Goal: Task Accomplishment & Management: Use online tool/utility

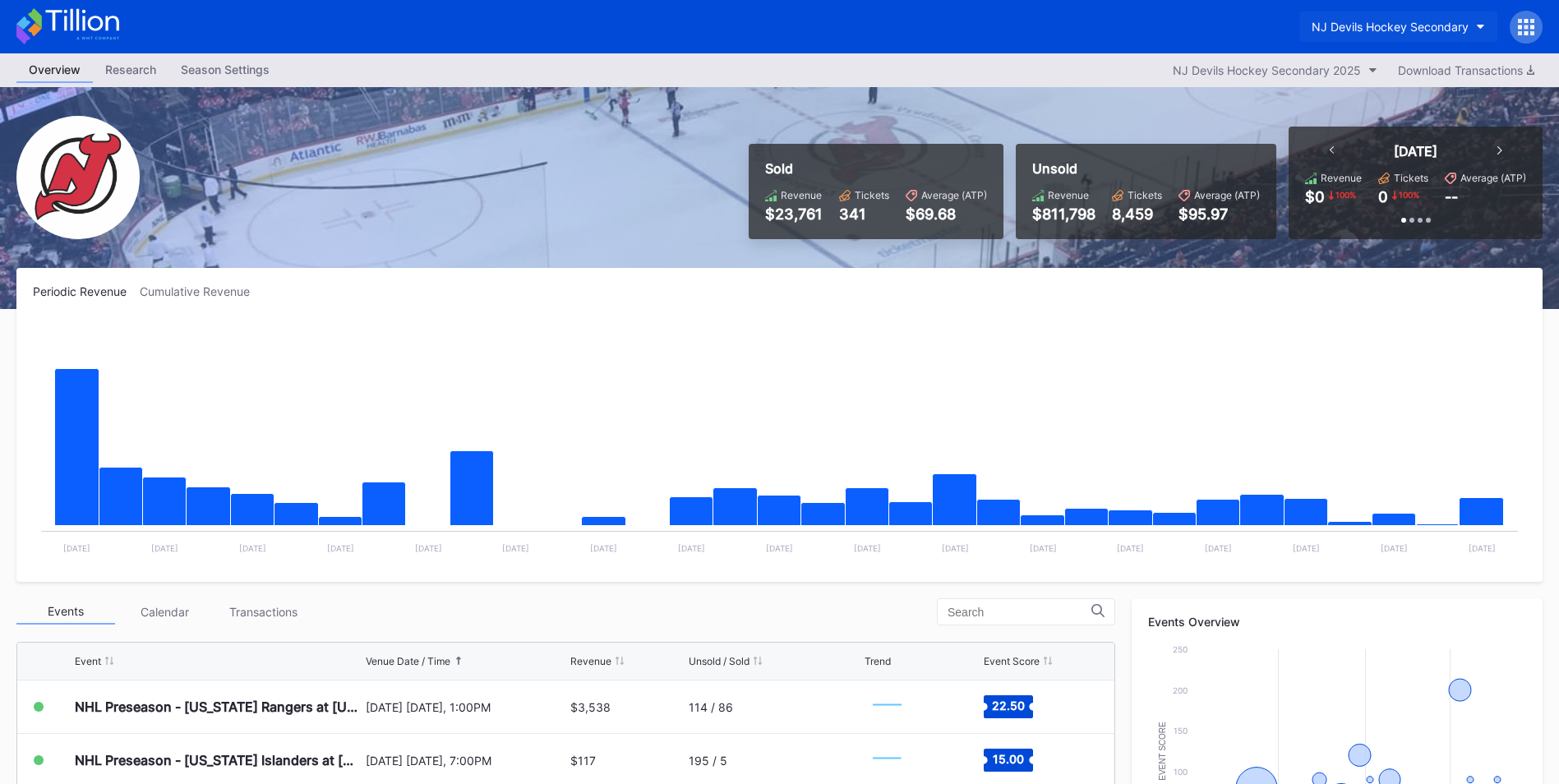
click at [1437, 12] on button "NJ Devils Hockey Secondary" at bounding box center [1398, 26] width 198 height 30
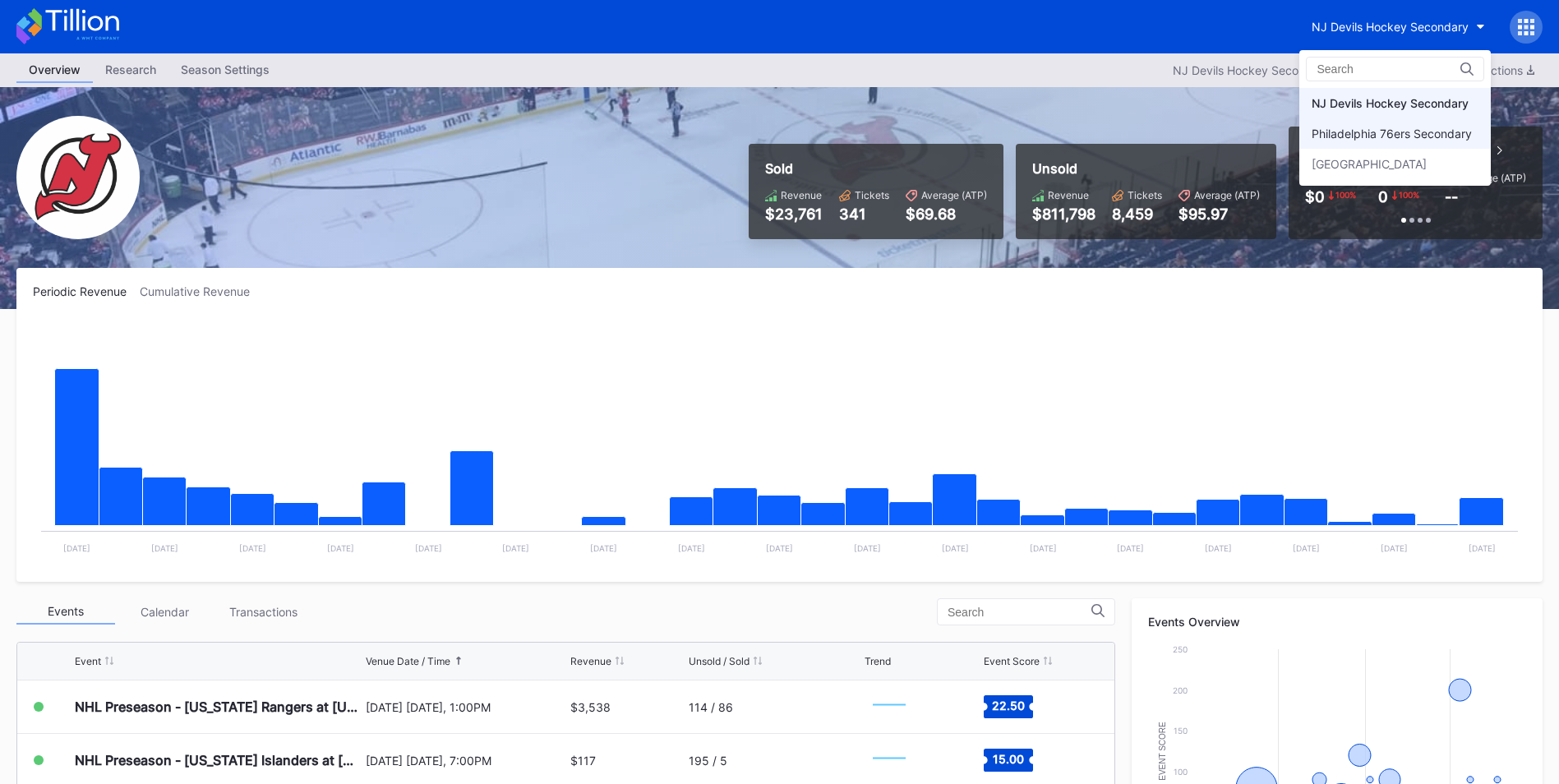
click at [1421, 122] on div "NJ Devils Hockey Secondary Philadelphia 76ers Secondary Prudential Center Secon…" at bounding box center [1394, 133] width 192 height 92
drag, startPoint x: 1421, startPoint y: 122, endPoint x: 1419, endPoint y: 133, distance: 11.2
click at [1419, 132] on div "Philadelphia 76ers Secondary" at bounding box center [1392, 133] width 160 height 14
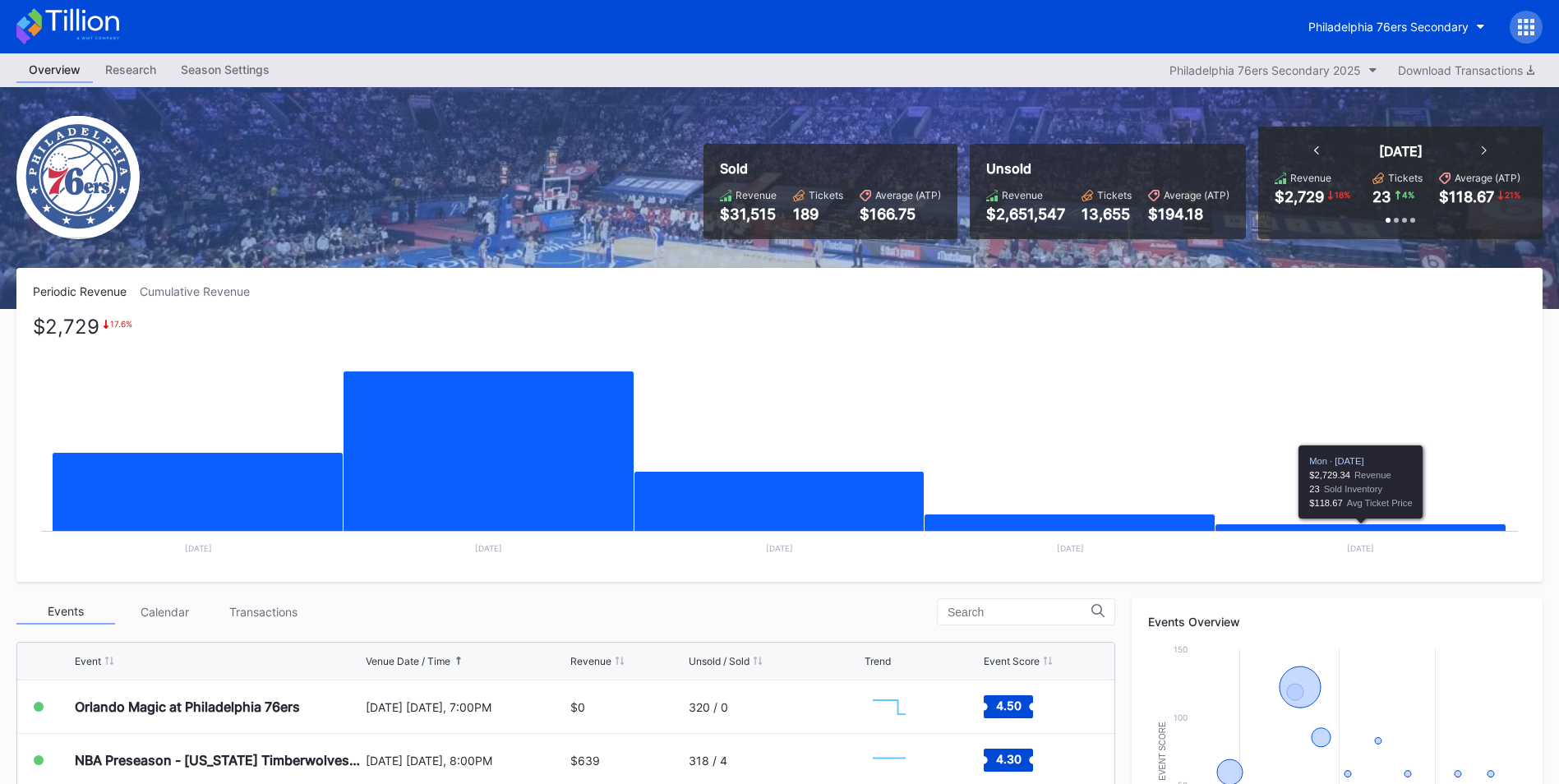
click at [1263, 524] on icon "Chart title" at bounding box center [1361, 545] width 291 height 43
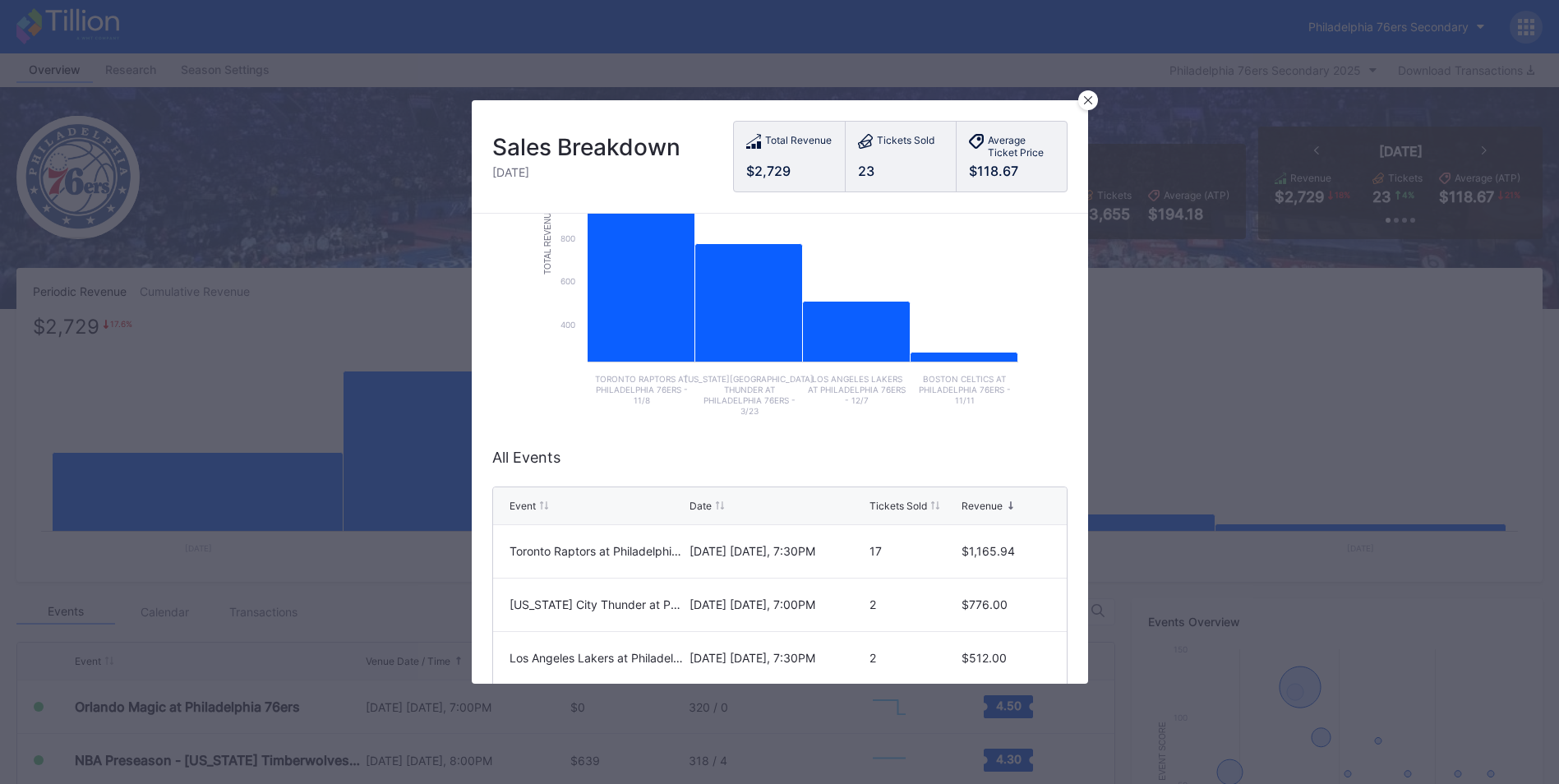
scroll to position [253, 0]
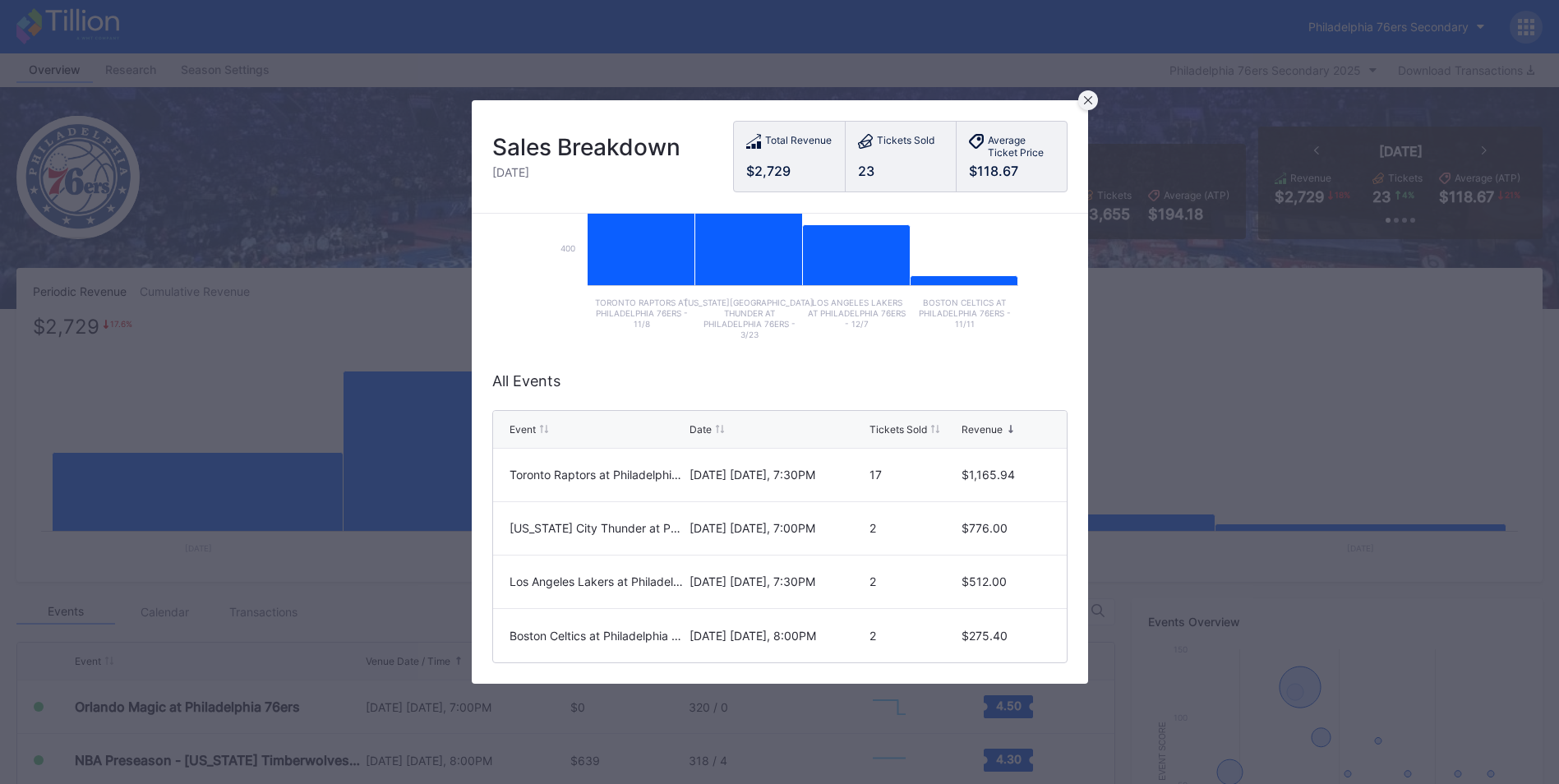
click at [1089, 98] on icon at bounding box center [1087, 100] width 8 height 8
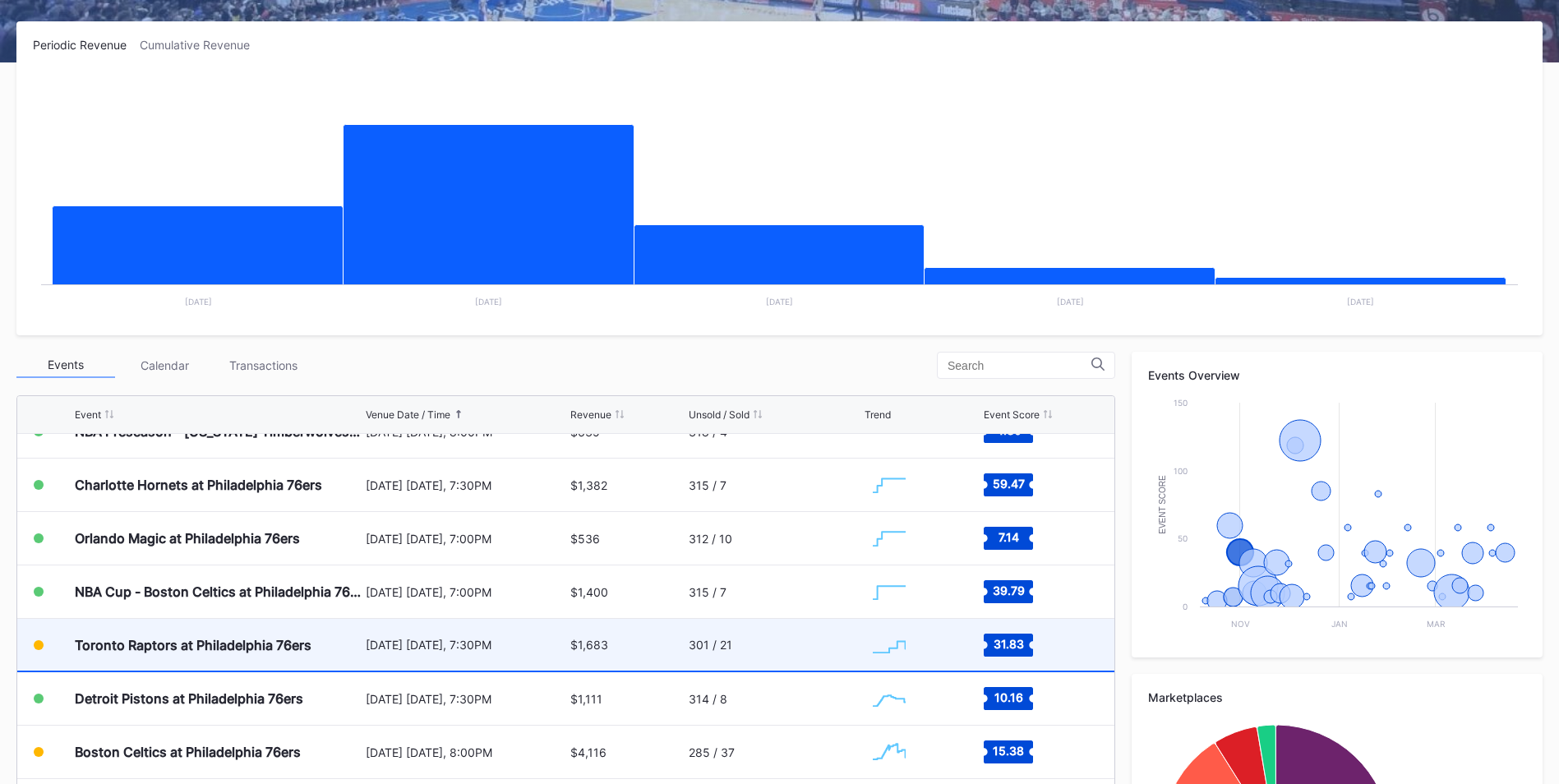
scroll to position [164, 0]
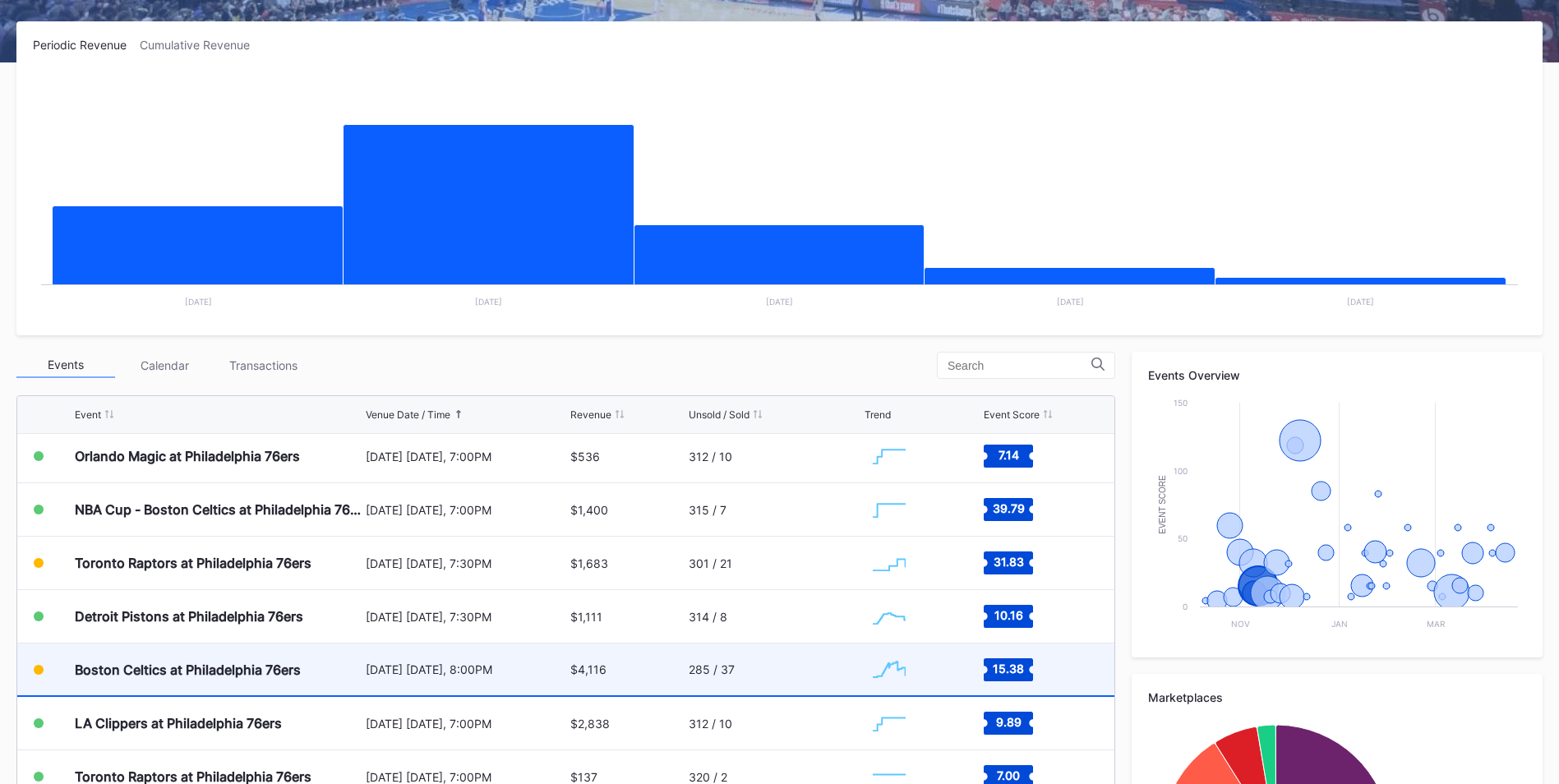
click at [744, 681] on div "285 / 37" at bounding box center [775, 669] width 172 height 52
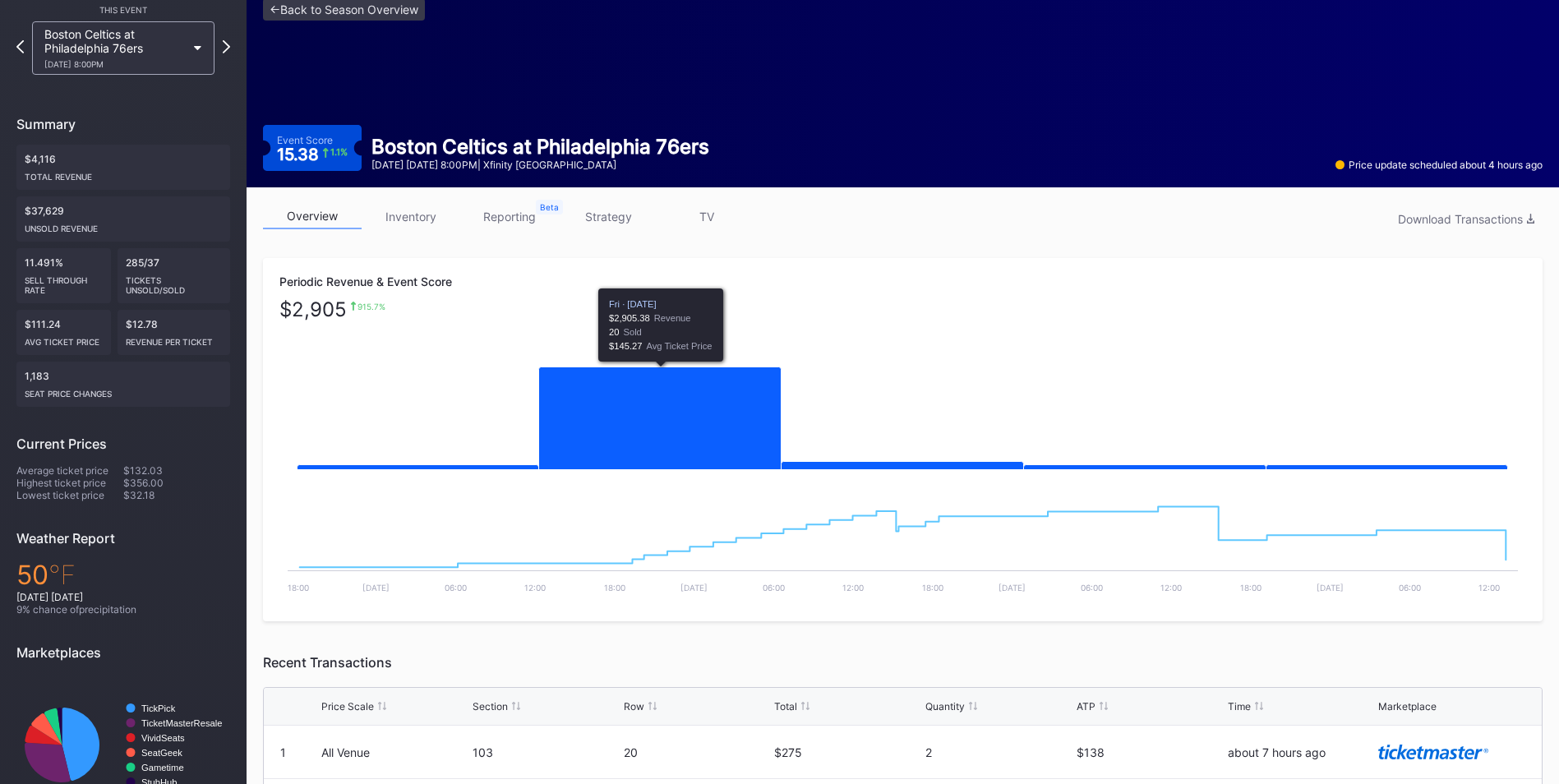
scroll to position [34, 0]
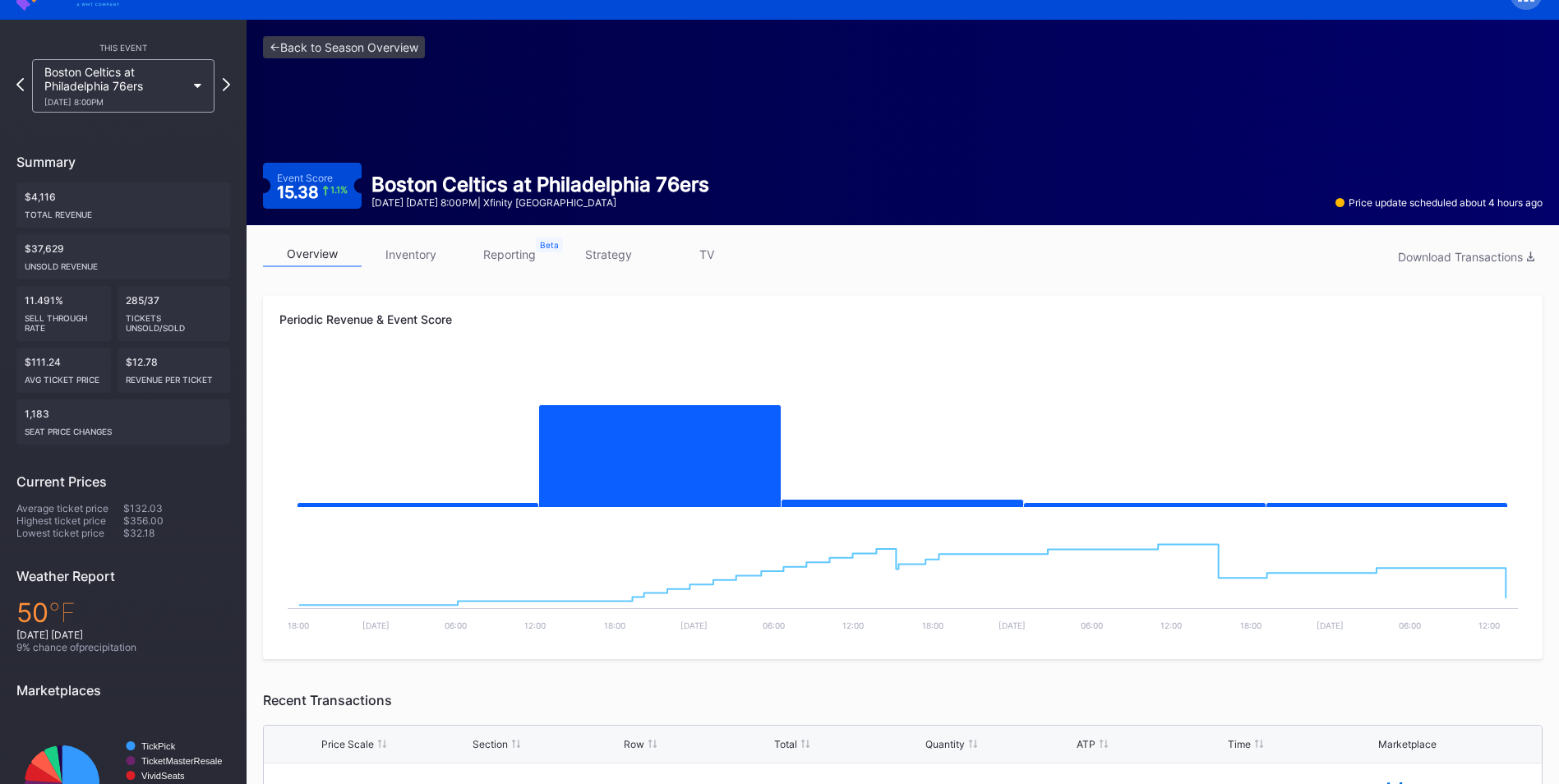
click at [419, 256] on link "inventory" at bounding box center [411, 254] width 98 height 25
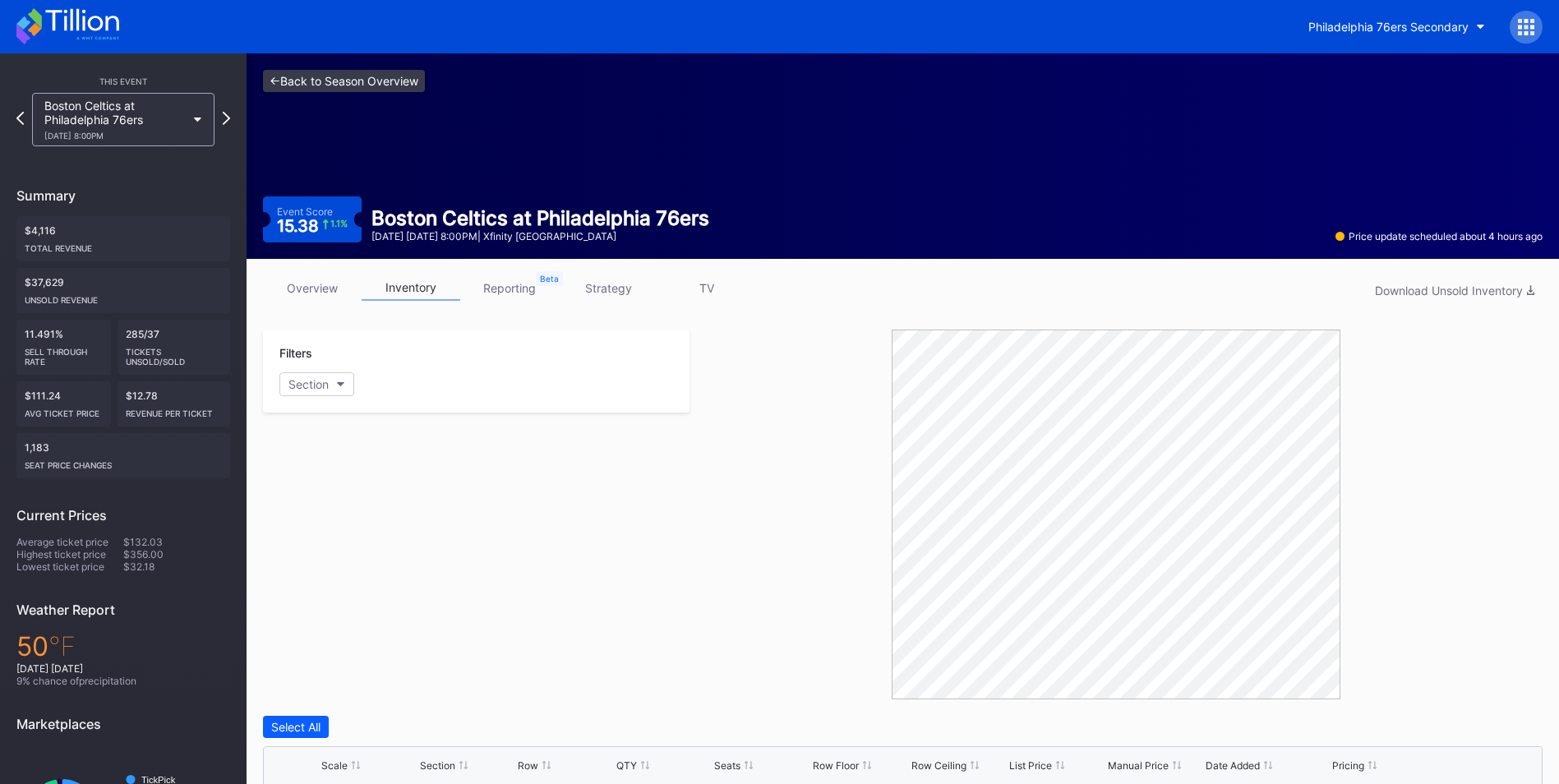
click at [340, 77] on link "<- Back to Season Overview" at bounding box center [344, 81] width 162 height 23
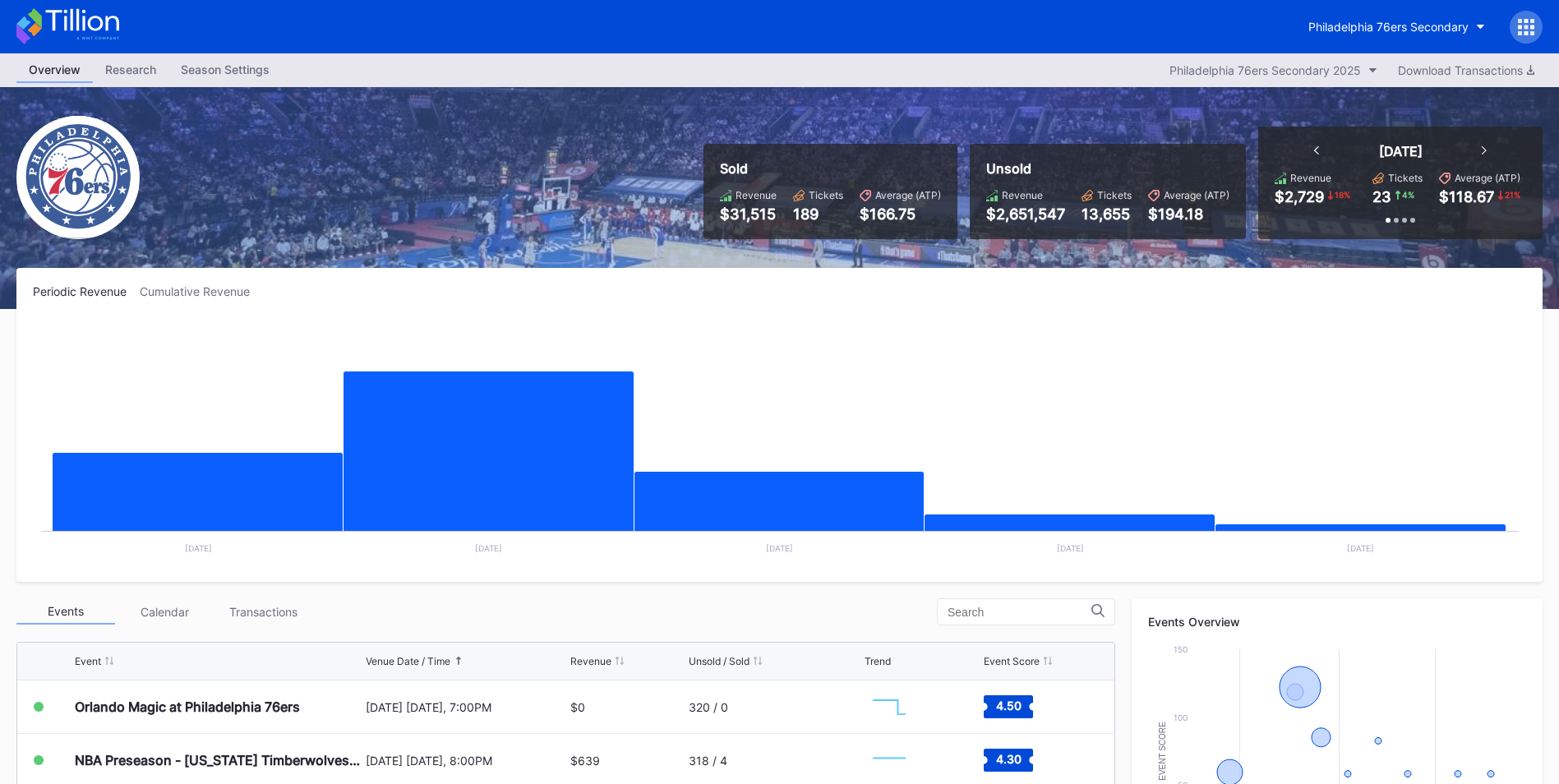
drag, startPoint x: 175, startPoint y: 337, endPoint x: 200, endPoint y: 308, distance: 38.3
click at [175, 338] on rect "Chart title" at bounding box center [780, 442] width 1493 height 246
click at [1383, 19] on button "Philadelphia 76ers Secondary" at bounding box center [1396, 26] width 201 height 30
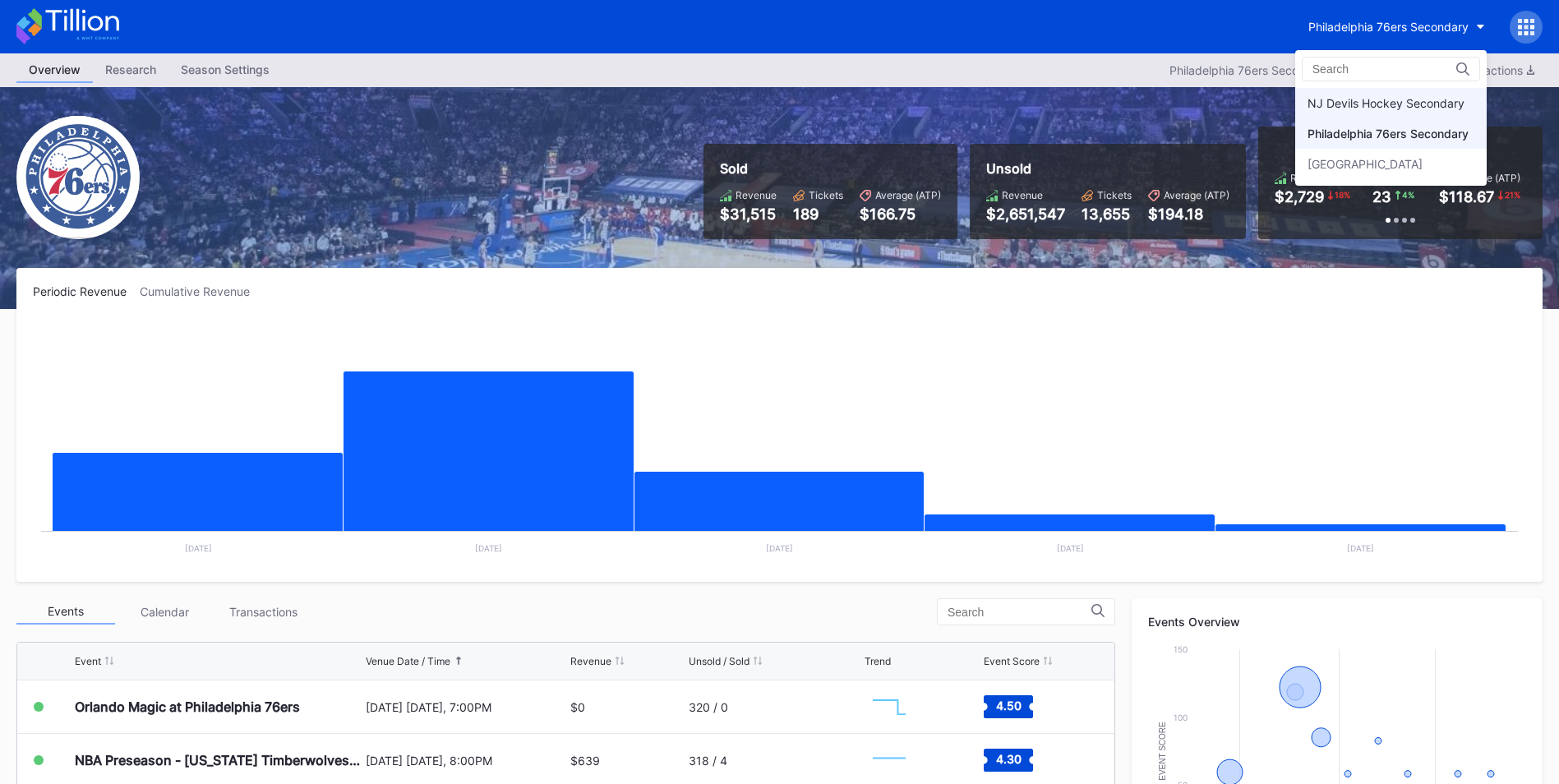
click at [1388, 106] on div "NJ Devils Hockey Secondary" at bounding box center [1385, 103] width 157 height 14
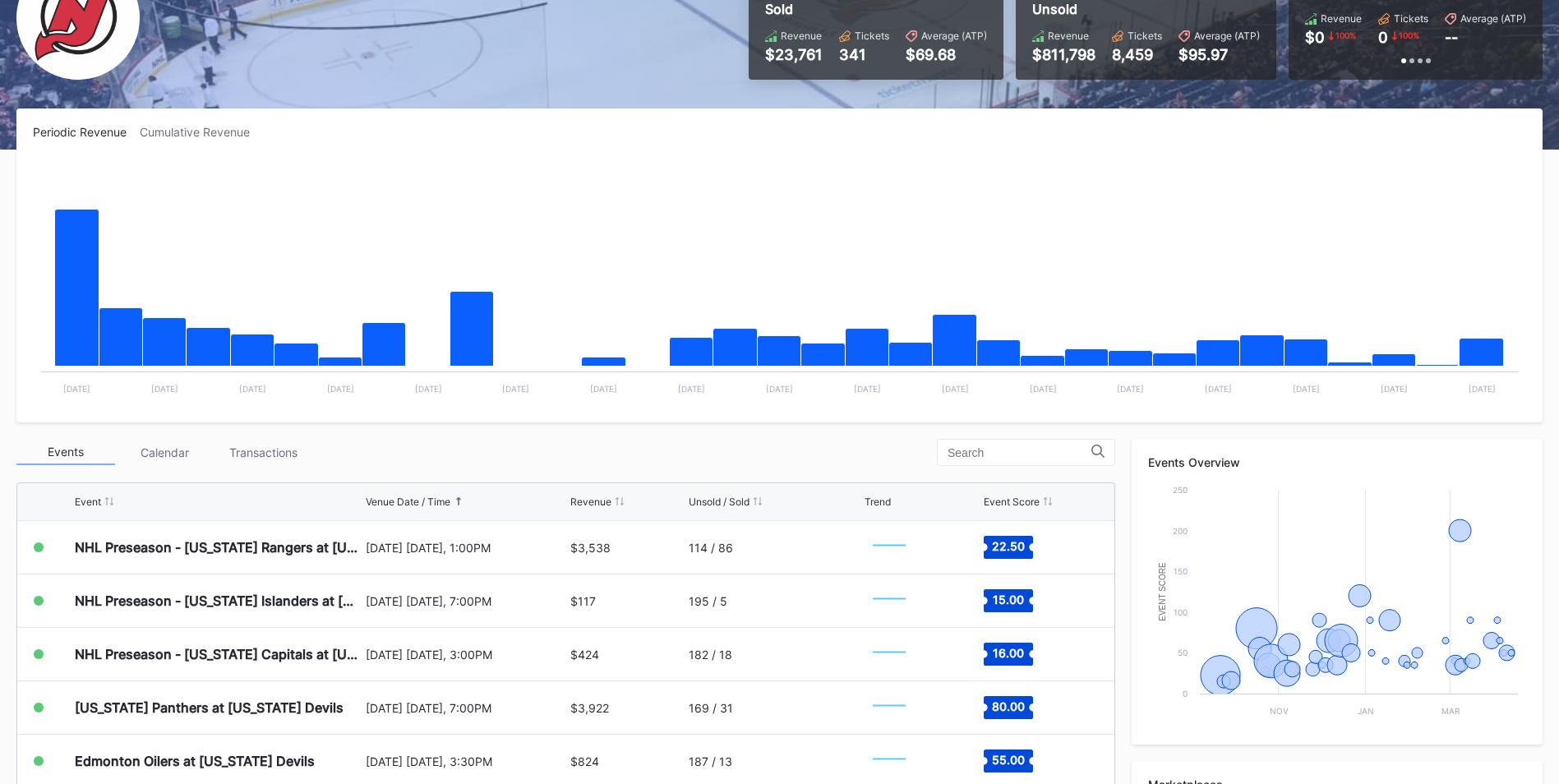
scroll to position [164, 0]
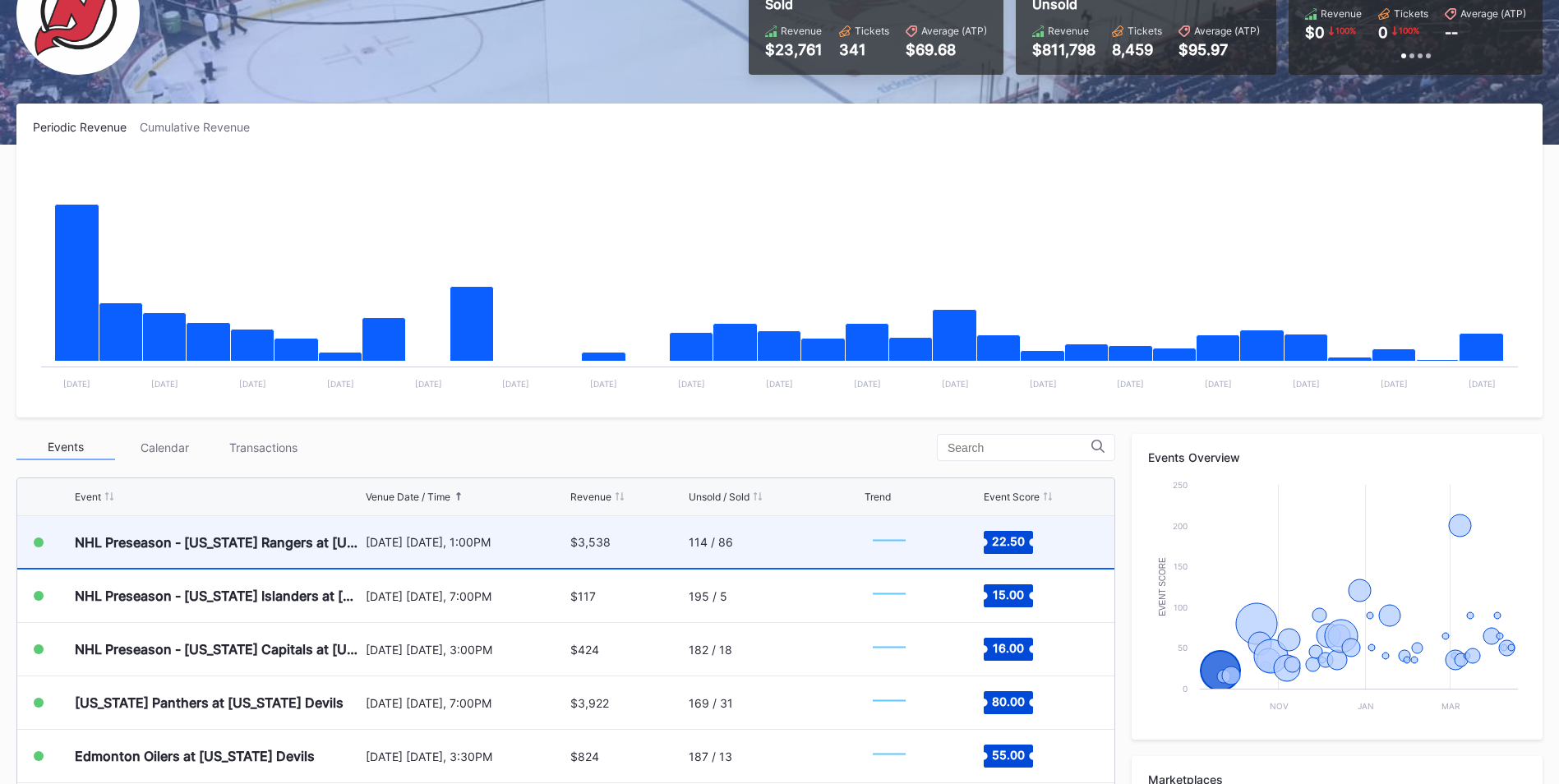
click at [733, 545] on div "114 / 86" at bounding box center [775, 542] width 172 height 52
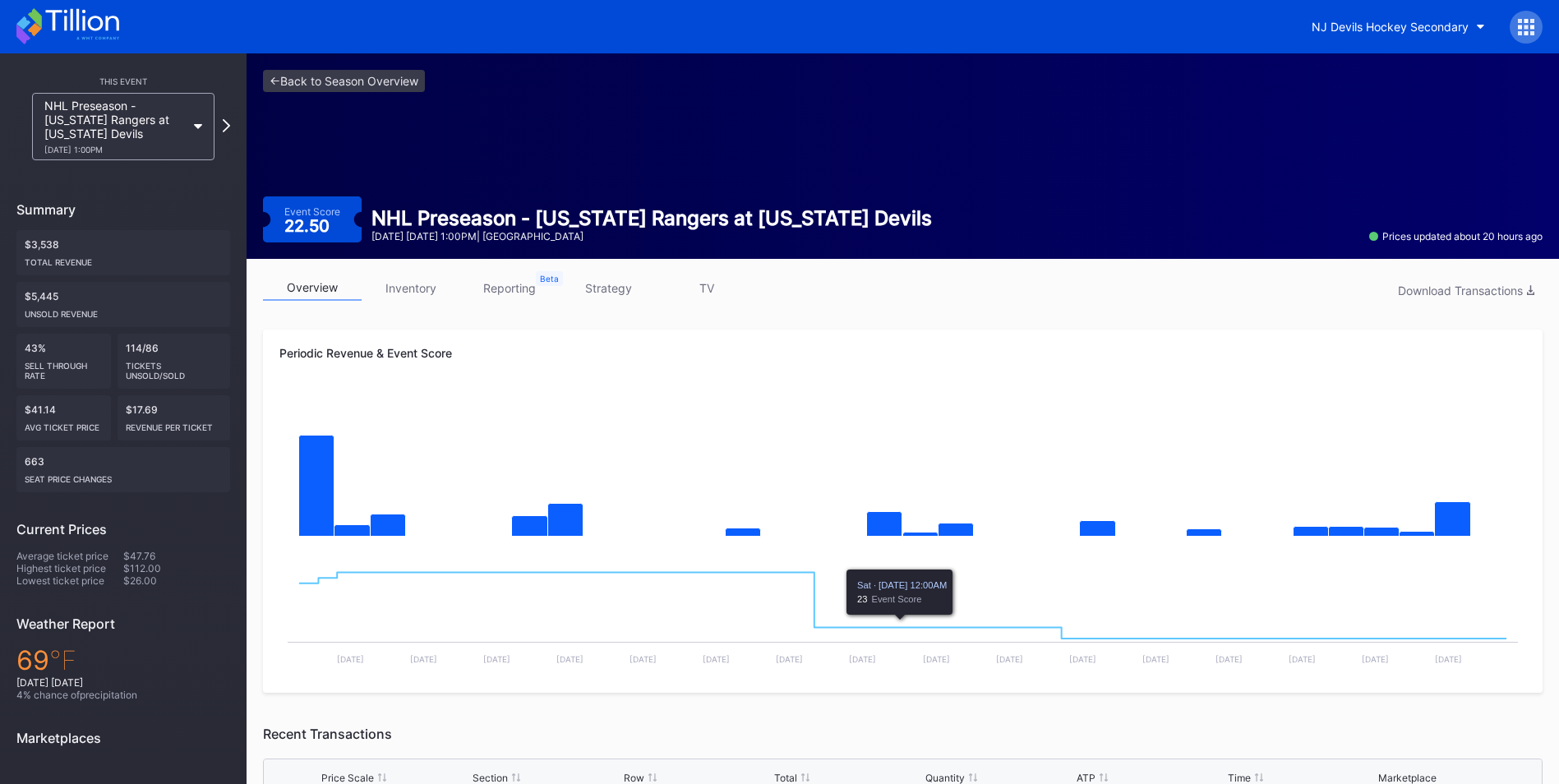
click at [613, 295] on link "strategy" at bounding box center [608, 288] width 98 height 25
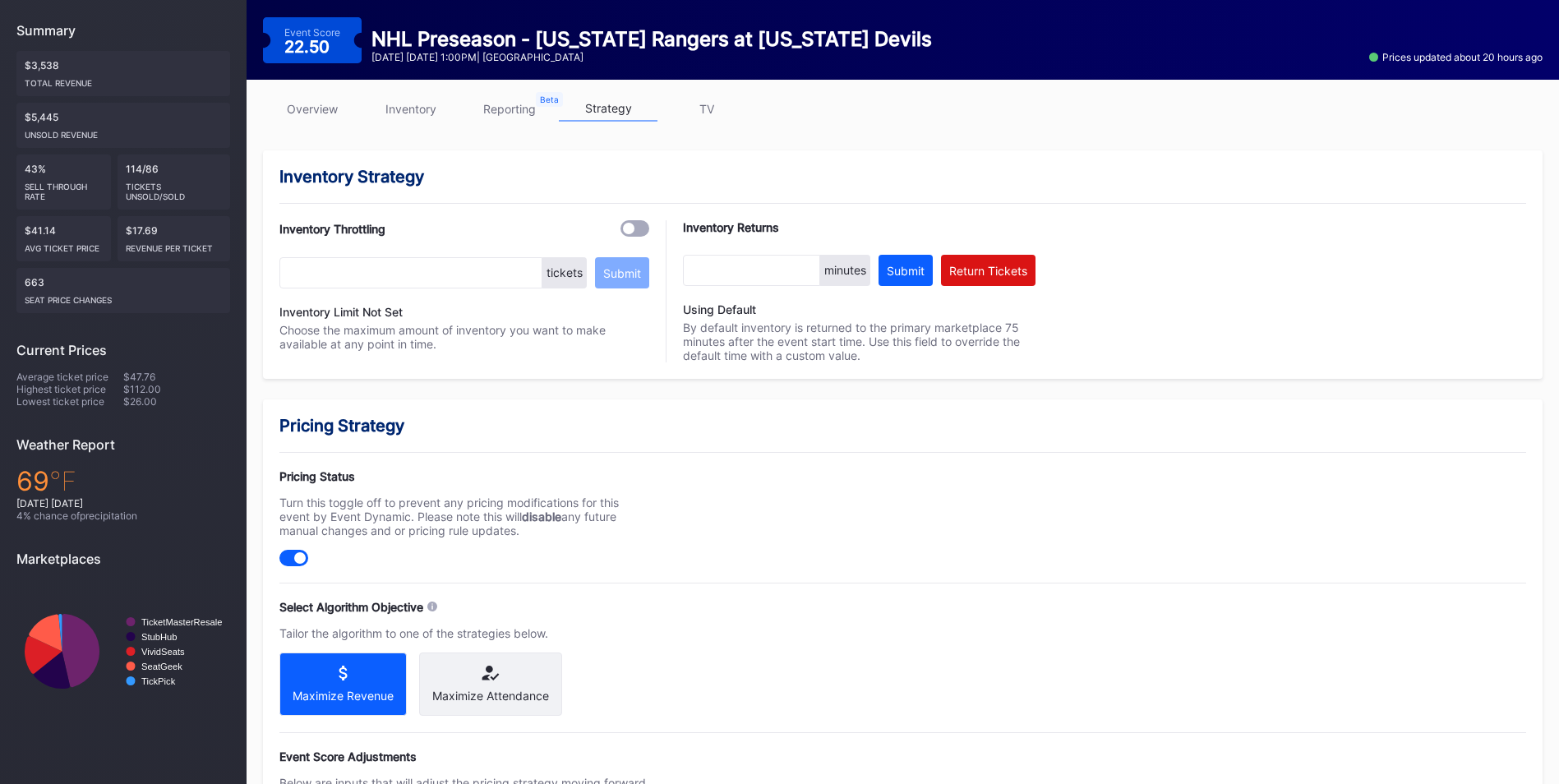
scroll to position [574, 0]
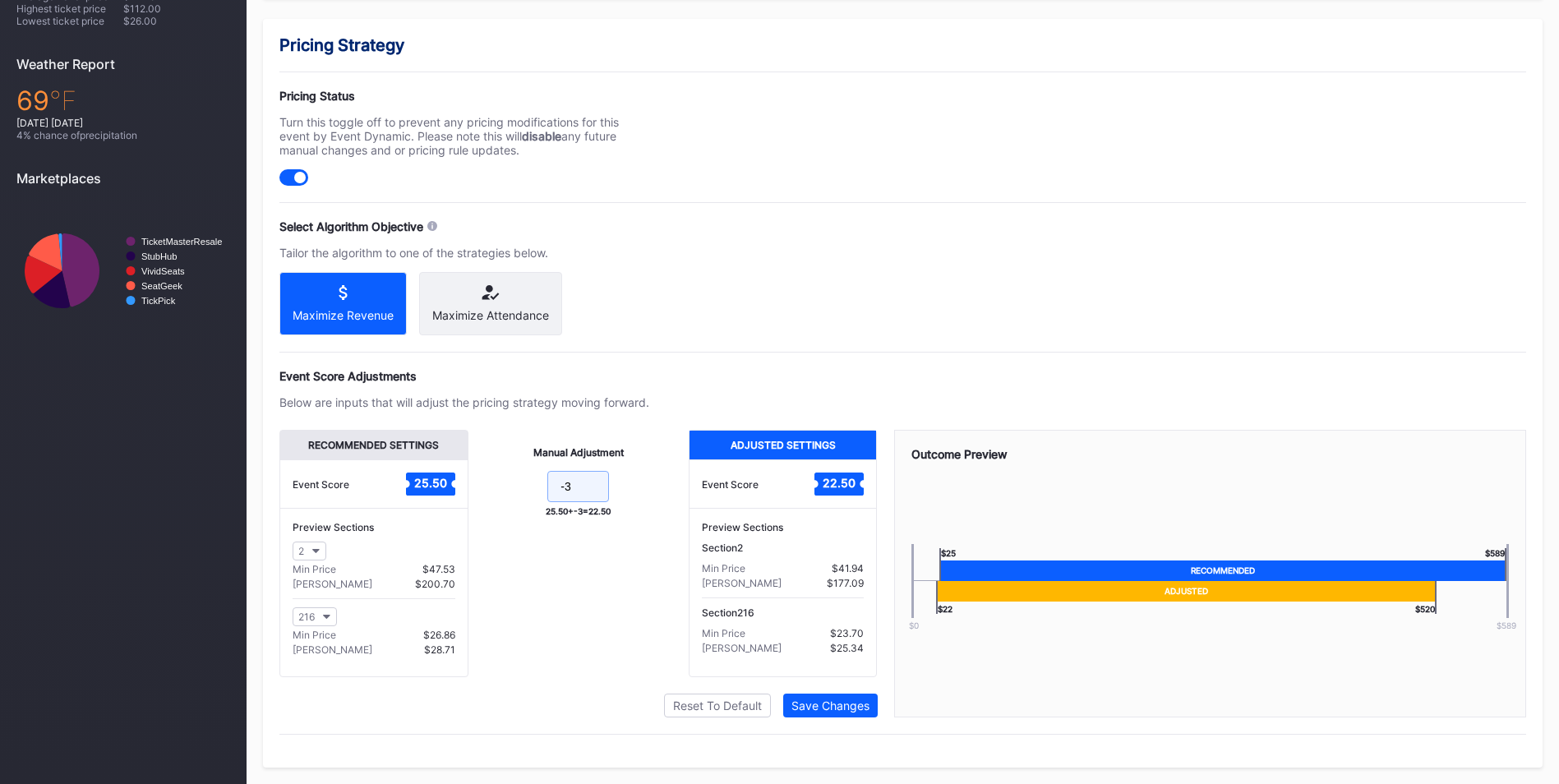
drag, startPoint x: 573, startPoint y: 493, endPoint x: 449, endPoint y: 455, distance: 129.7
click at [449, 455] on div "Recommended Settings Event Score 25.50 Preview Sections 2 Min Price $47.53 Max …" at bounding box center [578, 553] width 598 height 247
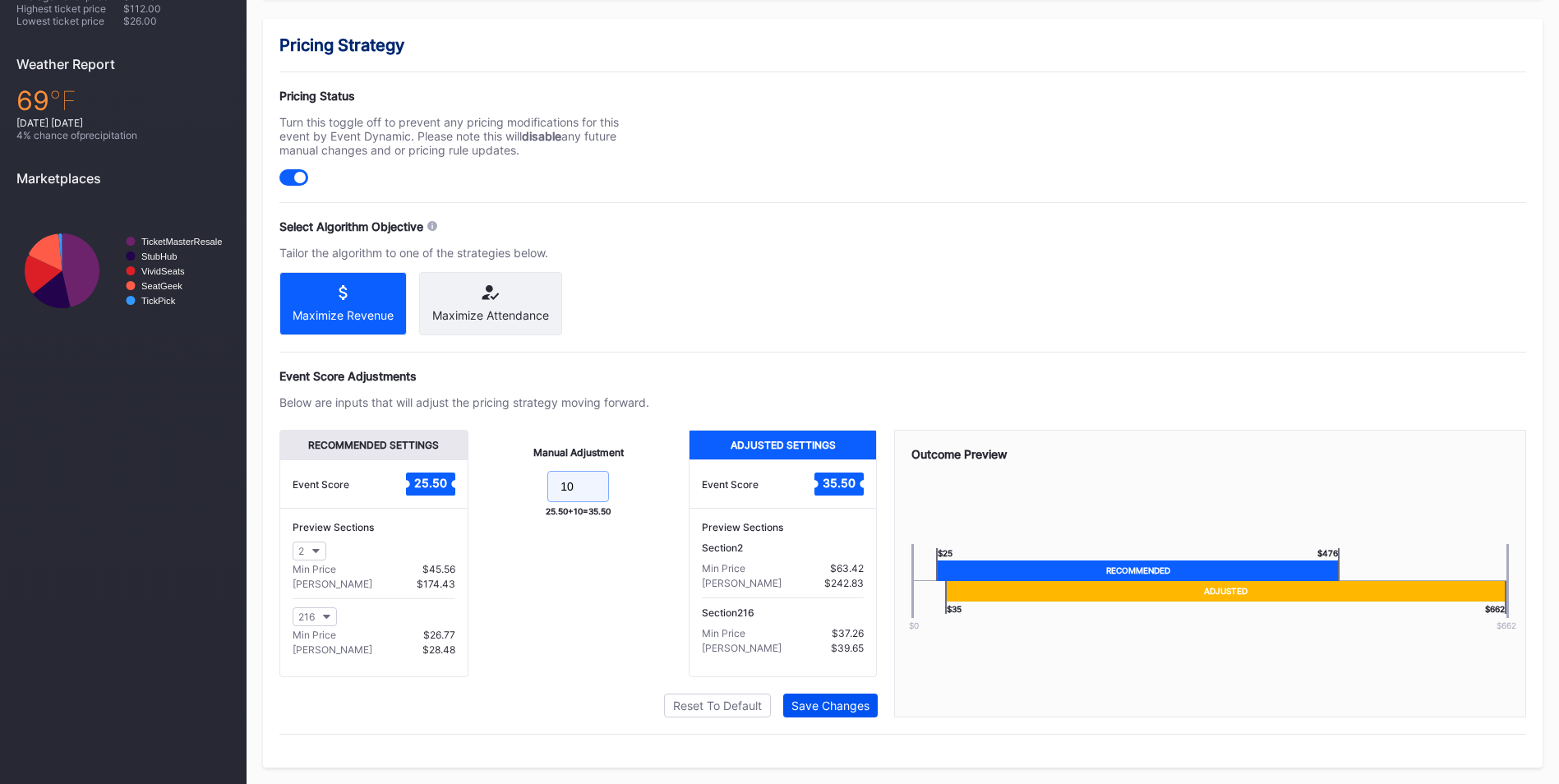
type input "10"
click at [846, 712] on button "Save Changes" at bounding box center [830, 705] width 94 height 24
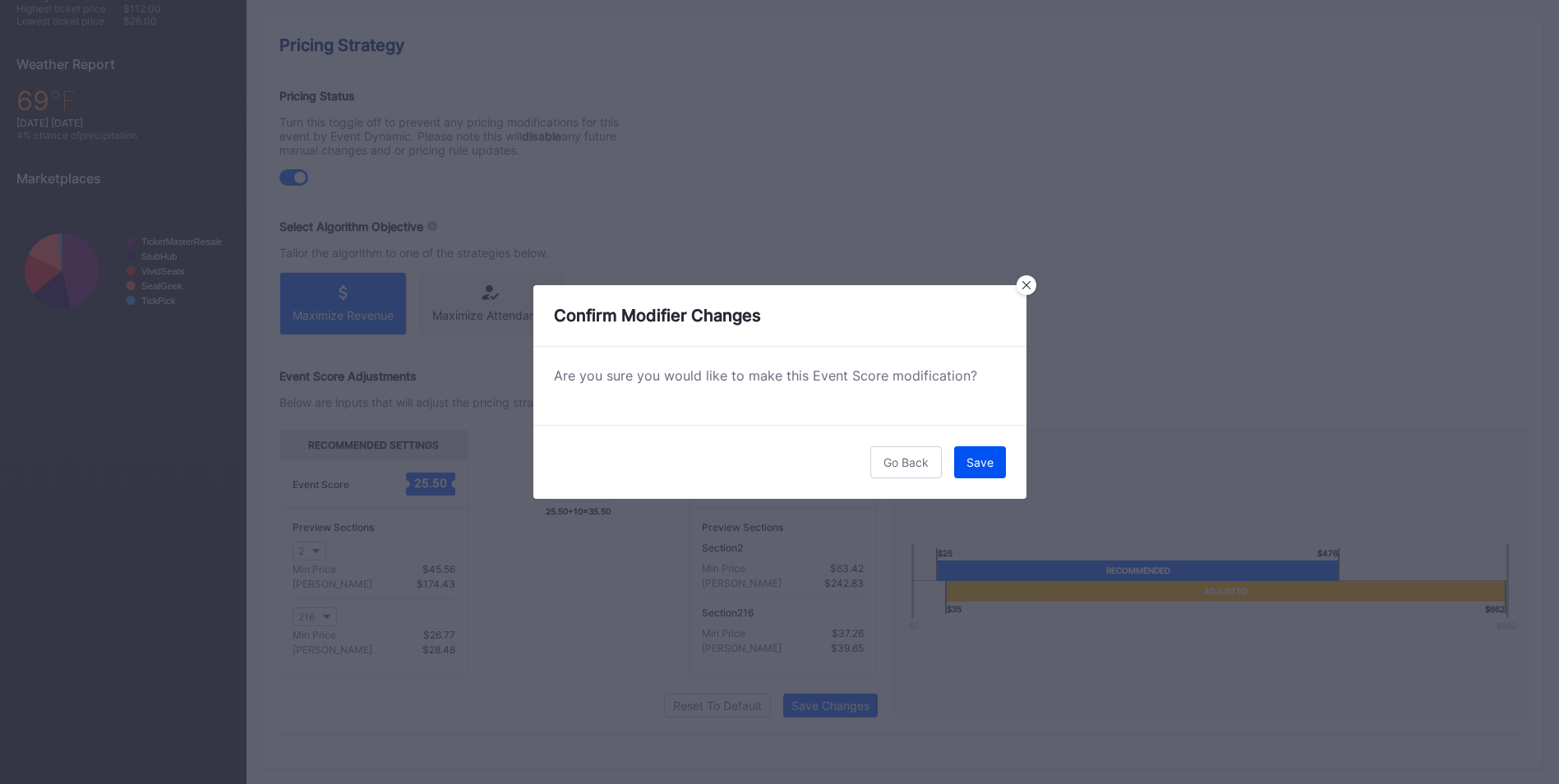
click at [980, 466] on div "Save" at bounding box center [980, 461] width 27 height 14
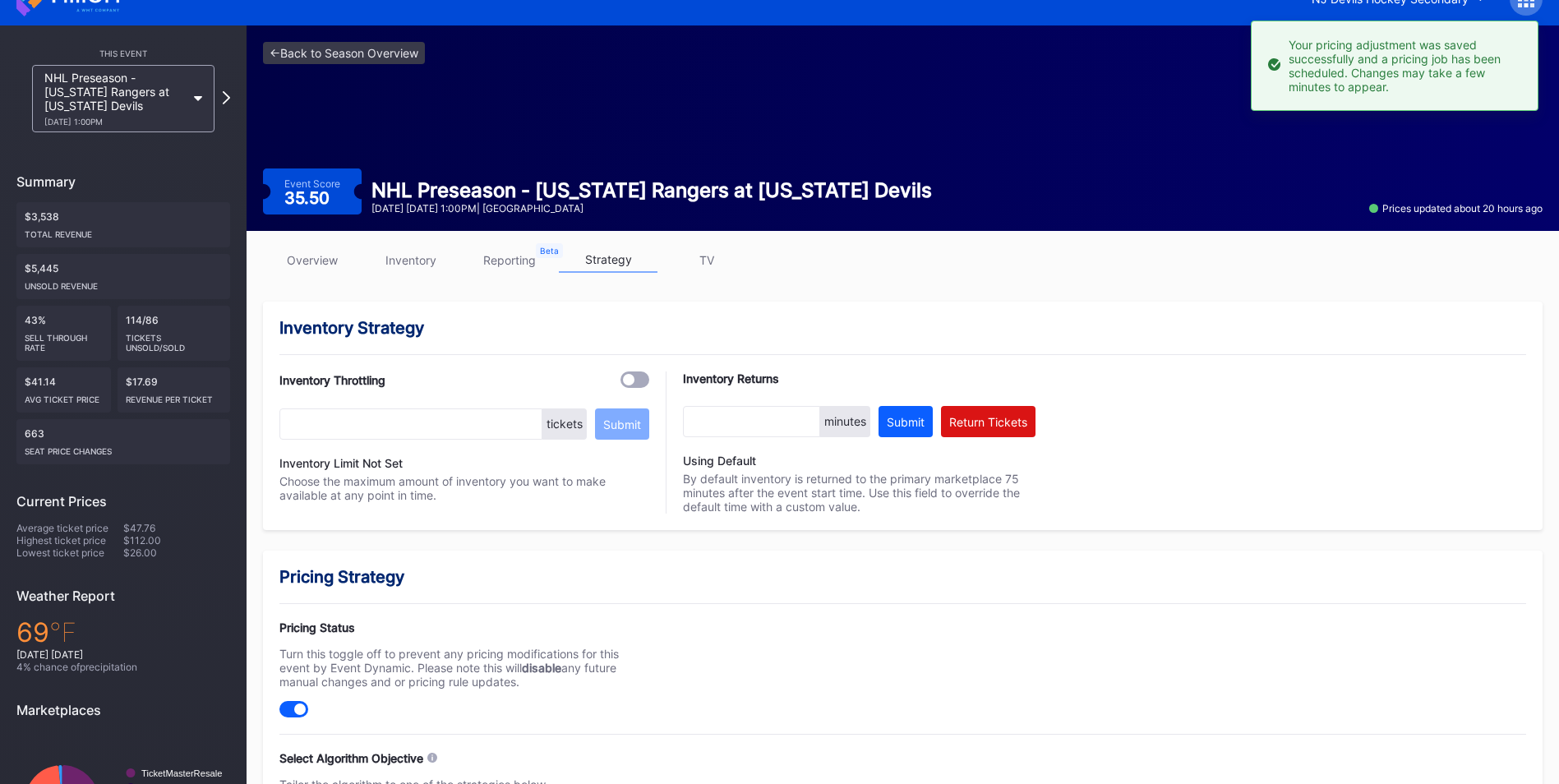
scroll to position [0, 0]
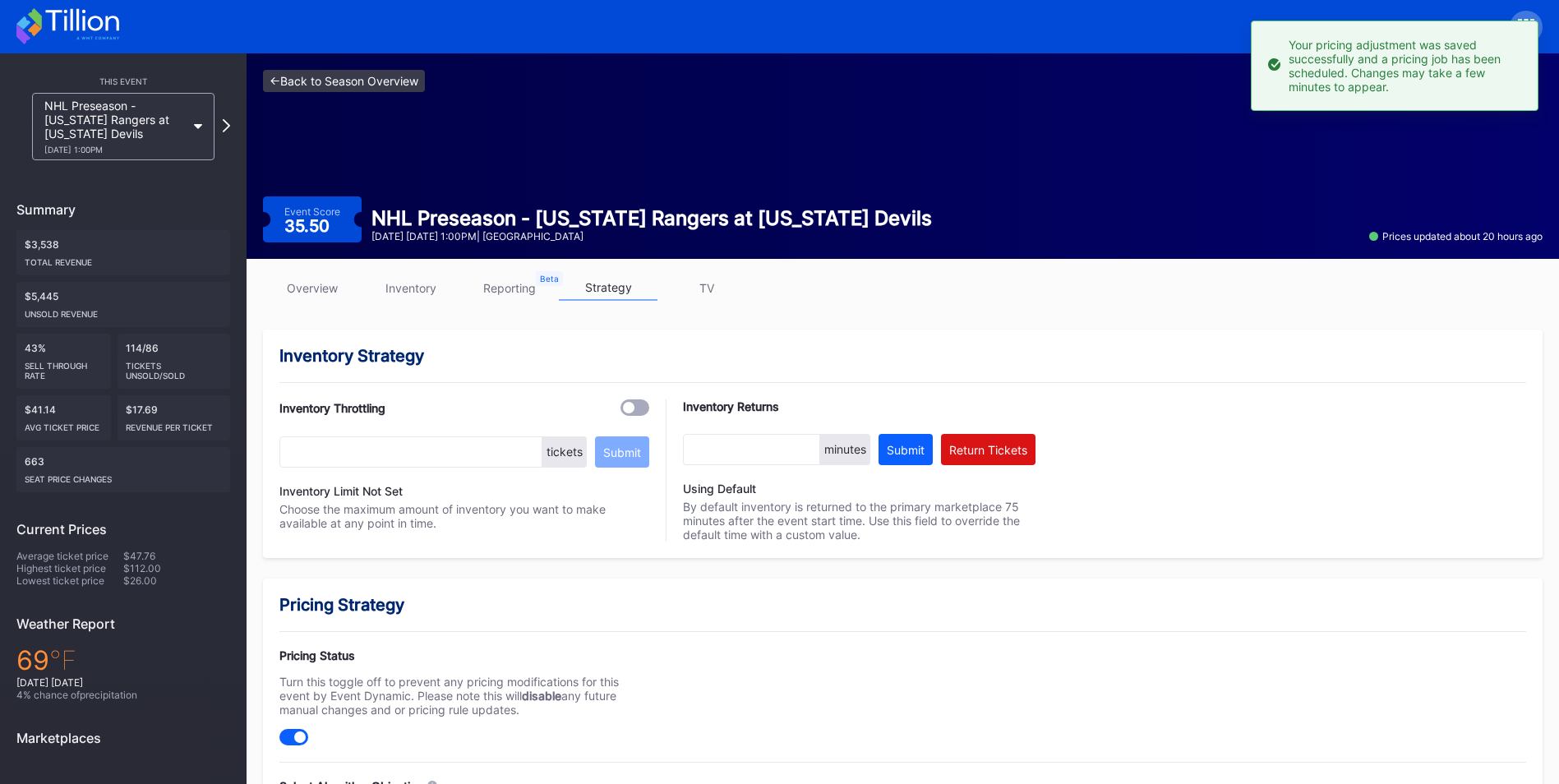
click at [350, 84] on link "<- Back to Season Overview" at bounding box center [344, 81] width 162 height 23
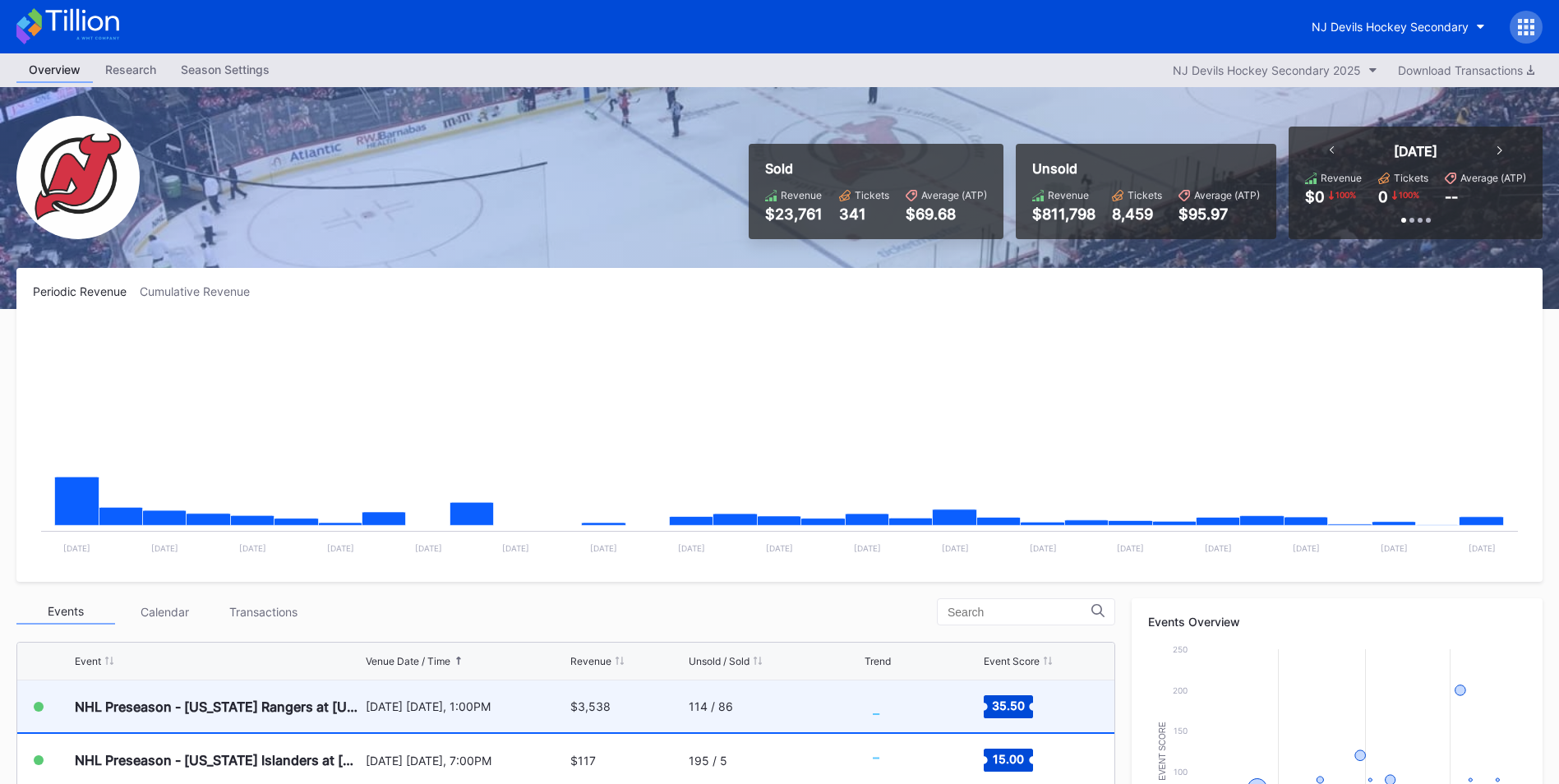
scroll to position [328, 0]
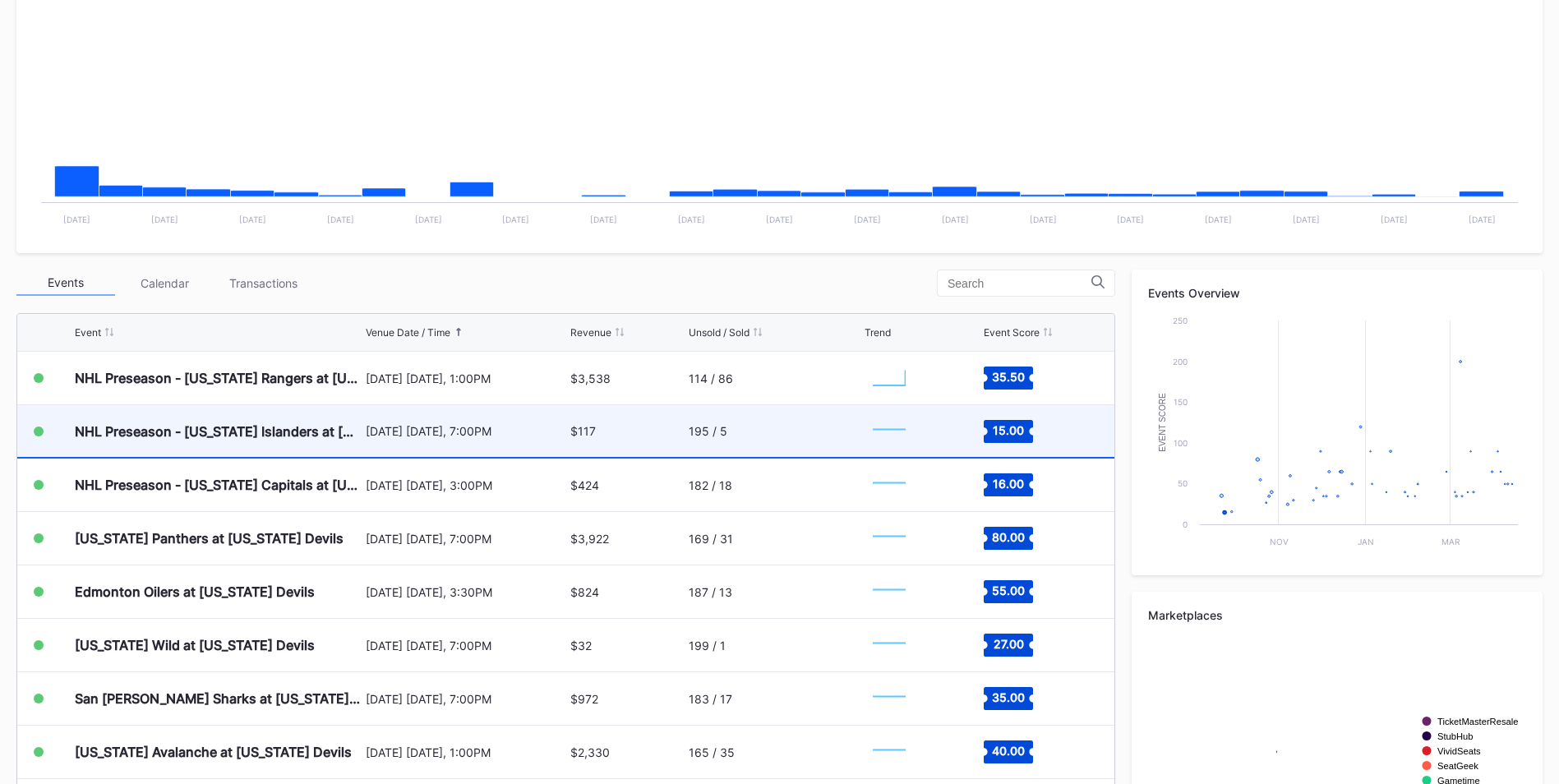
click at [552, 417] on div "[DATE] [DATE], 7:00PM" at bounding box center [465, 430] width 200 height 52
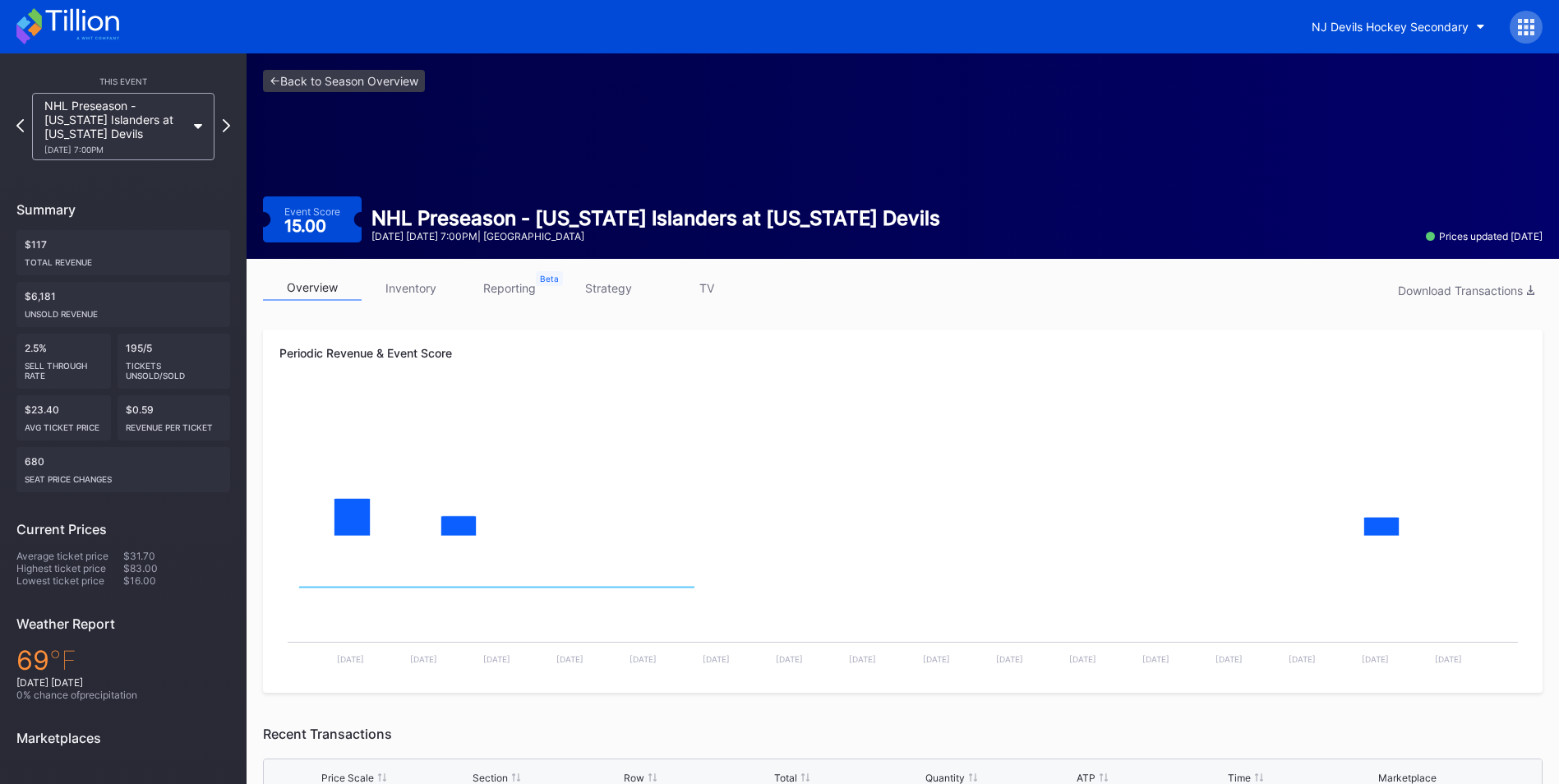
click at [611, 280] on link "strategy" at bounding box center [608, 288] width 98 height 25
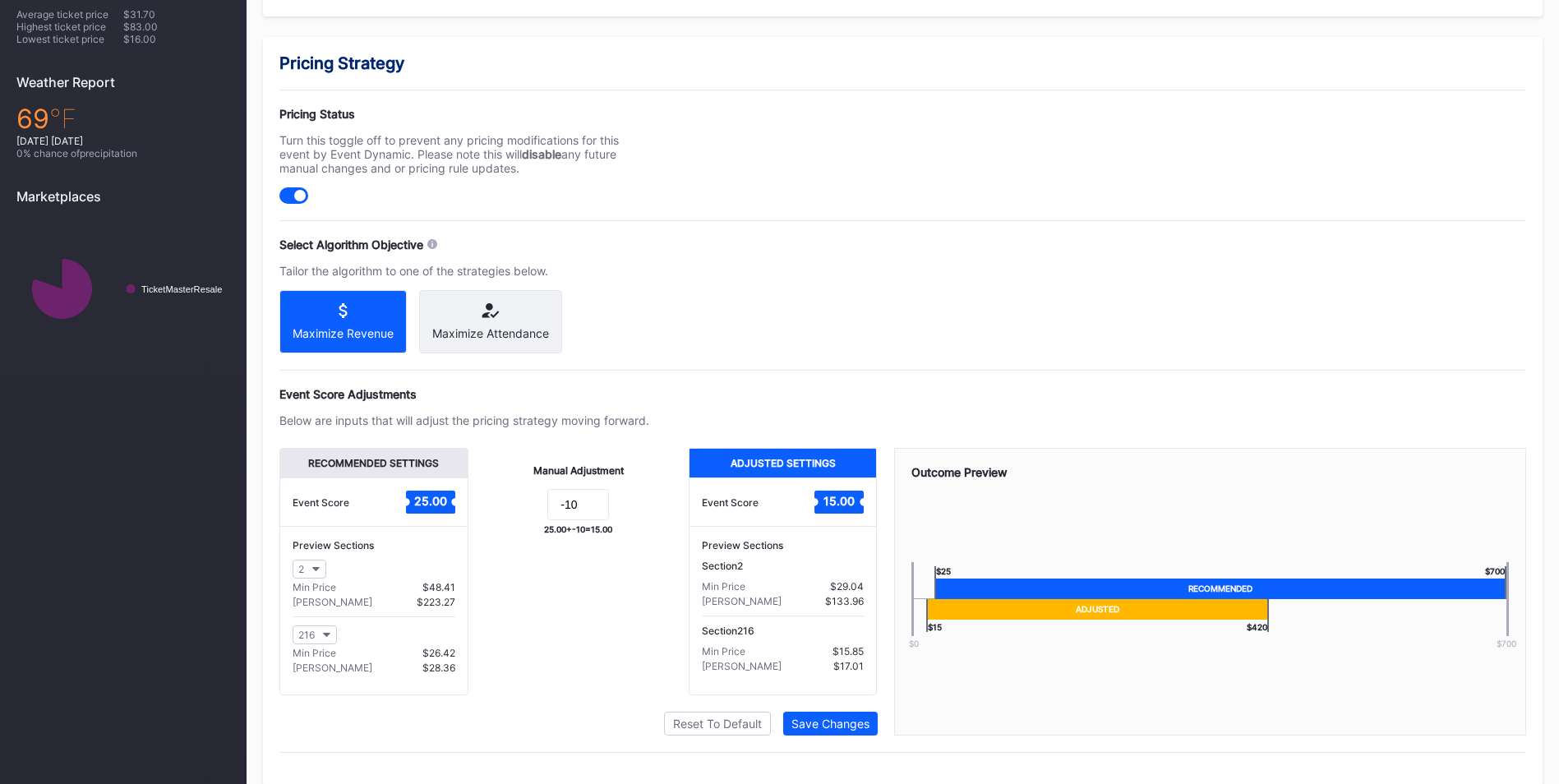
scroll to position [574, 0]
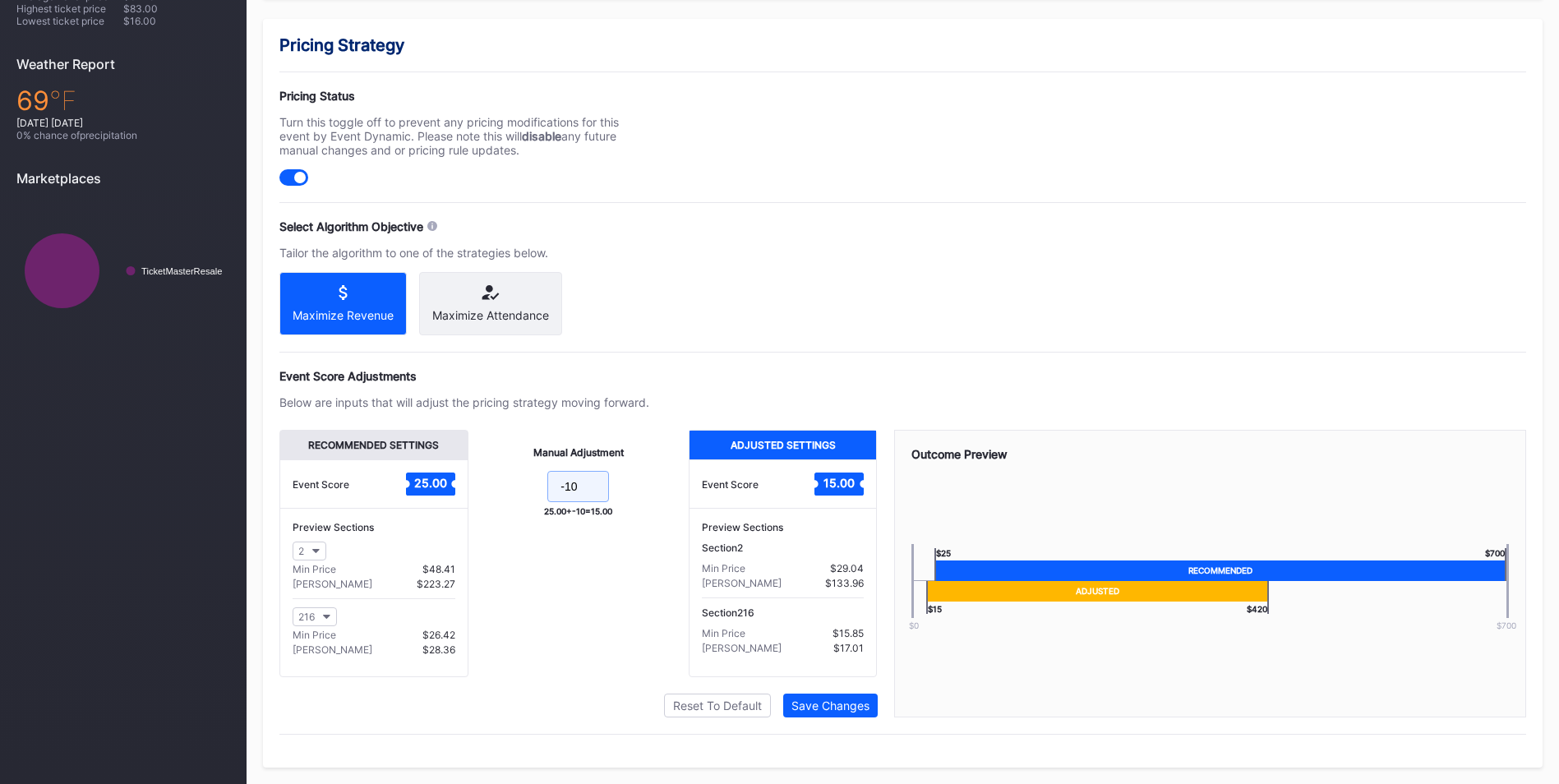
drag, startPoint x: 595, startPoint y: 491, endPoint x: 435, endPoint y: 397, distance: 185.6
click at [467, 475] on div "Recommended Settings Event Score 25.00 Preview Sections 2 Min Price $48.41 Max …" at bounding box center [578, 553] width 598 height 247
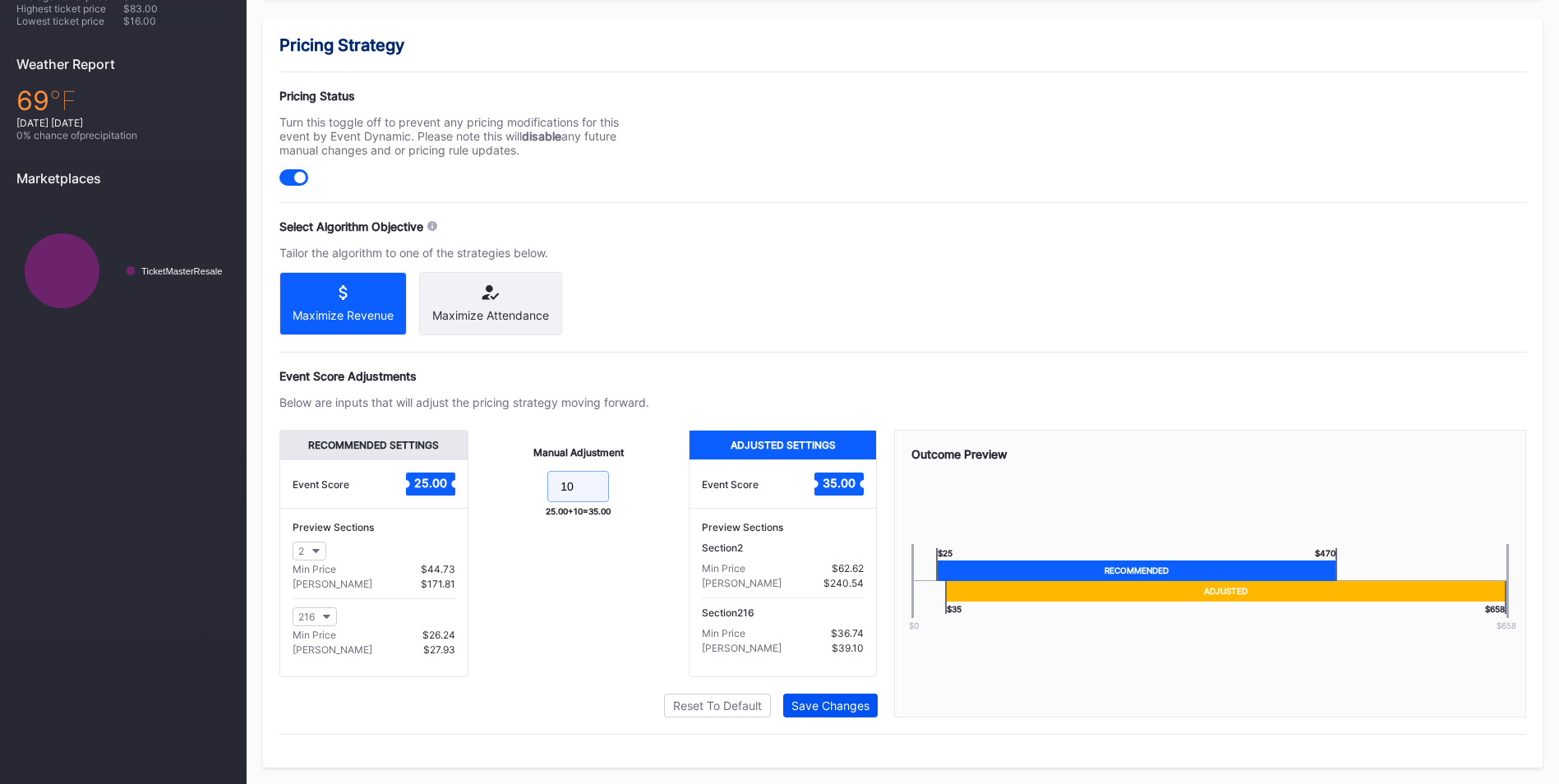
type input "10"
click at [824, 703] on div "Save Changes" at bounding box center [830, 705] width 78 height 14
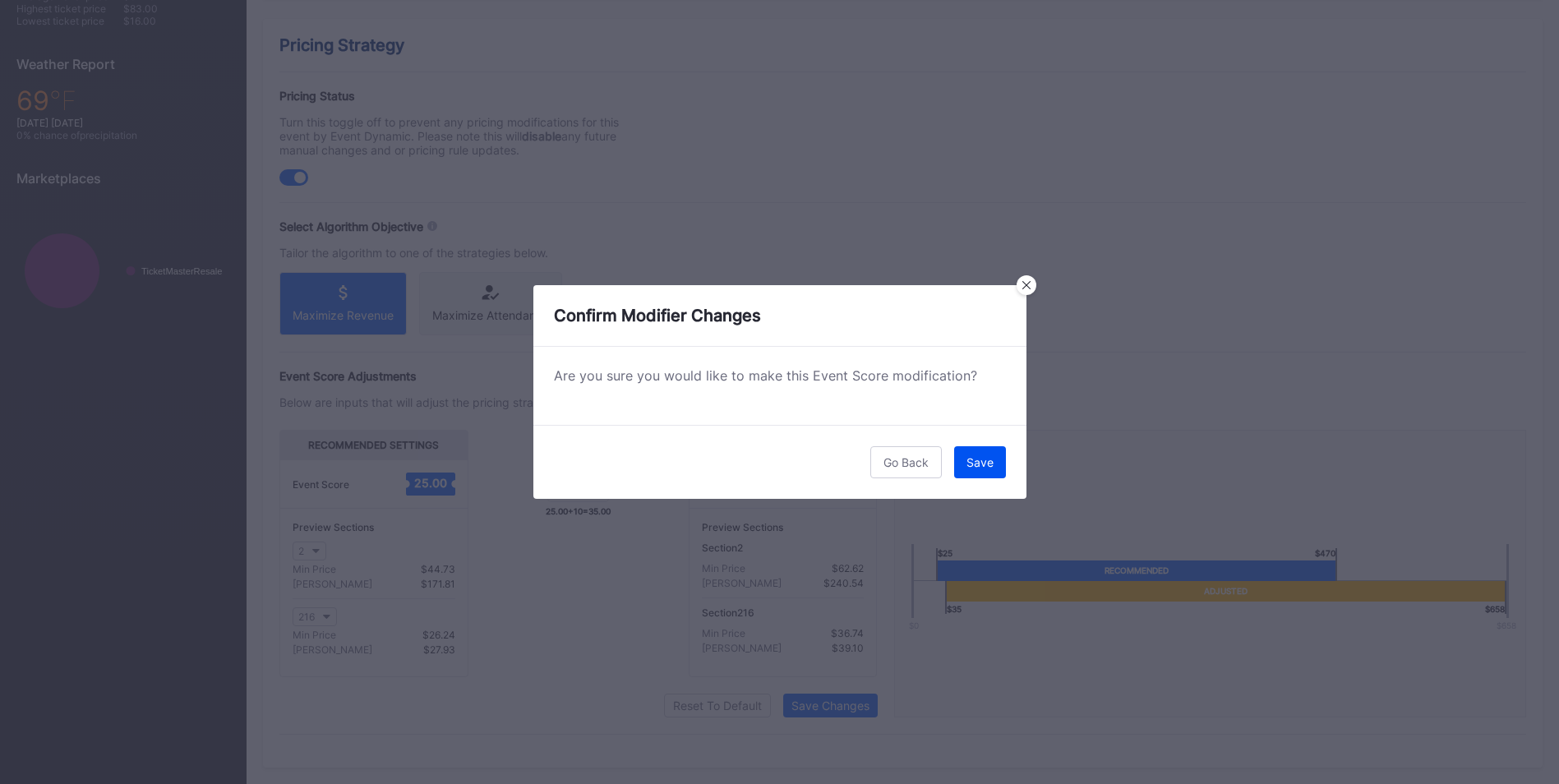
click at [1002, 457] on button "Save" at bounding box center [980, 462] width 52 height 32
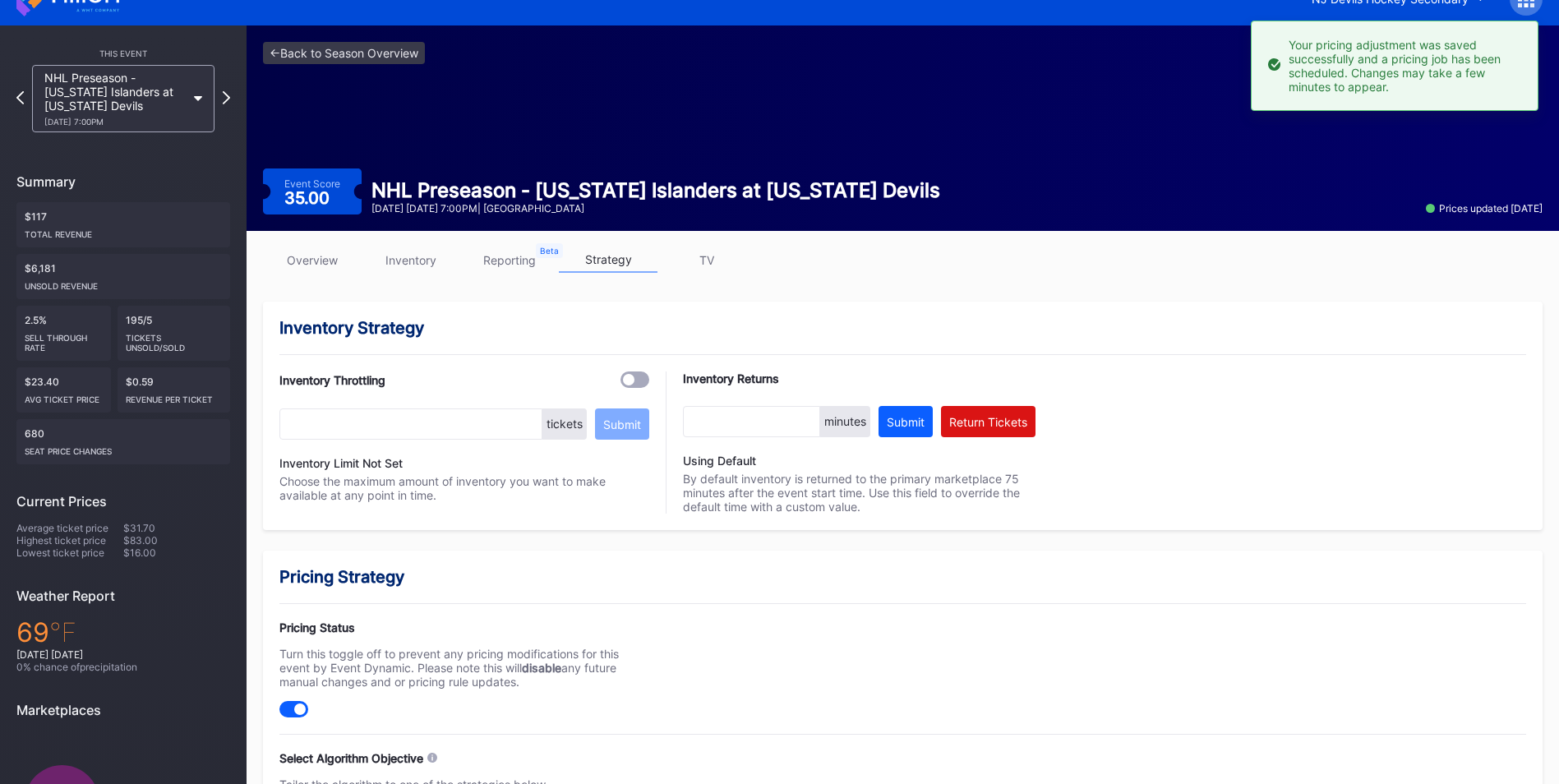
scroll to position [0, 0]
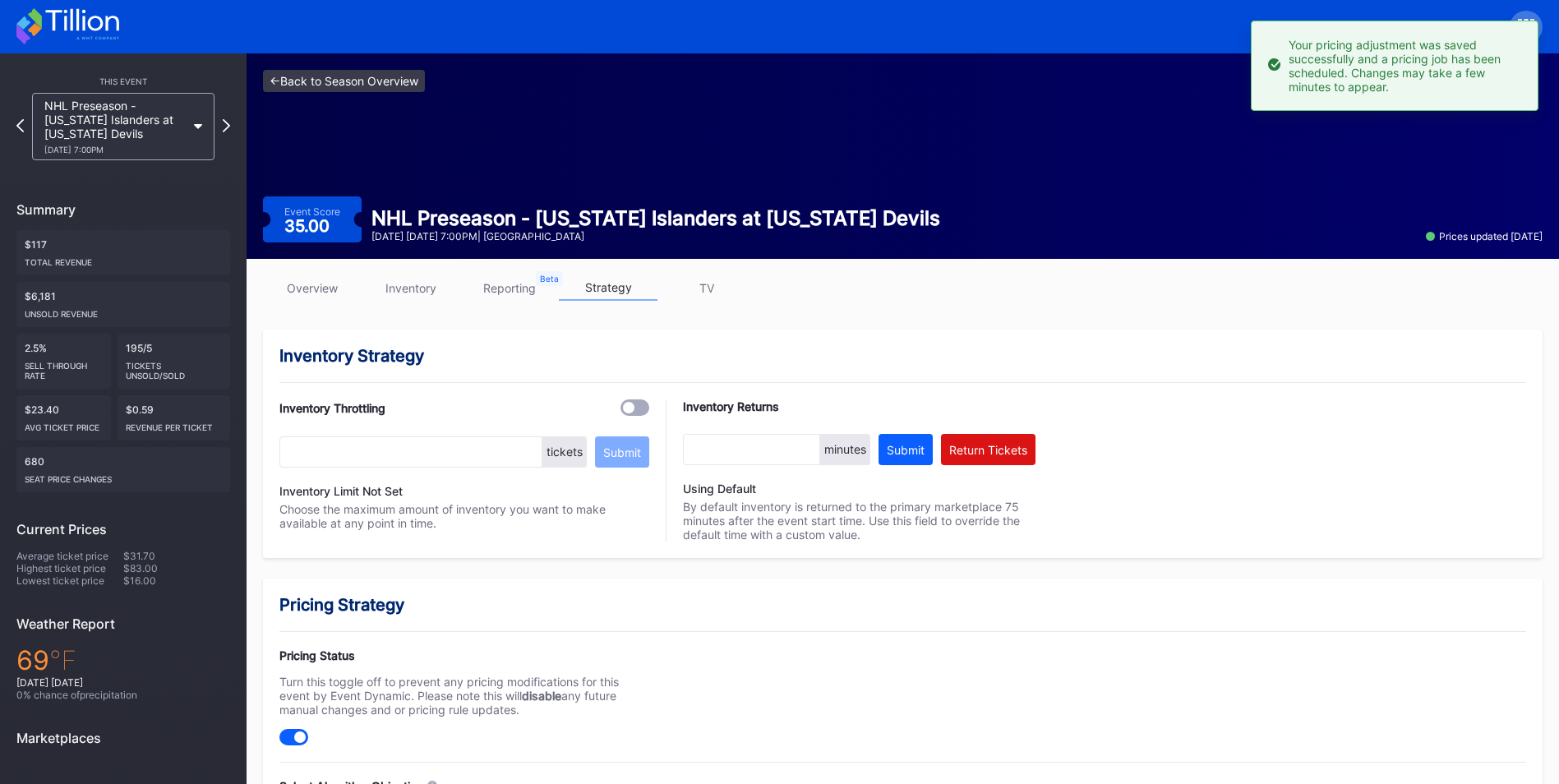
click at [391, 81] on link "<- Back to Season Overview" at bounding box center [344, 81] width 162 height 23
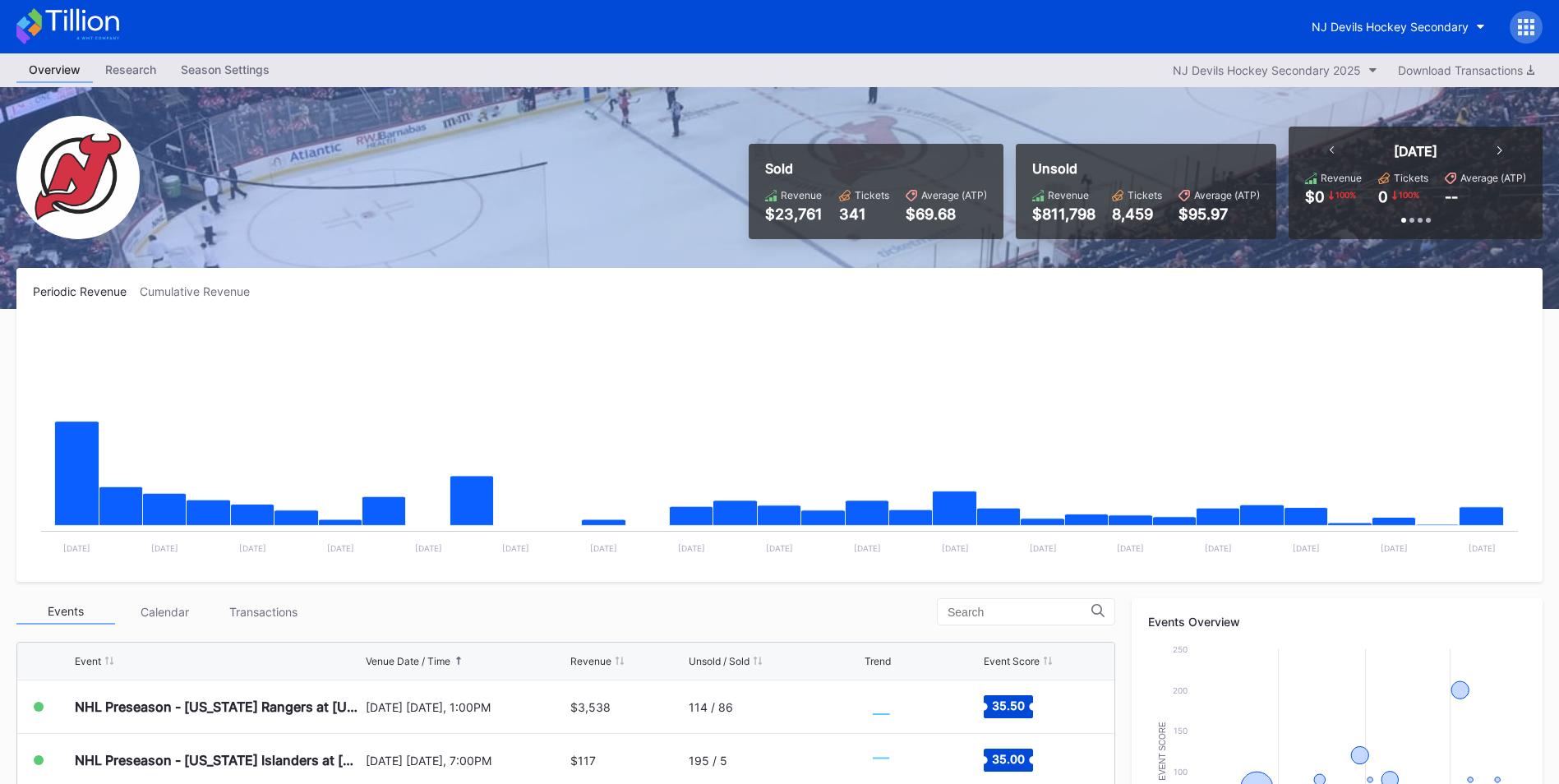
scroll to position [164, 0]
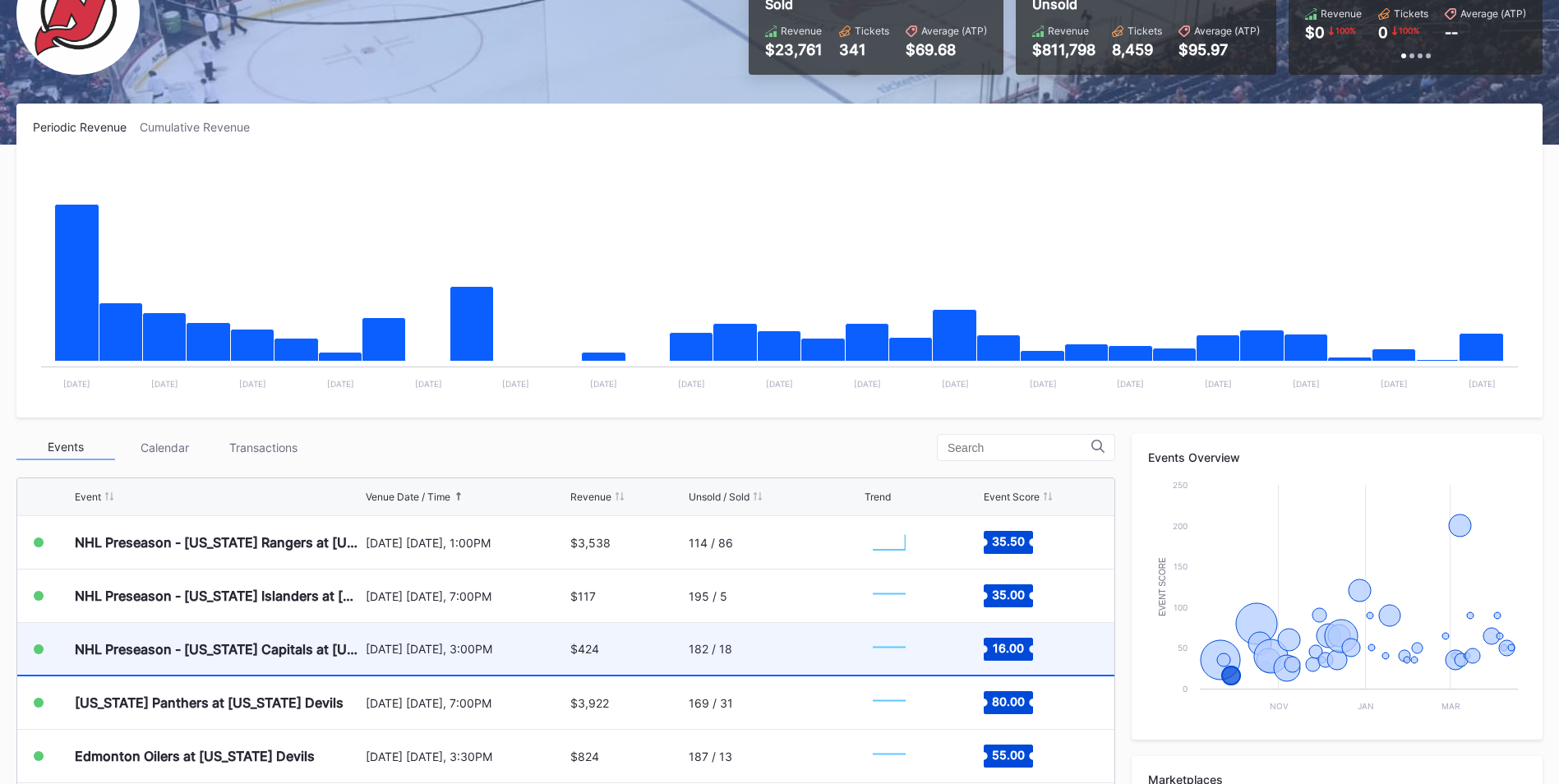
click at [932, 642] on div "Created with Highcharts 11.2.0 Chart title" at bounding box center [921, 648] width 114 height 52
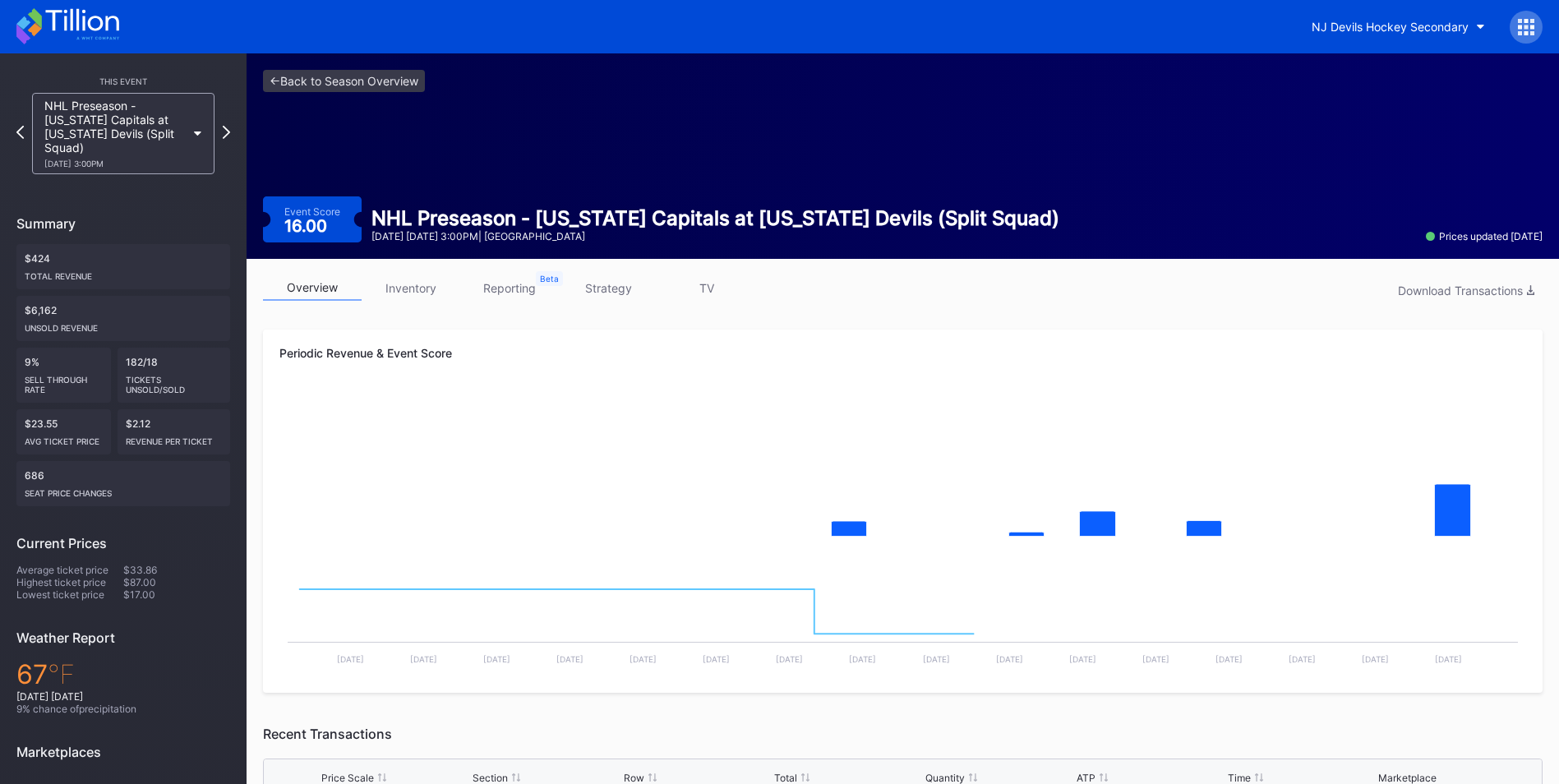
click at [606, 293] on link "strategy" at bounding box center [608, 288] width 98 height 25
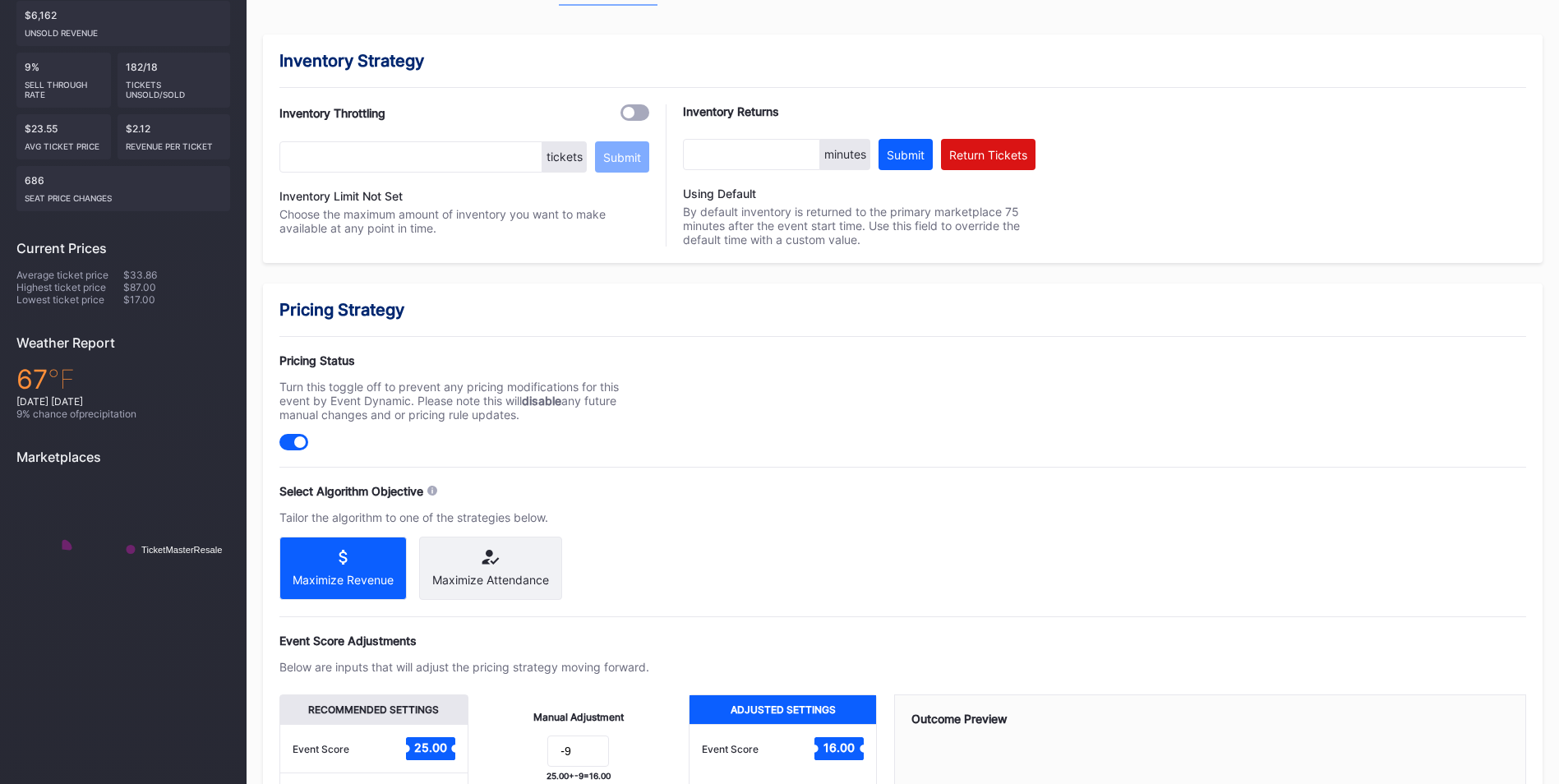
scroll to position [478, 0]
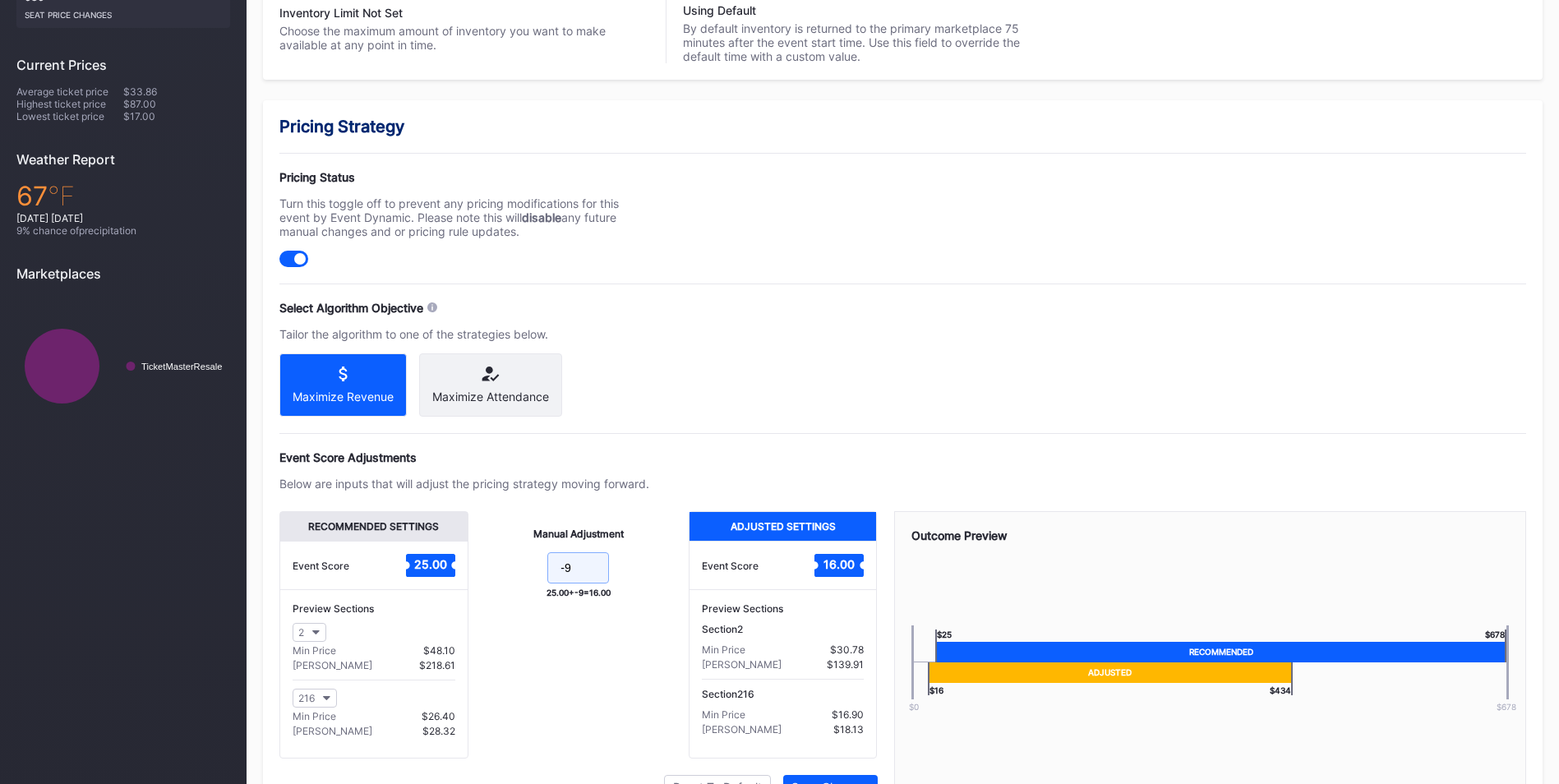
drag, startPoint x: 575, startPoint y: 572, endPoint x: 404, endPoint y: 484, distance: 192.3
click at [402, 542] on div "Recommended Settings Event Score 25.00 Preview Sections 2 Min Price $48.10 Max …" at bounding box center [578, 635] width 598 height 247
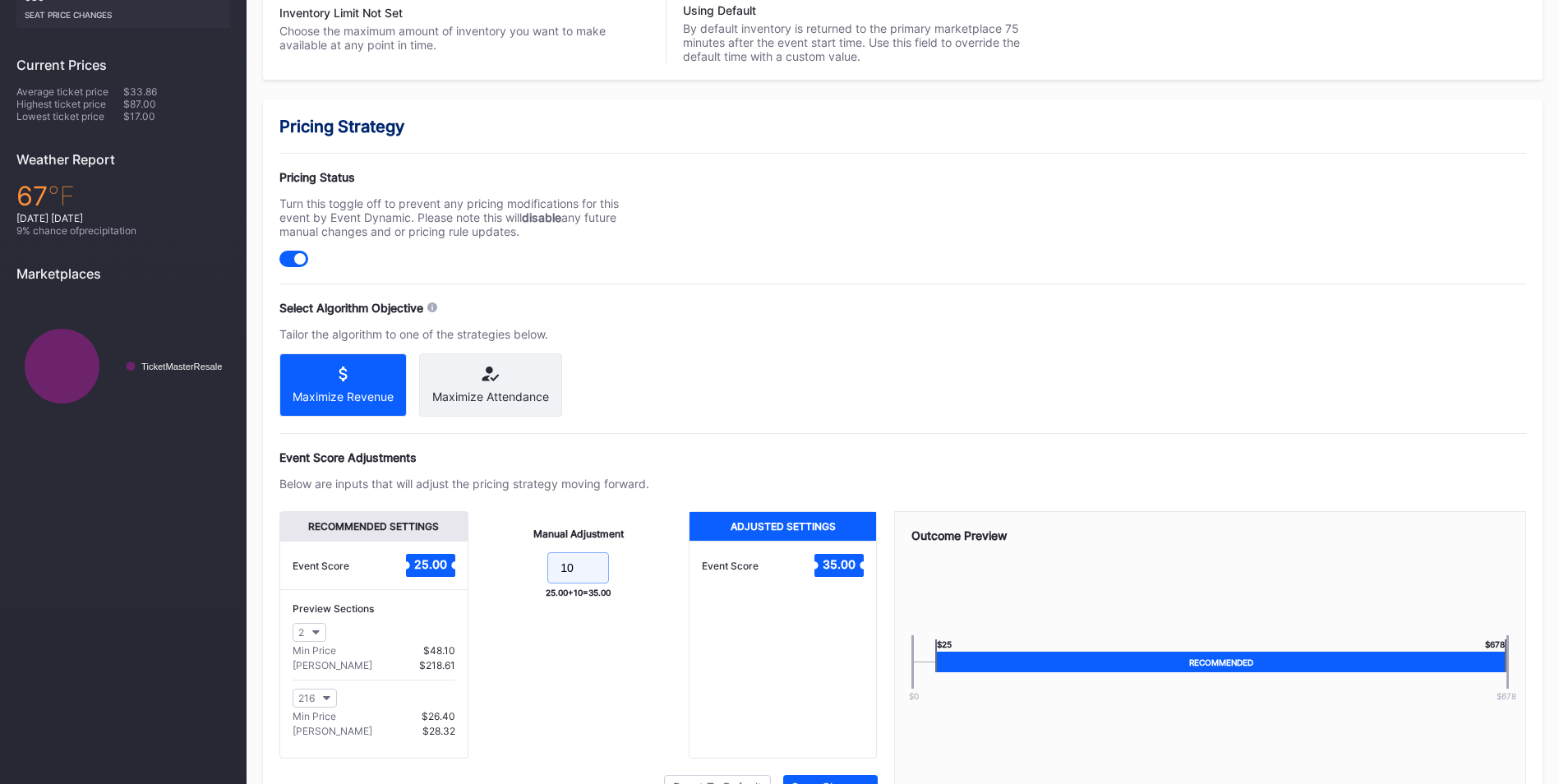
type input "10"
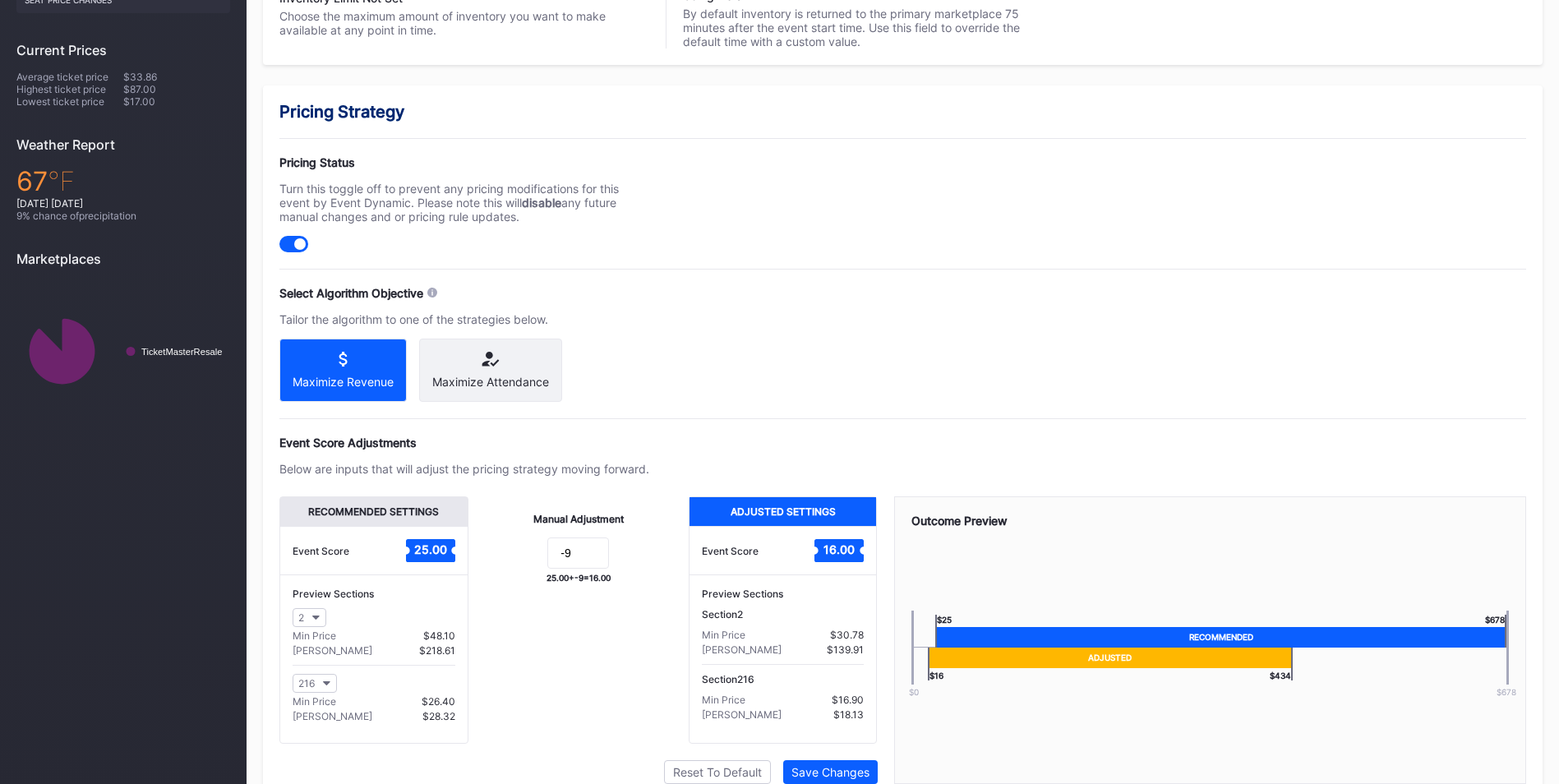
scroll to position [574, 0]
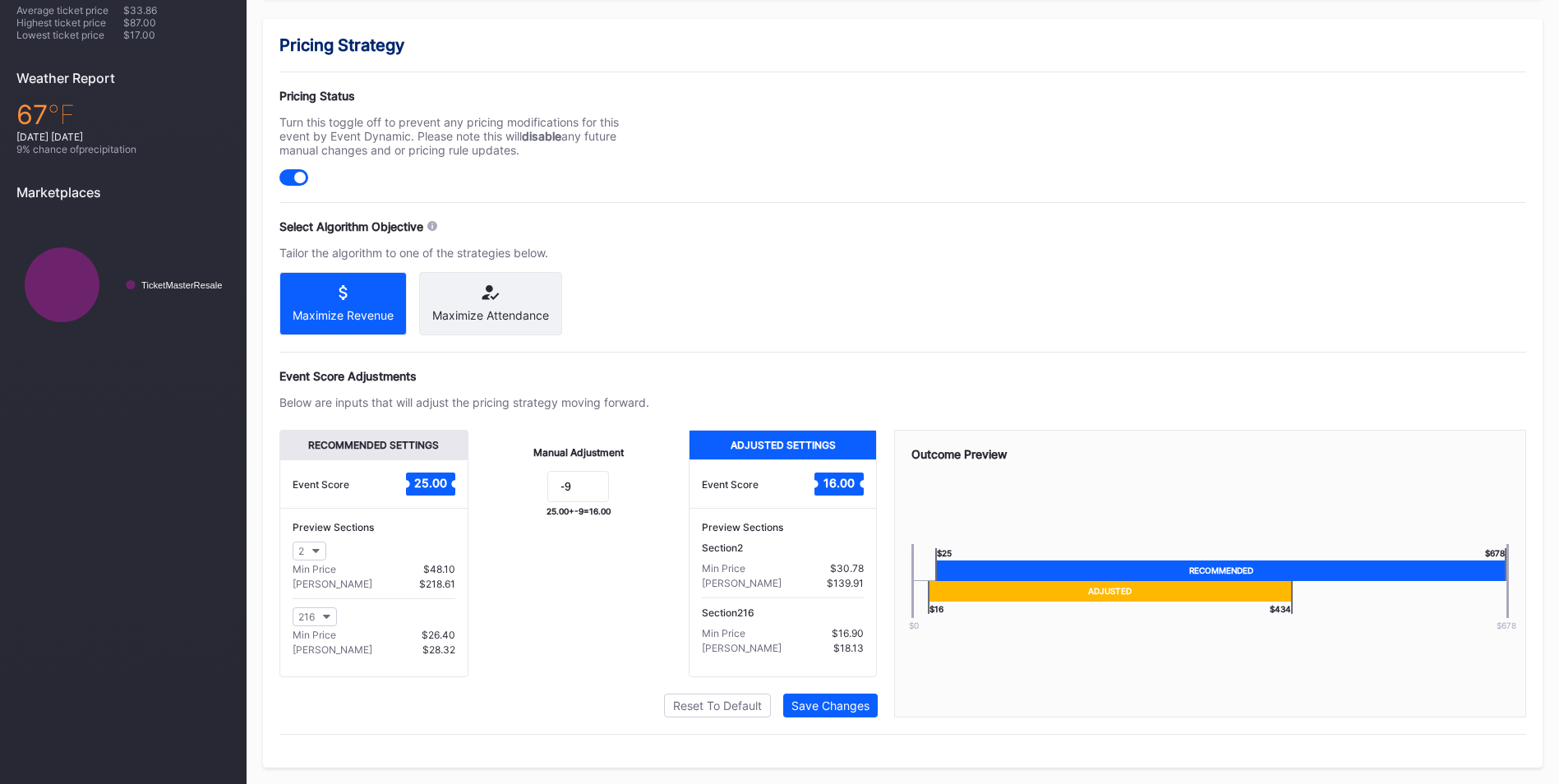
click at [595, 474] on div "Manual Adjustment -9 25.00 + -9 = 16.00" at bounding box center [578, 553] width 220 height 247
drag, startPoint x: 596, startPoint y: 483, endPoint x: 451, endPoint y: 492, distance: 145.3
click at [451, 492] on div "Recommended Settings Event Score 25.00 Preview Sections 2 Min Price $48.10 Max …" at bounding box center [578, 553] width 598 height 247
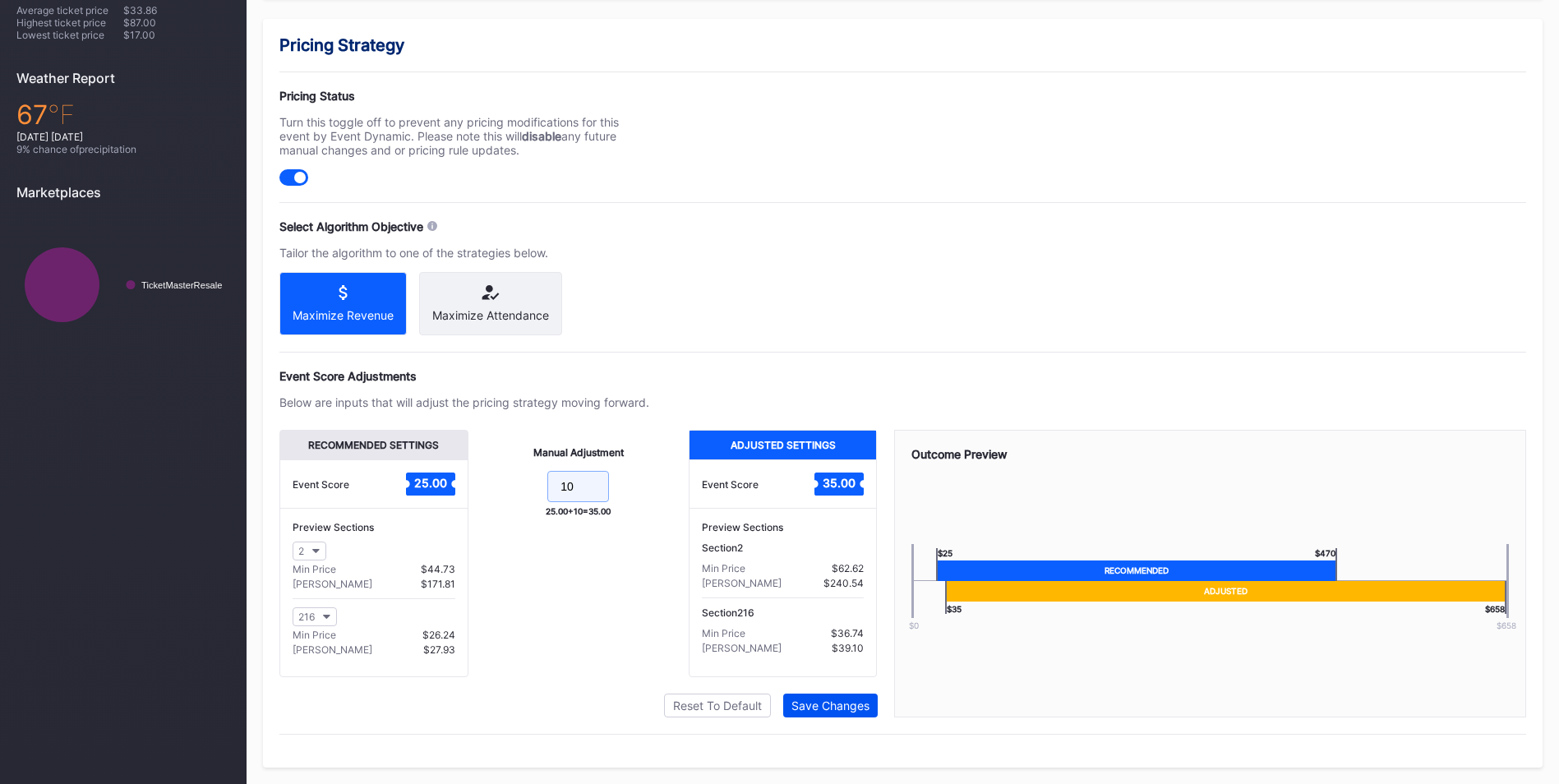
type input "10"
click at [827, 713] on button "Save Changes" at bounding box center [830, 705] width 94 height 24
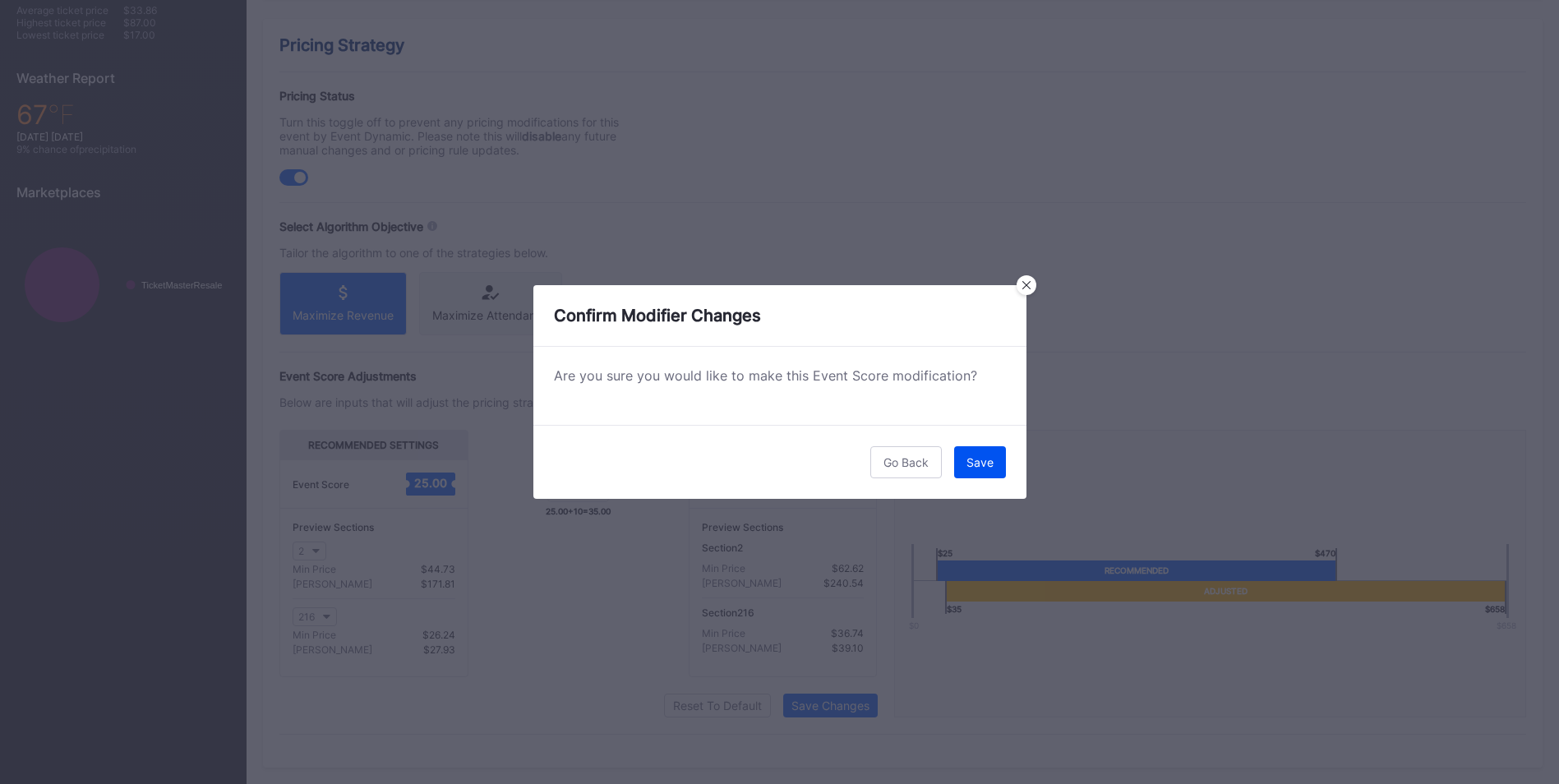
click at [963, 462] on button "Save" at bounding box center [980, 462] width 52 height 32
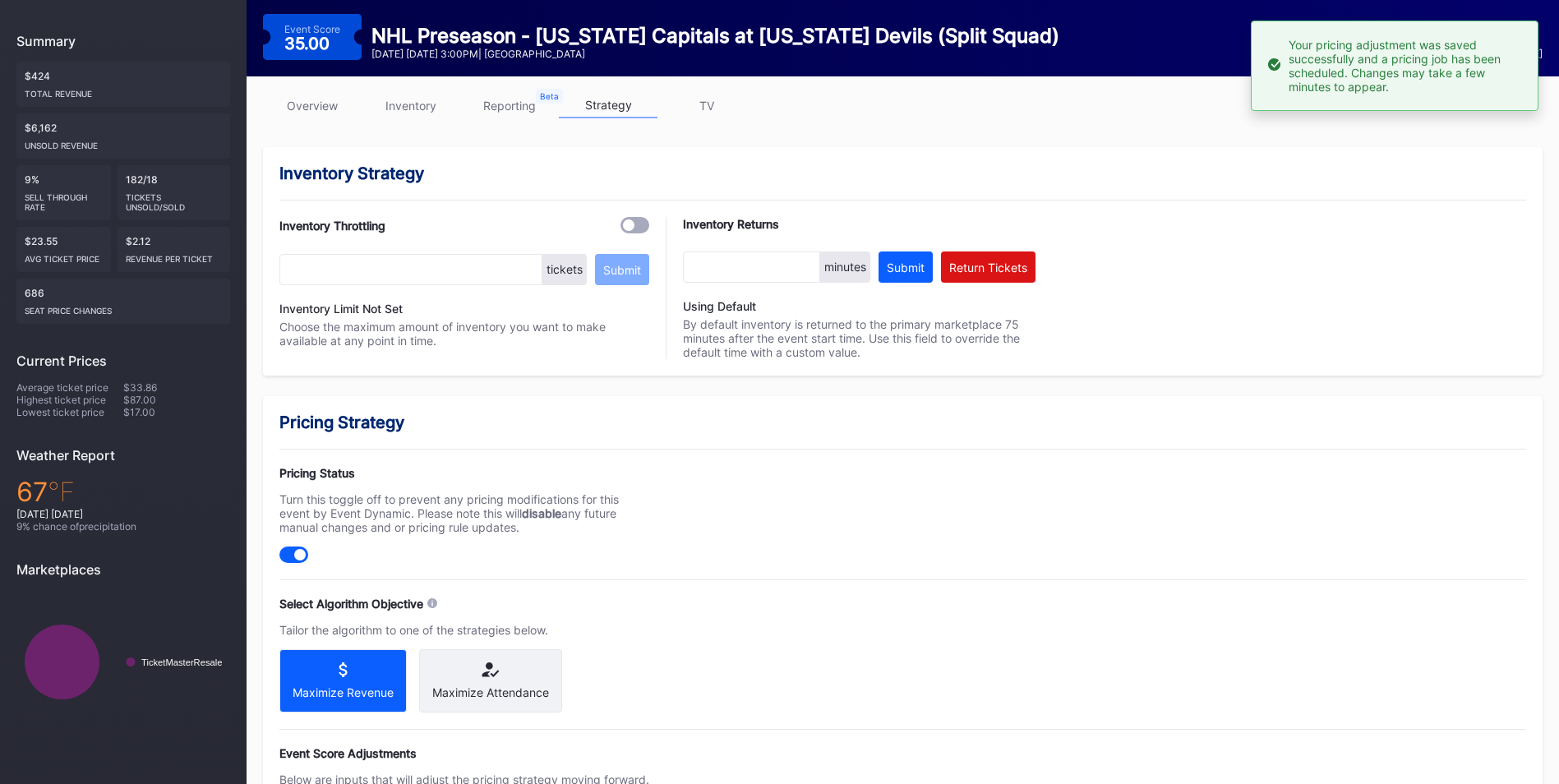
scroll to position [0, 0]
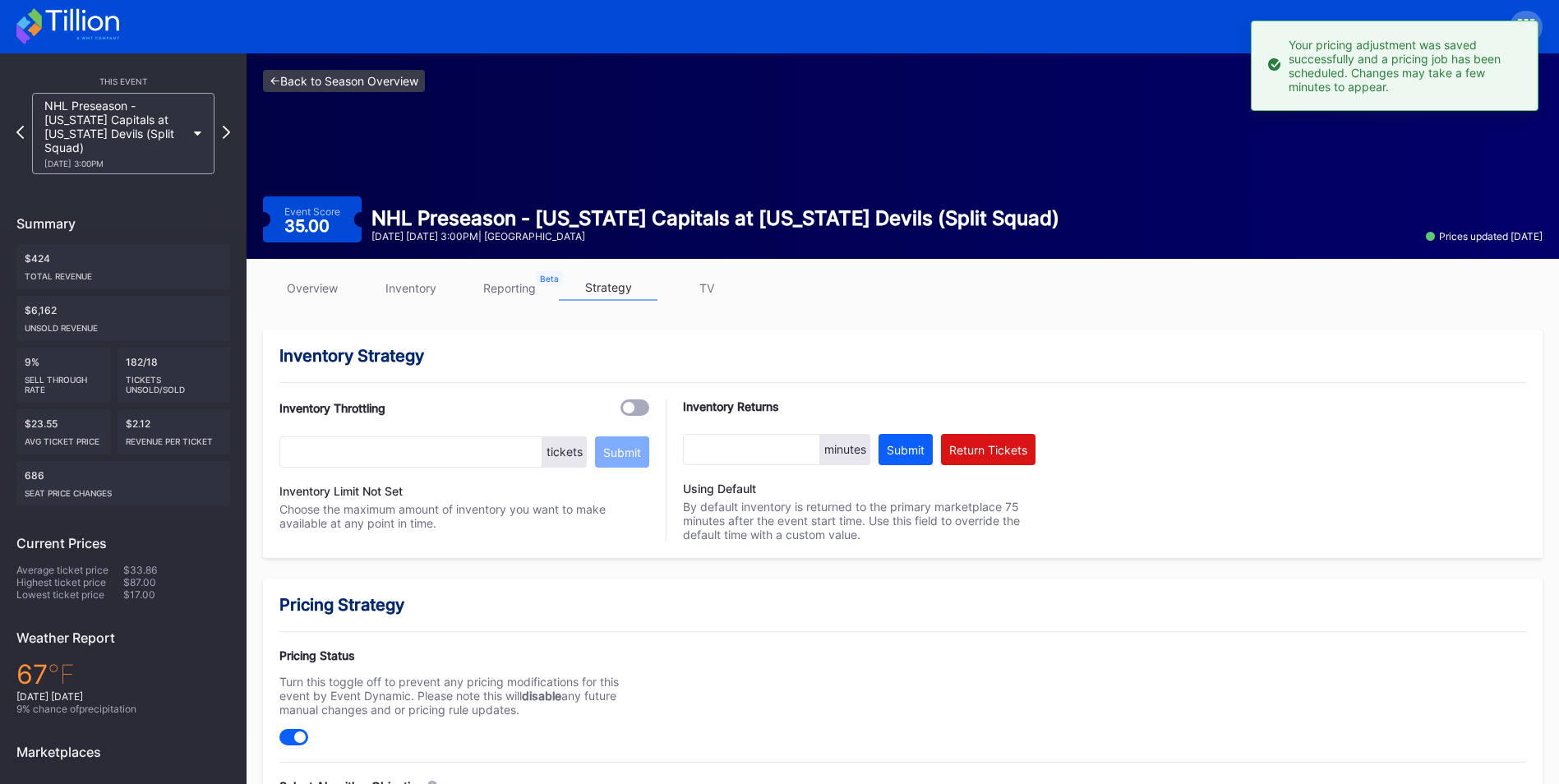
click at [392, 78] on link "<- Back to Season Overview" at bounding box center [344, 81] width 162 height 23
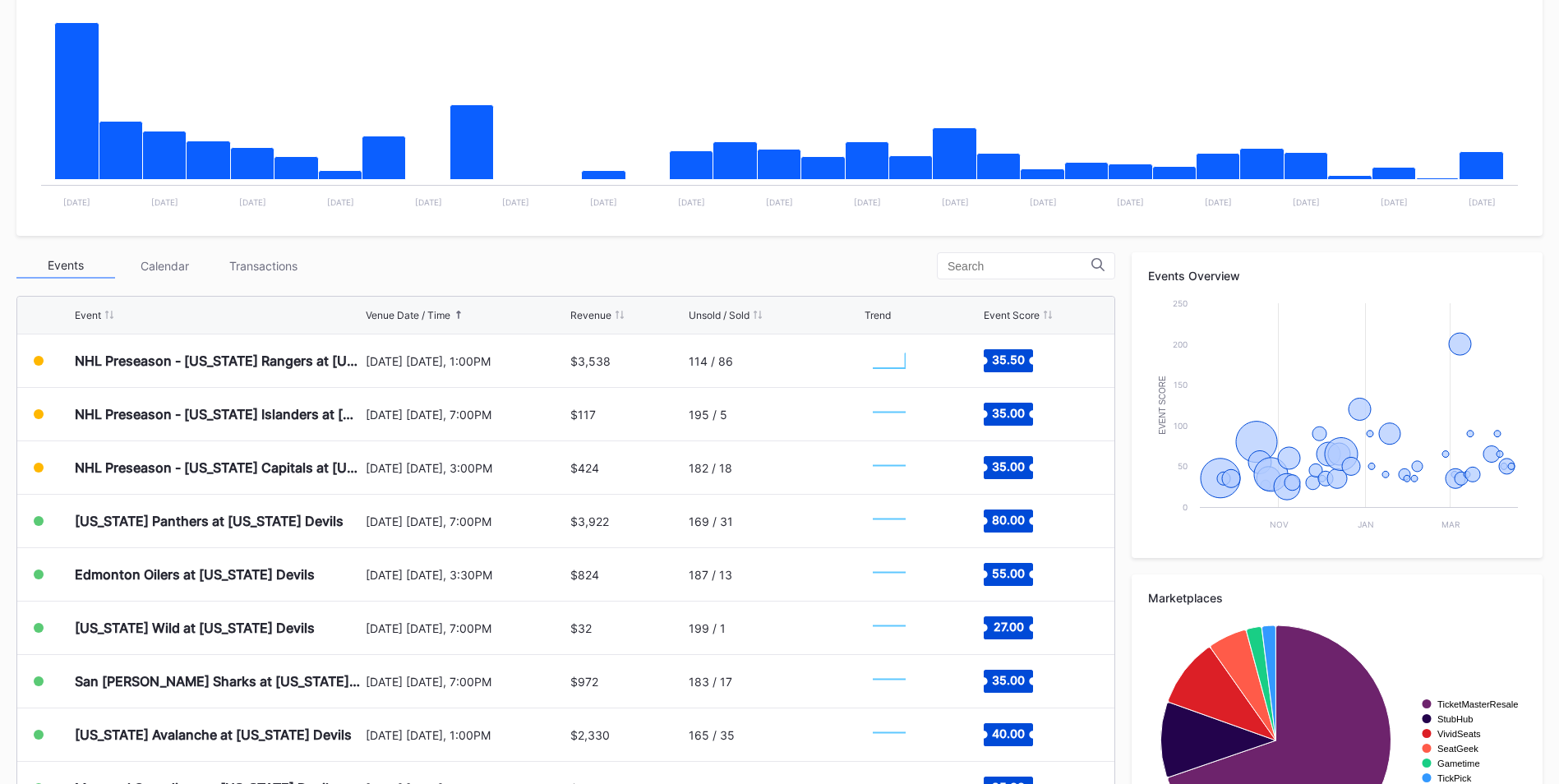
scroll to position [459, 0]
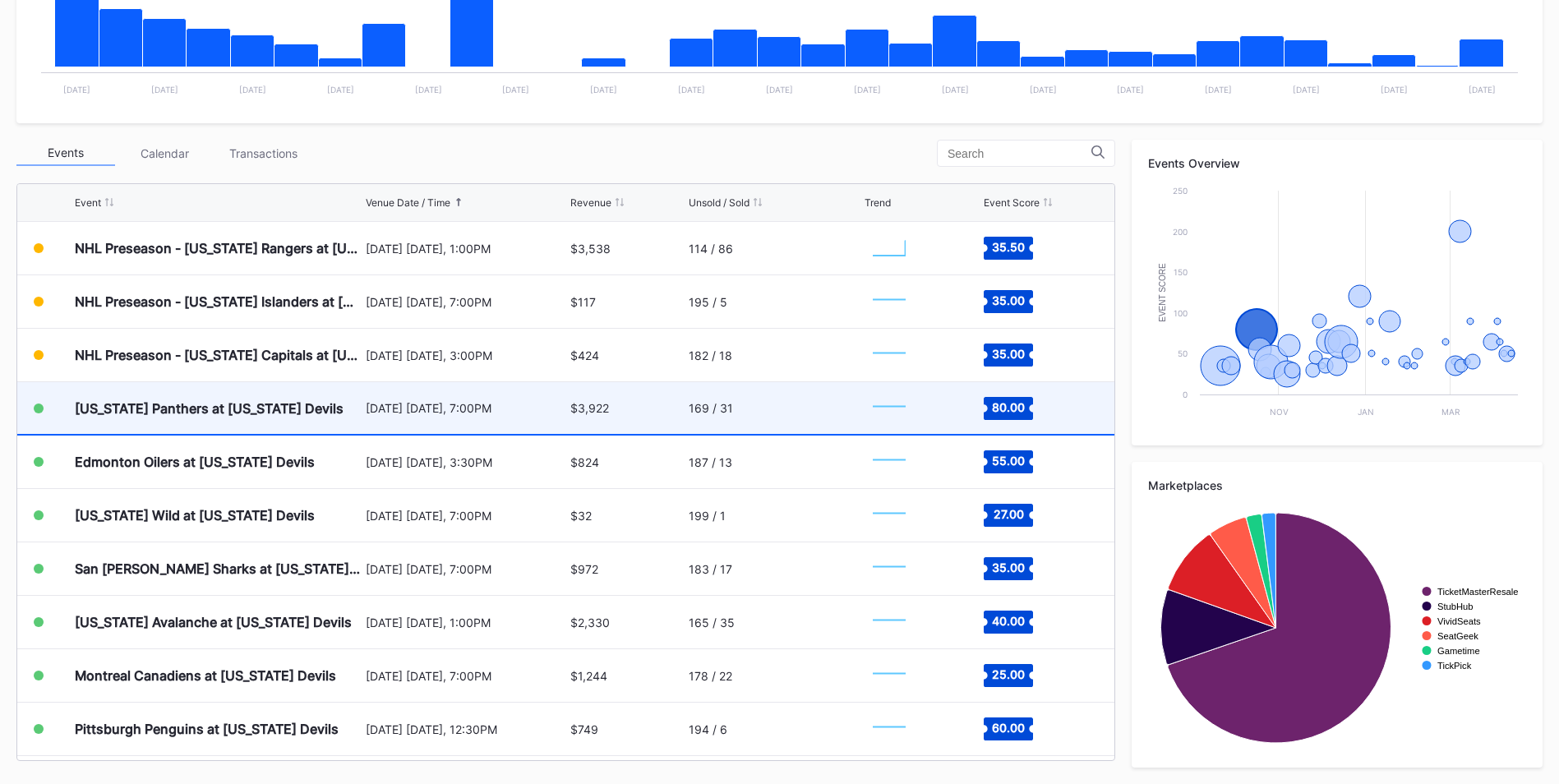
click at [645, 403] on div "$3,922" at bounding box center [627, 408] width 114 height 52
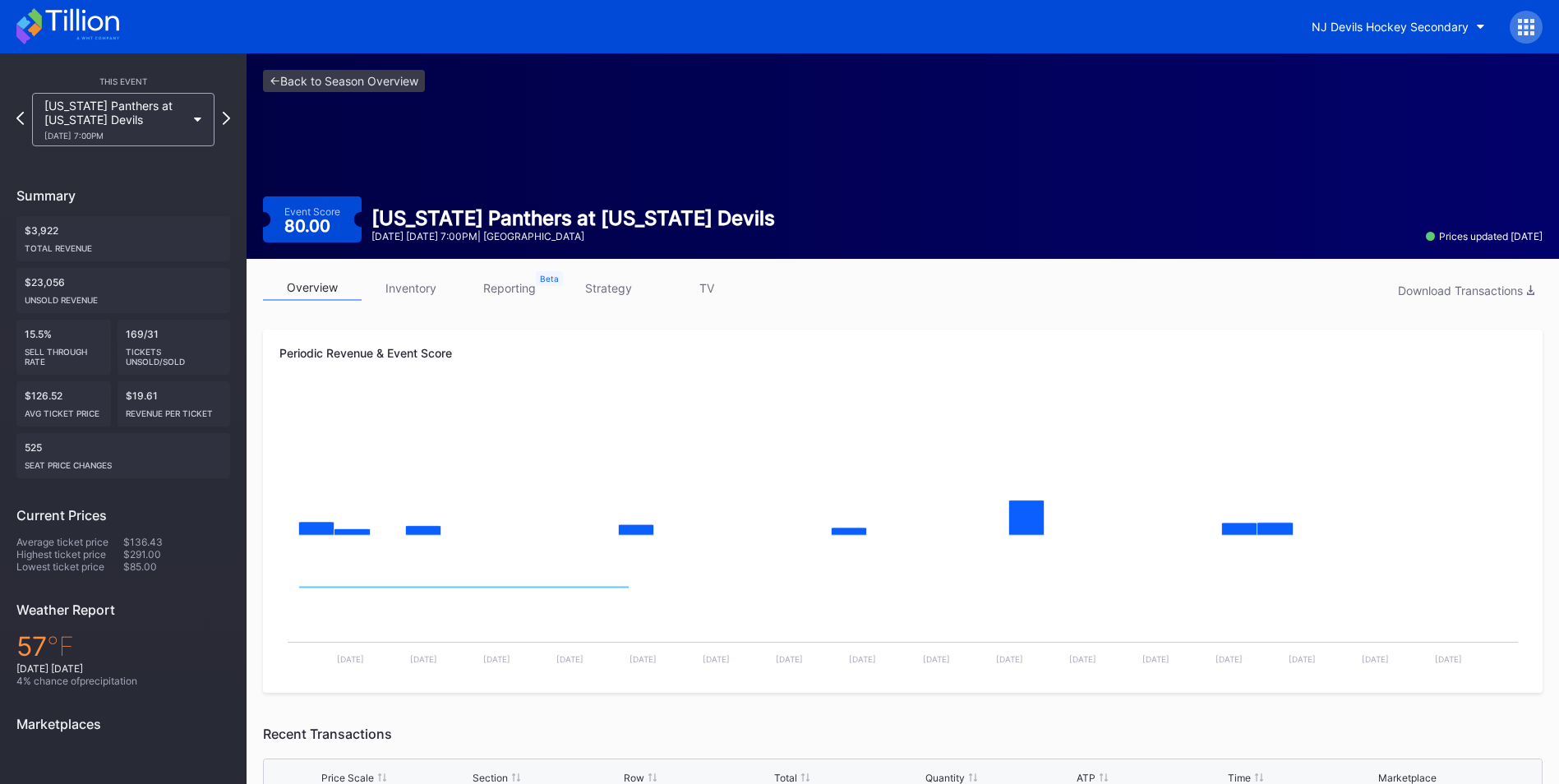
click at [595, 306] on div "overview inventory reporting strategy TV Download Transactions" at bounding box center [903, 292] width 1280 height 34
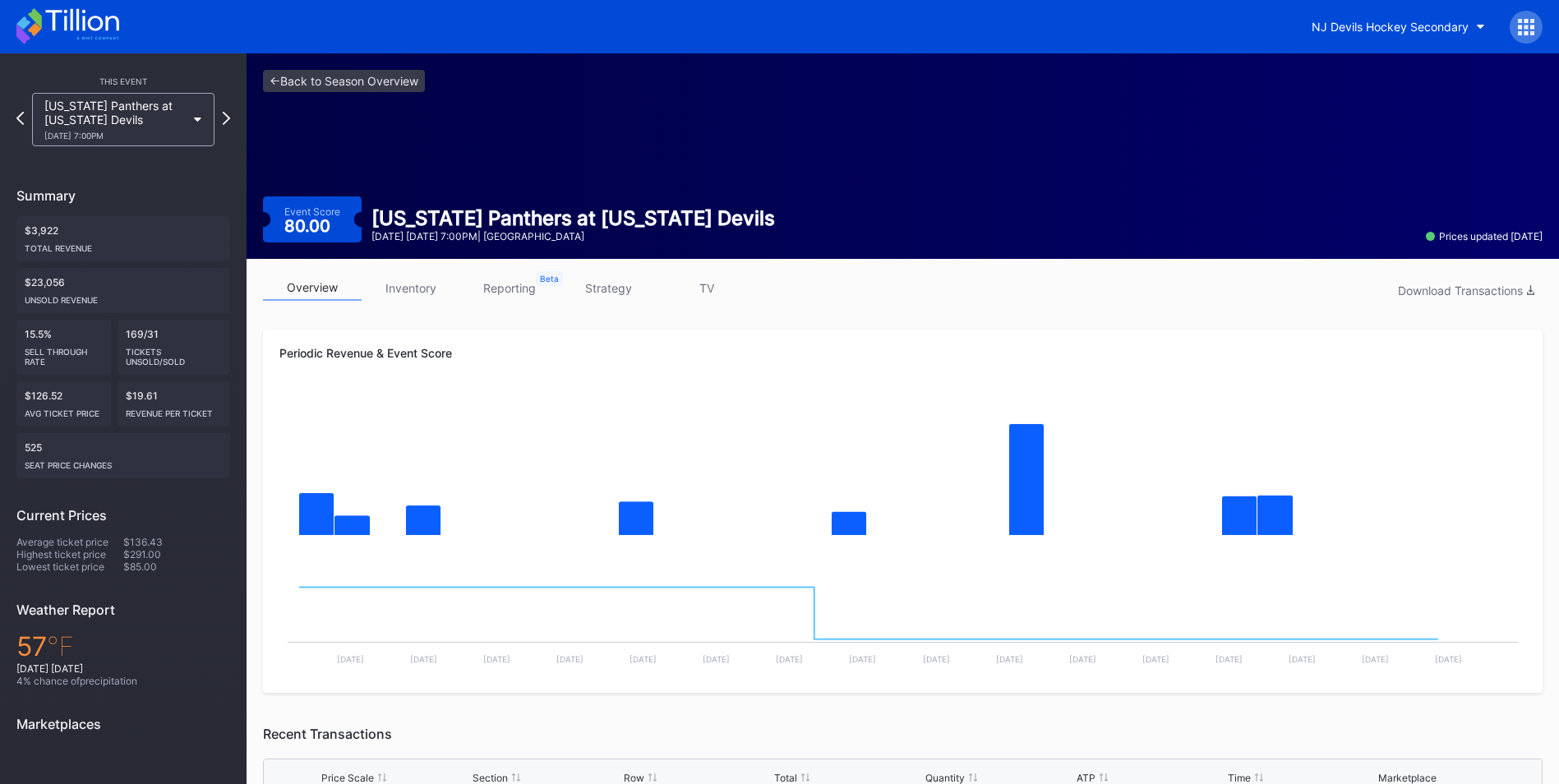
drag, startPoint x: 595, startPoint y: 297, endPoint x: 637, endPoint y: 302, distance: 42.3
click at [595, 296] on link "strategy" at bounding box center [608, 288] width 98 height 25
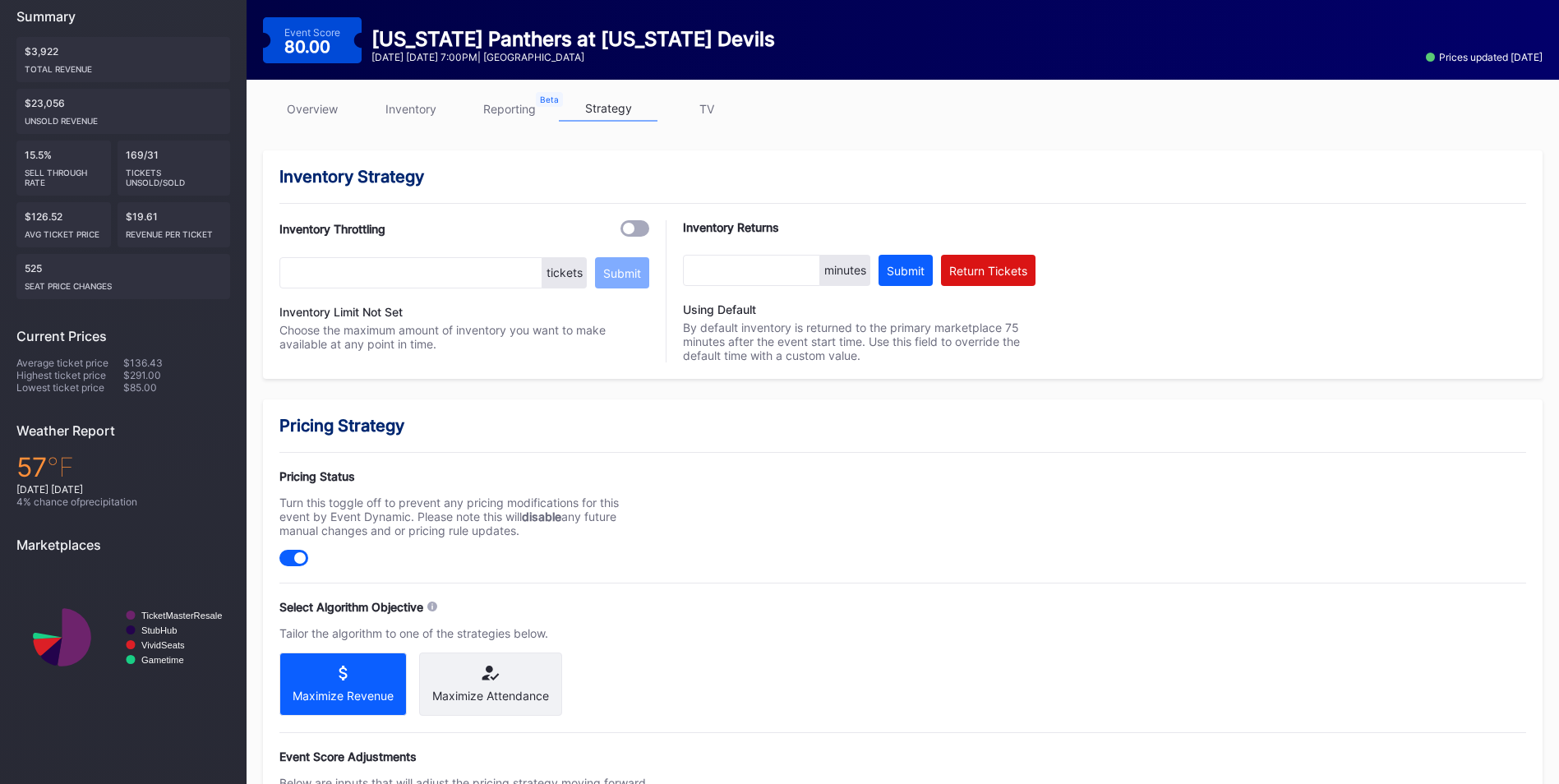
scroll to position [574, 0]
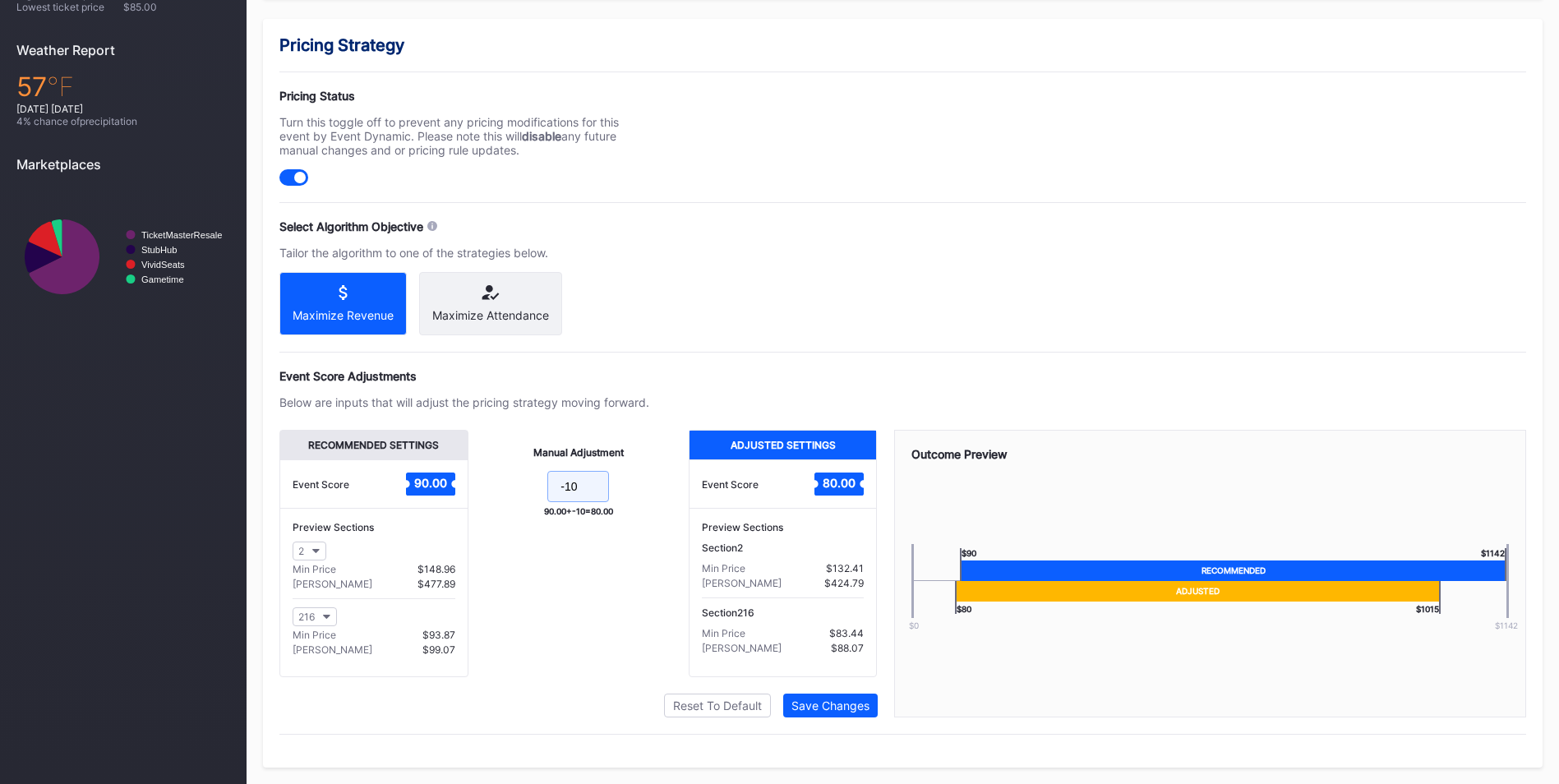
click at [568, 486] on input "-10" at bounding box center [578, 486] width 61 height 31
drag, startPoint x: 585, startPoint y: 488, endPoint x: 530, endPoint y: 481, distance: 55.4
click at [530, 481] on form "-10" at bounding box center [578, 488] width 188 height 35
type input "0"
click at [868, 700] on div "Save Changes" at bounding box center [830, 705] width 78 height 14
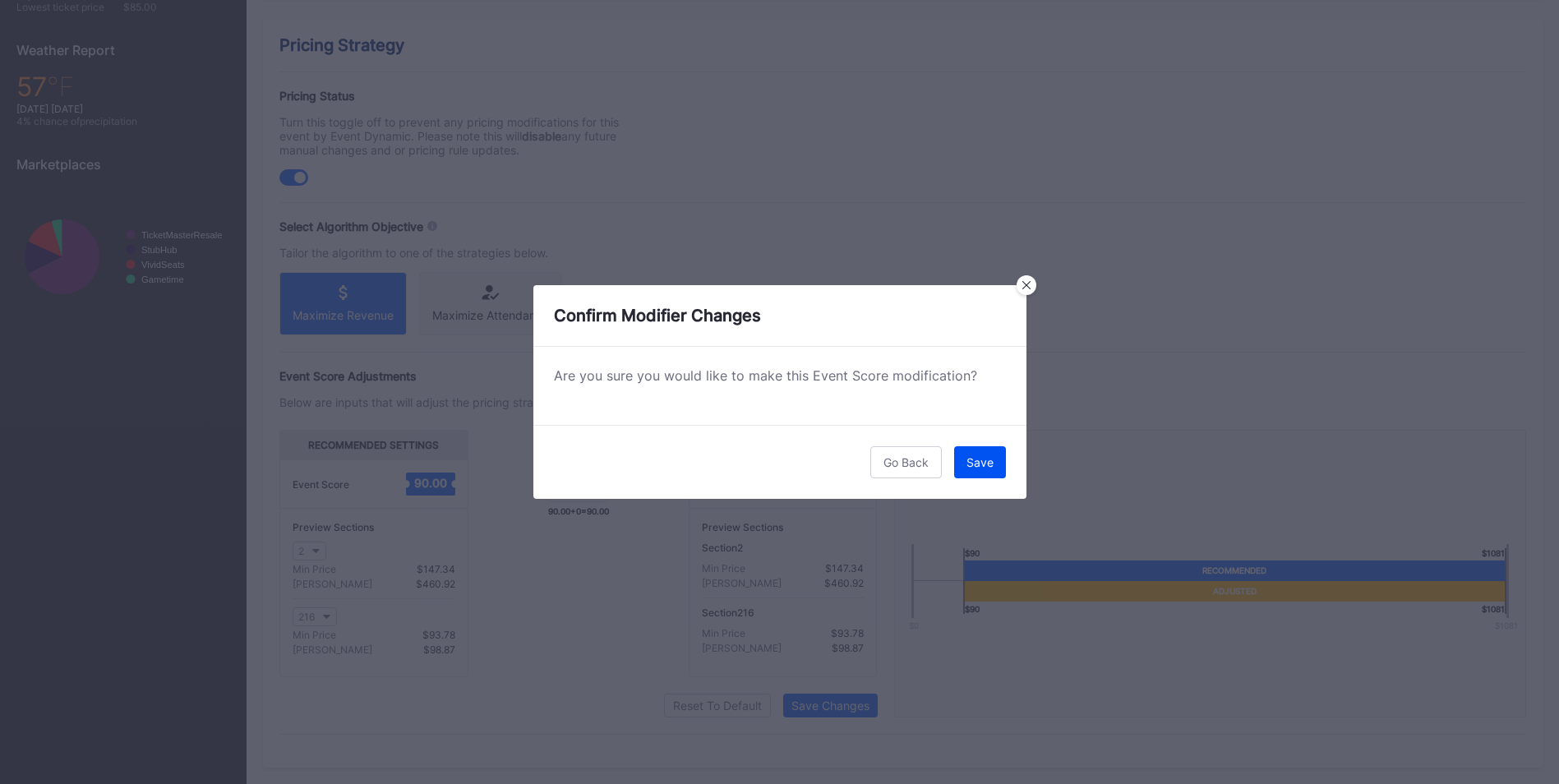
click at [974, 463] on div "Save" at bounding box center [980, 461] width 27 height 14
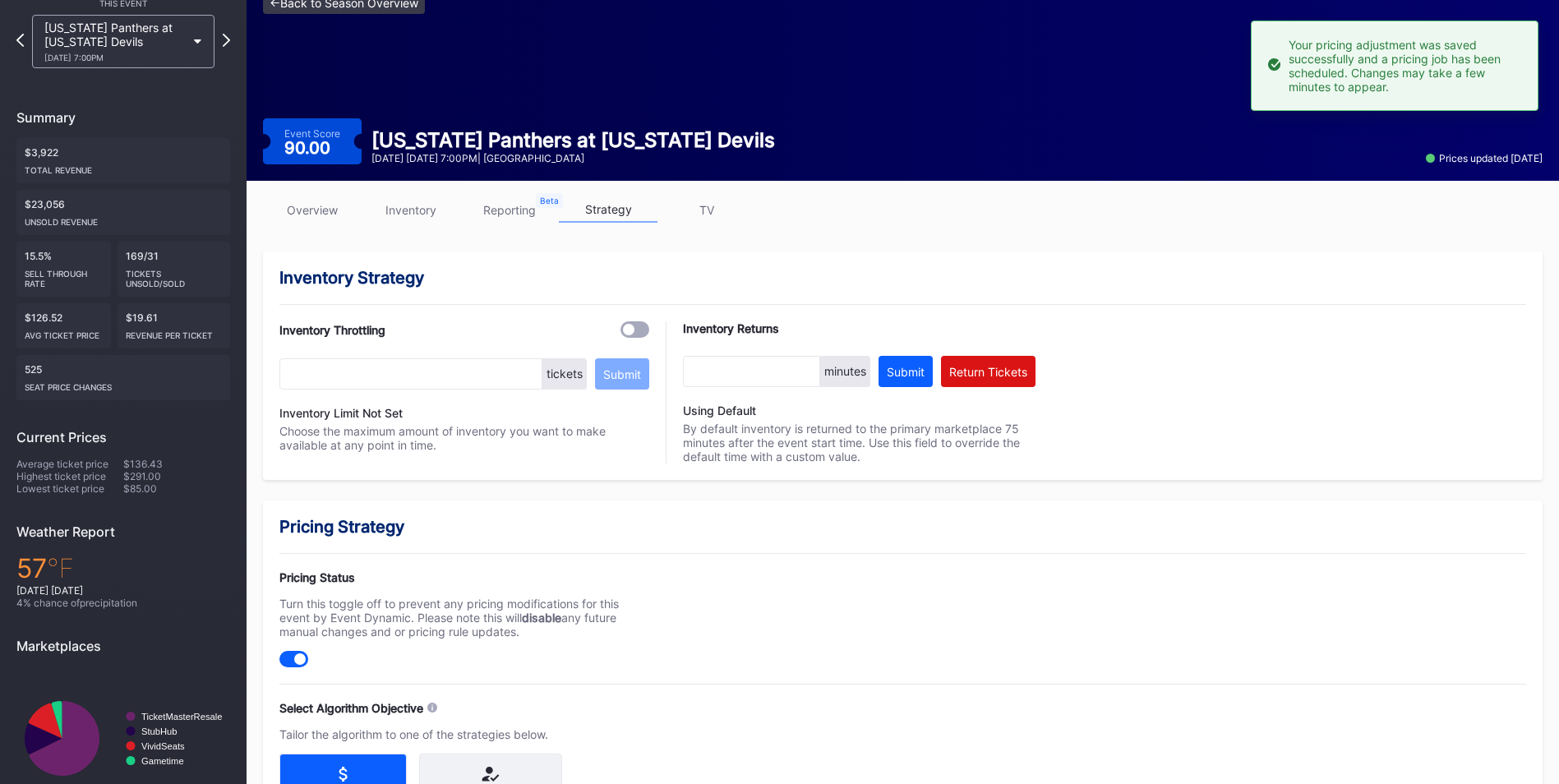
scroll to position [0, 0]
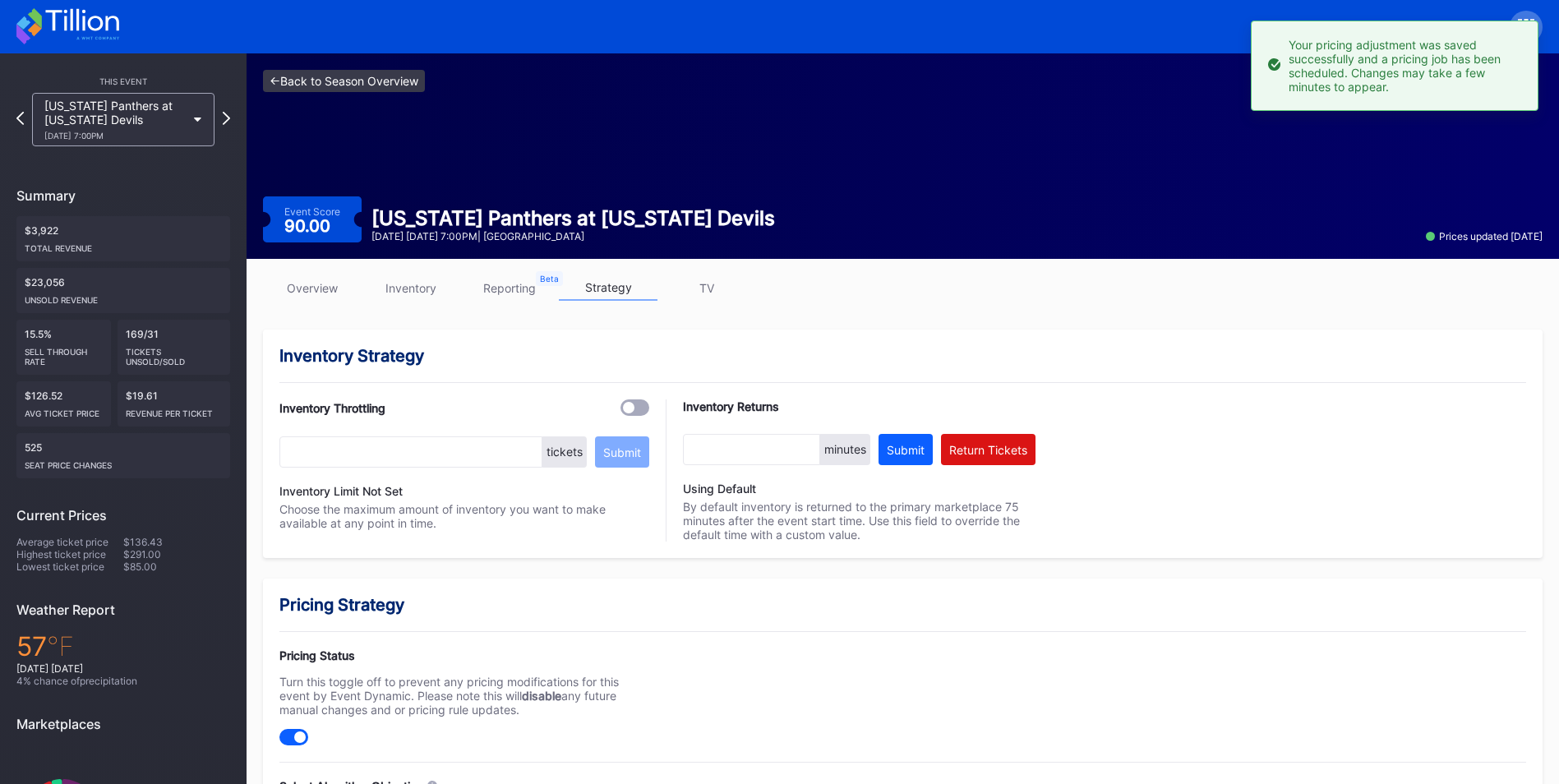
click at [328, 83] on link "<- Back to Season Overview" at bounding box center [344, 81] width 162 height 23
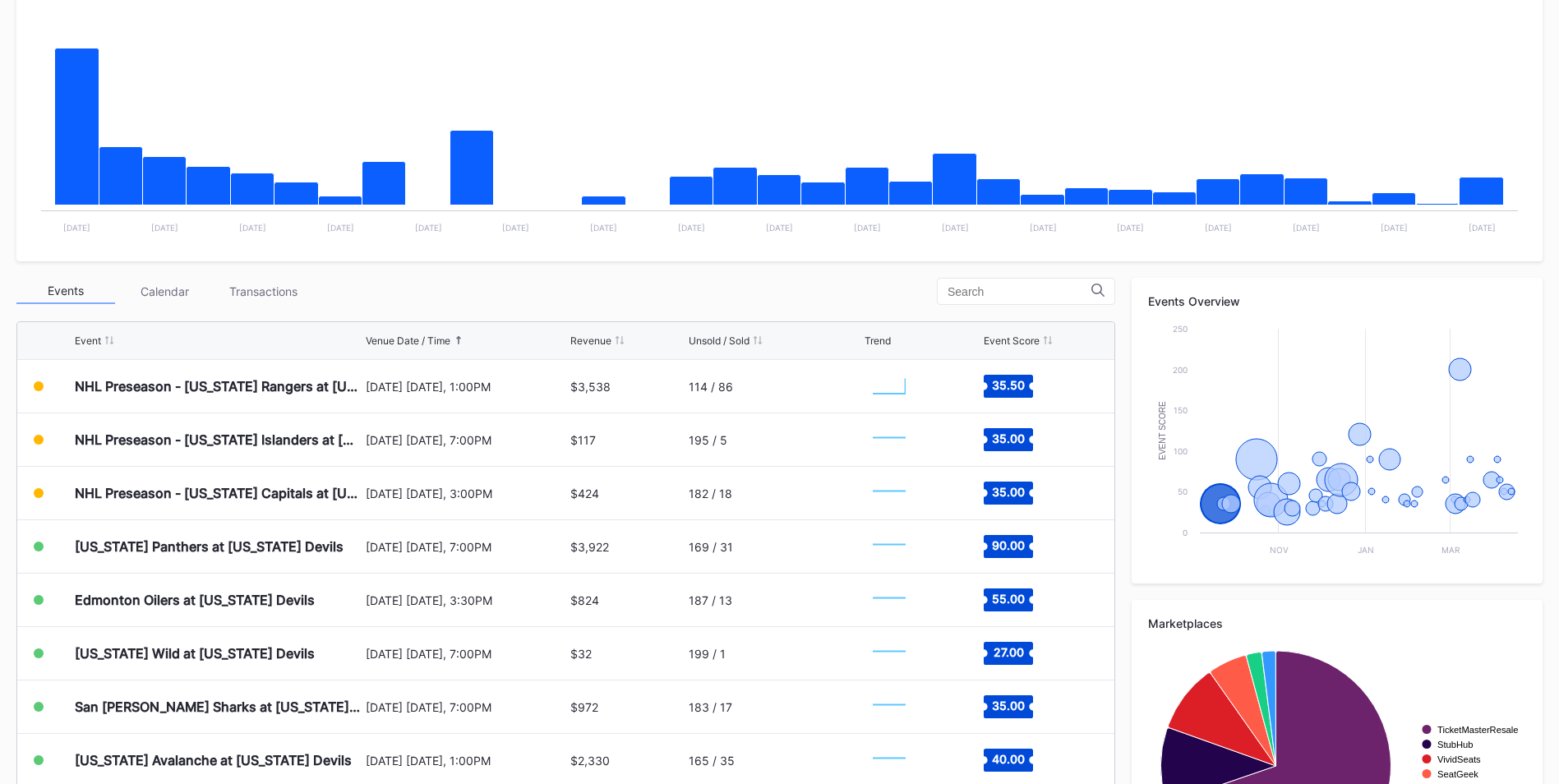
scroll to position [328, 0]
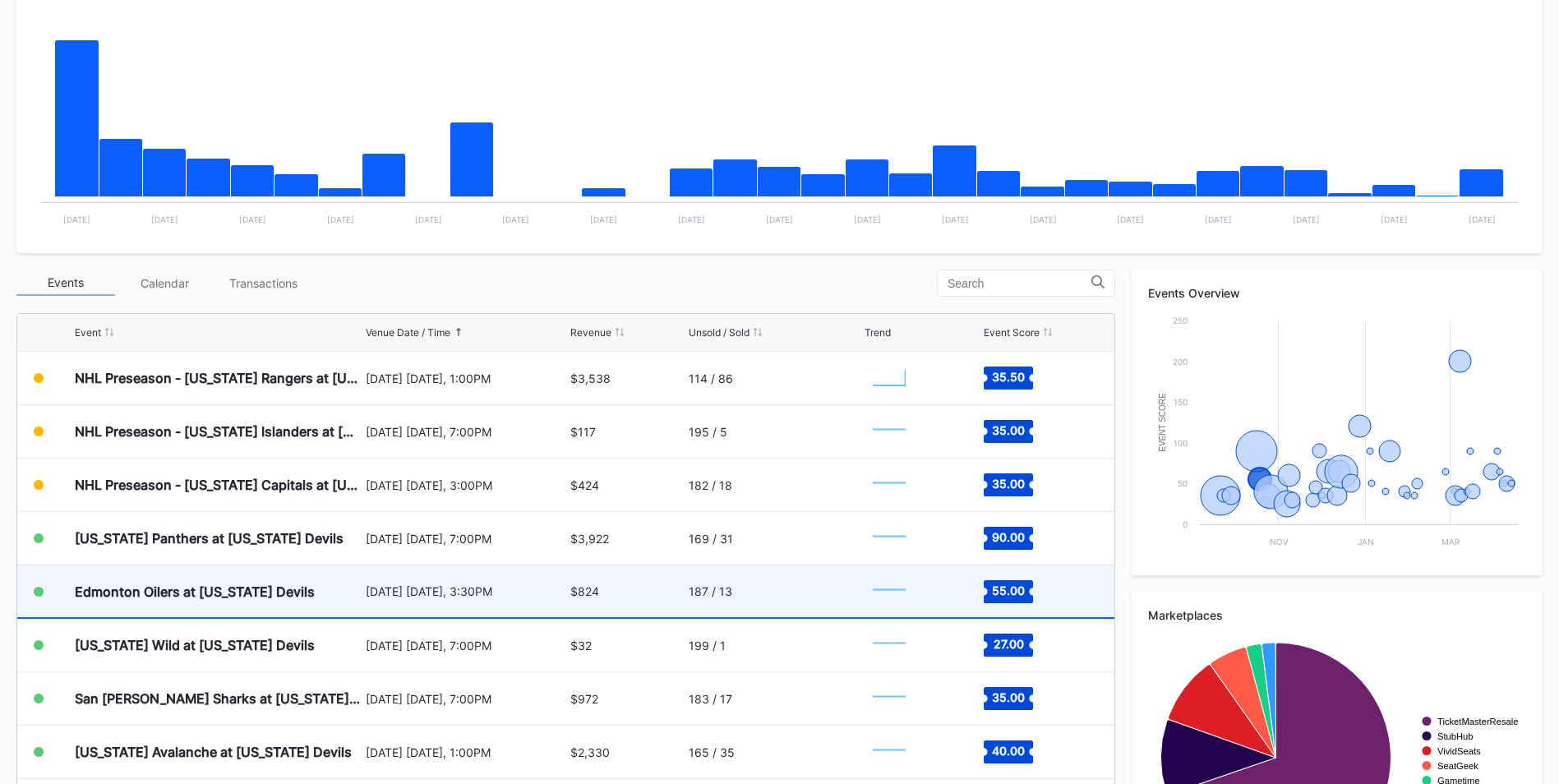
click at [594, 588] on div "$824" at bounding box center [627, 591] width 114 height 52
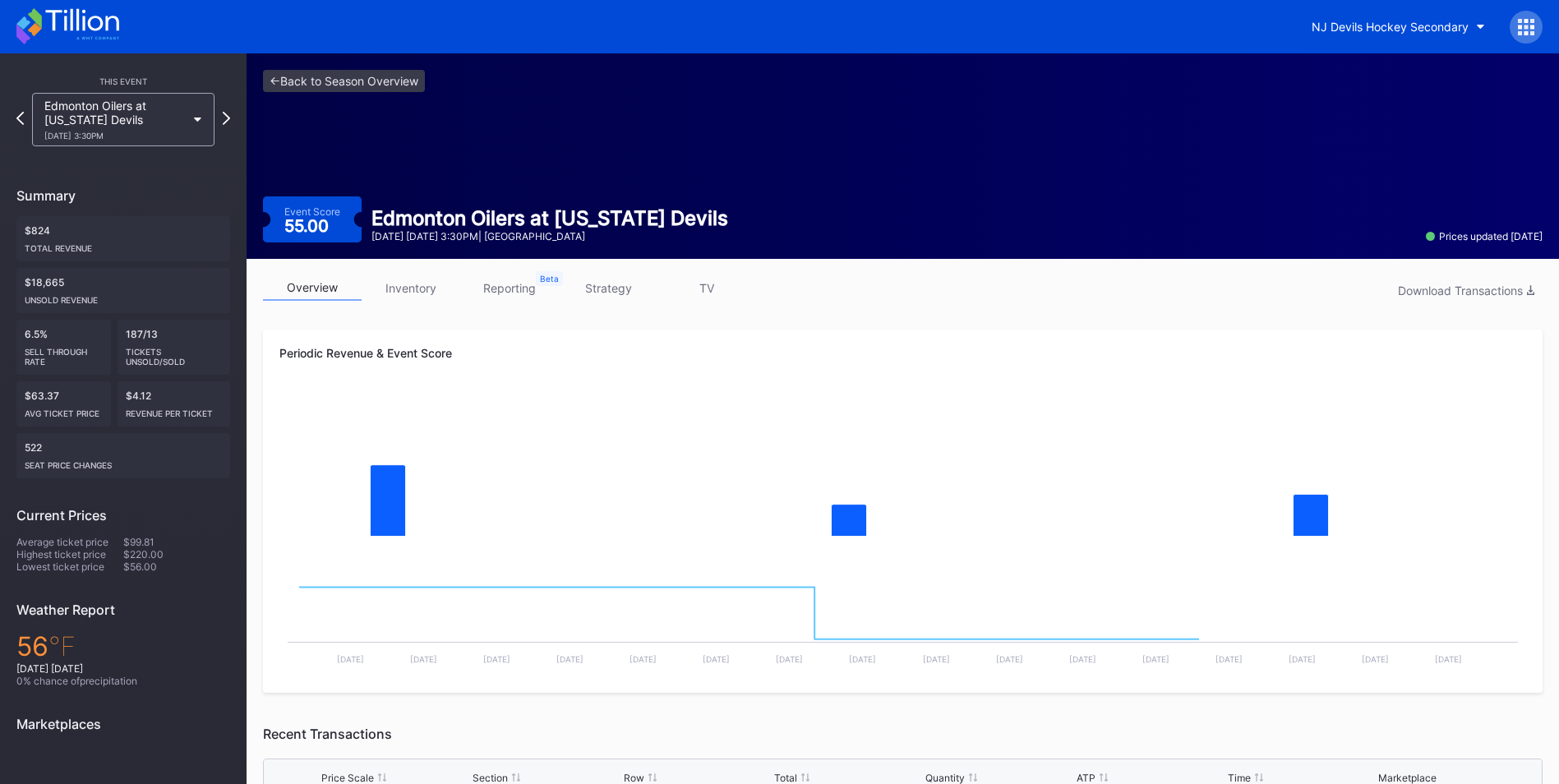
click at [612, 295] on link "strategy" at bounding box center [608, 288] width 98 height 25
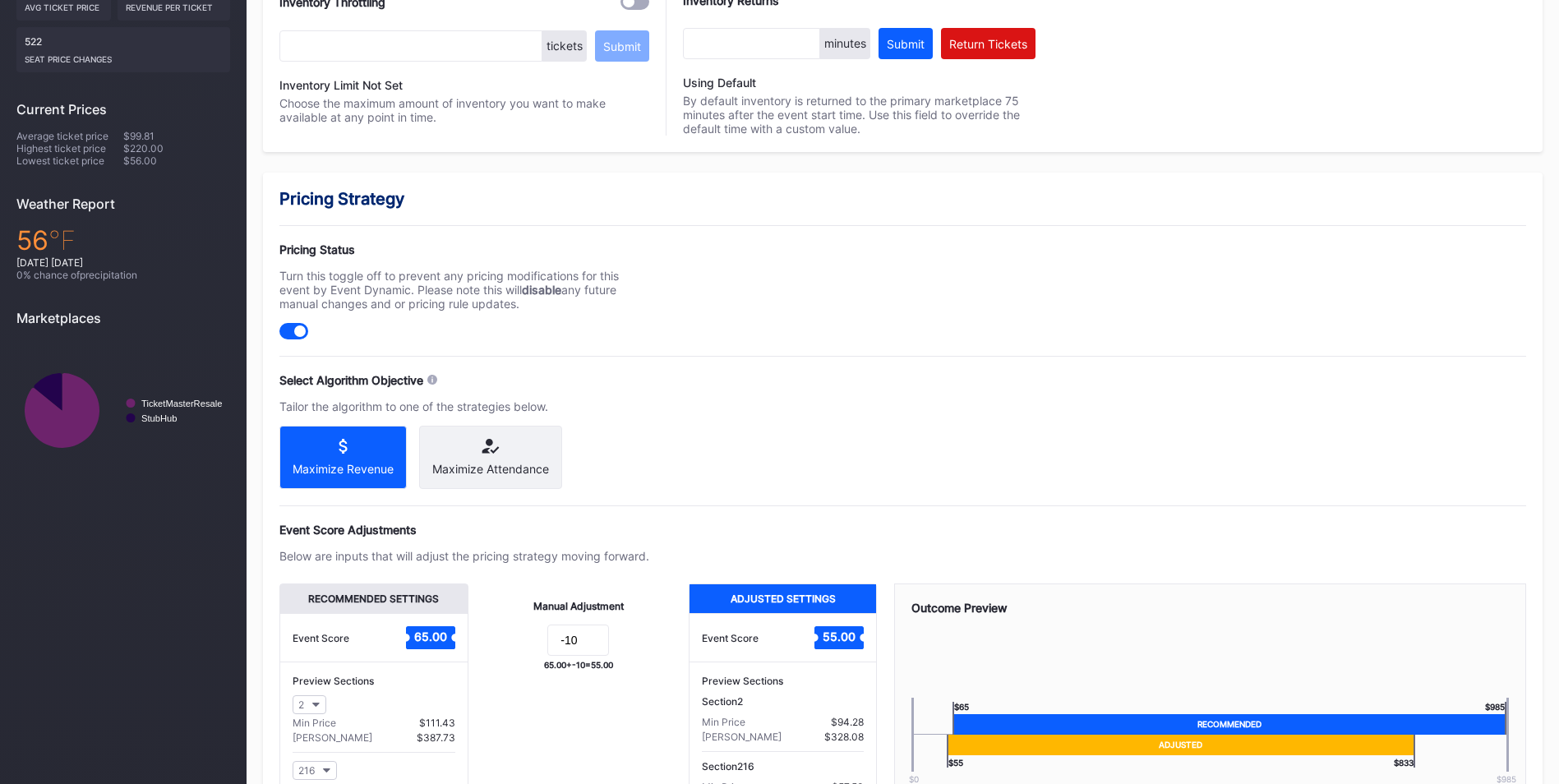
scroll to position [574, 0]
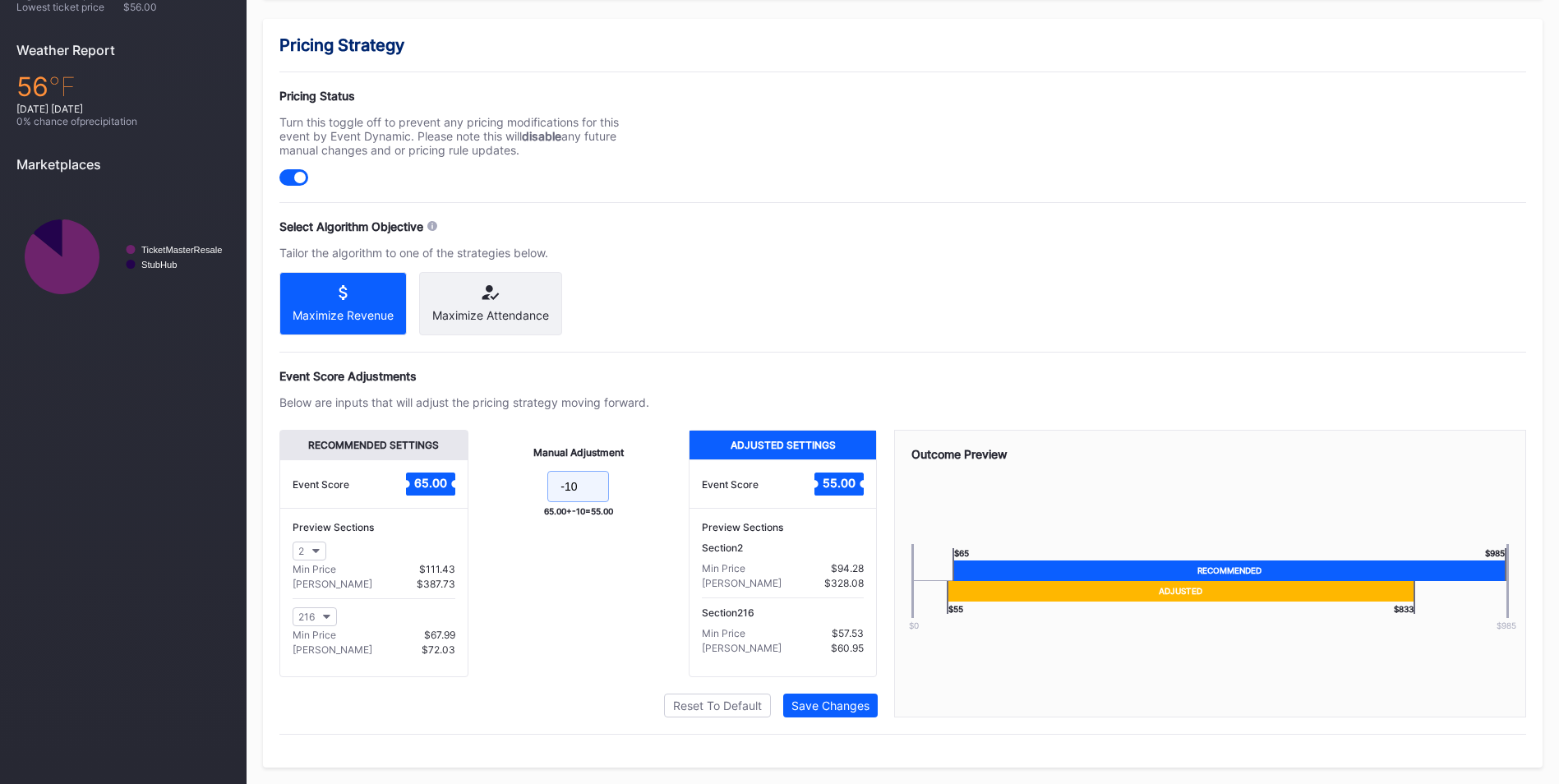
drag, startPoint x: 601, startPoint y: 491, endPoint x: 527, endPoint y: 492, distance: 74.0
click at [527, 492] on form "-10" at bounding box center [578, 488] width 188 height 35
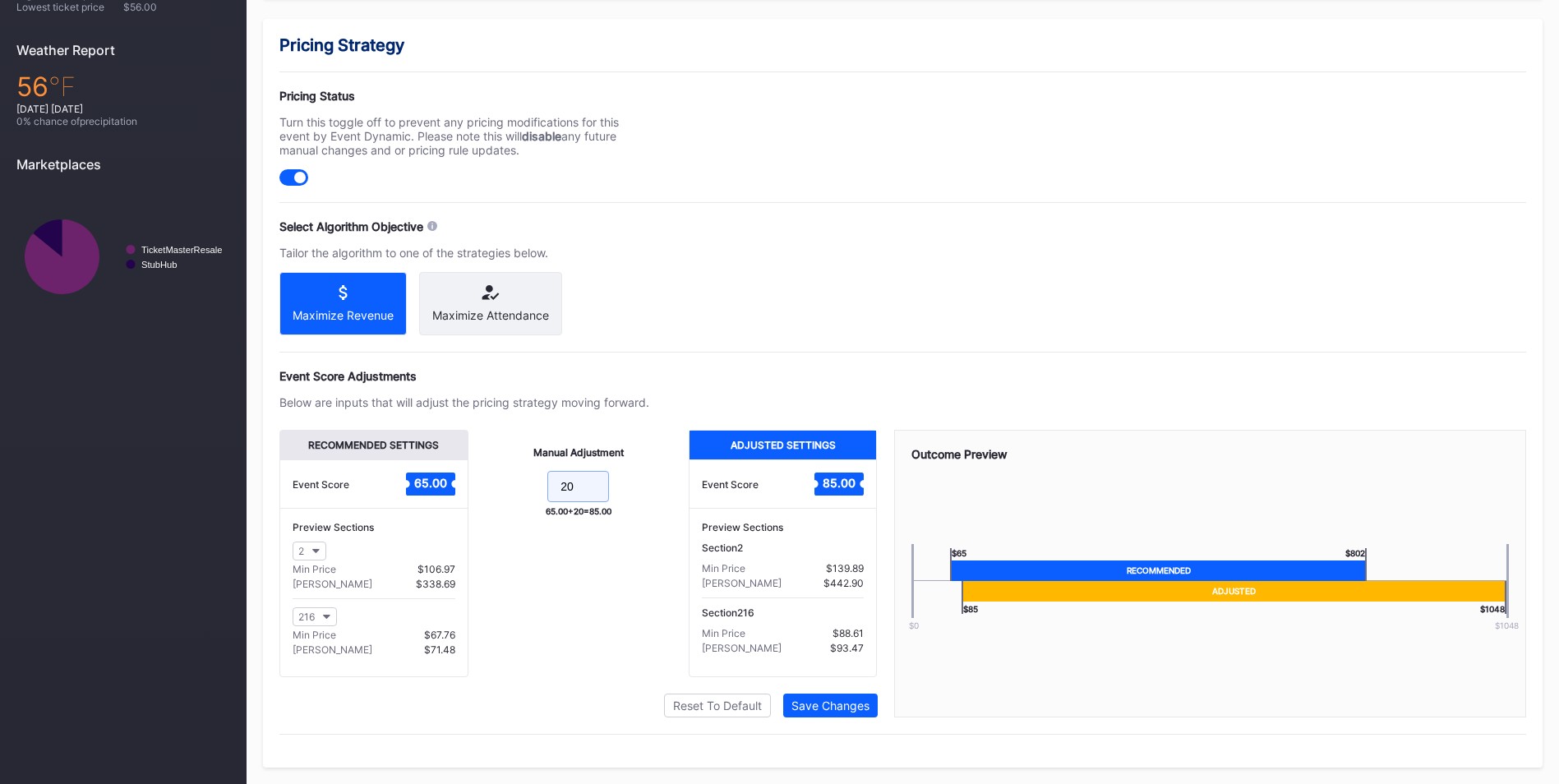
type input "2"
type input "15"
click at [849, 713] on button "Save Changes" at bounding box center [830, 705] width 94 height 24
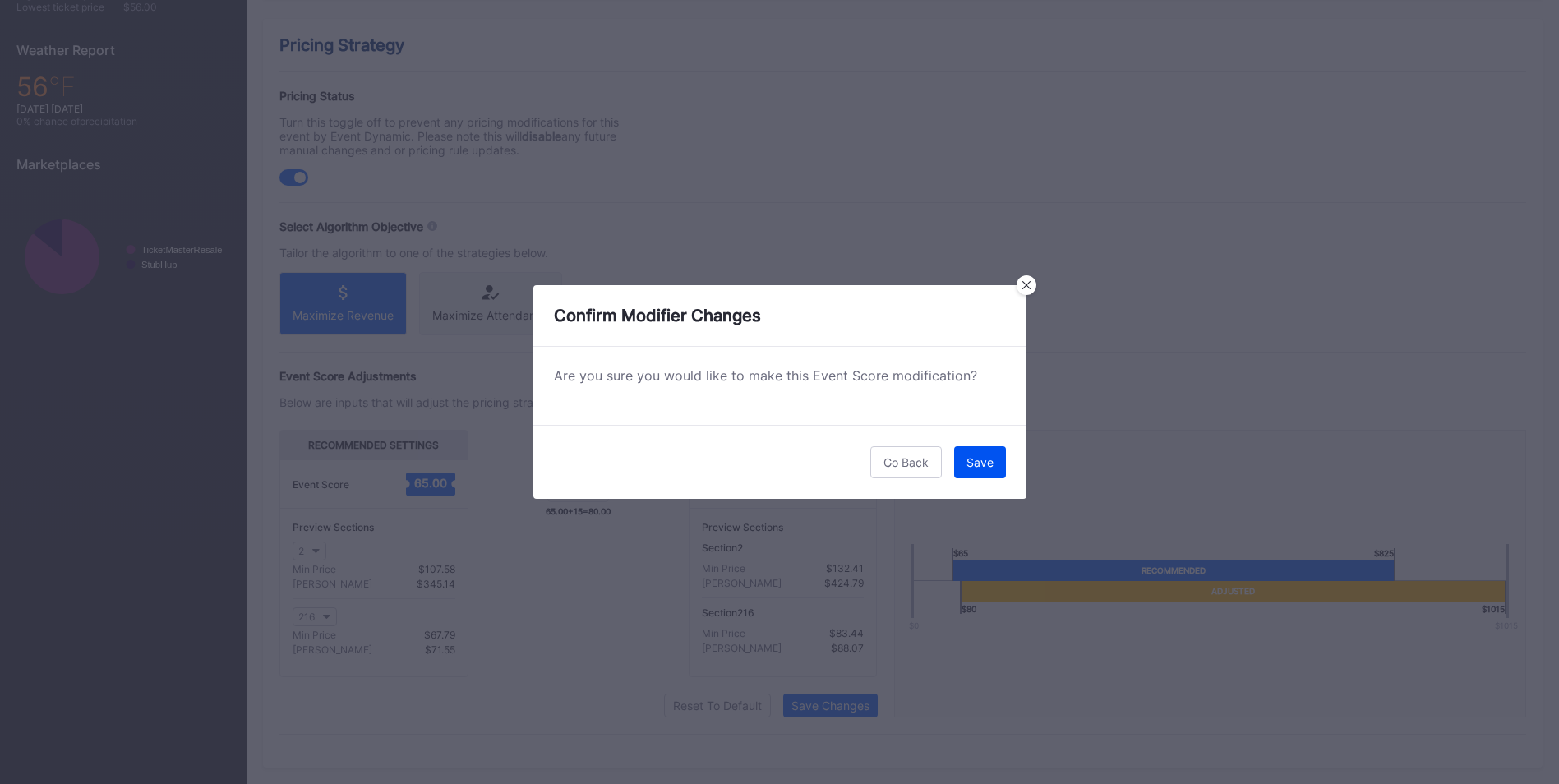
click at [997, 463] on button "Save" at bounding box center [980, 462] width 52 height 32
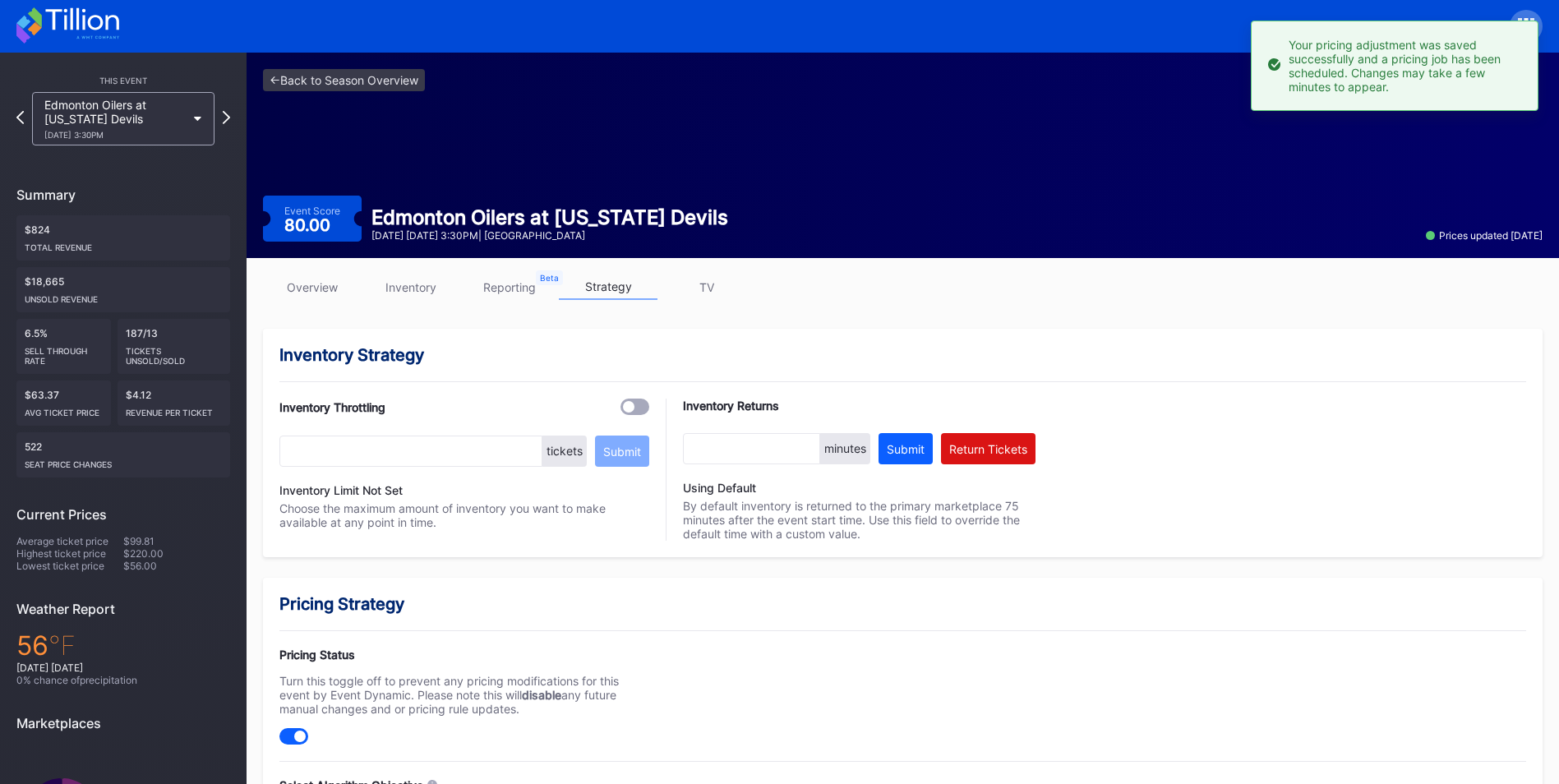
scroll to position [0, 0]
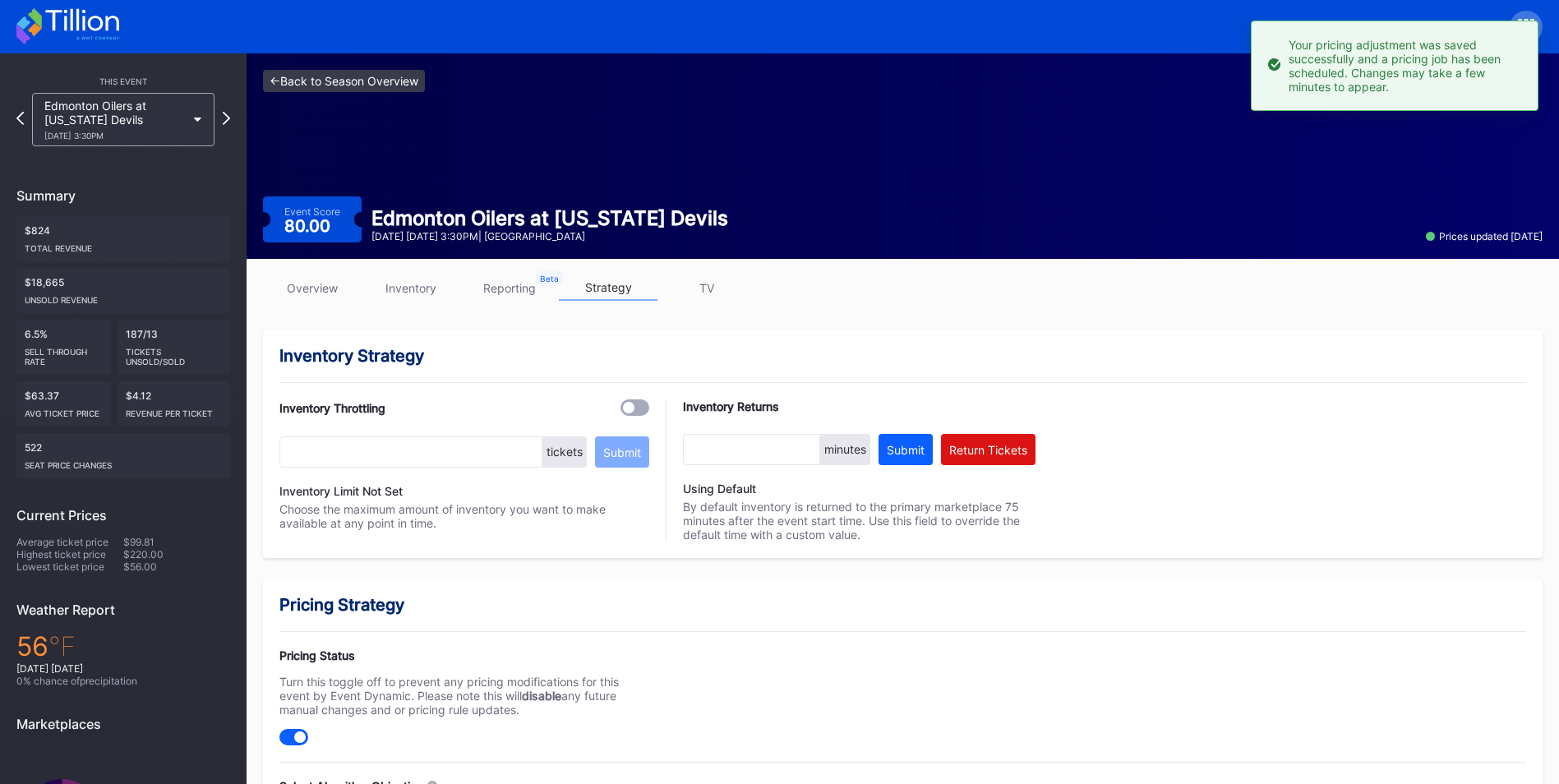
click at [399, 82] on link "<- Back to Season Overview" at bounding box center [344, 81] width 162 height 23
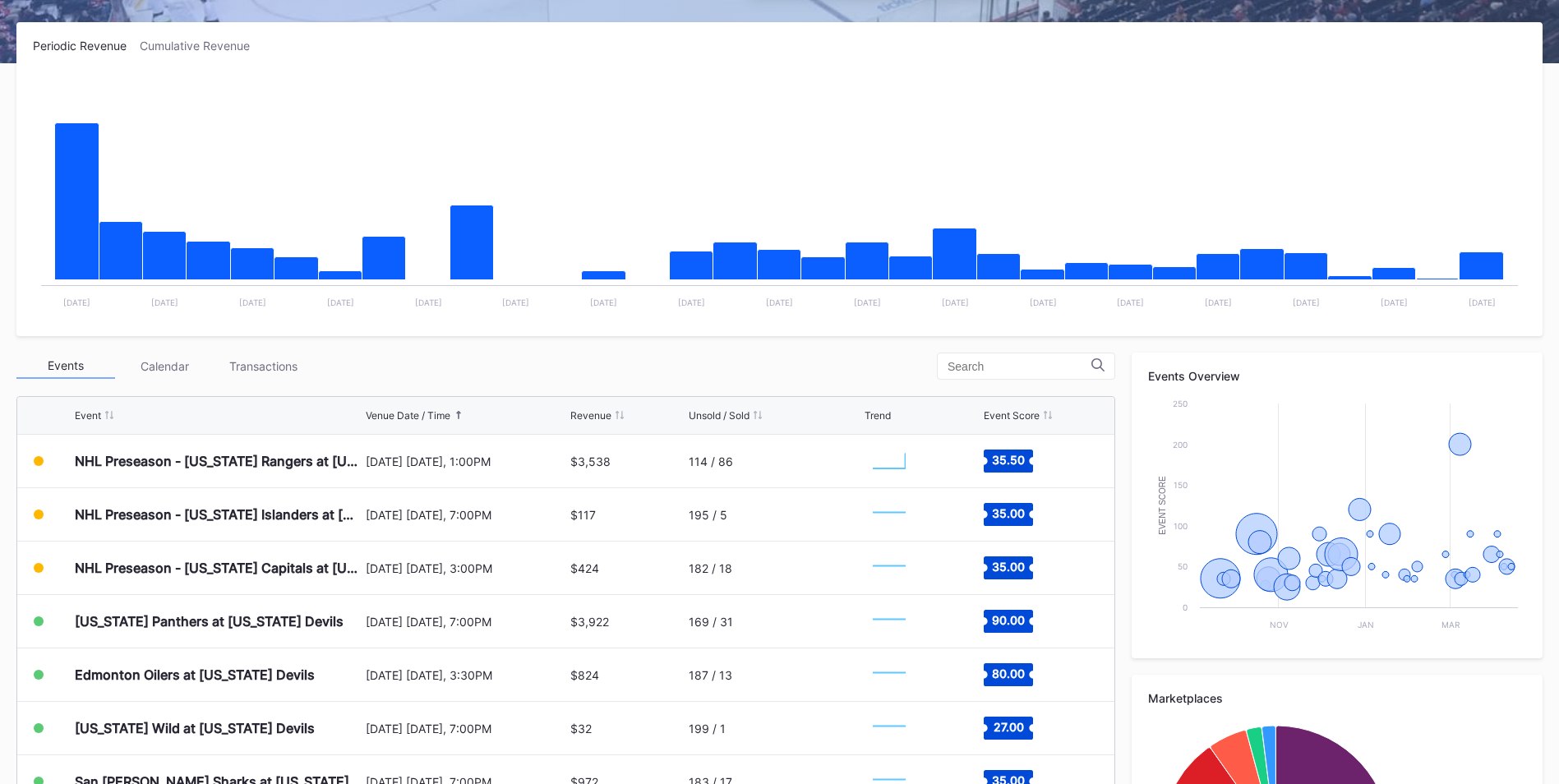
scroll to position [246, 0]
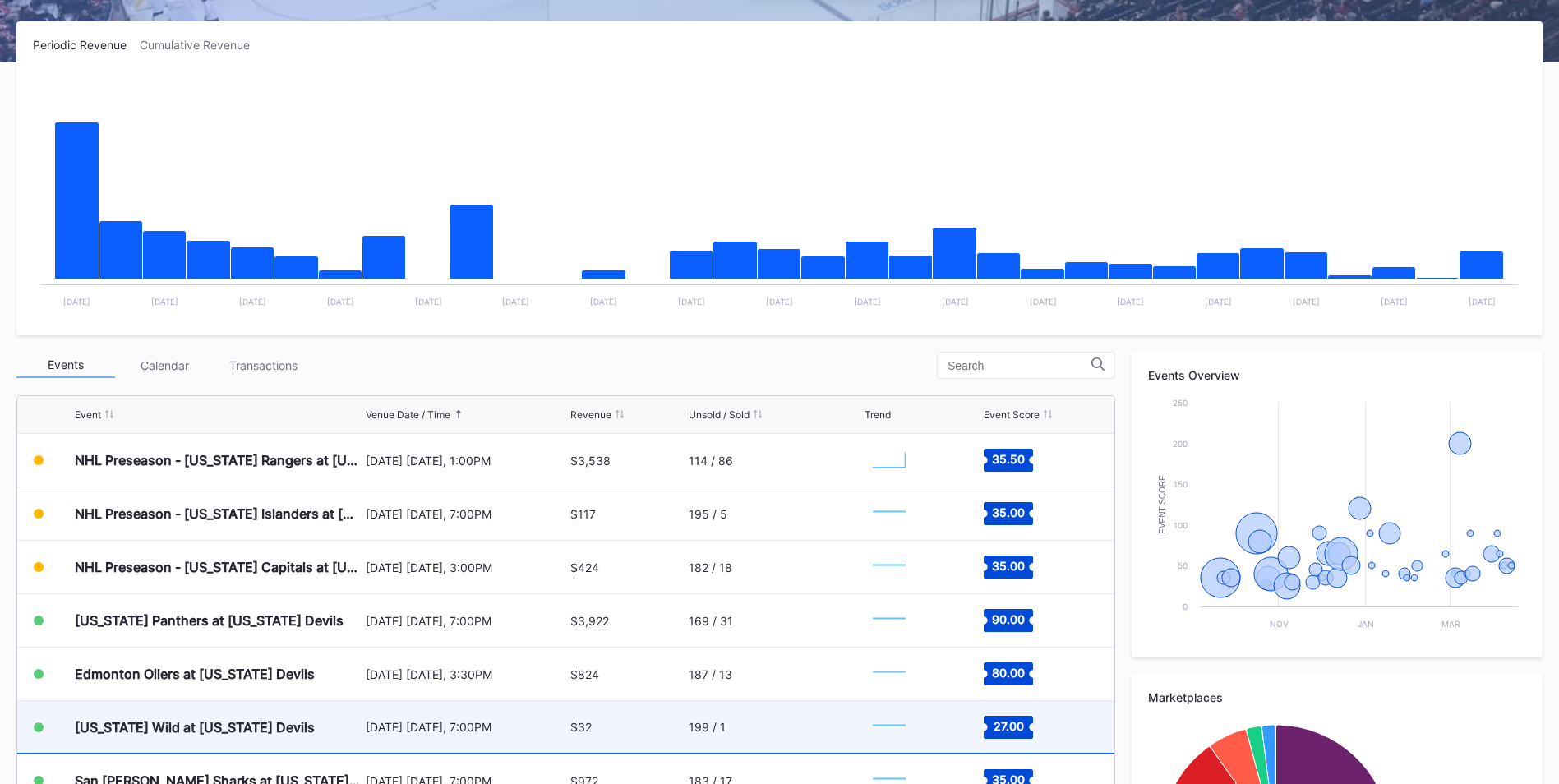
click at [537, 733] on div "[DATE] [DATE], 7:00PM" at bounding box center [465, 726] width 200 height 14
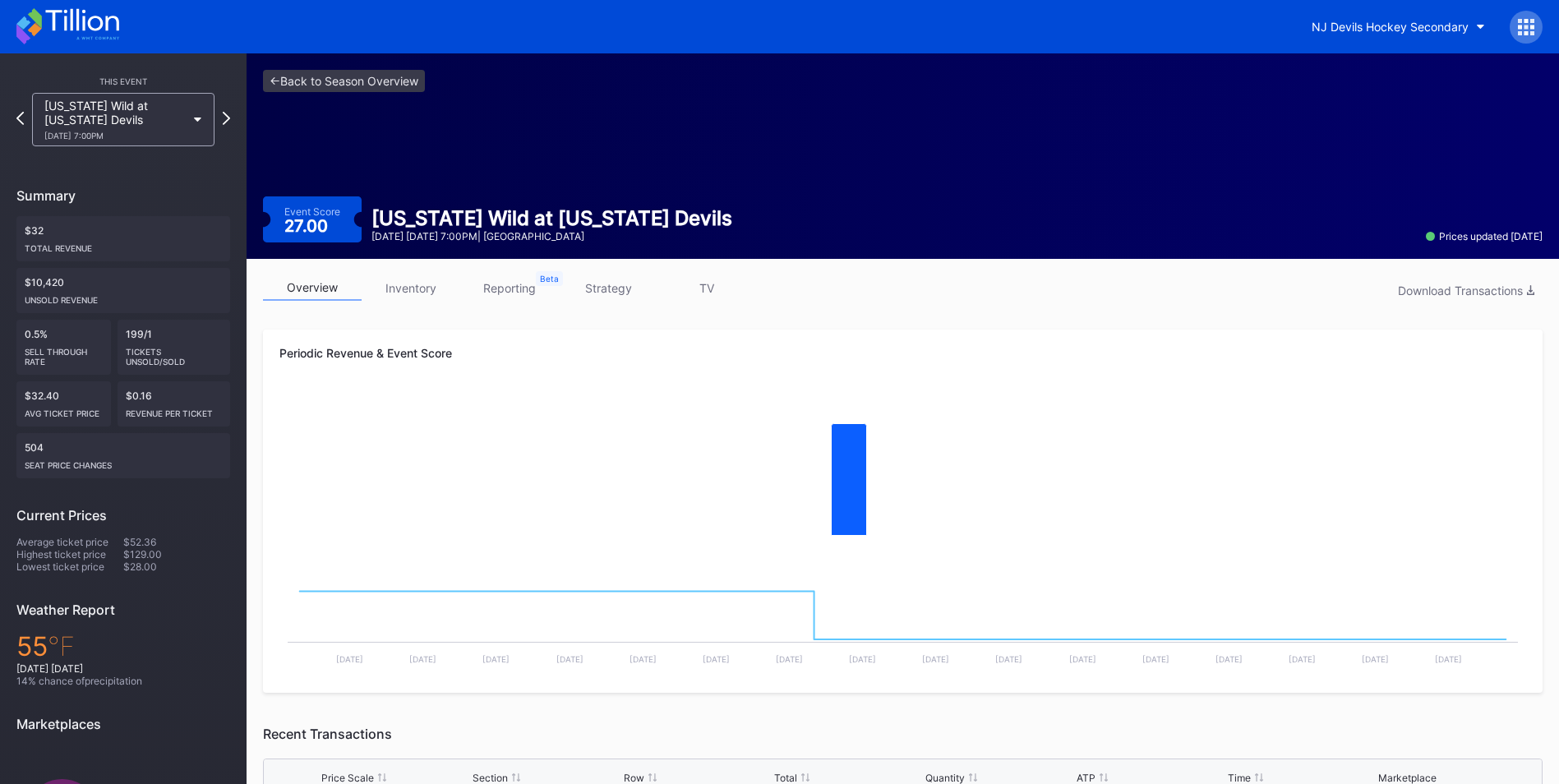
drag, startPoint x: 620, startPoint y: 277, endPoint x: 650, endPoint y: 326, distance: 57.5
click at [620, 277] on link "strategy" at bounding box center [608, 288] width 98 height 25
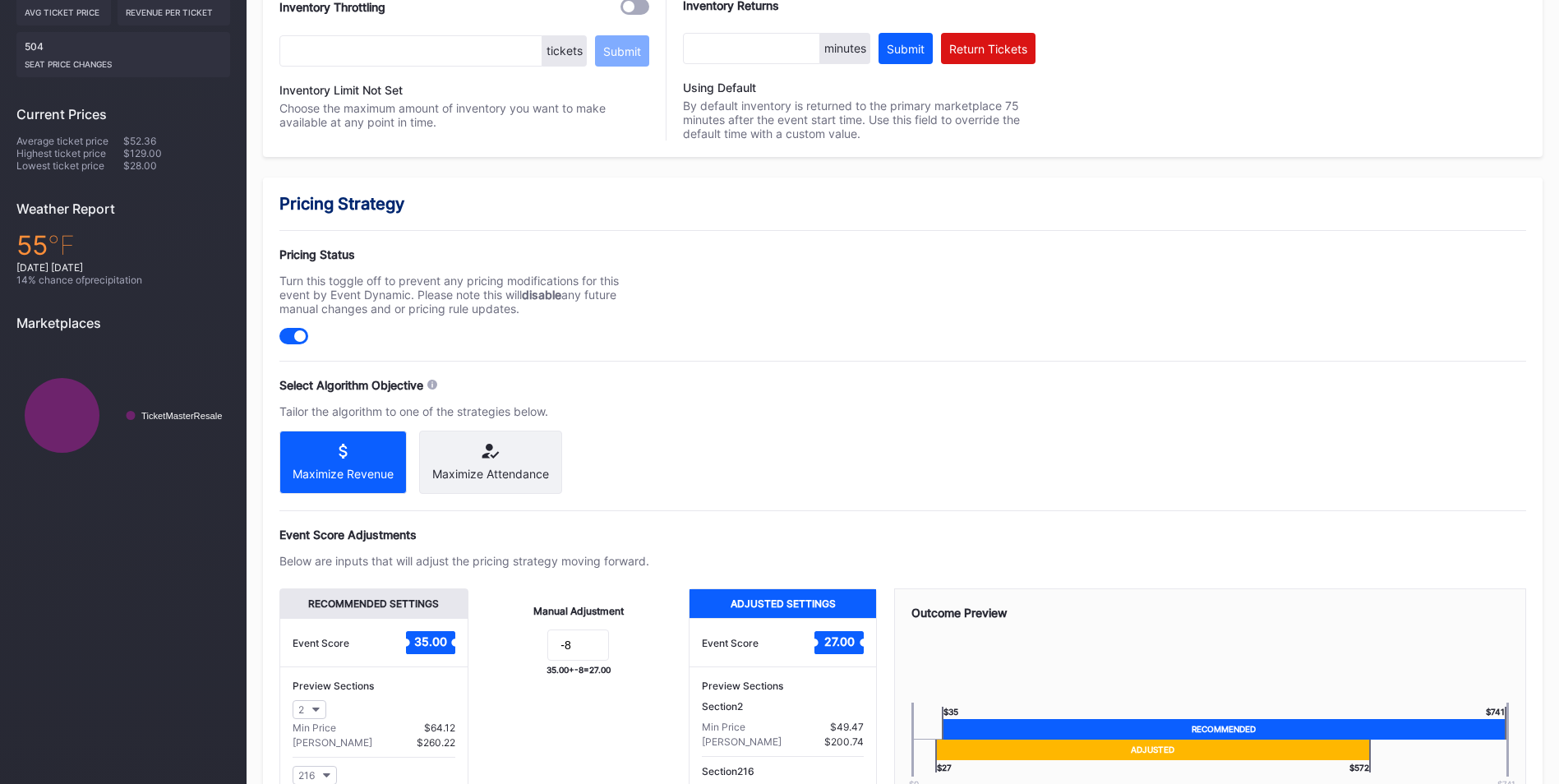
scroll to position [478, 0]
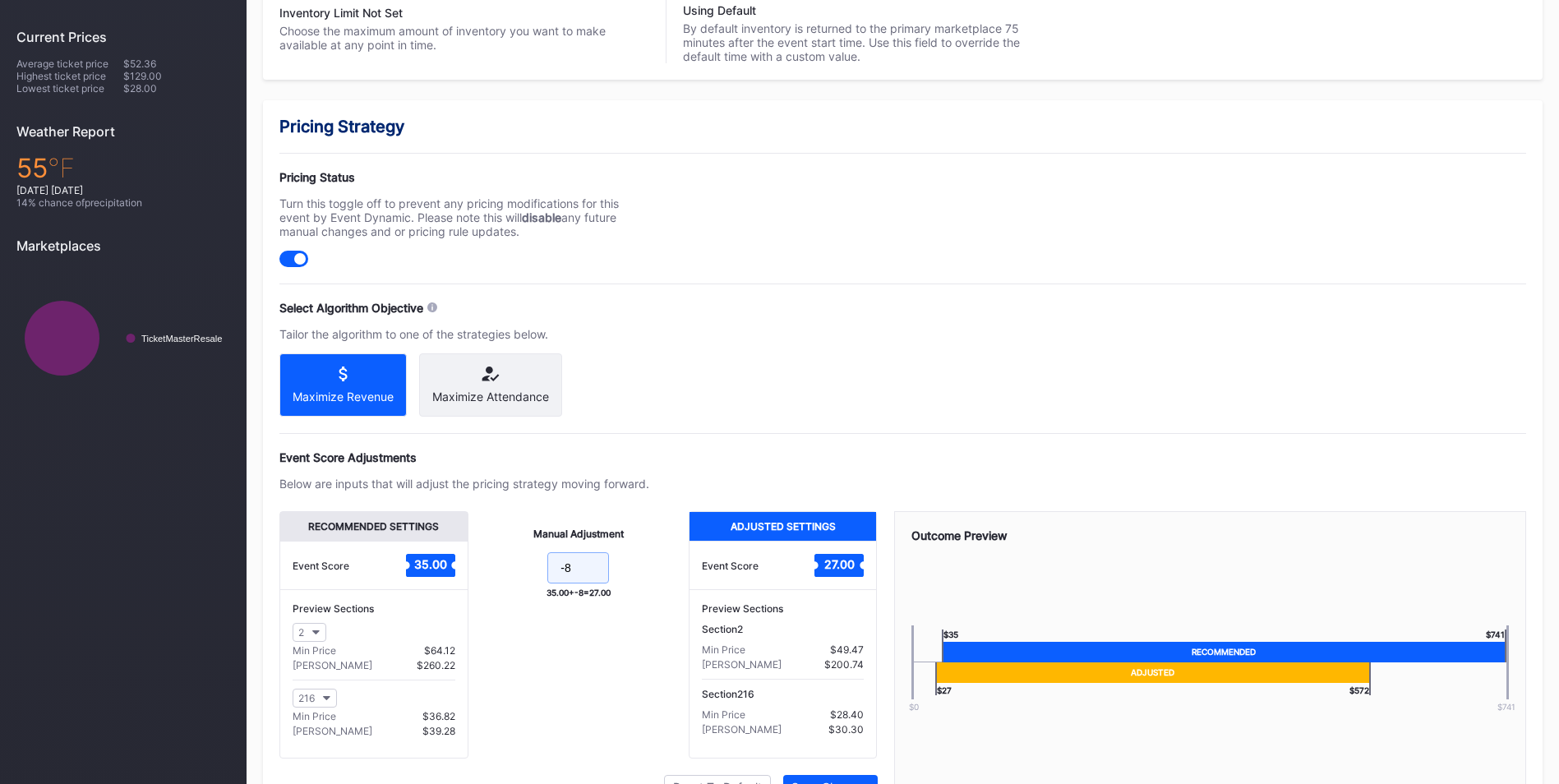
drag, startPoint x: 592, startPoint y: 580, endPoint x: 505, endPoint y: 566, distance: 88.1
click at [505, 566] on form "-8" at bounding box center [578, 569] width 188 height 35
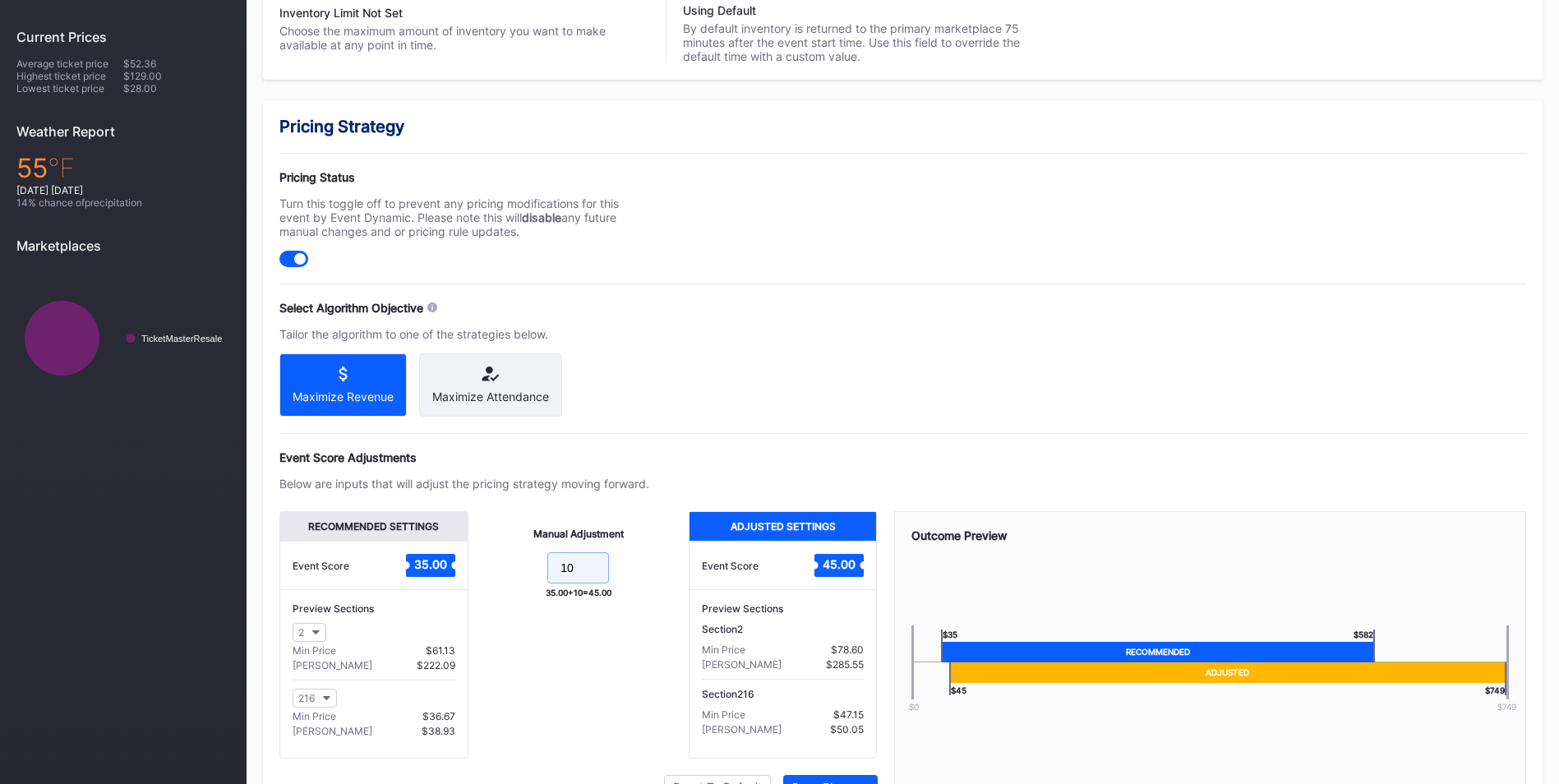
type input "1"
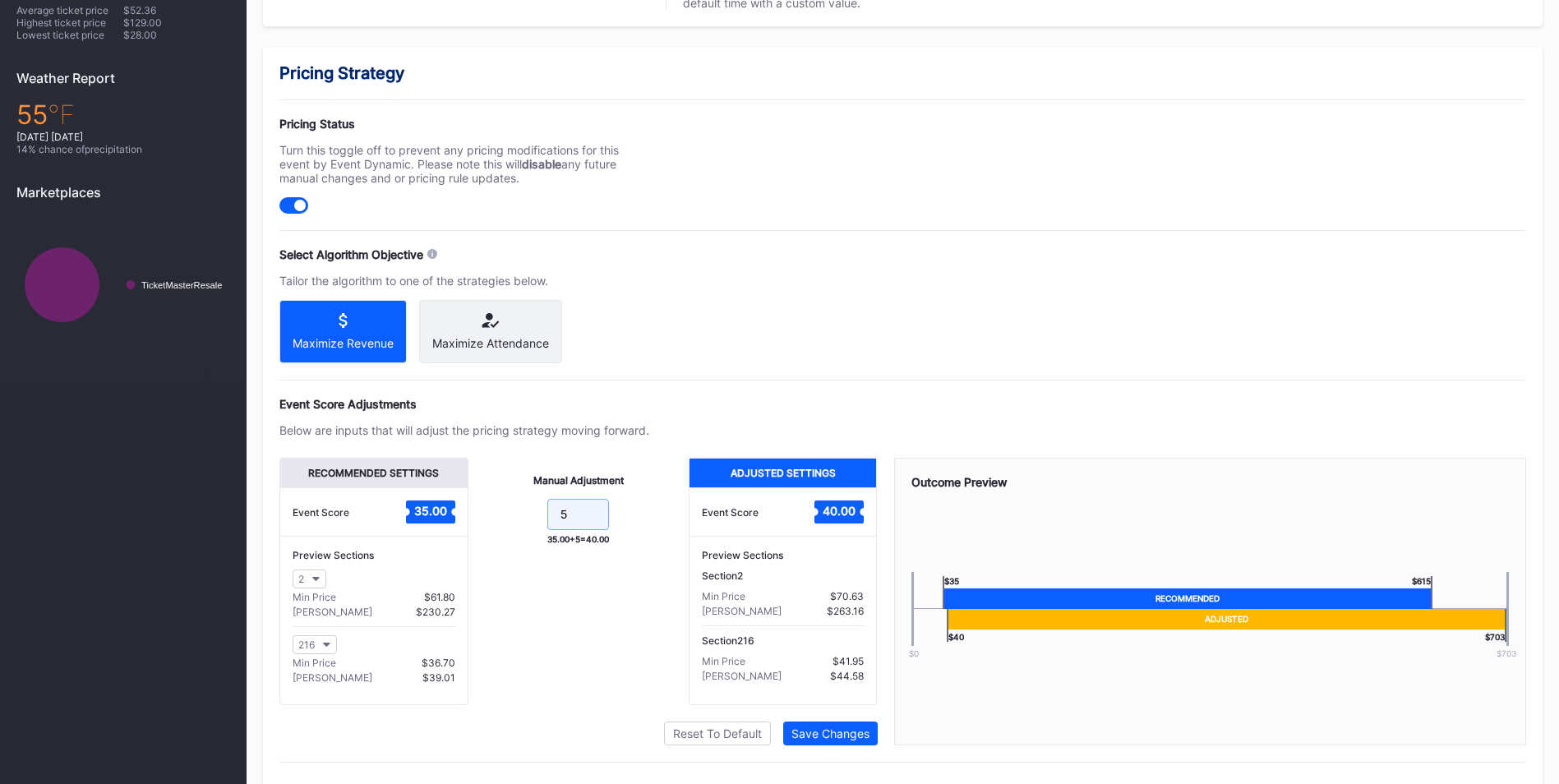
scroll to position [574, 0]
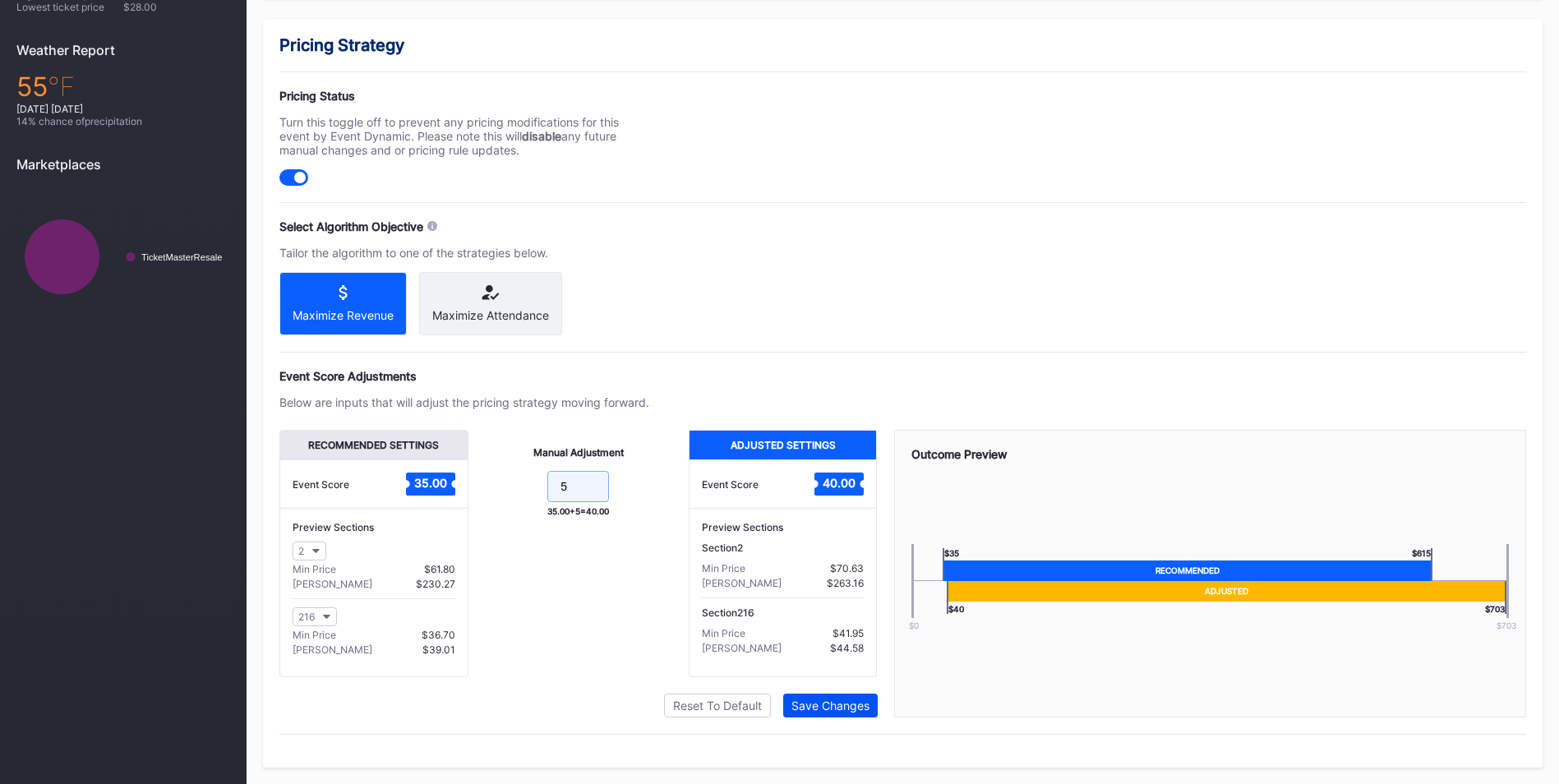
type input "5"
click at [832, 710] on div "Save Changes" at bounding box center [830, 705] width 78 height 14
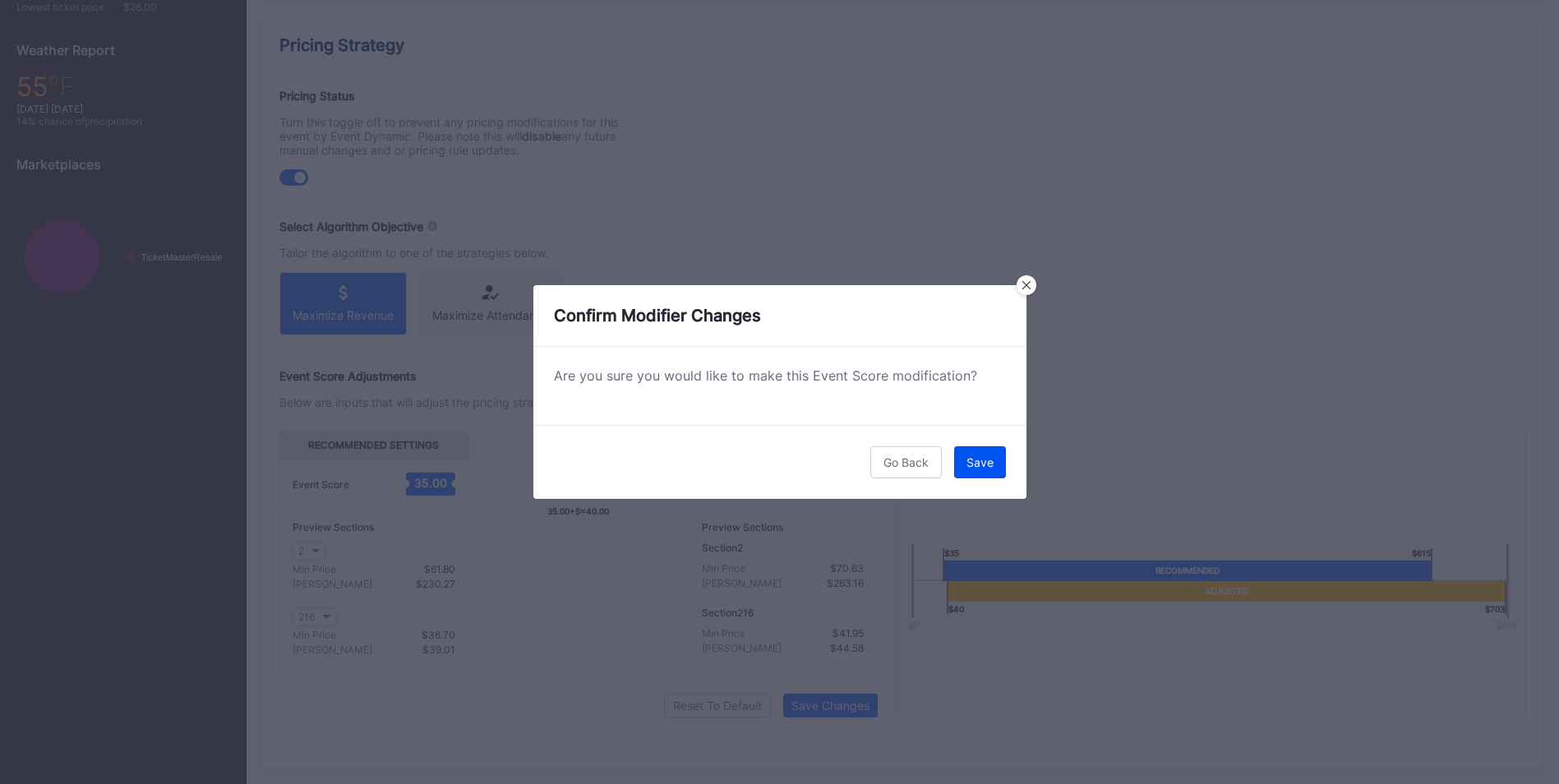
click at [981, 455] on div "Save" at bounding box center [980, 461] width 27 height 14
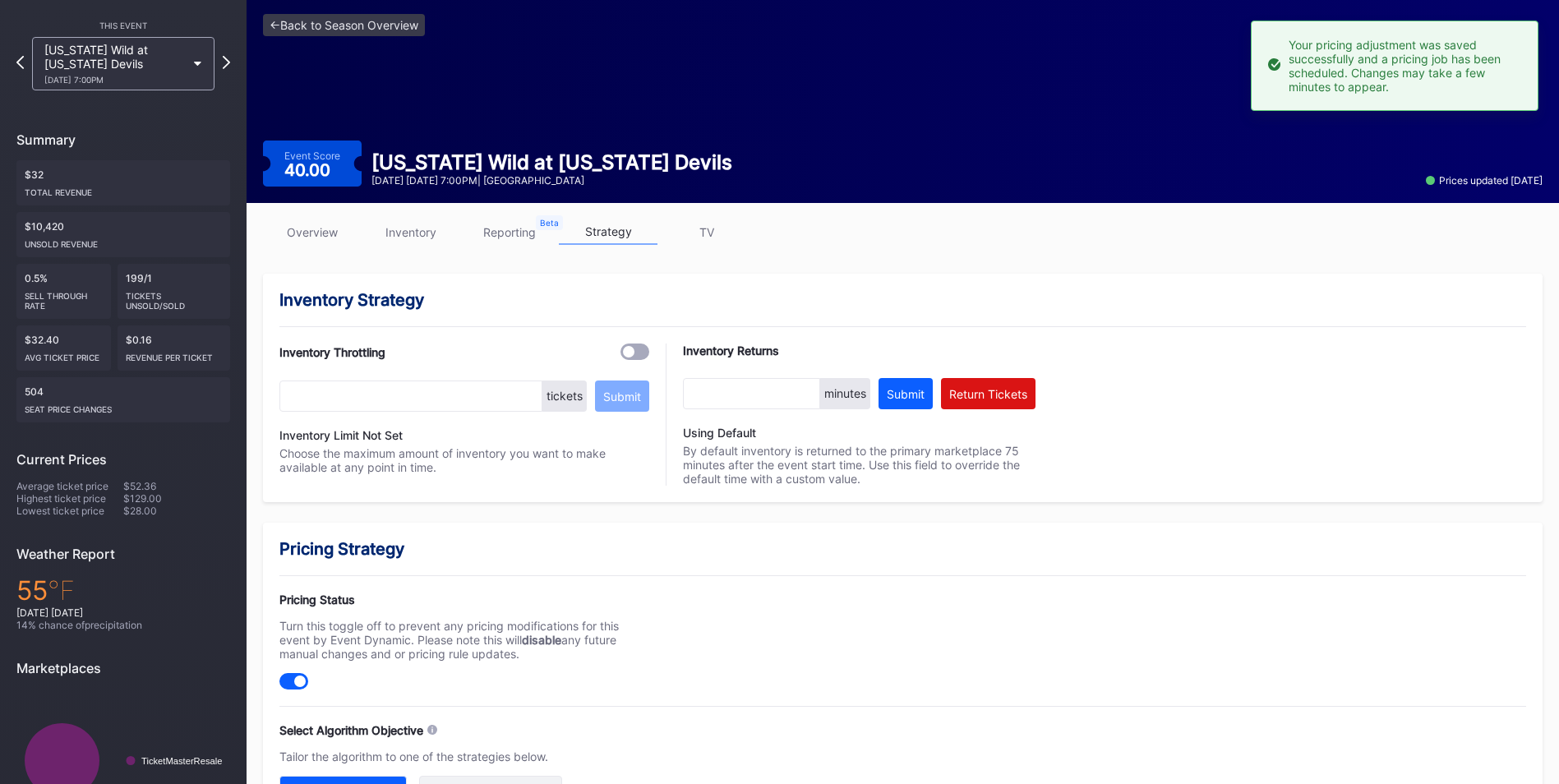
scroll to position [0, 0]
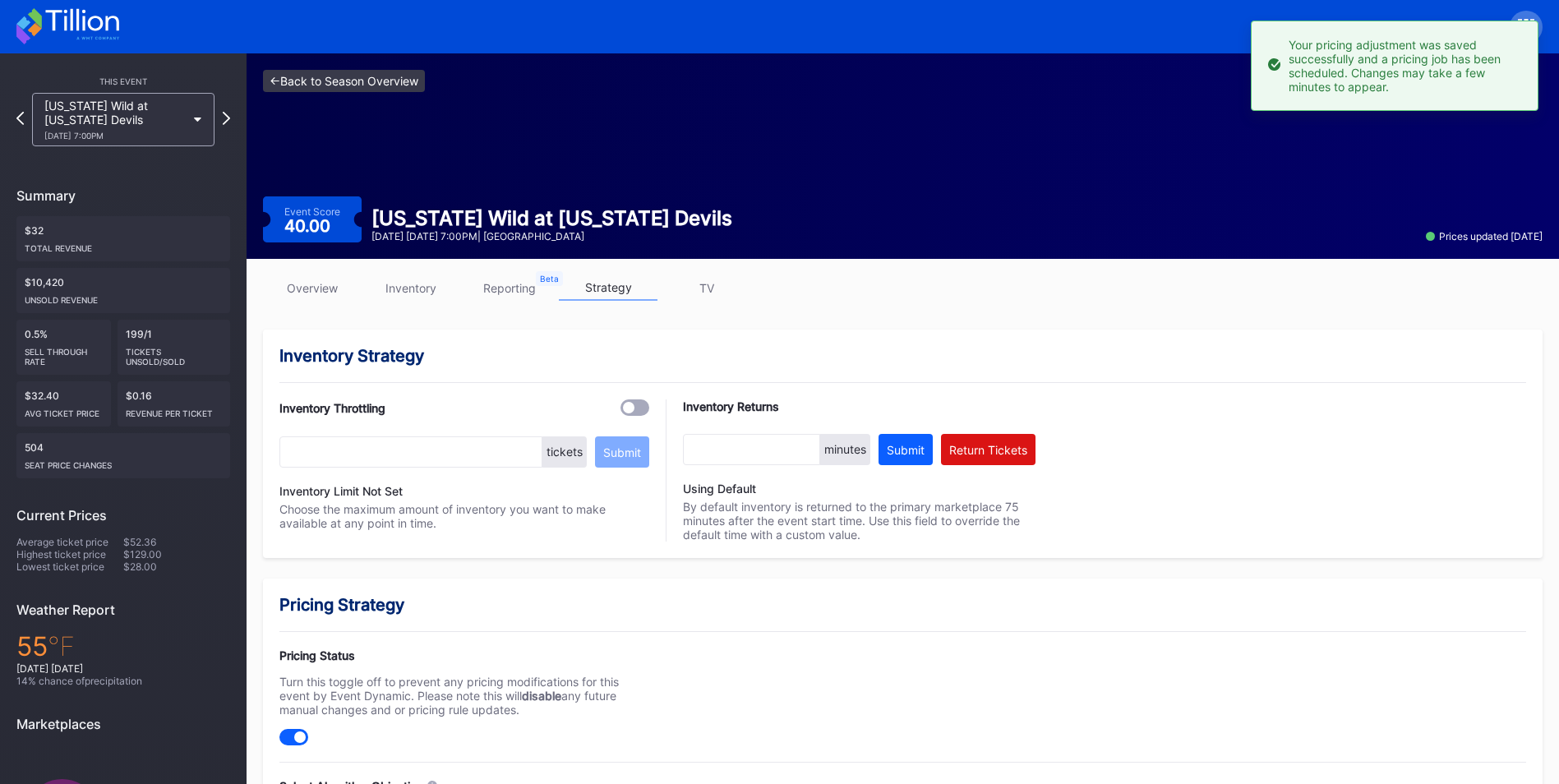
click at [397, 85] on link "<- Back to Season Overview" at bounding box center [344, 81] width 162 height 23
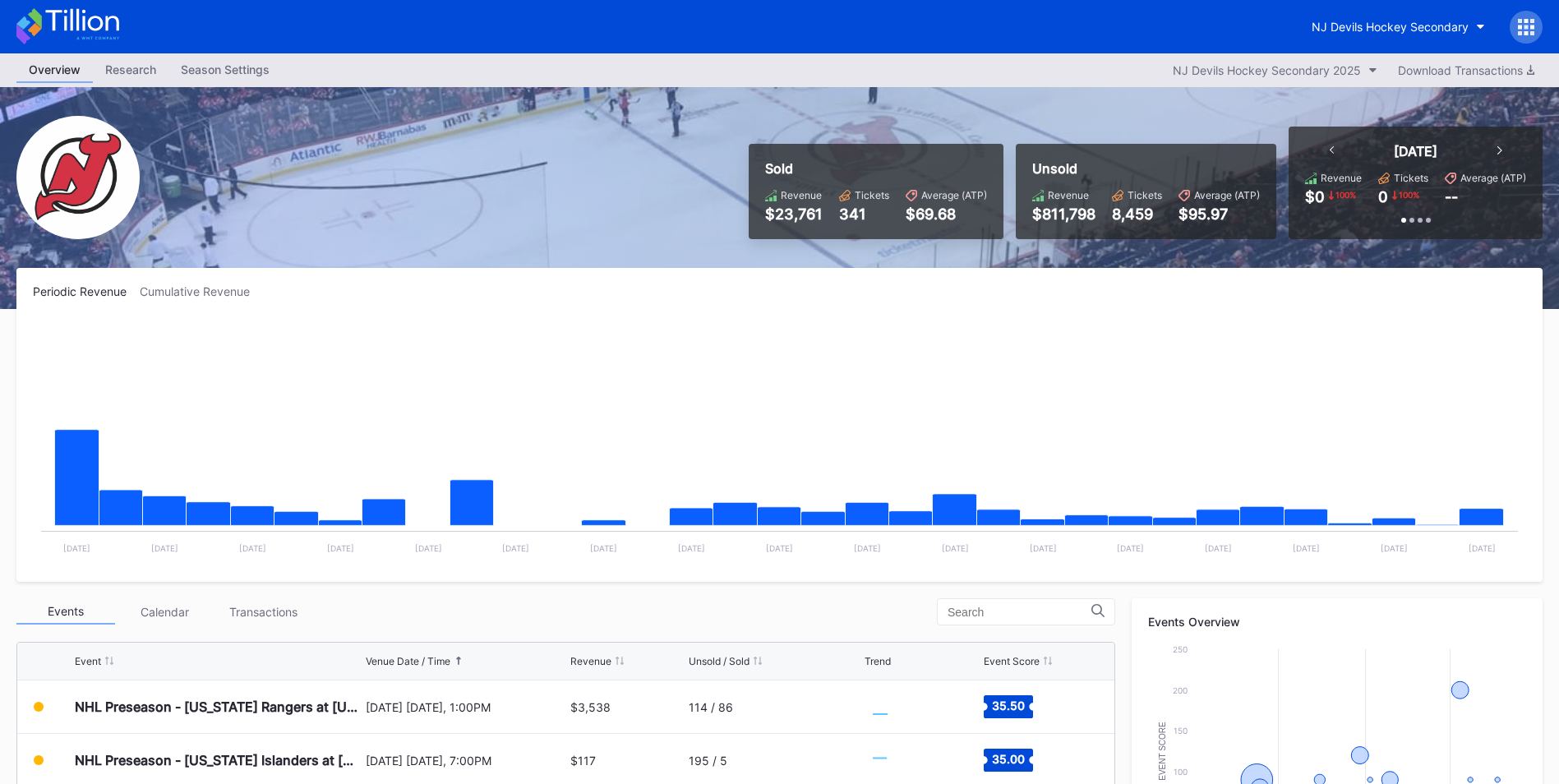
scroll to position [328, 0]
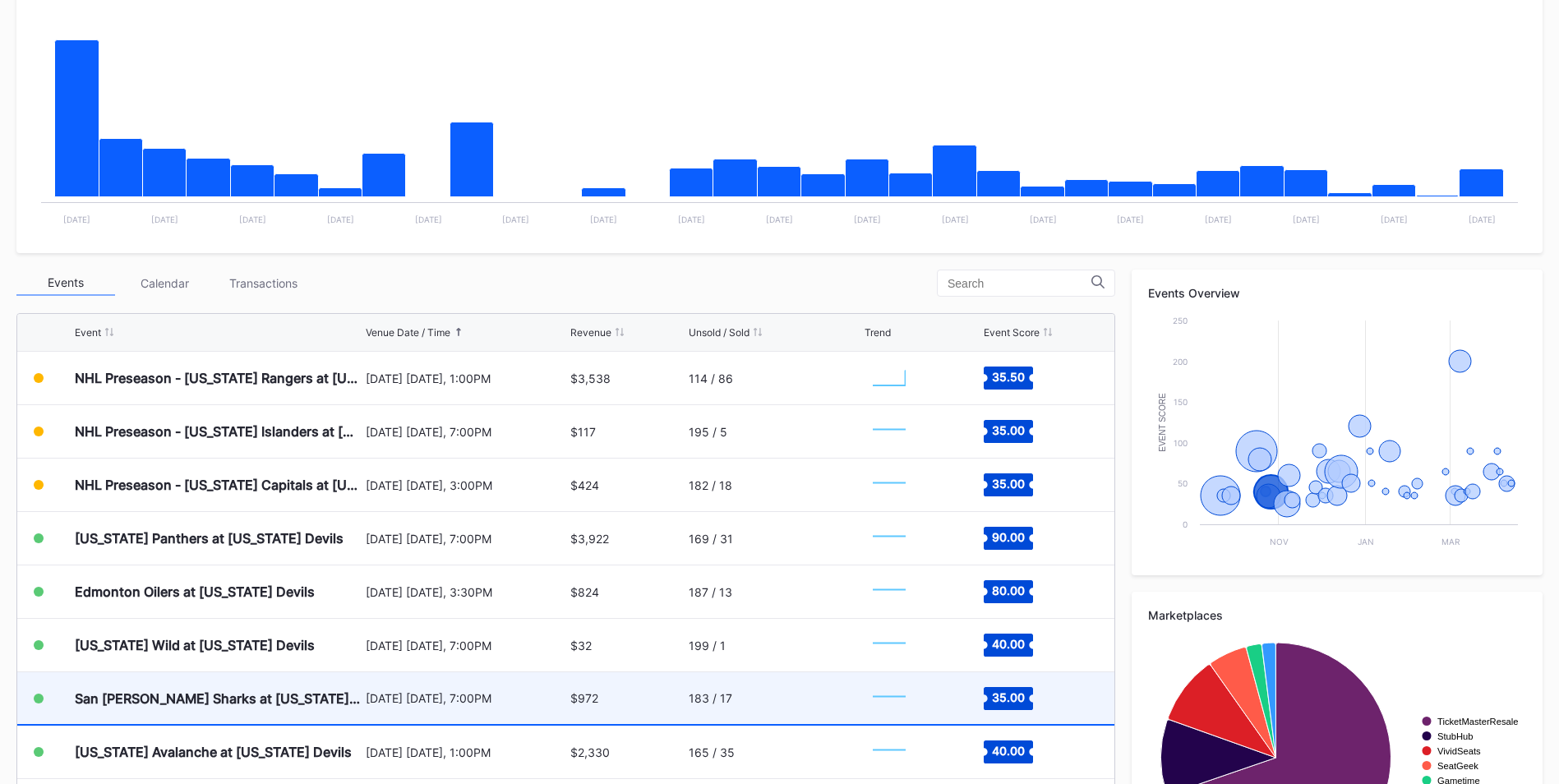
click at [384, 713] on div "[DATE] [DATE], 7:00PM" at bounding box center [465, 697] width 200 height 52
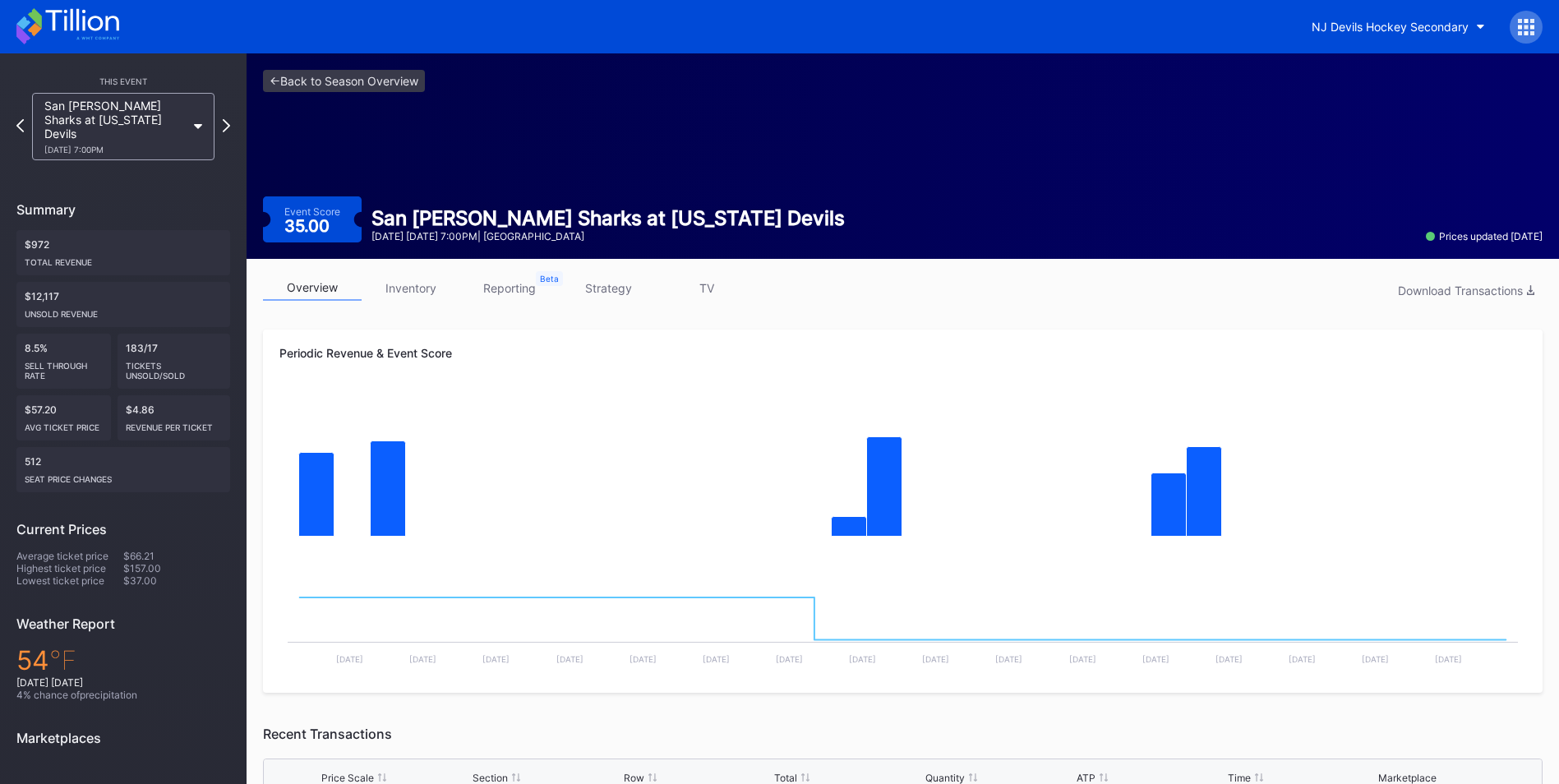
click at [600, 290] on link "strategy" at bounding box center [608, 288] width 98 height 25
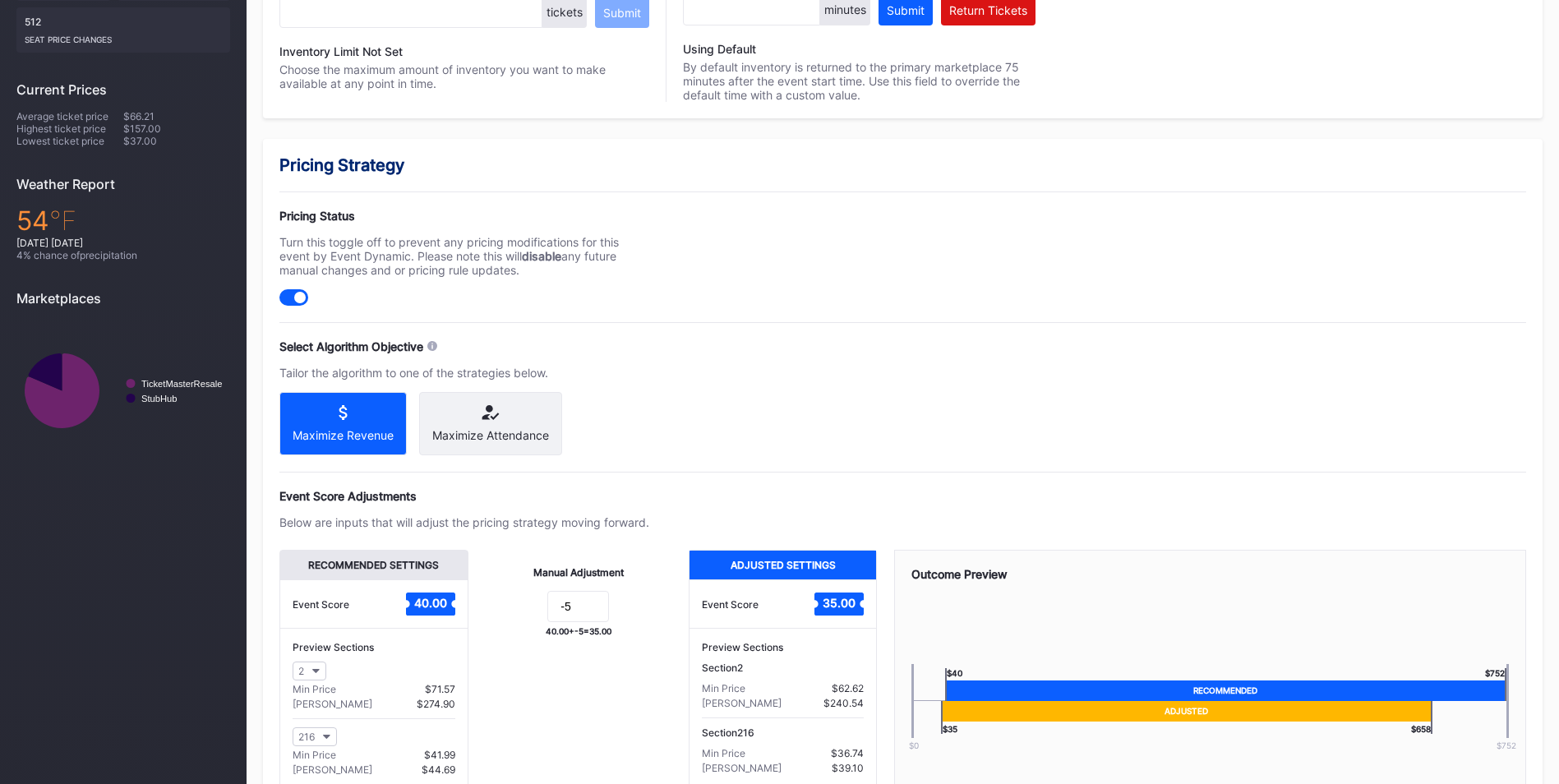
scroll to position [574, 0]
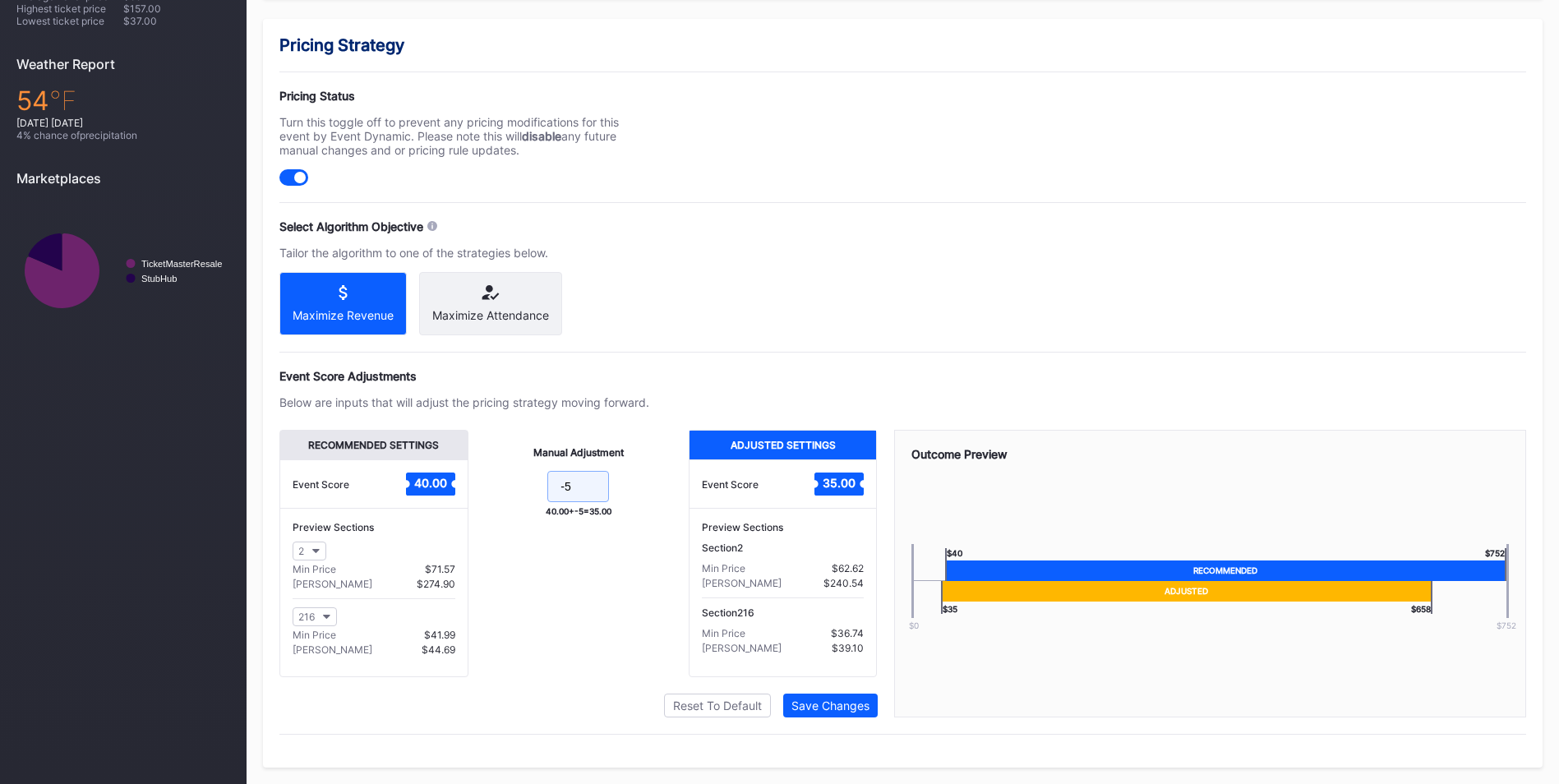
drag, startPoint x: 600, startPoint y: 479, endPoint x: 526, endPoint y: 475, distance: 74.1
click at [526, 475] on form "-5" at bounding box center [578, 488] width 188 height 35
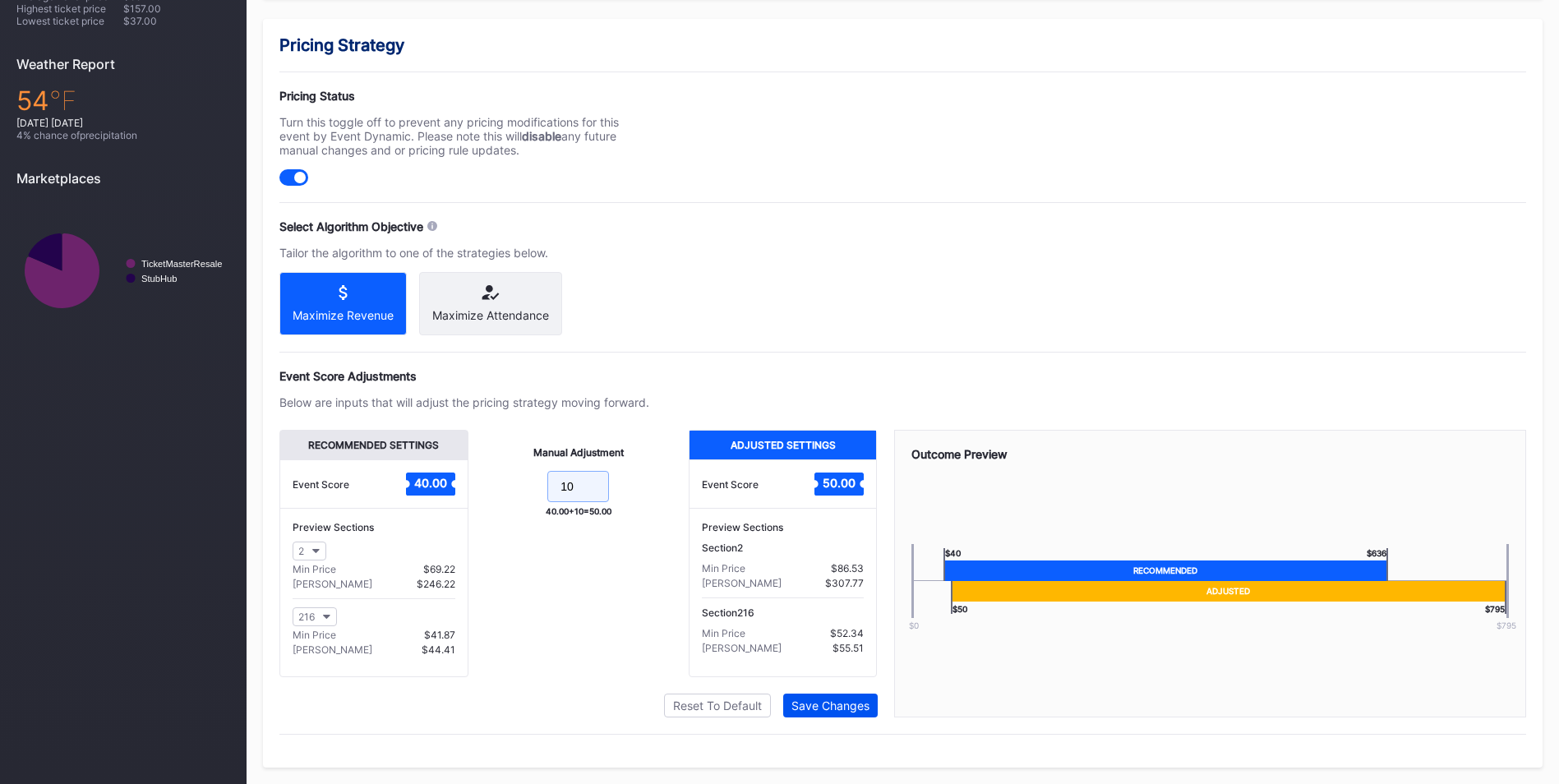
type input "10"
click at [830, 702] on div "Save Changes" at bounding box center [830, 705] width 78 height 14
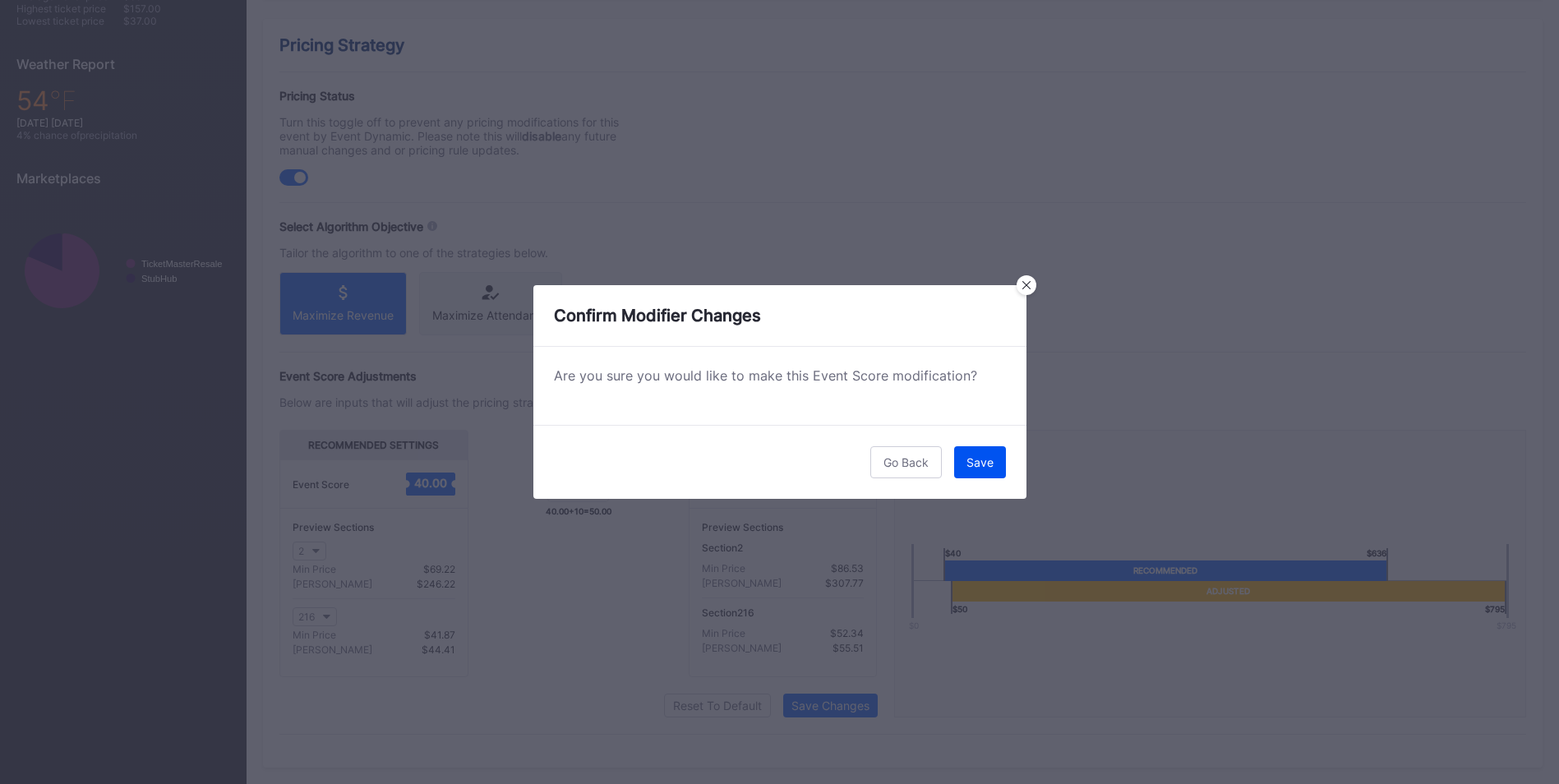
click at [981, 459] on div "Save" at bounding box center [980, 461] width 27 height 14
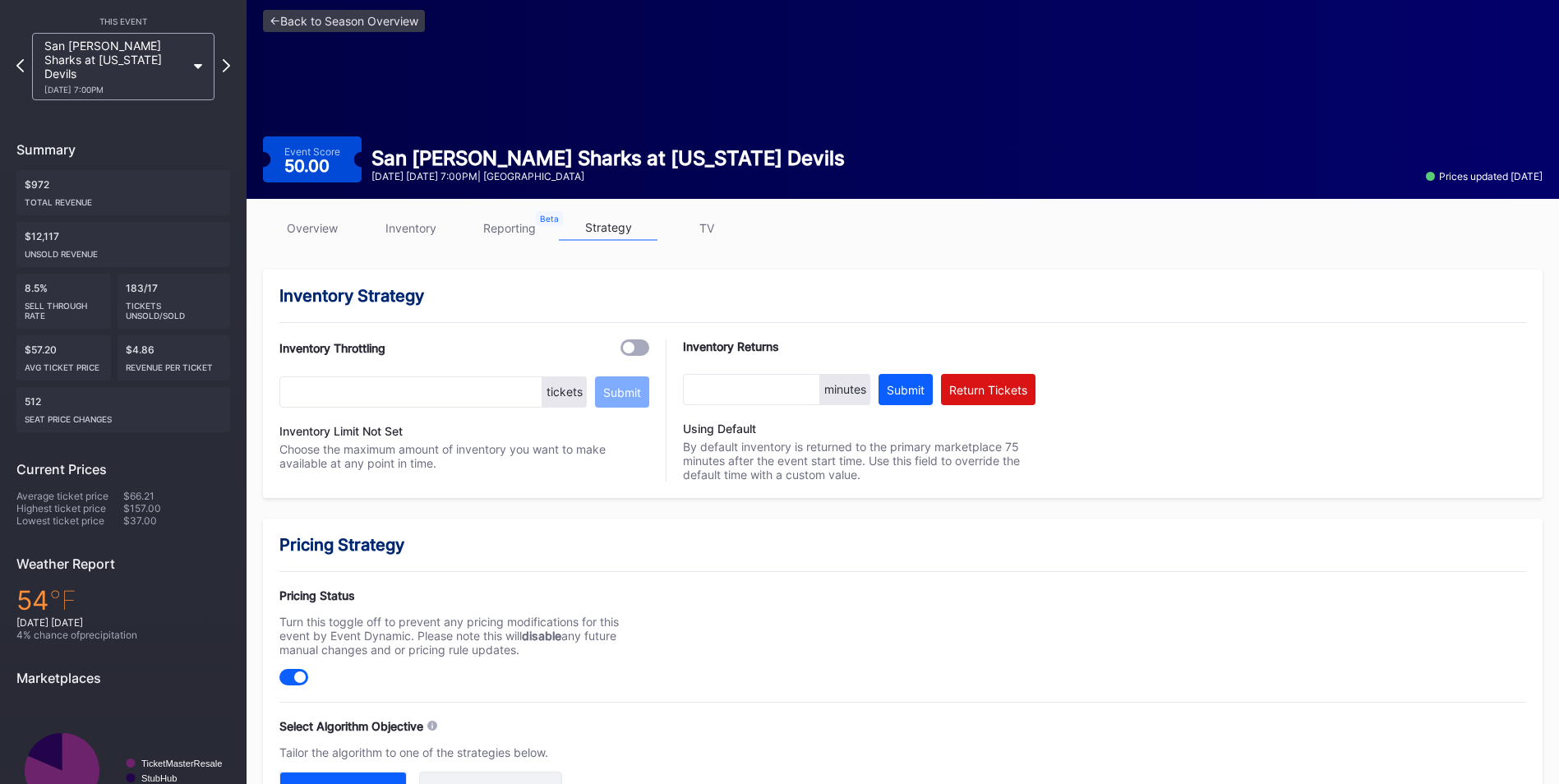
scroll to position [0, 0]
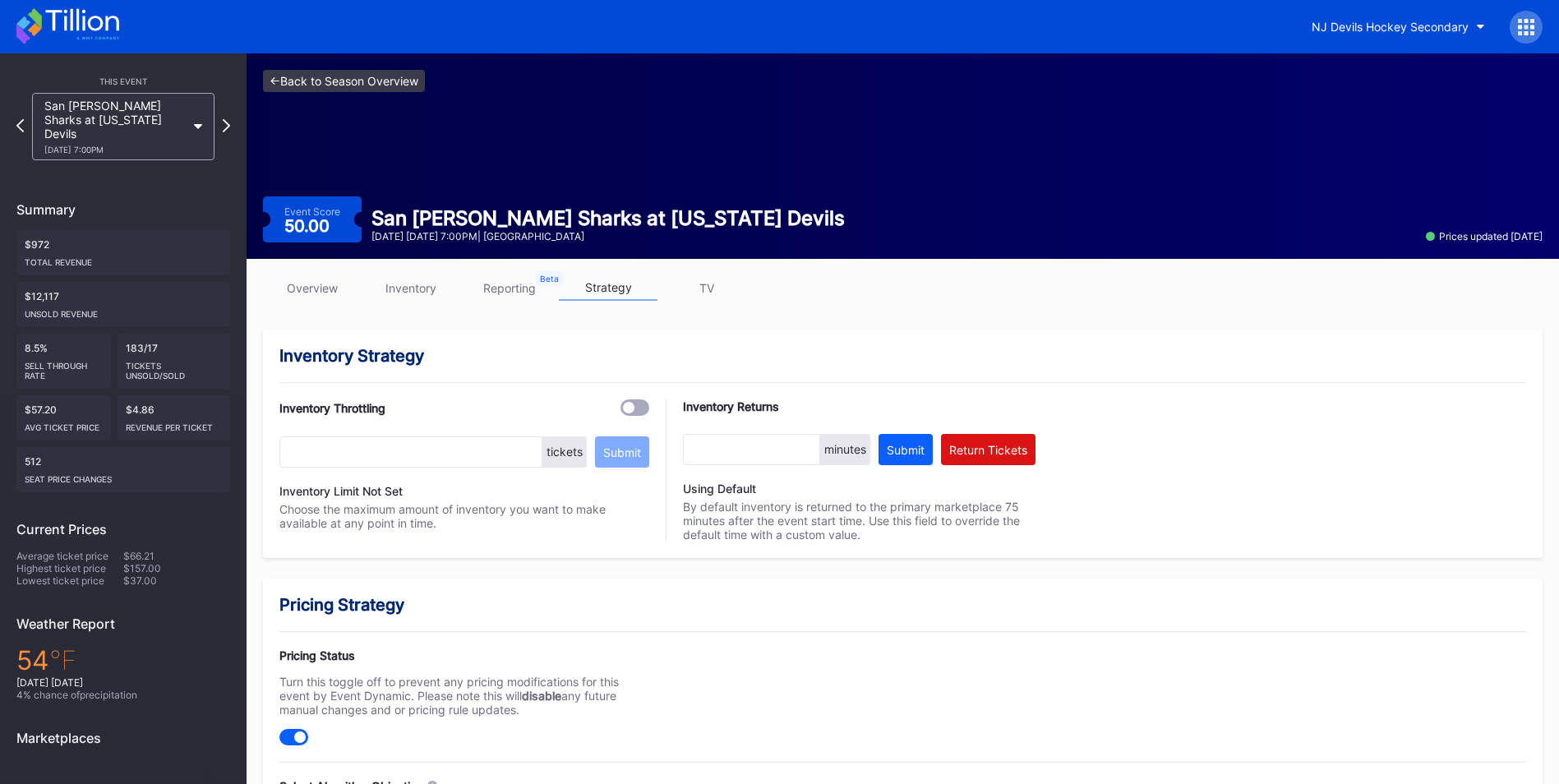
click at [400, 86] on link "<- Back to Season Overview" at bounding box center [344, 81] width 162 height 23
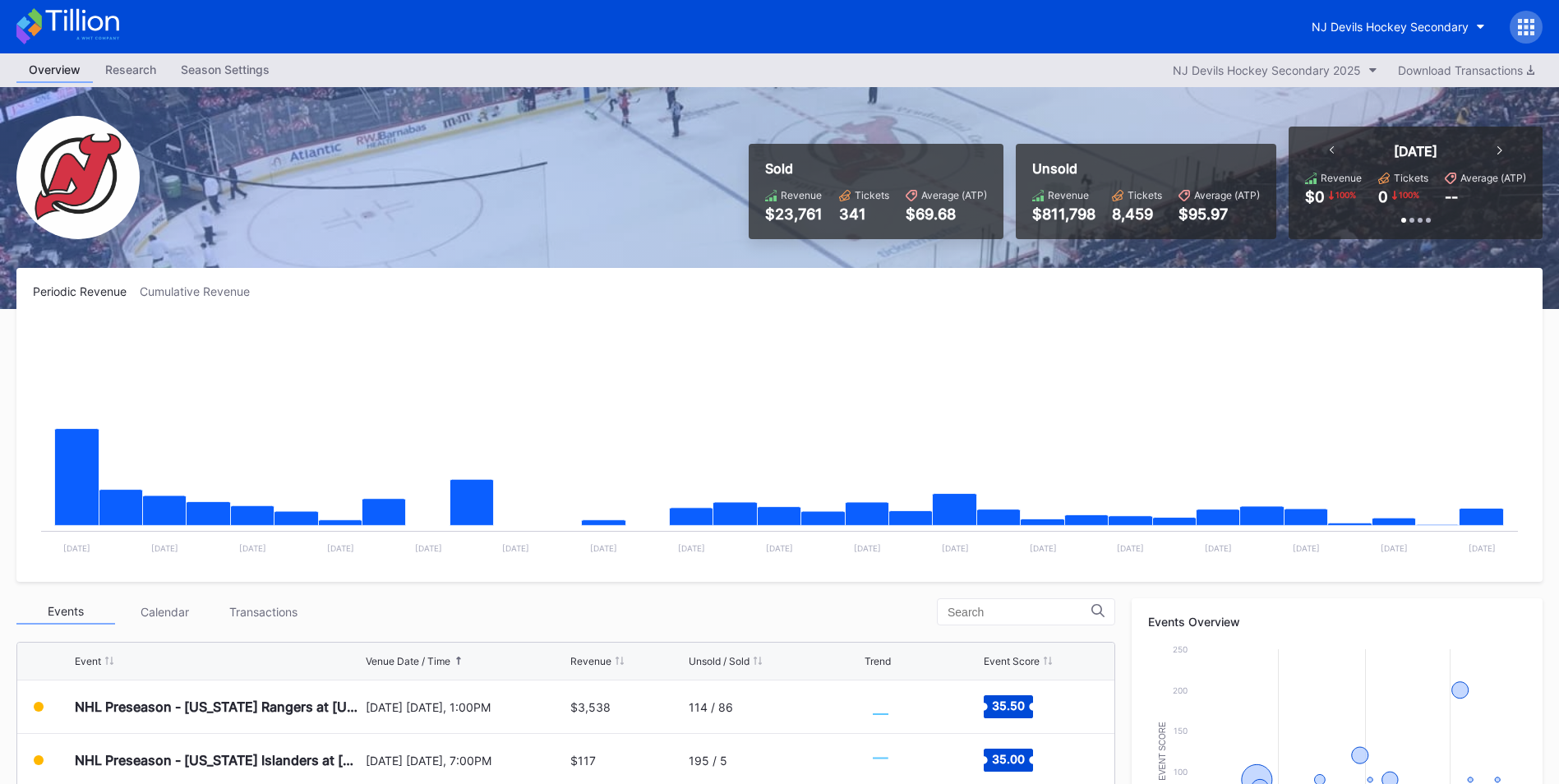
scroll to position [459, 0]
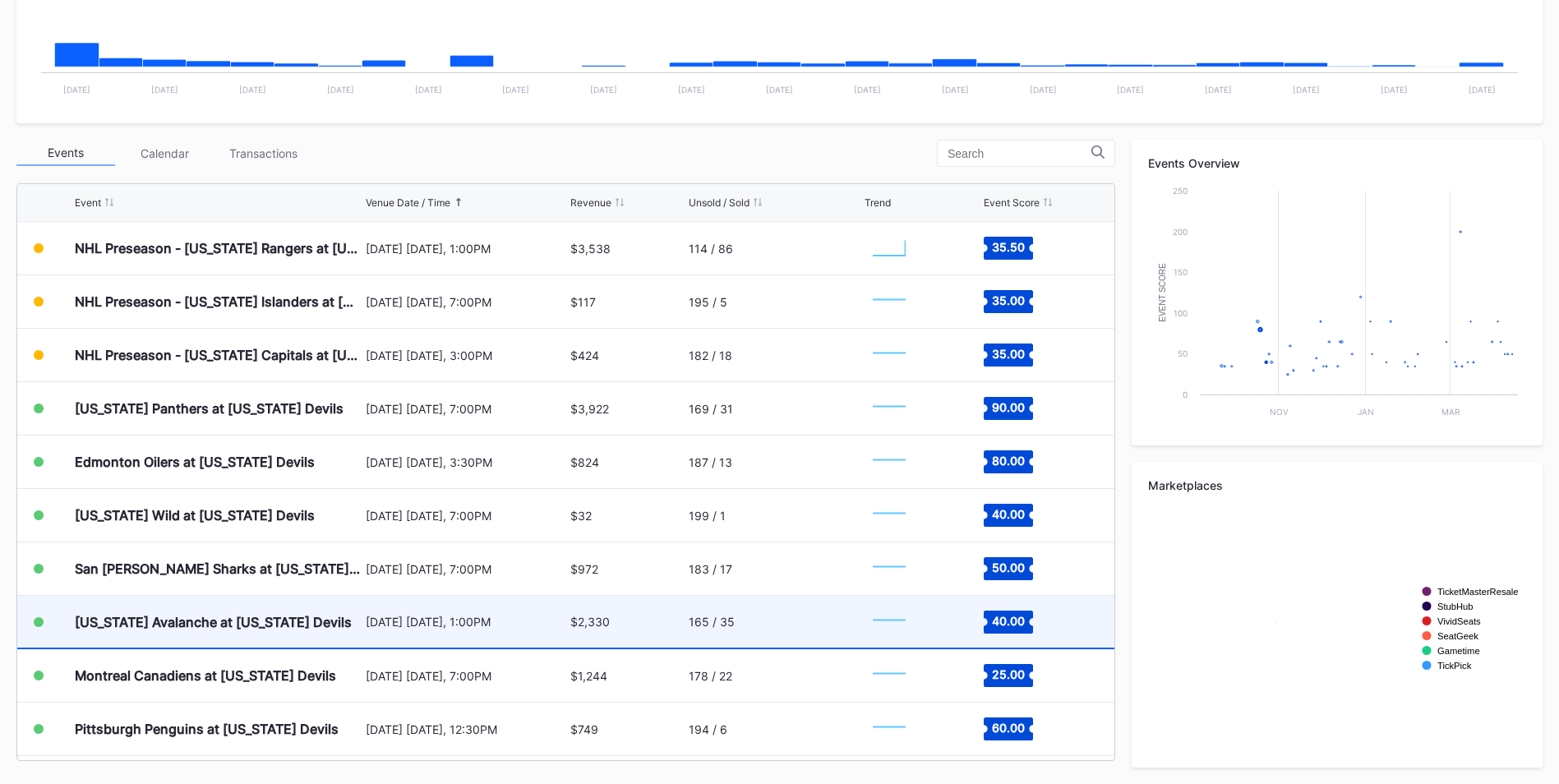
click at [608, 623] on div "$2,330" at bounding box center [627, 621] width 114 height 52
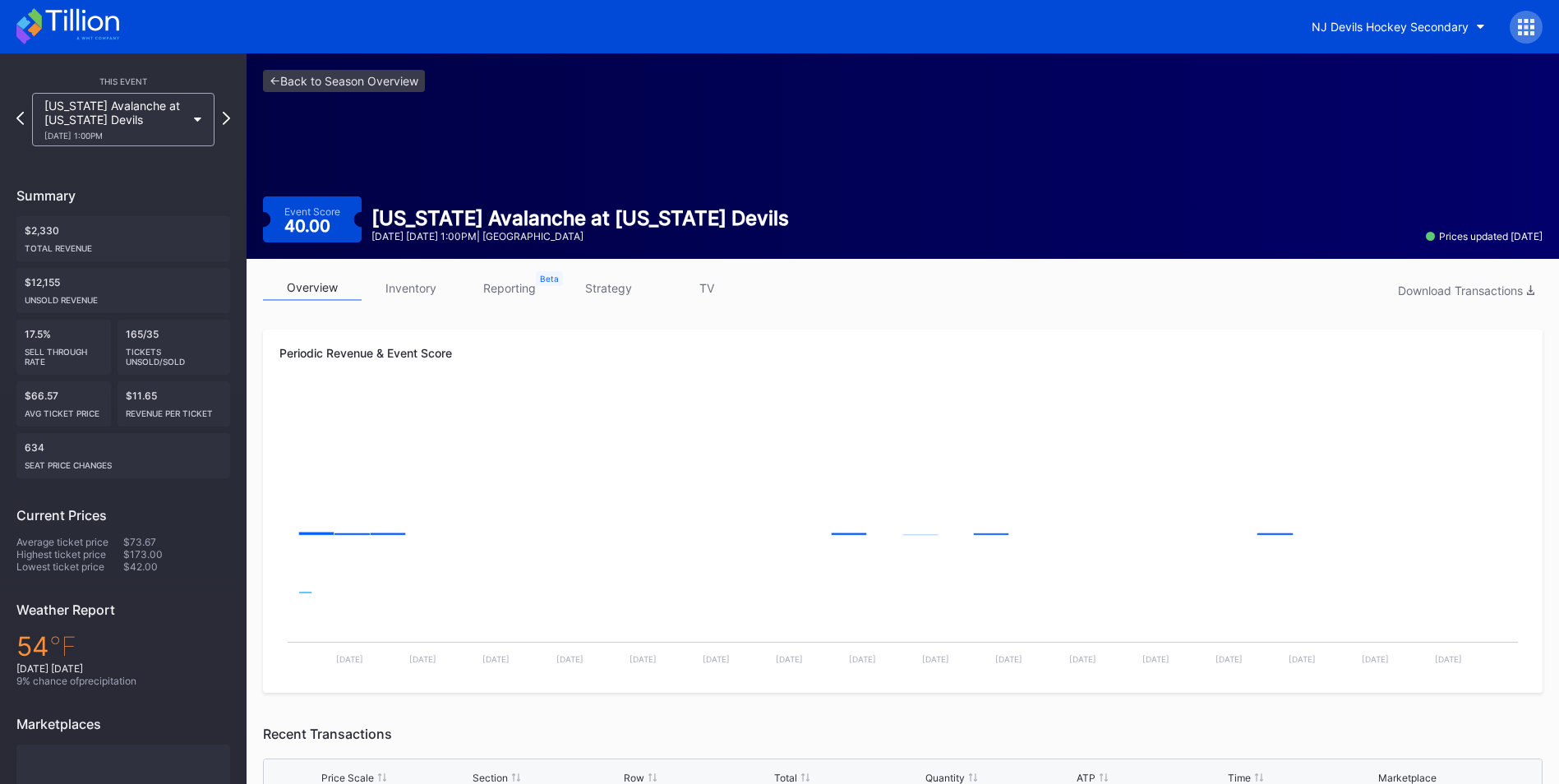
click at [628, 276] on link "strategy" at bounding box center [608, 288] width 98 height 25
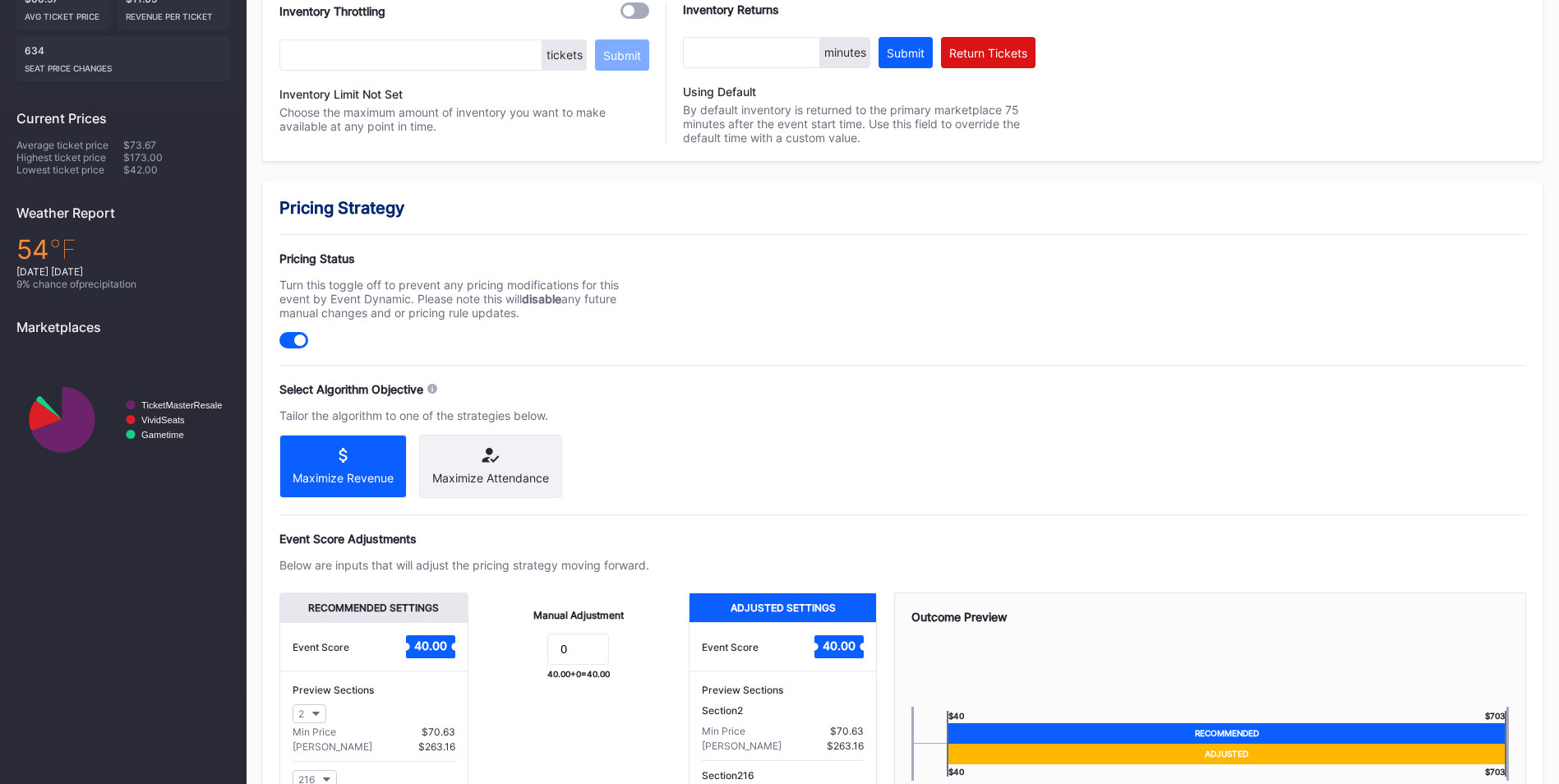
scroll to position [478, 0]
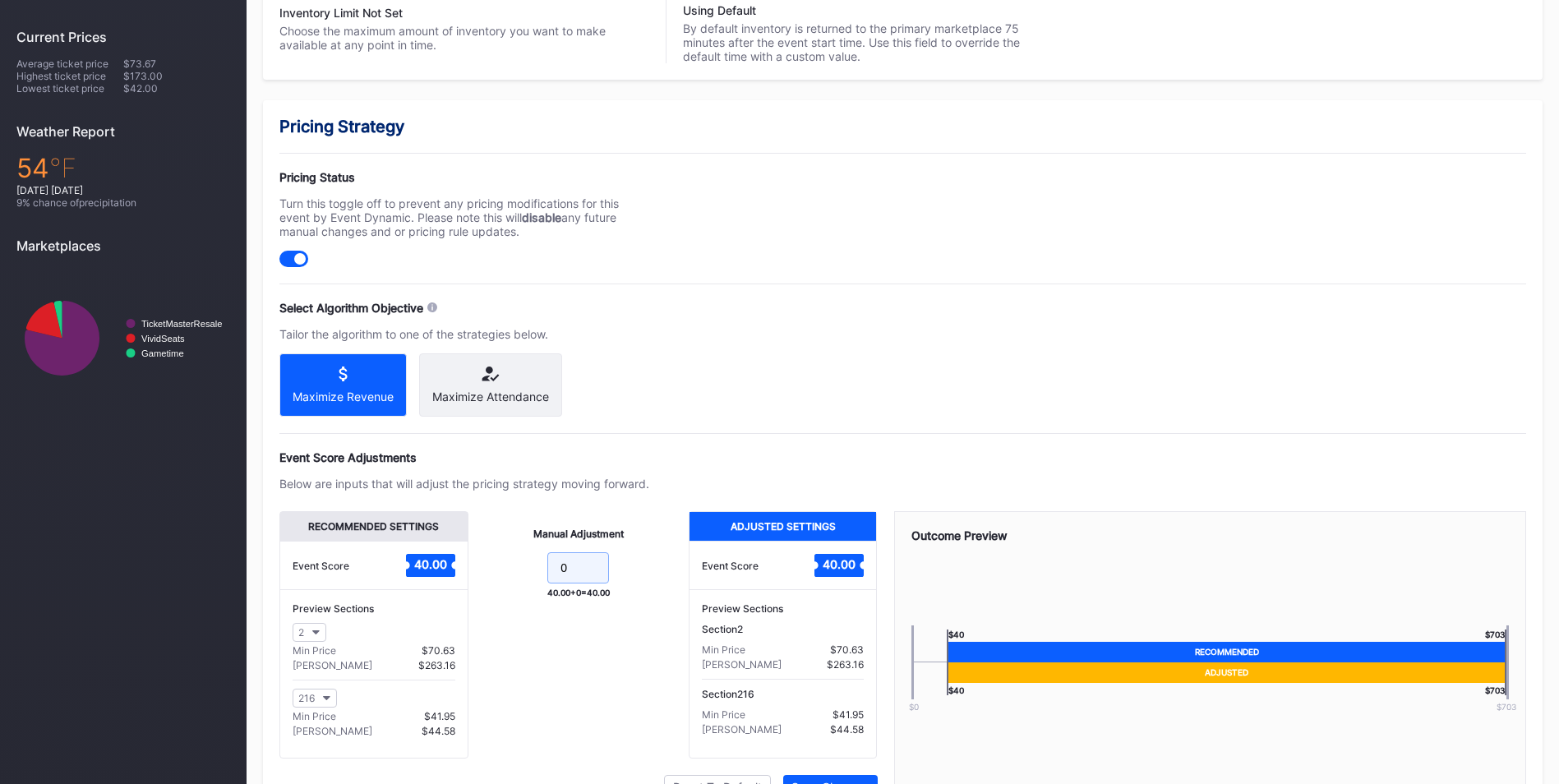
click at [597, 575] on input "0" at bounding box center [578, 567] width 61 height 31
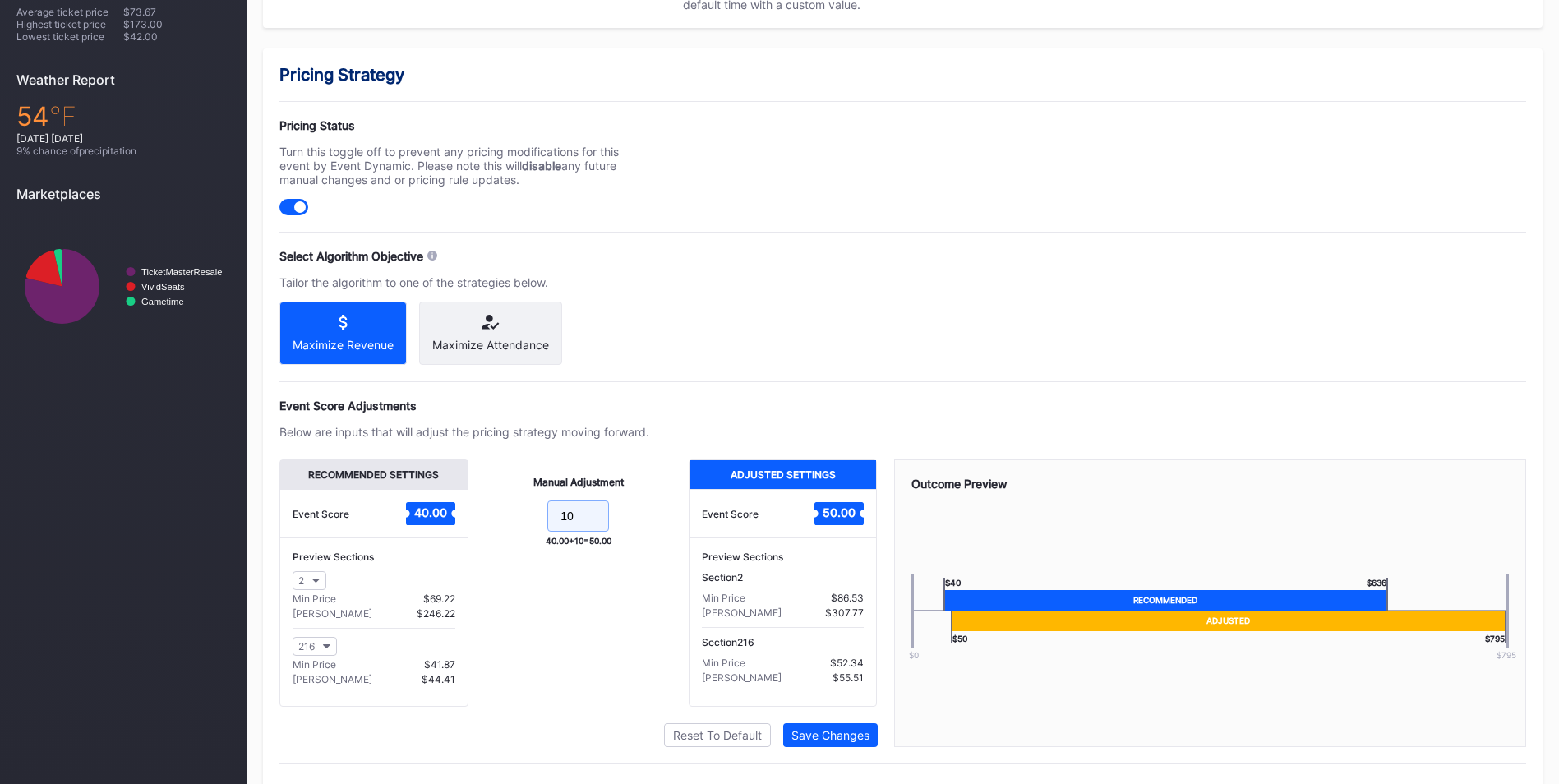
scroll to position [574, 0]
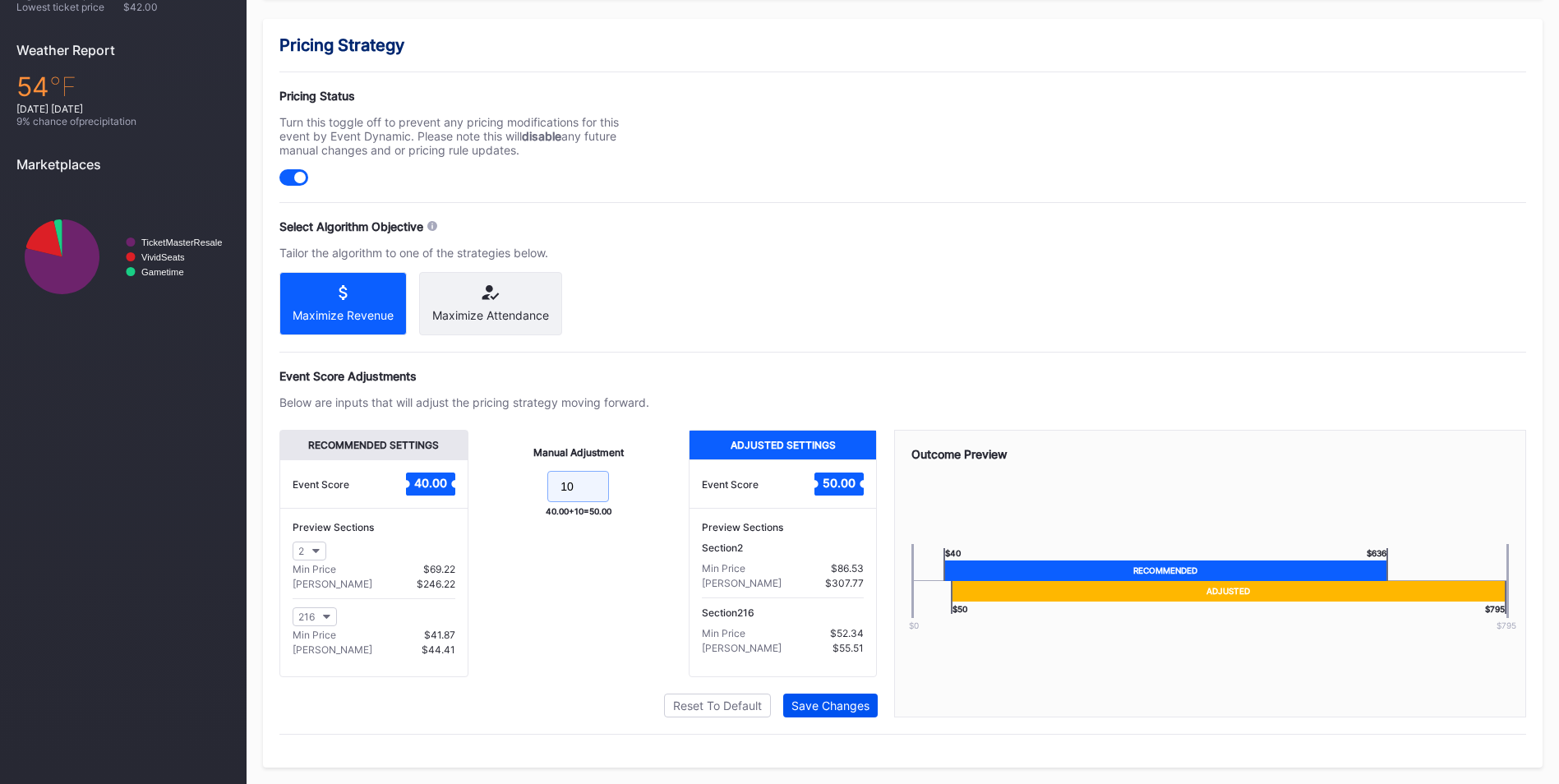
type input "10"
click at [833, 695] on button "Save Changes" at bounding box center [830, 705] width 94 height 24
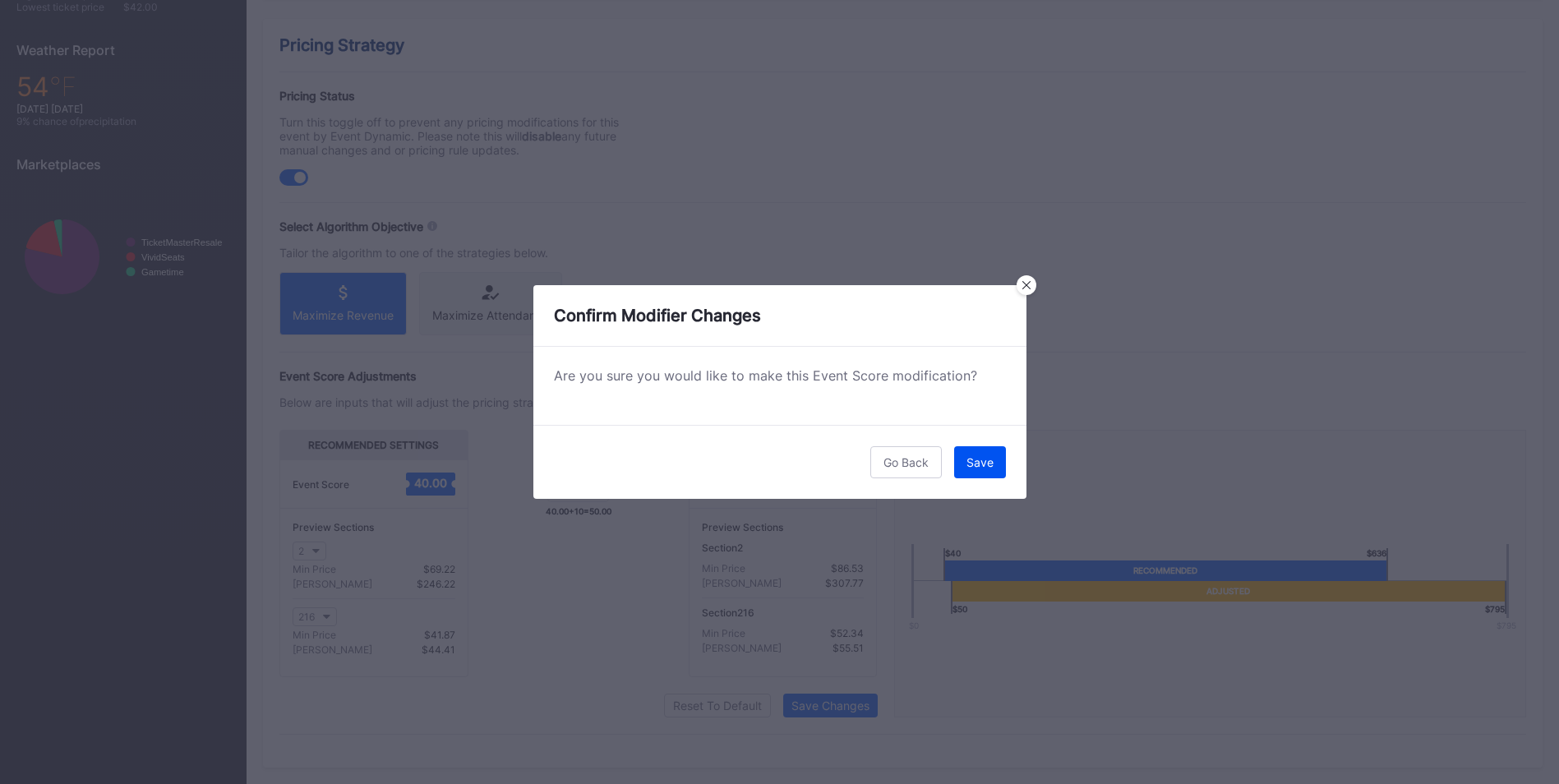
click at [974, 459] on div "Save" at bounding box center [980, 461] width 27 height 14
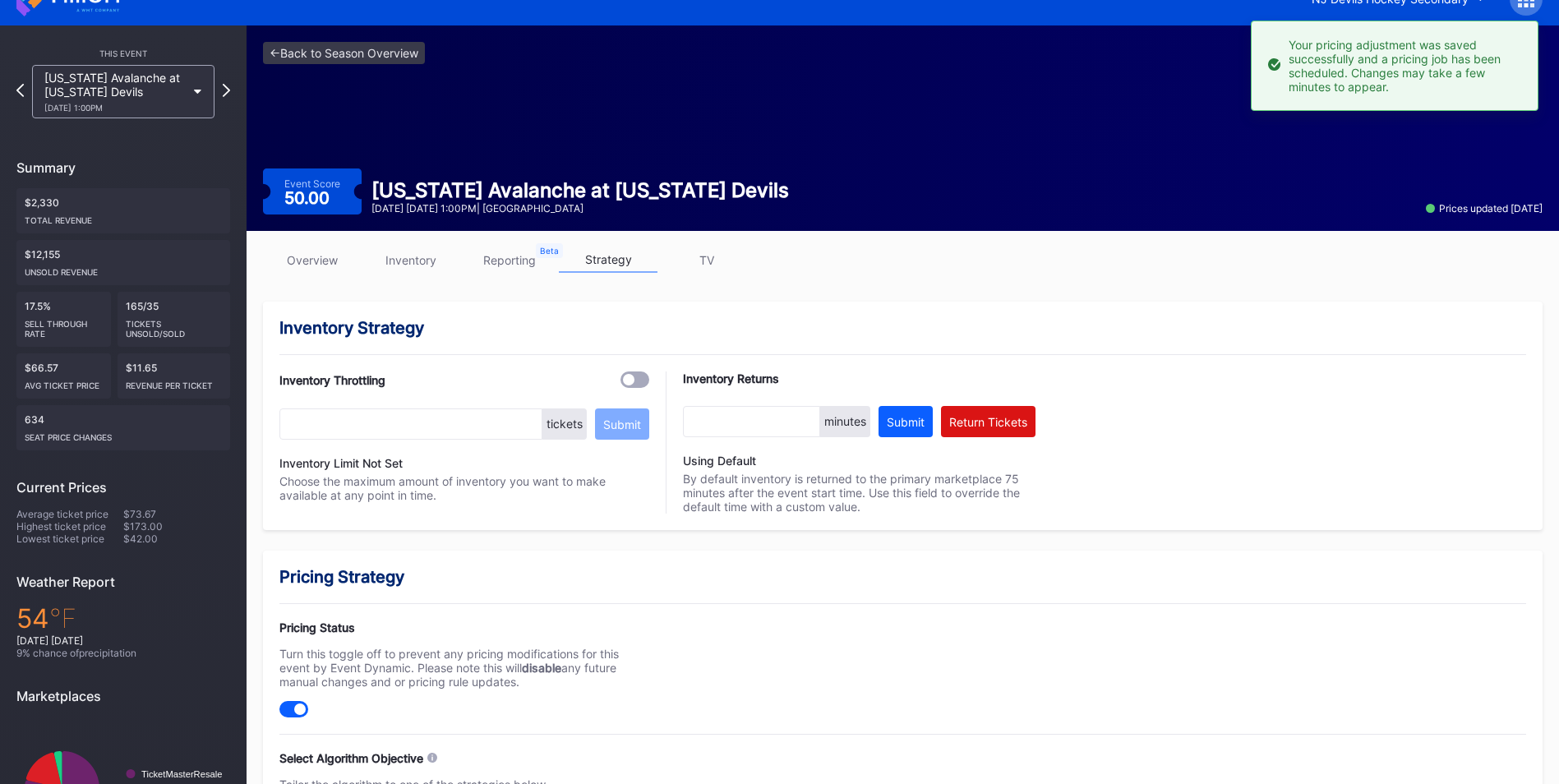
scroll to position [0, 0]
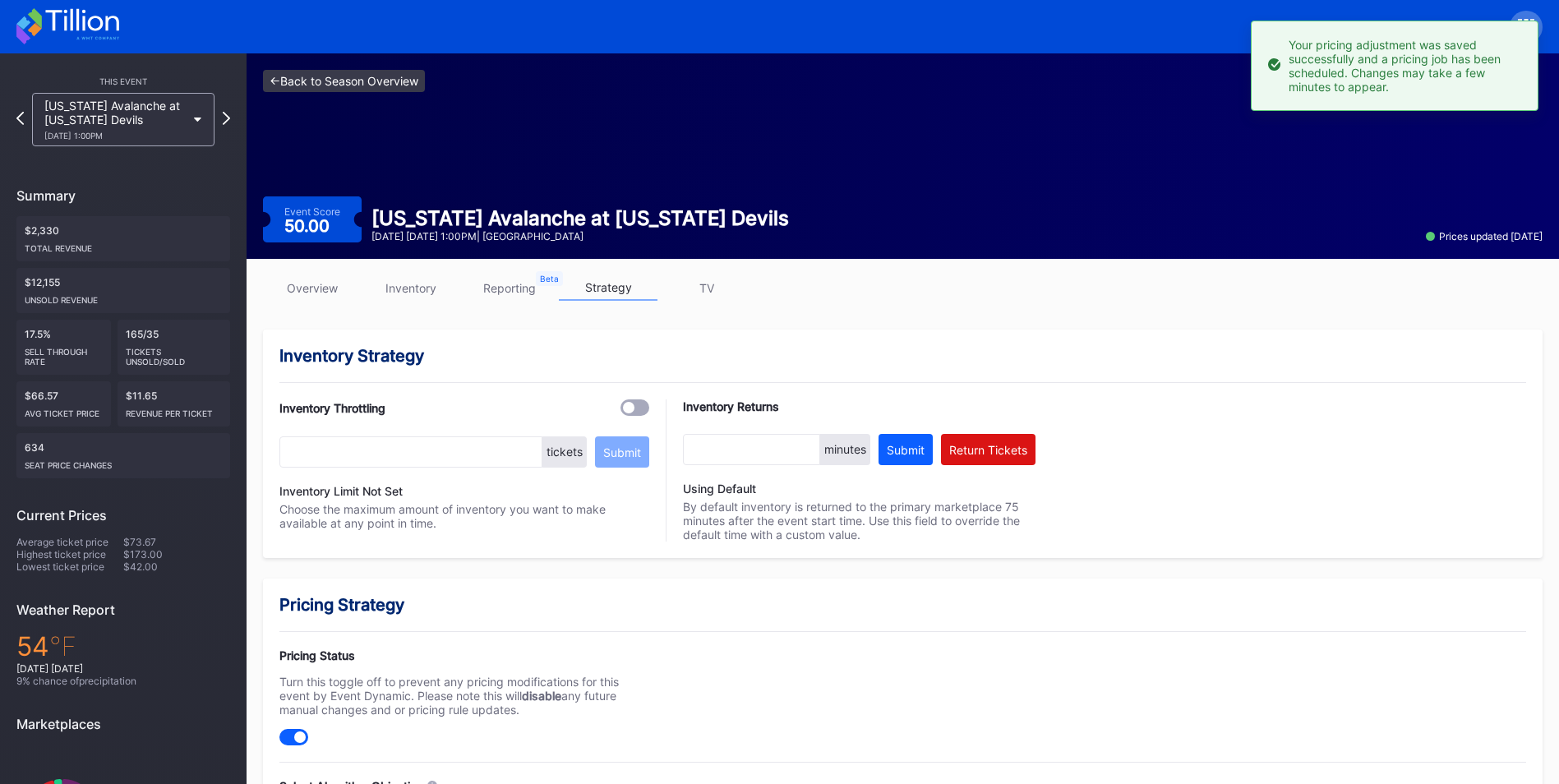
click at [389, 74] on link "<- Back to Season Overview" at bounding box center [344, 81] width 162 height 23
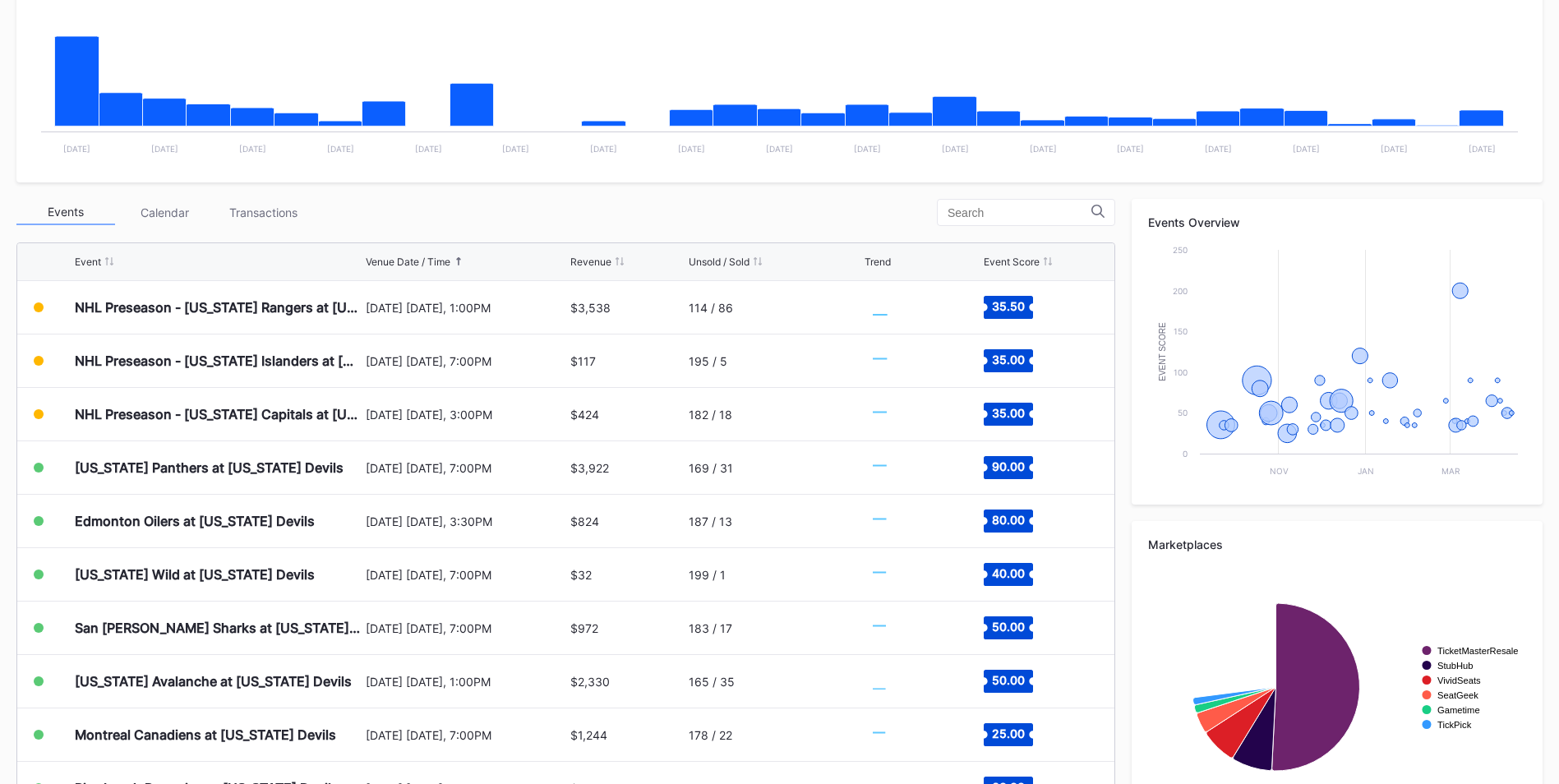
scroll to position [410, 0]
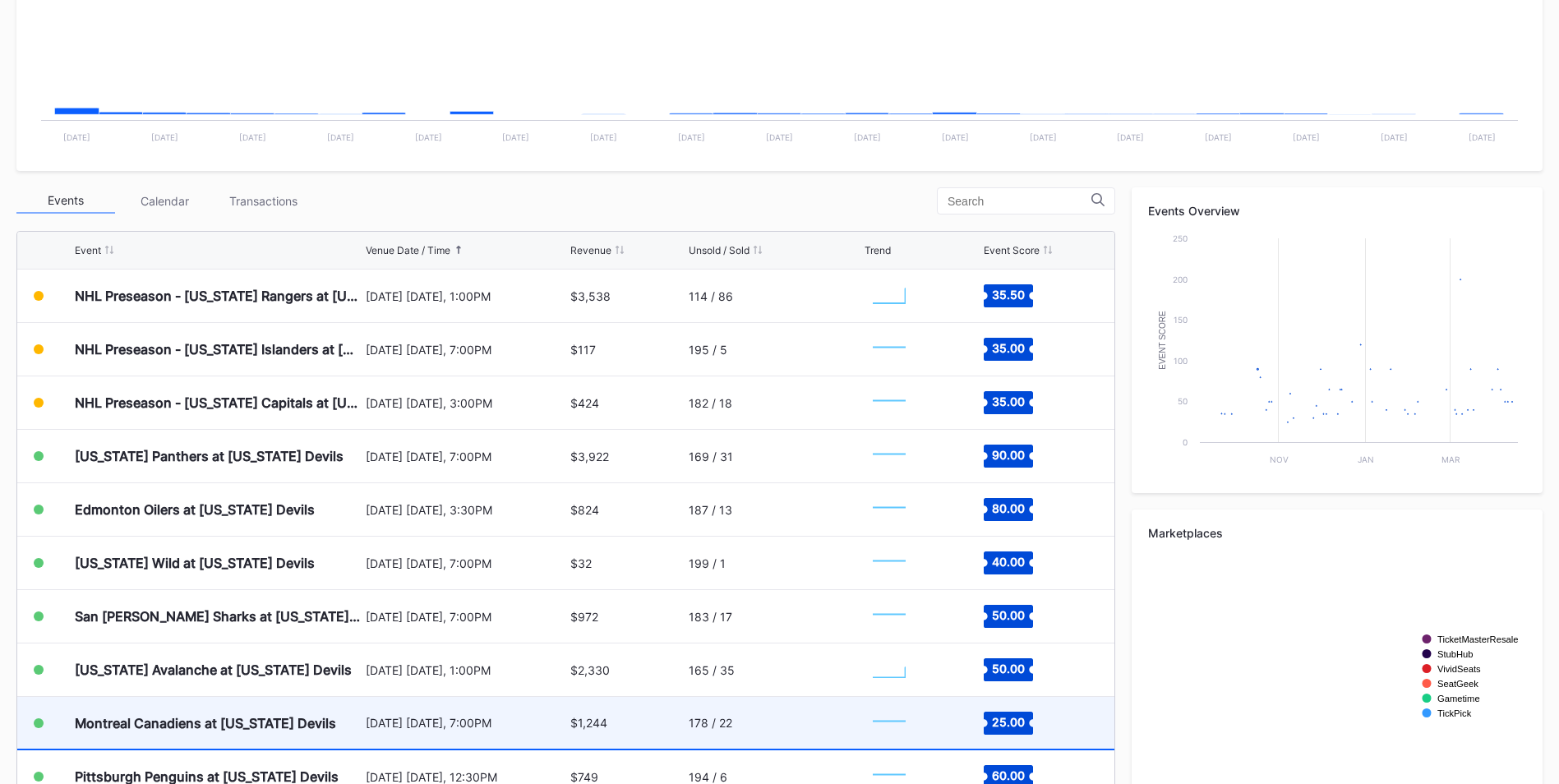
click at [554, 716] on div "[DATE] [DATE], 7:00PM" at bounding box center [465, 722] width 200 height 14
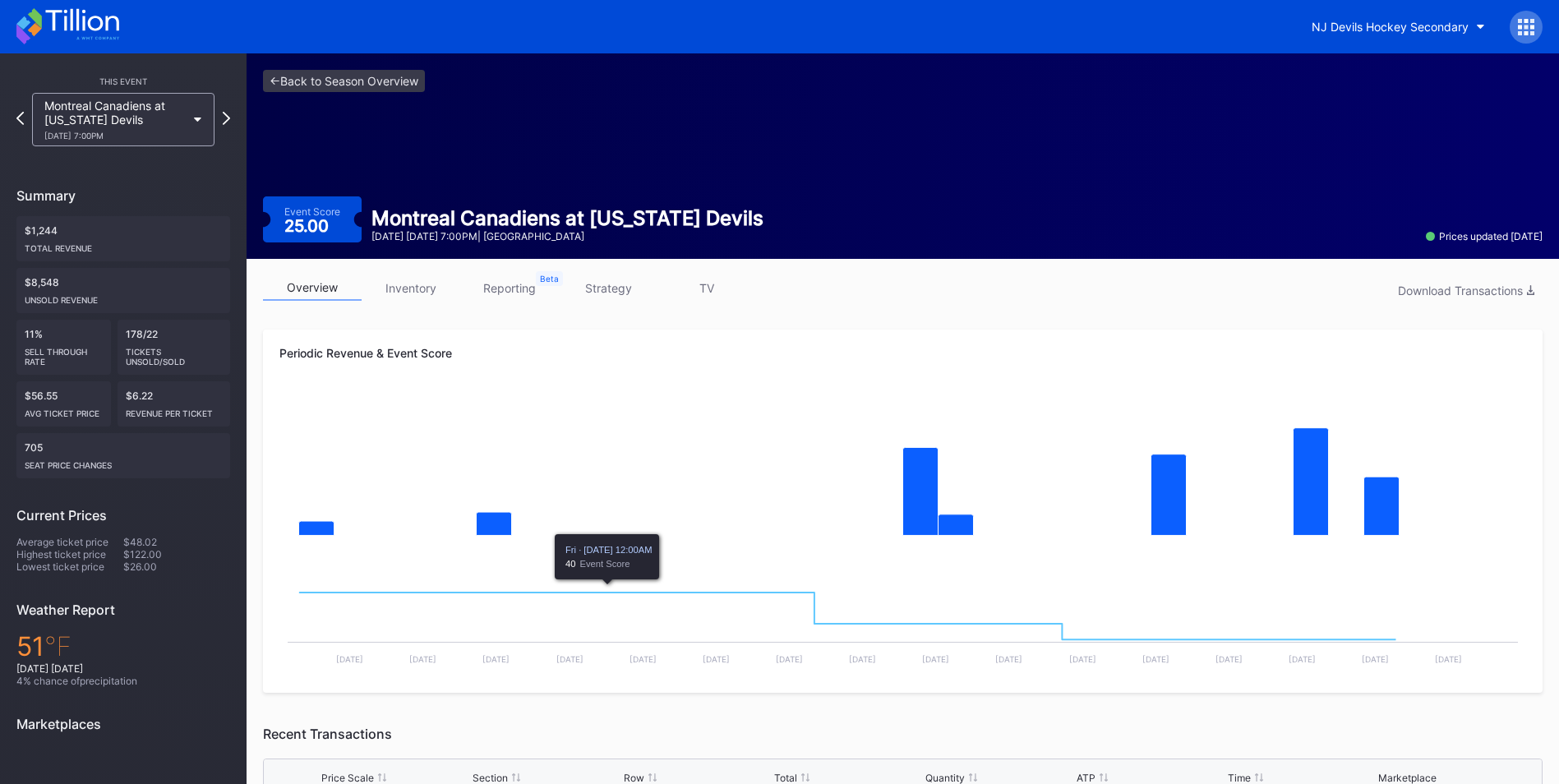
click at [622, 299] on link "strategy" at bounding box center [608, 288] width 98 height 25
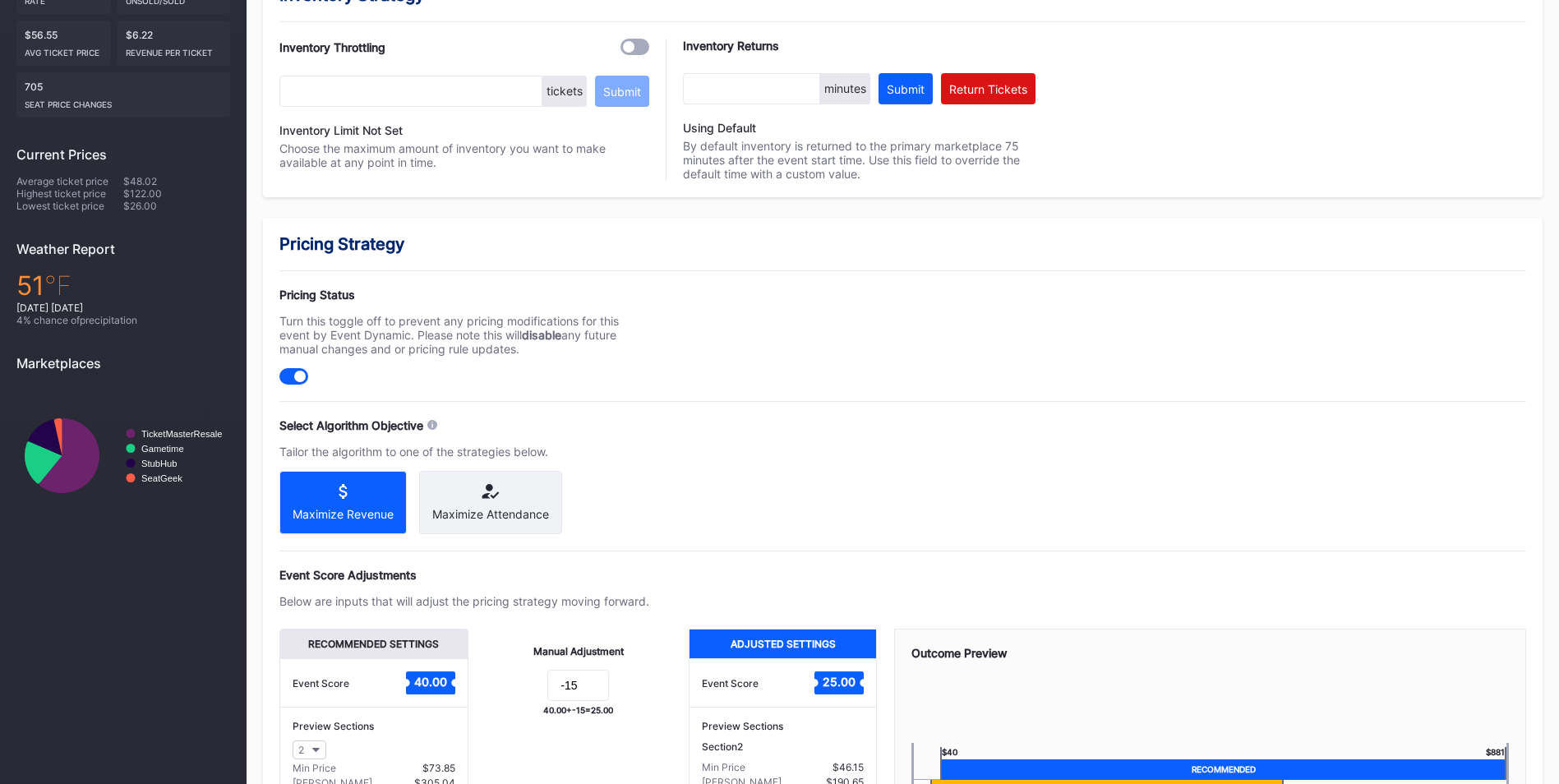
scroll to position [492, 0]
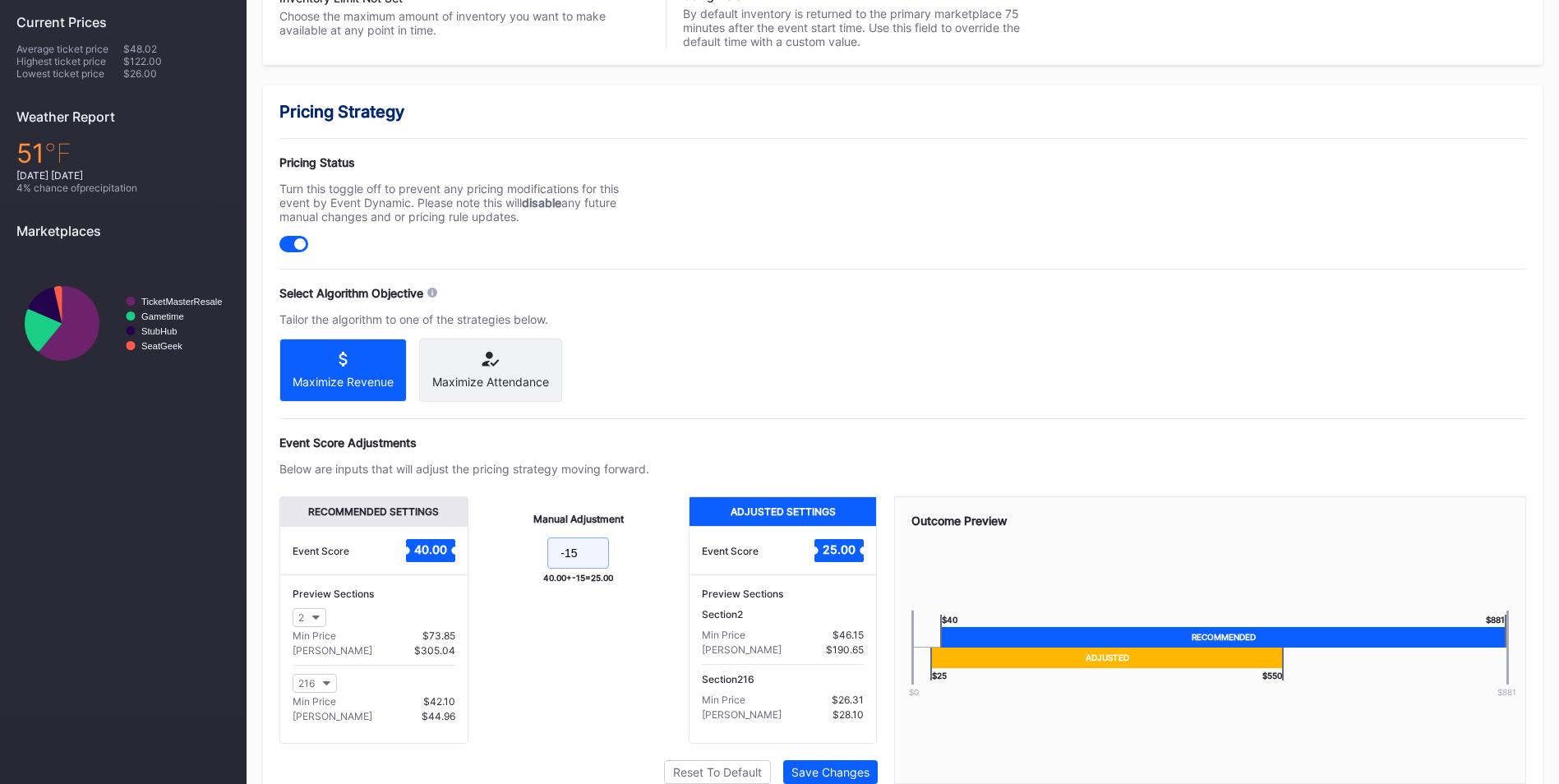
drag, startPoint x: 597, startPoint y: 565, endPoint x: 526, endPoint y: 568, distance: 71.1
click at [526, 568] on form "-15" at bounding box center [578, 554] width 188 height 35
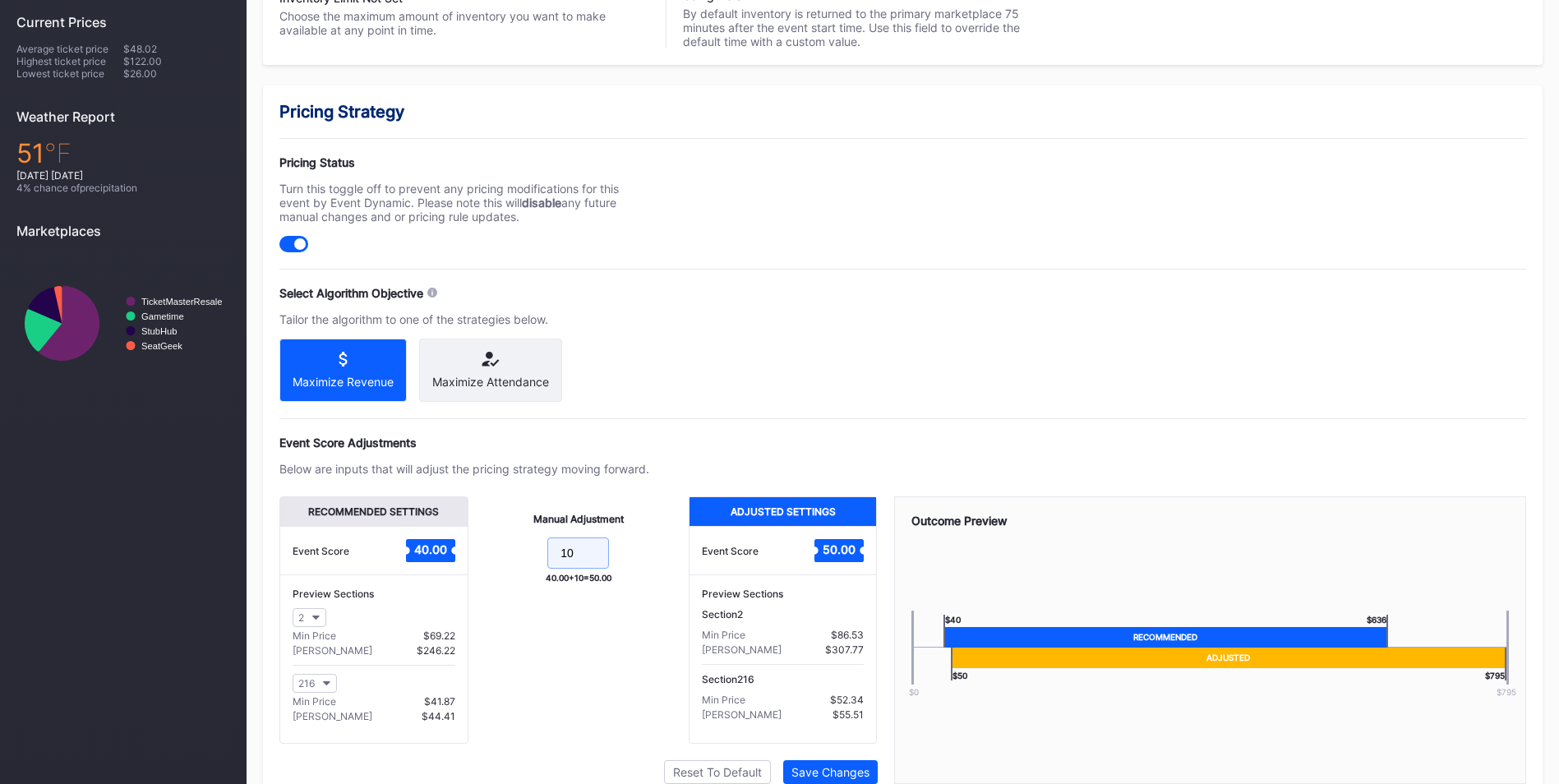
type input "10"
click at [988, 434] on div "Pricing Strategy Pricing Status Turn this toggle off to prevent any pricing mod…" at bounding box center [903, 459] width 1280 height 748
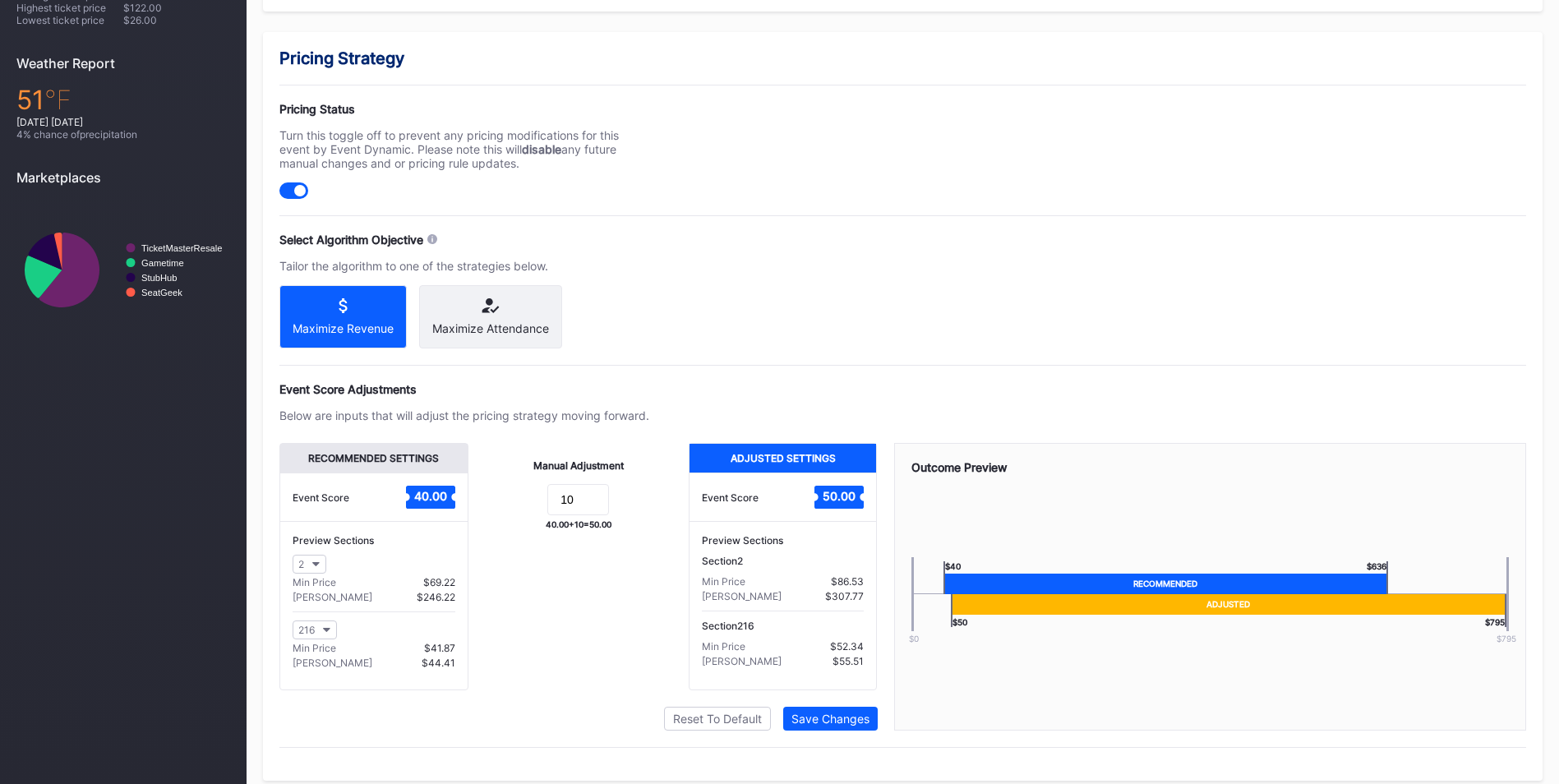
scroll to position [574, 0]
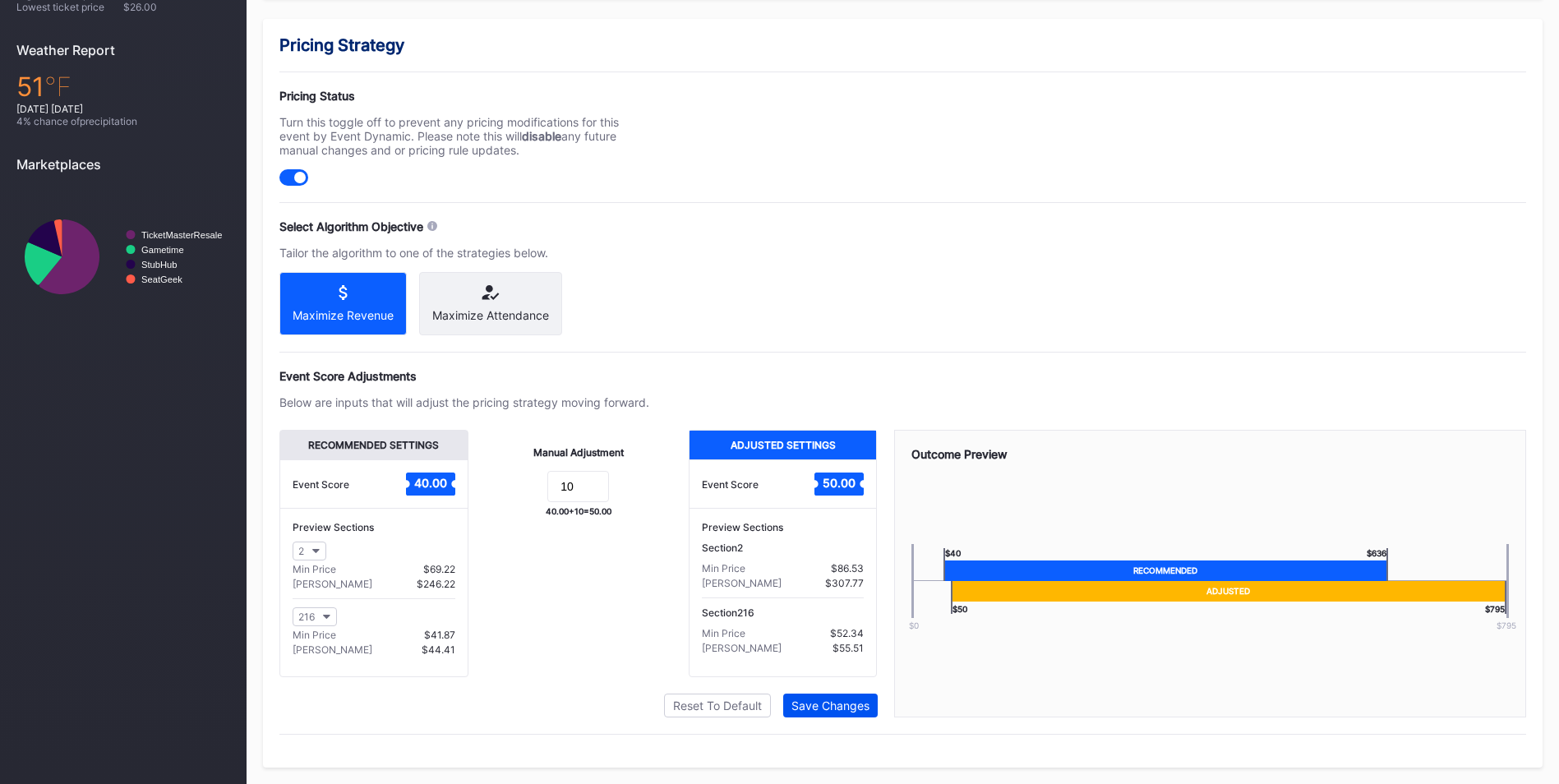
click at [830, 706] on div "Save Changes" at bounding box center [830, 705] width 78 height 14
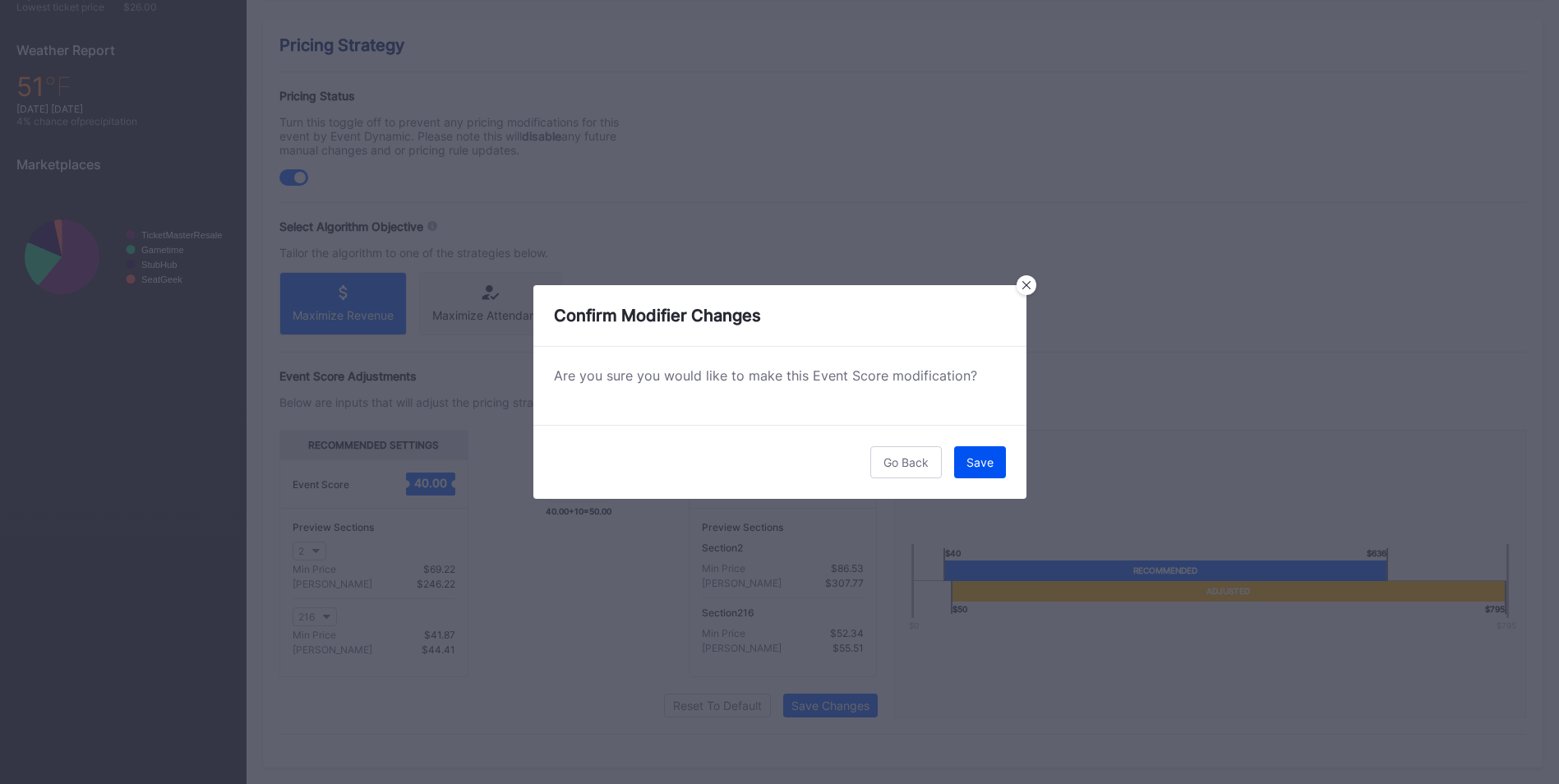
click at [988, 454] on button "Save" at bounding box center [980, 462] width 52 height 32
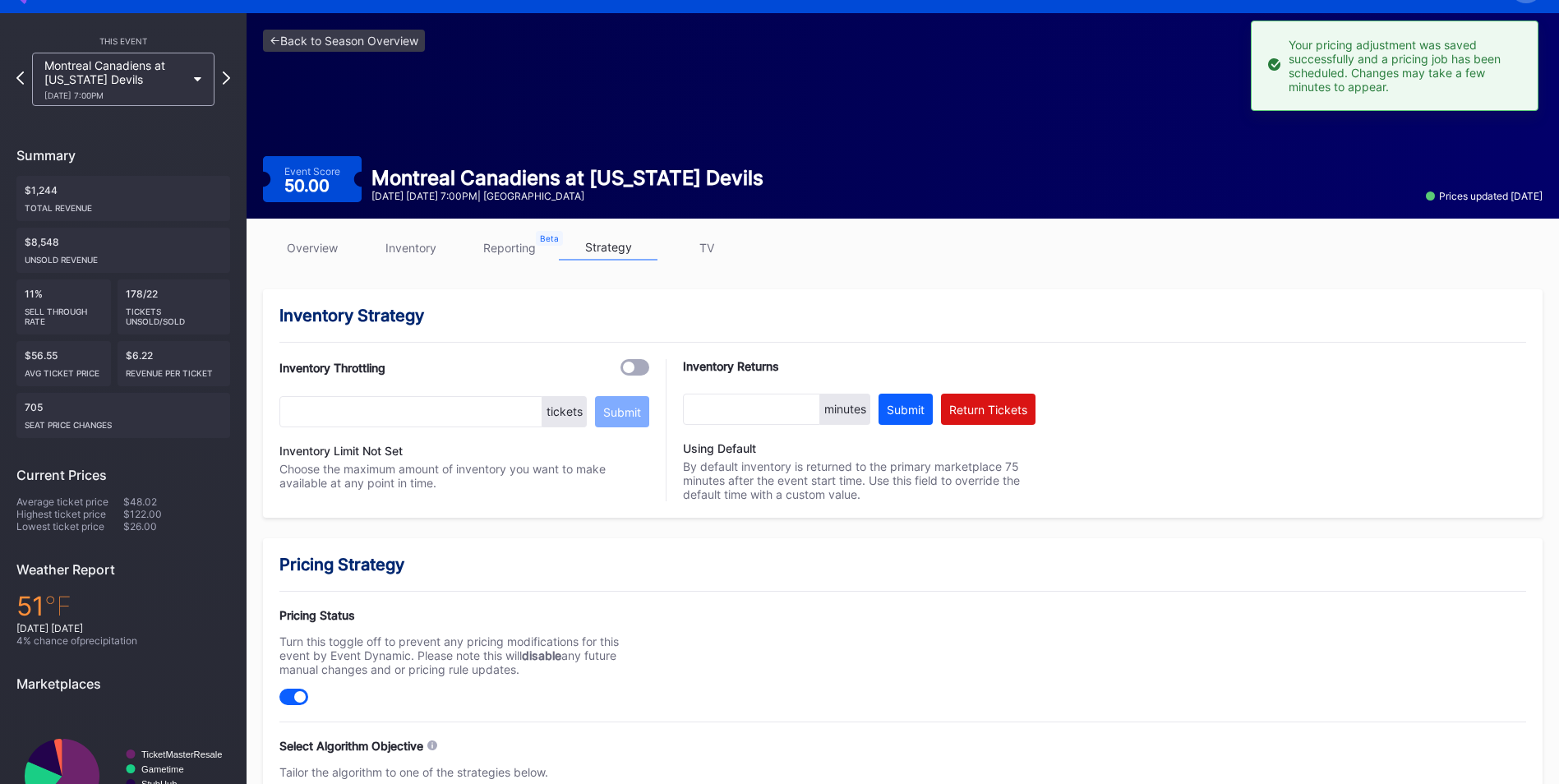
scroll to position [0, 0]
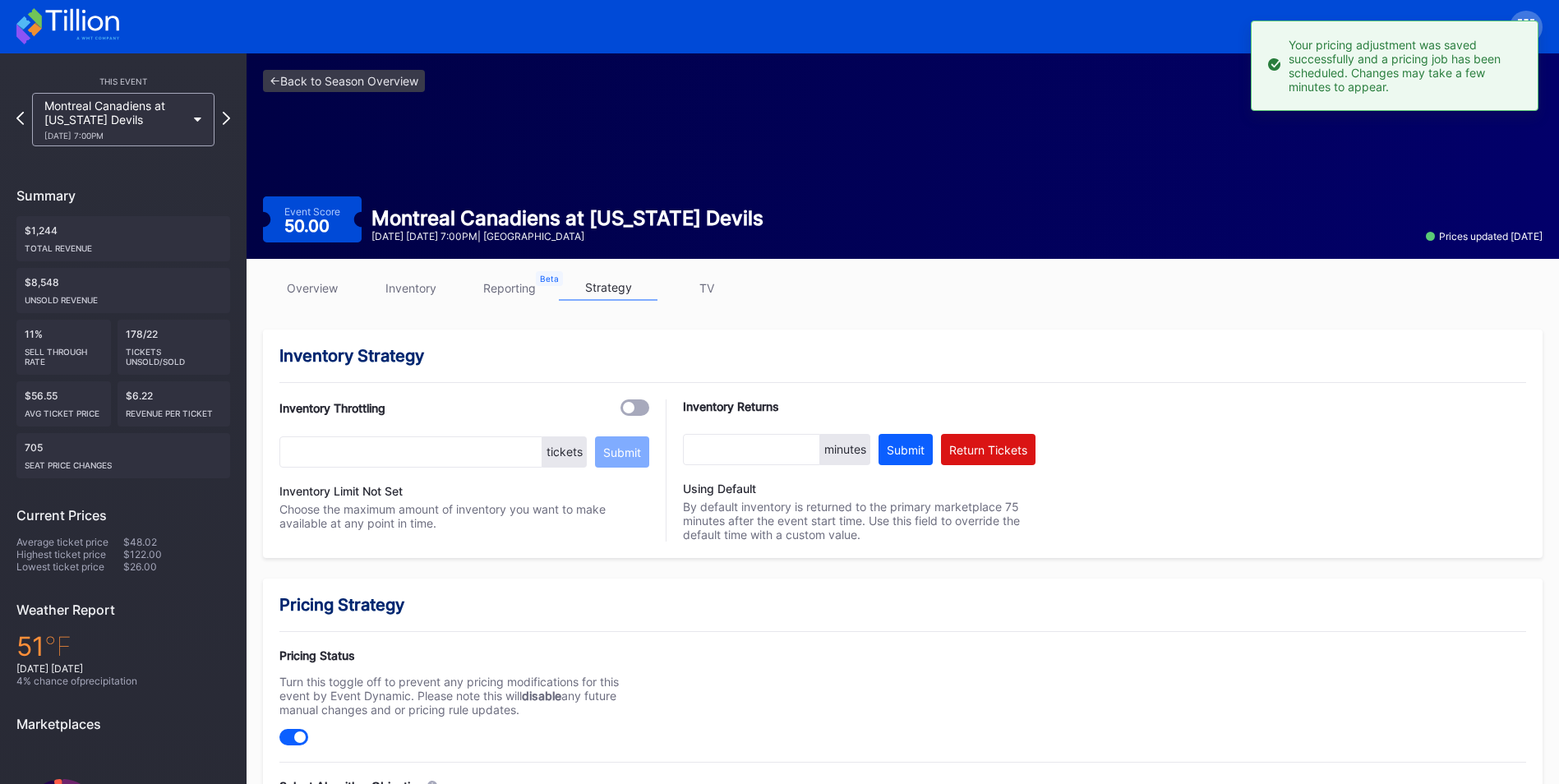
click at [378, 62] on div "<- Back to Season Overview Event Score 50.00 Montreal Canadiens at [US_STATE] D…" at bounding box center [902, 157] width 1312 height 206
click at [386, 78] on link "<- Back to Season Overview" at bounding box center [344, 81] width 162 height 23
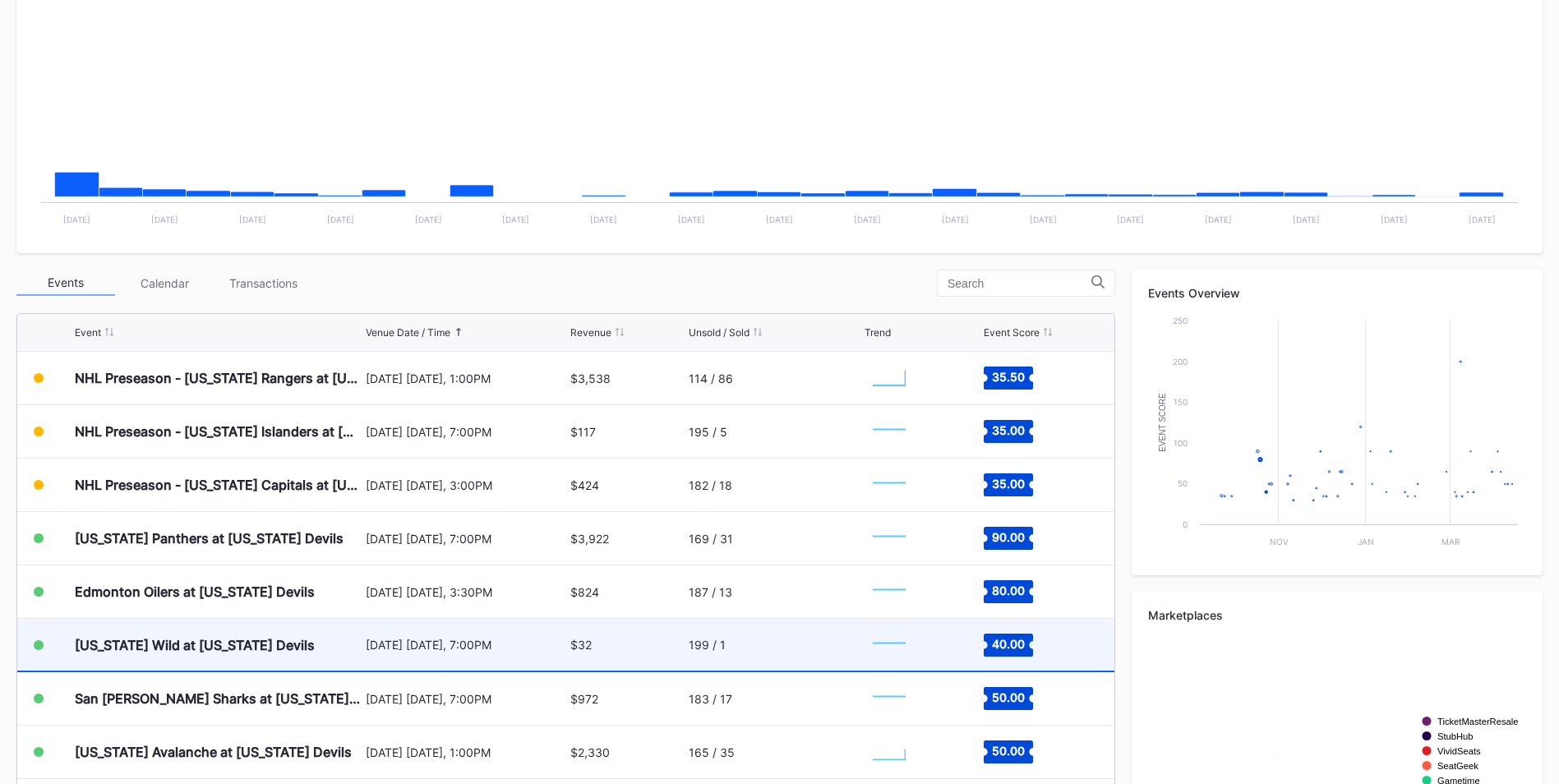
scroll to position [164, 0]
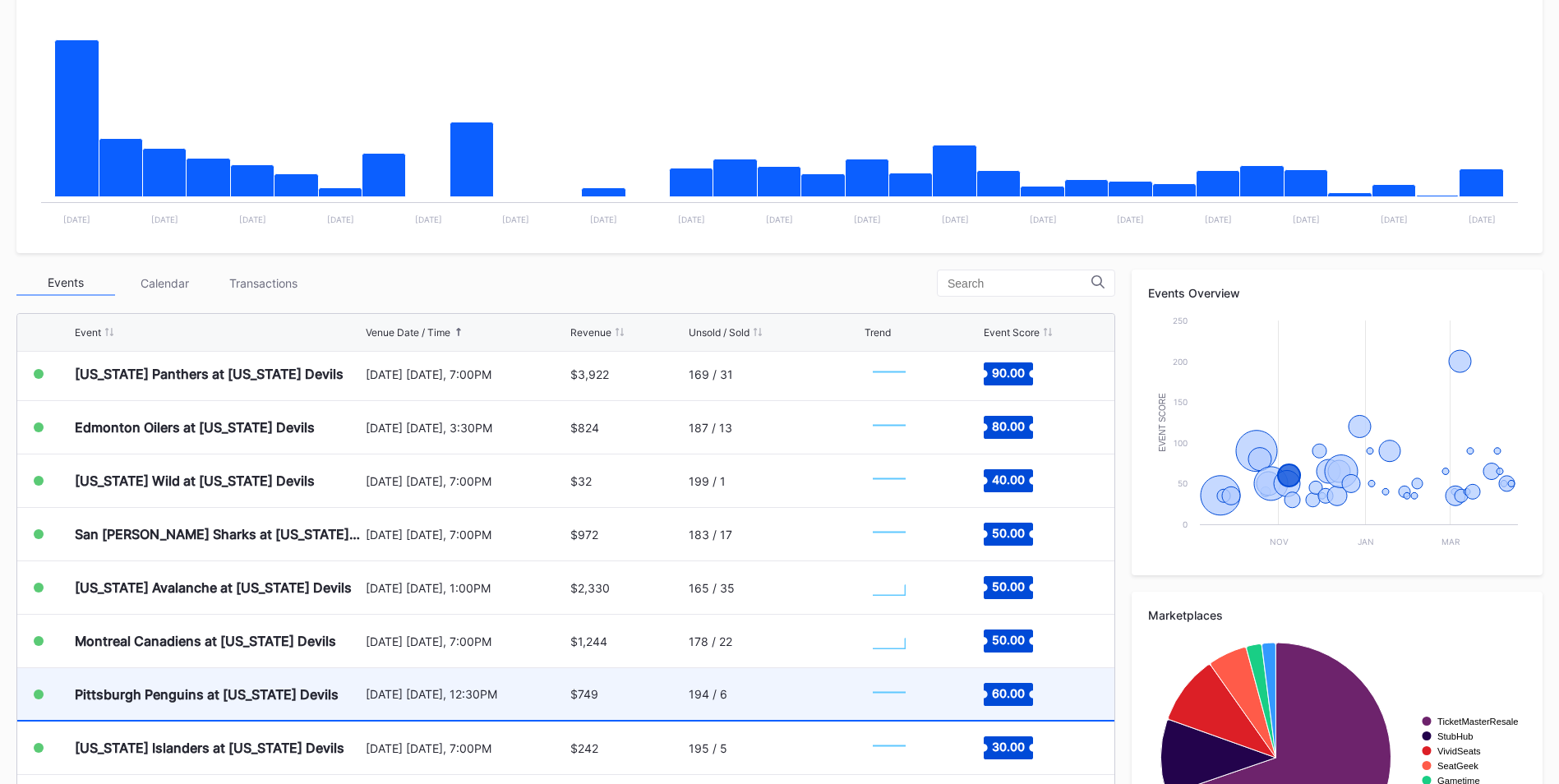
click at [786, 710] on div "194 / 6" at bounding box center [775, 693] width 172 height 52
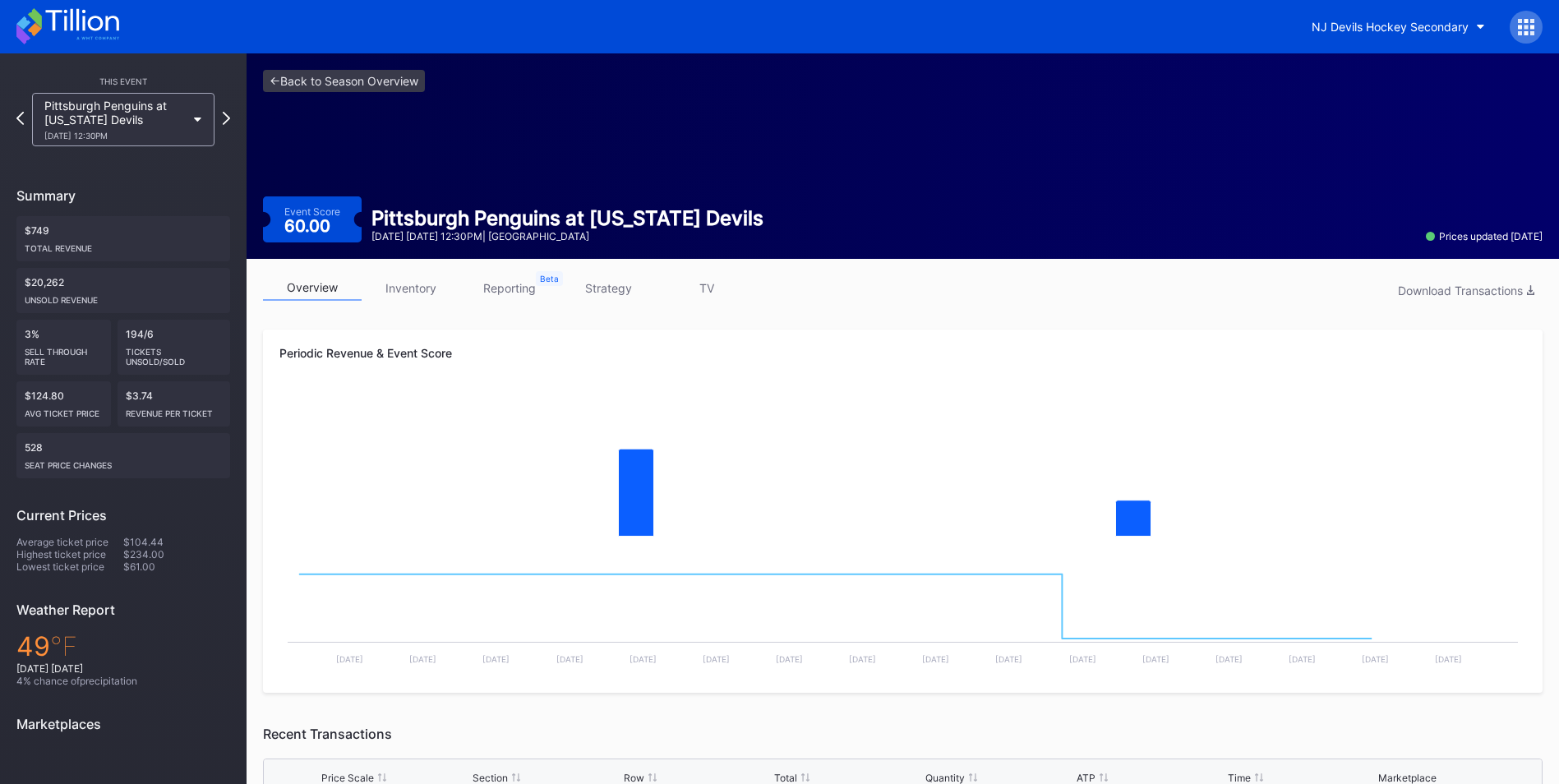
click at [605, 288] on link "strategy" at bounding box center [608, 288] width 98 height 25
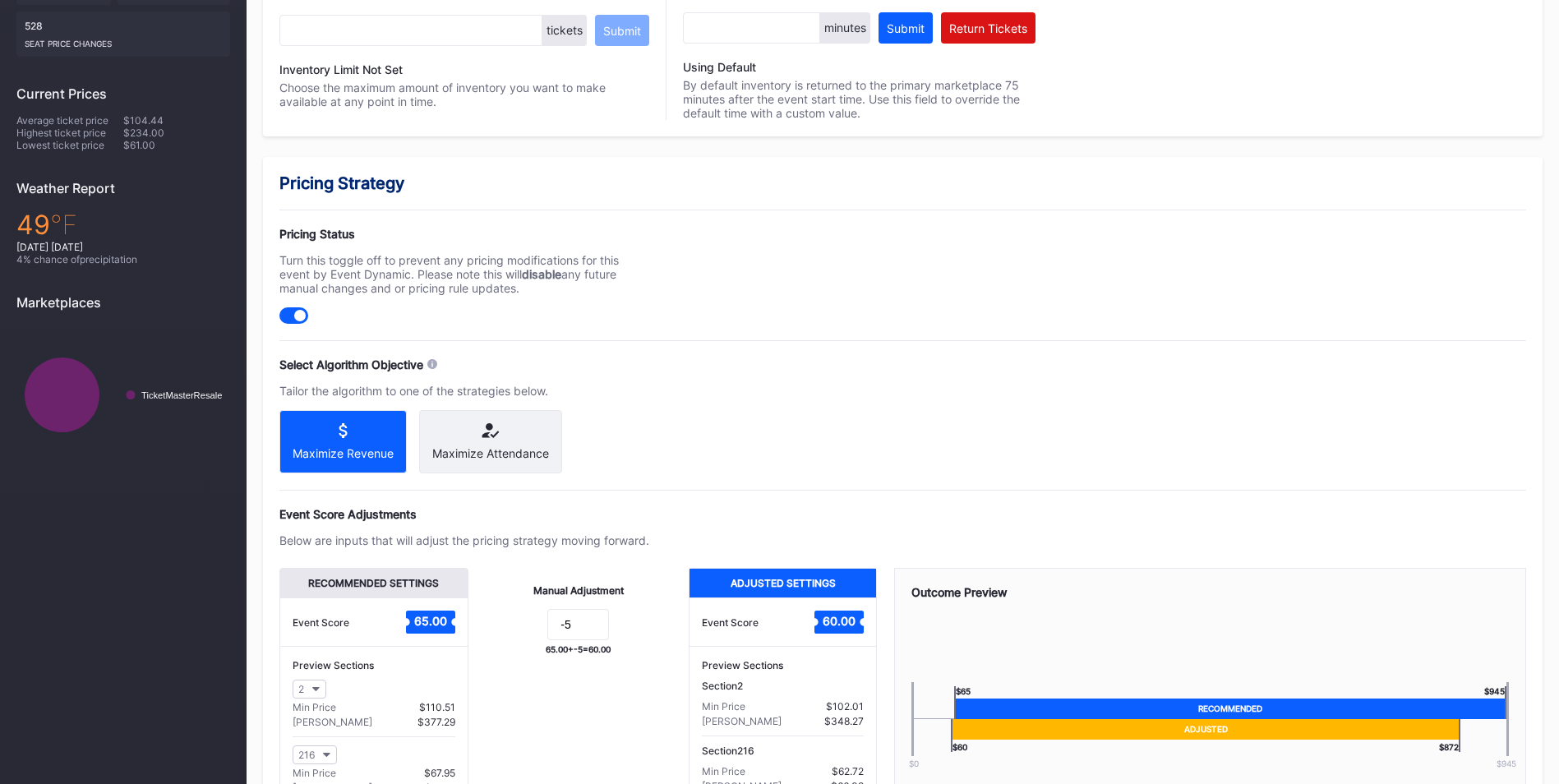
scroll to position [574, 0]
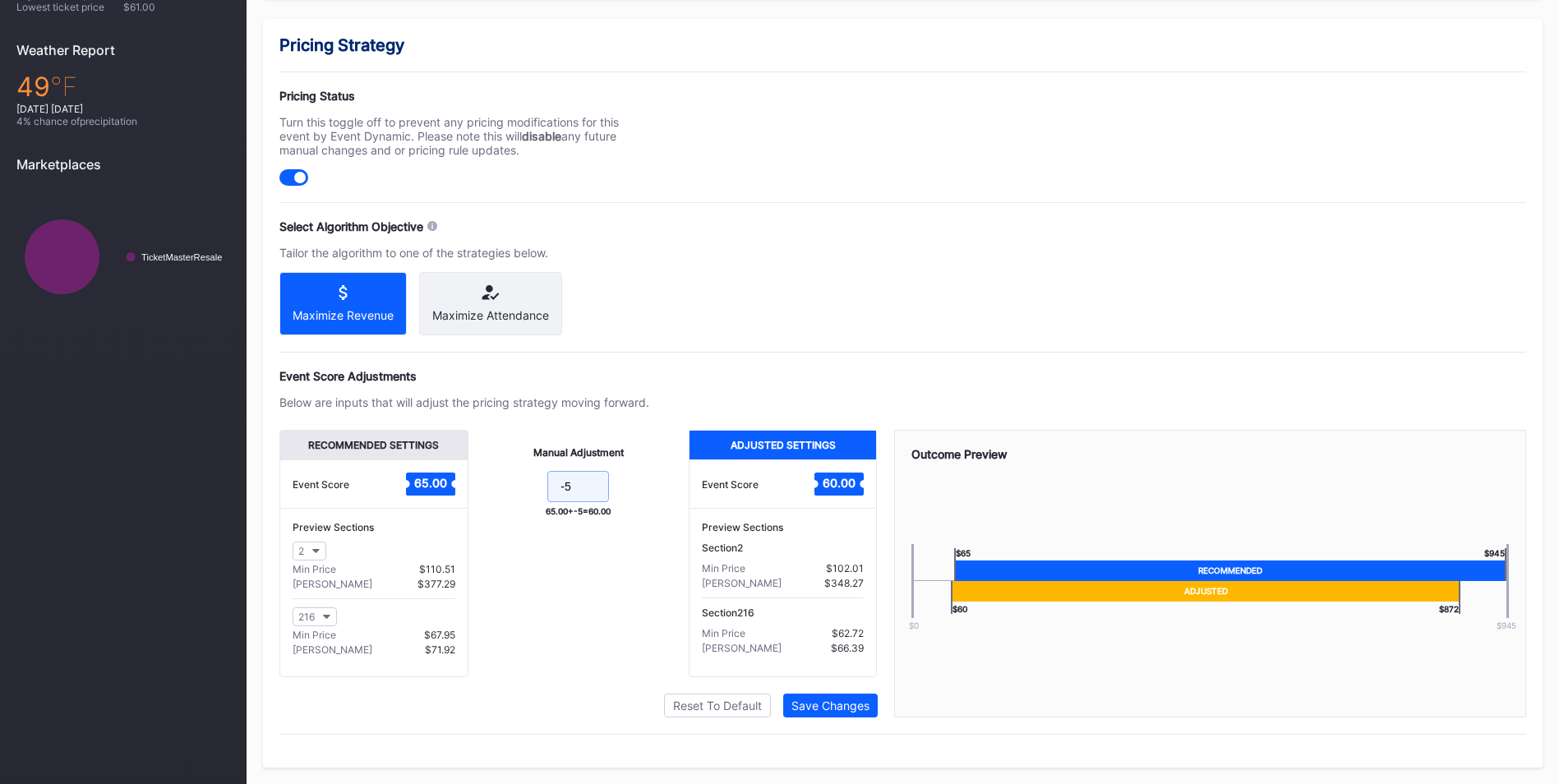
drag, startPoint x: 585, startPoint y: 486, endPoint x: 366, endPoint y: 428, distance: 226.6
click at [366, 428] on div "Event Score Adjustments Below are inputs that will adjust the pricing strategy …" at bounding box center [902, 542] width 1247 height 348
type input "15"
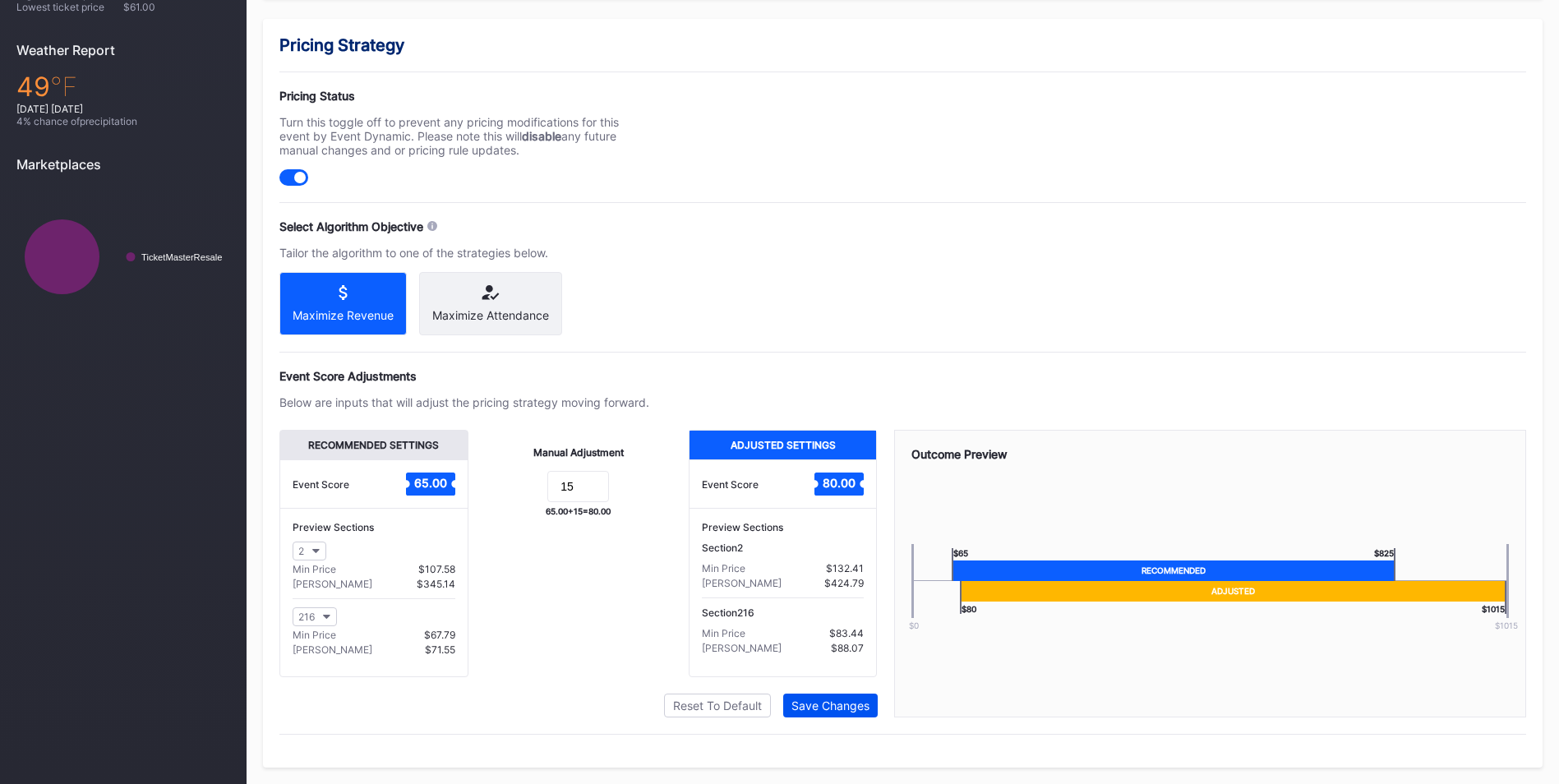
click at [846, 700] on div "Save Changes" at bounding box center [830, 705] width 78 height 14
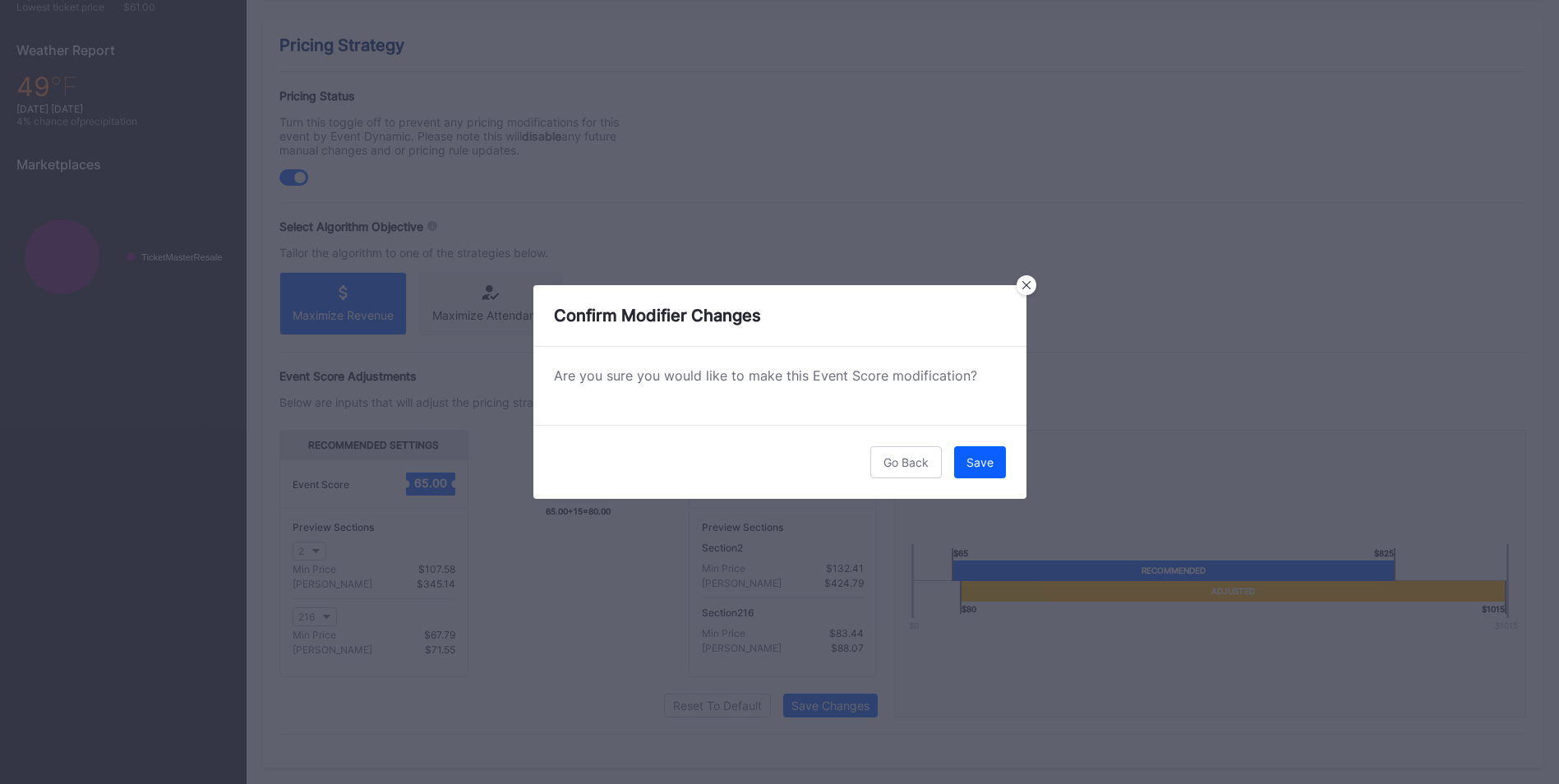
click at [980, 443] on div "Go Back Save" at bounding box center [780, 461] width 493 height 74
click at [979, 453] on button "Save" at bounding box center [980, 462] width 52 height 32
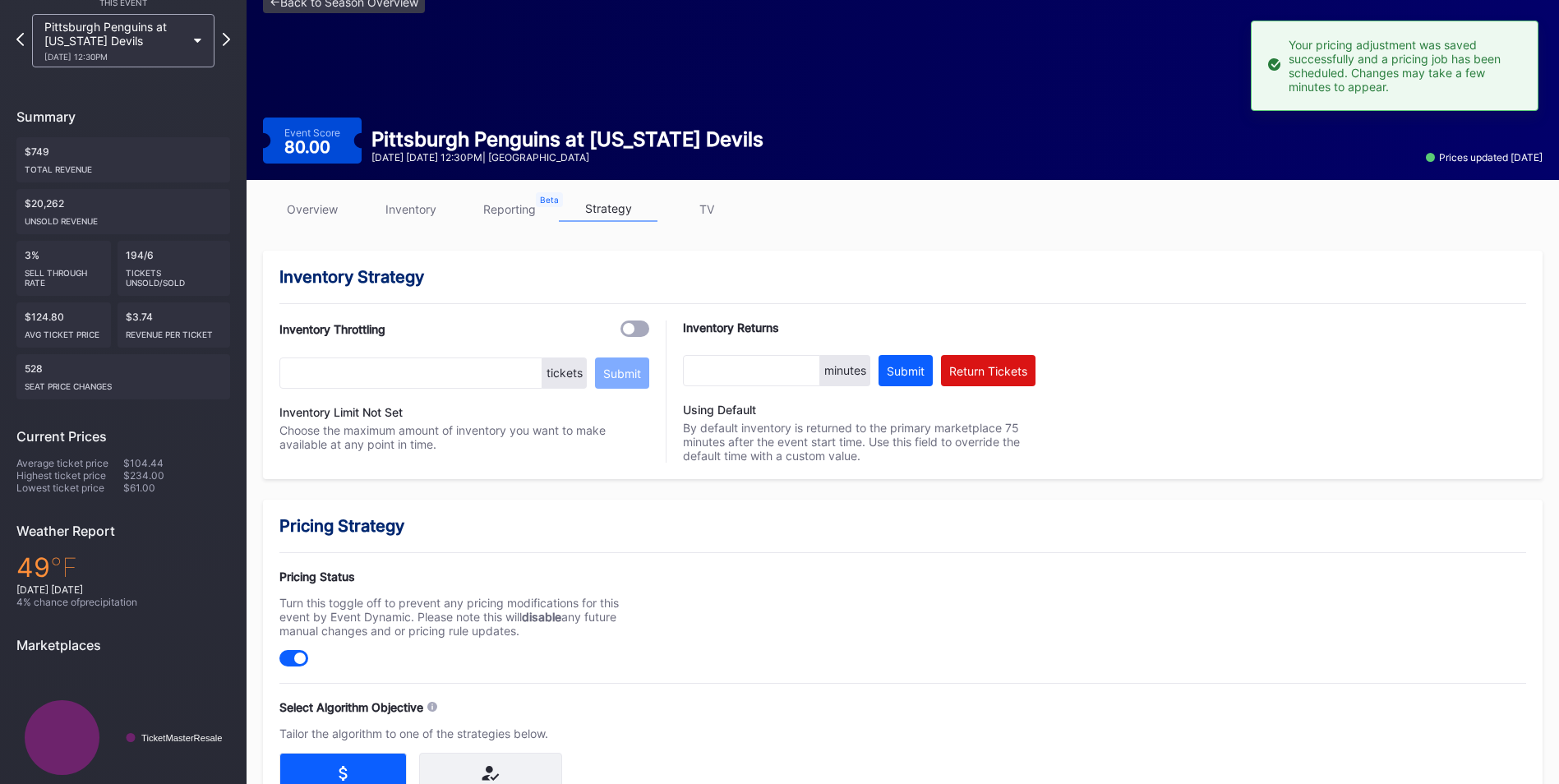
scroll to position [0, 0]
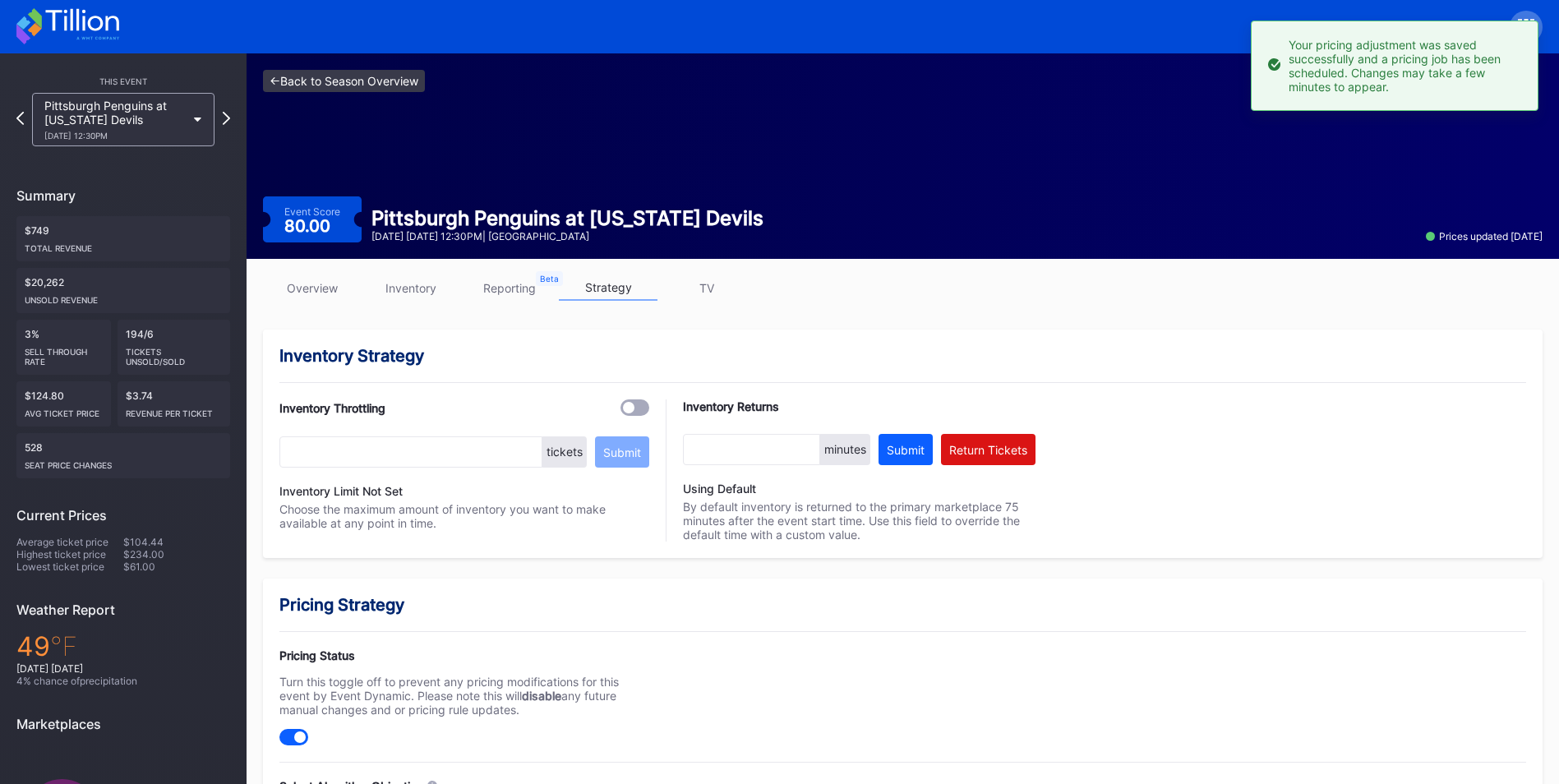
click at [402, 83] on link "<- Back to Season Overview" at bounding box center [344, 81] width 162 height 23
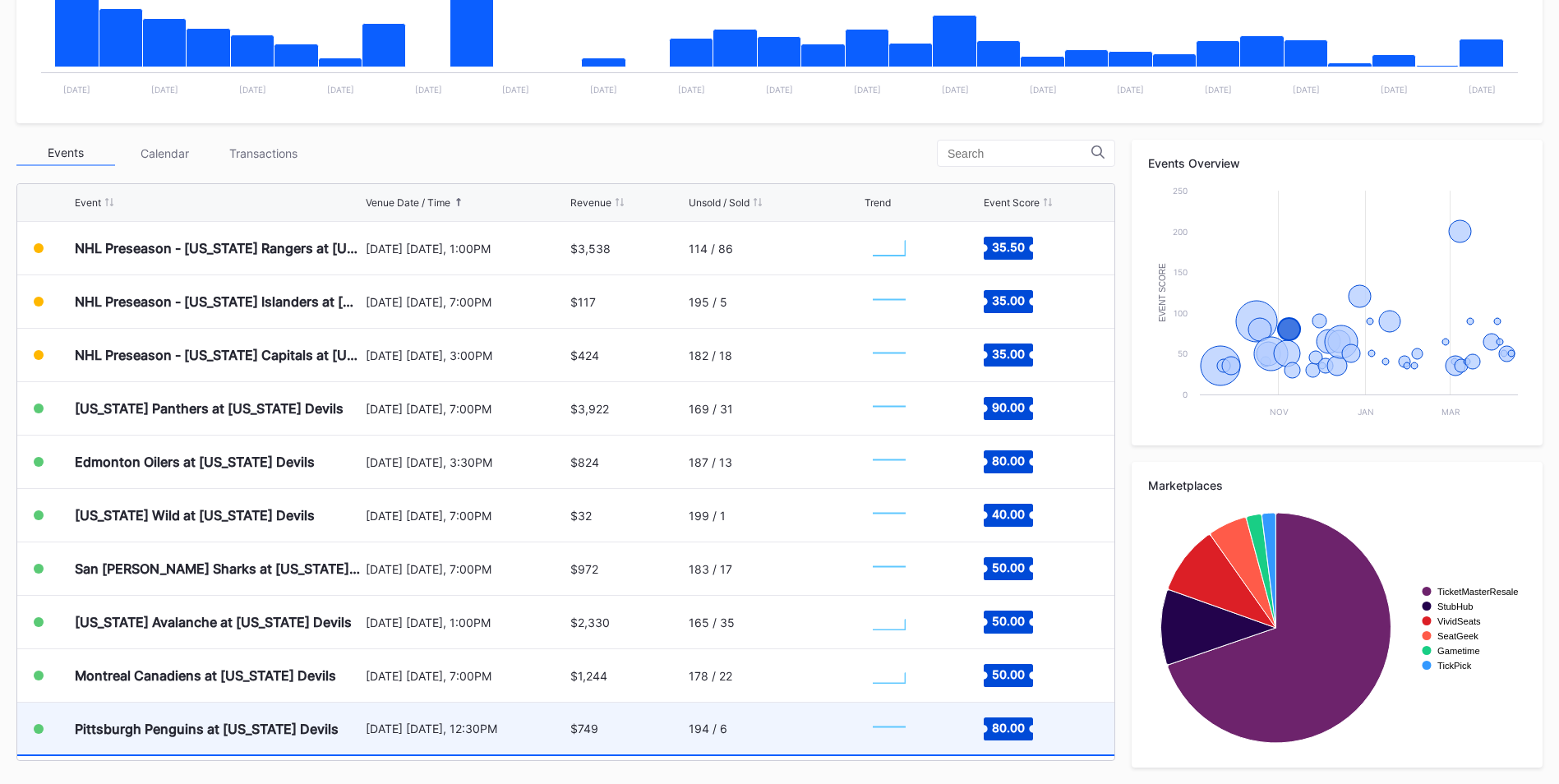
scroll to position [82, 0]
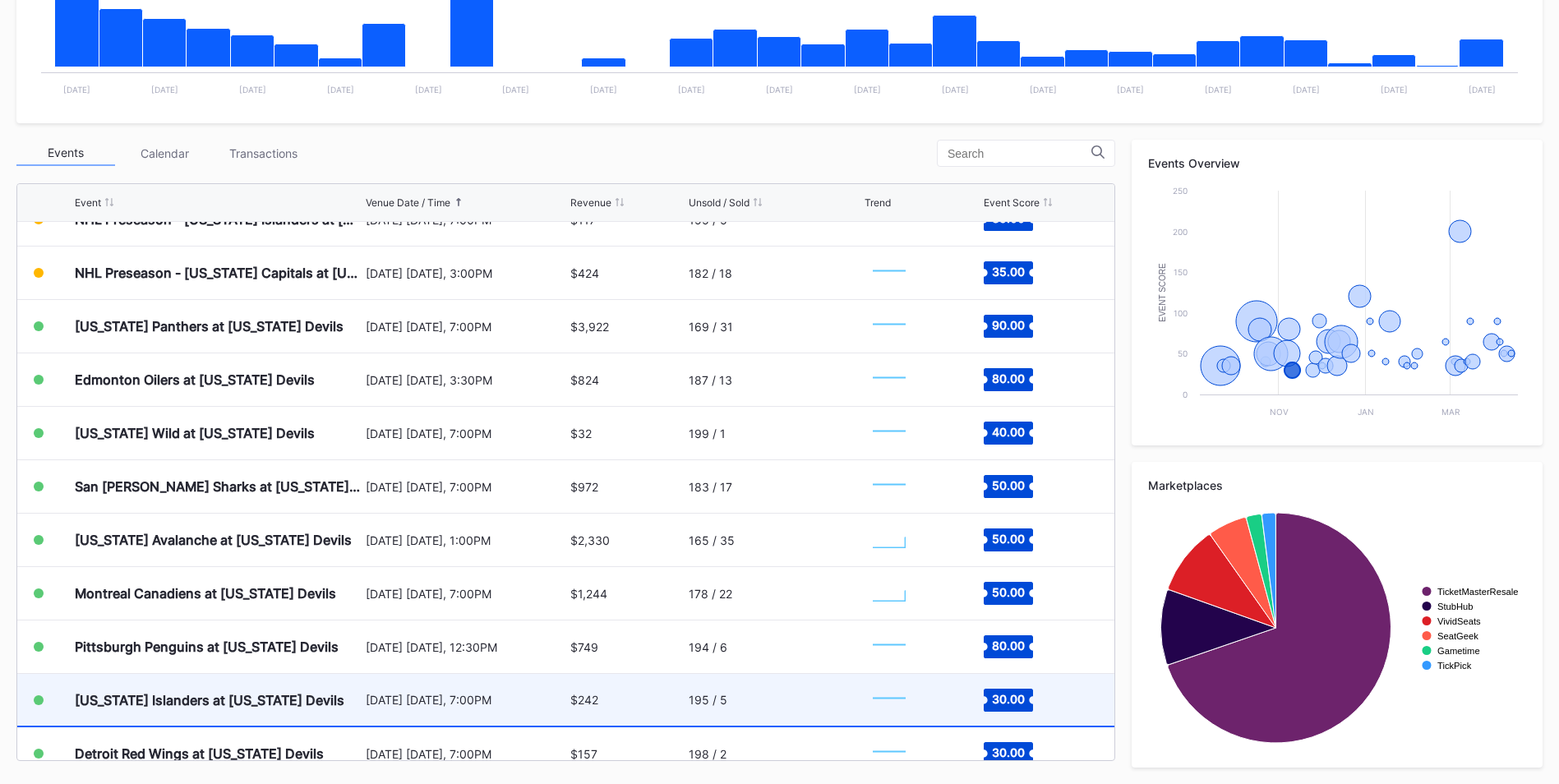
click at [649, 709] on div "$242" at bounding box center [627, 699] width 114 height 52
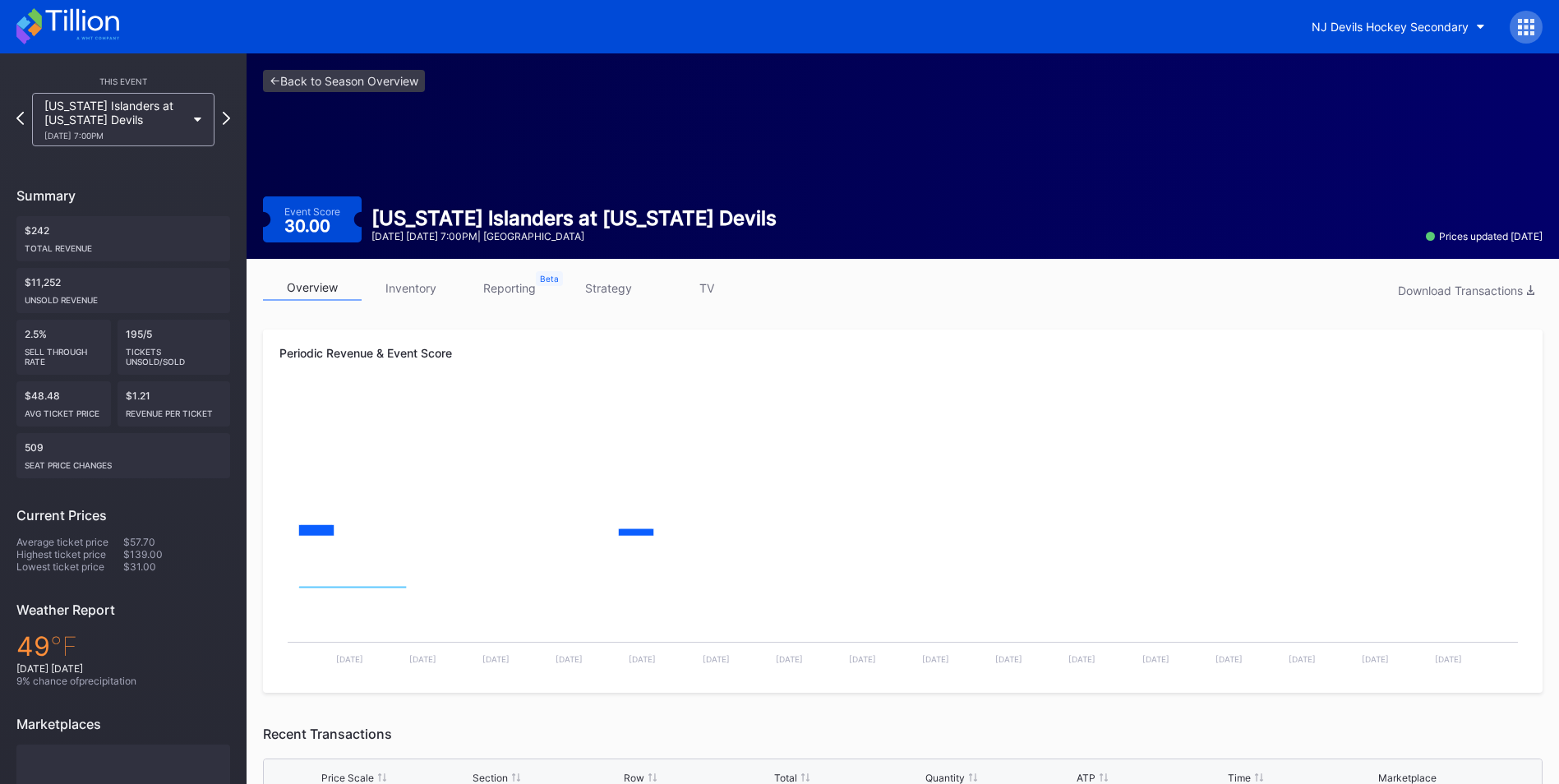
click at [601, 279] on link "strategy" at bounding box center [608, 288] width 98 height 25
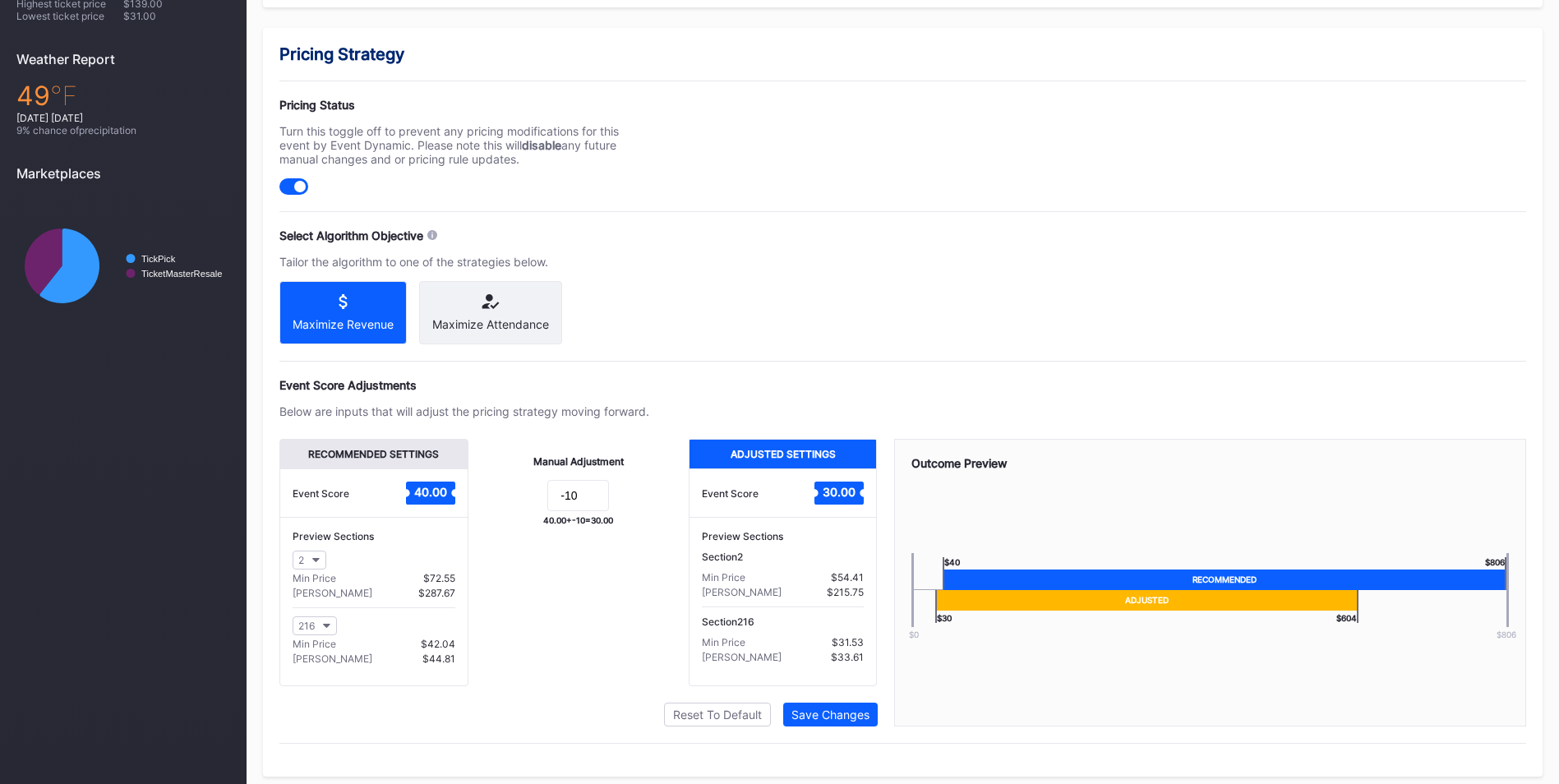
scroll to position [574, 0]
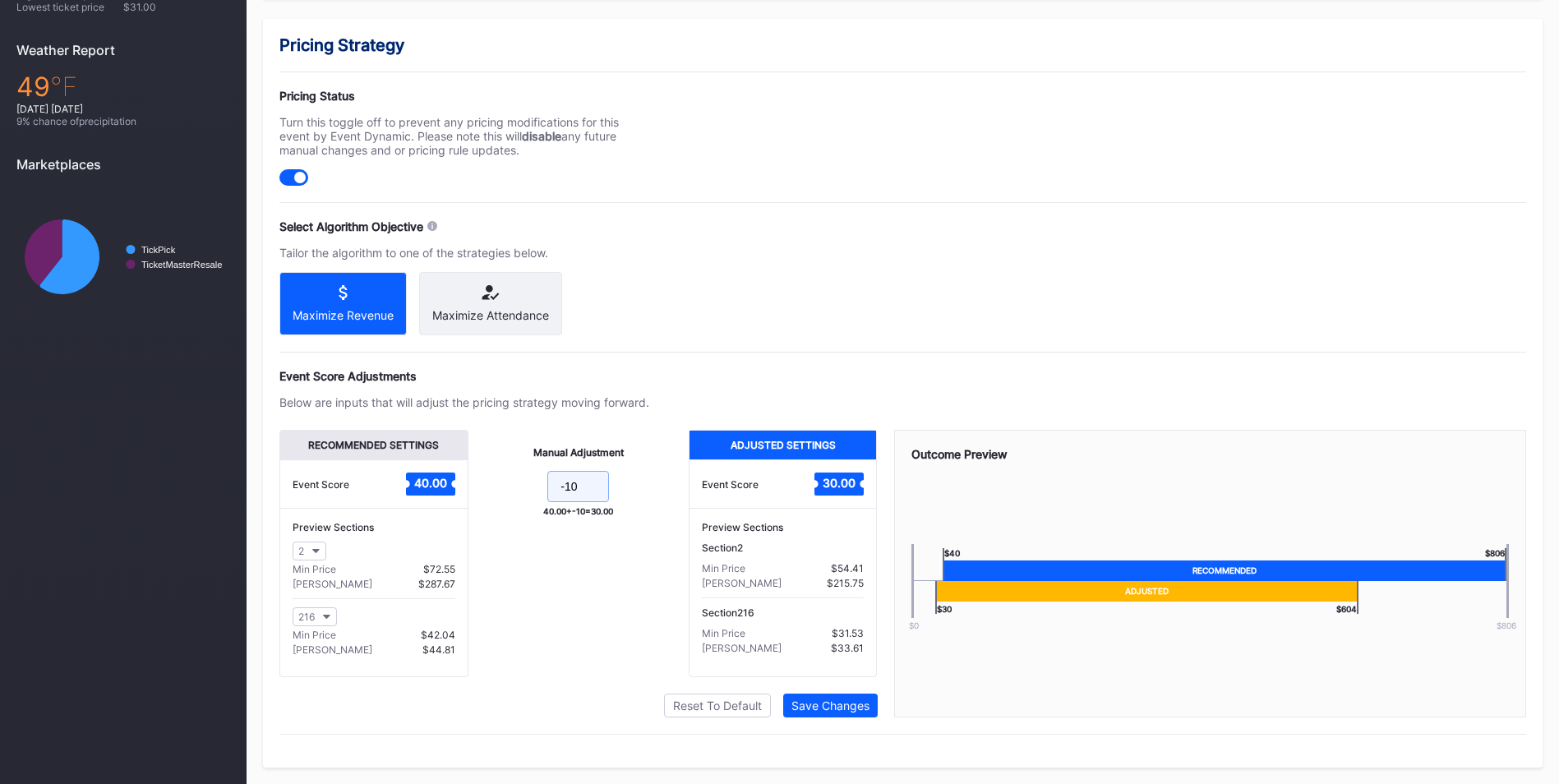
drag, startPoint x: 604, startPoint y: 479, endPoint x: 568, endPoint y: 470, distance: 37.1
click at [568, 471] on input "-10" at bounding box center [578, 486] width 61 height 31
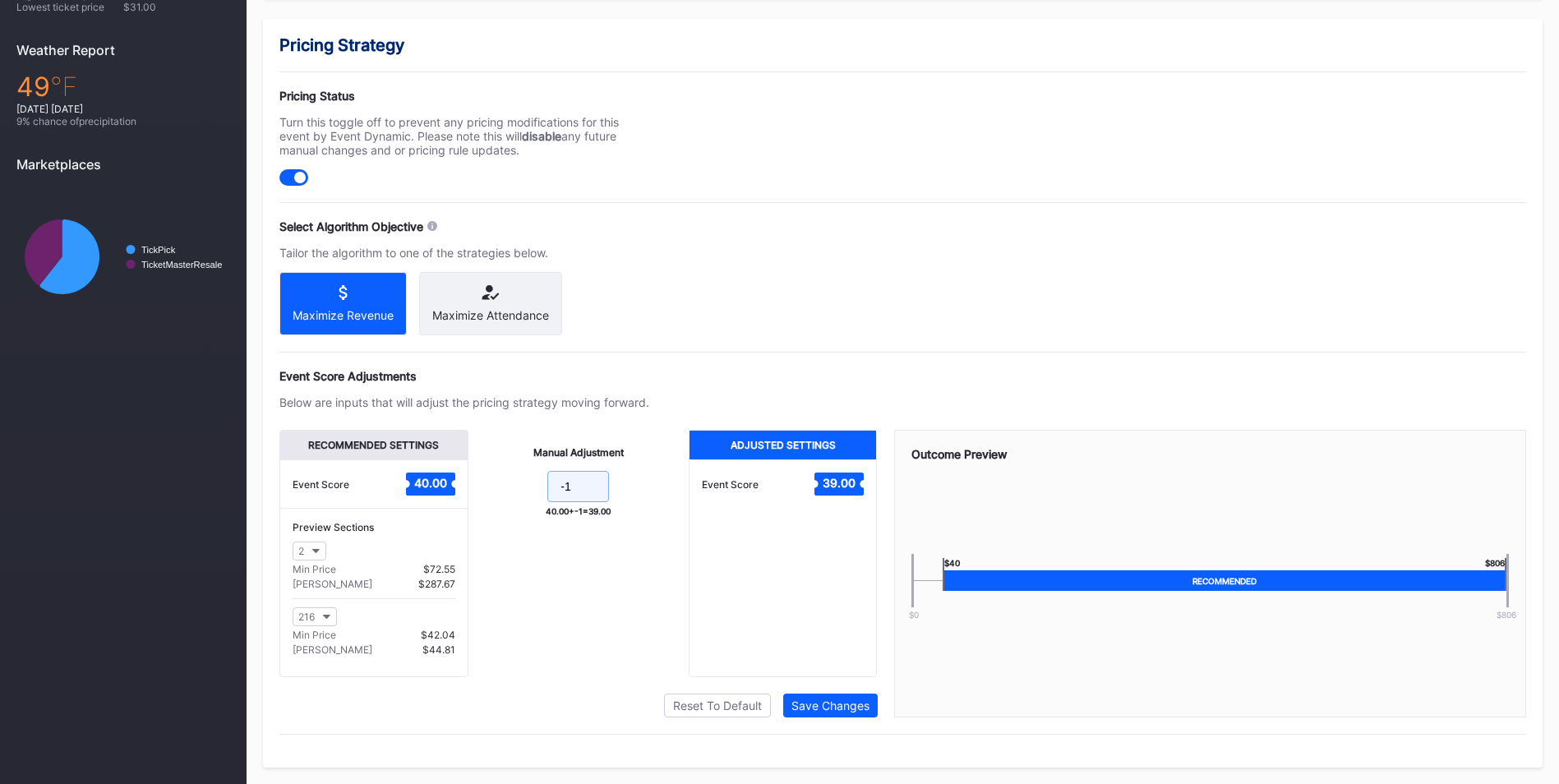
type input "-"
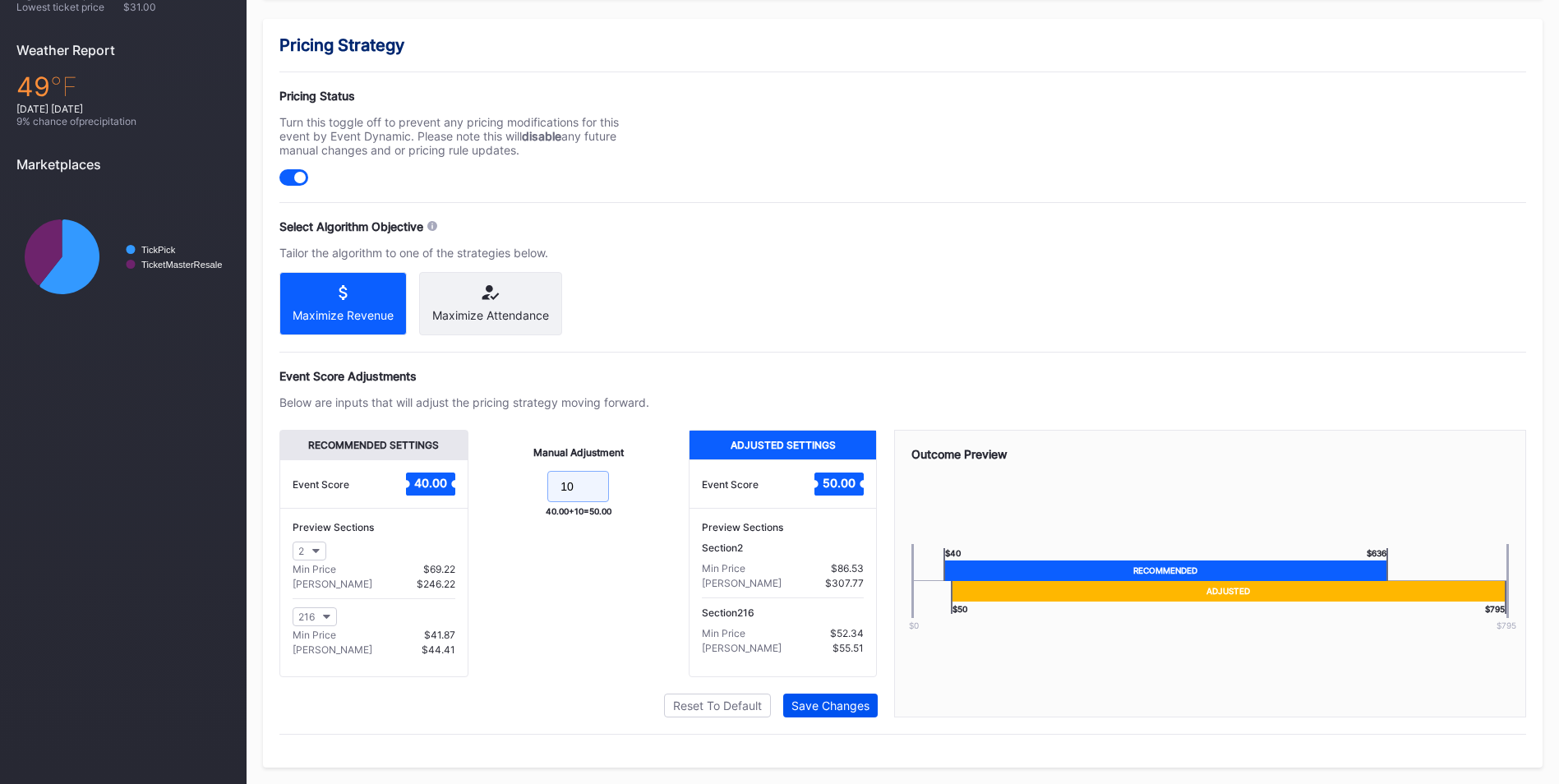
type input "10"
click at [837, 700] on div "Save Changes" at bounding box center [830, 705] width 78 height 14
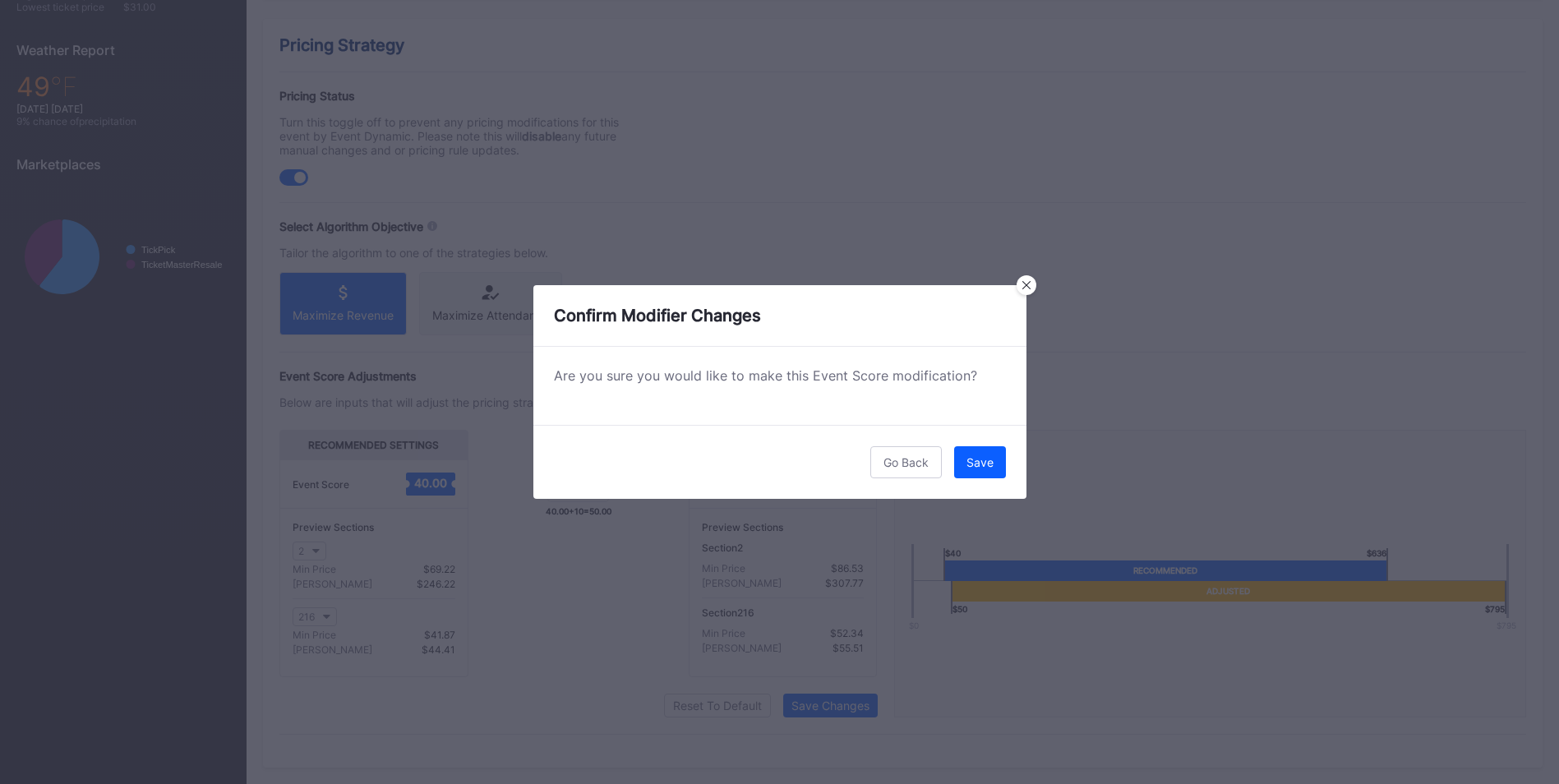
click at [1001, 452] on button "Save" at bounding box center [980, 462] width 52 height 32
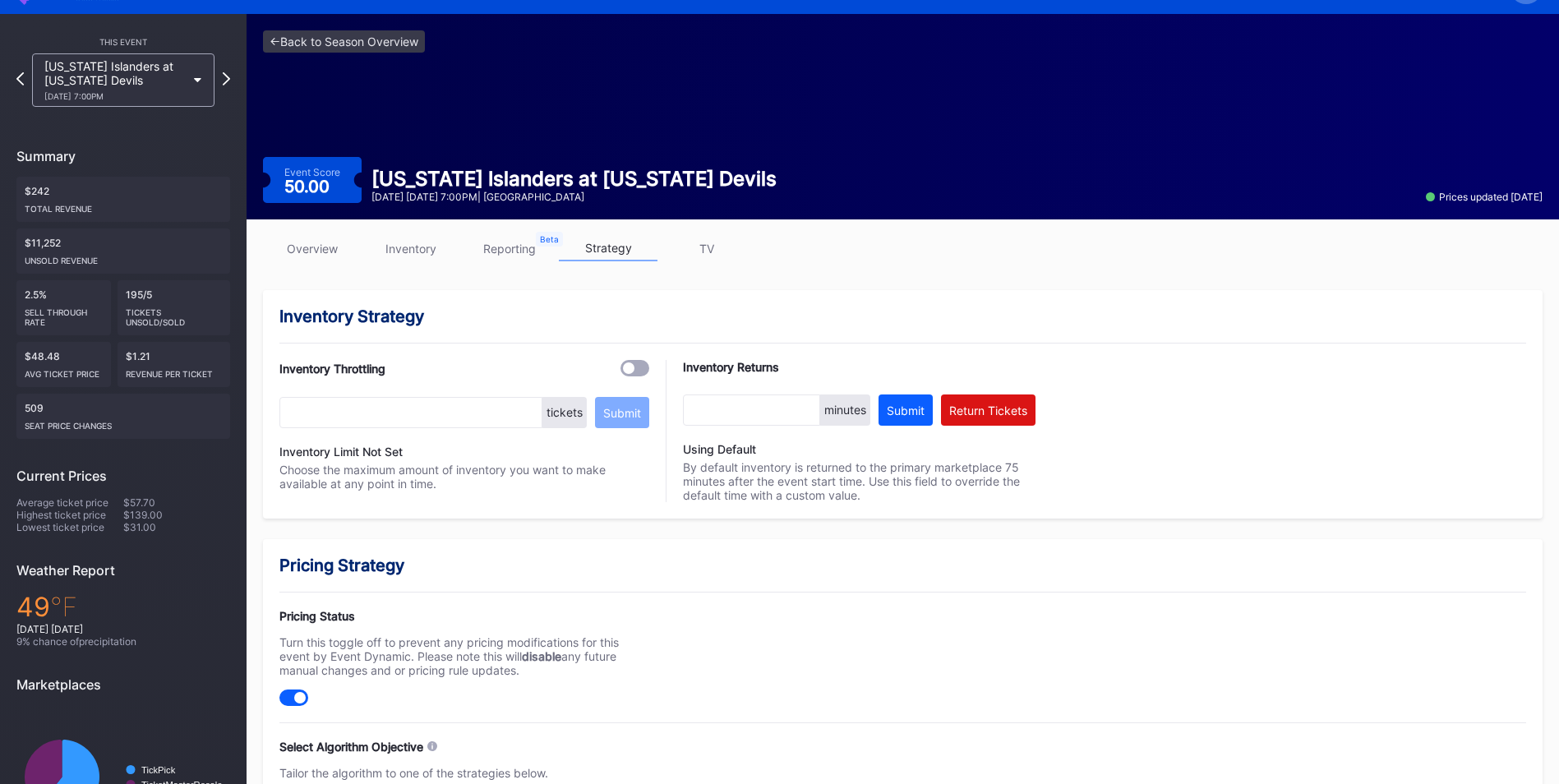
scroll to position [0, 0]
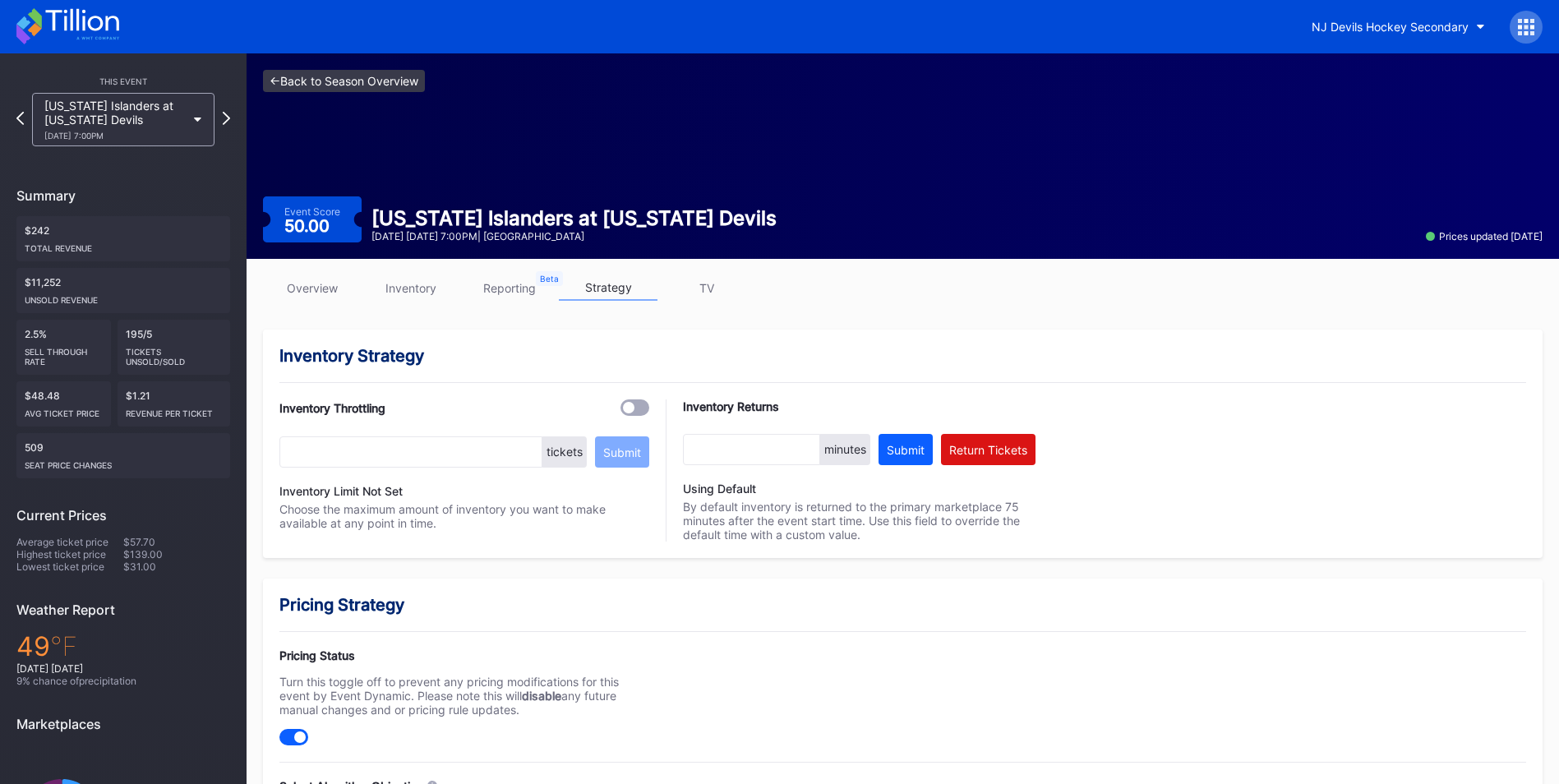
click at [398, 79] on link "<- Back to Season Overview" at bounding box center [344, 81] width 162 height 23
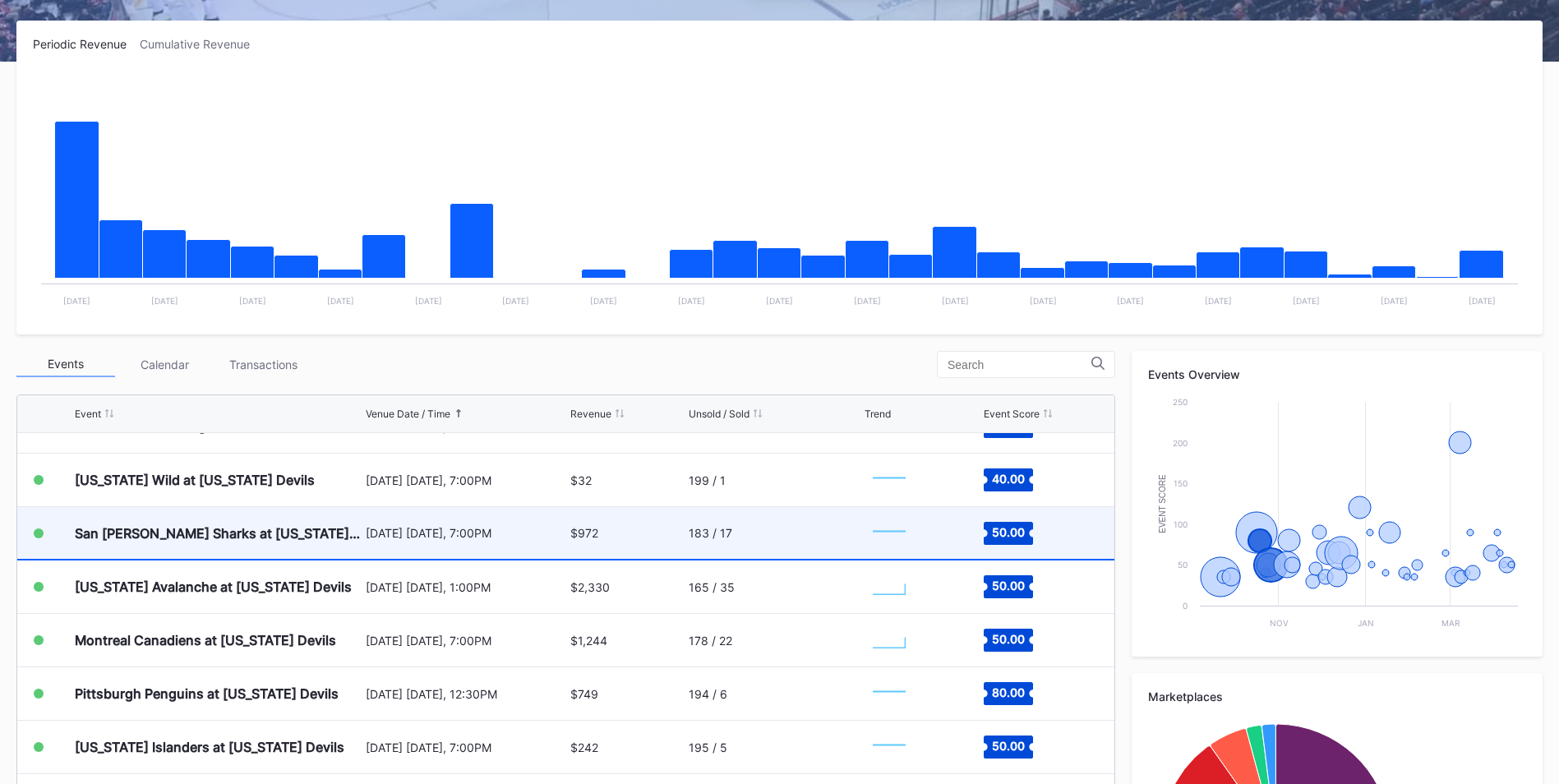
scroll to position [459, 0]
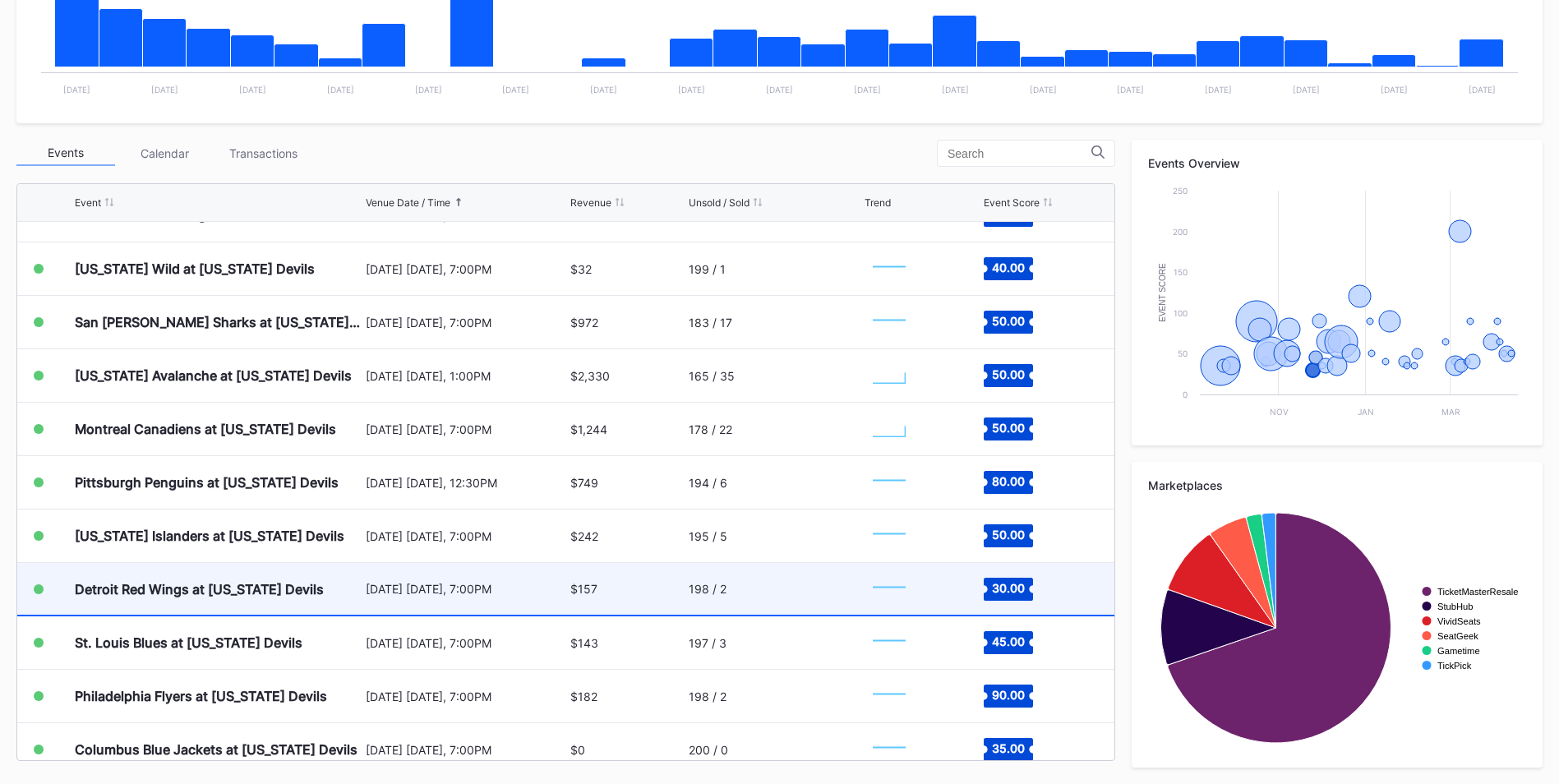
click at [620, 596] on div "$157" at bounding box center [627, 588] width 114 height 52
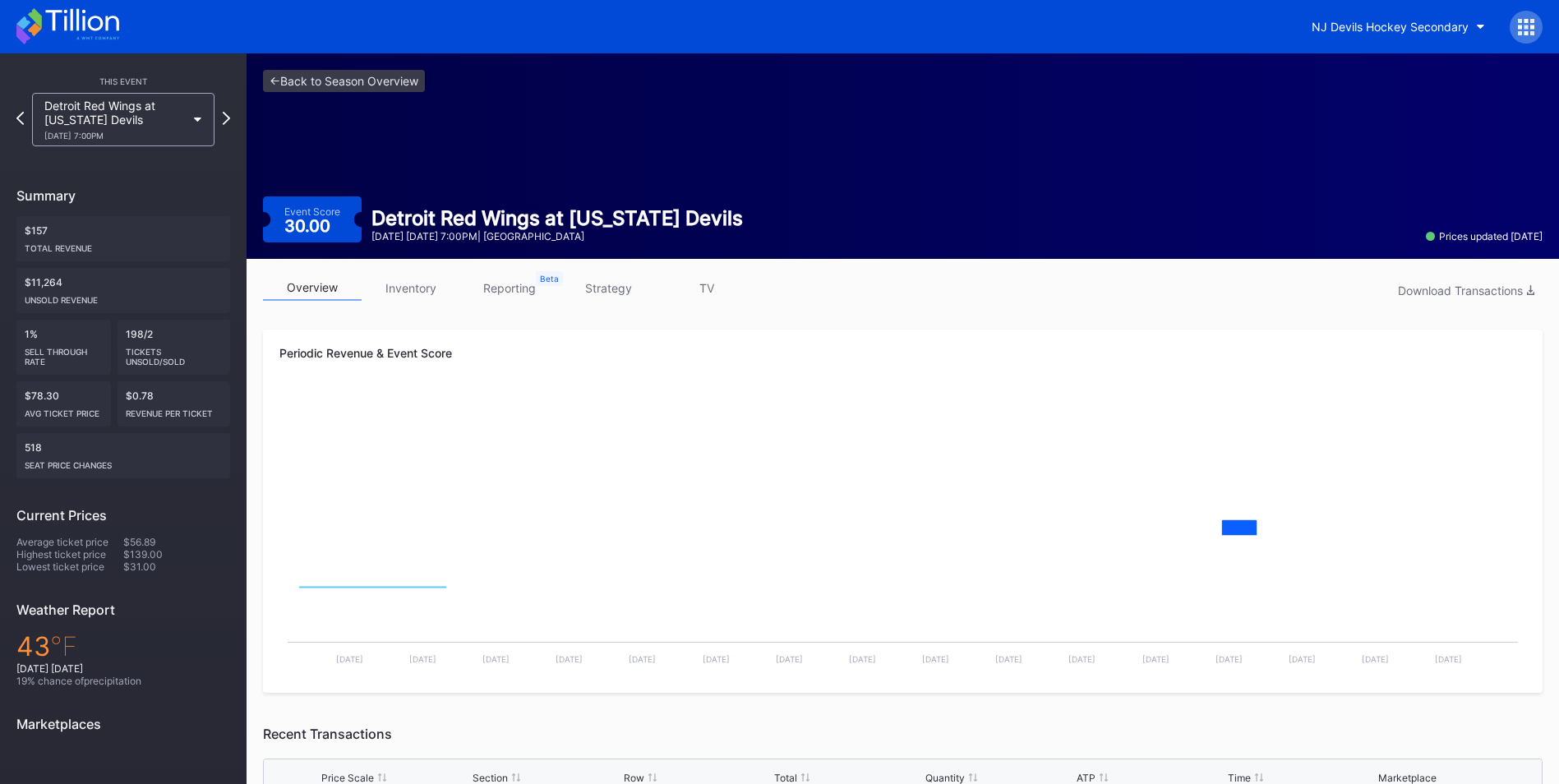
click at [597, 301] on div "overview inventory reporting strategy TV Download Transactions" at bounding box center [903, 292] width 1280 height 34
click at [607, 278] on link "strategy" at bounding box center [608, 288] width 98 height 25
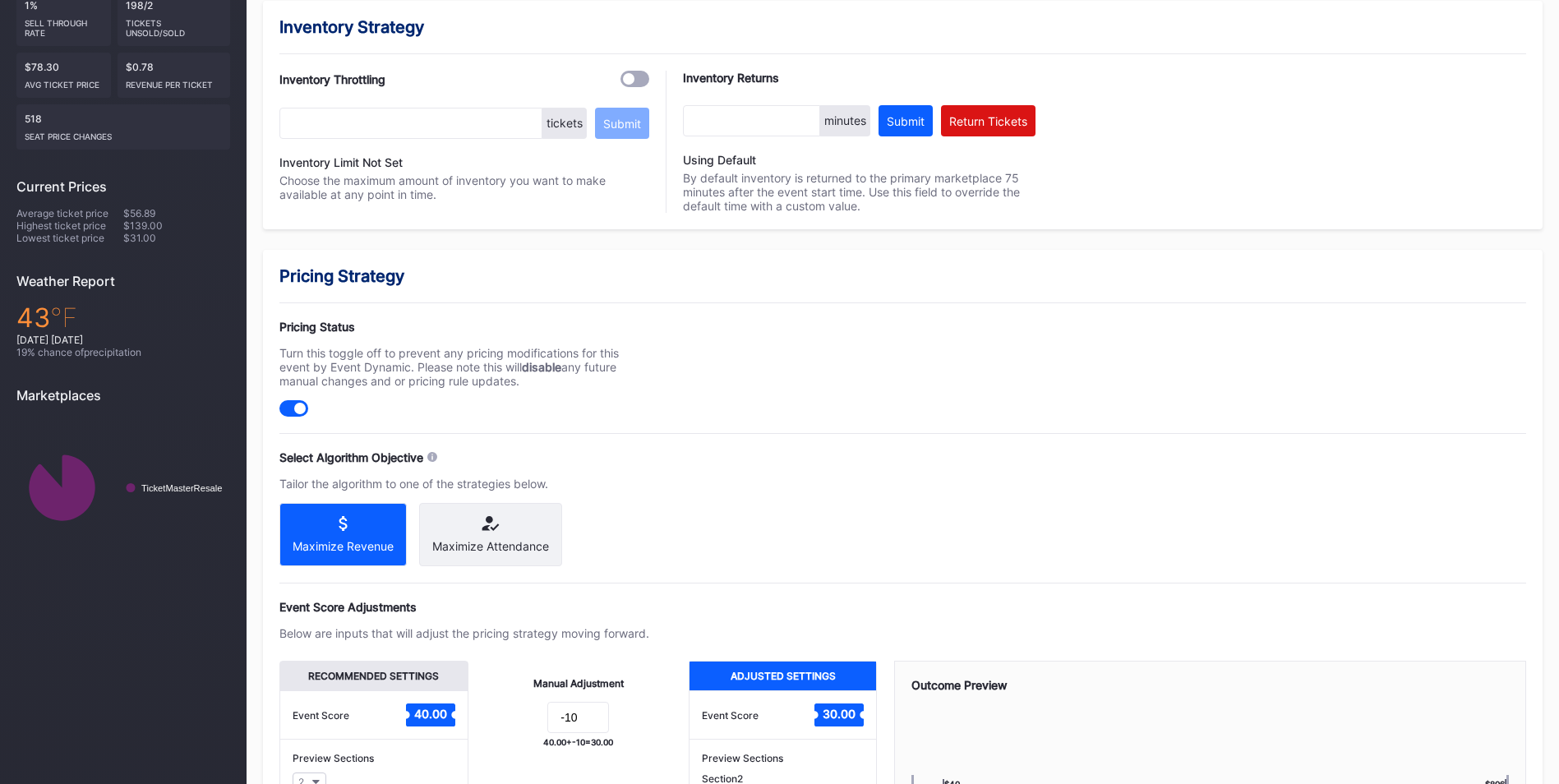
scroll to position [574, 0]
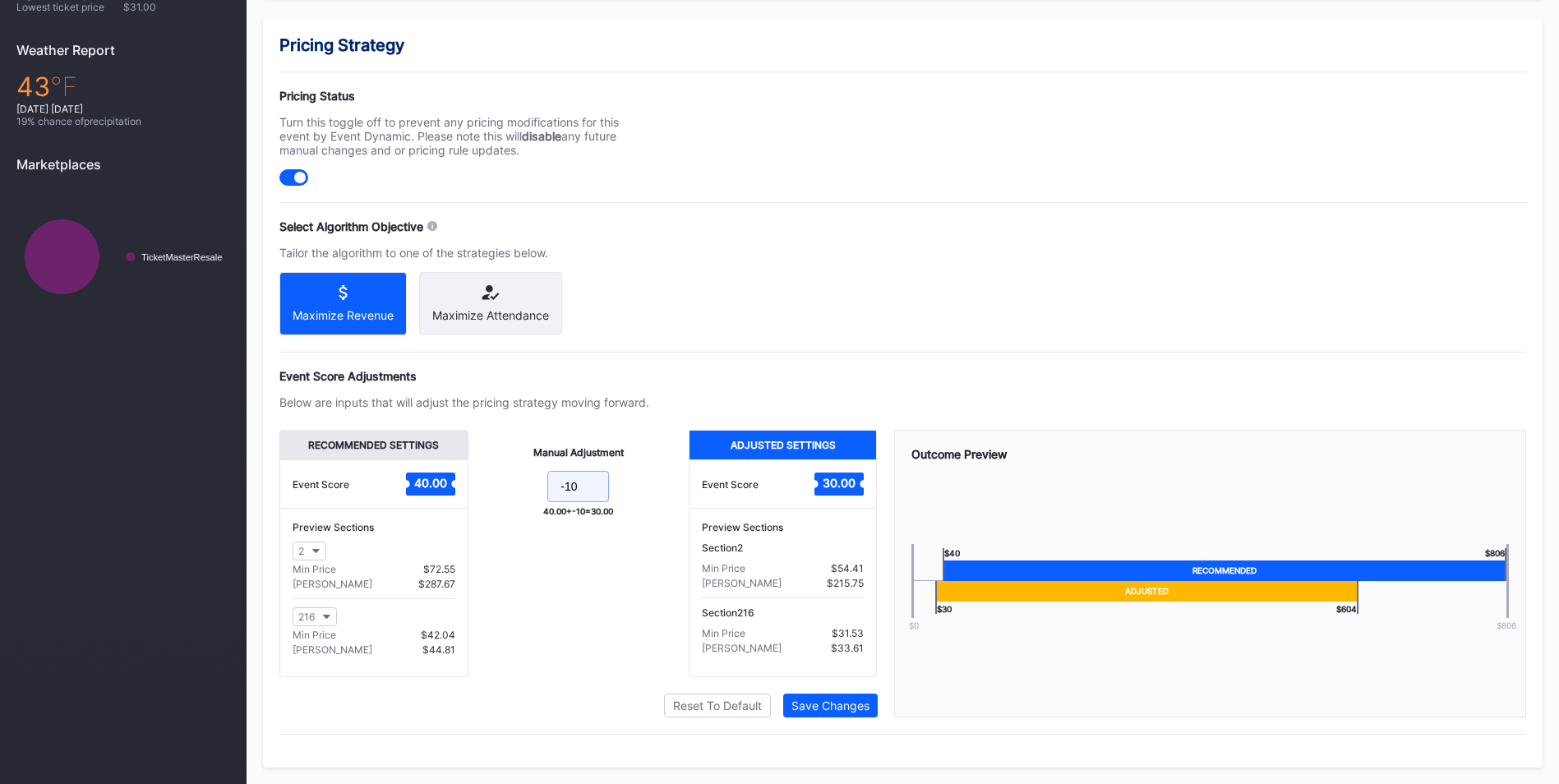
drag, startPoint x: 599, startPoint y: 490, endPoint x: 533, endPoint y: 493, distance: 66.1
click at [533, 493] on form "-10" at bounding box center [578, 488] width 188 height 35
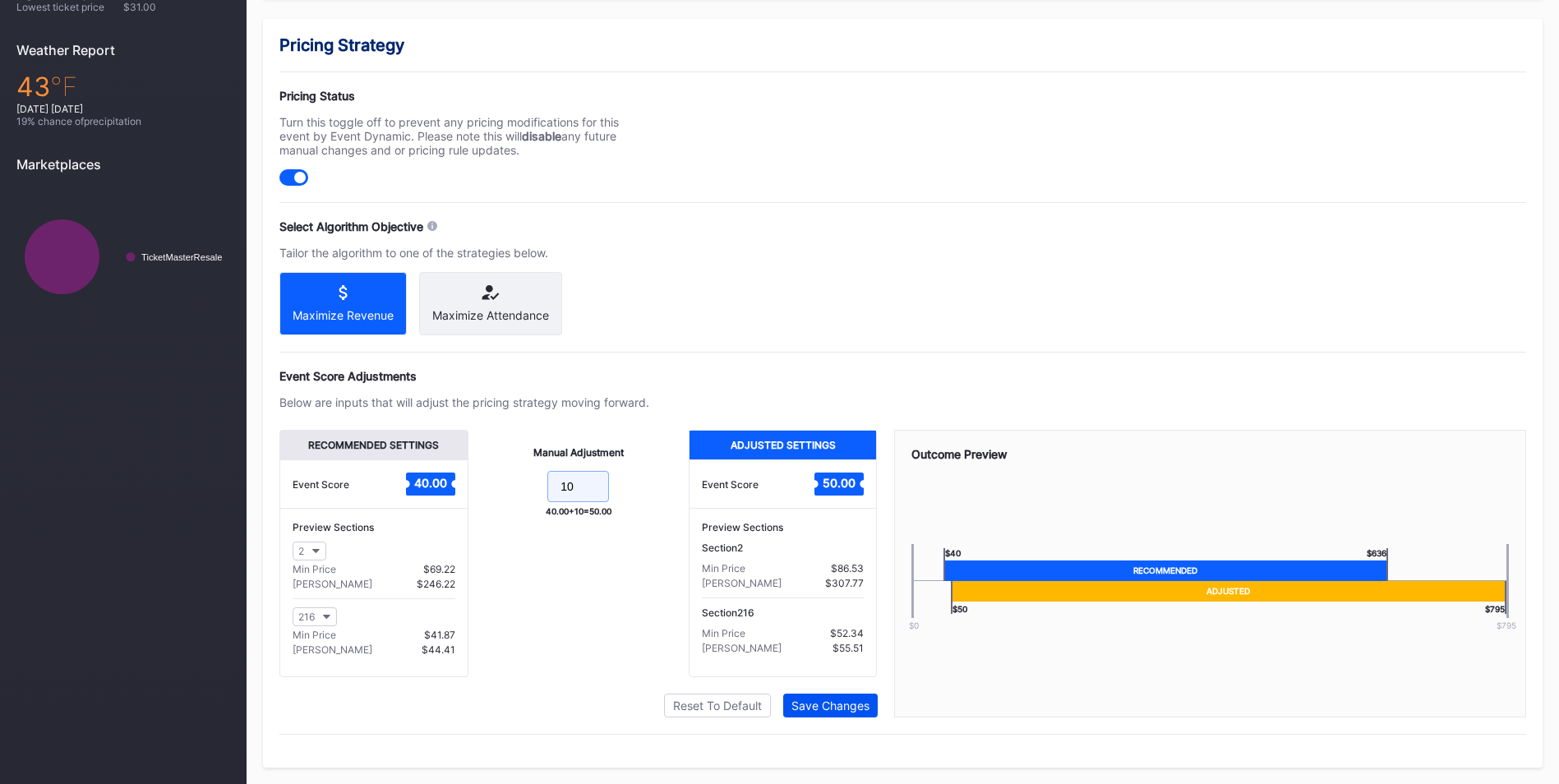
type input "10"
click at [838, 708] on div "Save Changes" at bounding box center [830, 705] width 78 height 14
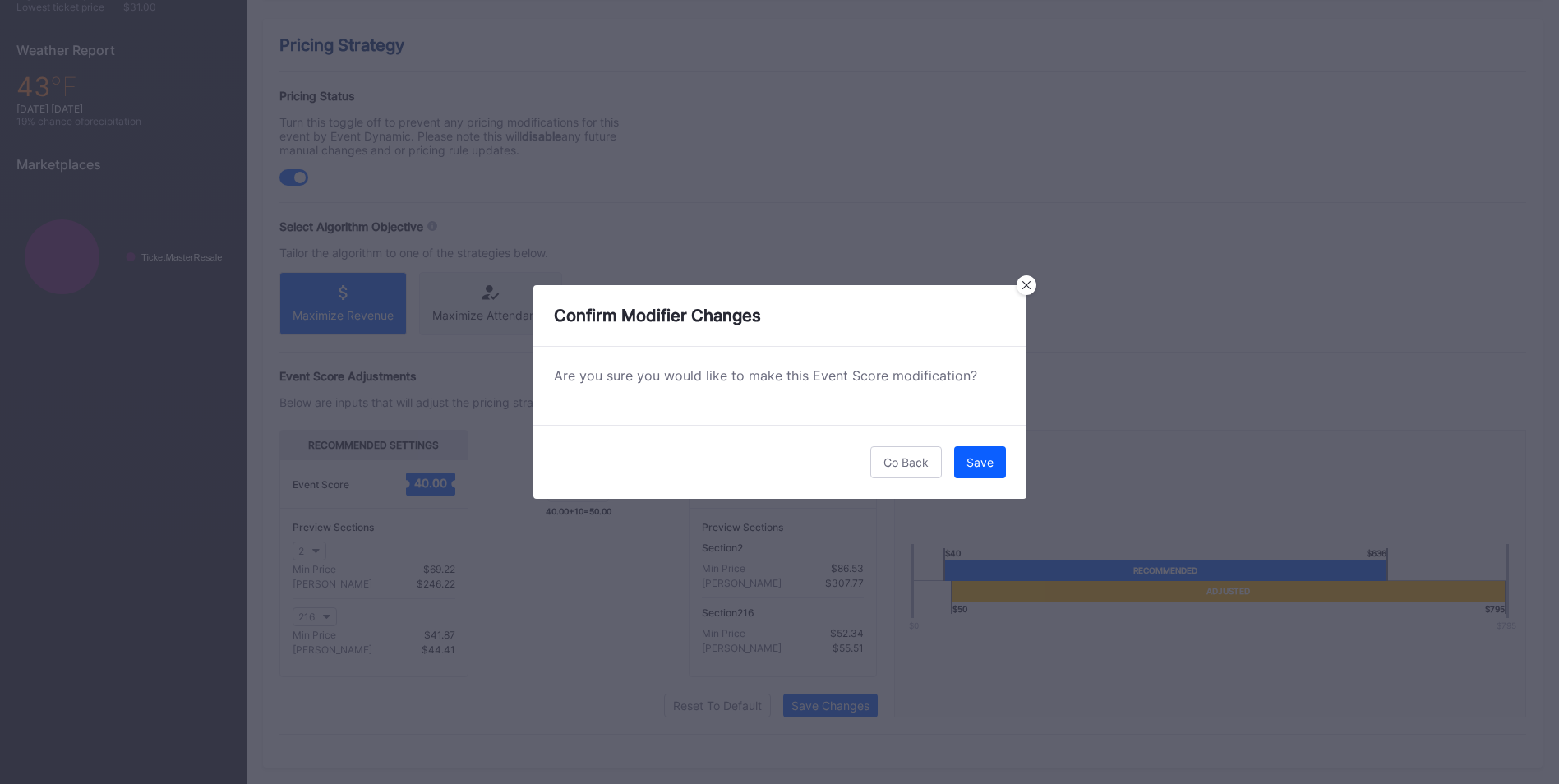
click at [974, 485] on div "Go Back Save" at bounding box center [780, 461] width 493 height 74
click at [983, 459] on div "Save" at bounding box center [980, 461] width 27 height 14
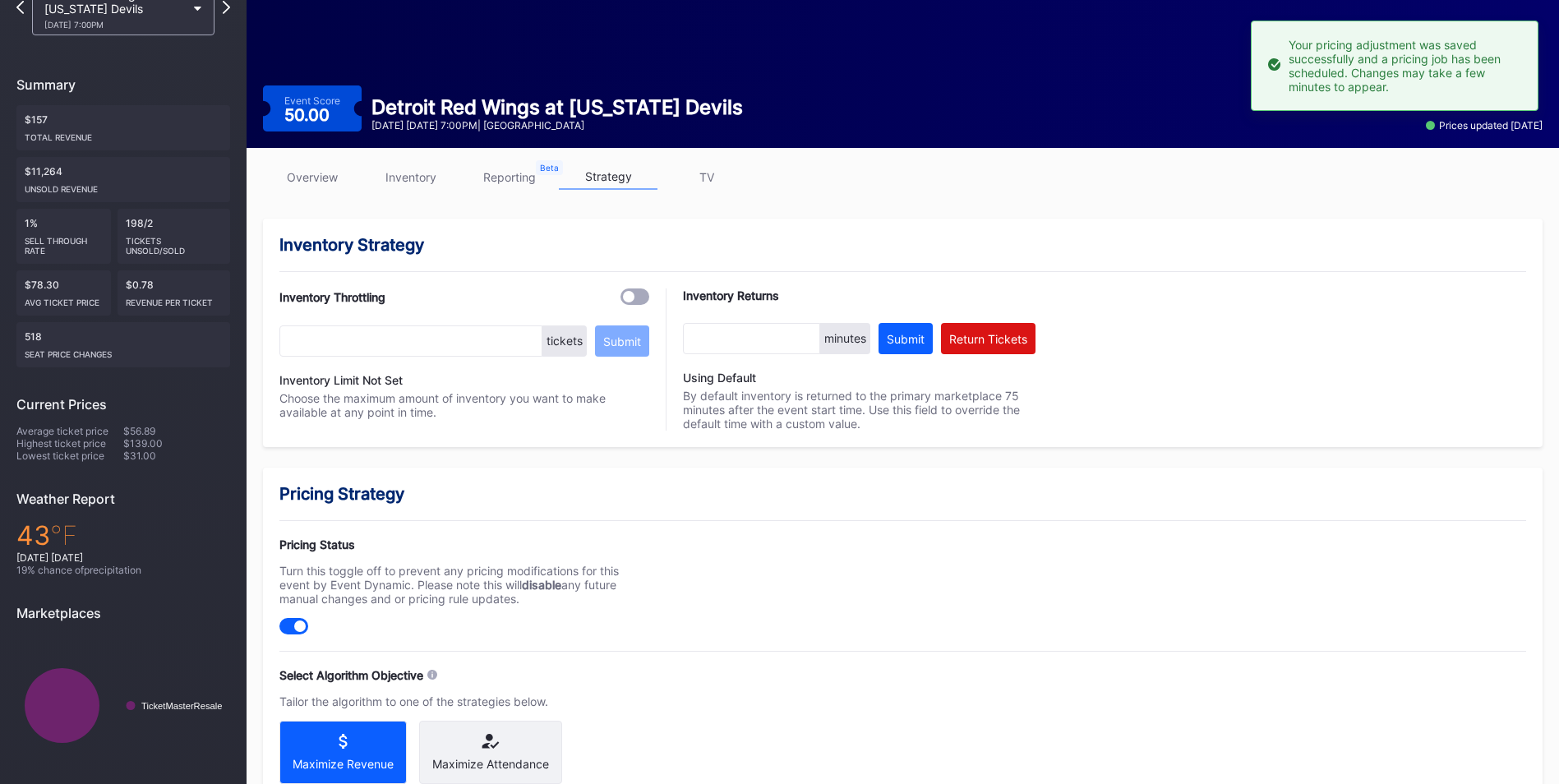
scroll to position [0, 0]
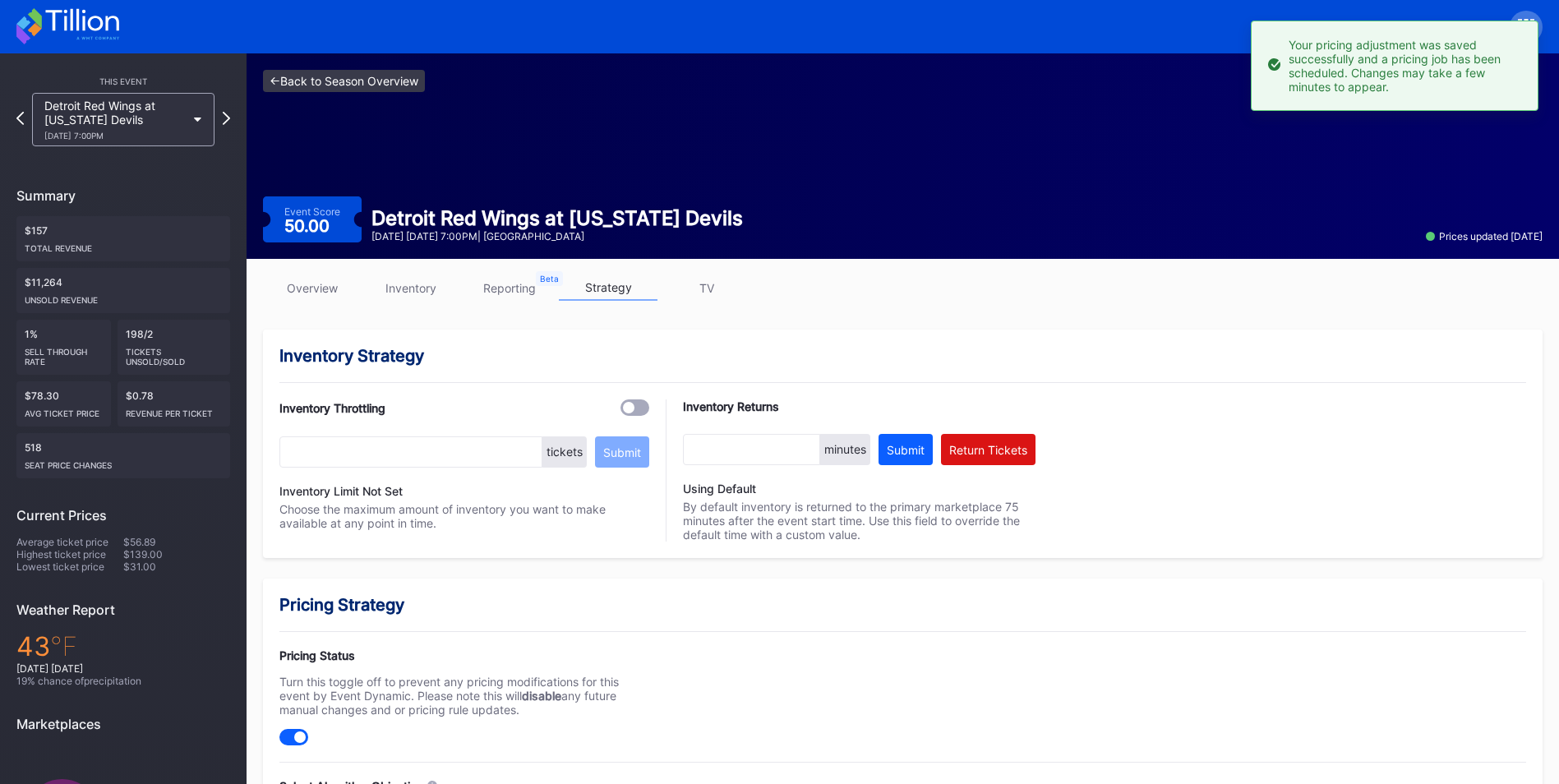
click at [391, 86] on link "<- Back to Season Overview" at bounding box center [344, 81] width 162 height 23
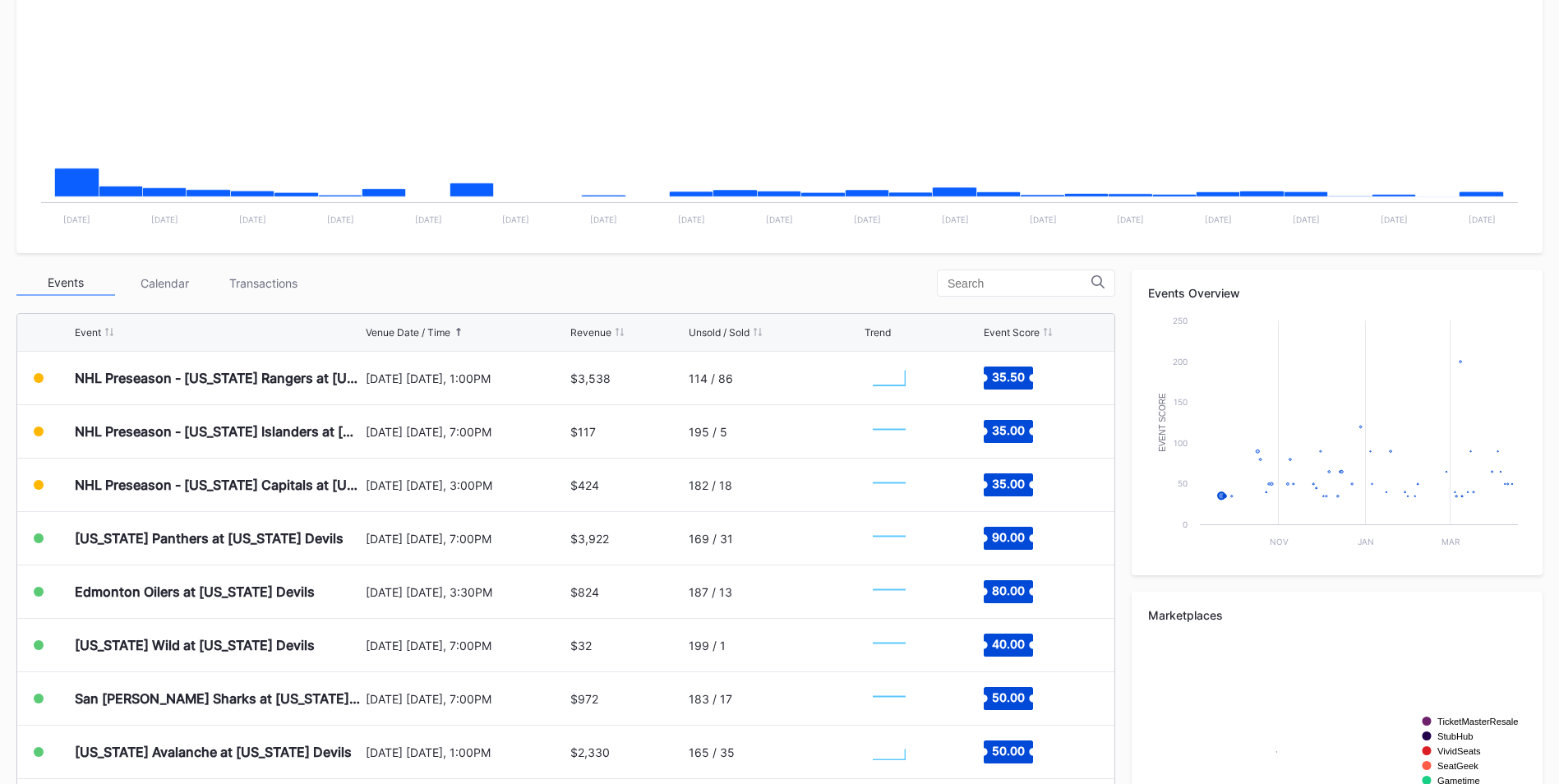
scroll to position [328, 0]
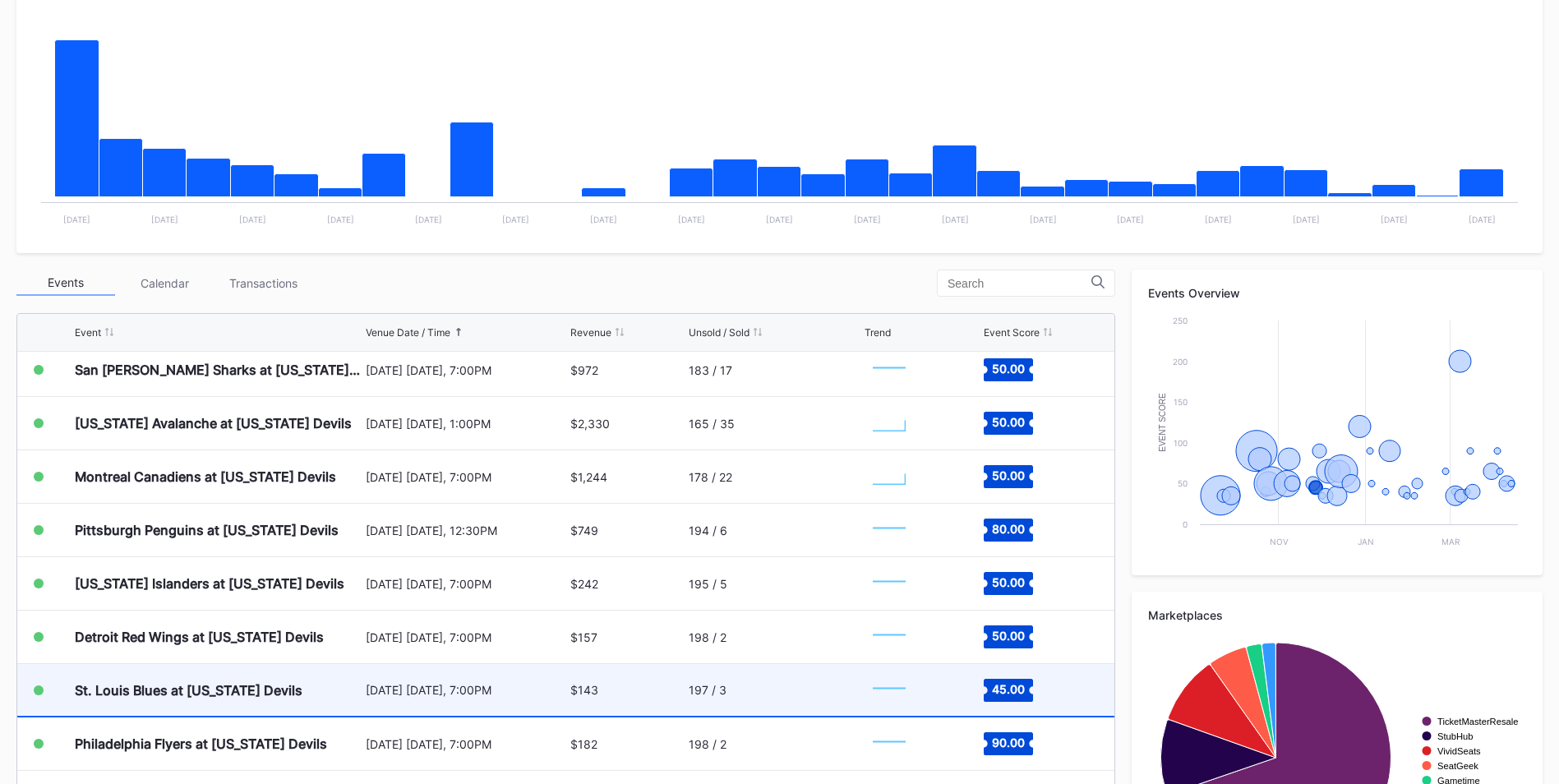
click at [714, 689] on div "197 / 3" at bounding box center [708, 690] width 38 height 14
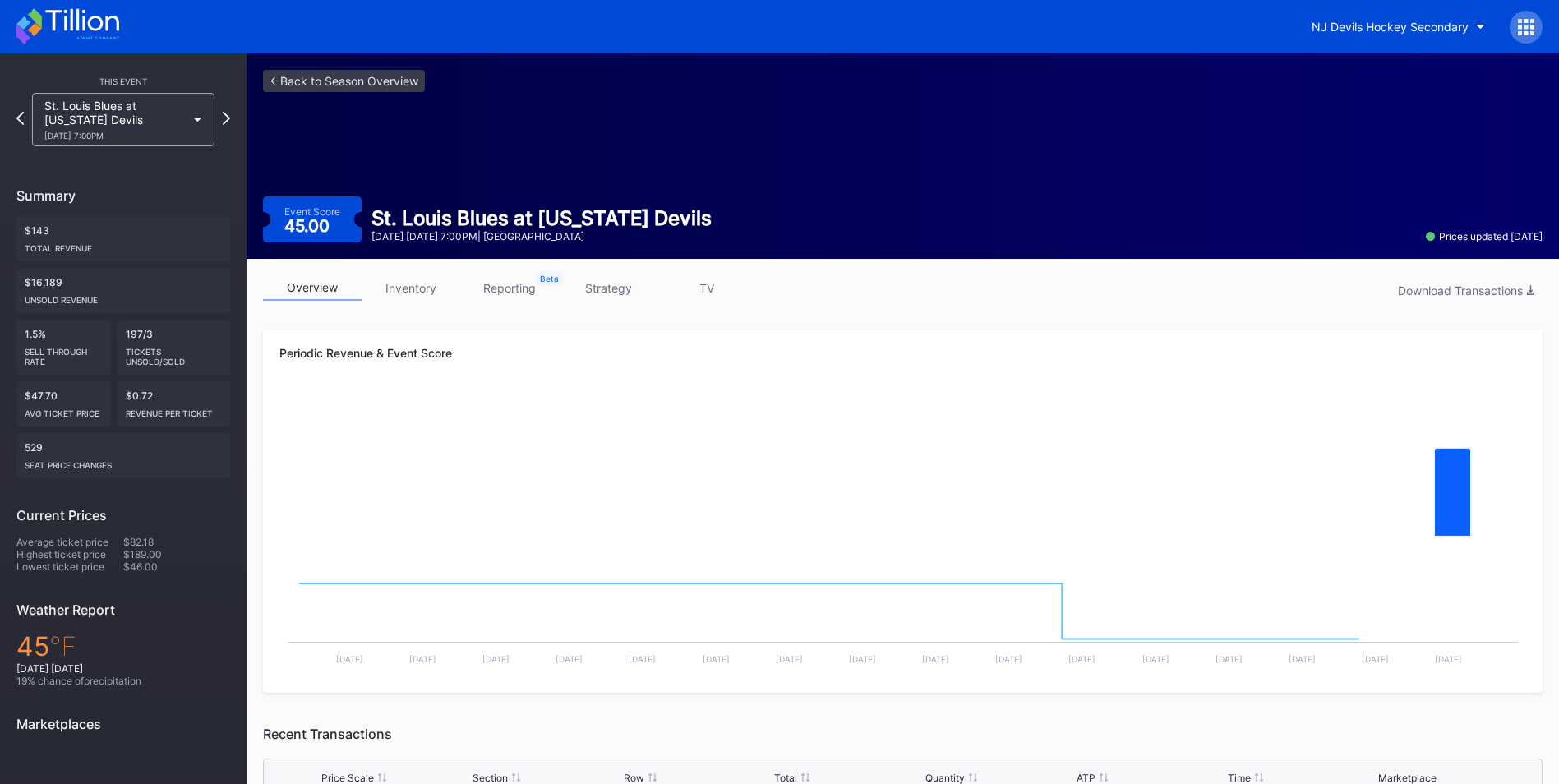
click at [620, 306] on div "overview inventory reporting strategy TV Download Transactions" at bounding box center [903, 292] width 1280 height 34
click at [616, 289] on link "strategy" at bounding box center [608, 288] width 98 height 25
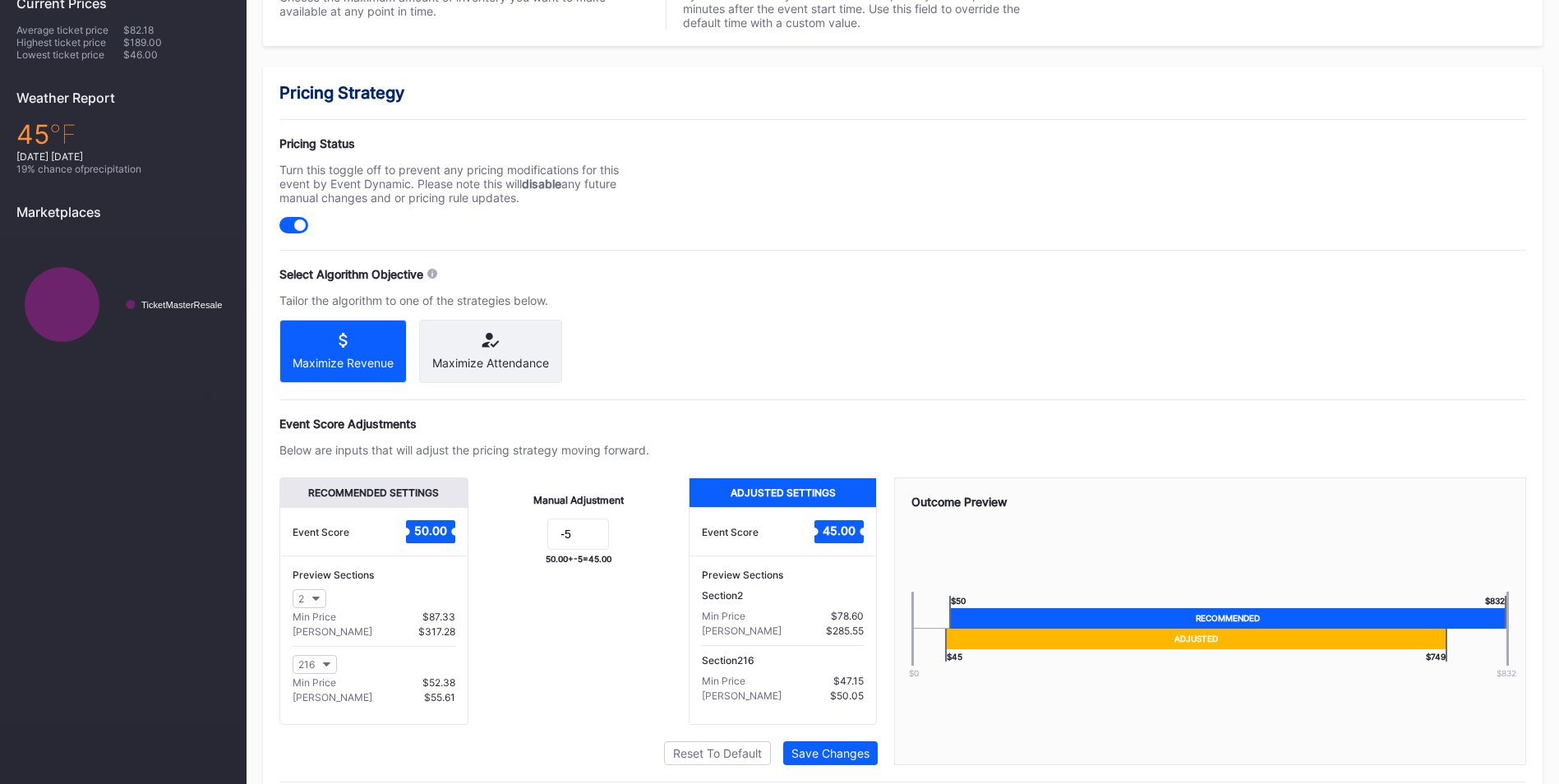
scroll to position [574, 0]
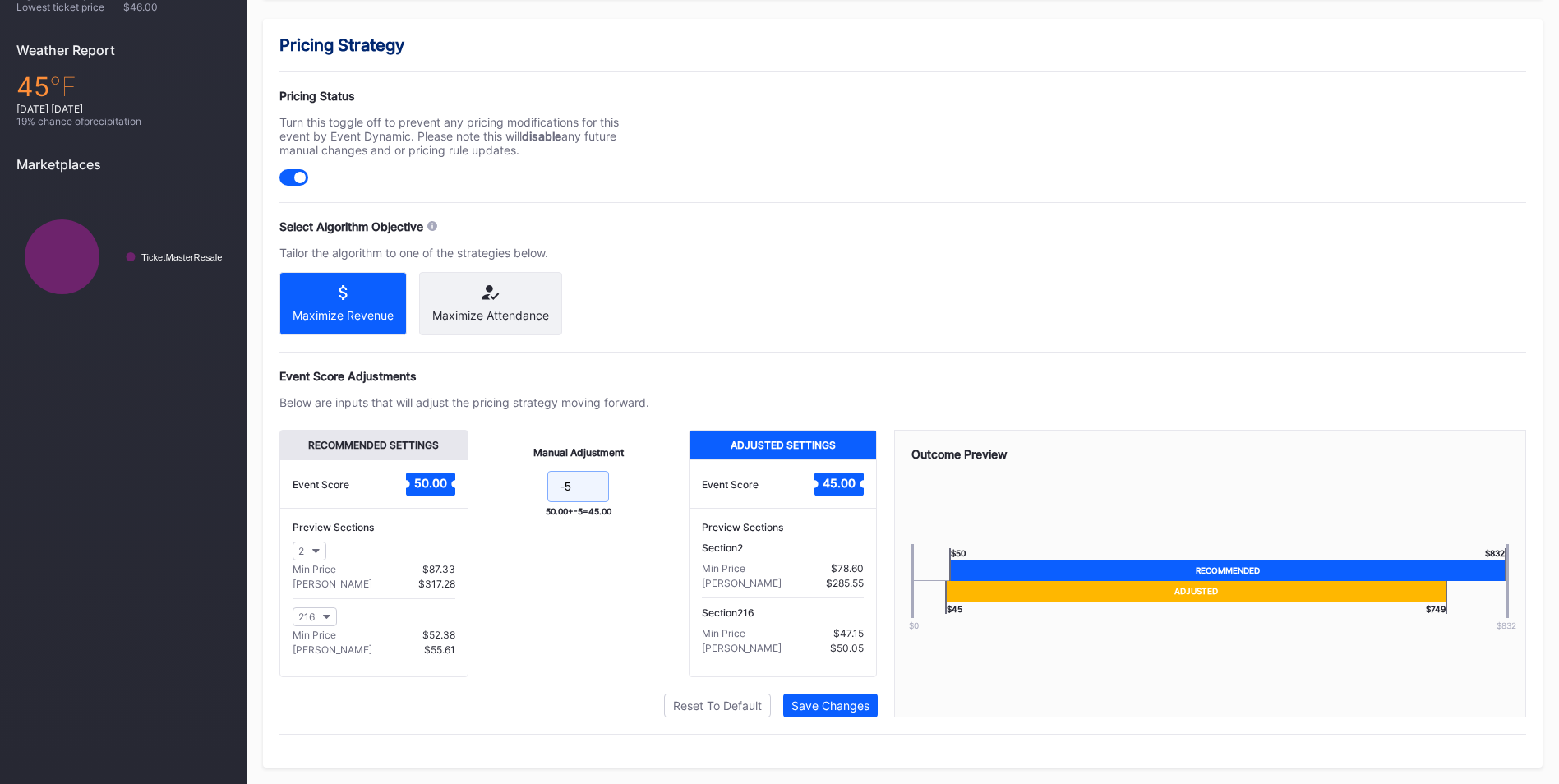
drag, startPoint x: 590, startPoint y: 489, endPoint x: 421, endPoint y: 443, distance: 175.1
click at [421, 446] on div "Recommended Settings Event Score 50.00 Preview Sections 2 Min Price $87.33 Max …" at bounding box center [578, 553] width 598 height 247
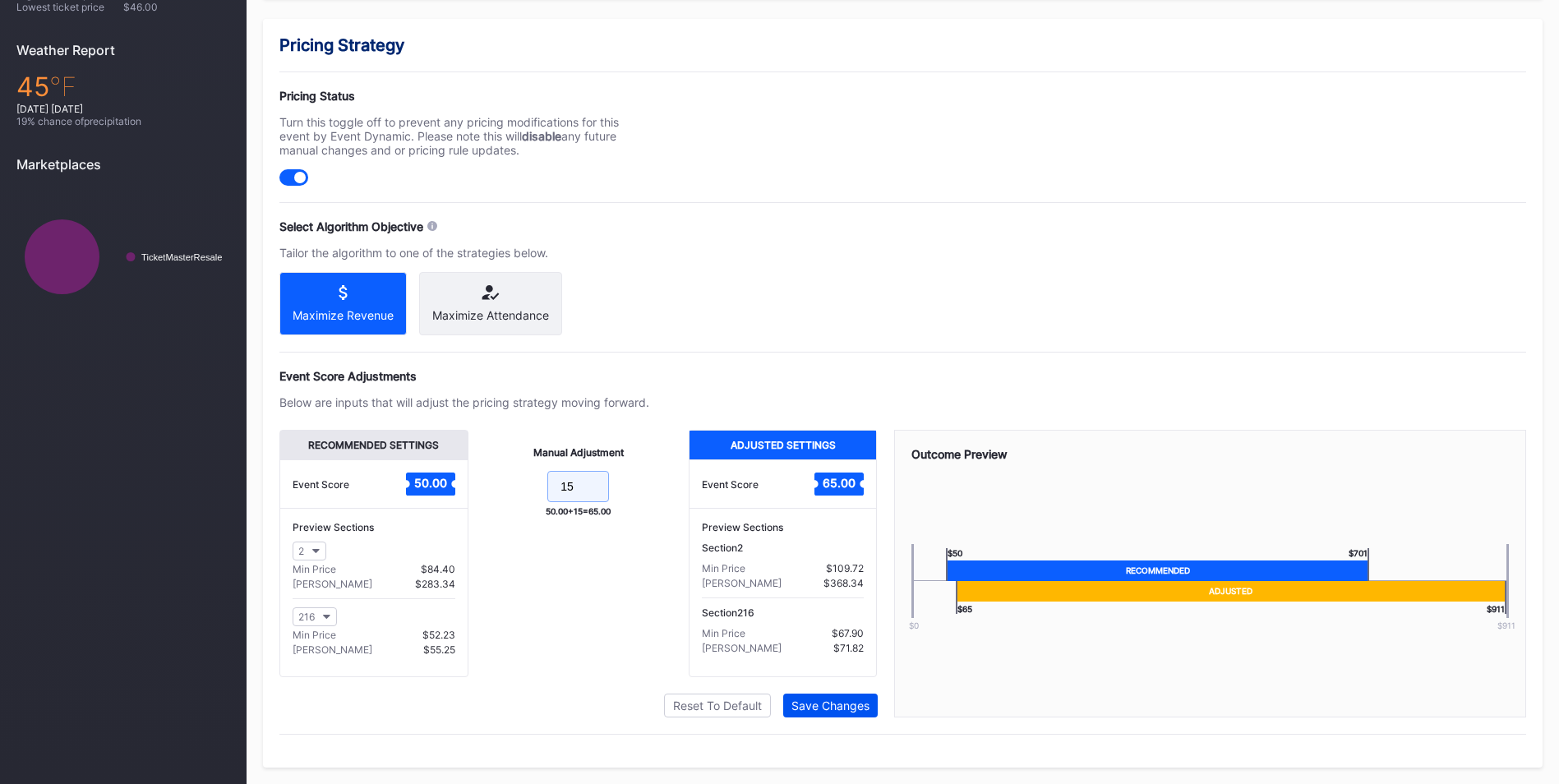
type input "15"
click at [871, 707] on button "Save Changes" at bounding box center [830, 705] width 94 height 24
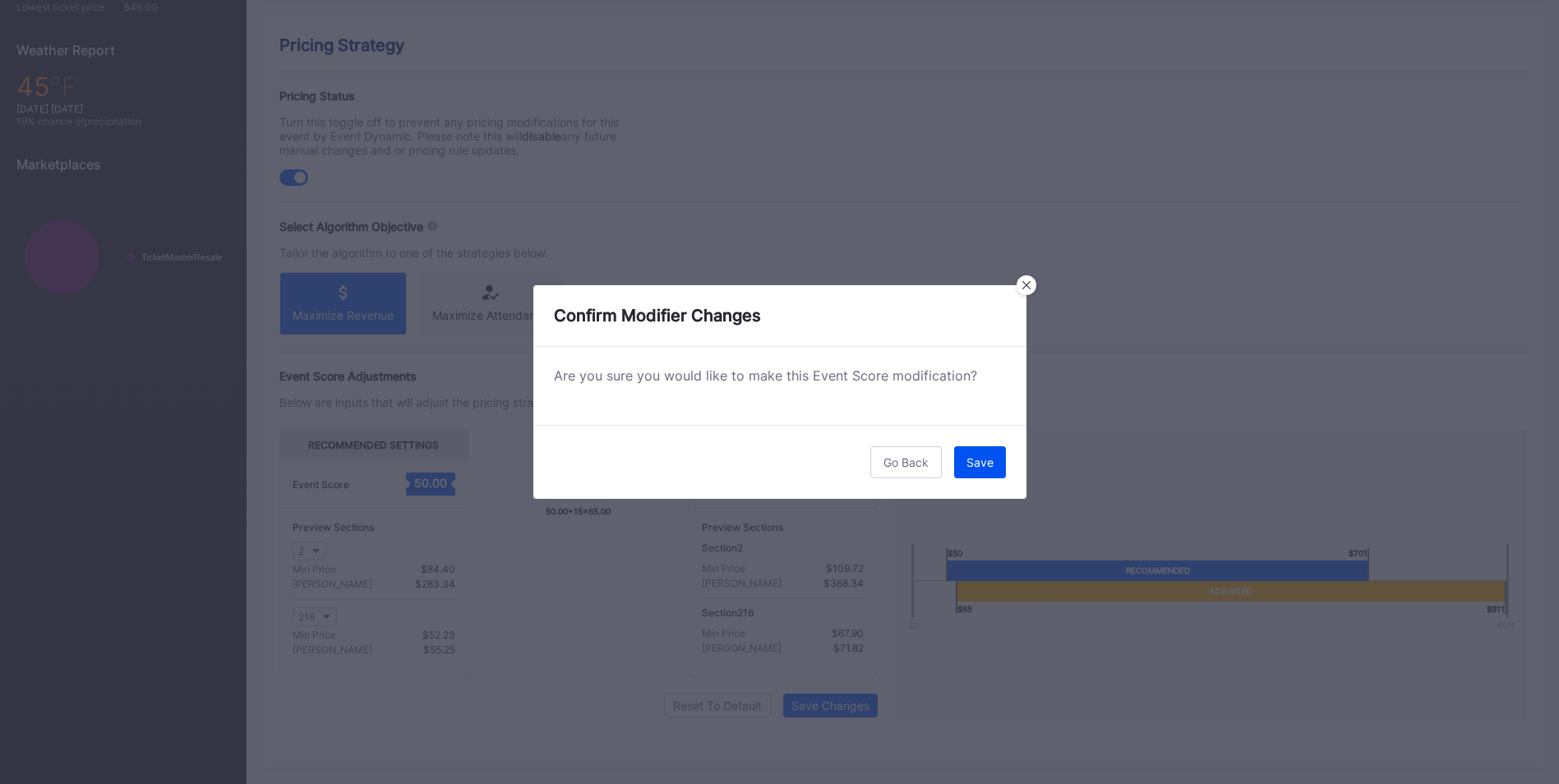
click at [983, 454] on button "Save" at bounding box center [980, 462] width 52 height 32
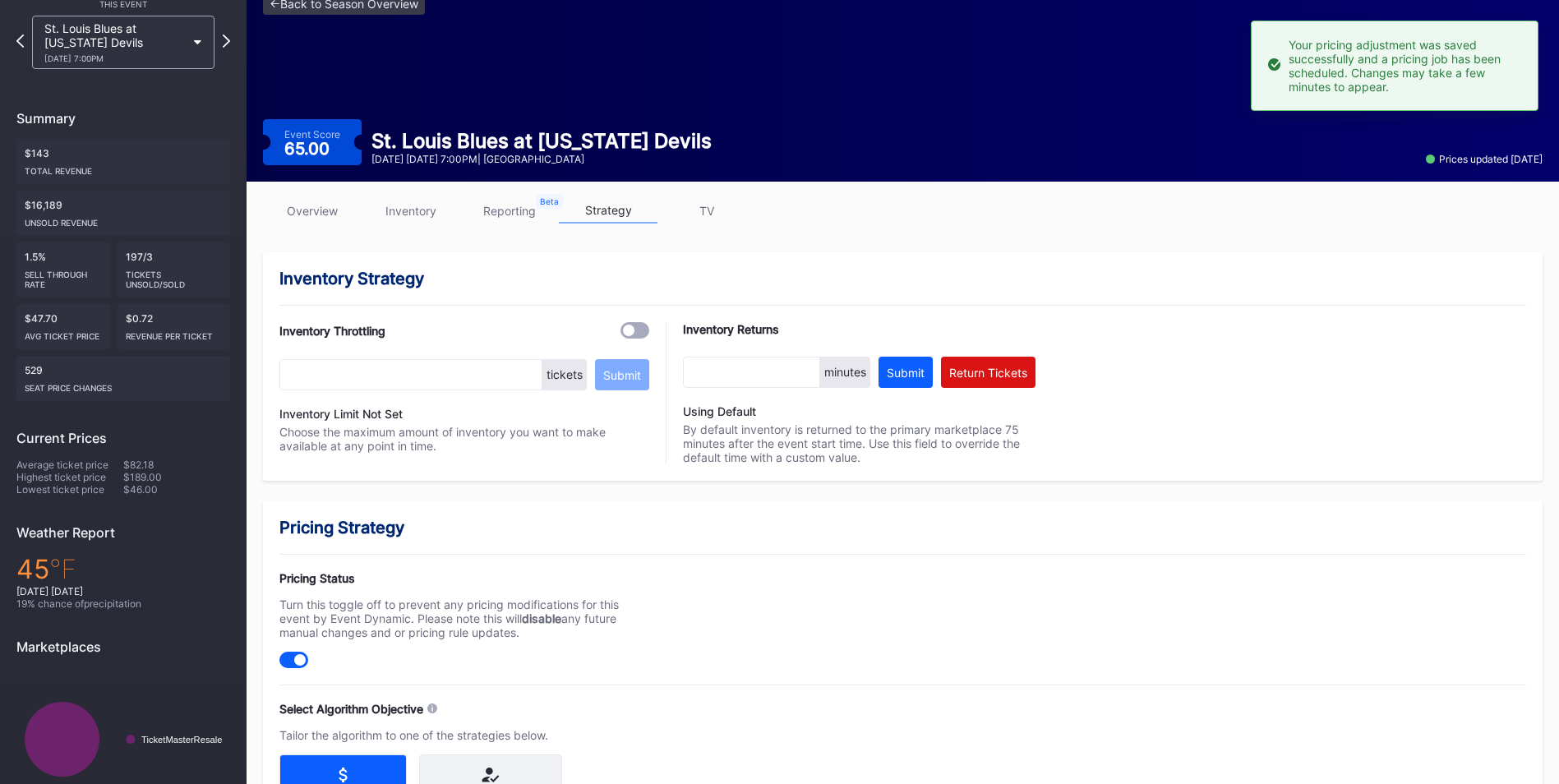
scroll to position [0, 0]
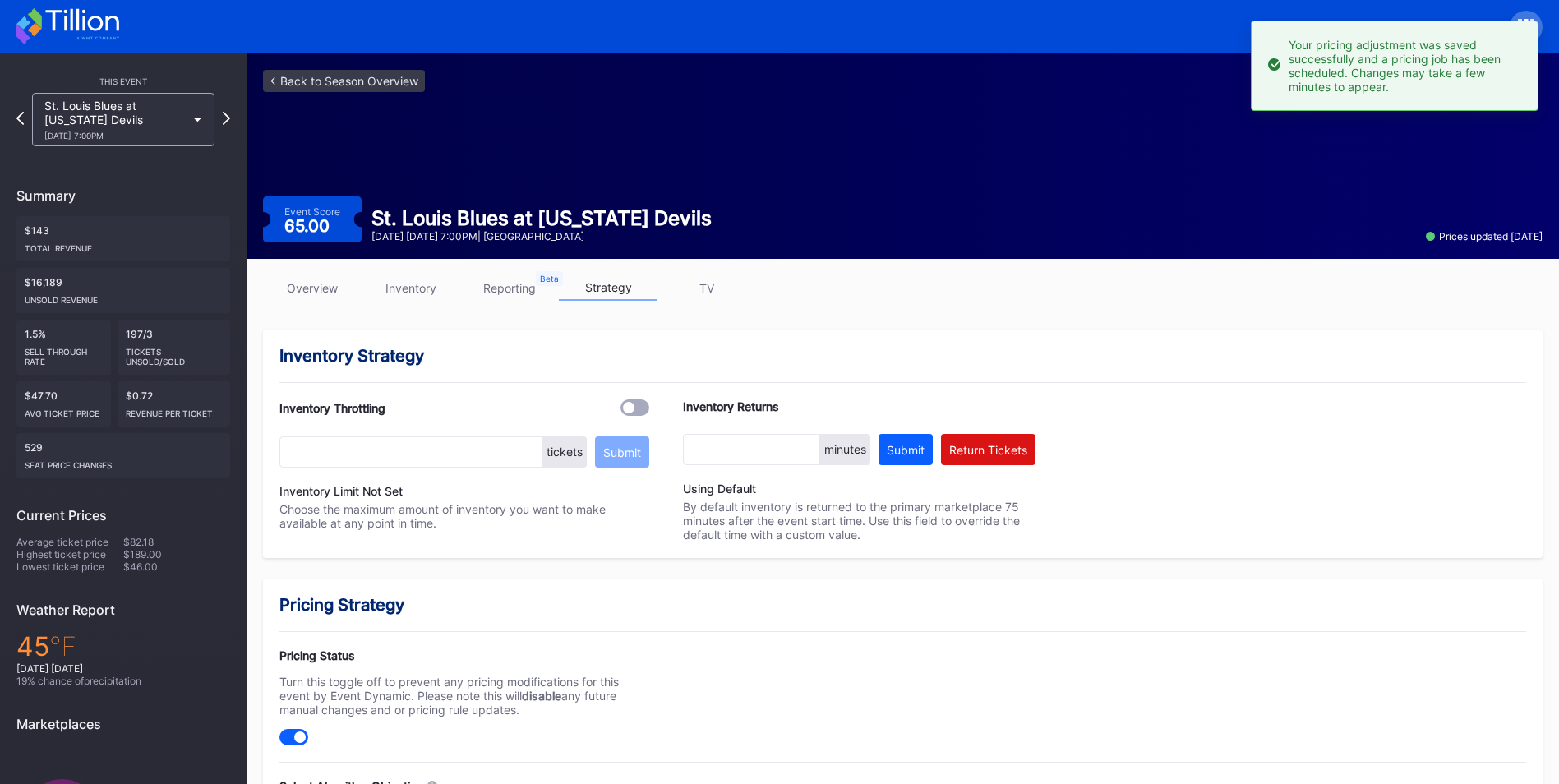
click at [397, 93] on div "<- Back to Season Overview Event Score 65.00 St. Louis Blues at [US_STATE] Devi…" at bounding box center [902, 157] width 1312 height 206
click at [391, 84] on link "<- Back to Season Overview" at bounding box center [344, 81] width 162 height 23
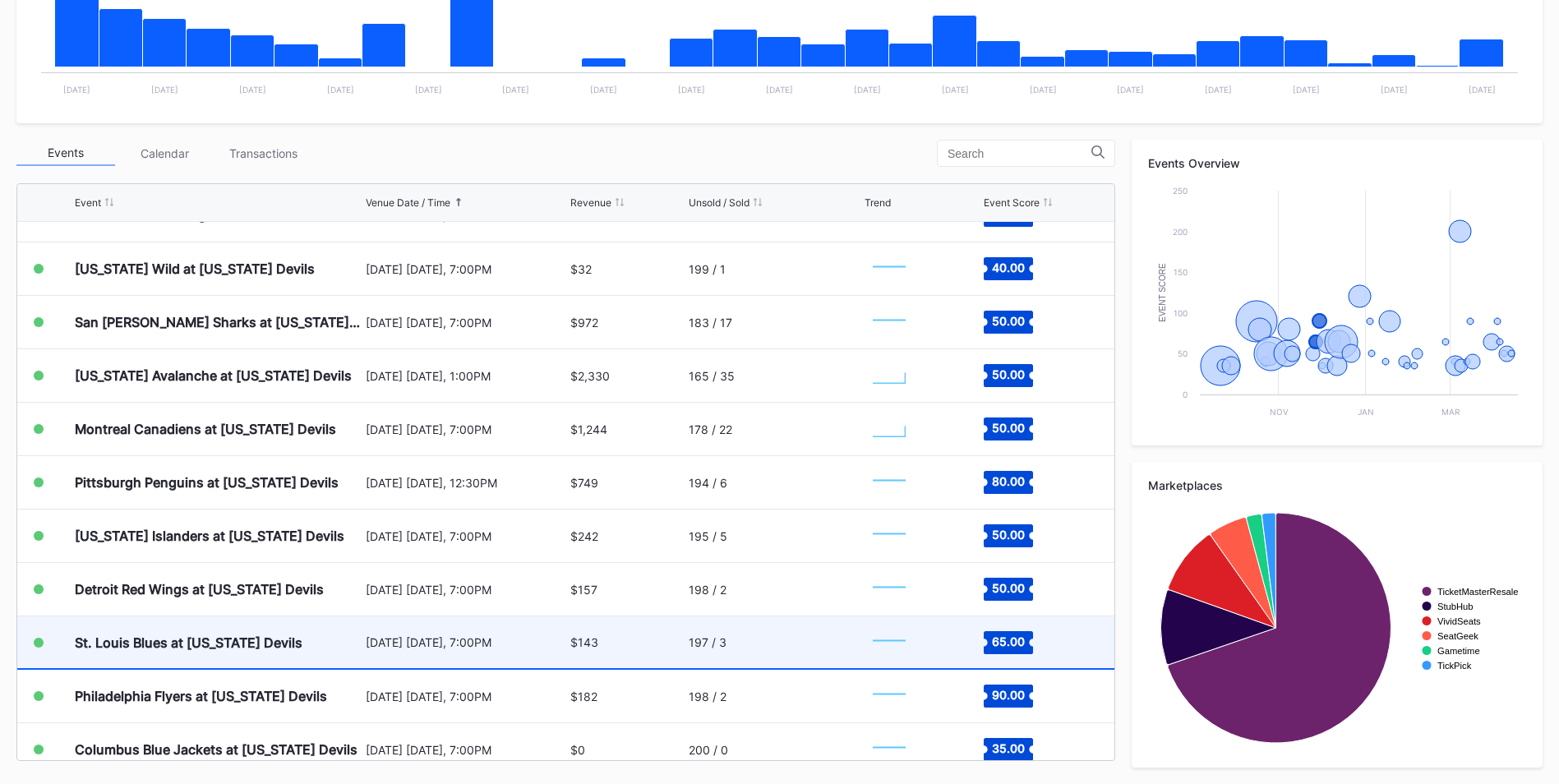
scroll to position [328, 0]
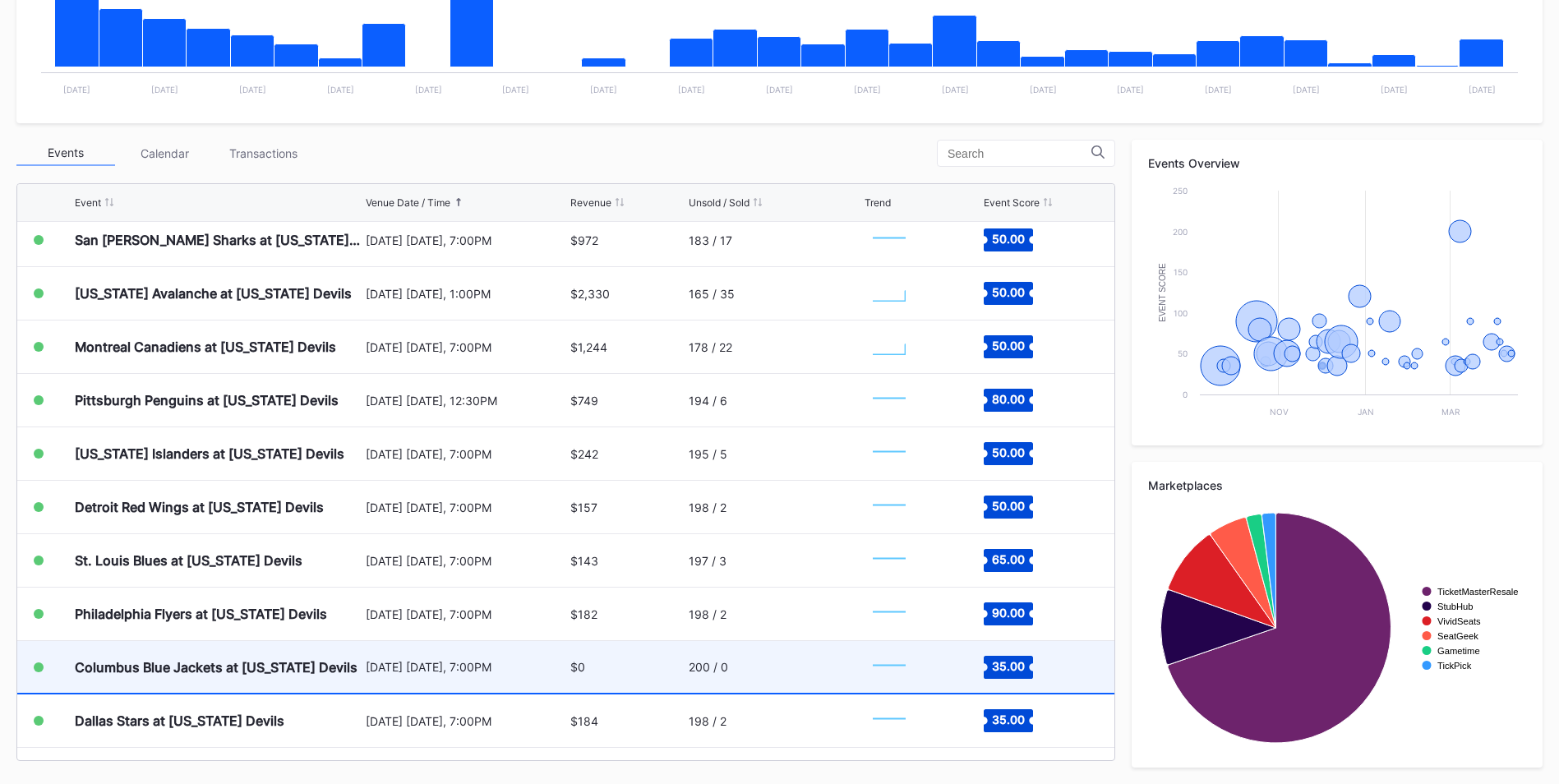
click at [746, 675] on div "200 / 0" at bounding box center [775, 666] width 172 height 52
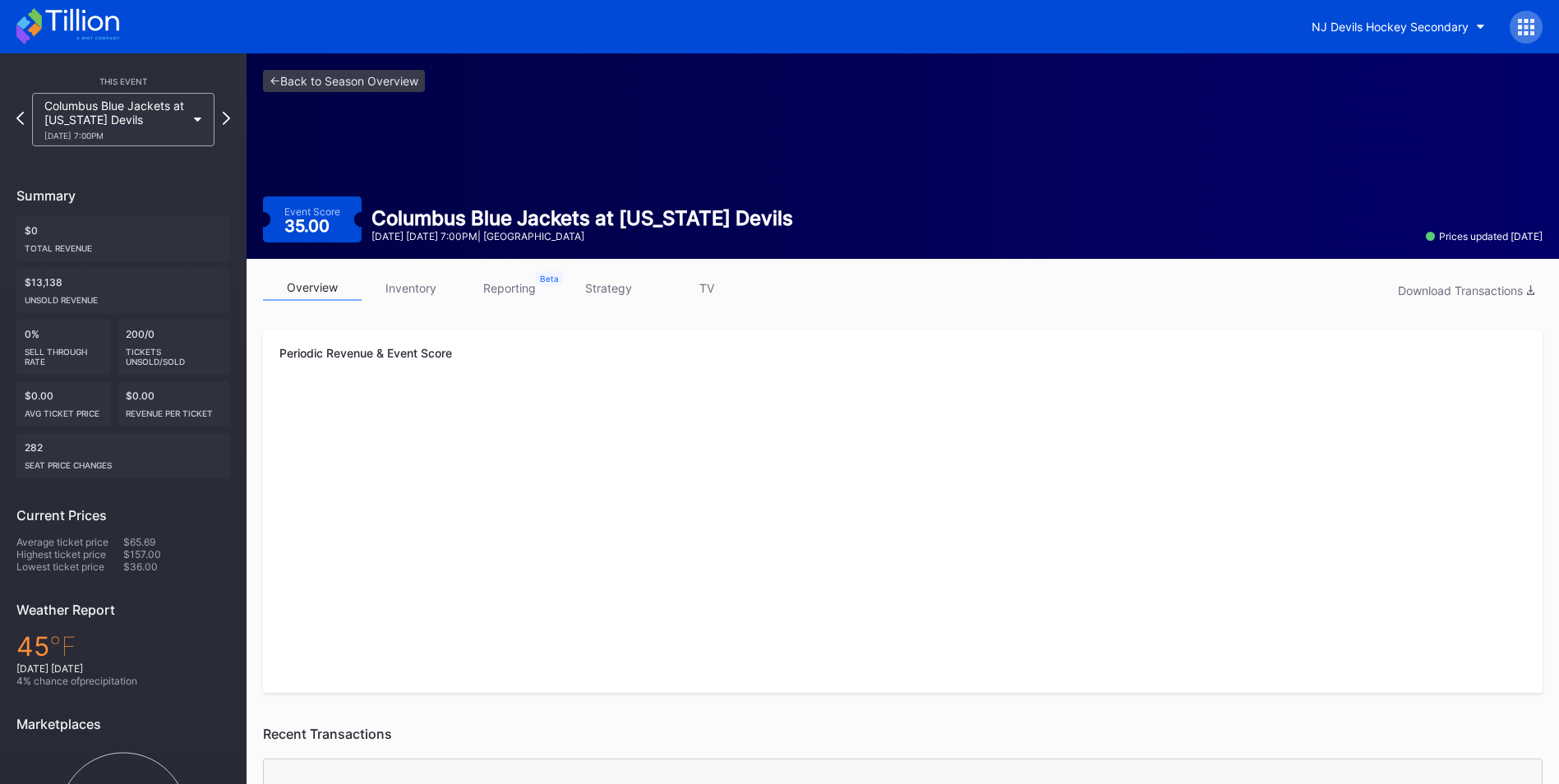
click at [595, 300] on link "strategy" at bounding box center [608, 288] width 98 height 25
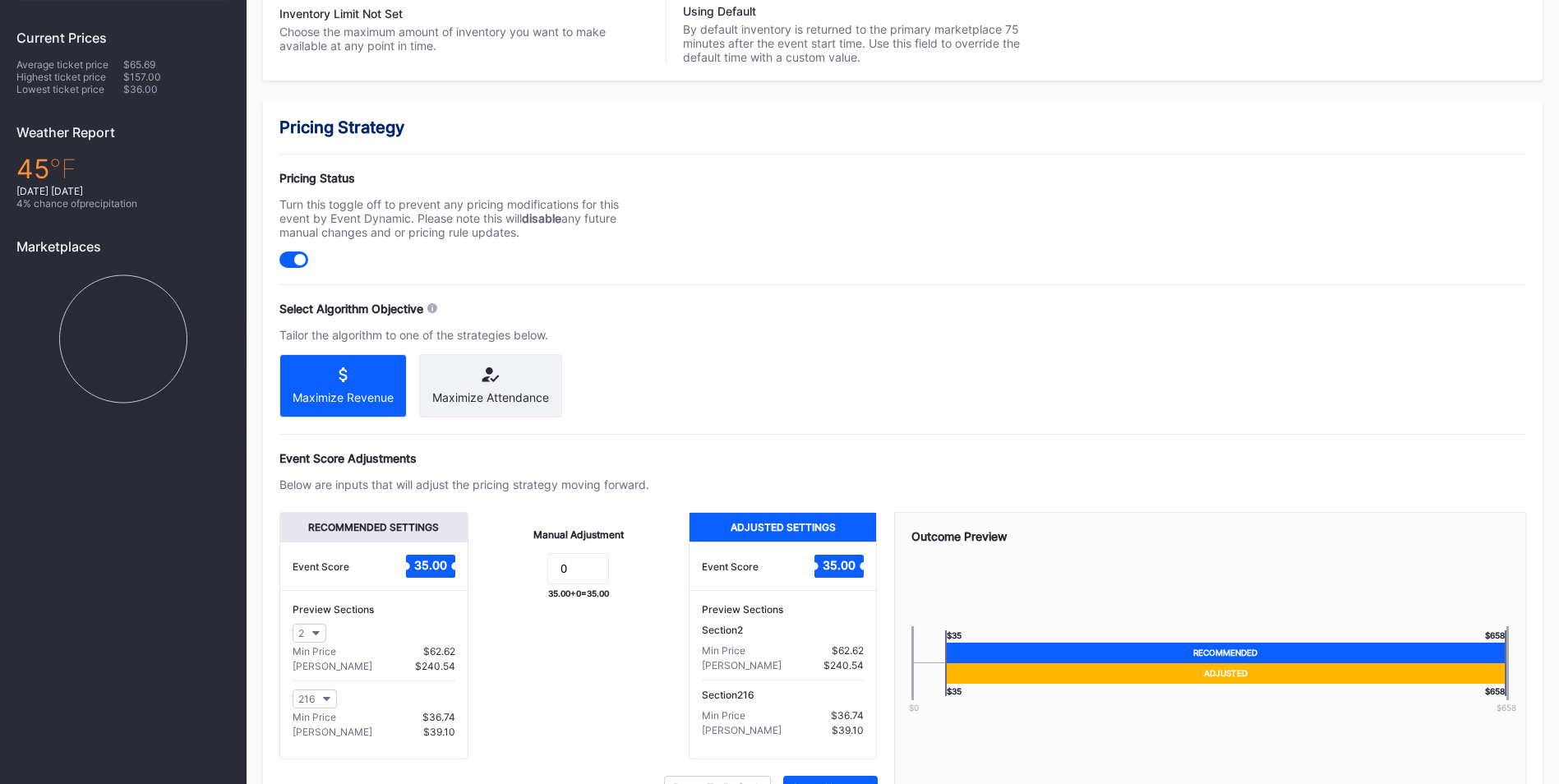
scroll to position [574, 0]
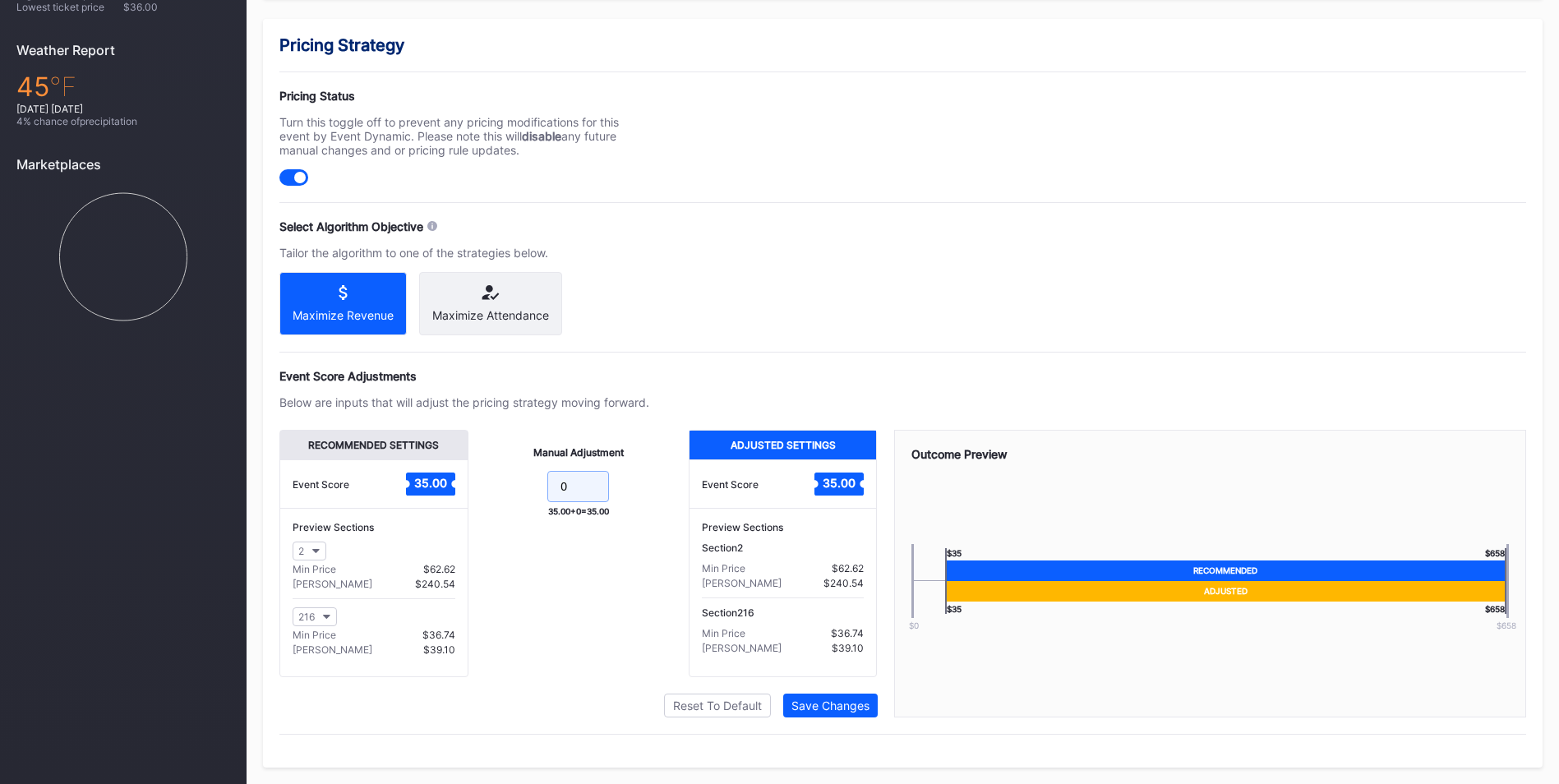
click at [585, 491] on input "0" at bounding box center [578, 486] width 61 height 31
type input "5"
click at [880, 702] on div "Recommended Settings Event Score 35.00 Preview Sections 2 Min Price $61.80 Max …" at bounding box center [902, 573] width 1247 height 288
click at [850, 705] on div "Save Changes" at bounding box center [830, 705] width 78 height 14
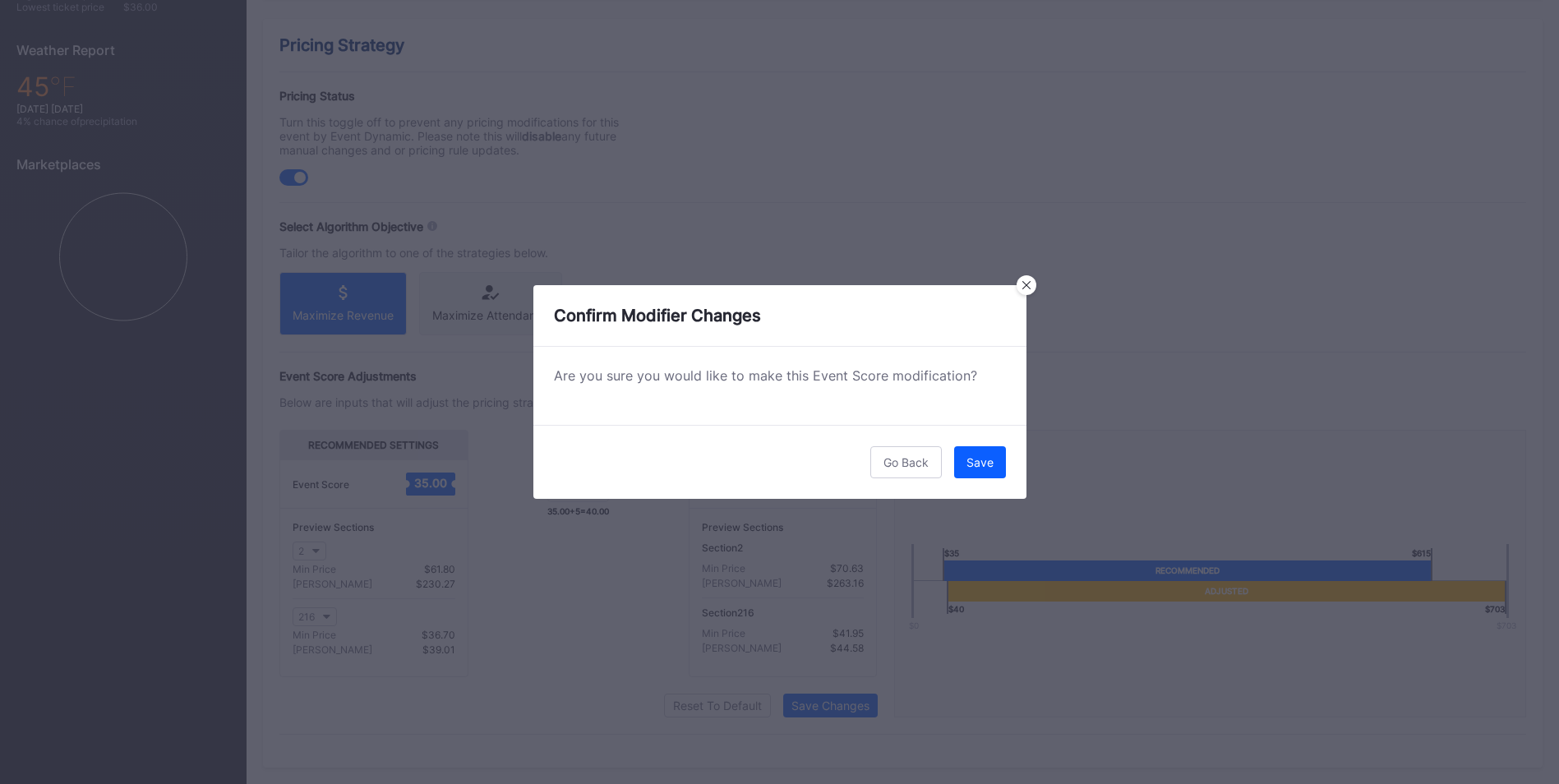
click at [964, 459] on button "Save" at bounding box center [980, 462] width 52 height 32
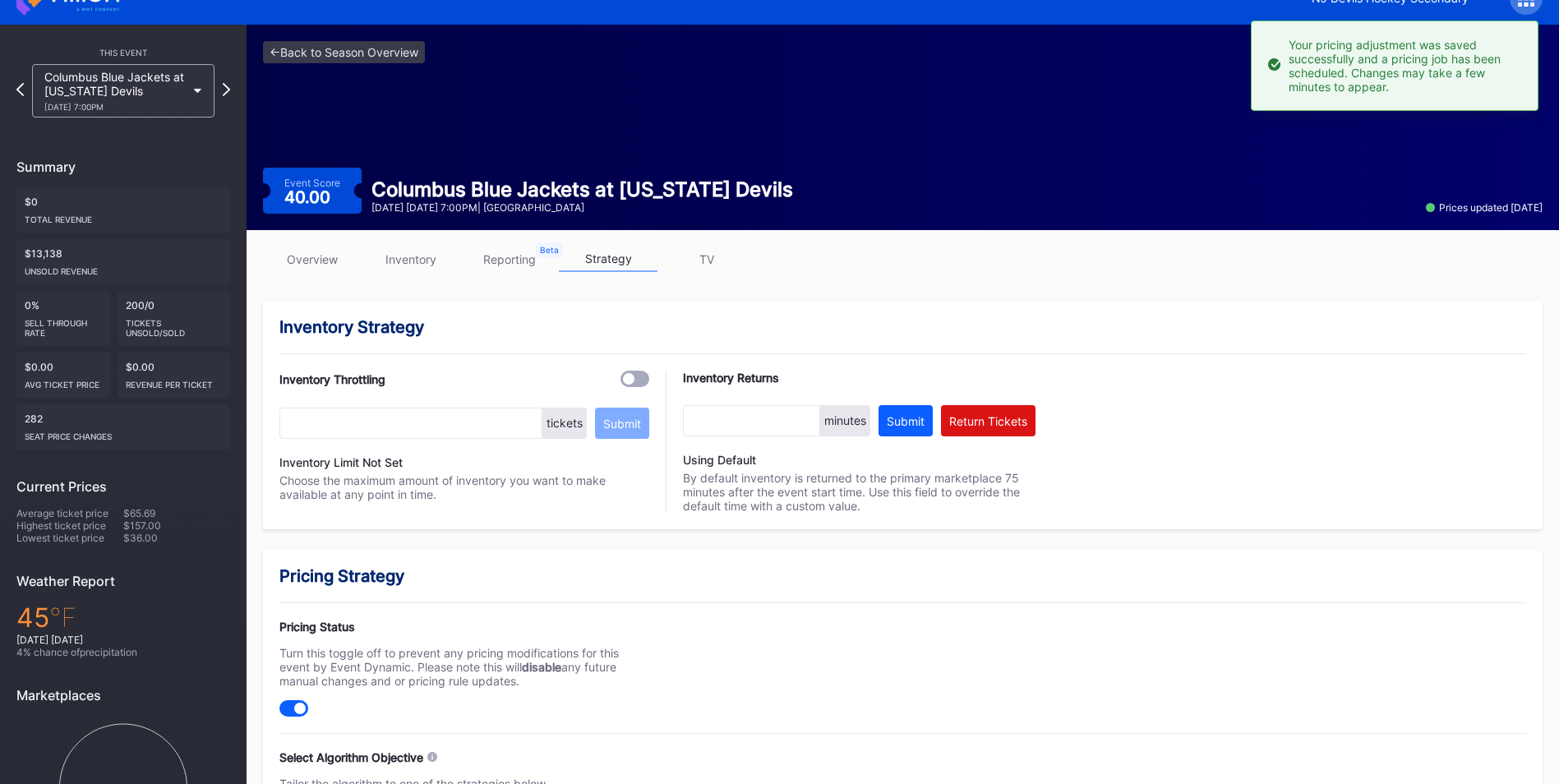
scroll to position [0, 0]
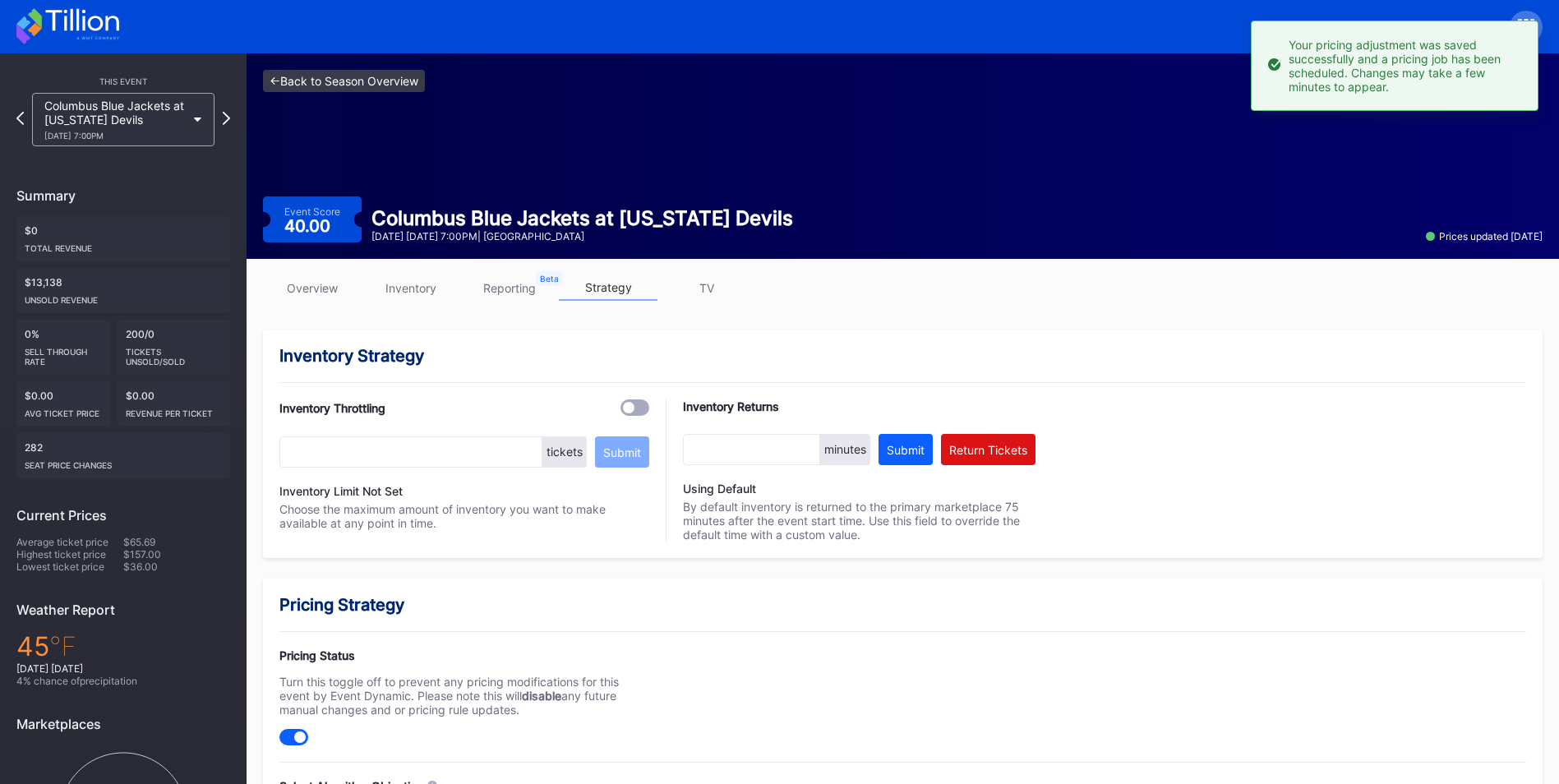
click at [377, 72] on link "<- Back to Season Overview" at bounding box center [344, 81] width 162 height 23
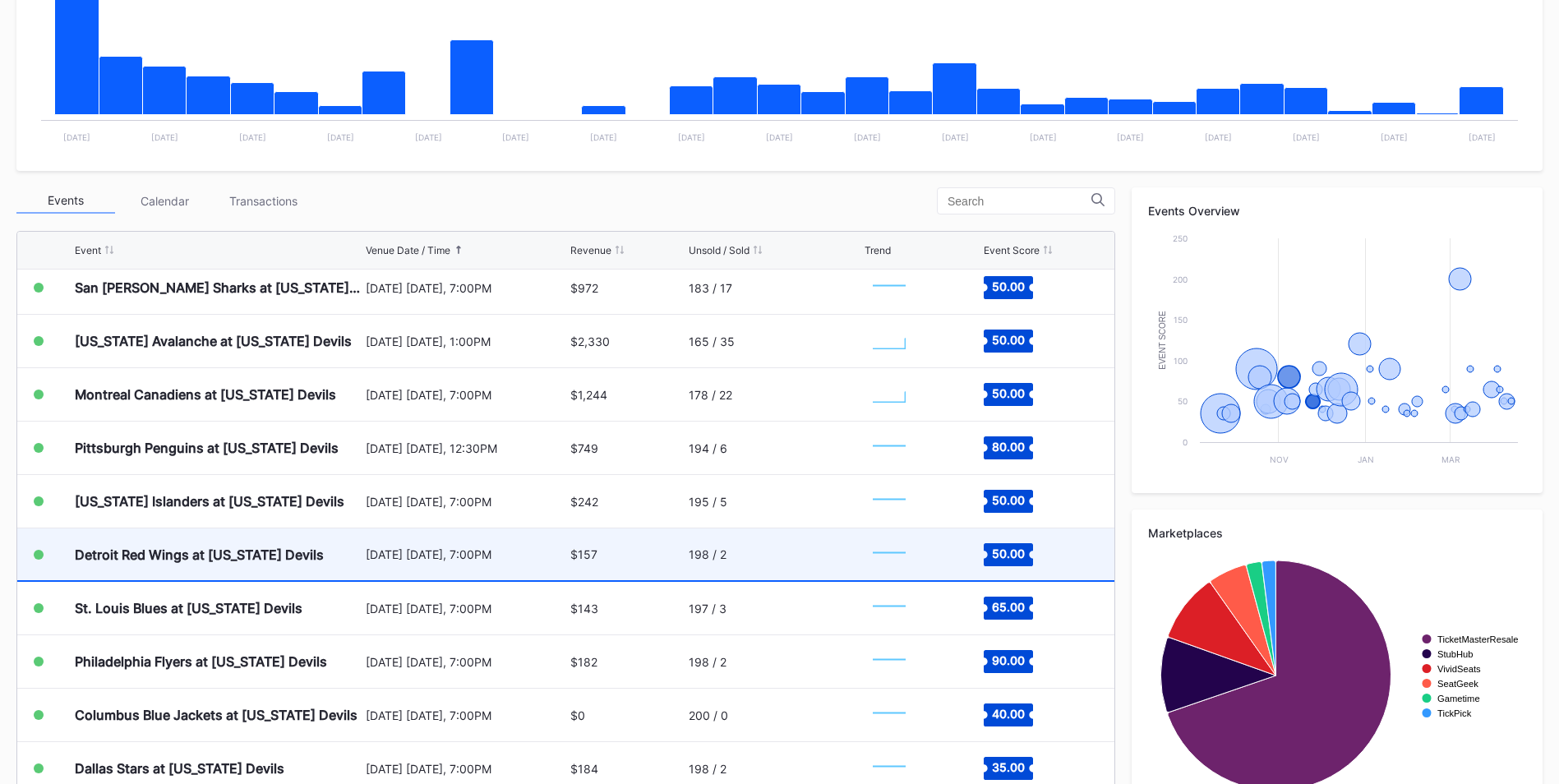
scroll to position [410, 0]
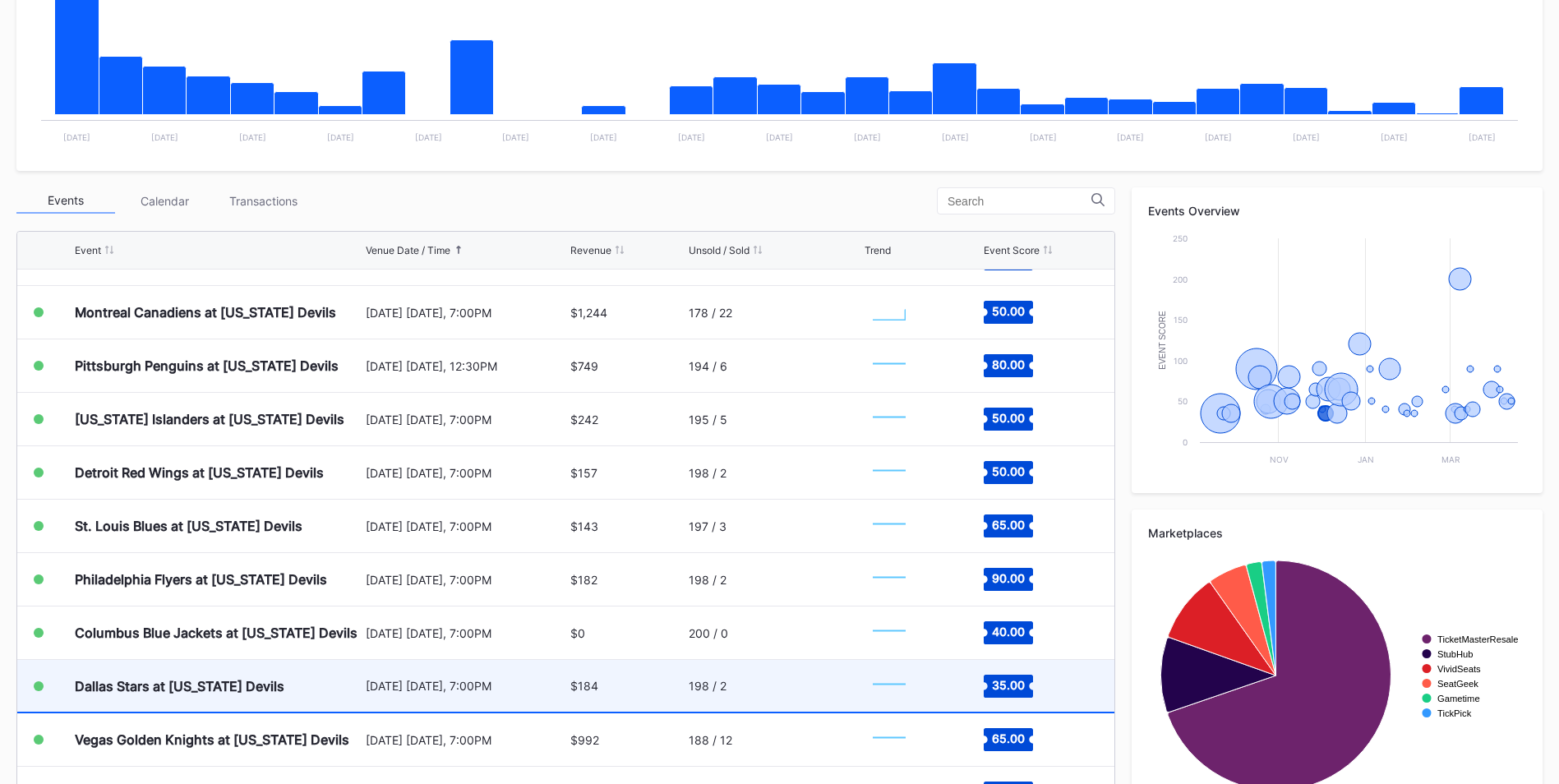
click at [619, 689] on div "$184" at bounding box center [627, 685] width 114 height 52
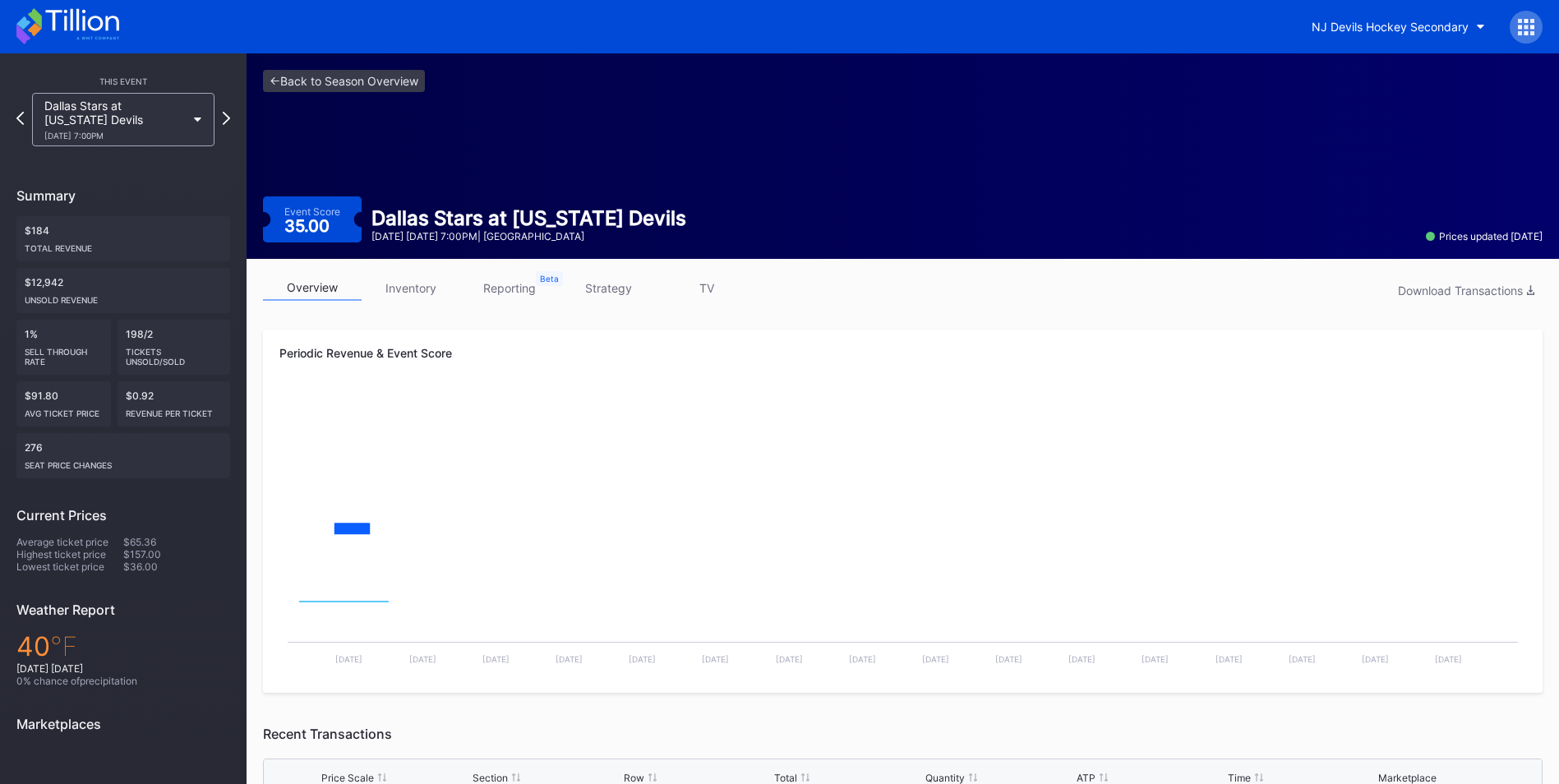
click at [597, 301] on div "overview inventory reporting strategy TV Download Transactions" at bounding box center [903, 292] width 1280 height 34
click at [604, 285] on link "strategy" at bounding box center [608, 288] width 98 height 25
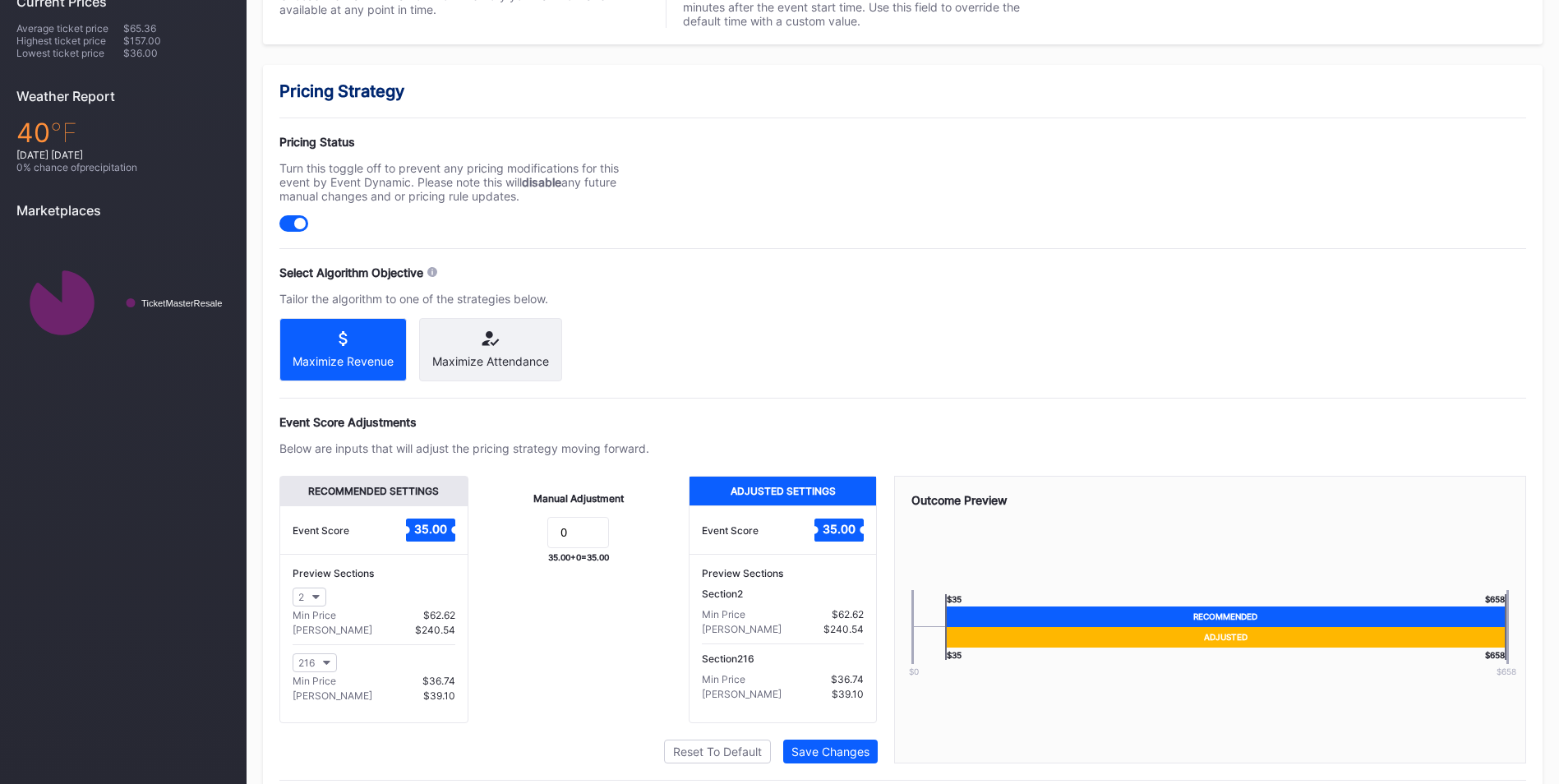
scroll to position [574, 0]
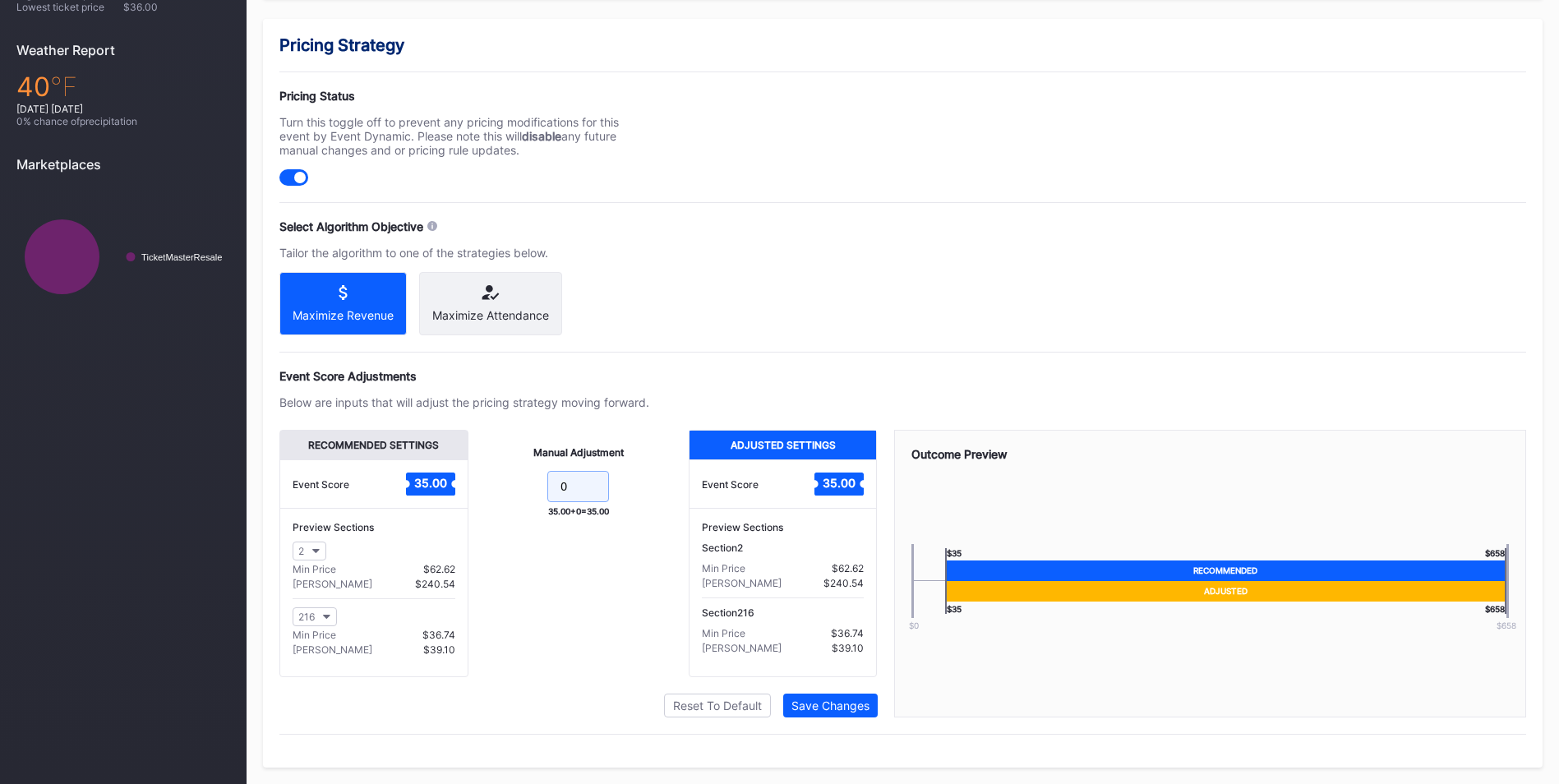
click at [587, 479] on input "0" at bounding box center [578, 486] width 61 height 31
type input "5"
click at [855, 707] on div "Save Changes" at bounding box center [830, 705] width 78 height 14
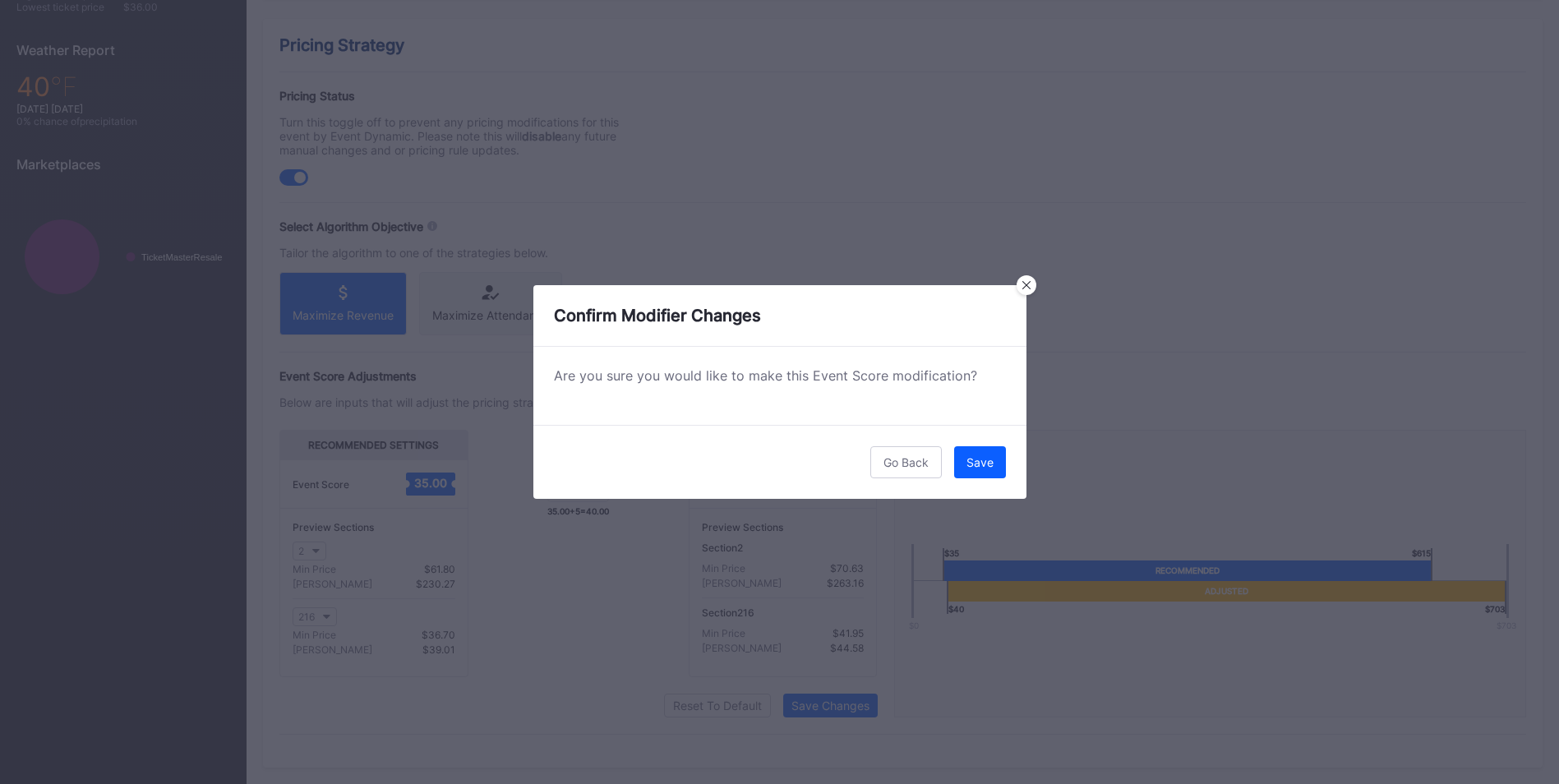
click at [979, 473] on button "Save" at bounding box center [980, 462] width 52 height 32
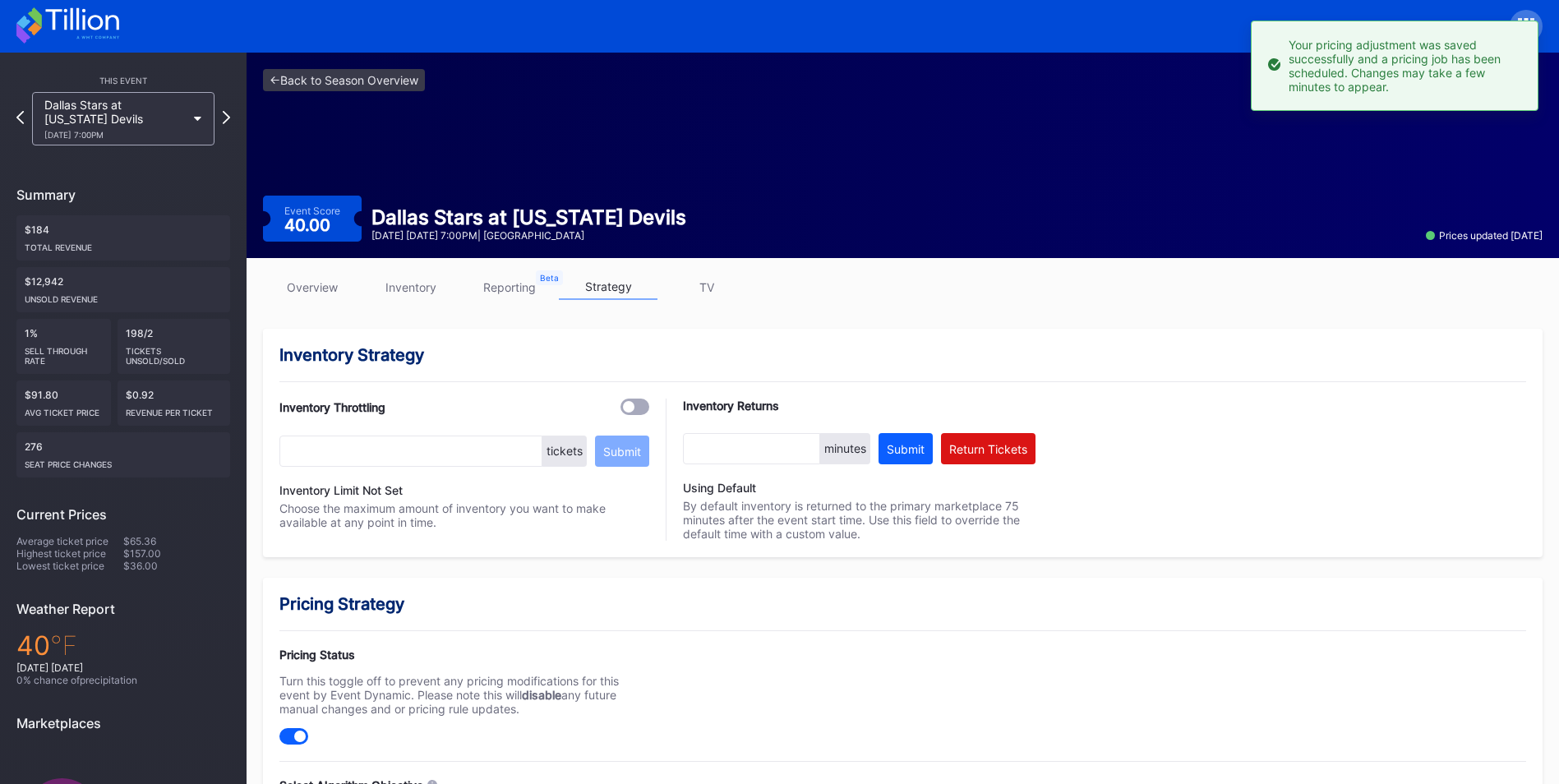
scroll to position [0, 0]
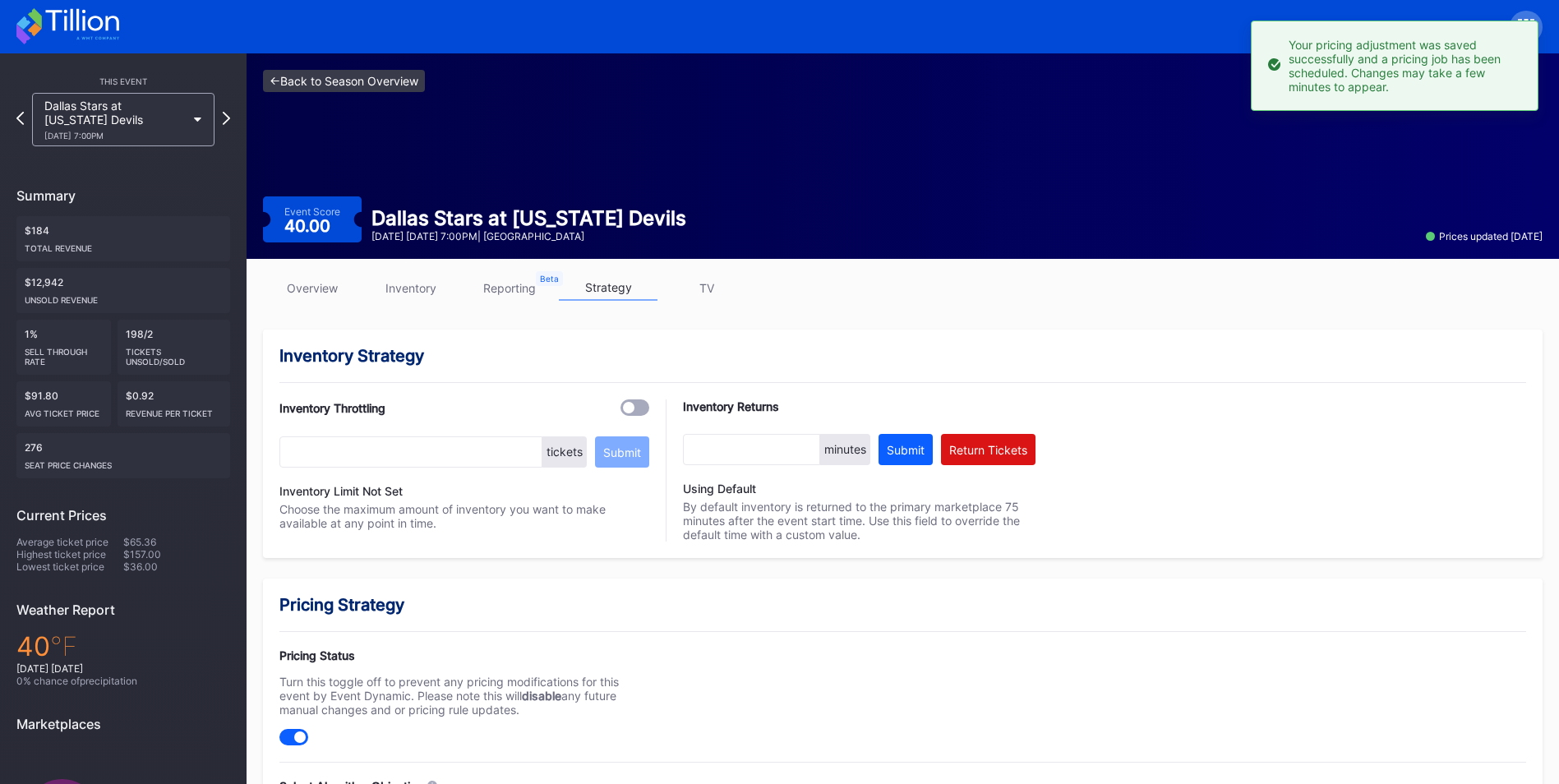
click at [400, 91] on link "<- Back to Season Overview" at bounding box center [344, 81] width 162 height 23
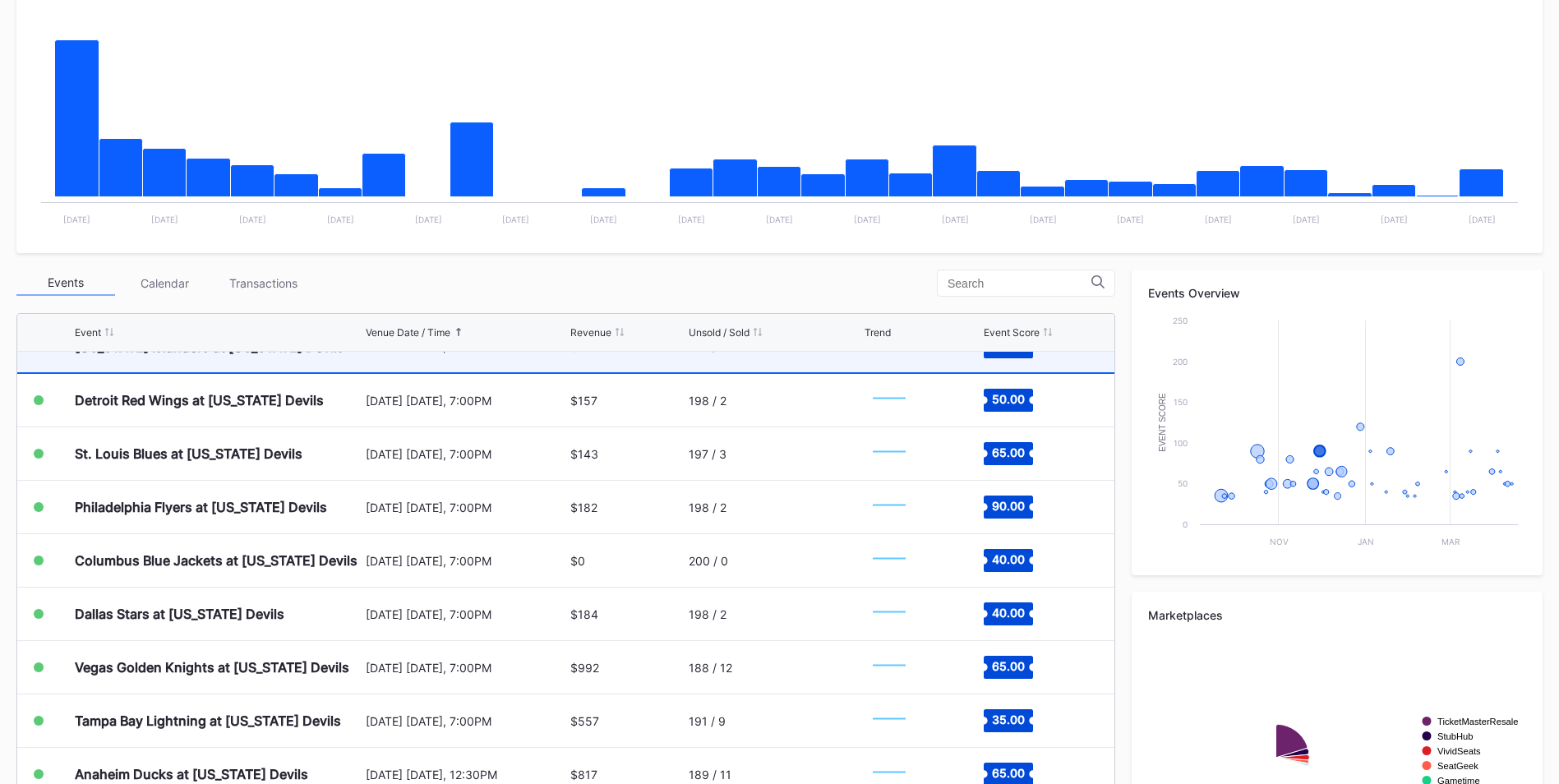
scroll to position [575, 0]
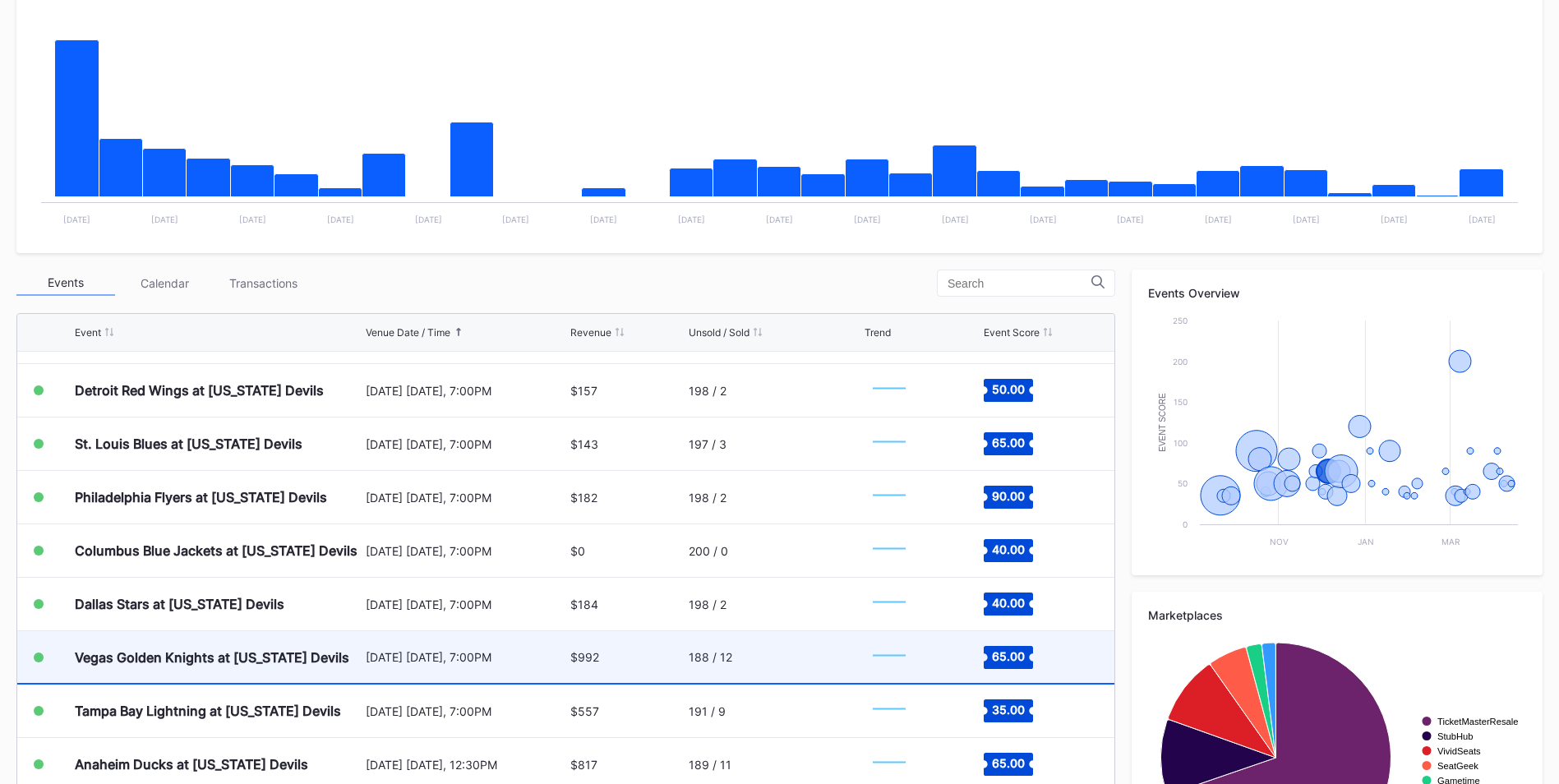
click at [461, 661] on div "[DATE] [DATE], 7:00PM" at bounding box center [465, 657] width 200 height 14
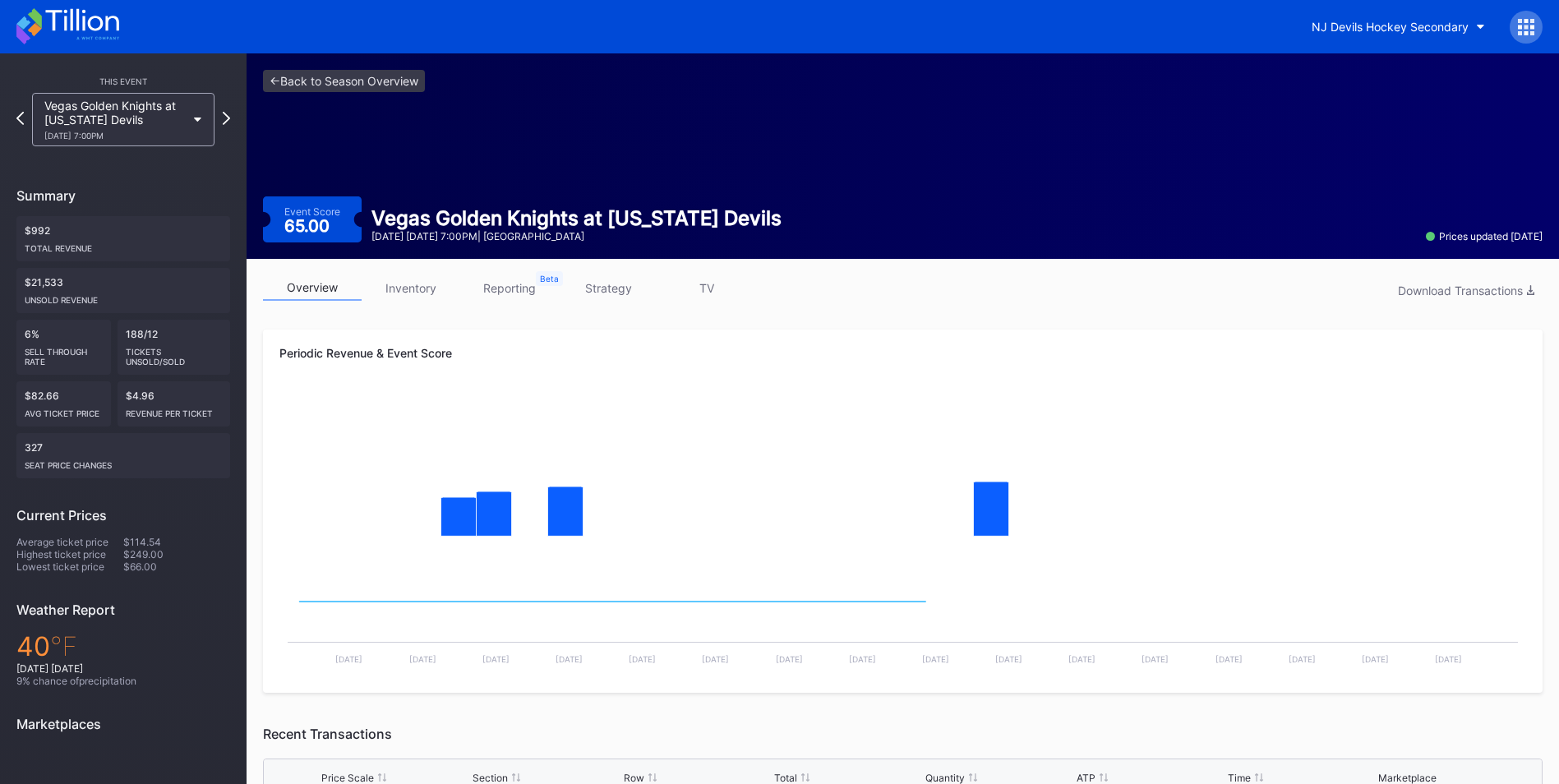
click at [638, 280] on link "strategy" at bounding box center [608, 288] width 98 height 25
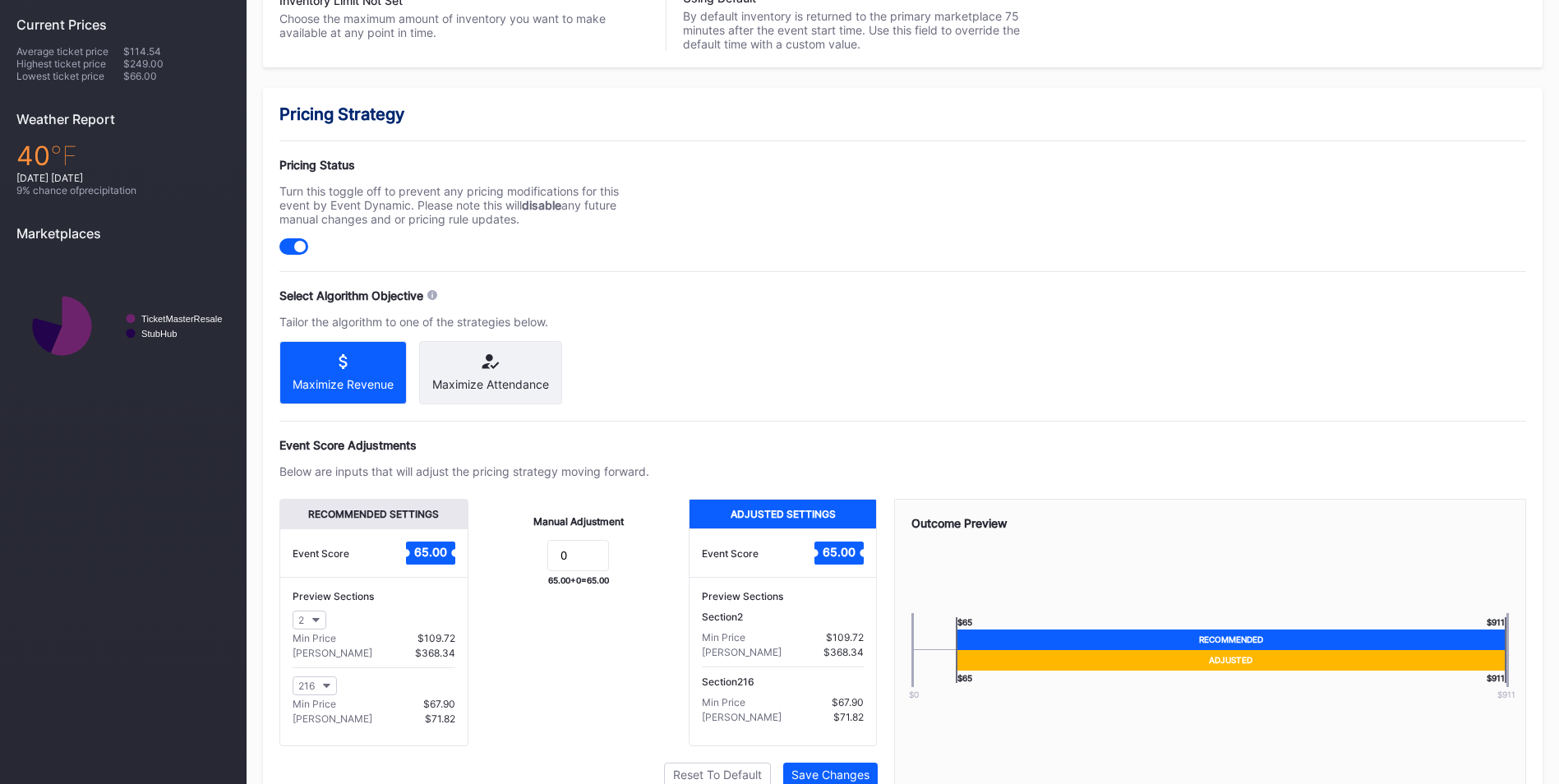
scroll to position [574, 0]
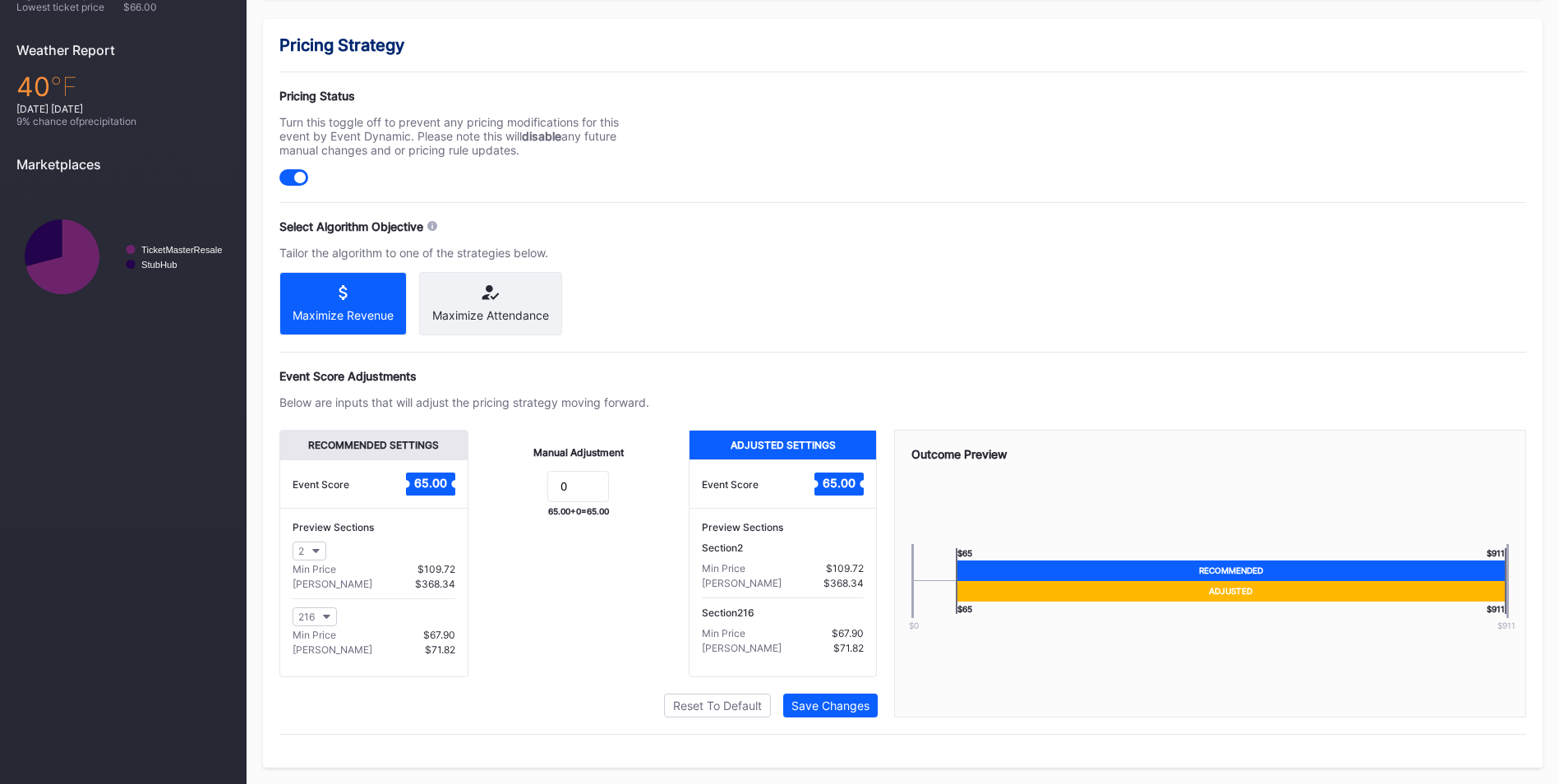
click at [588, 469] on div "Manual Adjustment 0 65.00 + 0 = 65.00" at bounding box center [578, 553] width 220 height 247
click at [592, 489] on input "0" at bounding box center [578, 486] width 61 height 31
click at [595, 486] on input "0" at bounding box center [578, 486] width 61 height 31
type input "15"
click at [831, 707] on div "Save Changes" at bounding box center [830, 705] width 78 height 14
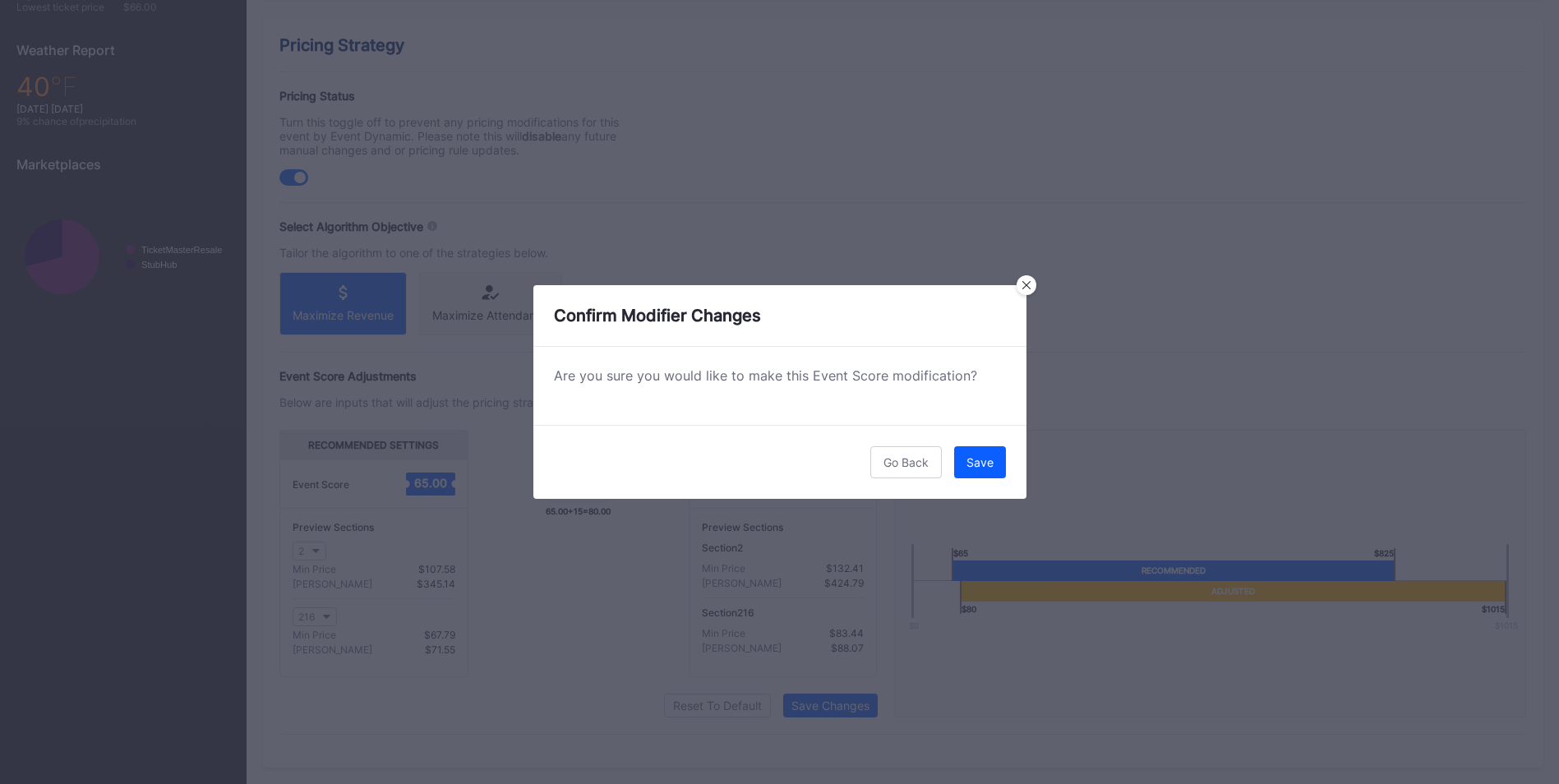
click at [994, 454] on button "Save" at bounding box center [980, 462] width 52 height 32
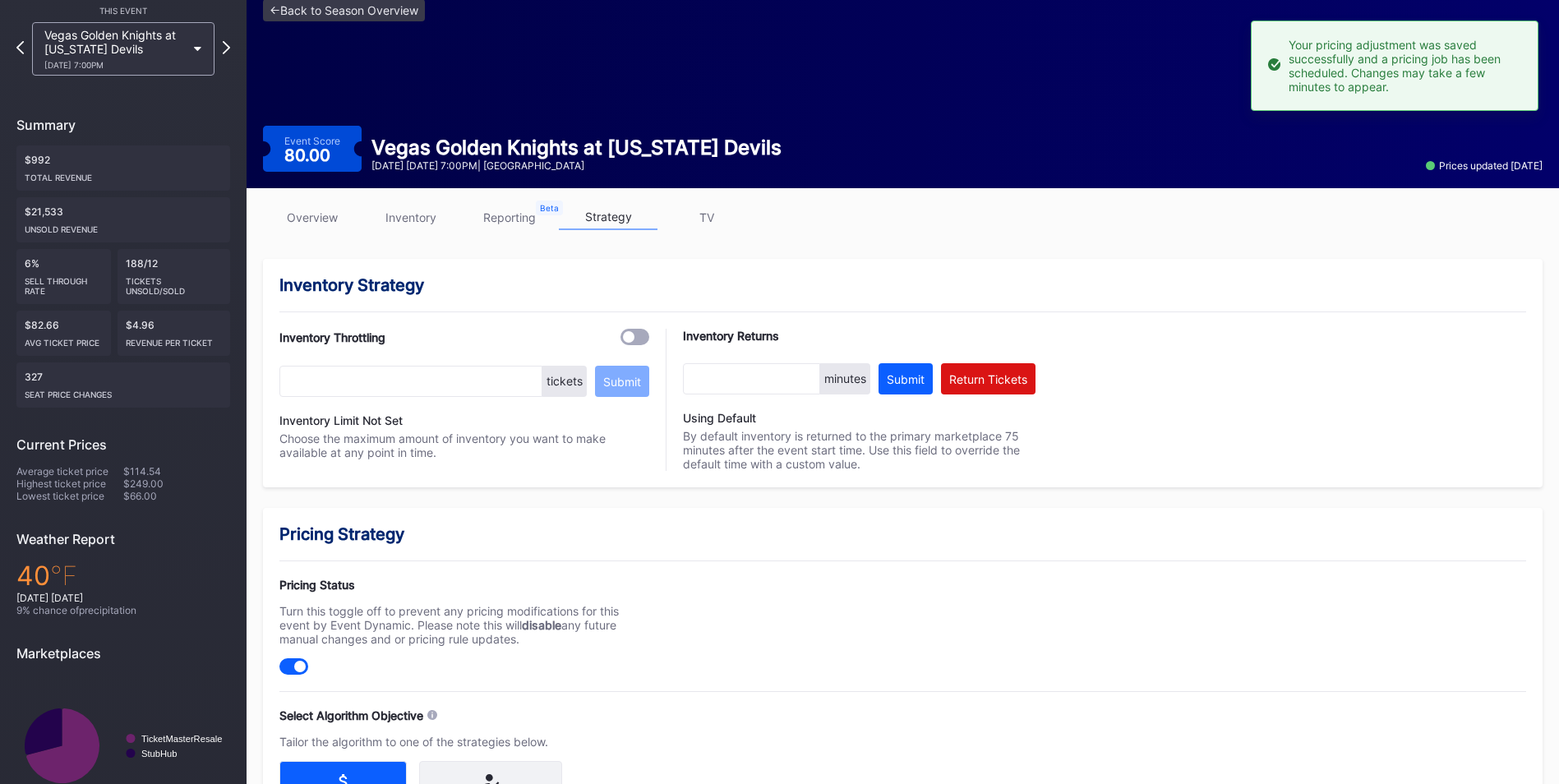
scroll to position [0, 0]
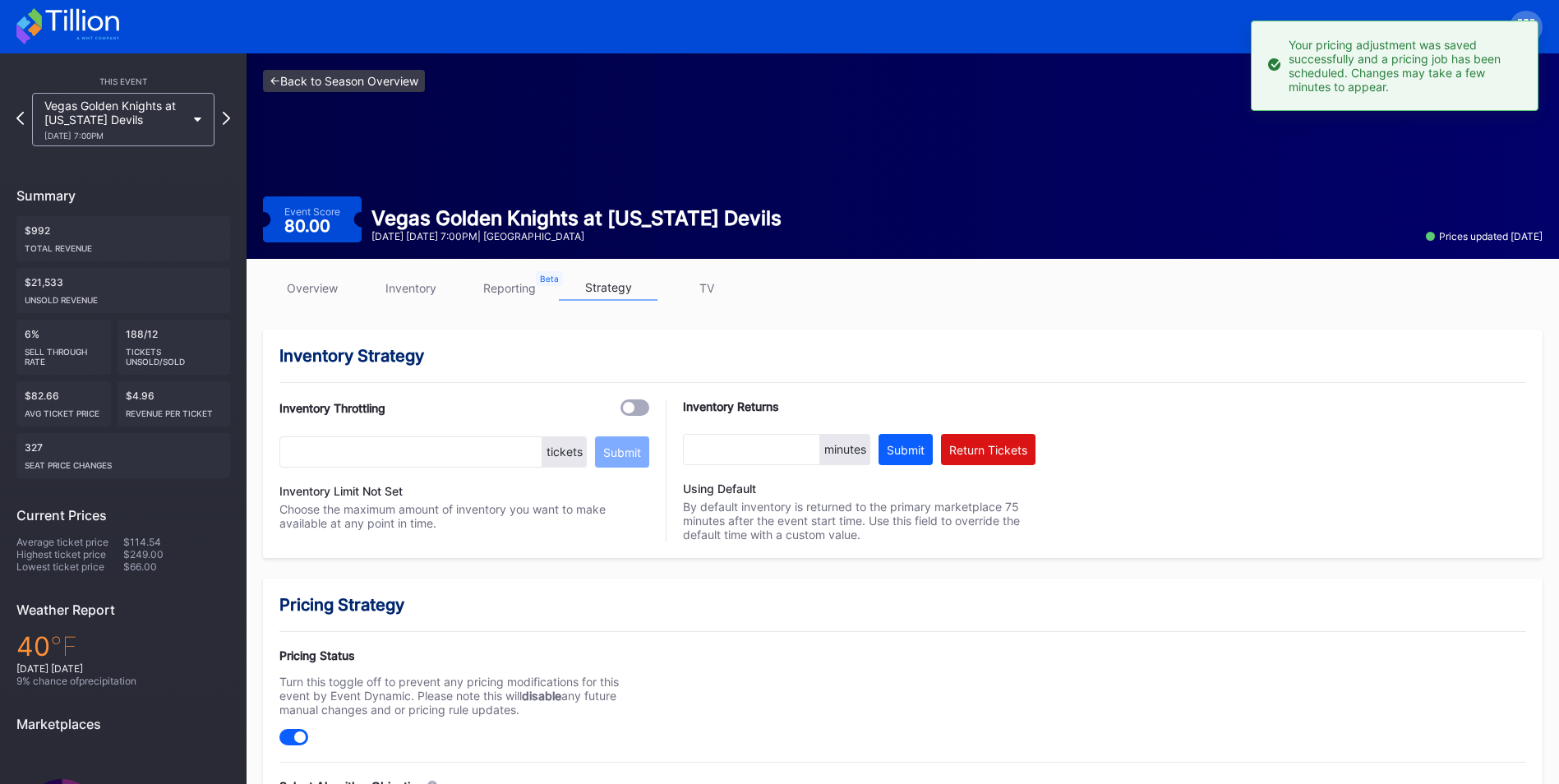
click at [333, 76] on link "<- Back to Season Overview" at bounding box center [344, 81] width 162 height 23
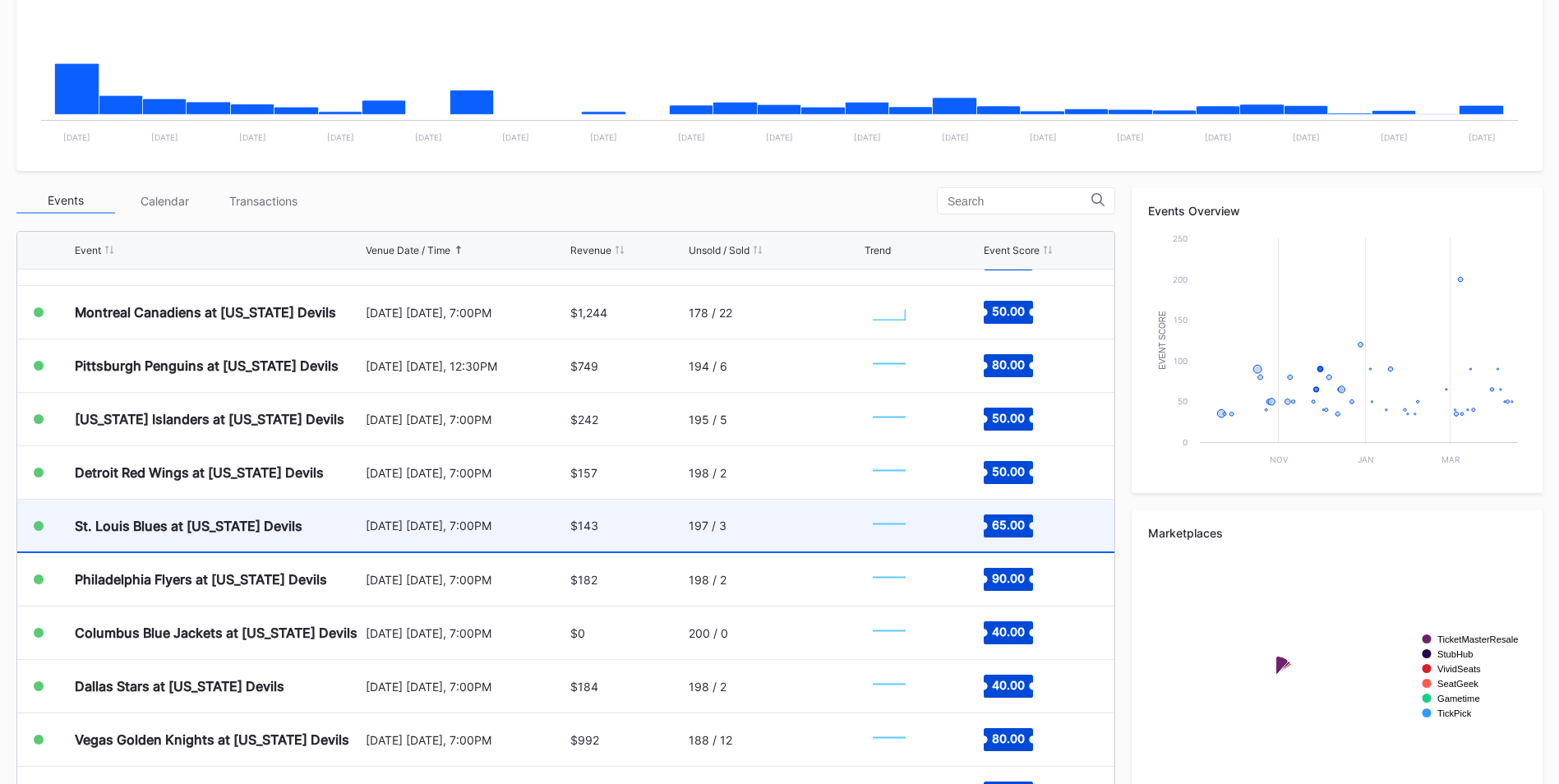
scroll to position [575, 0]
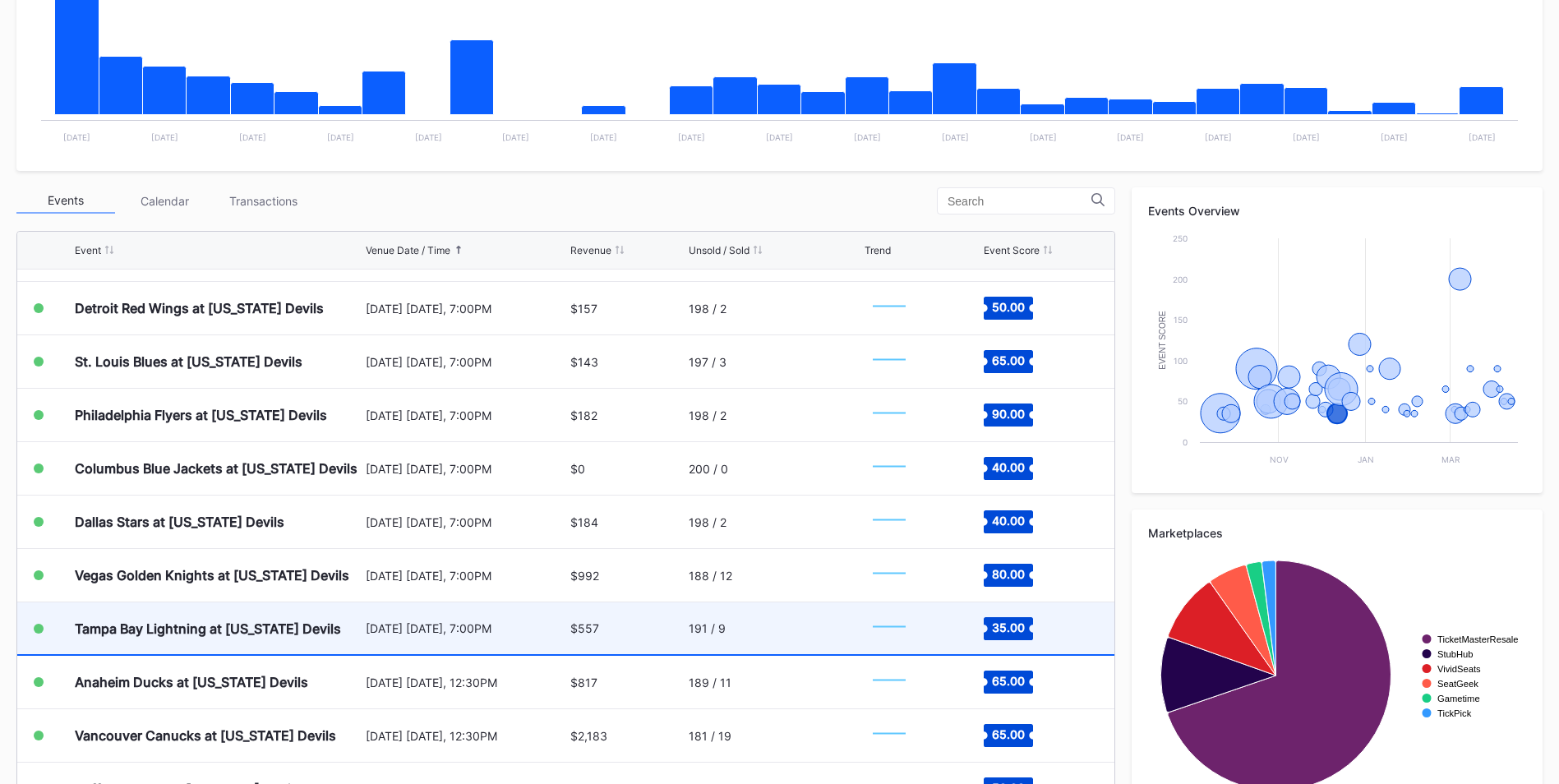
click at [428, 642] on div "[DATE] [DATE], 7:00PM" at bounding box center [465, 627] width 200 height 52
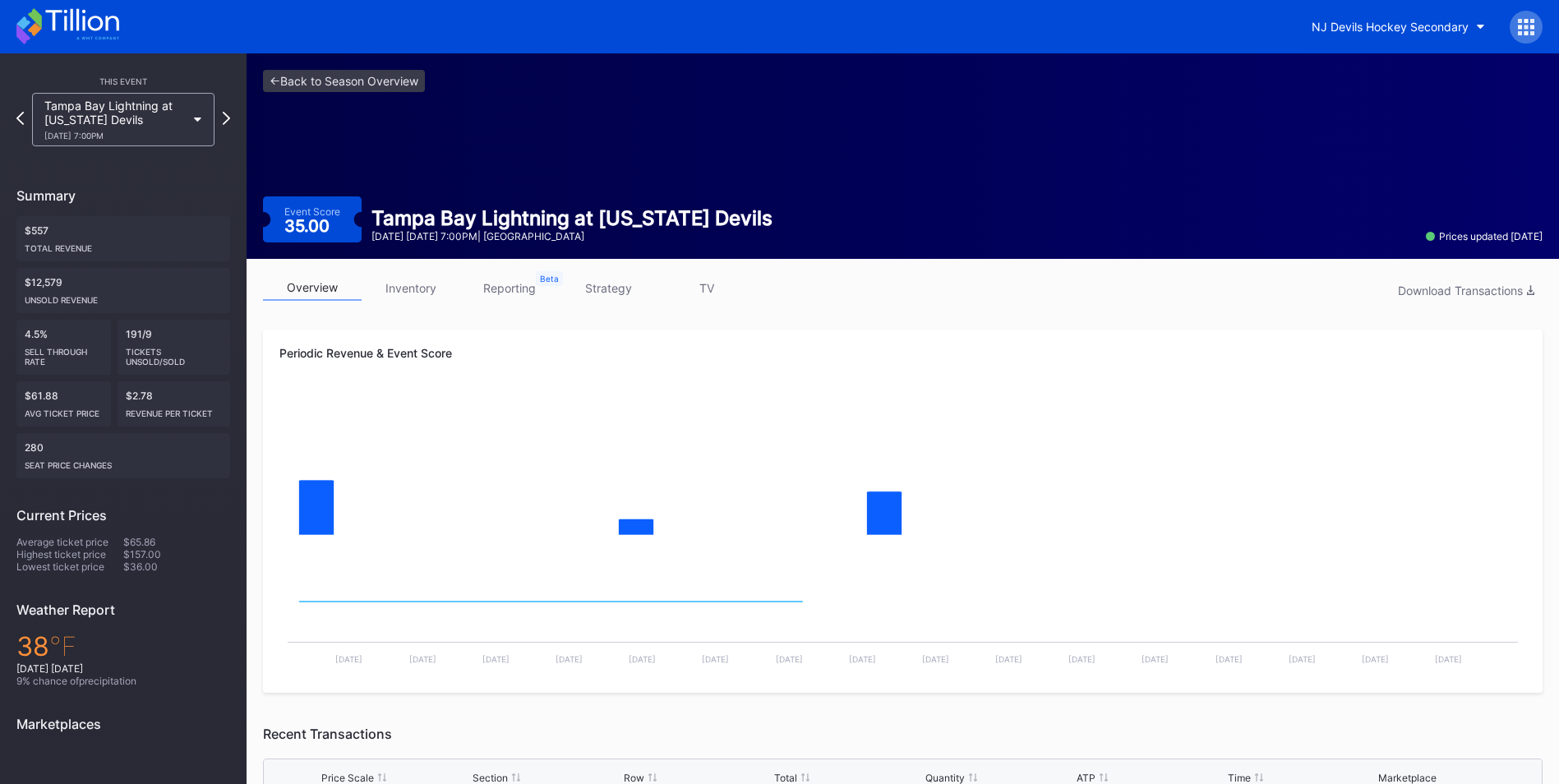
click at [615, 292] on link "strategy" at bounding box center [608, 288] width 98 height 25
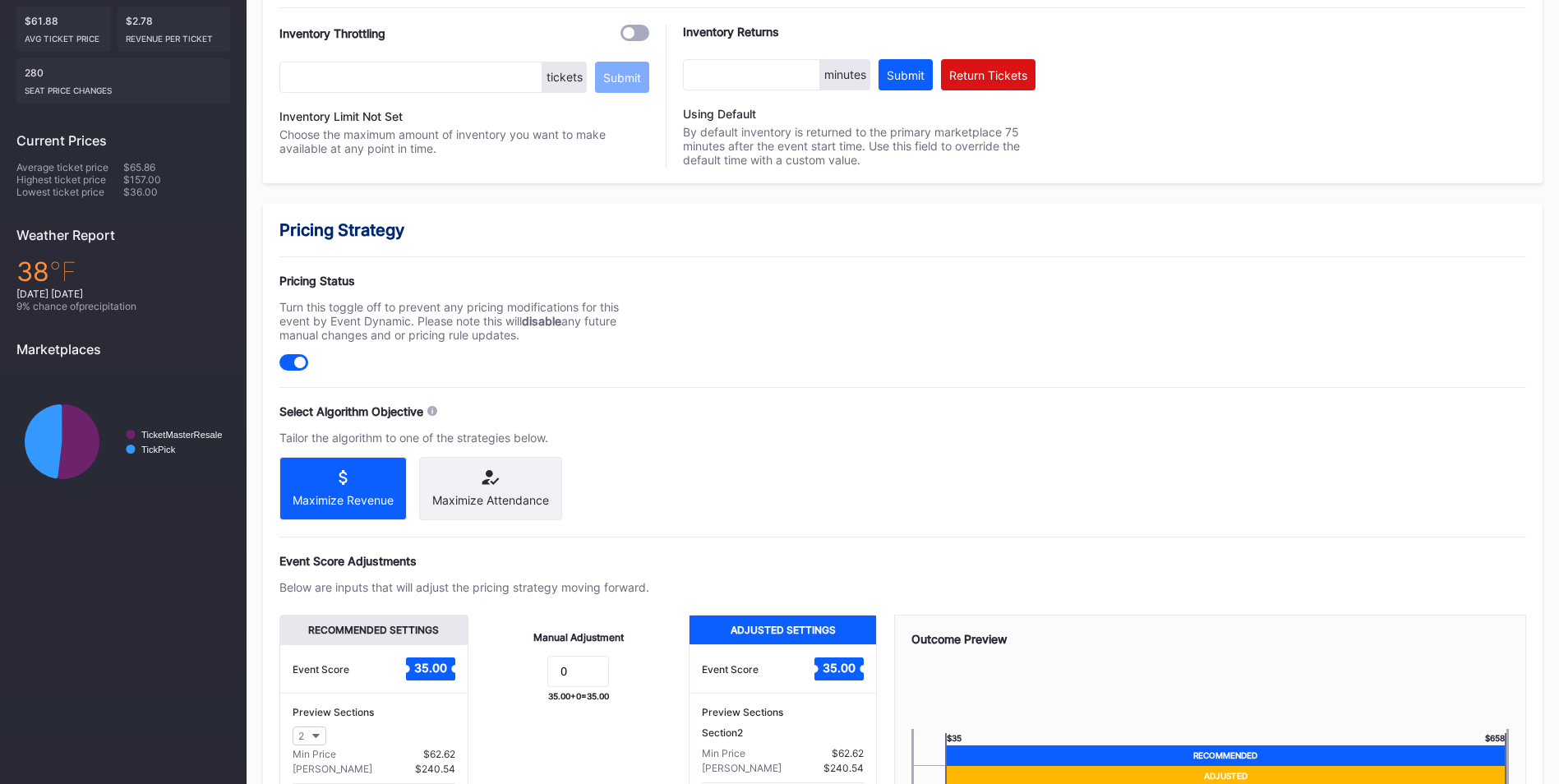
scroll to position [508, 0]
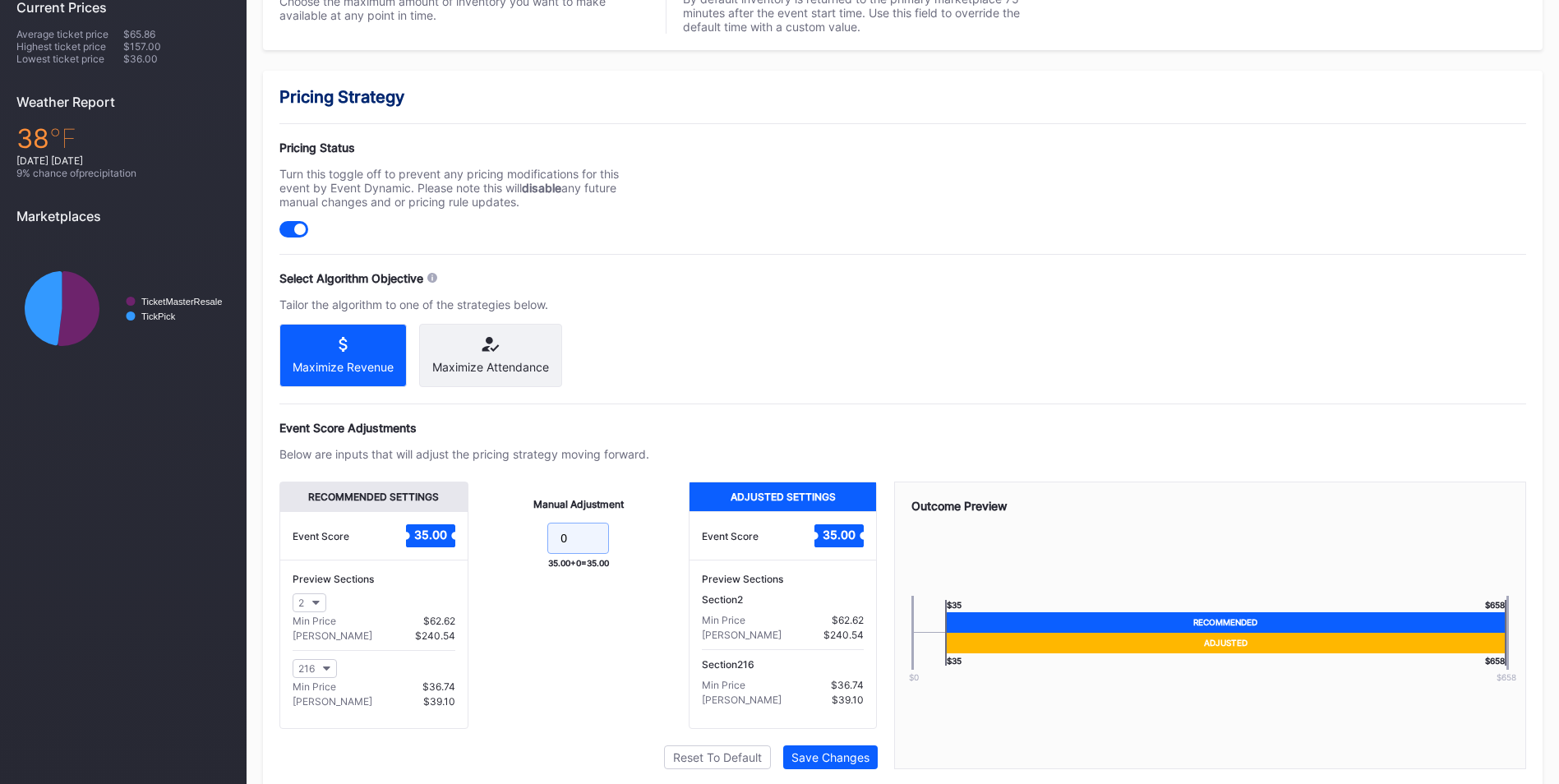
click at [591, 546] on input "0" at bounding box center [578, 538] width 61 height 31
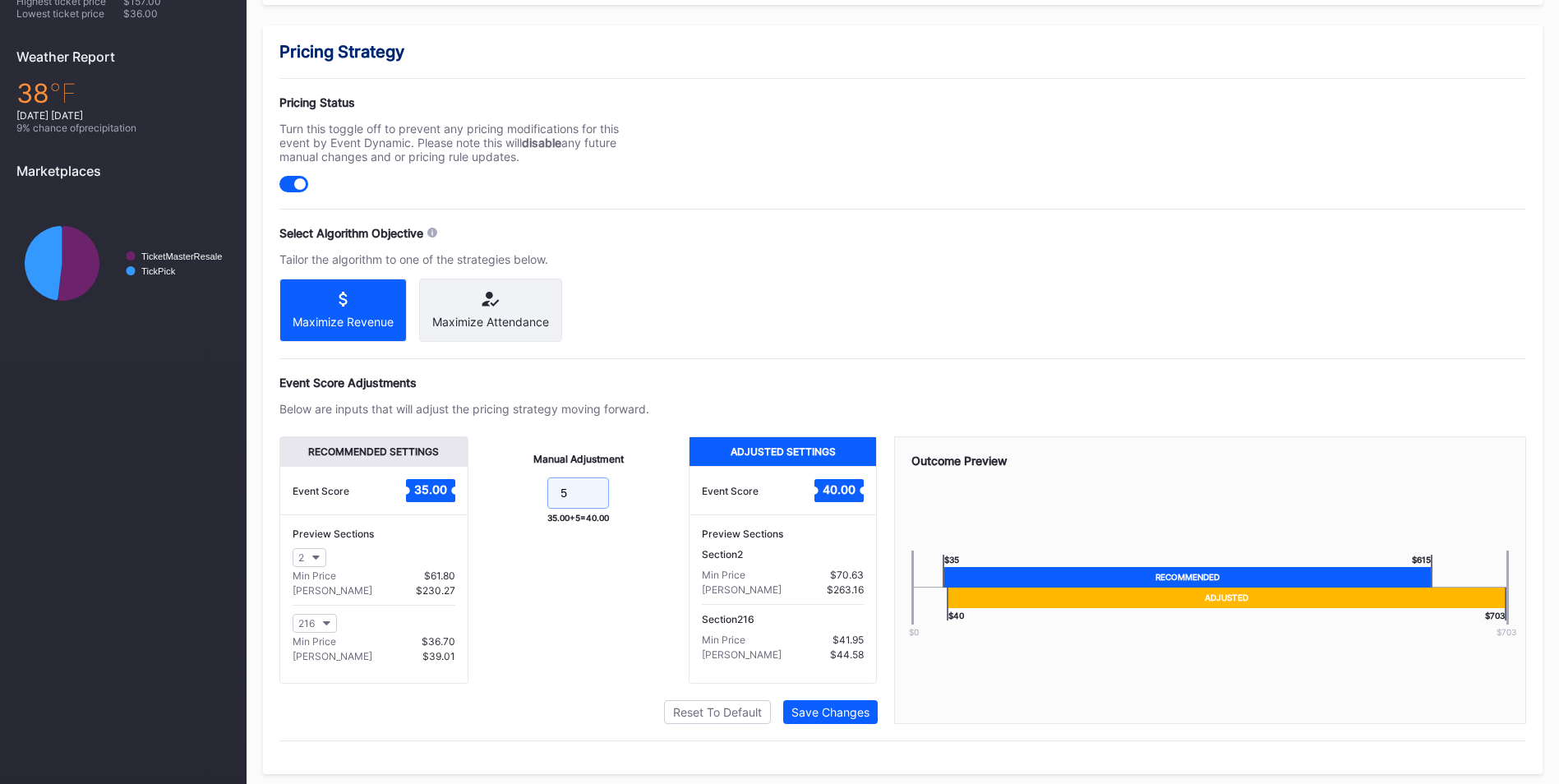
scroll to position [574, 0]
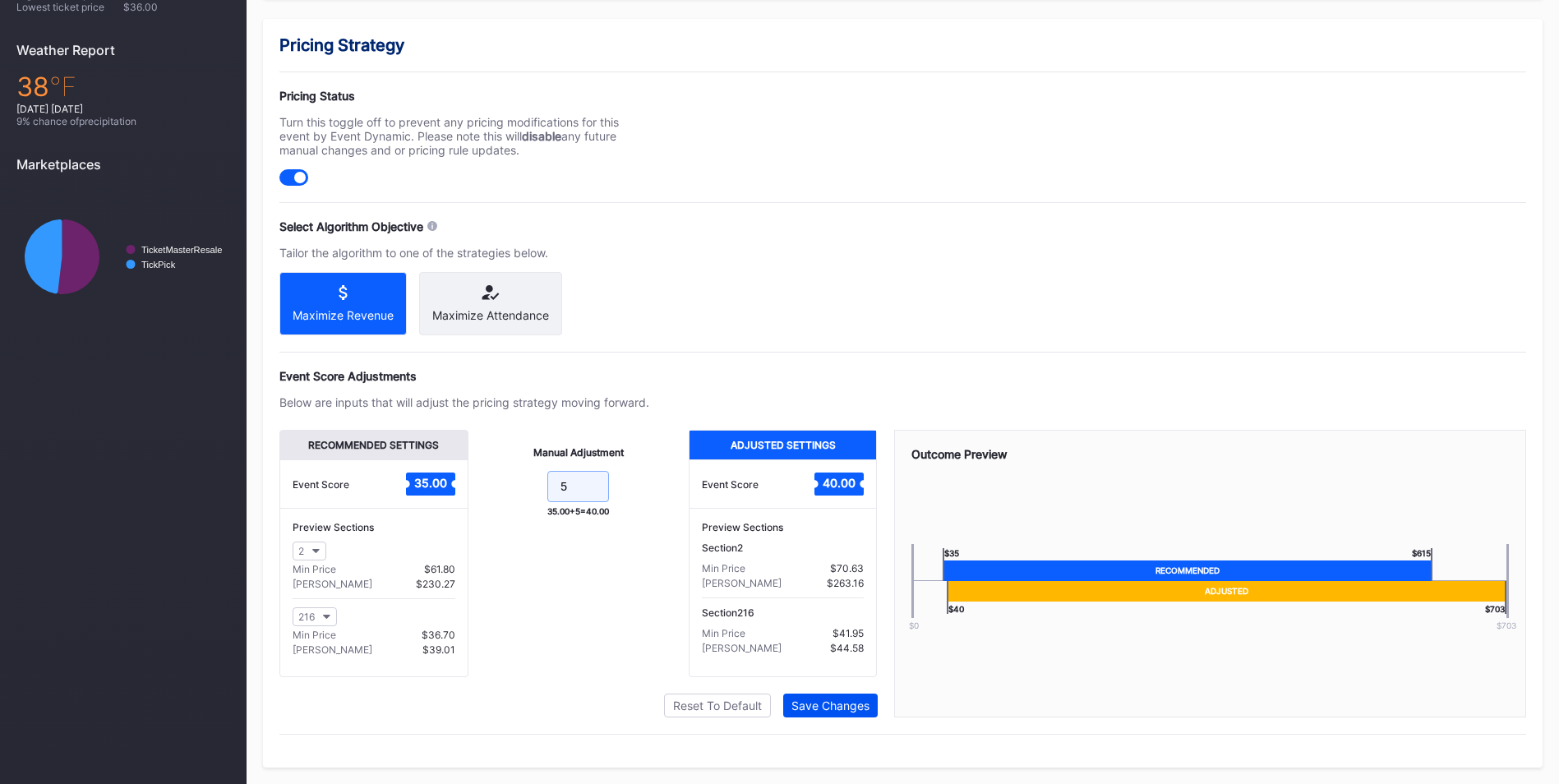
type input "5"
click at [863, 712] on button "Save Changes" at bounding box center [830, 705] width 94 height 24
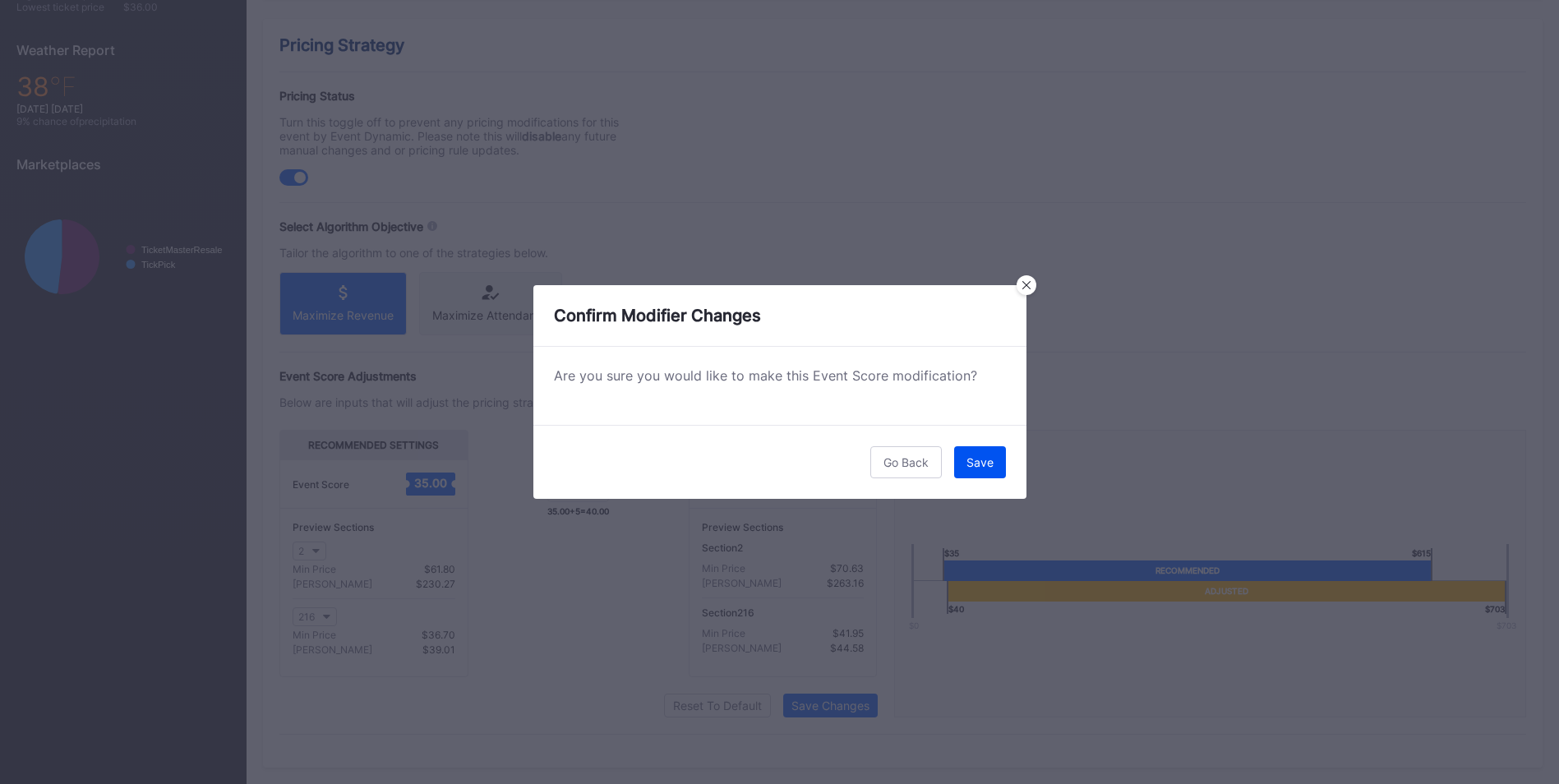
click at [977, 451] on button "Save" at bounding box center [980, 462] width 52 height 32
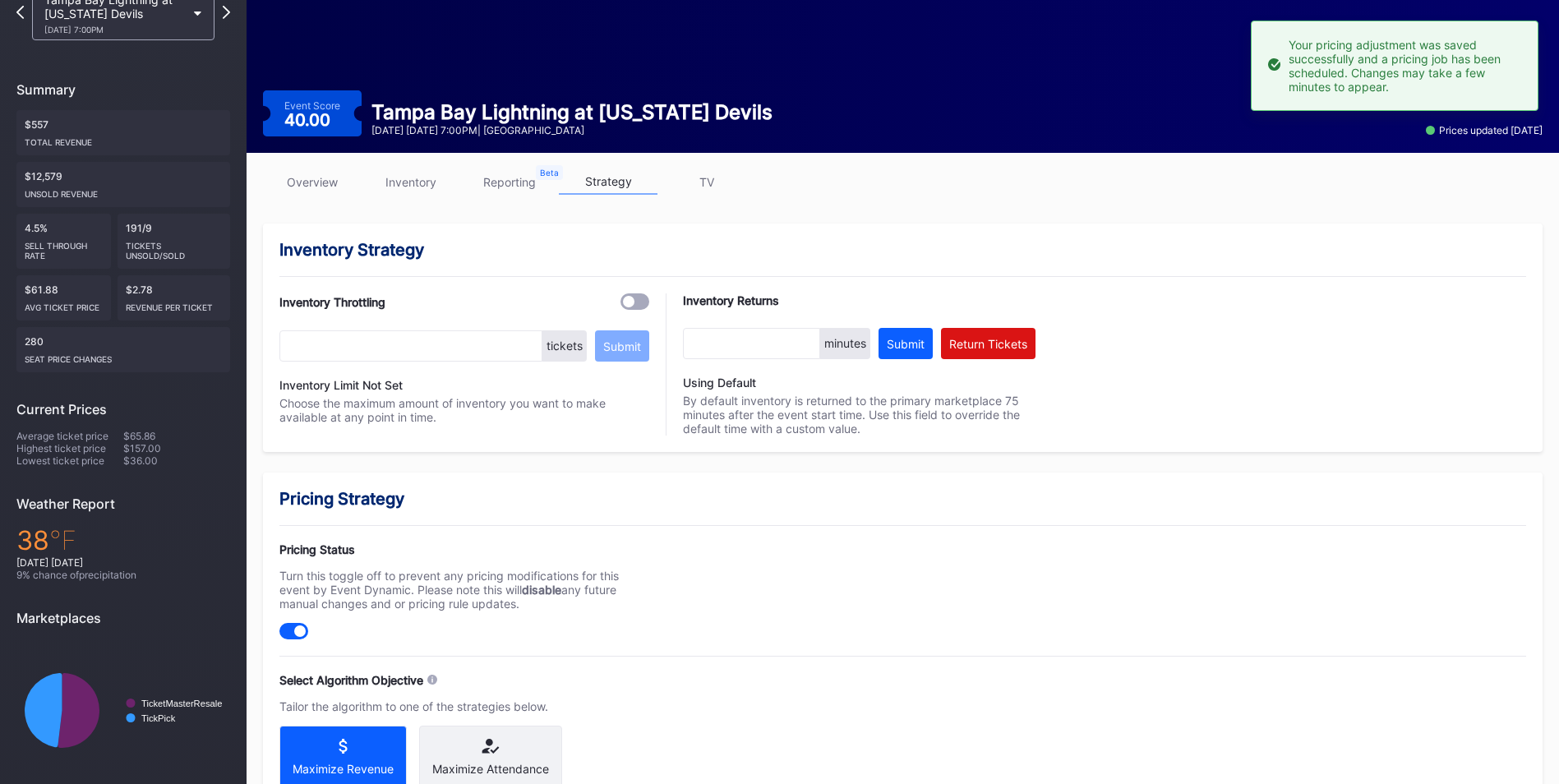
scroll to position [0, 0]
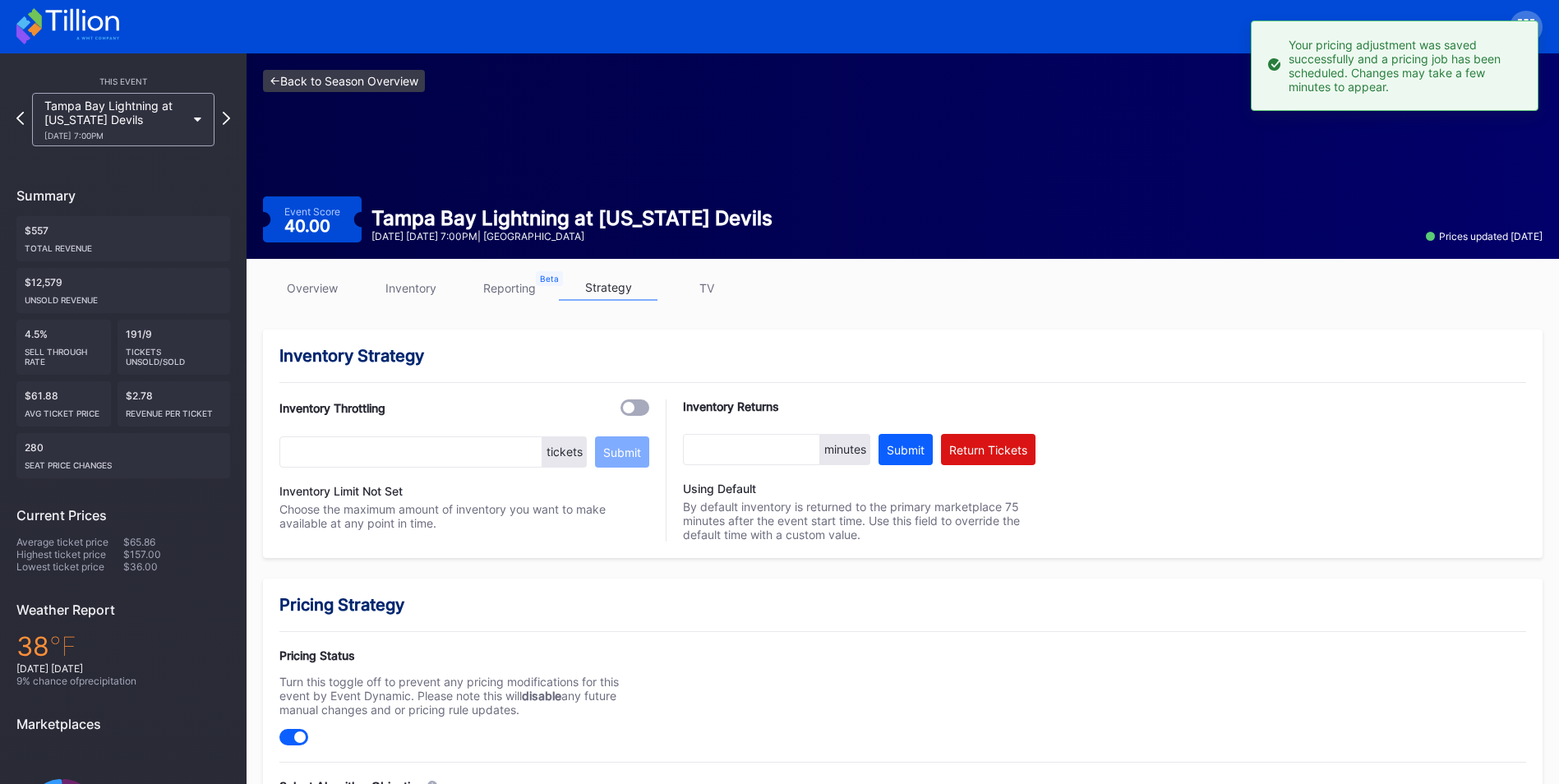
click at [346, 88] on link "<- Back to Season Overview" at bounding box center [344, 81] width 162 height 23
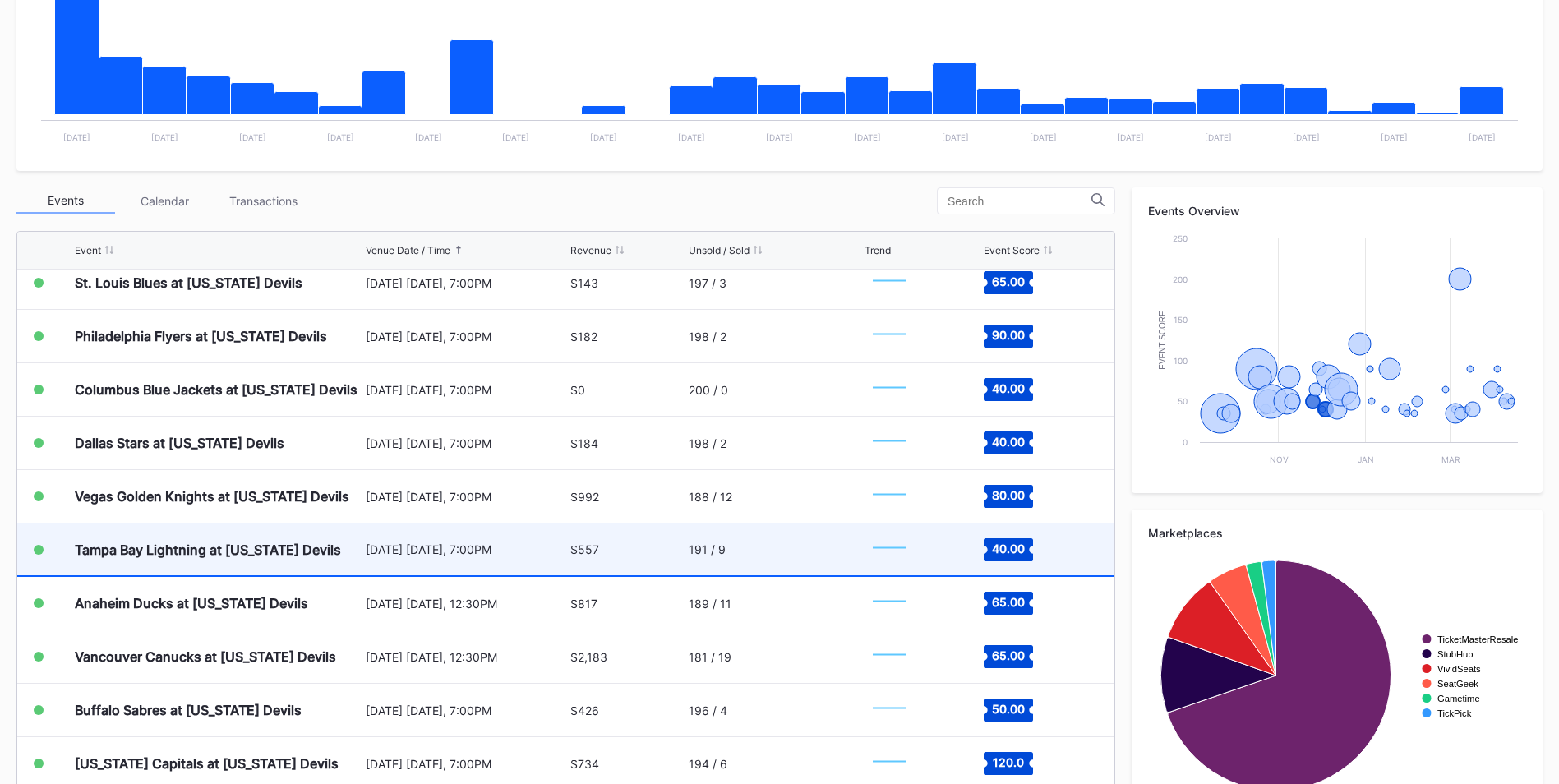
scroll to position [658, 0]
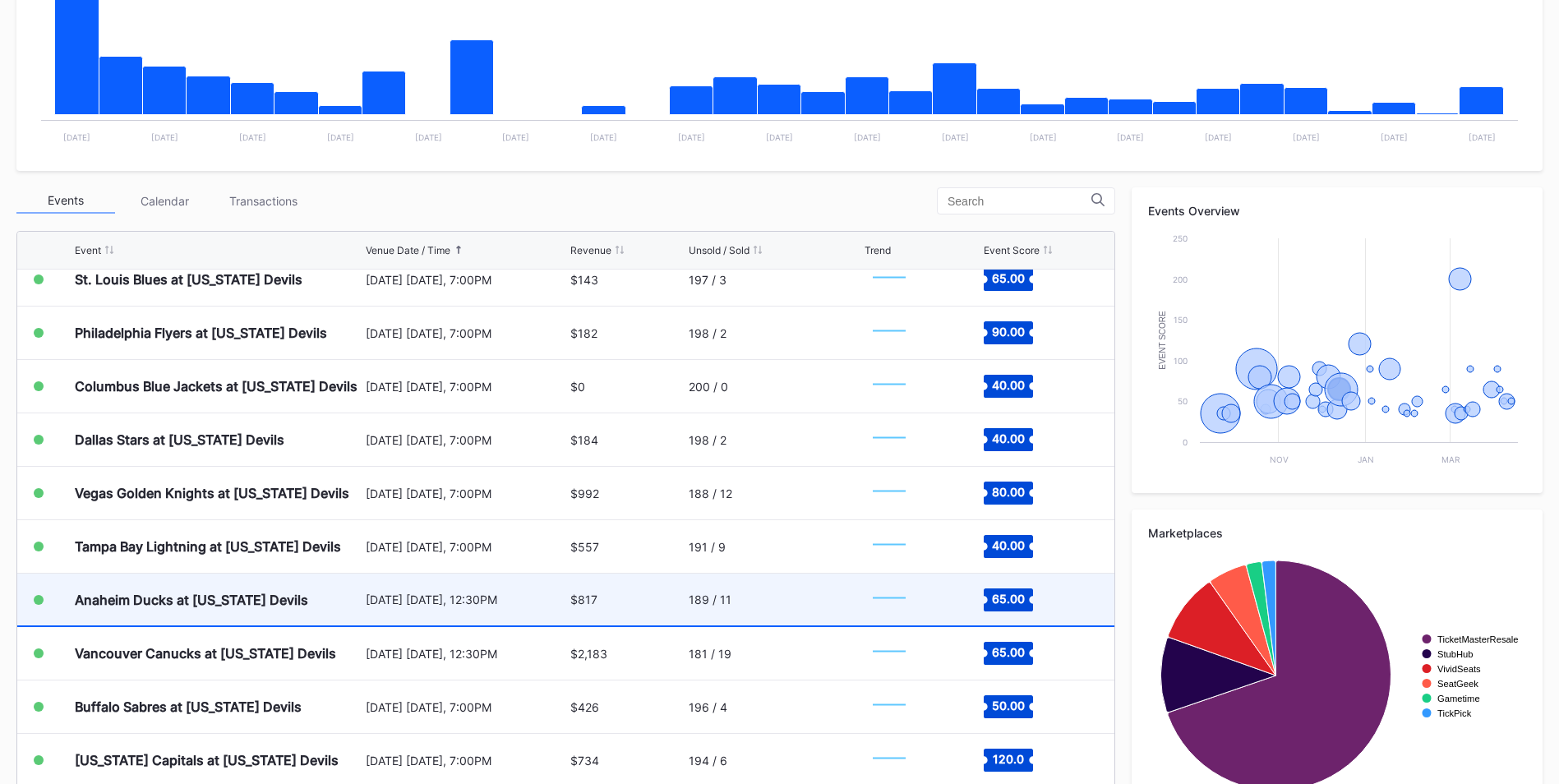
click at [514, 610] on div "[DATE] [DATE], 12:30PM" at bounding box center [465, 599] width 200 height 52
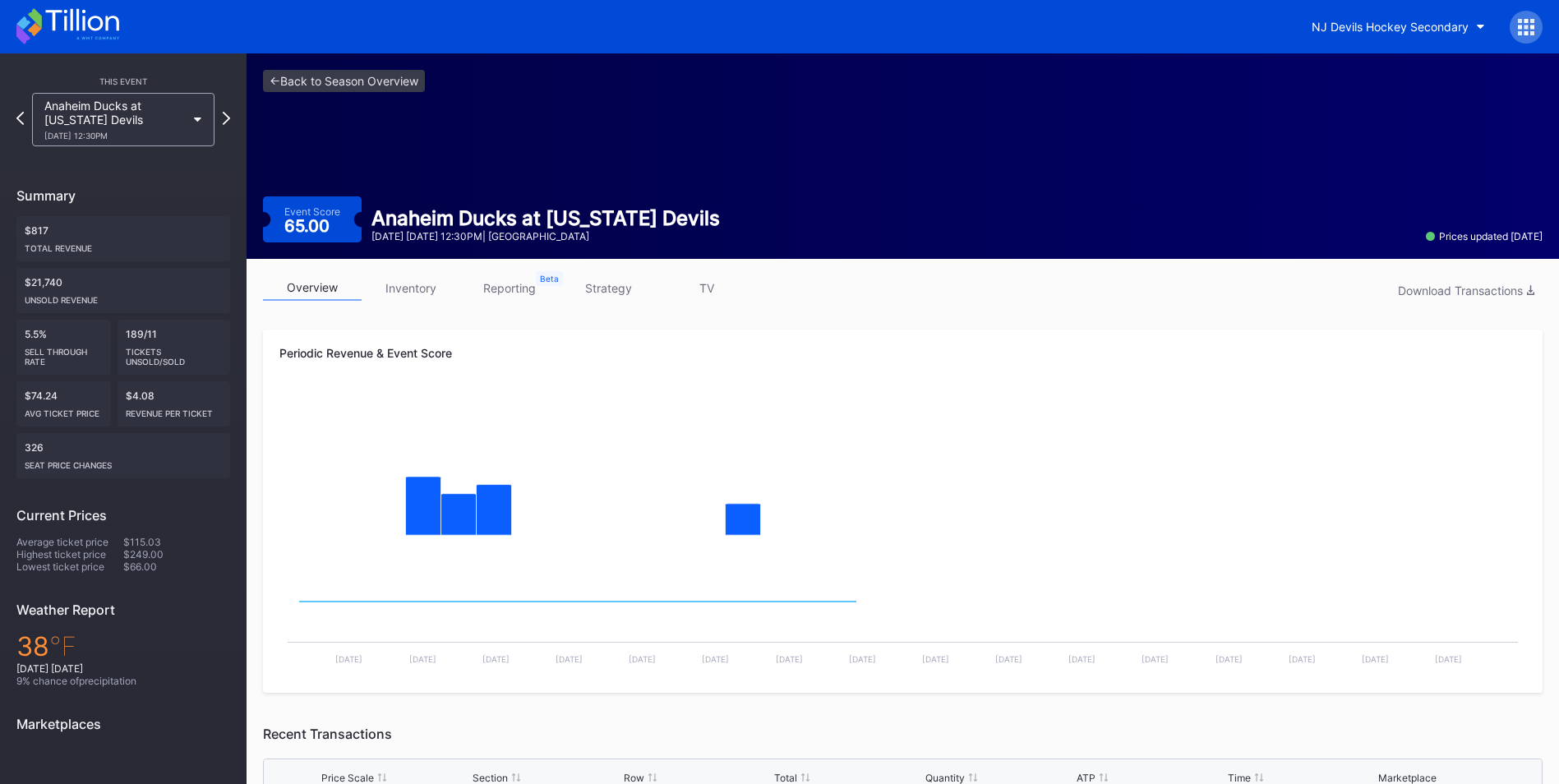
click at [603, 295] on link "strategy" at bounding box center [608, 288] width 98 height 25
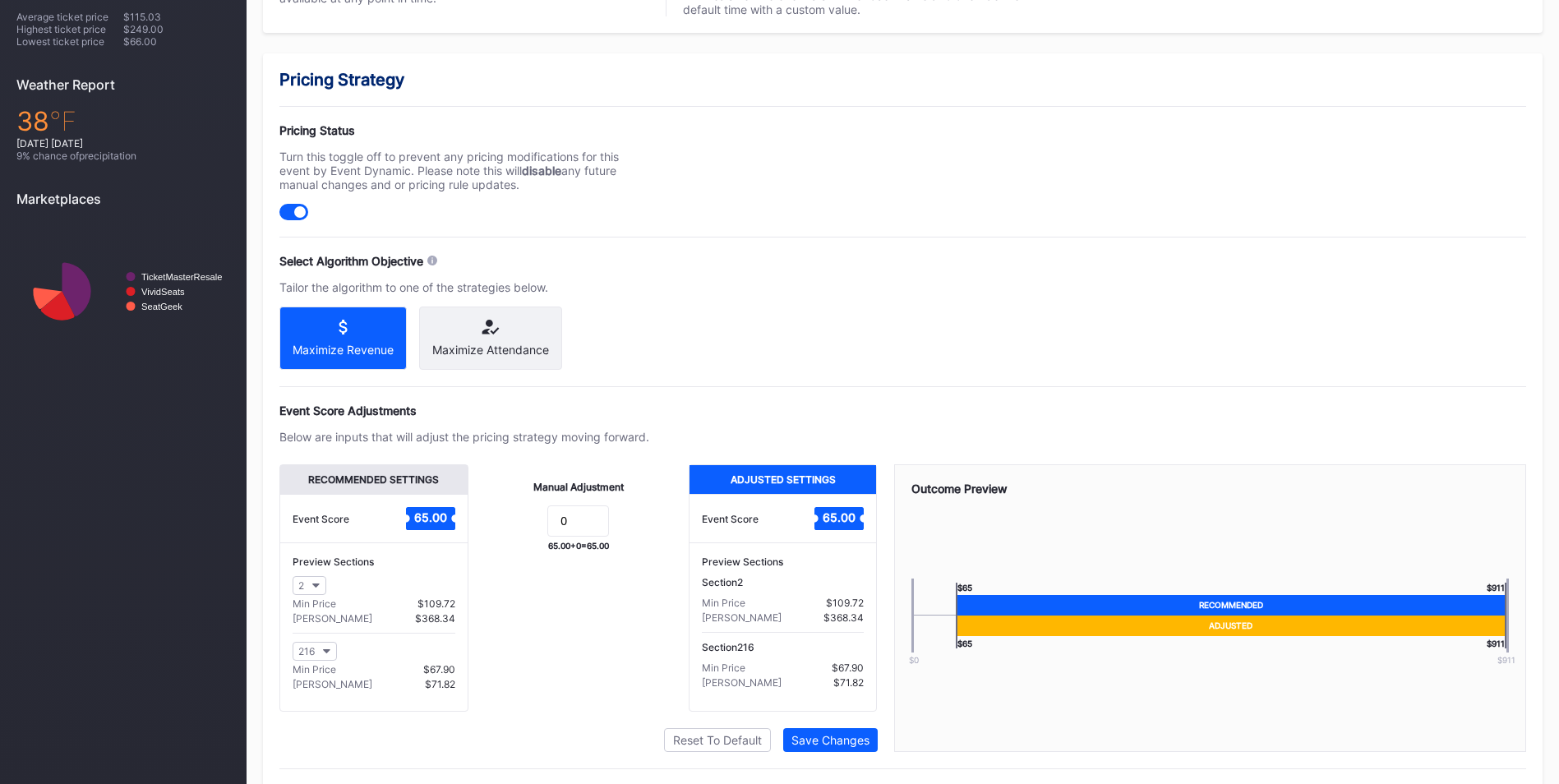
scroll to position [574, 0]
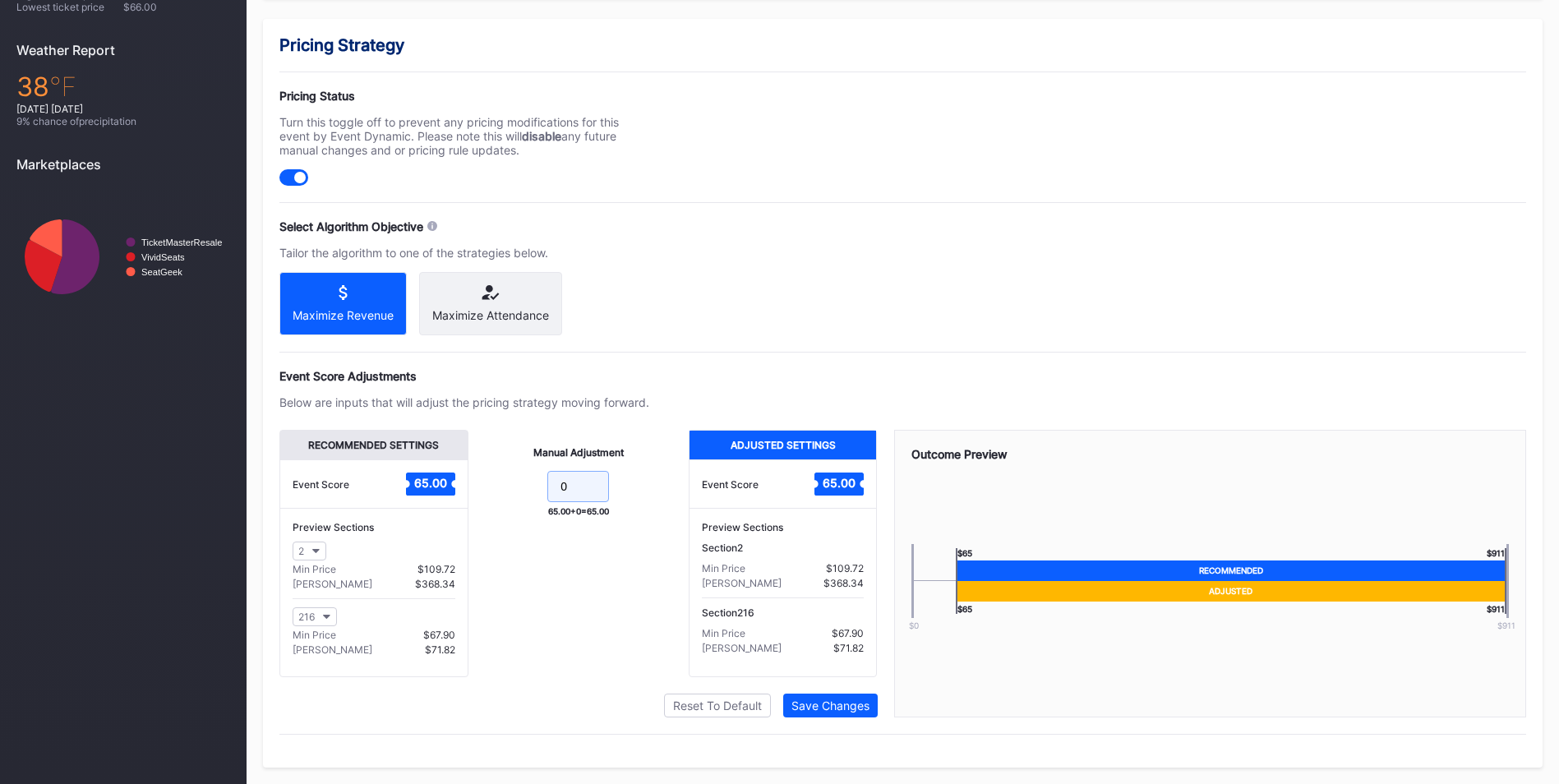
click at [576, 490] on input "0" at bounding box center [578, 486] width 61 height 31
type input "15"
click at [867, 724] on div "Pricing Strategy Pricing Status Turn this toggle off to prevent any pricing mod…" at bounding box center [903, 392] width 1280 height 748
click at [859, 705] on div "Save Changes" at bounding box center [830, 705] width 78 height 14
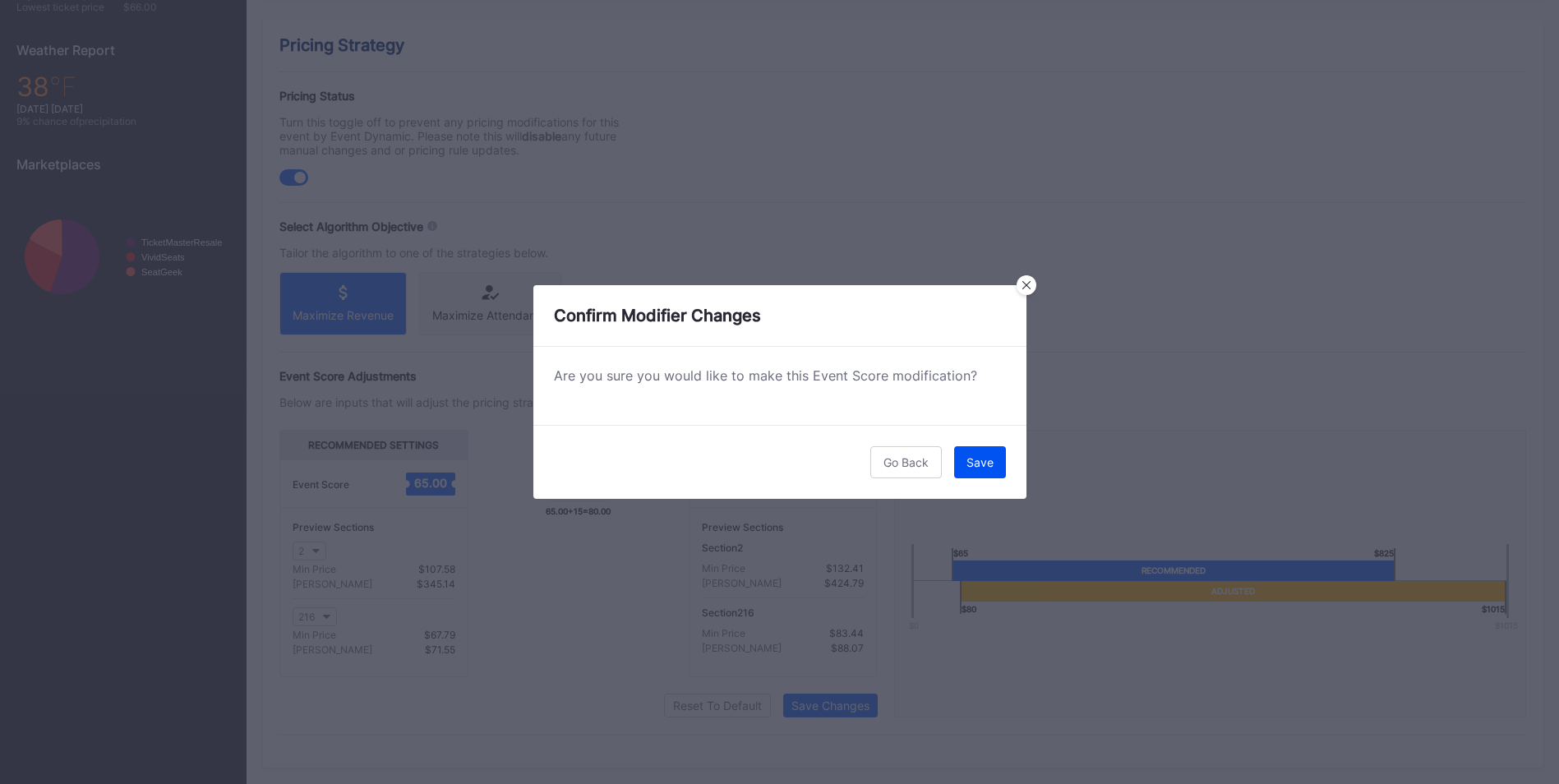
click at [964, 460] on button "Save" at bounding box center [980, 462] width 52 height 32
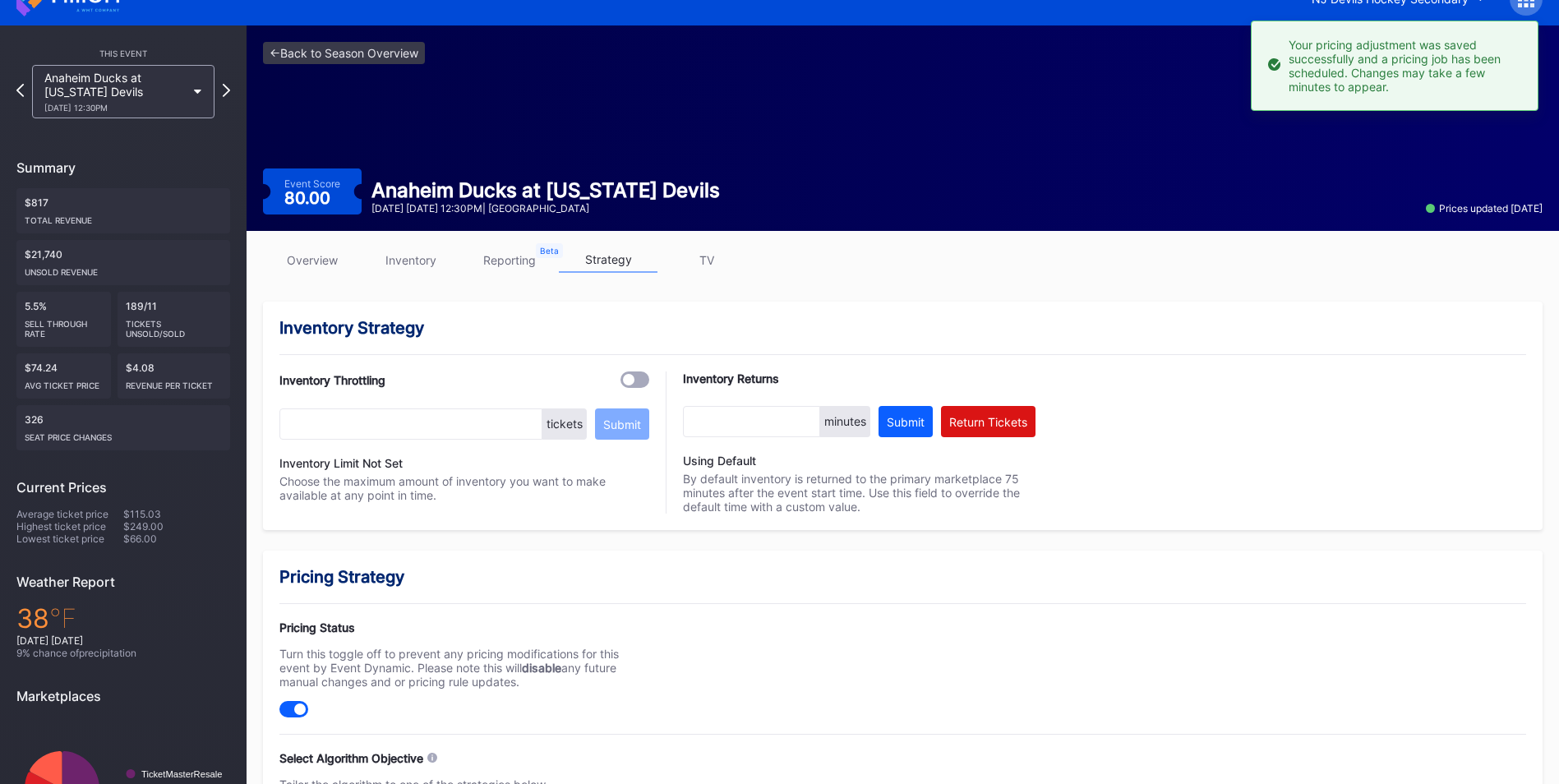
scroll to position [0, 0]
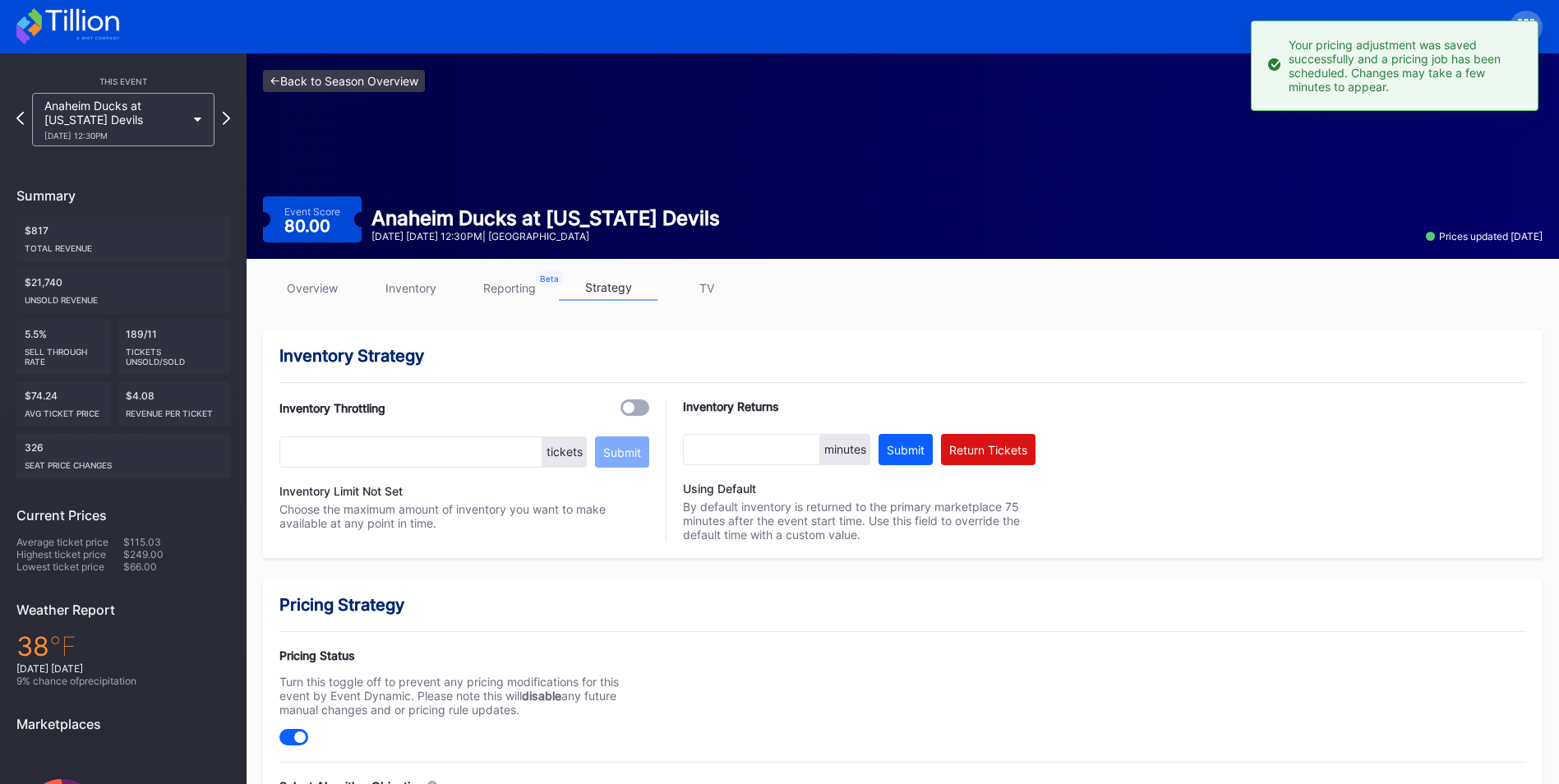
click at [373, 86] on link "<- Back to Season Overview" at bounding box center [344, 81] width 162 height 23
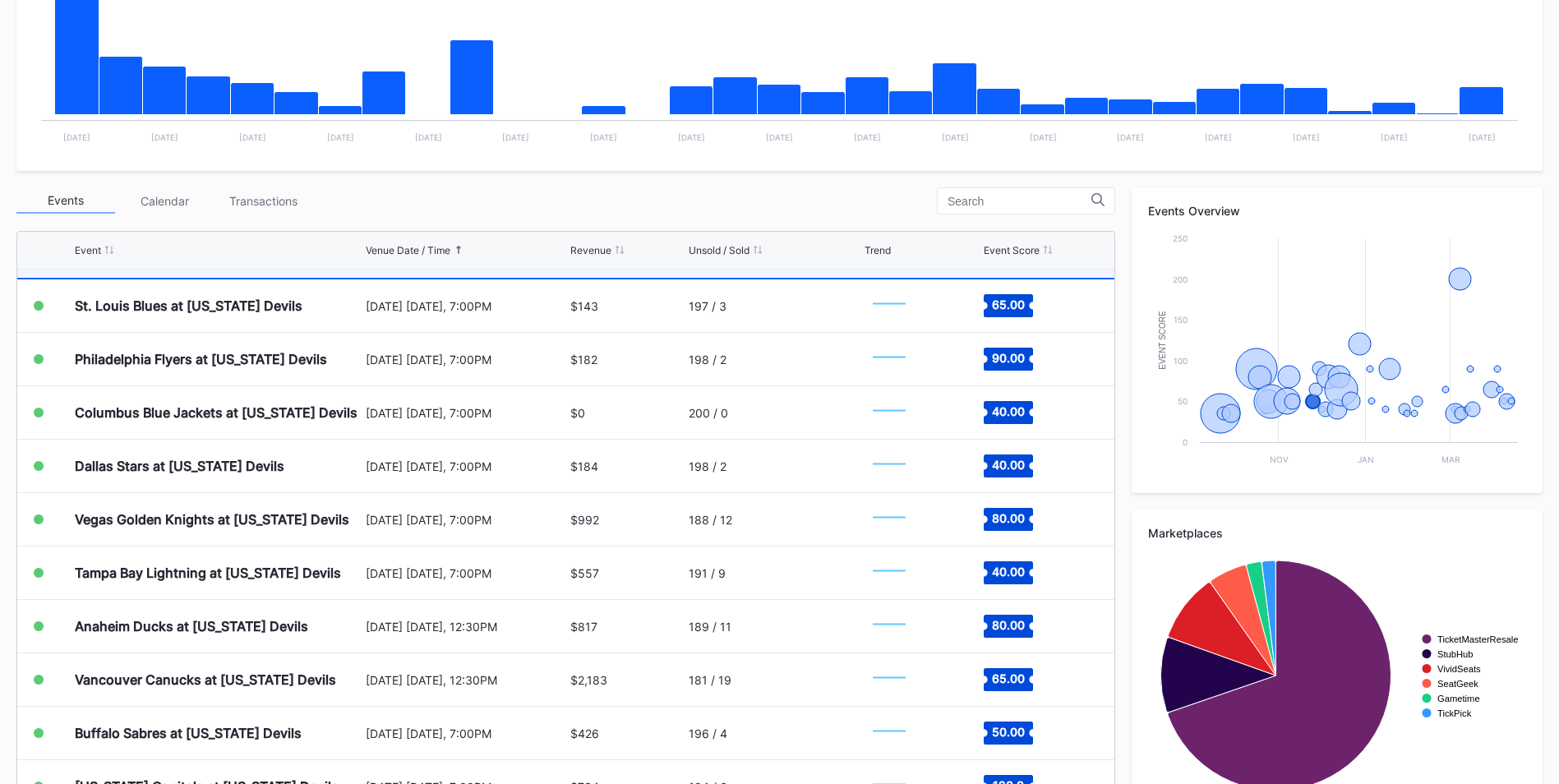
scroll to position [658, 0]
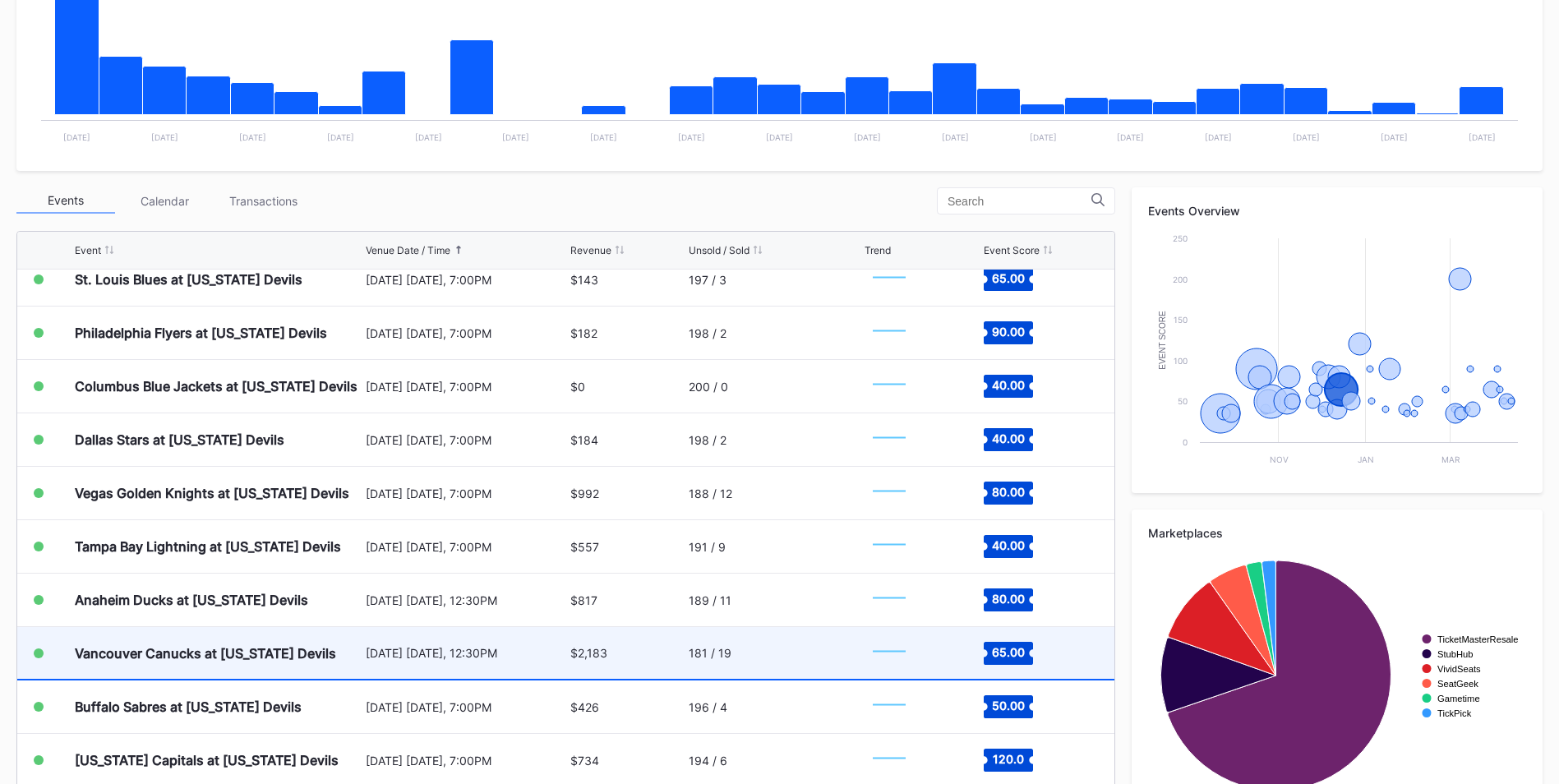
click at [752, 641] on div "181 / 19" at bounding box center [775, 652] width 172 height 52
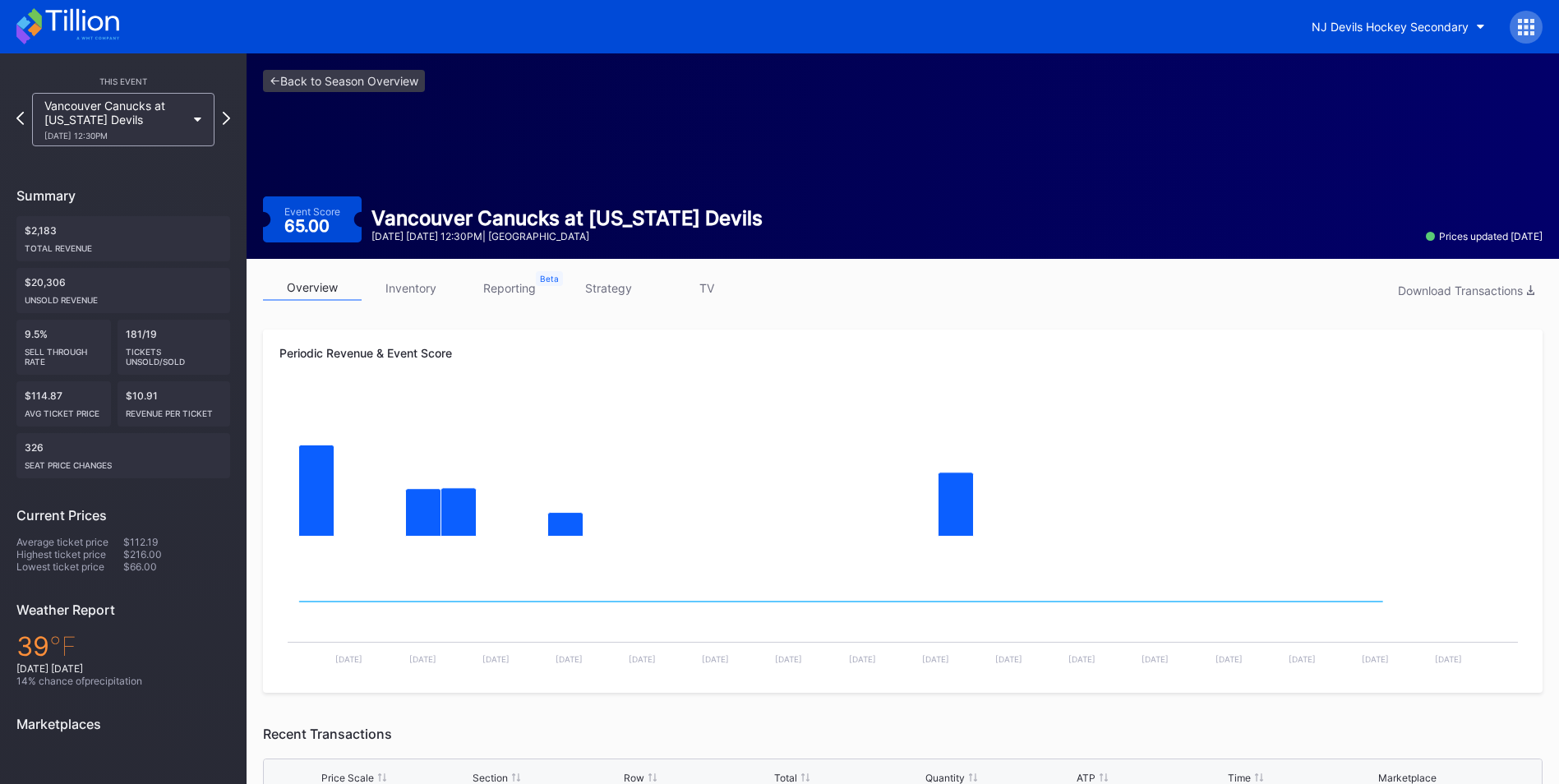
click at [620, 284] on link "strategy" at bounding box center [608, 288] width 98 height 25
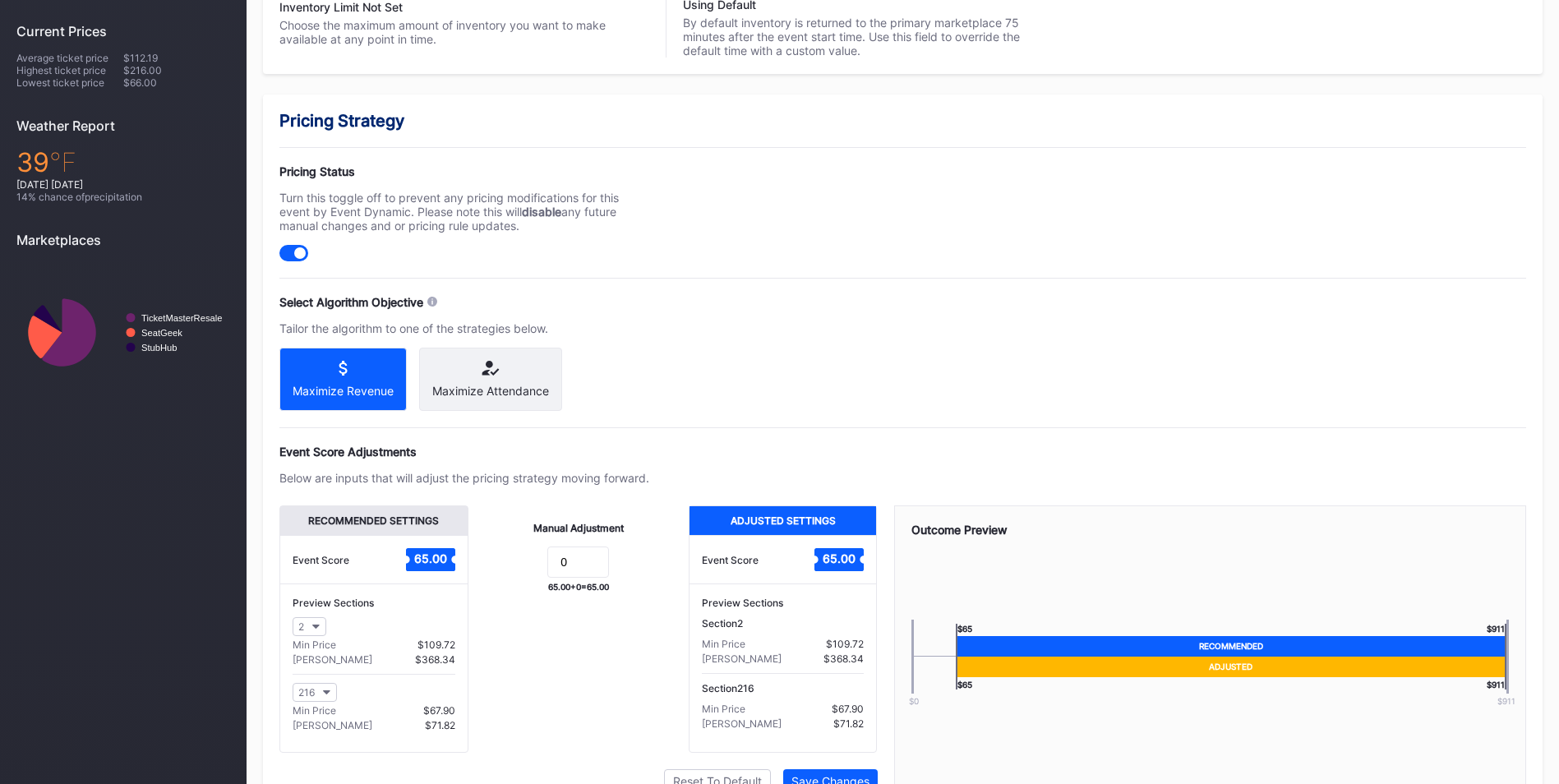
scroll to position [574, 0]
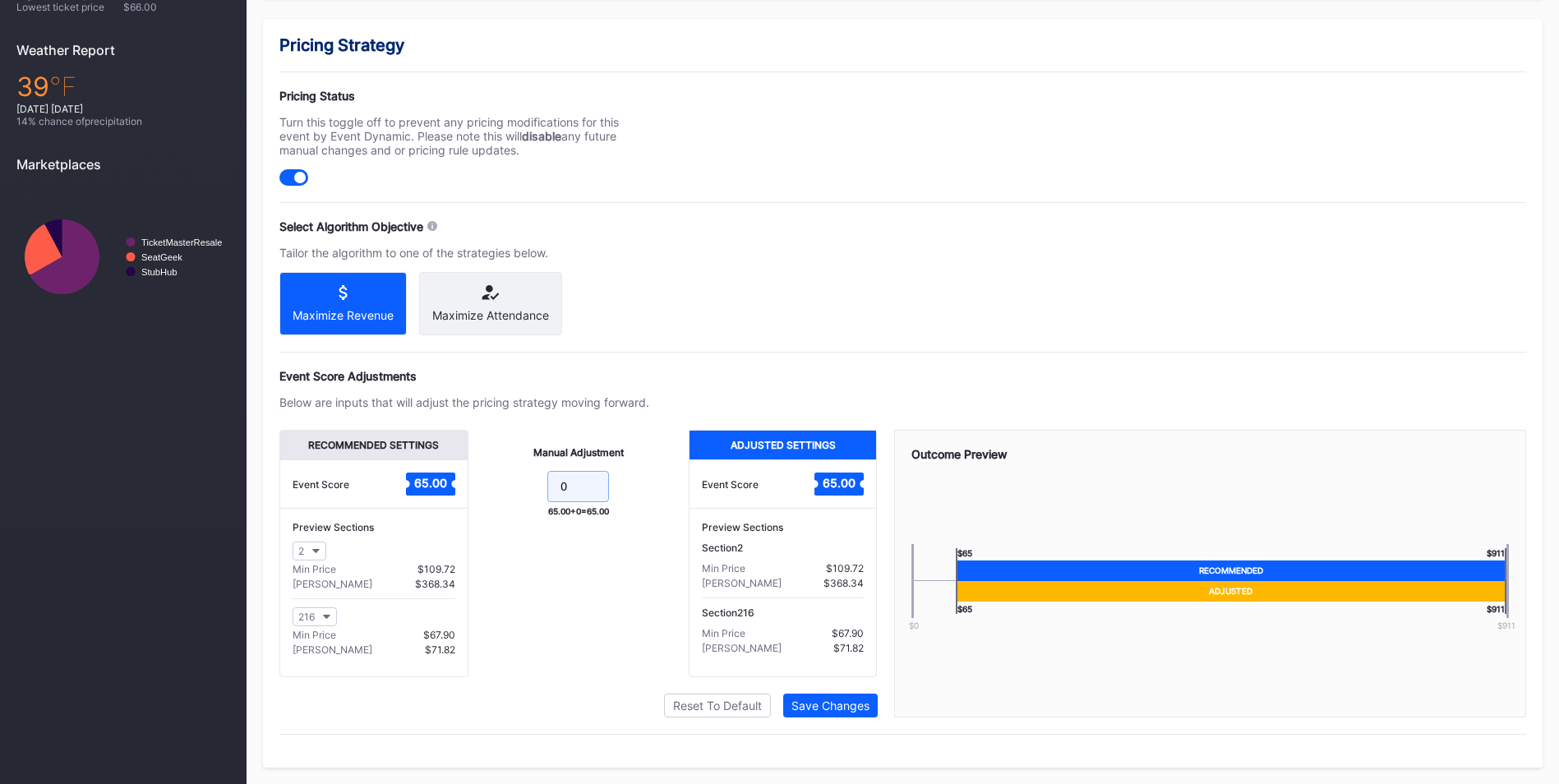
click at [594, 482] on input "0" at bounding box center [578, 486] width 61 height 31
type input "15"
click at [830, 685] on div "Recommended Settings Event Score 65.00 Preview Sections 2 Min Price $107.58 Max…" at bounding box center [578, 573] width 598 height 288
click at [841, 698] on div "Save Changes" at bounding box center [830, 705] width 78 height 14
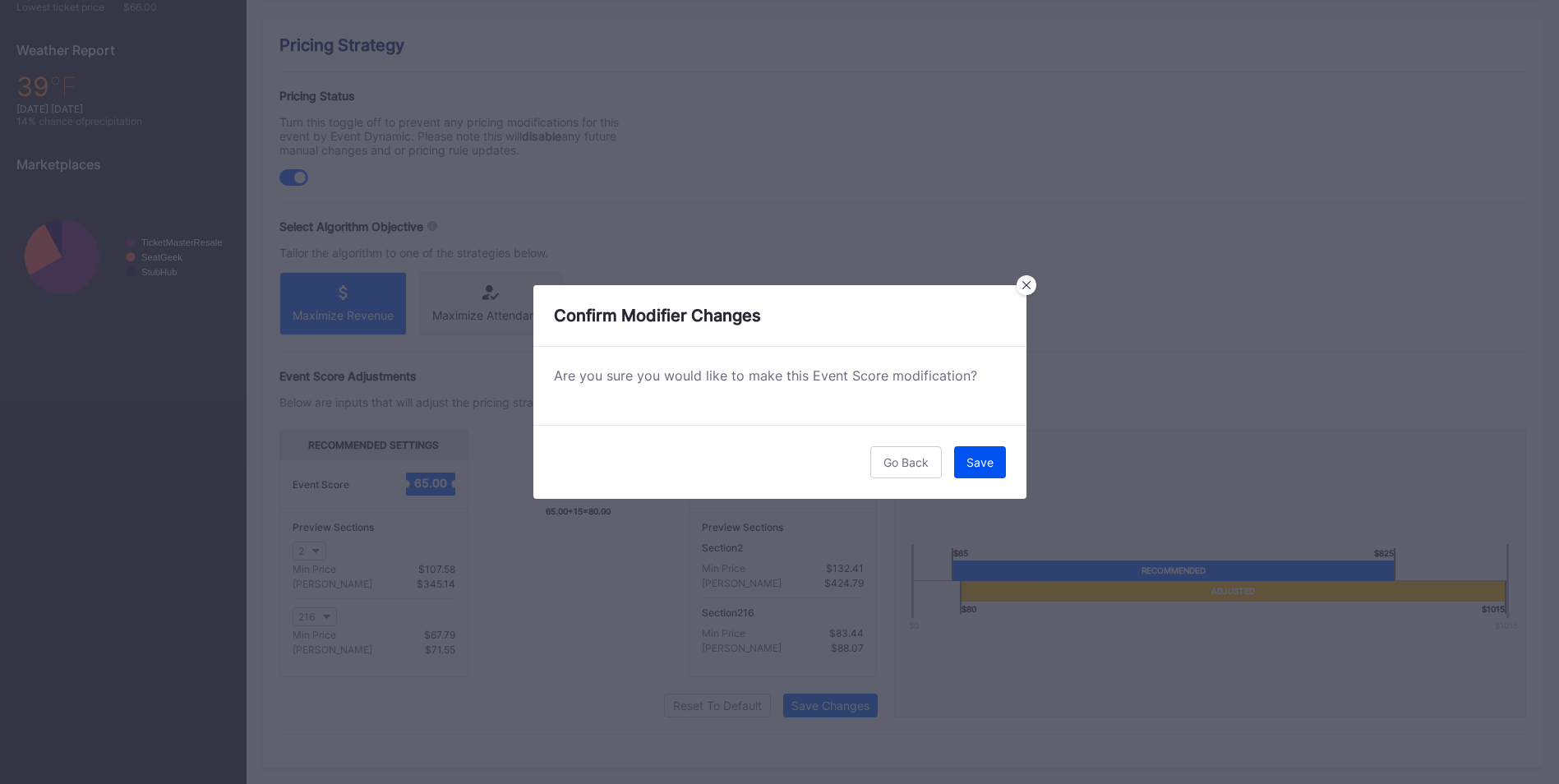
click at [964, 475] on button "Save" at bounding box center [980, 462] width 52 height 32
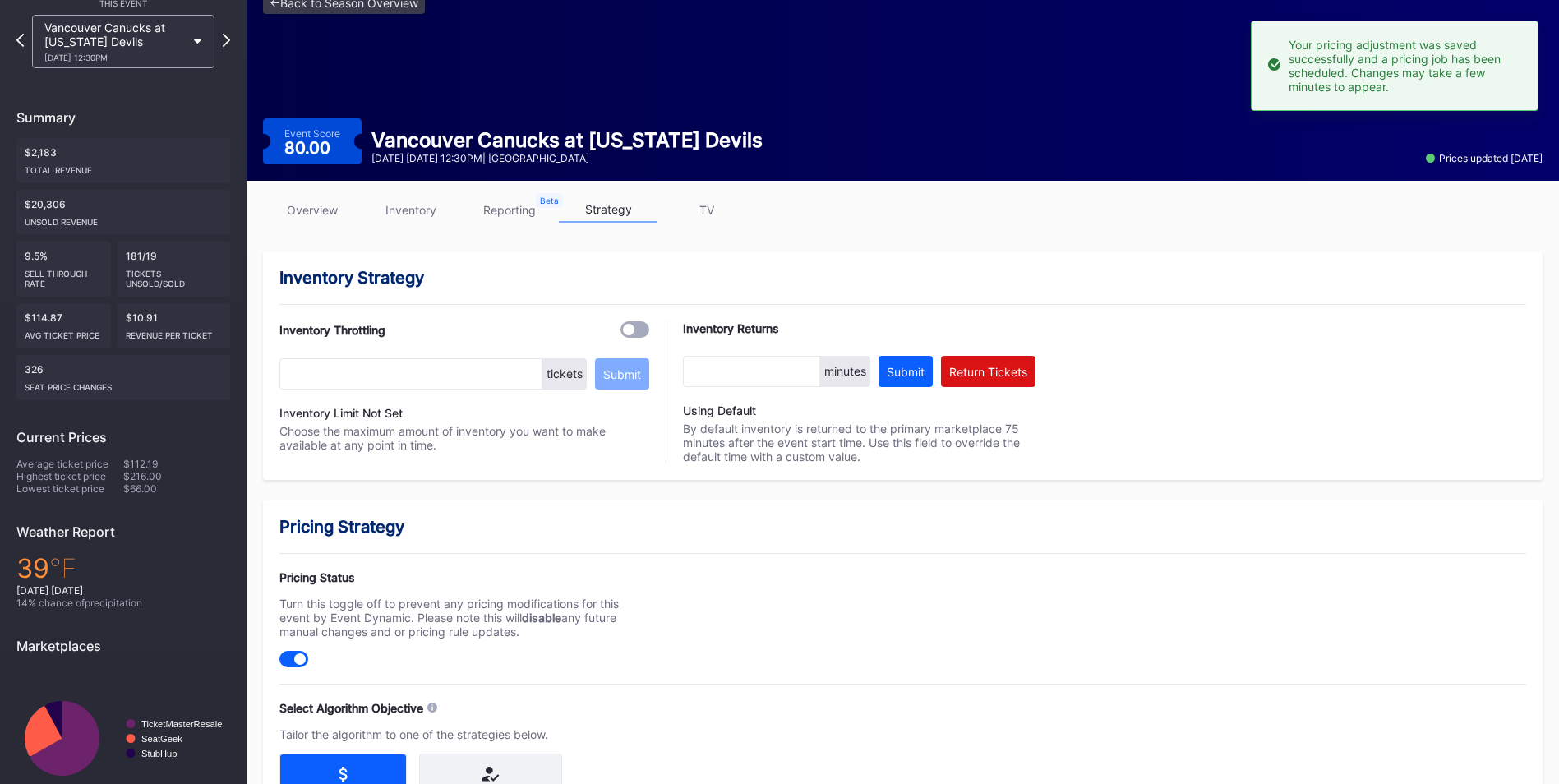
scroll to position [0, 0]
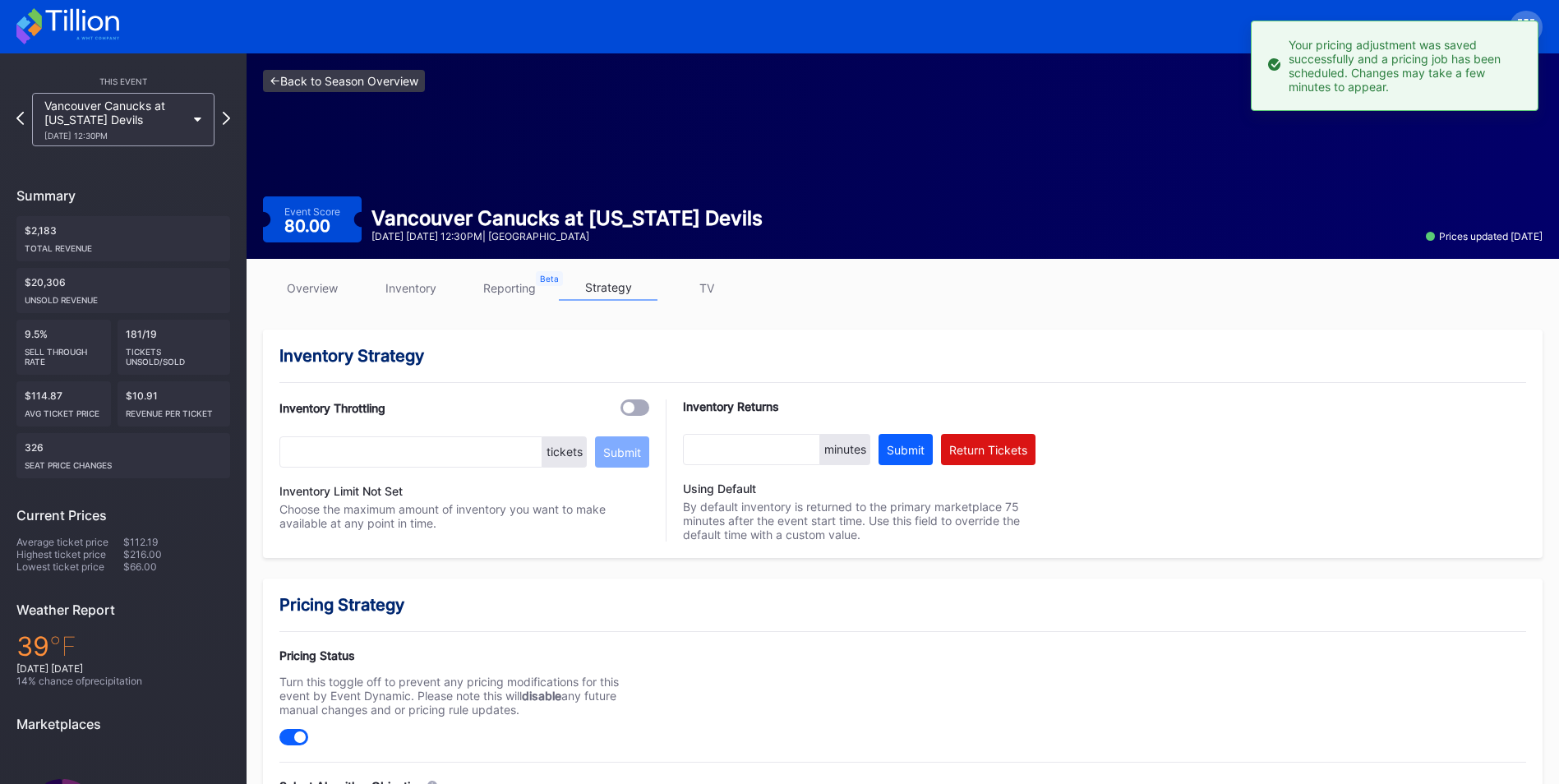
click at [344, 78] on link "<- Back to Season Overview" at bounding box center [344, 81] width 162 height 23
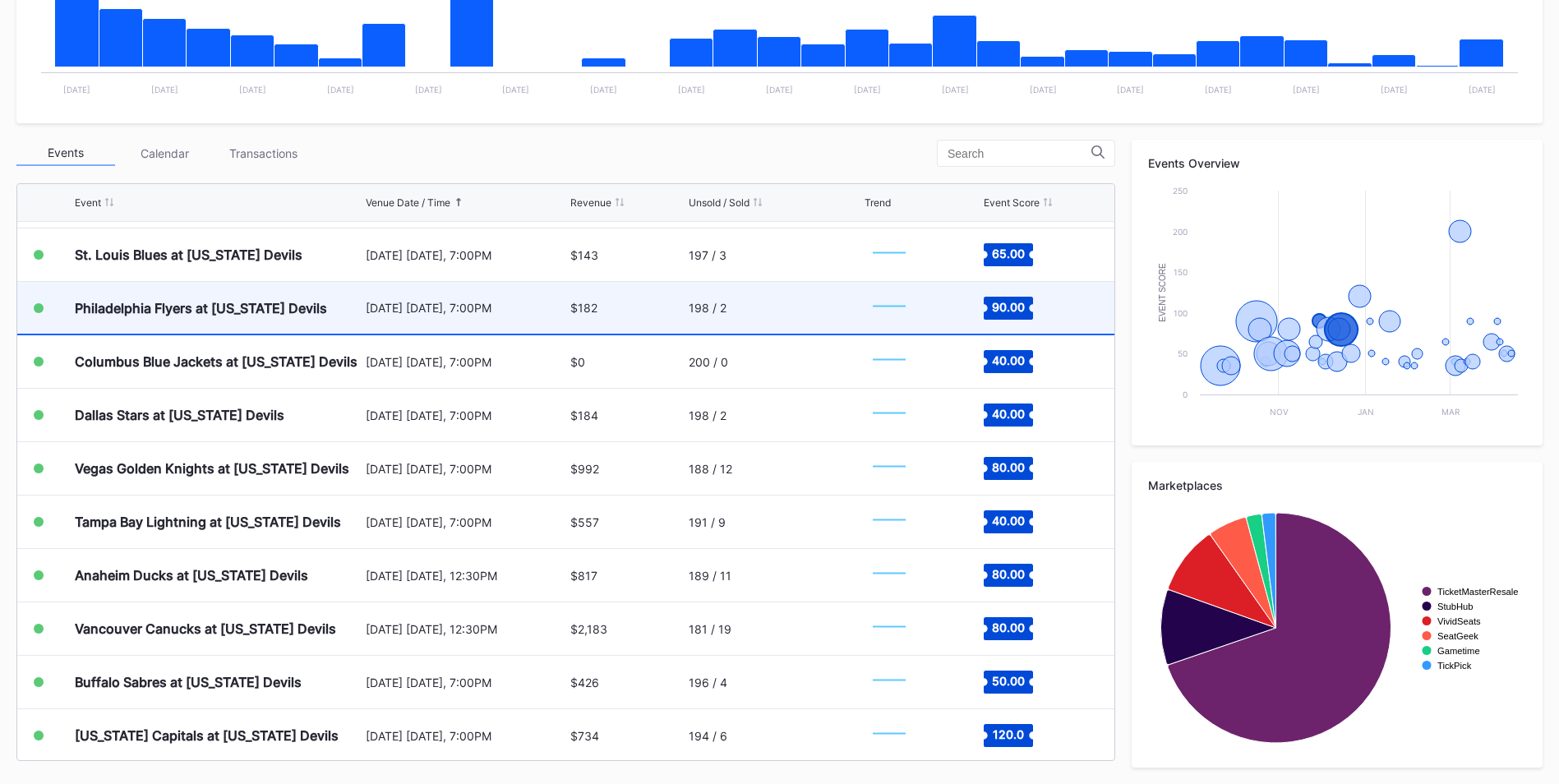
scroll to position [658, 0]
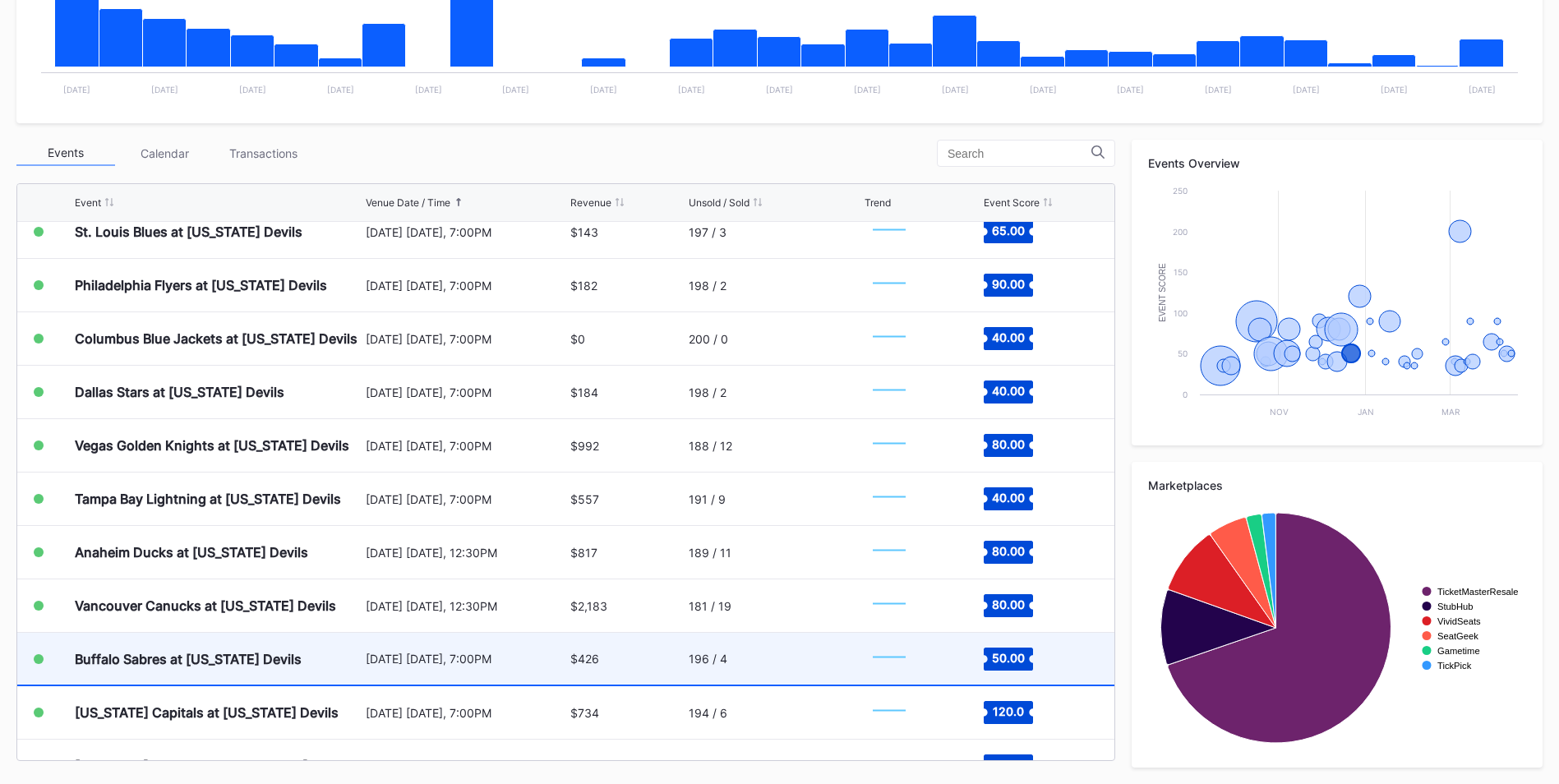
click at [403, 672] on div "[DATE] [DATE], 7:00PM" at bounding box center [465, 658] width 200 height 52
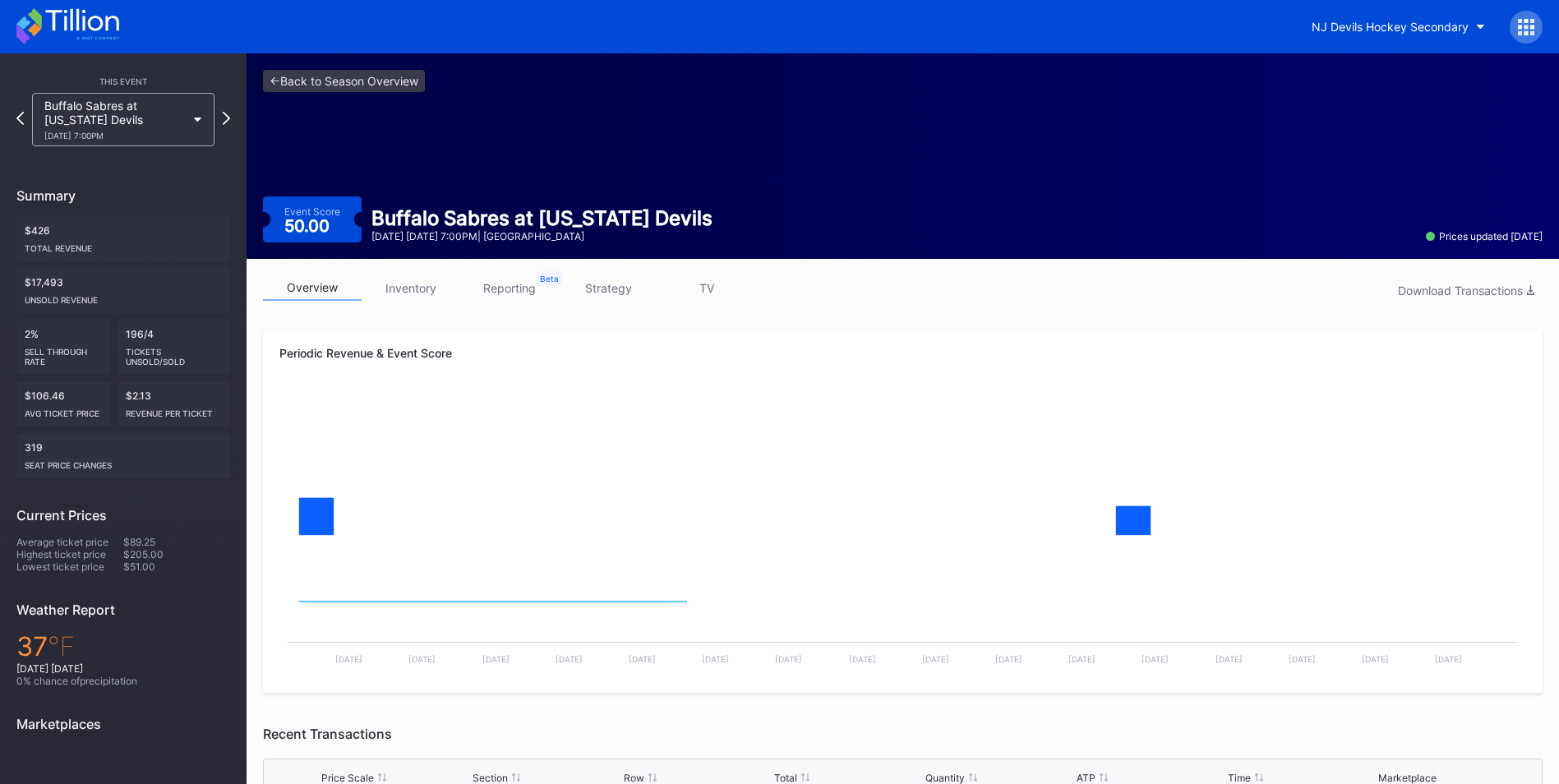
click at [611, 288] on link "strategy" at bounding box center [608, 288] width 98 height 25
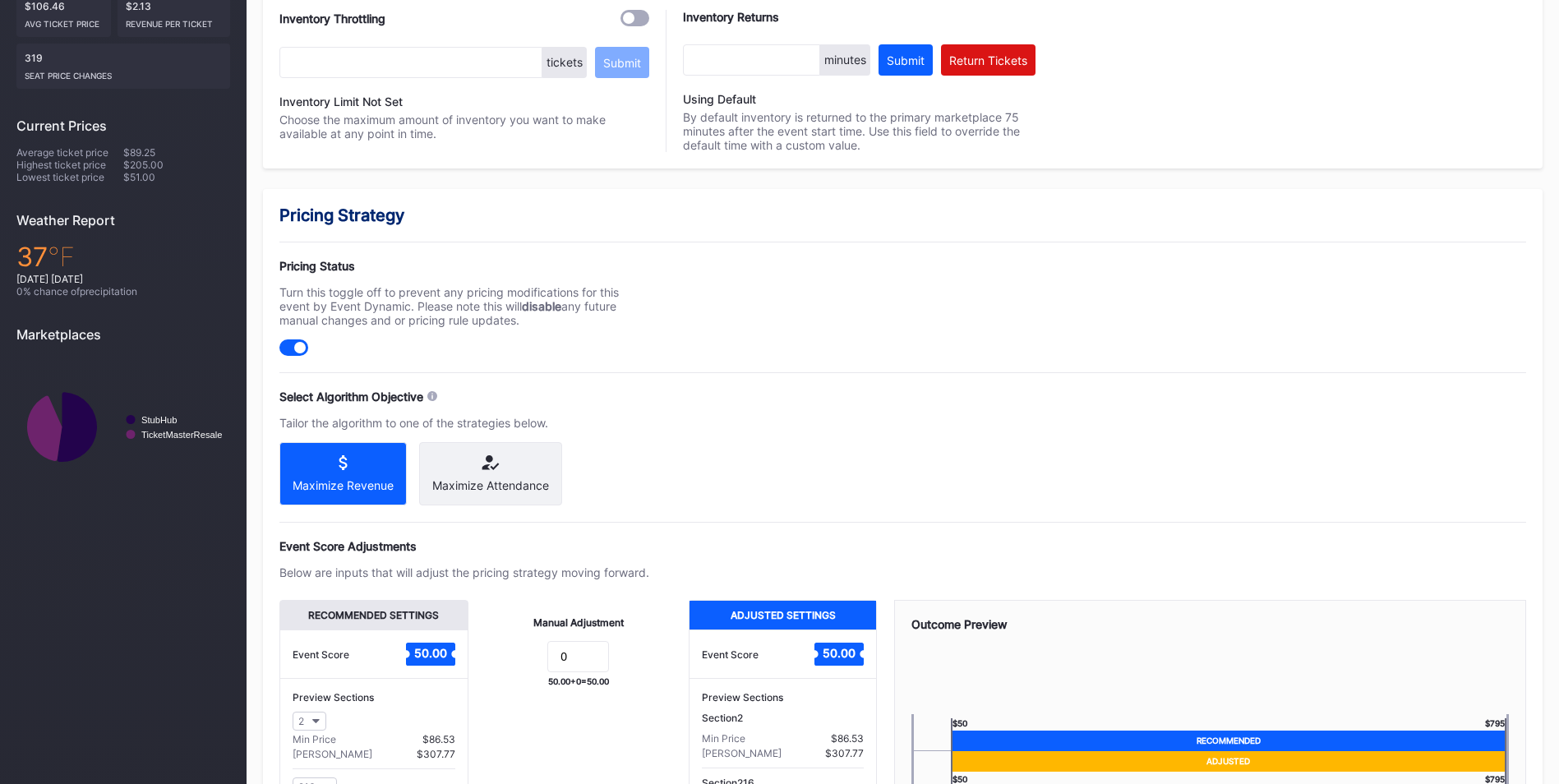
scroll to position [508, 0]
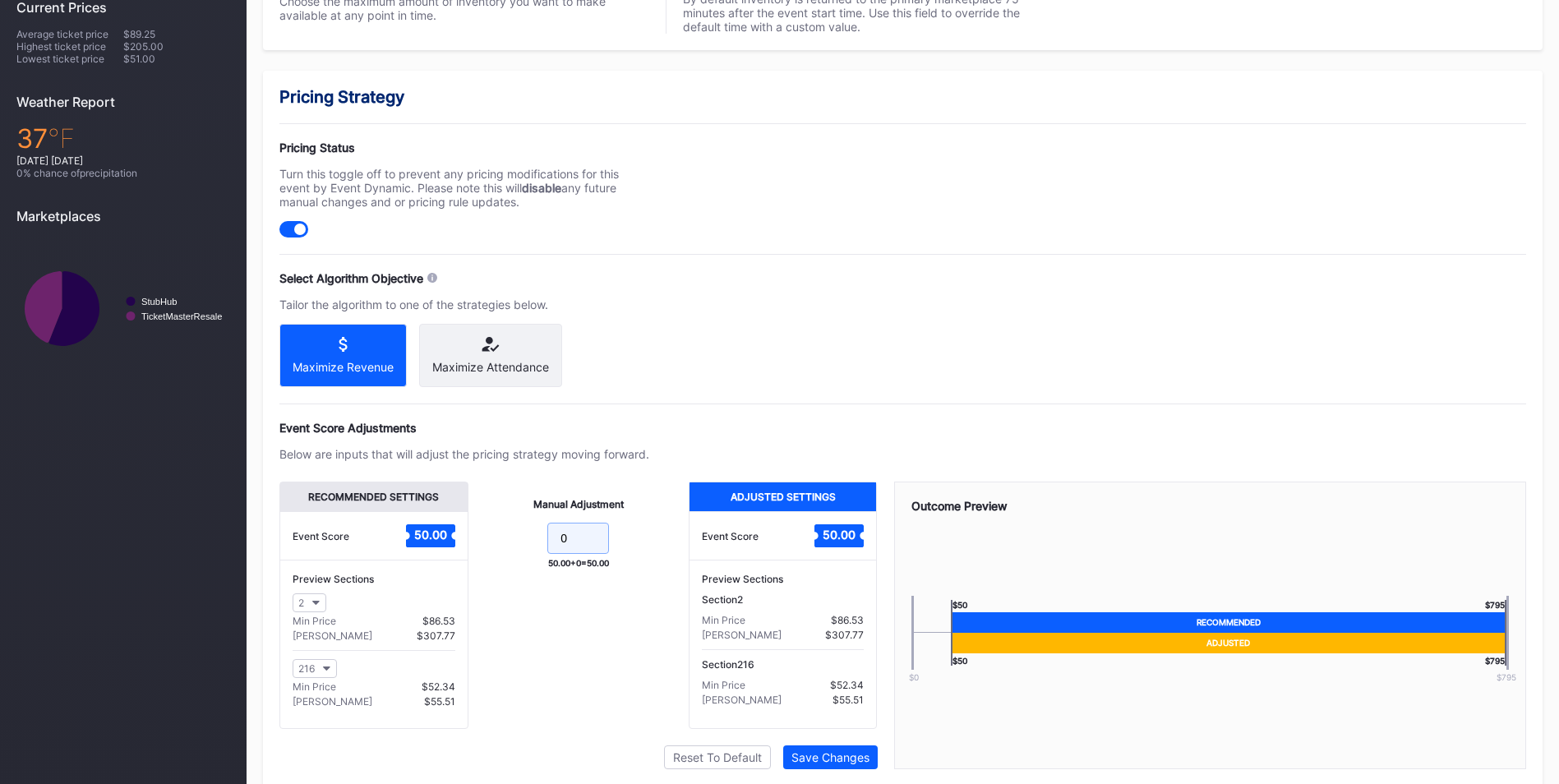
click at [595, 549] on input "0" at bounding box center [578, 538] width 61 height 31
type input "15"
click at [842, 764] on div "Save Changes" at bounding box center [830, 757] width 78 height 14
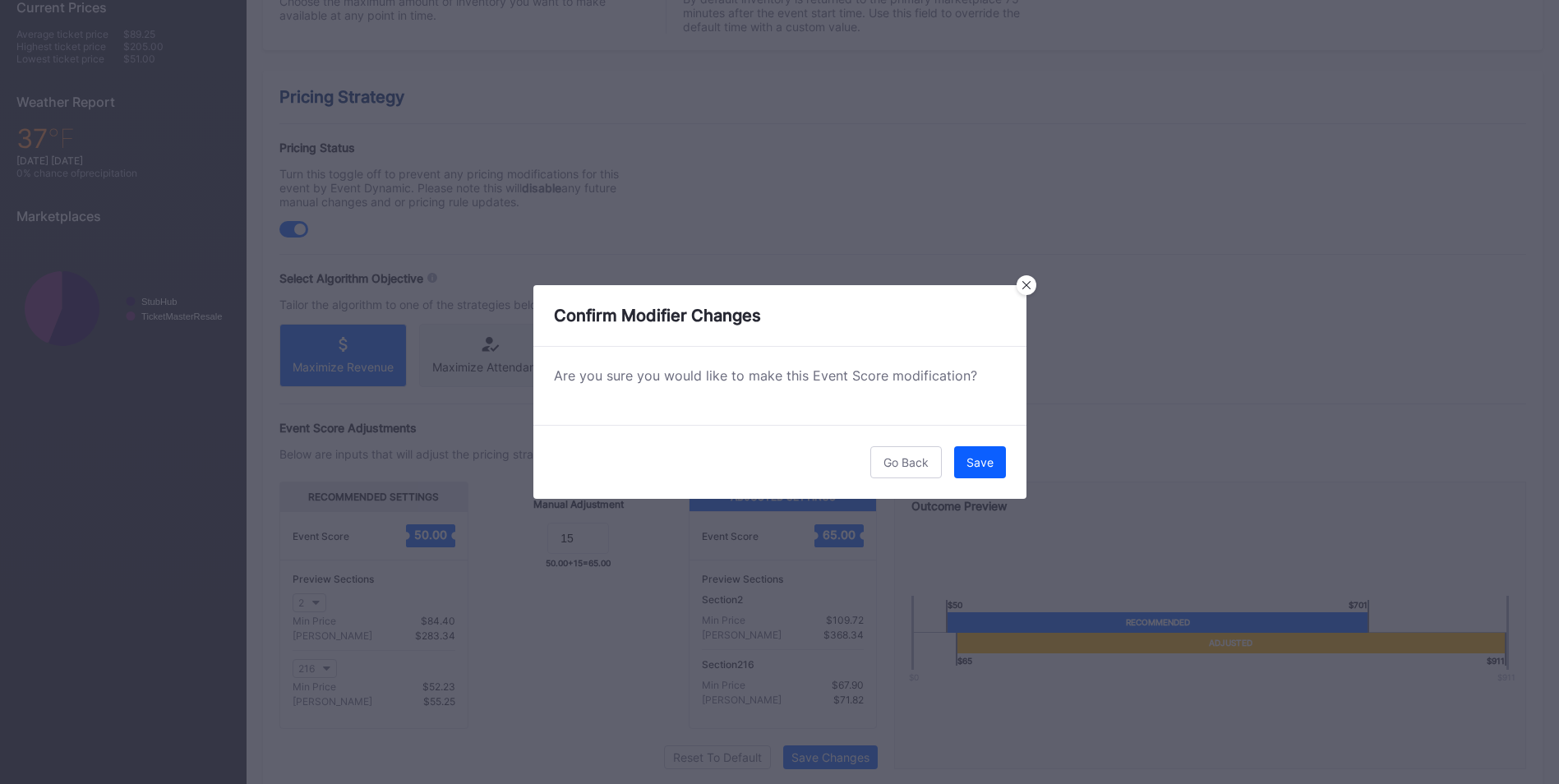
click at [993, 442] on div "Go Back Save" at bounding box center [780, 461] width 493 height 74
click at [993, 465] on div "Save" at bounding box center [980, 461] width 27 height 14
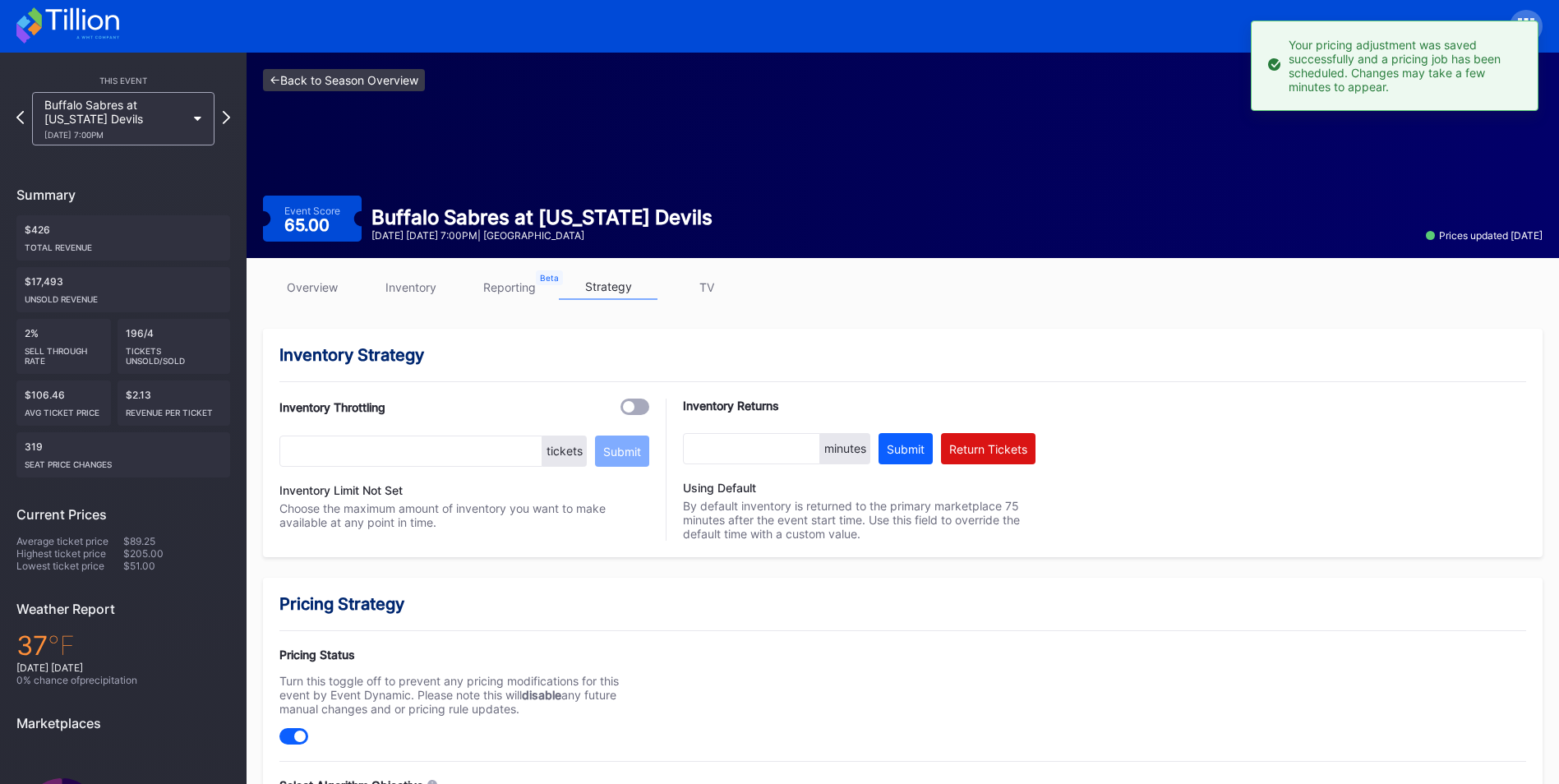
scroll to position [0, 0]
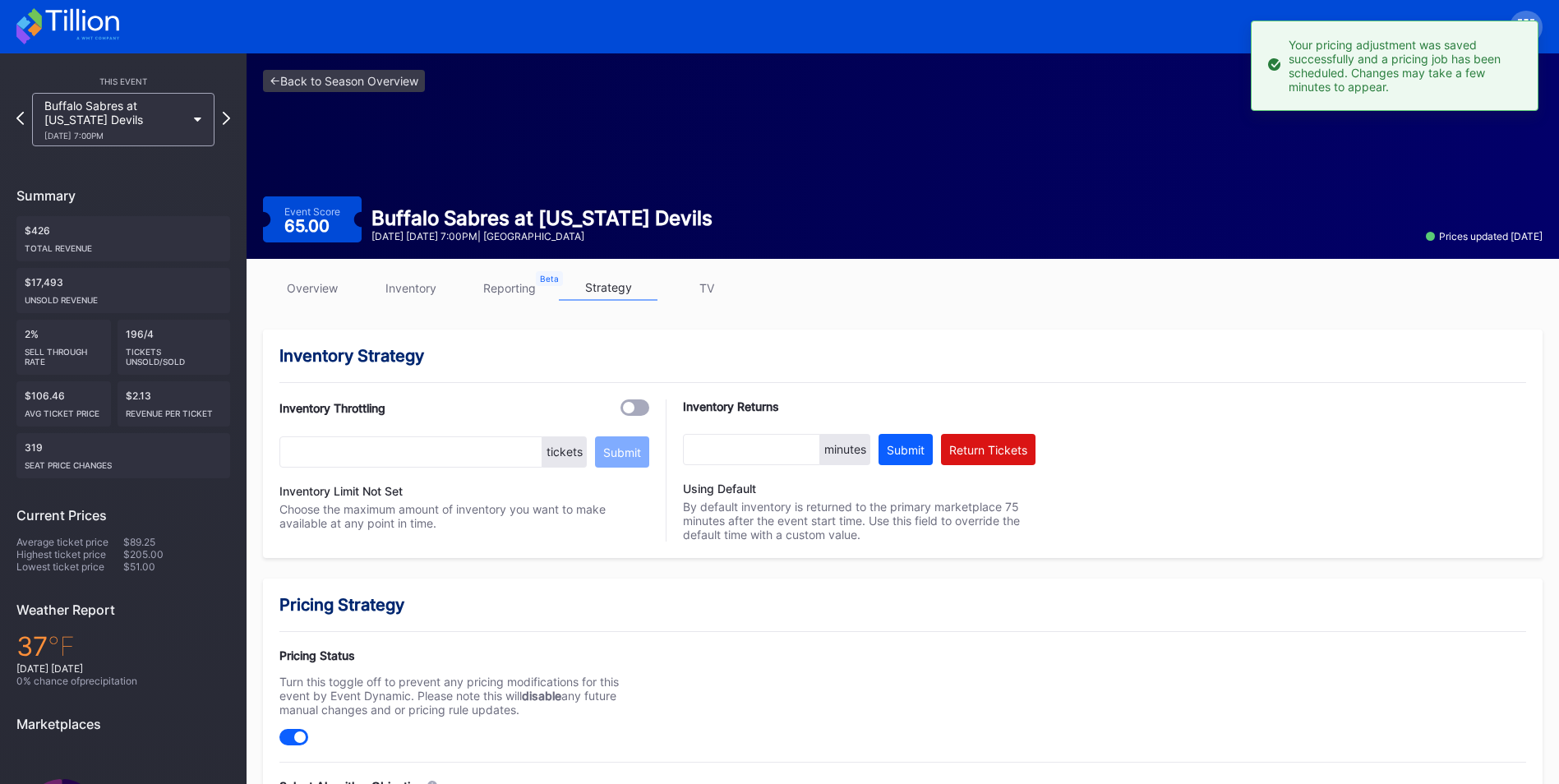
click at [344, 67] on div "<- Back to Season Overview Event Score 65.00 Buffalo Sabres at [US_STATE] Devil…" at bounding box center [902, 157] width 1312 height 206
click at [351, 73] on link "<- Back to Season Overview" at bounding box center [344, 81] width 162 height 23
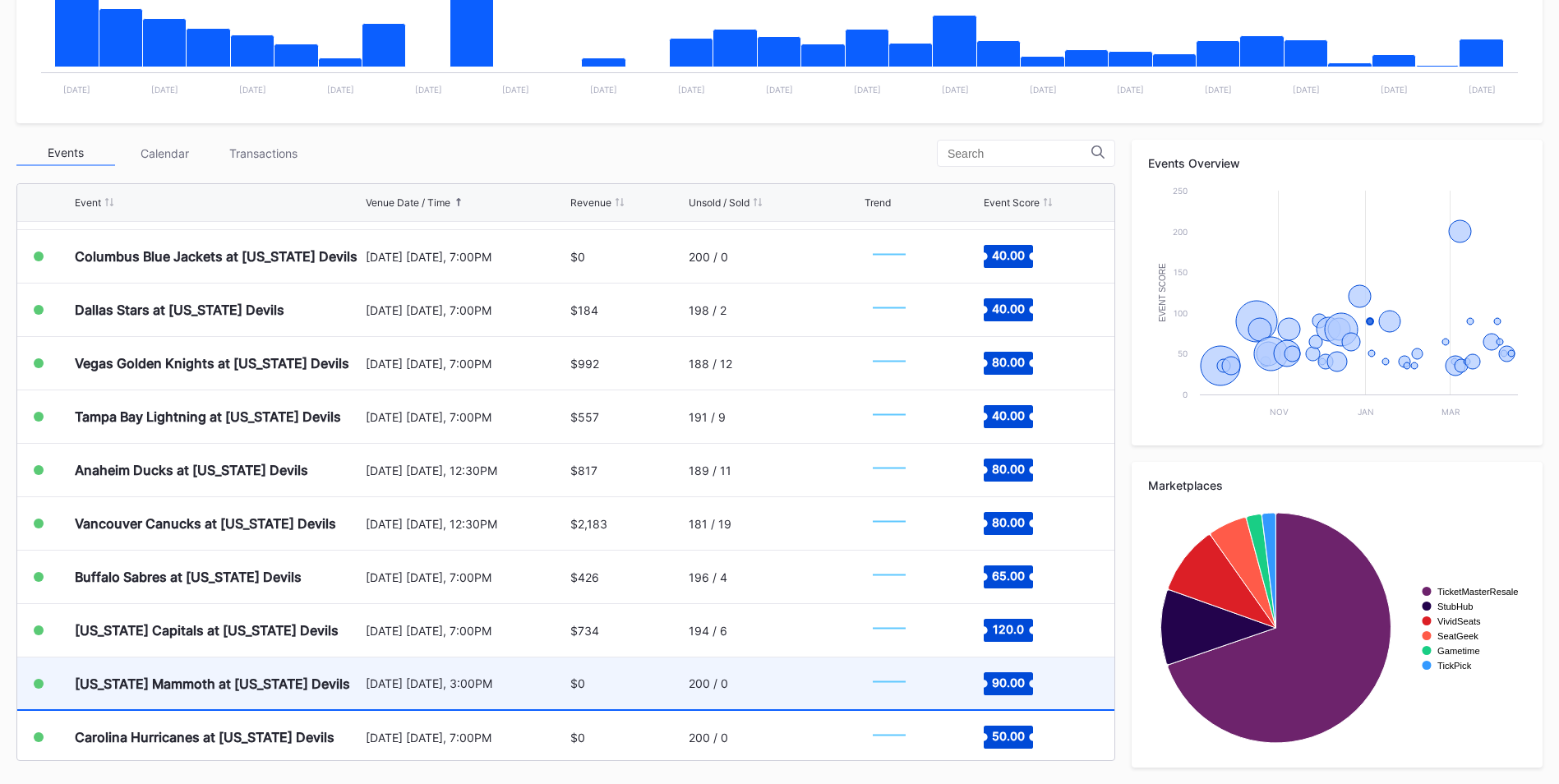
scroll to position [822, 0]
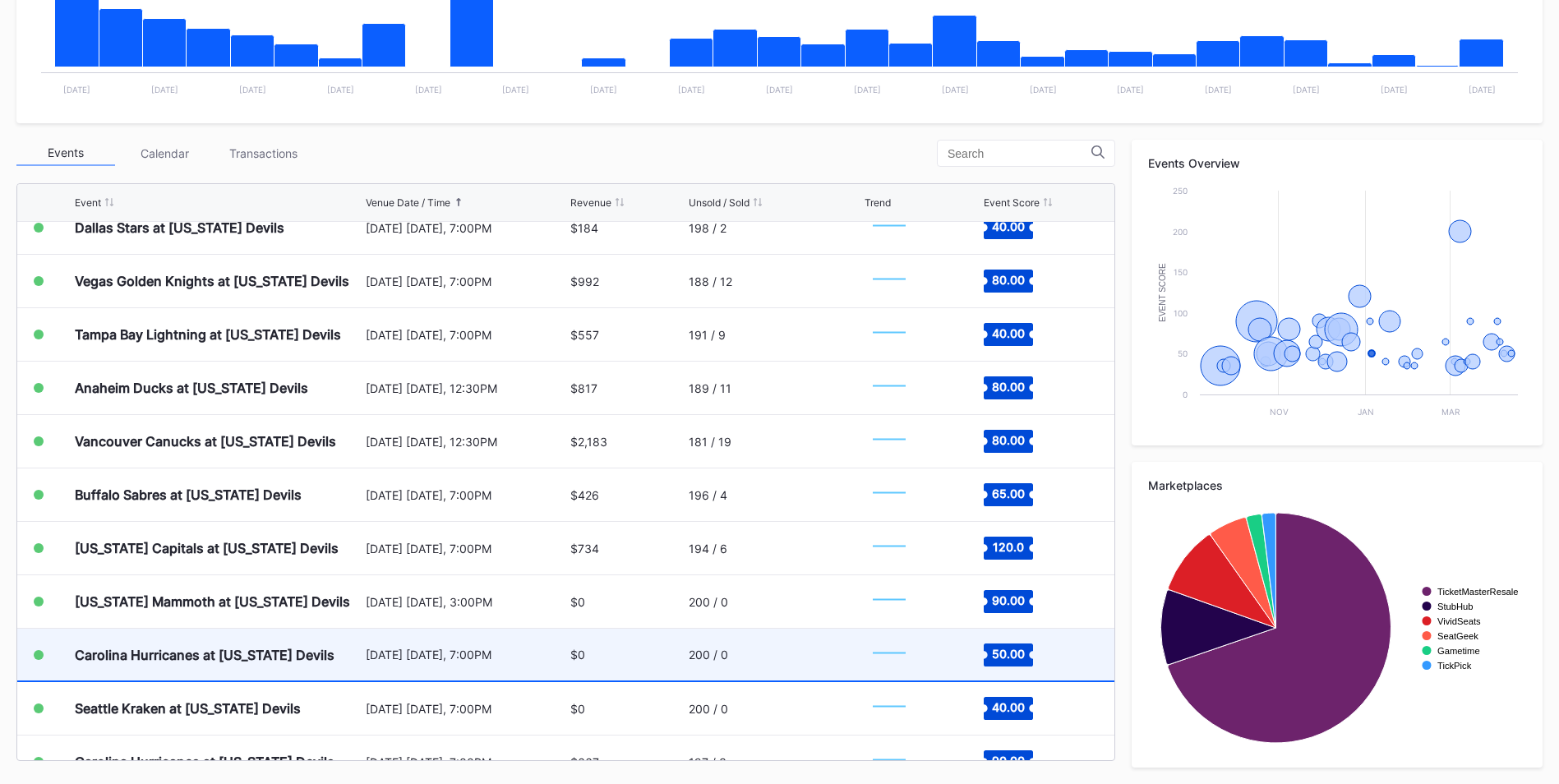
click at [396, 659] on div "[DATE] [DATE], 7:00PM" at bounding box center [465, 654] width 200 height 14
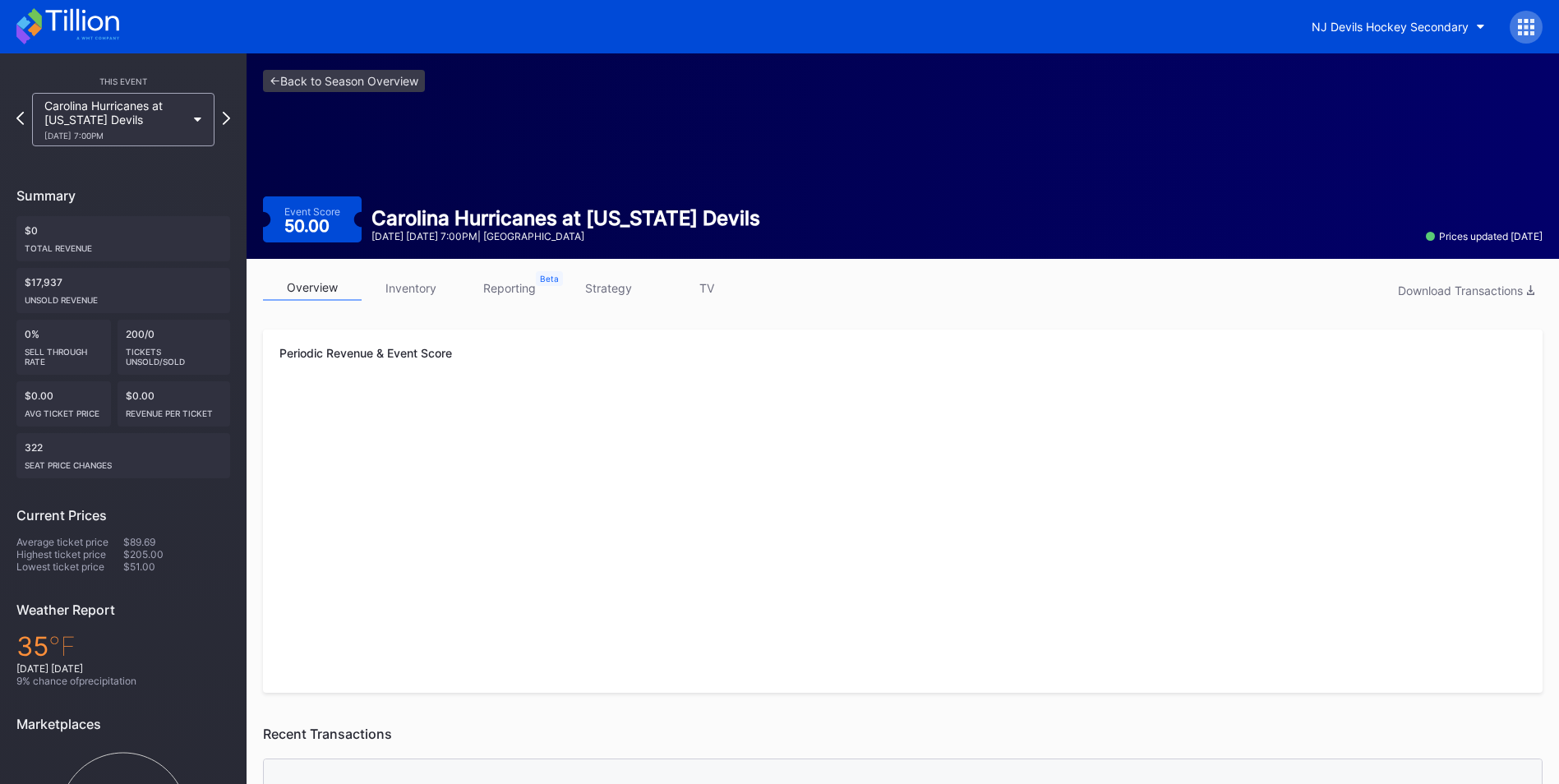
click at [603, 290] on link "strategy" at bounding box center [608, 288] width 98 height 25
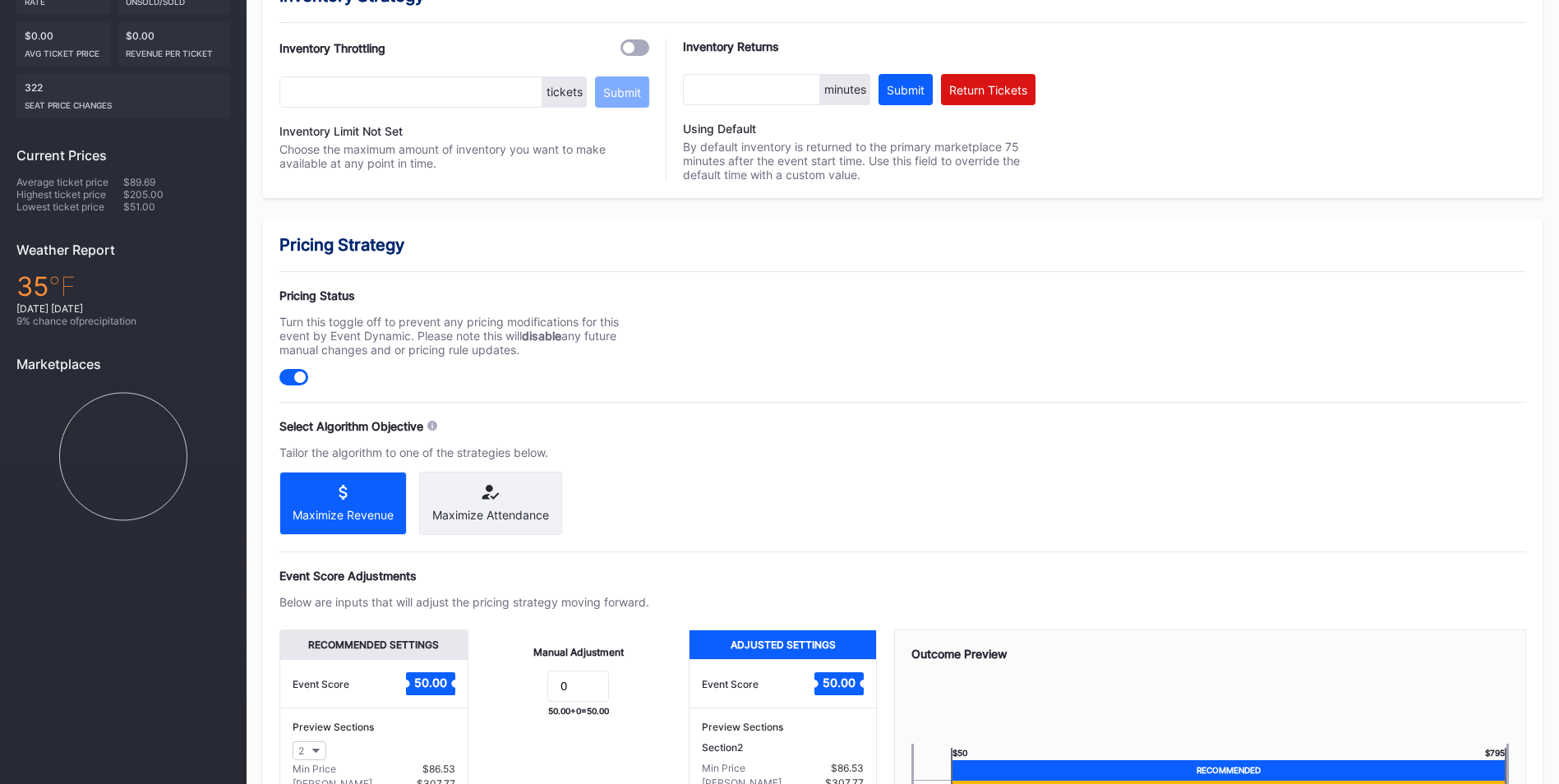
scroll to position [478, 0]
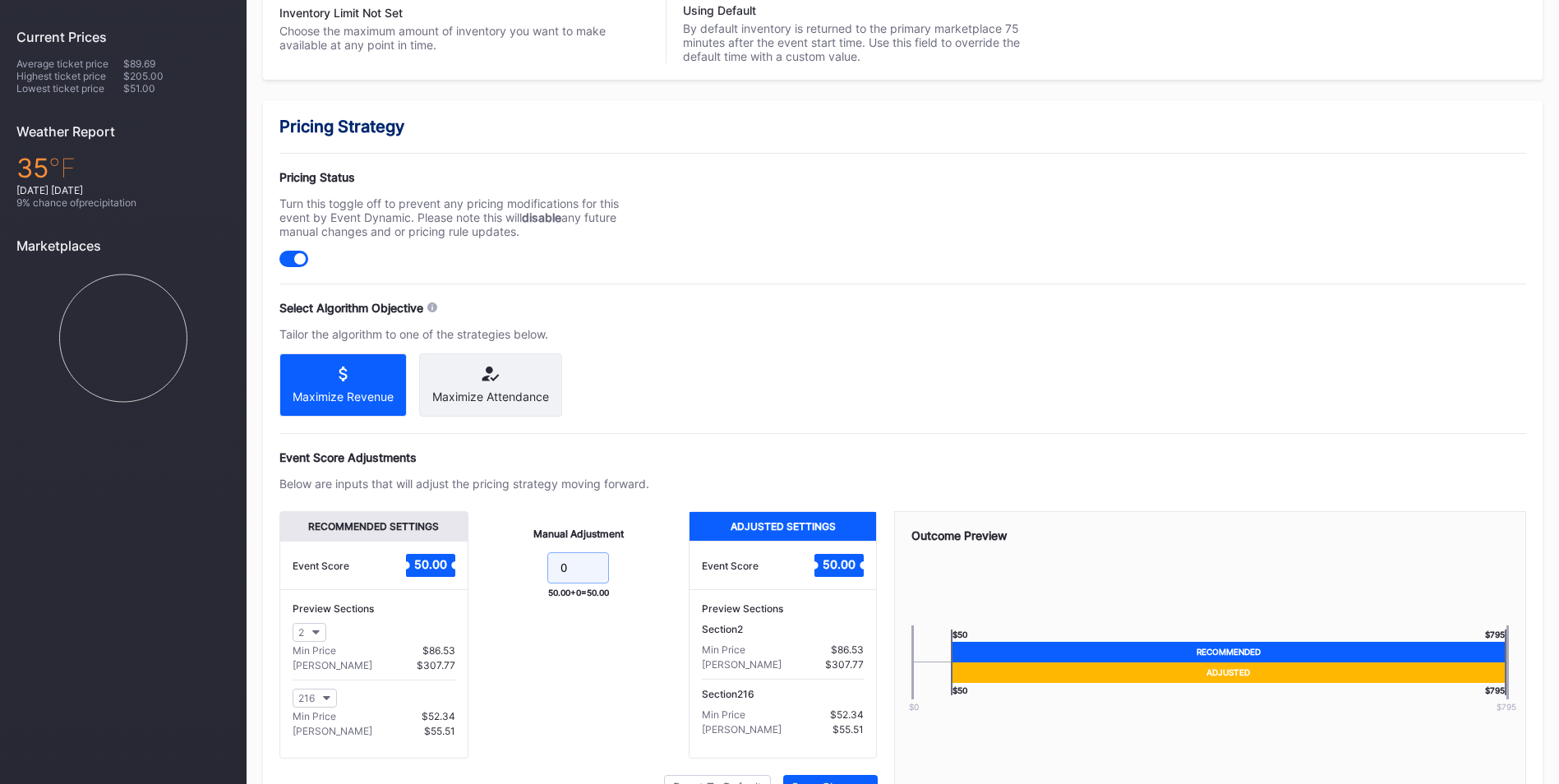
click at [579, 583] on input "0" at bounding box center [578, 567] width 61 height 31
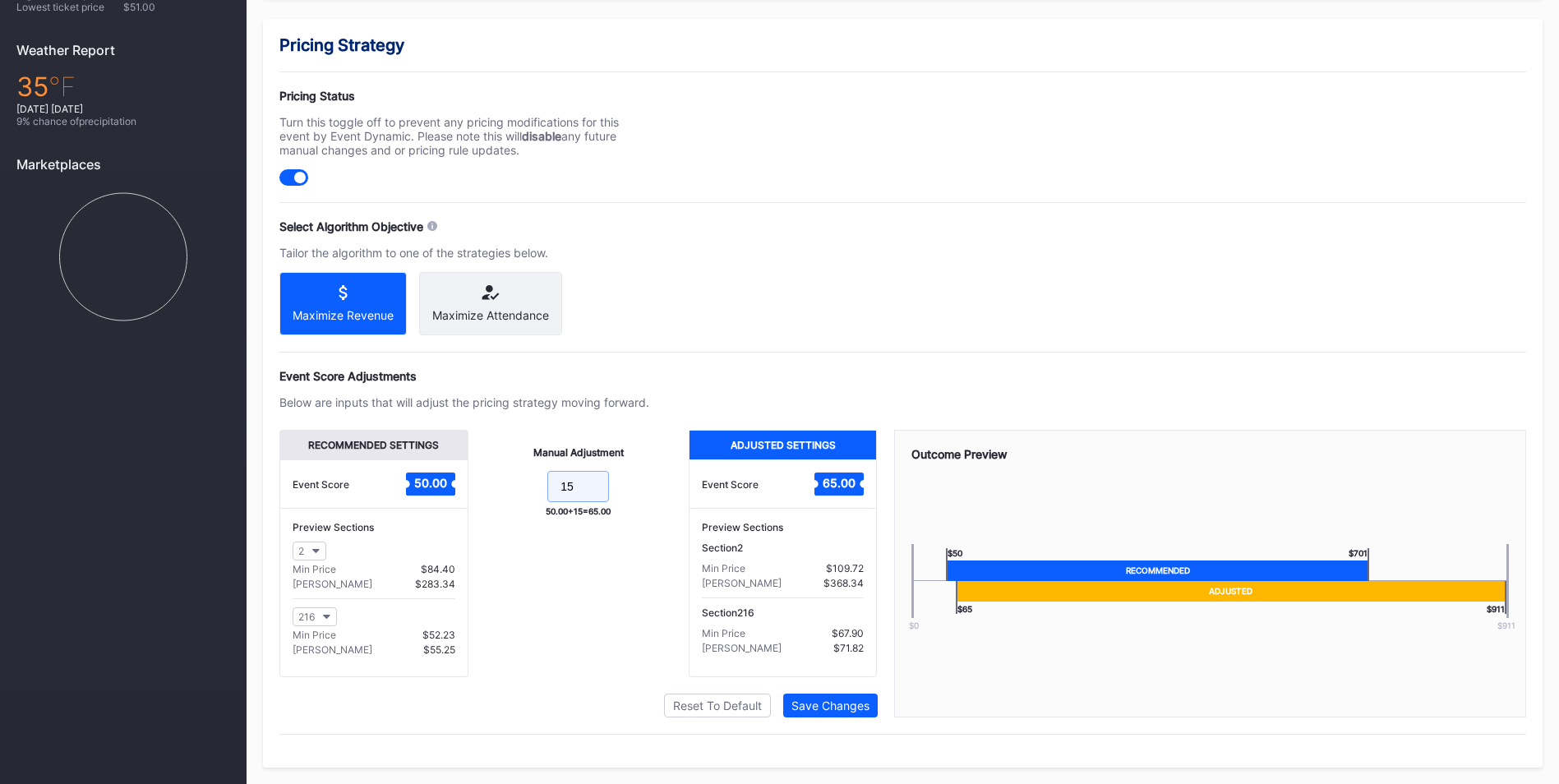
scroll to position [574, 0]
type input "15"
click at [848, 695] on button "Save Changes" at bounding box center [830, 705] width 94 height 24
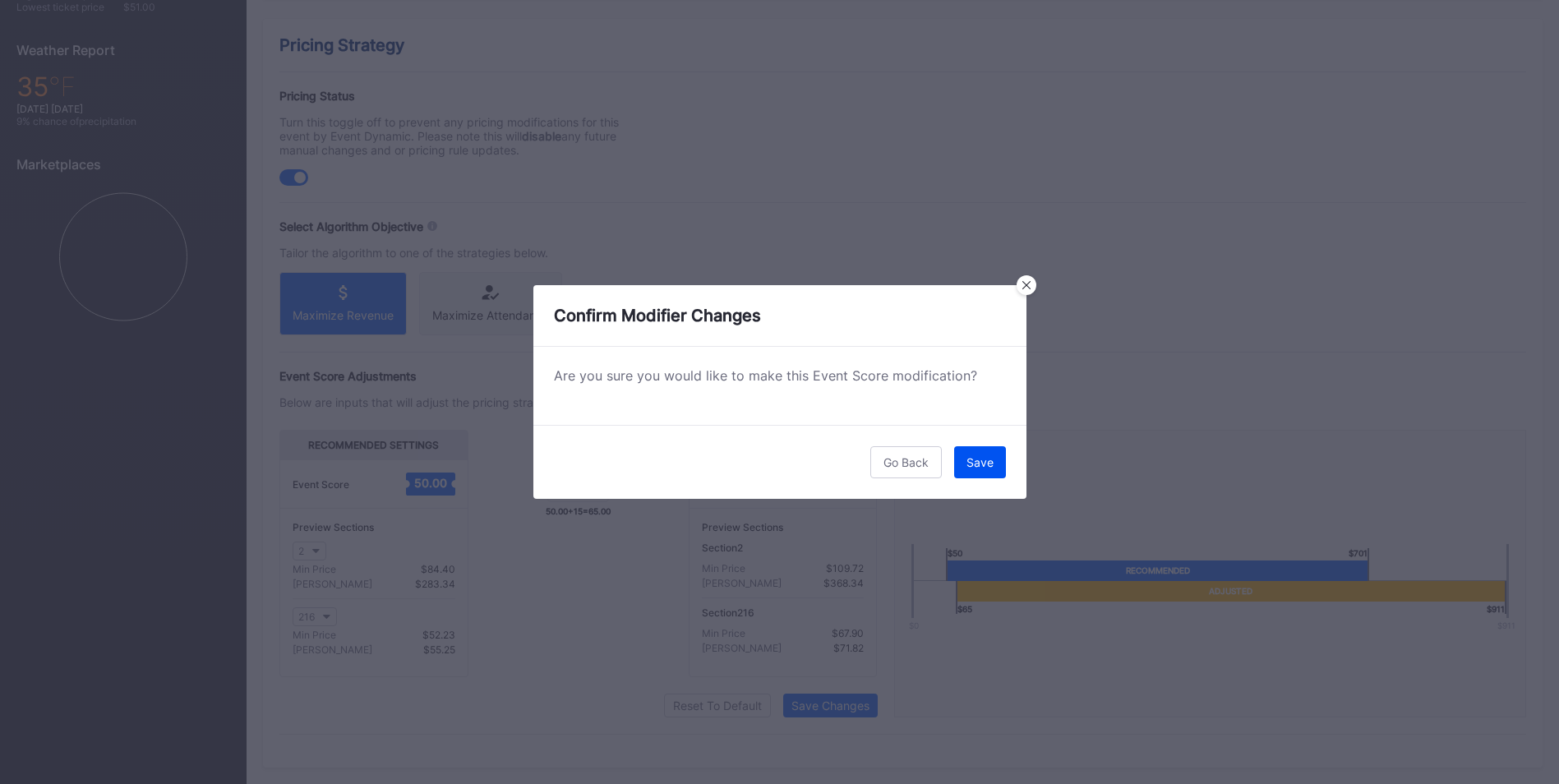
click at [995, 463] on button "Save" at bounding box center [980, 462] width 52 height 32
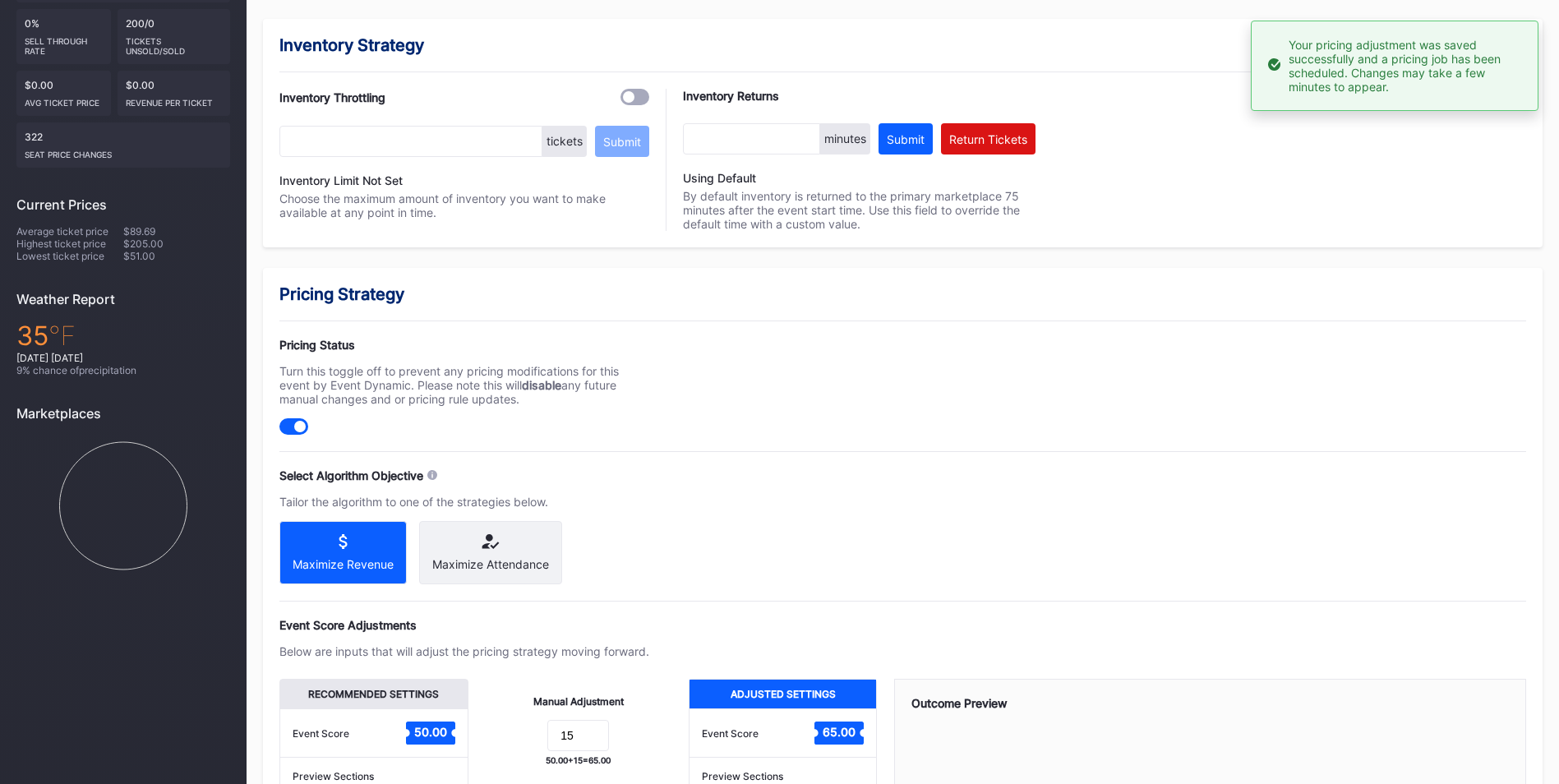
scroll to position [0, 0]
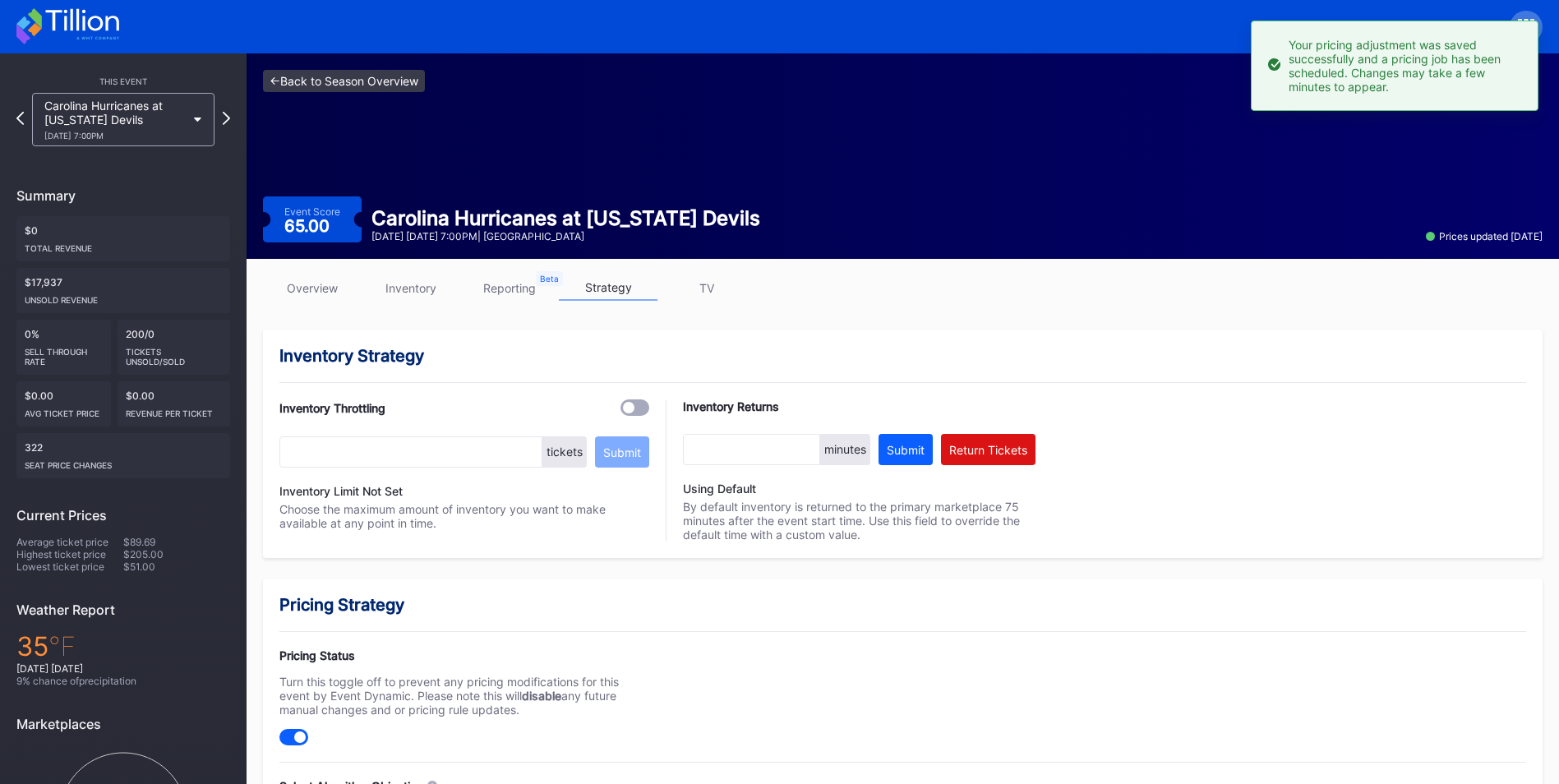
click at [377, 72] on link "<- Back to Season Overview" at bounding box center [344, 81] width 162 height 23
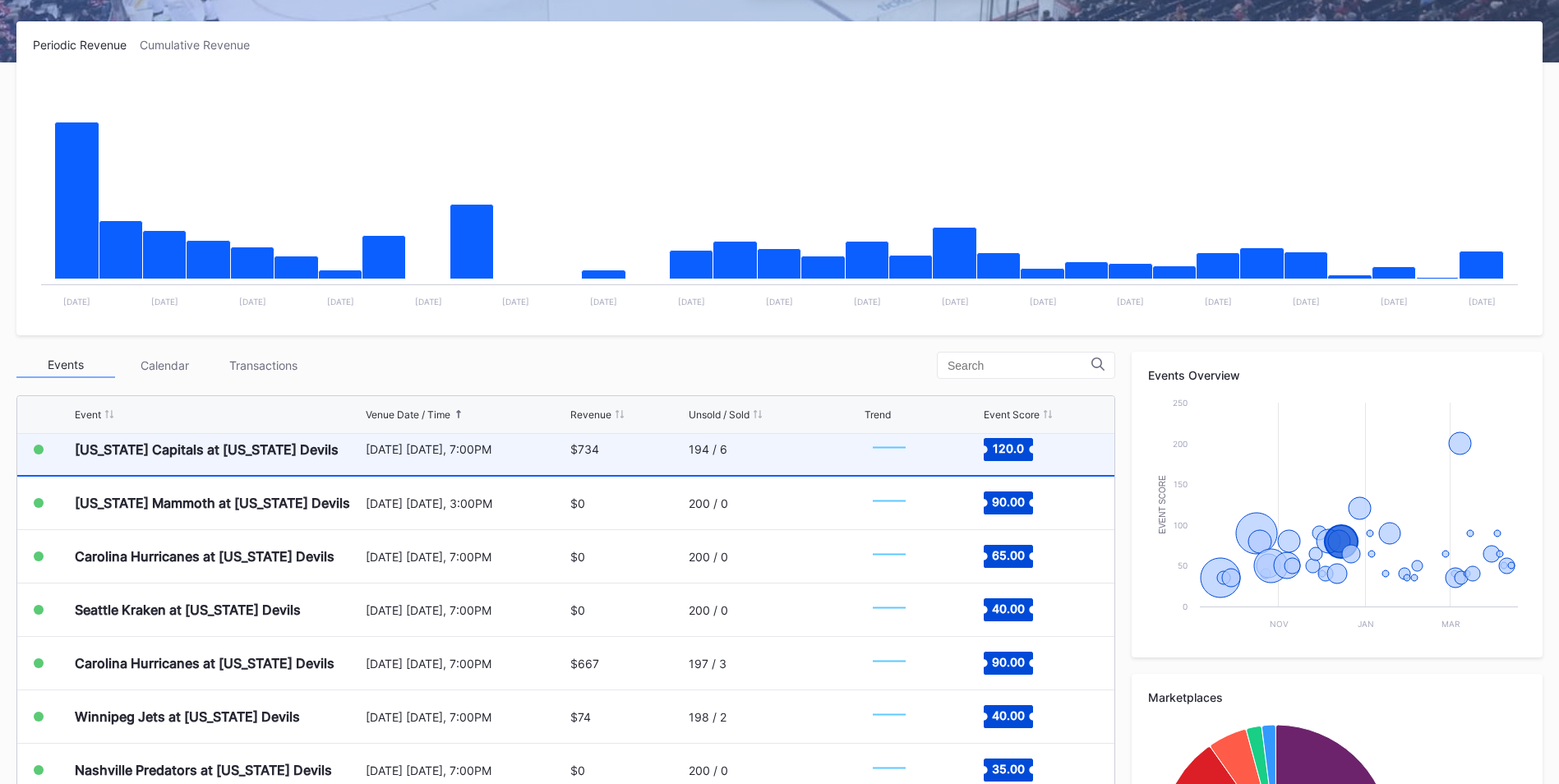
scroll to position [1150, 0]
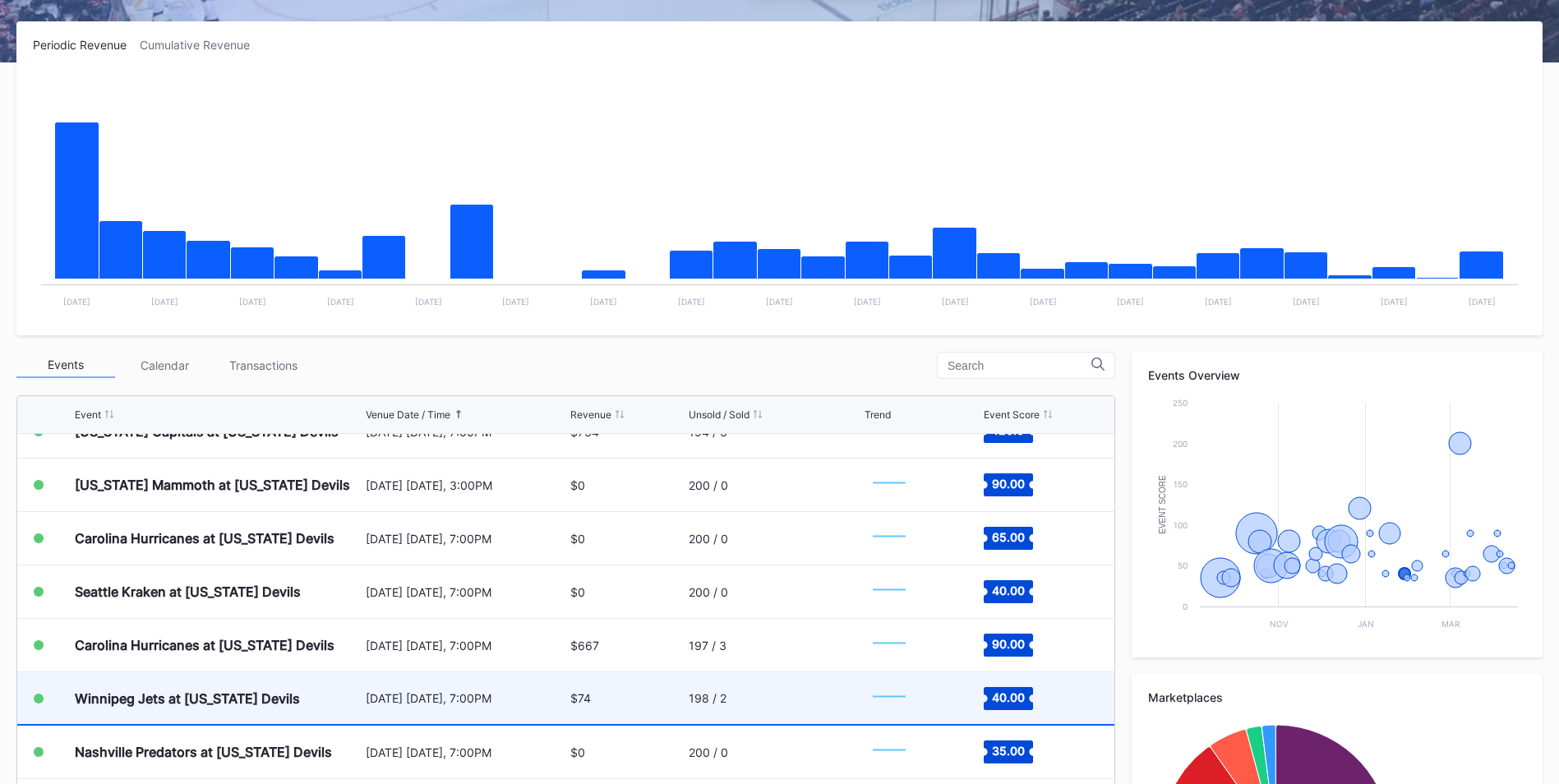
click at [751, 704] on div "198 / 2" at bounding box center [775, 697] width 172 height 52
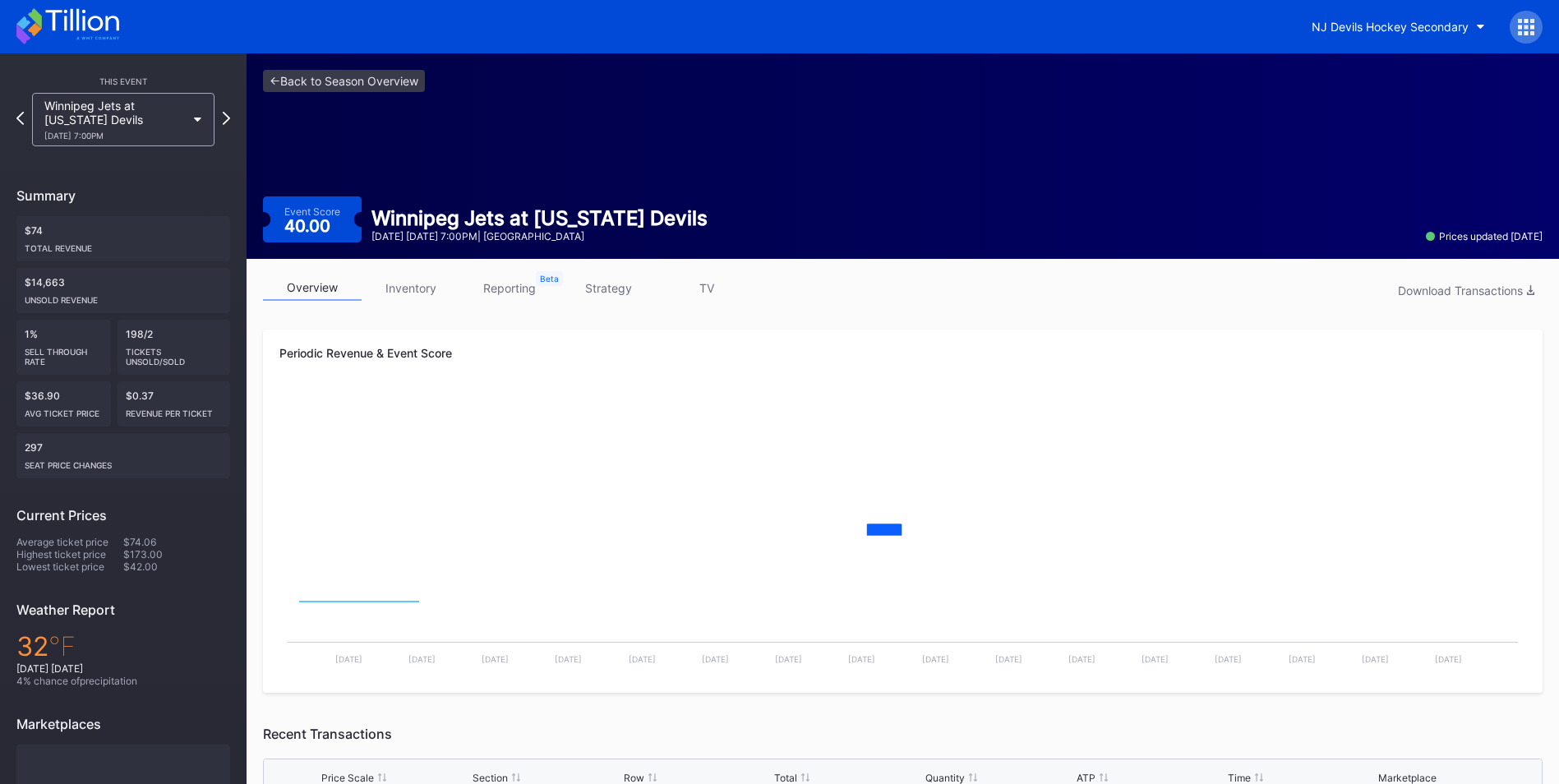
click at [608, 292] on link "strategy" at bounding box center [608, 288] width 98 height 25
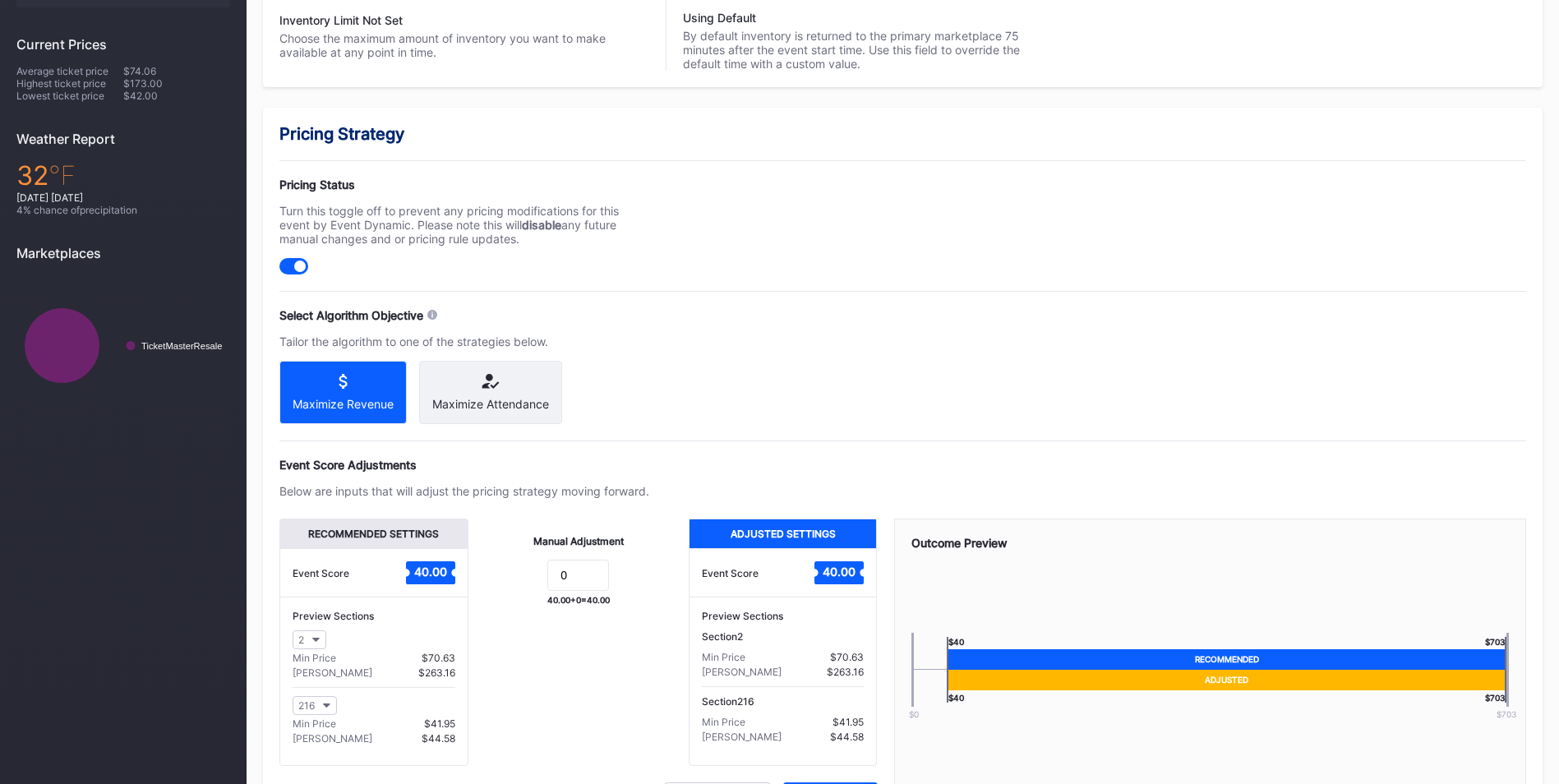
scroll to position [574, 0]
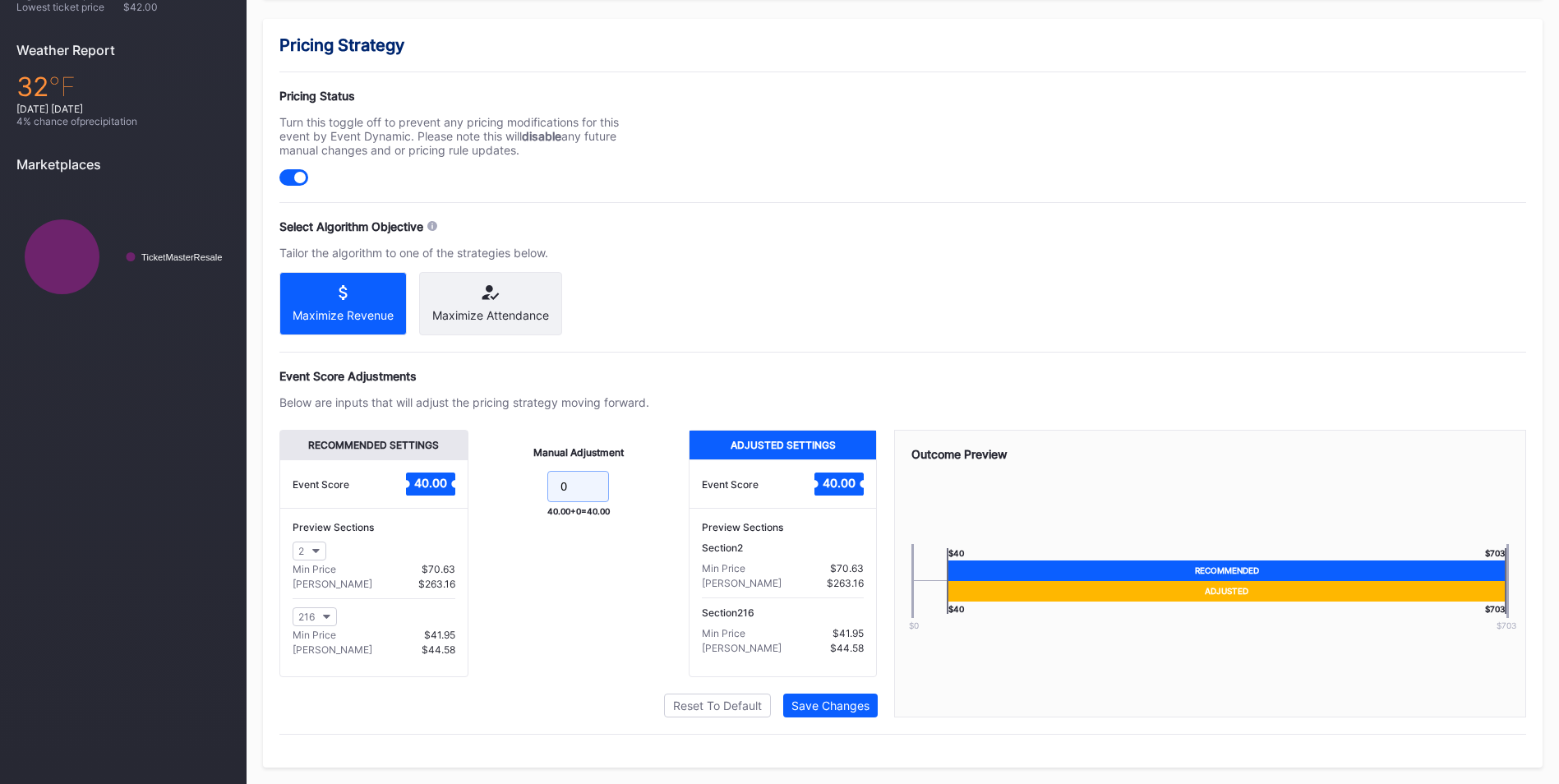
click at [577, 482] on input "0" at bounding box center [578, 486] width 61 height 31
type input "10"
click at [831, 708] on div "Save Changes" at bounding box center [830, 705] width 78 height 14
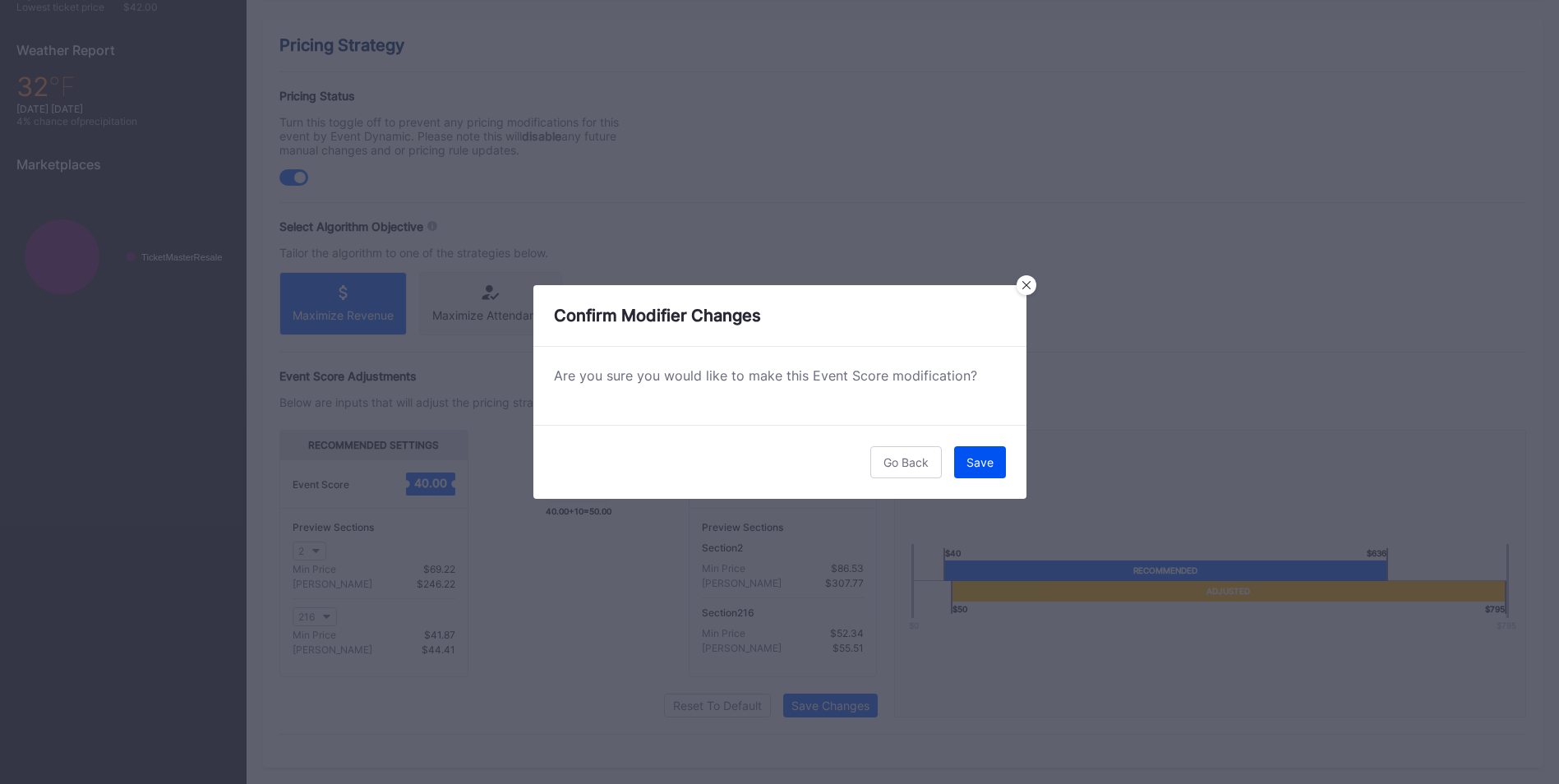
click at [963, 463] on button "Save" at bounding box center [980, 462] width 52 height 32
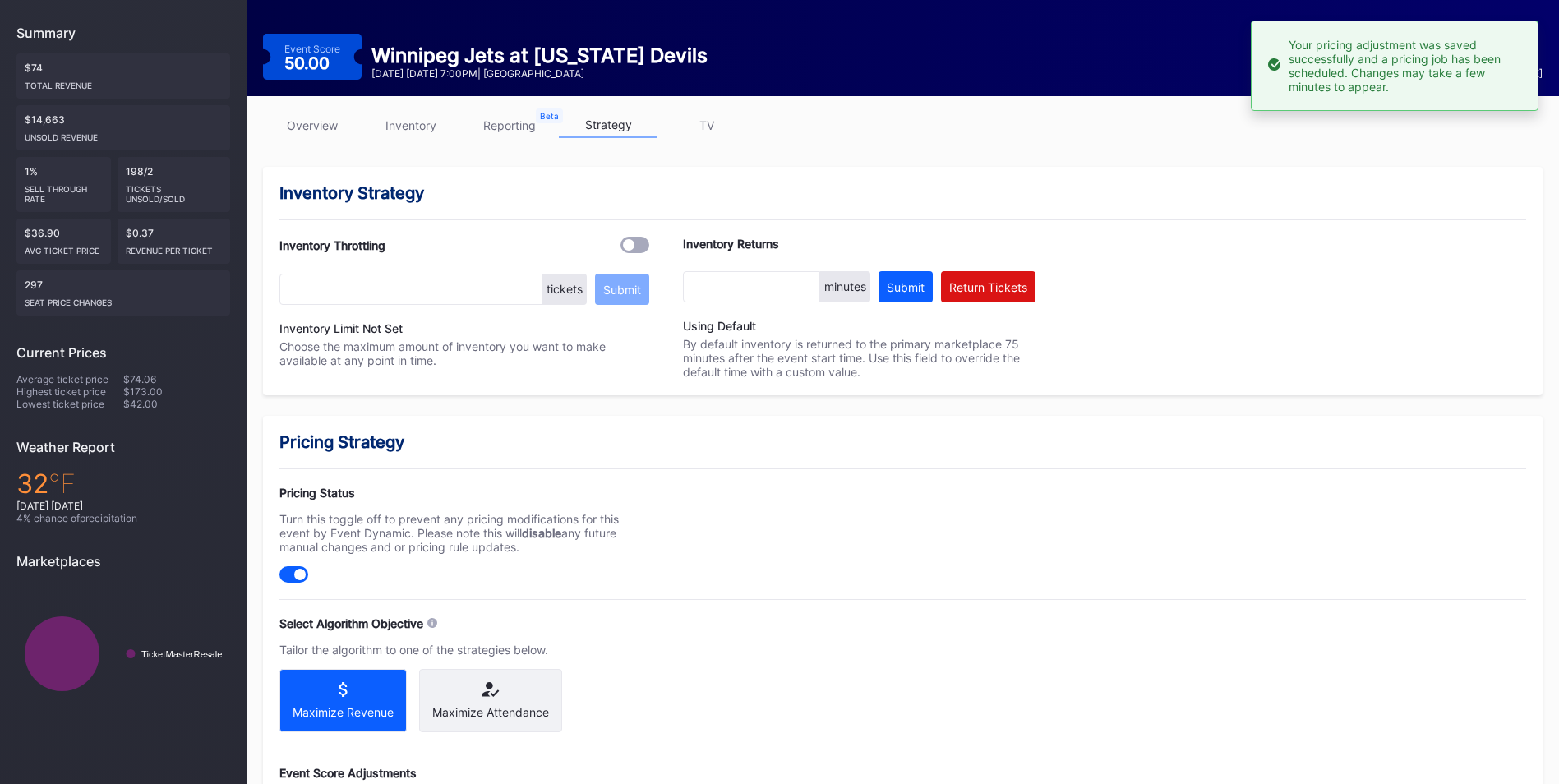
scroll to position [0, 0]
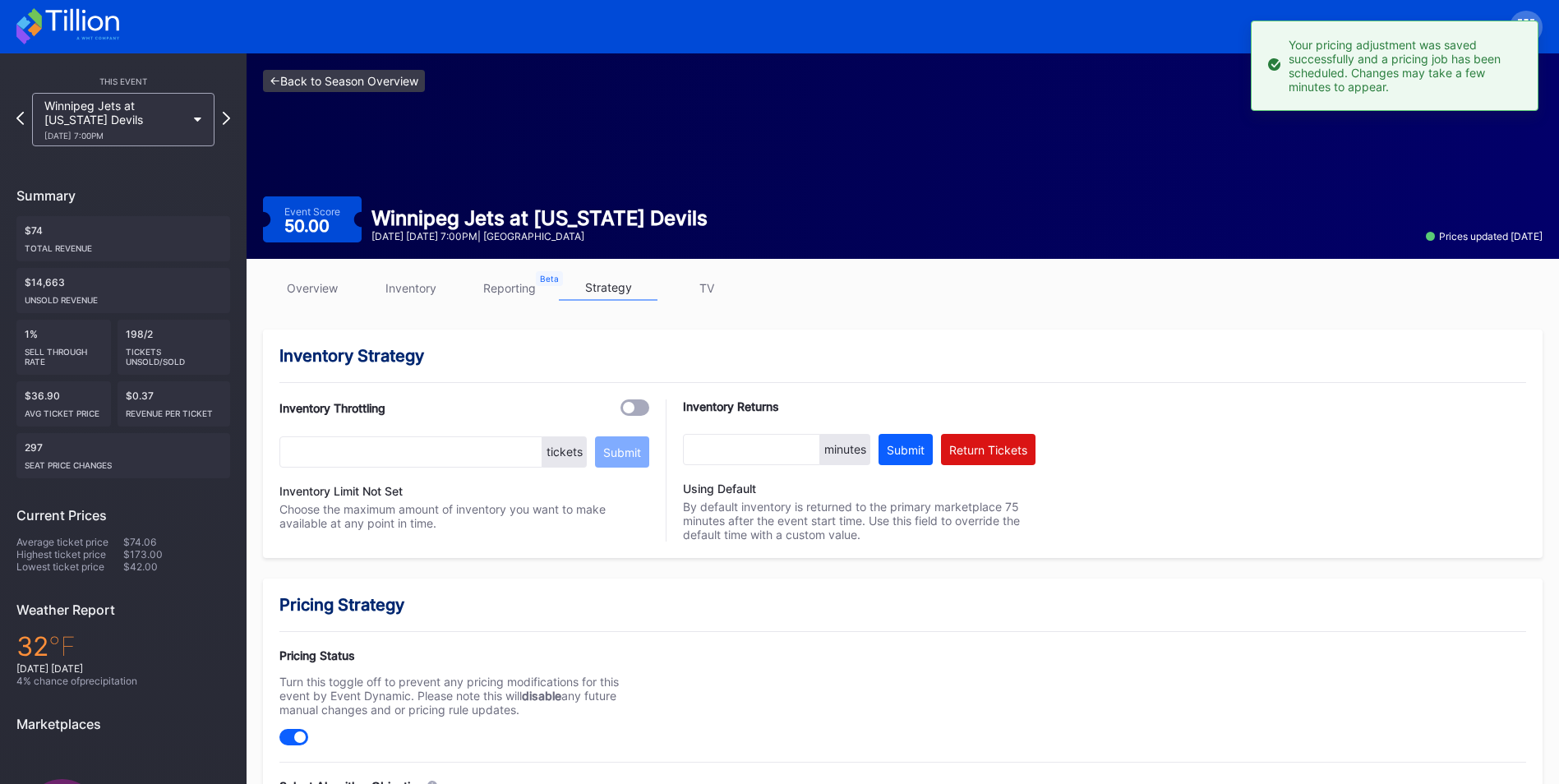
click at [382, 76] on link "<- Back to Season Overview" at bounding box center [344, 81] width 162 height 23
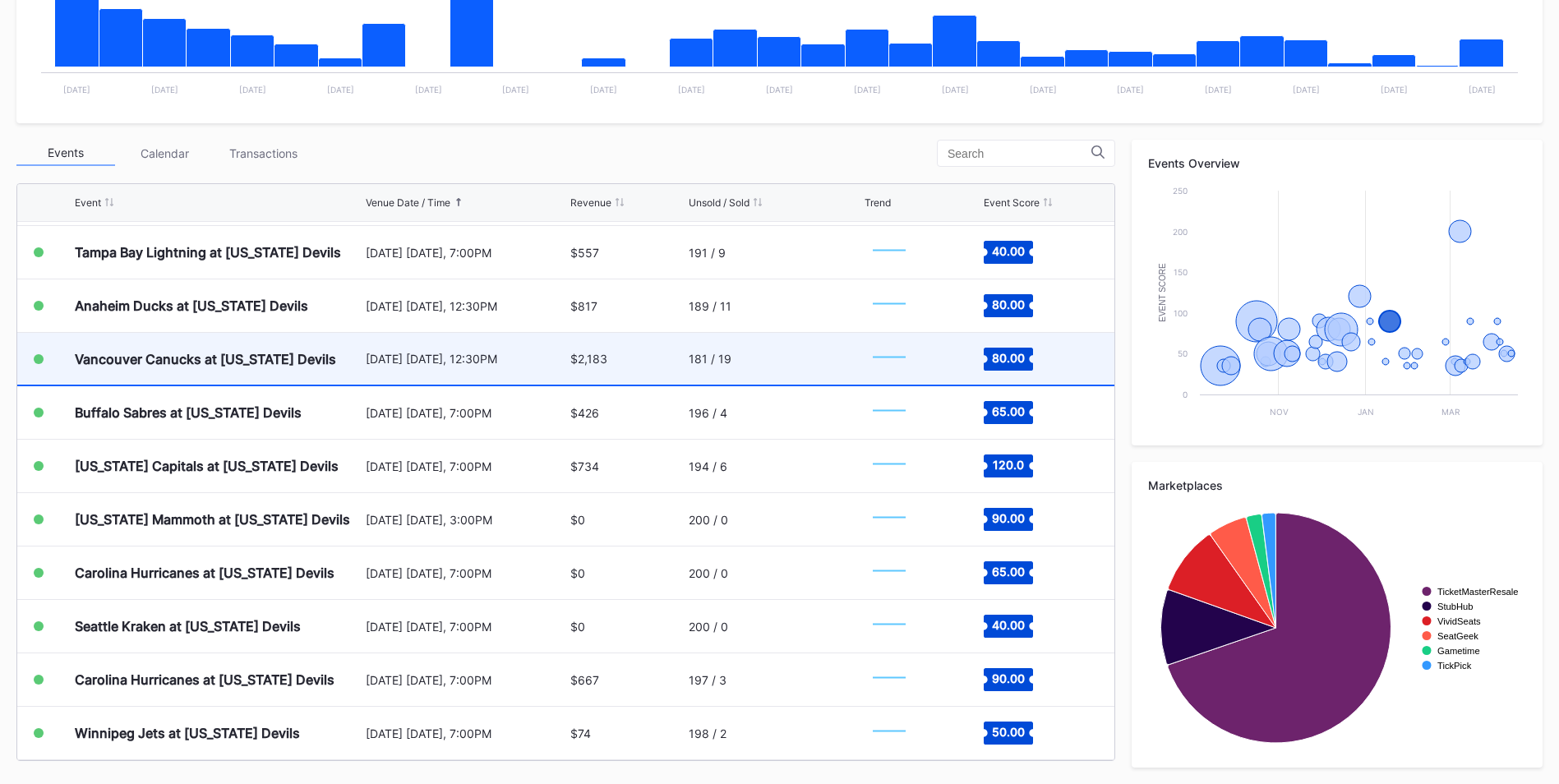
scroll to position [986, 0]
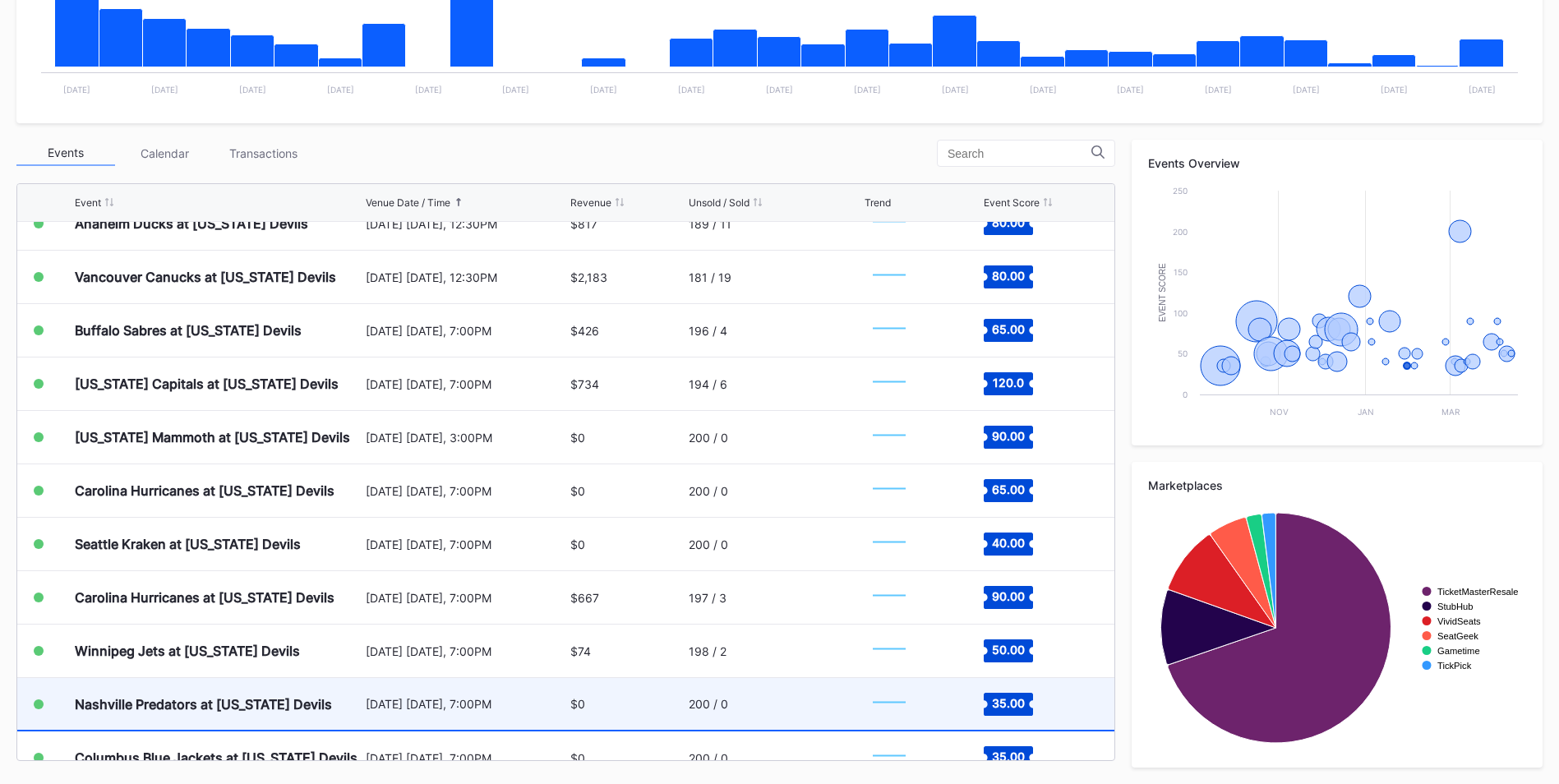
click at [435, 696] on div "[DATE] [DATE], 7:00PM" at bounding box center [465, 703] width 200 height 14
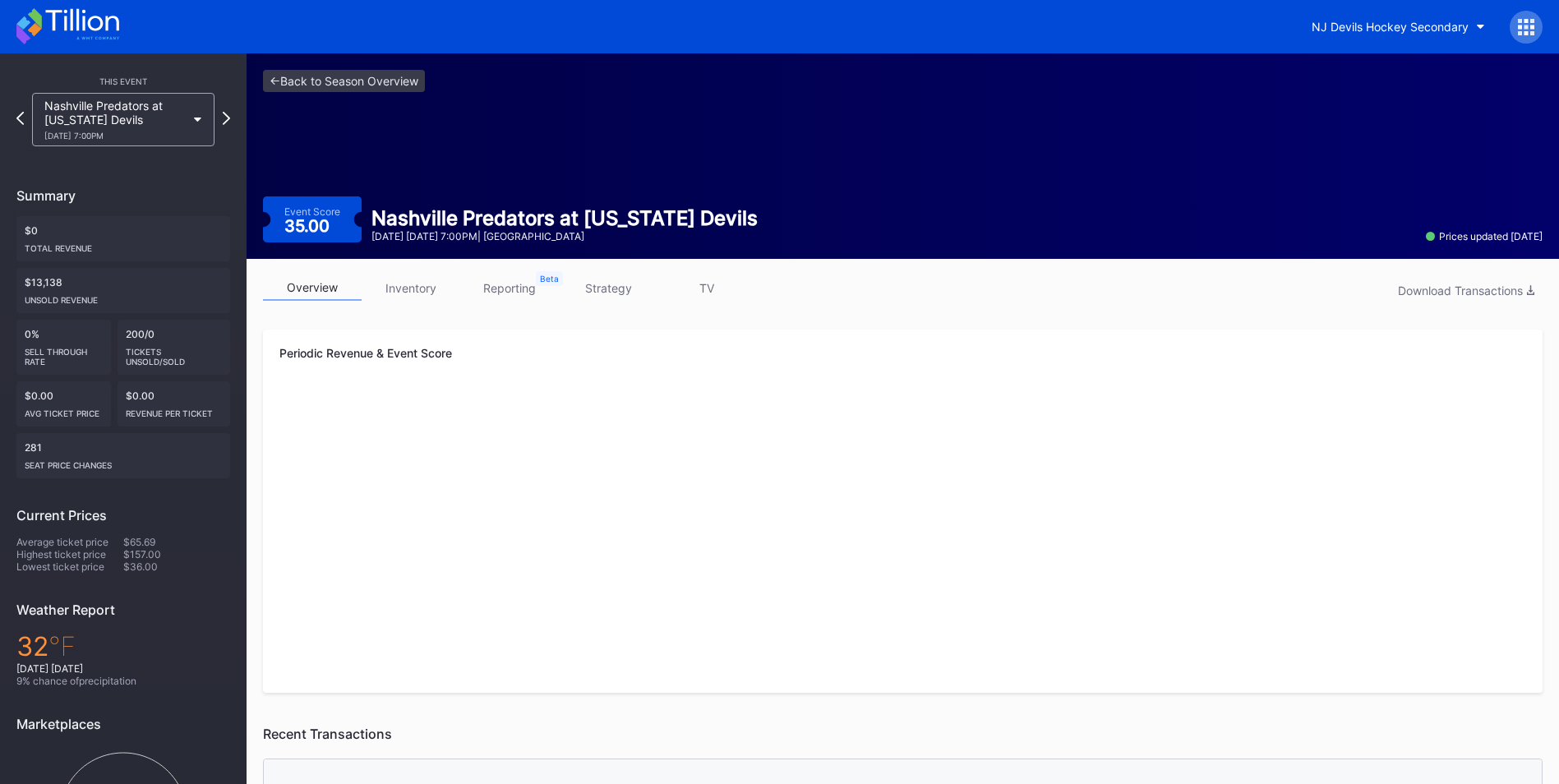
click at [590, 285] on link "strategy" at bounding box center [608, 288] width 98 height 25
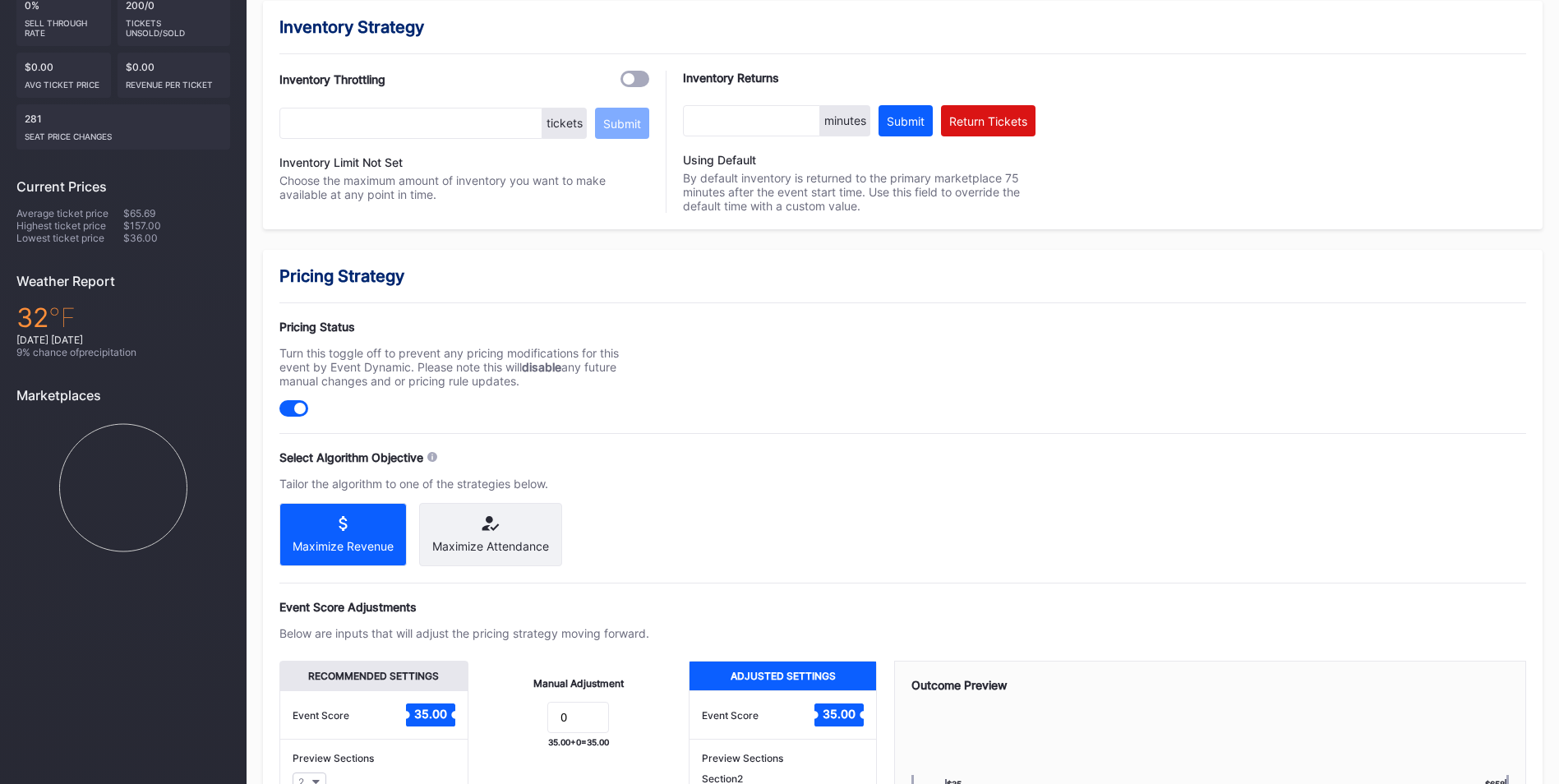
scroll to position [574, 0]
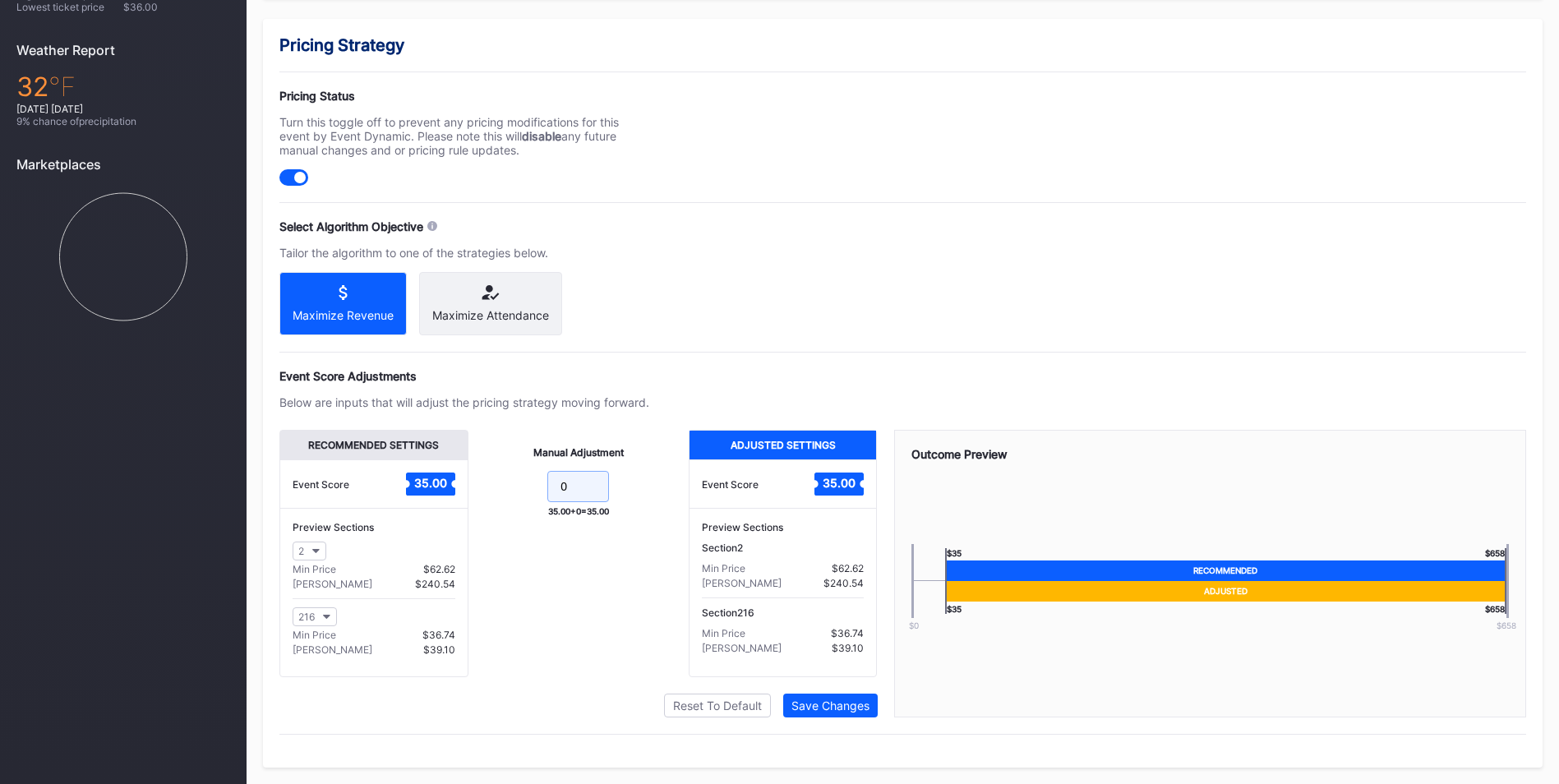
click at [574, 475] on input "0" at bounding box center [578, 486] width 61 height 31
type input "5"
click at [854, 687] on div "Recommended Settings Event Score 35.00 Preview Sections 2 Min Price $61.80 Max …" at bounding box center [578, 573] width 598 height 288
click at [857, 697] on button "Save Changes" at bounding box center [830, 705] width 94 height 24
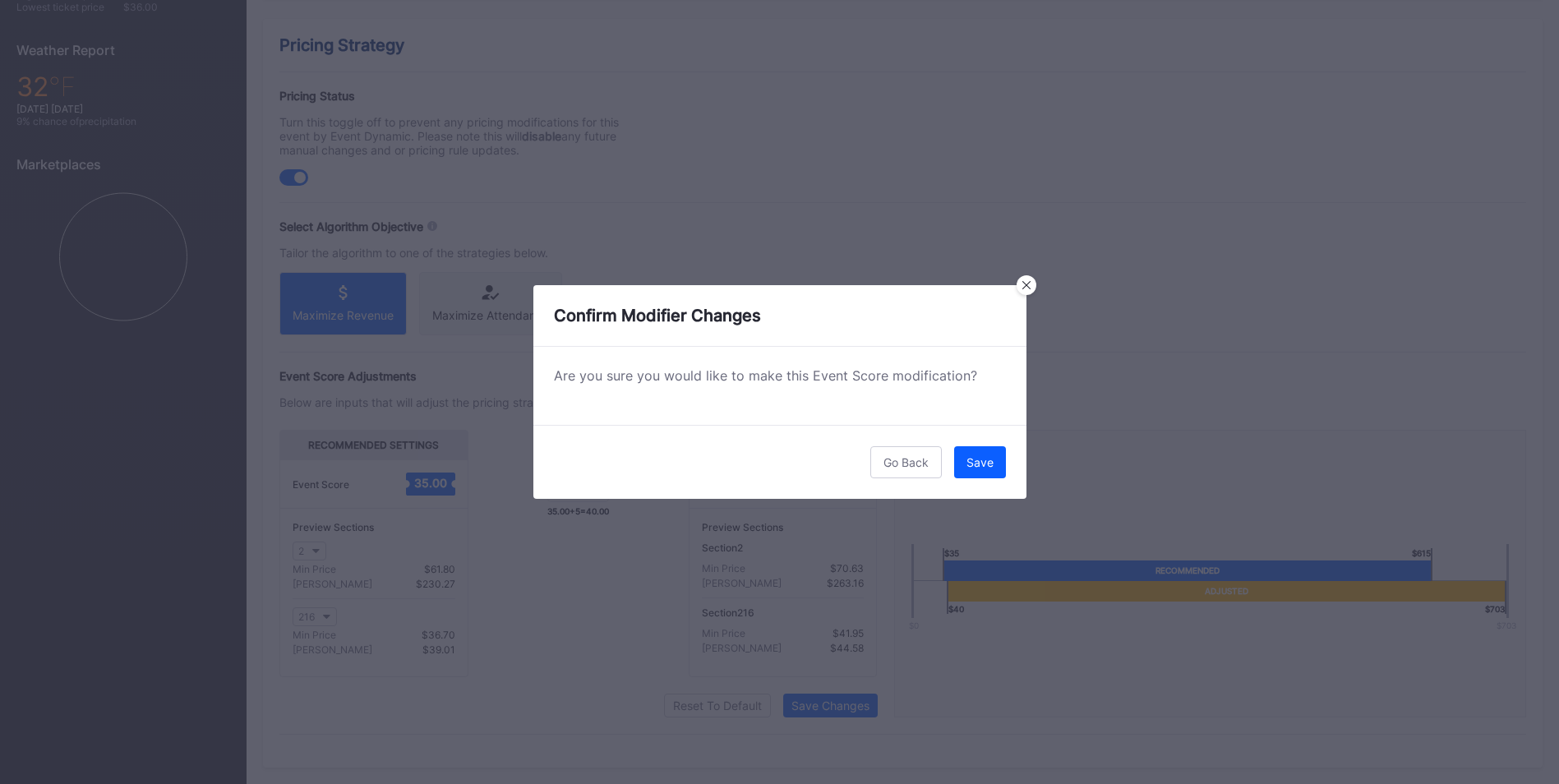
click at [1014, 477] on div "Go Back Save" at bounding box center [780, 461] width 493 height 74
click at [997, 473] on button "Save" at bounding box center [980, 462] width 52 height 32
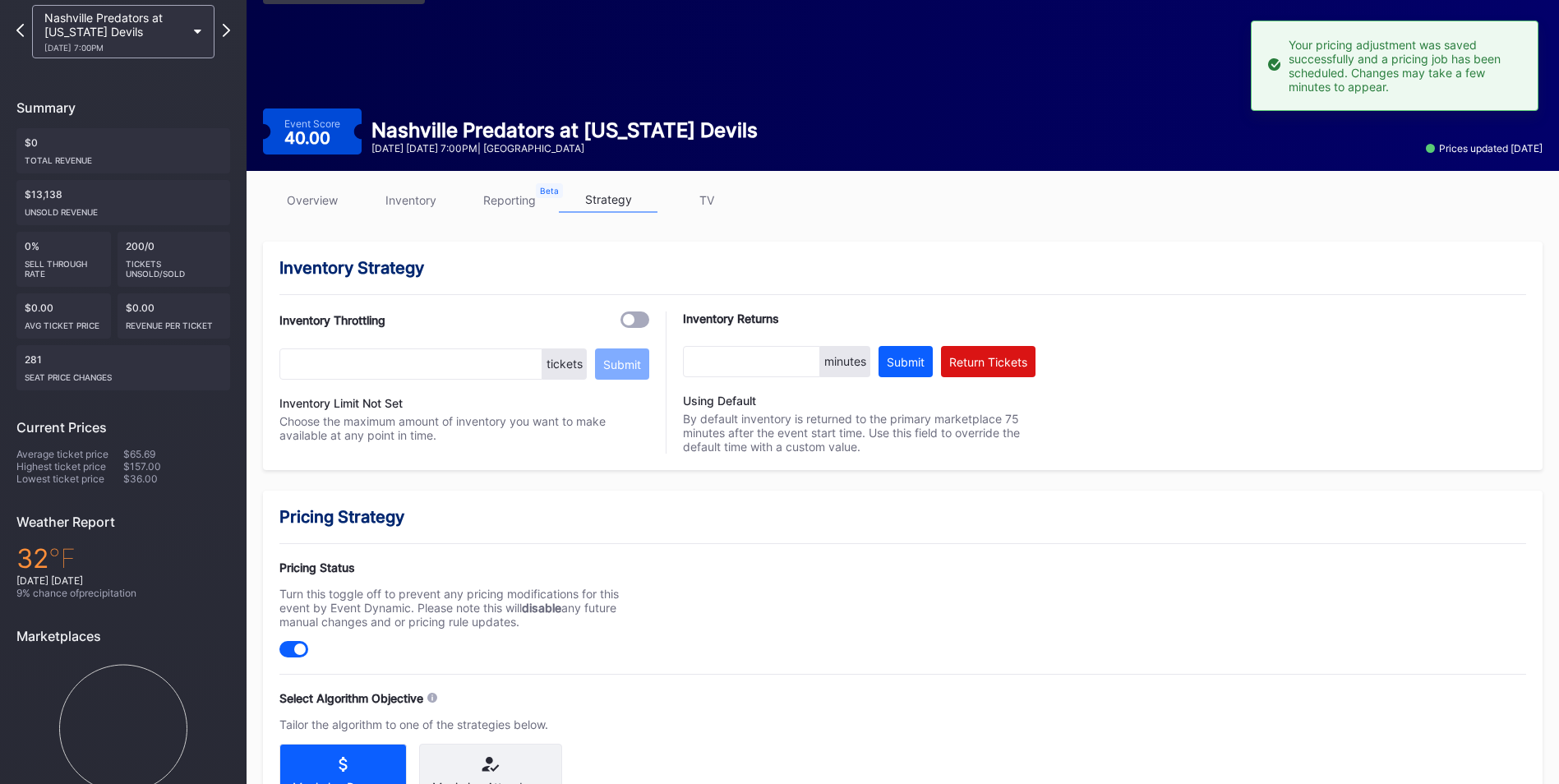
scroll to position [0, 0]
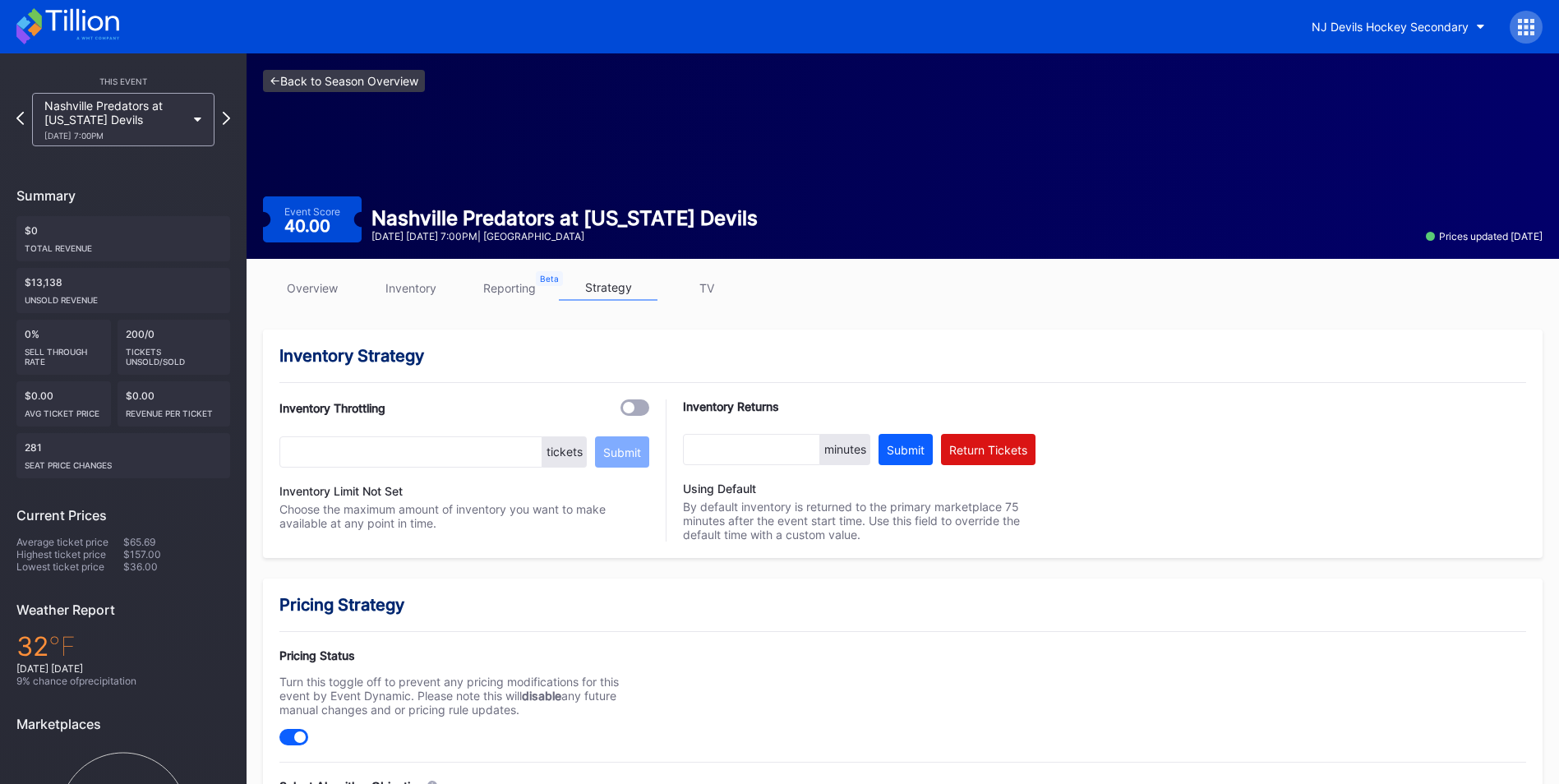
click at [347, 81] on link "<- Back to Season Overview" at bounding box center [344, 81] width 162 height 23
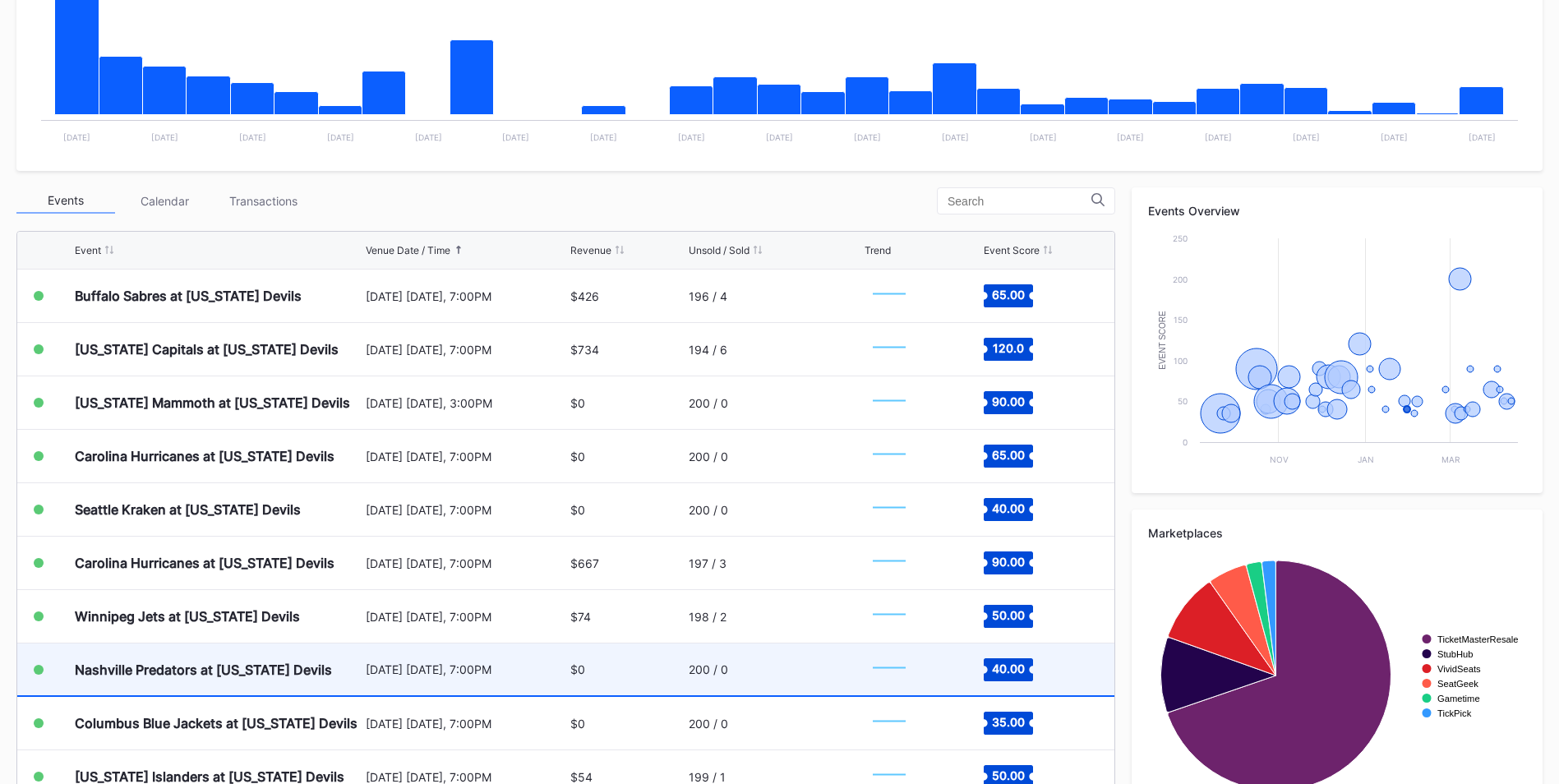
scroll to position [1150, 0]
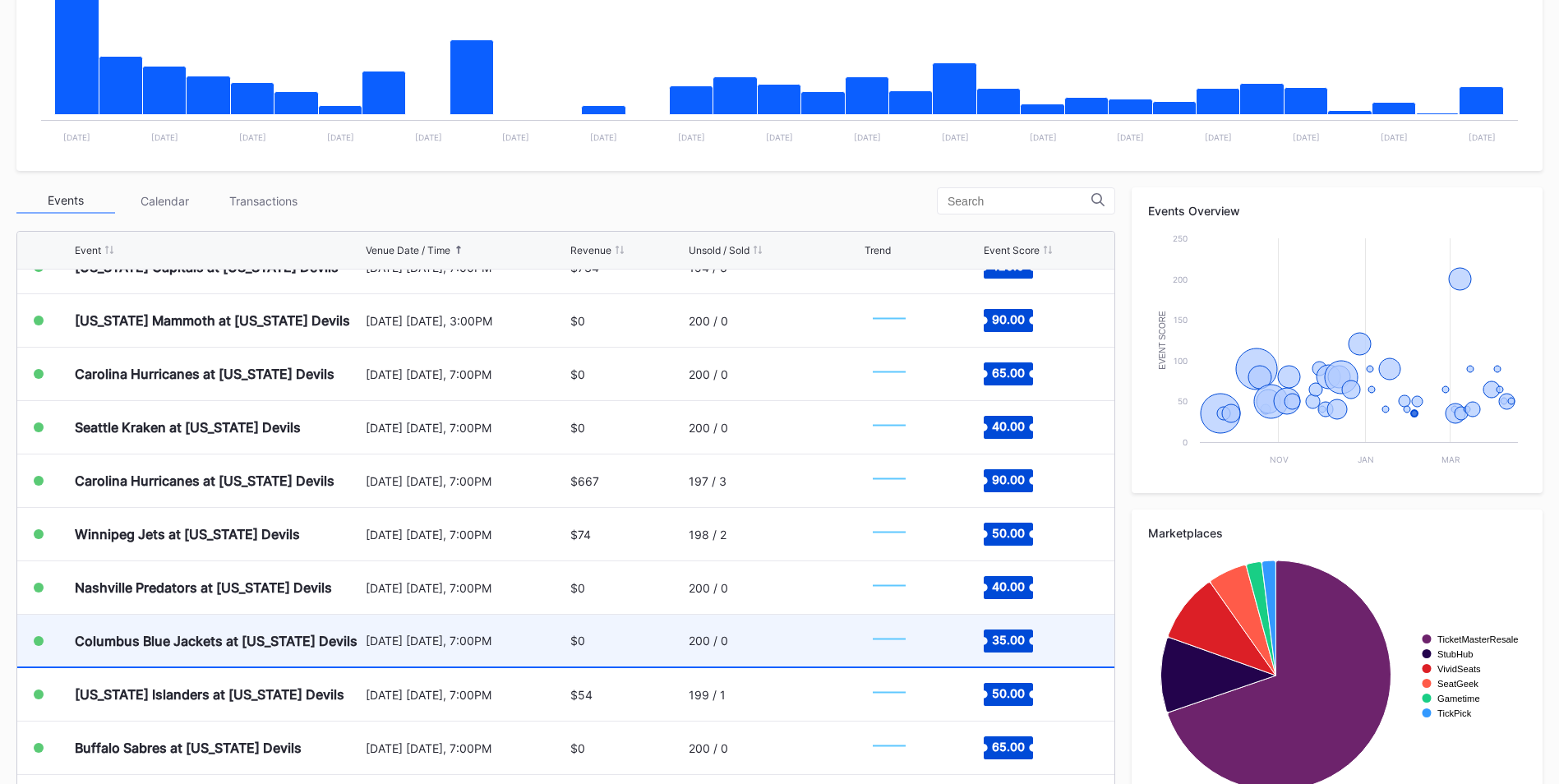
click at [528, 627] on div "[DATE] [DATE], 7:00PM" at bounding box center [465, 640] width 200 height 52
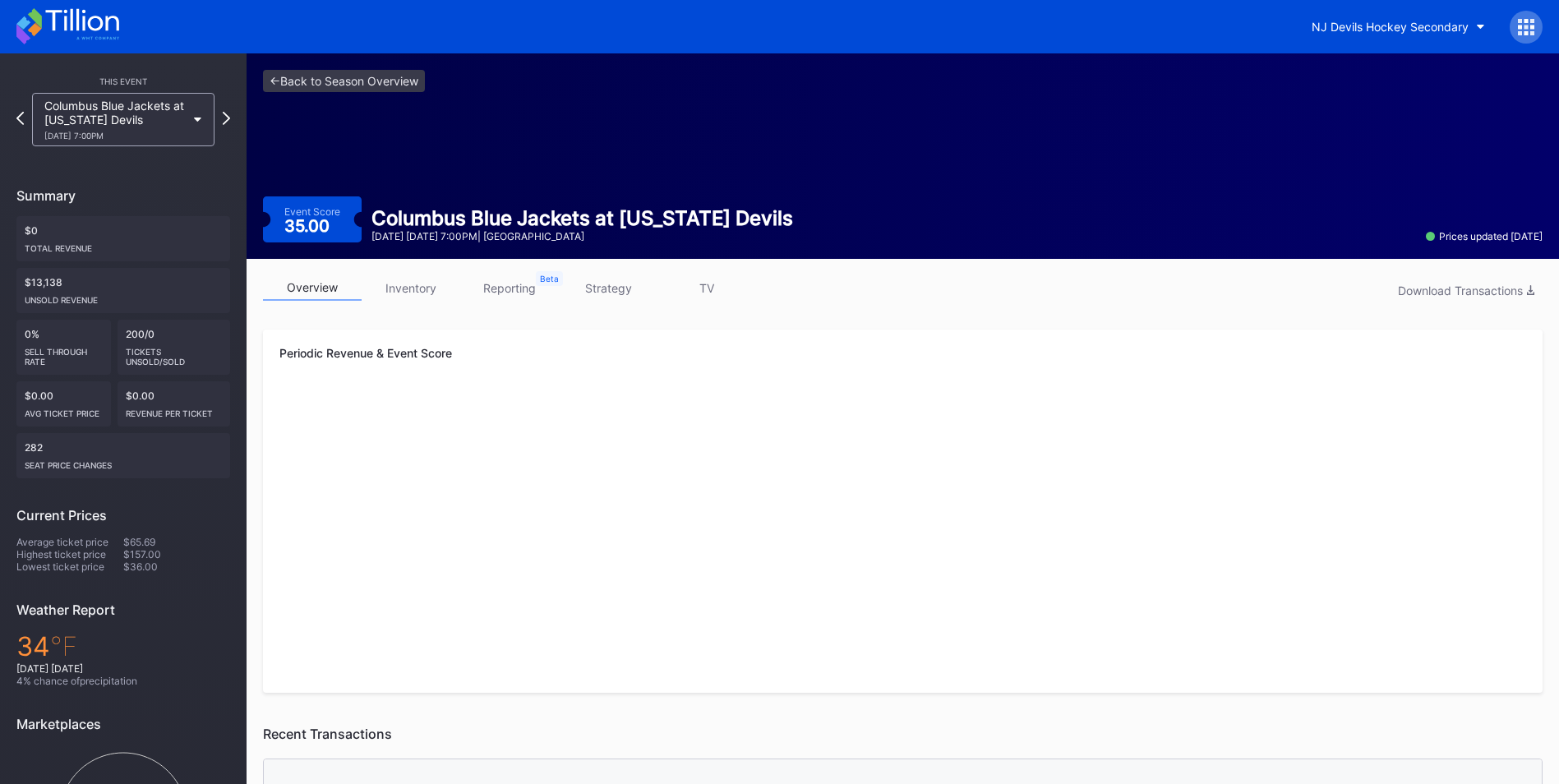
drag, startPoint x: 614, startPoint y: 289, endPoint x: 629, endPoint y: 278, distance: 18.6
click at [614, 289] on link "strategy" at bounding box center [608, 288] width 98 height 25
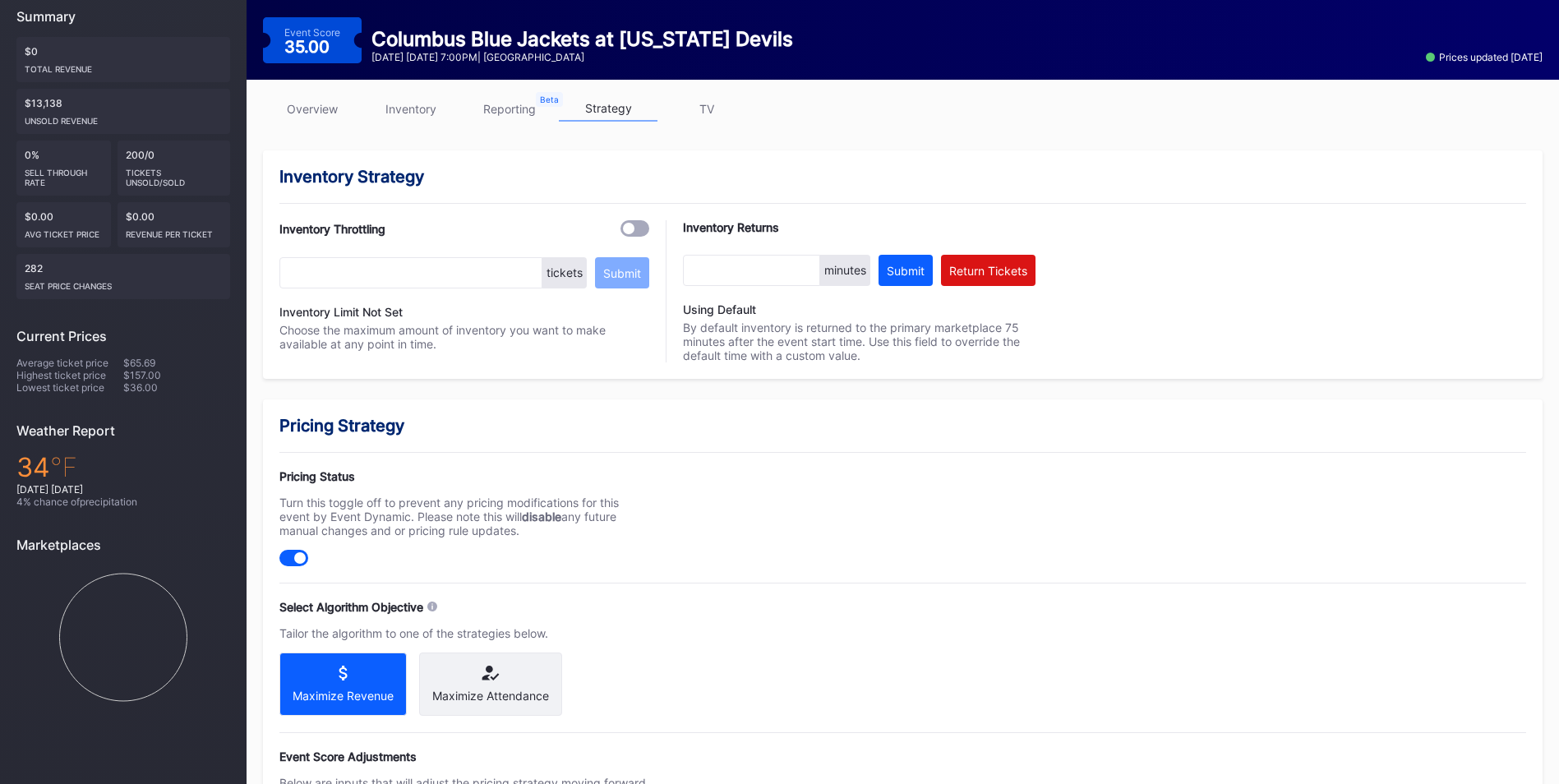
scroll to position [478, 0]
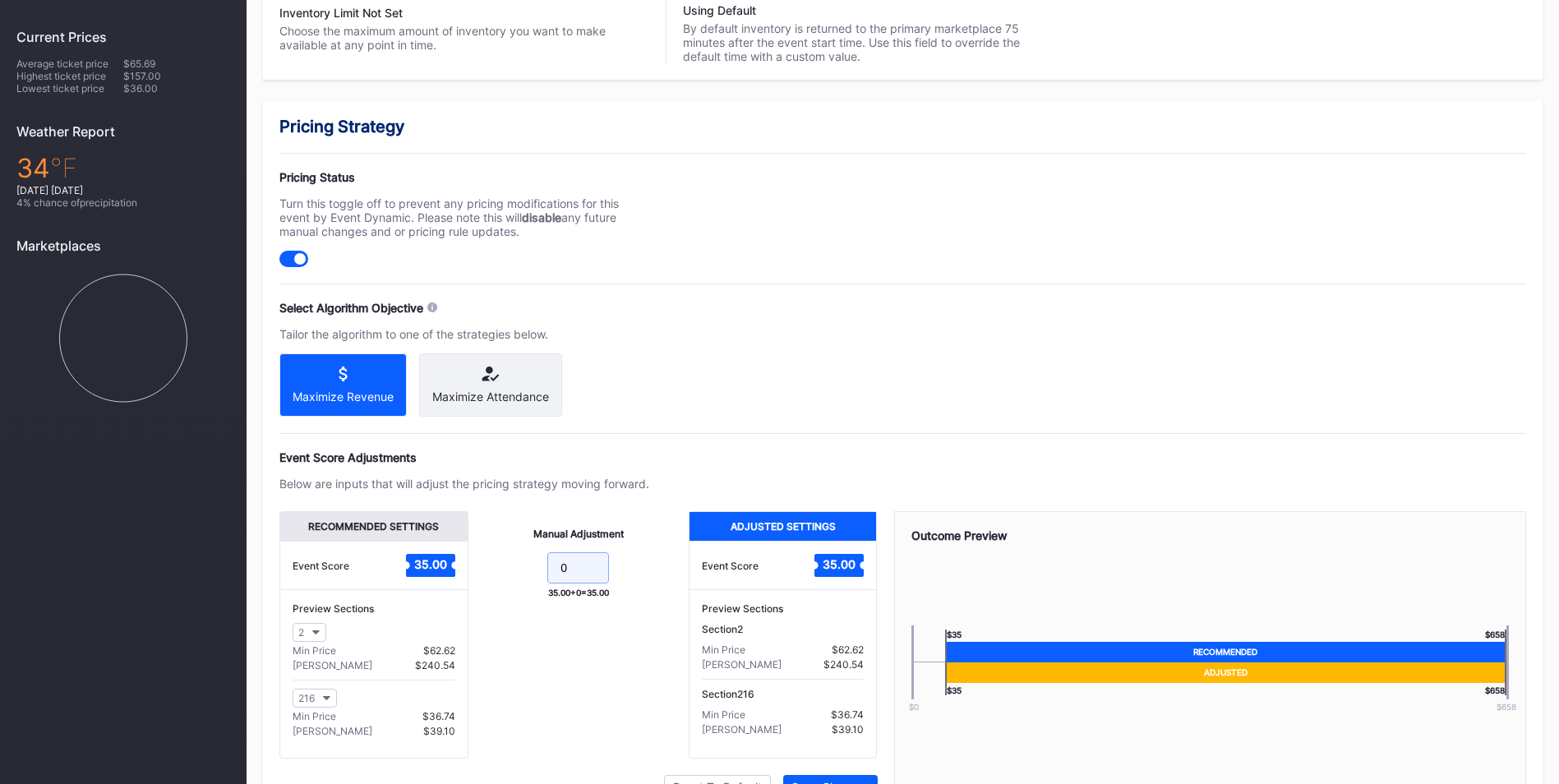
click at [603, 583] on input "0" at bounding box center [578, 567] width 61 height 31
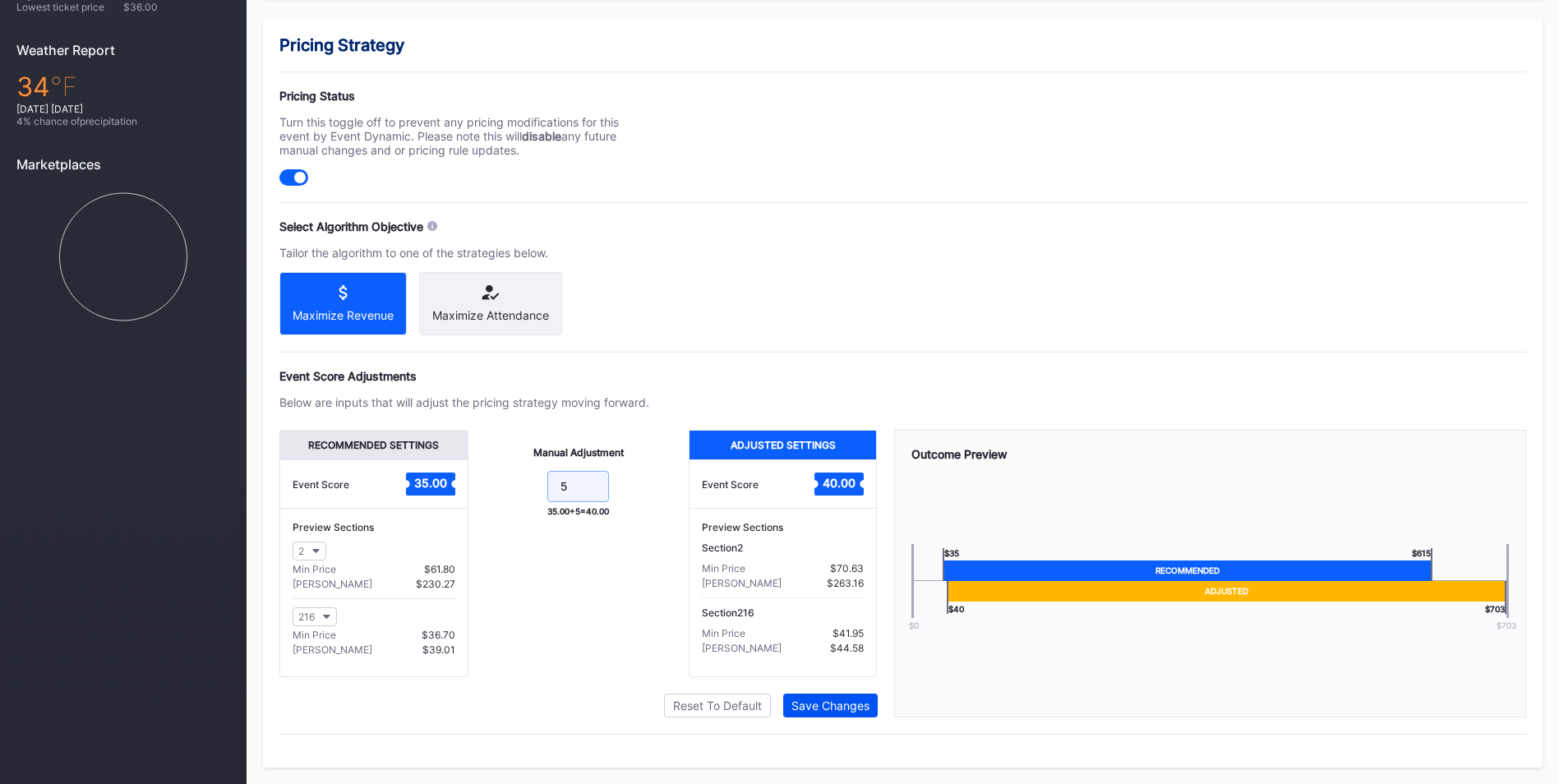
type input "5"
click at [844, 701] on div "Save Changes" at bounding box center [830, 705] width 78 height 14
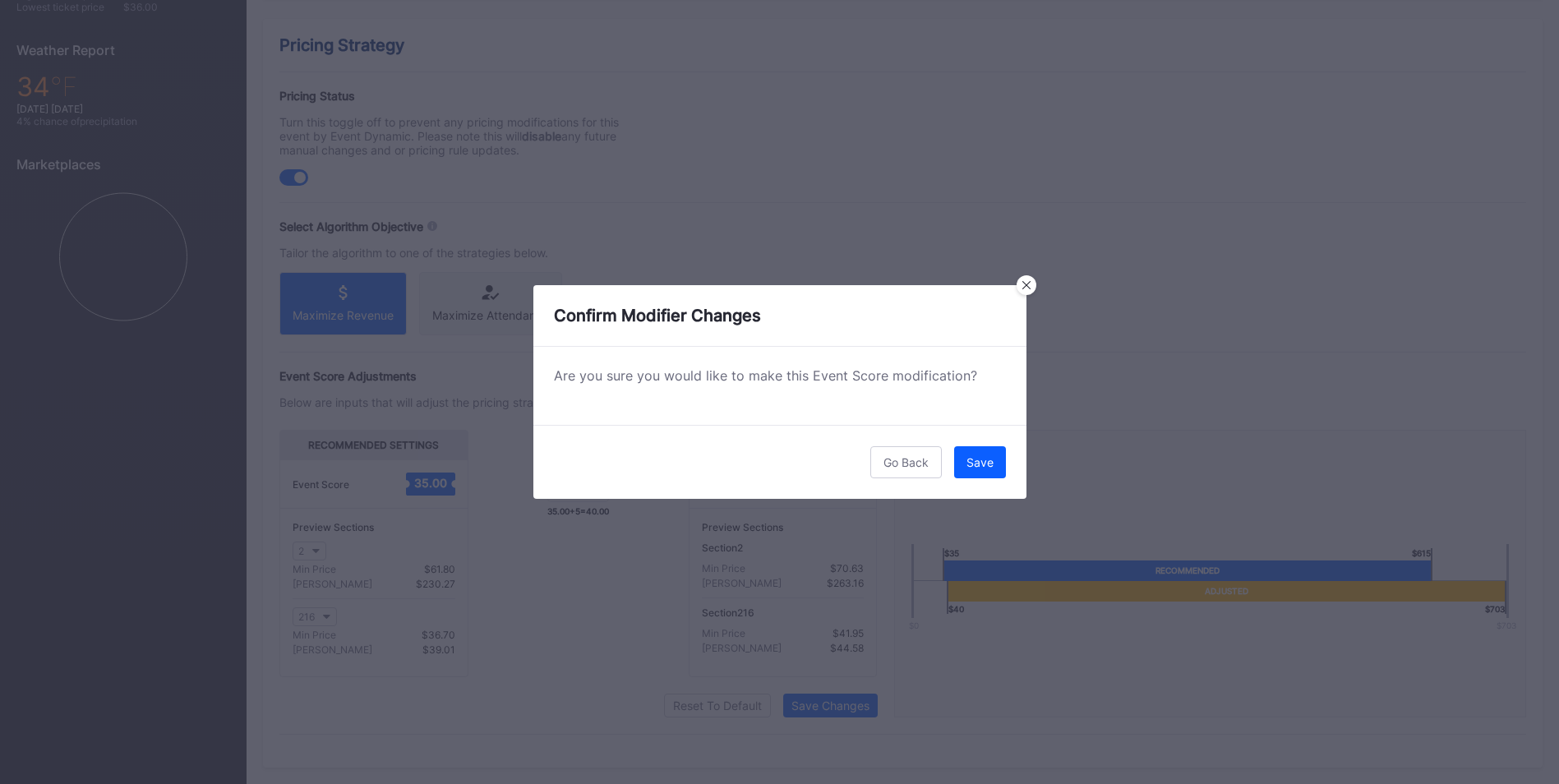
click at [987, 465] on div "Save" at bounding box center [980, 461] width 27 height 14
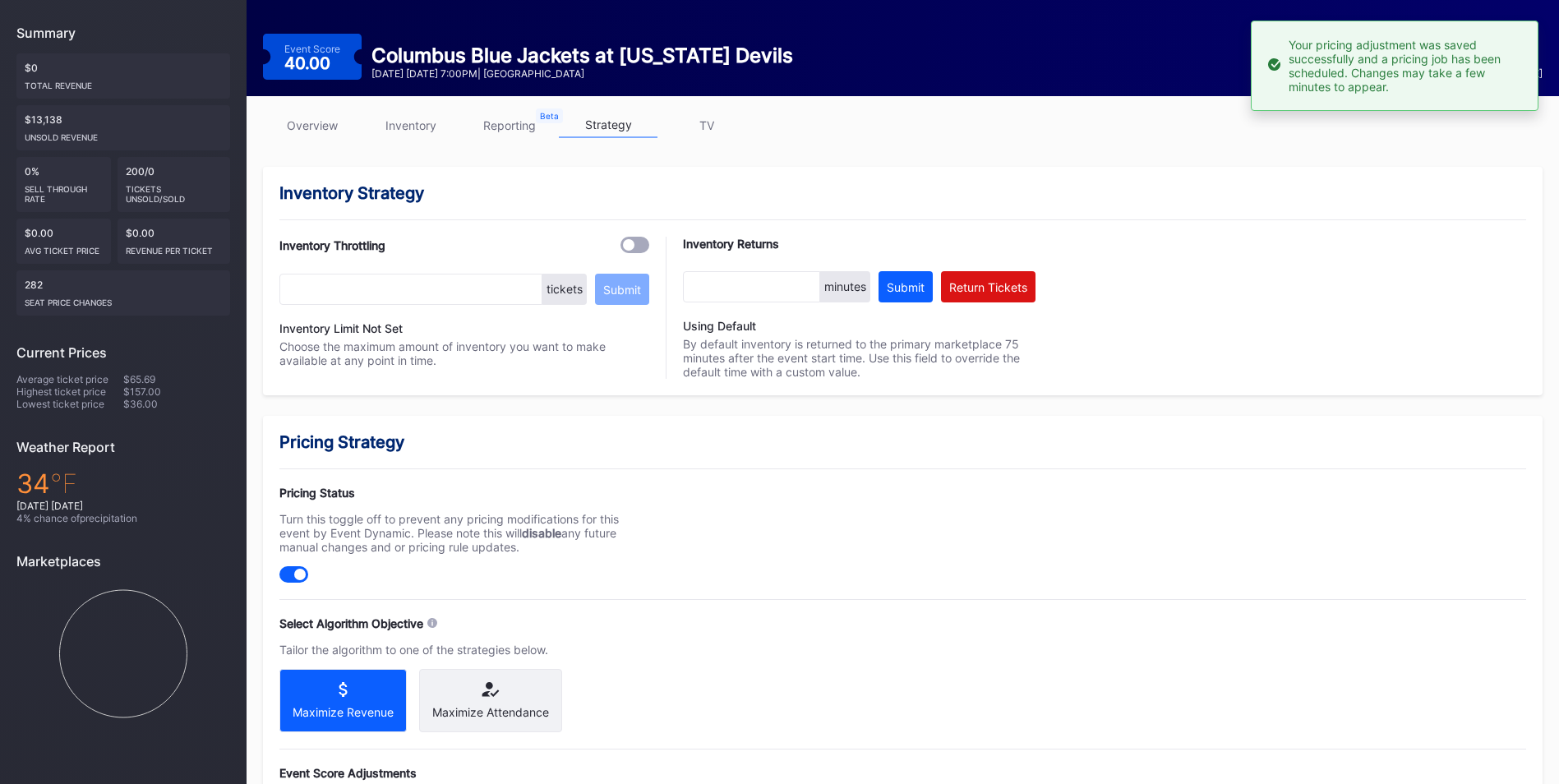
scroll to position [0, 0]
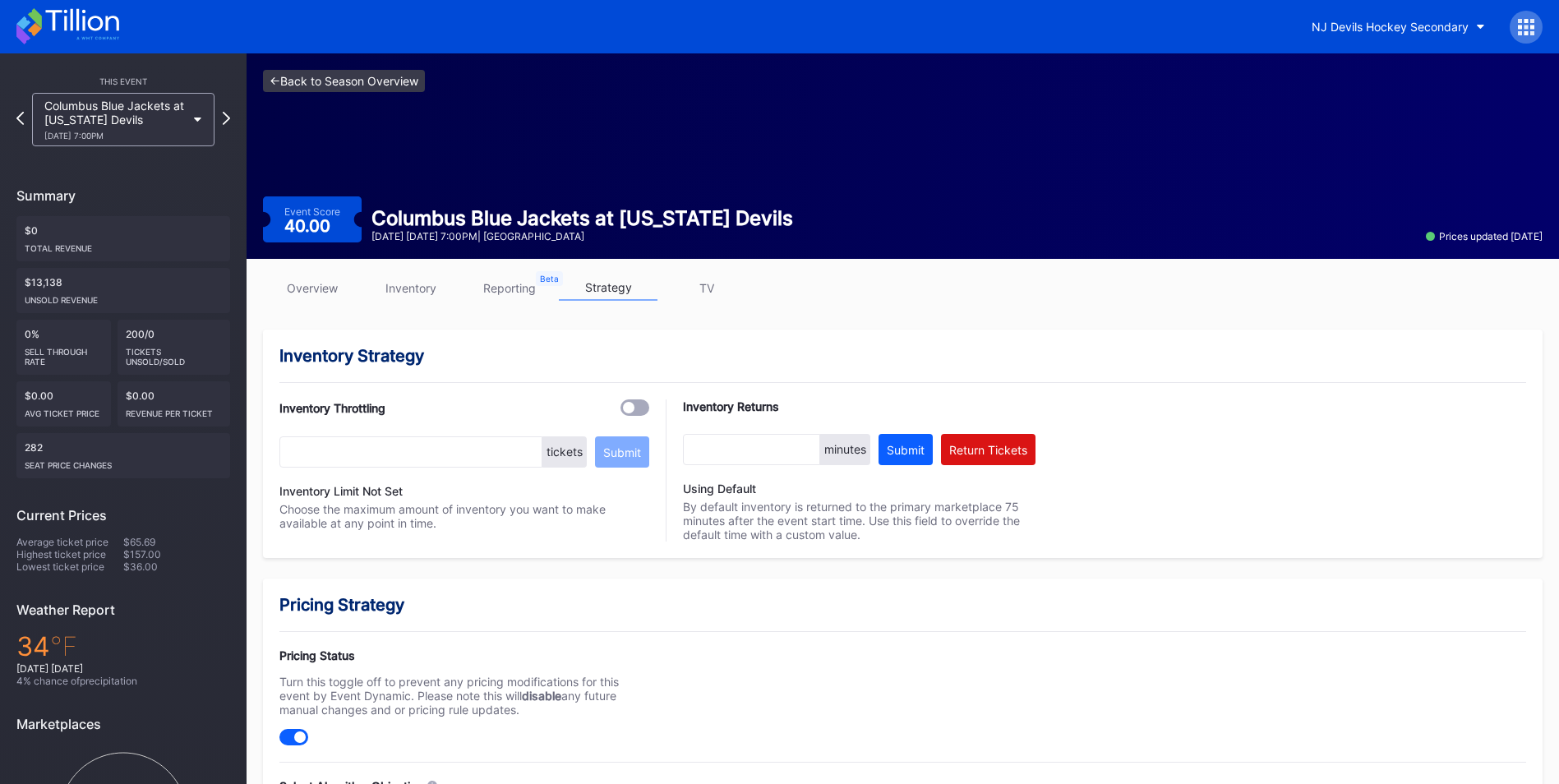
click at [397, 79] on link "<- Back to Season Overview" at bounding box center [344, 81] width 162 height 23
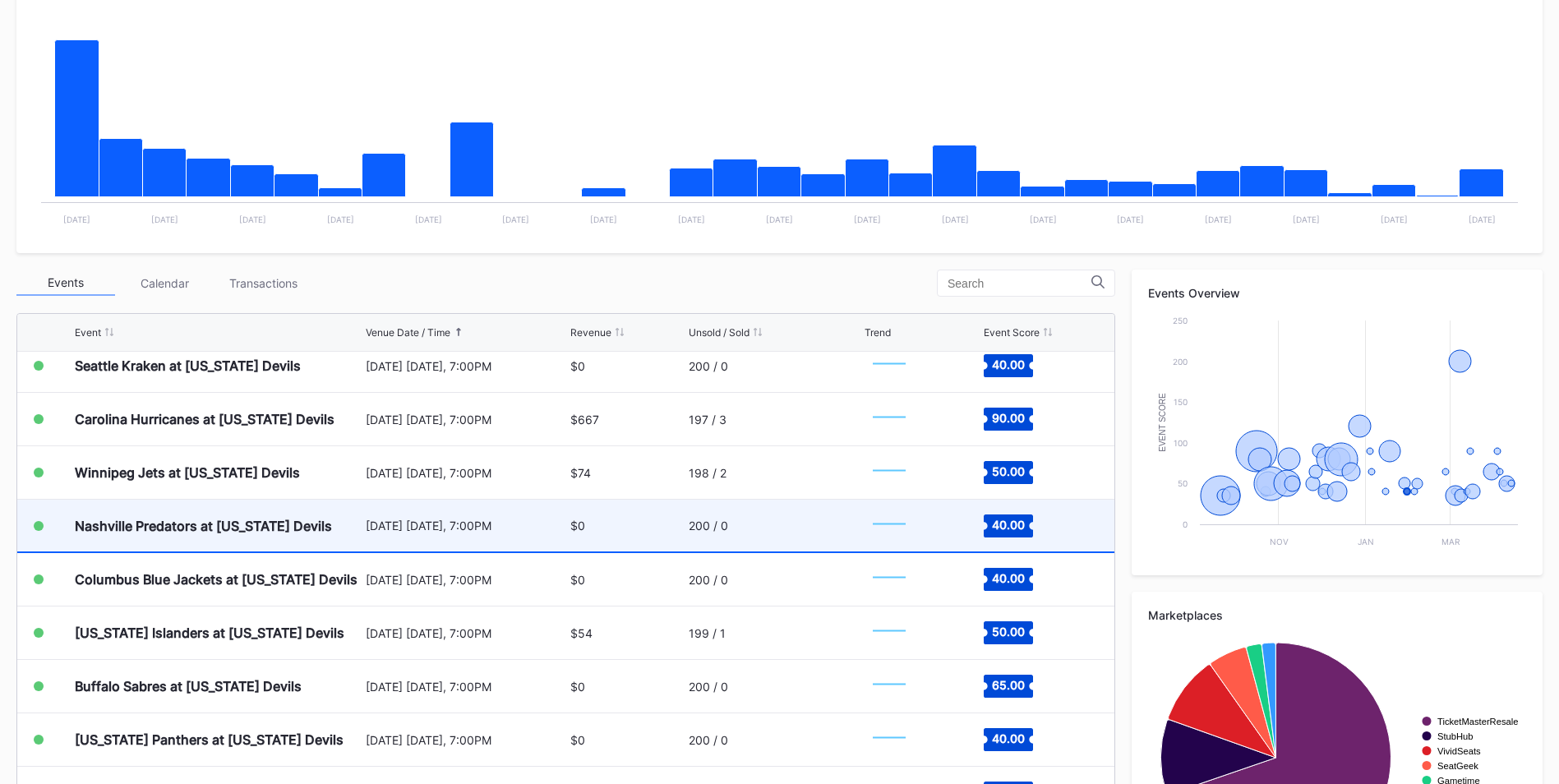
scroll to position [1314, 0]
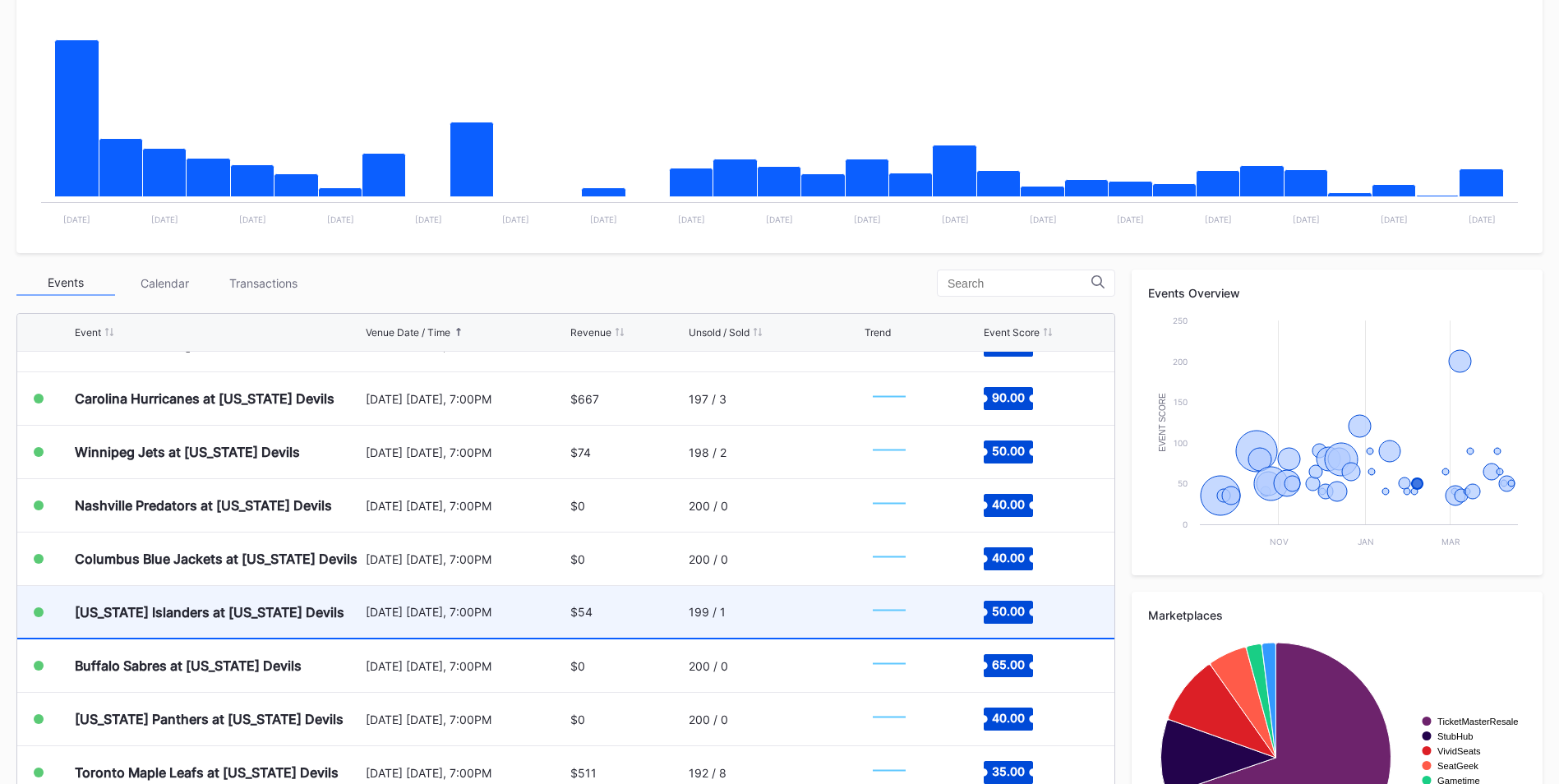
click at [820, 616] on div "199 / 1" at bounding box center [775, 611] width 172 height 52
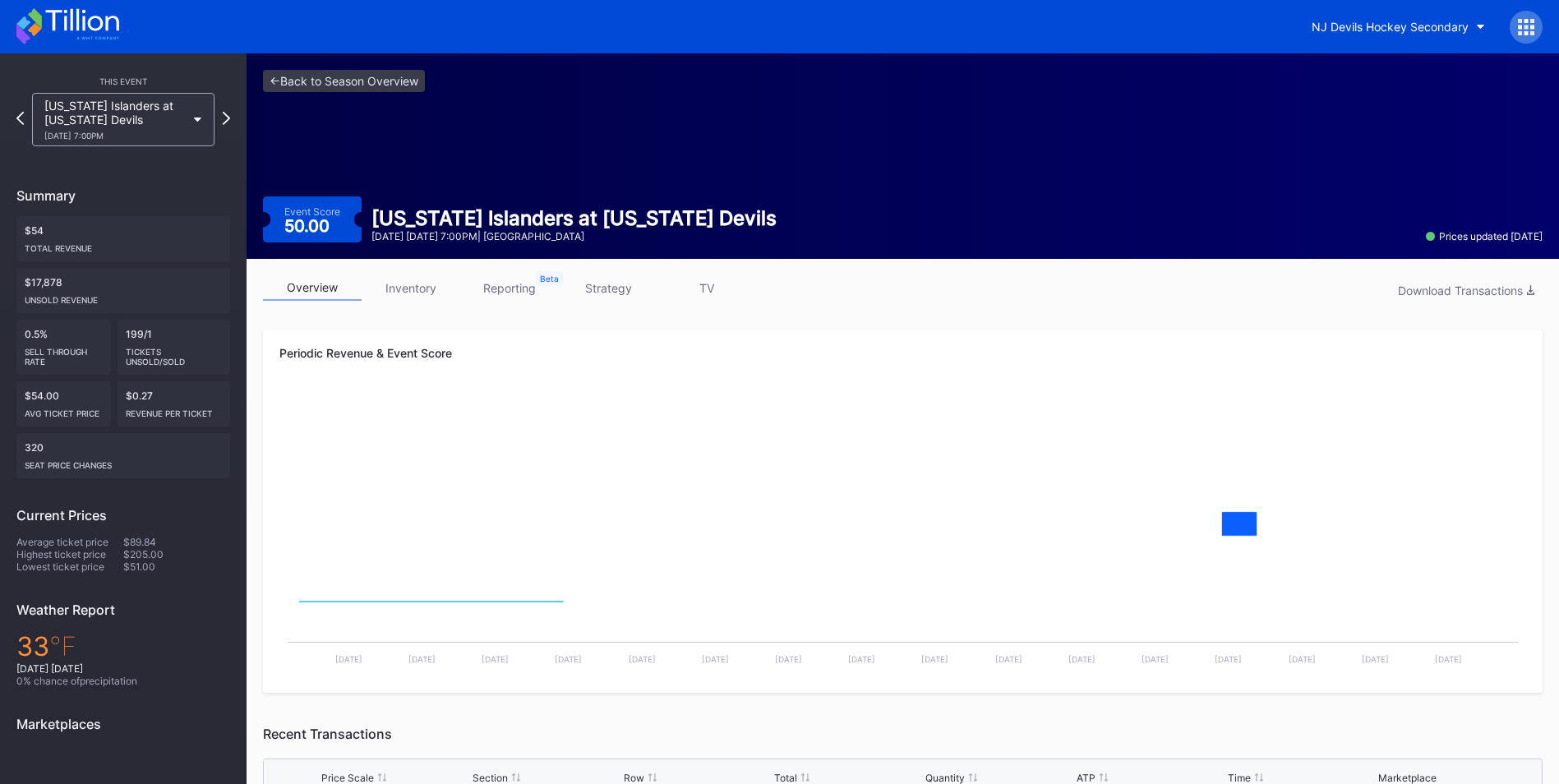
click at [607, 289] on link "strategy" at bounding box center [608, 288] width 98 height 25
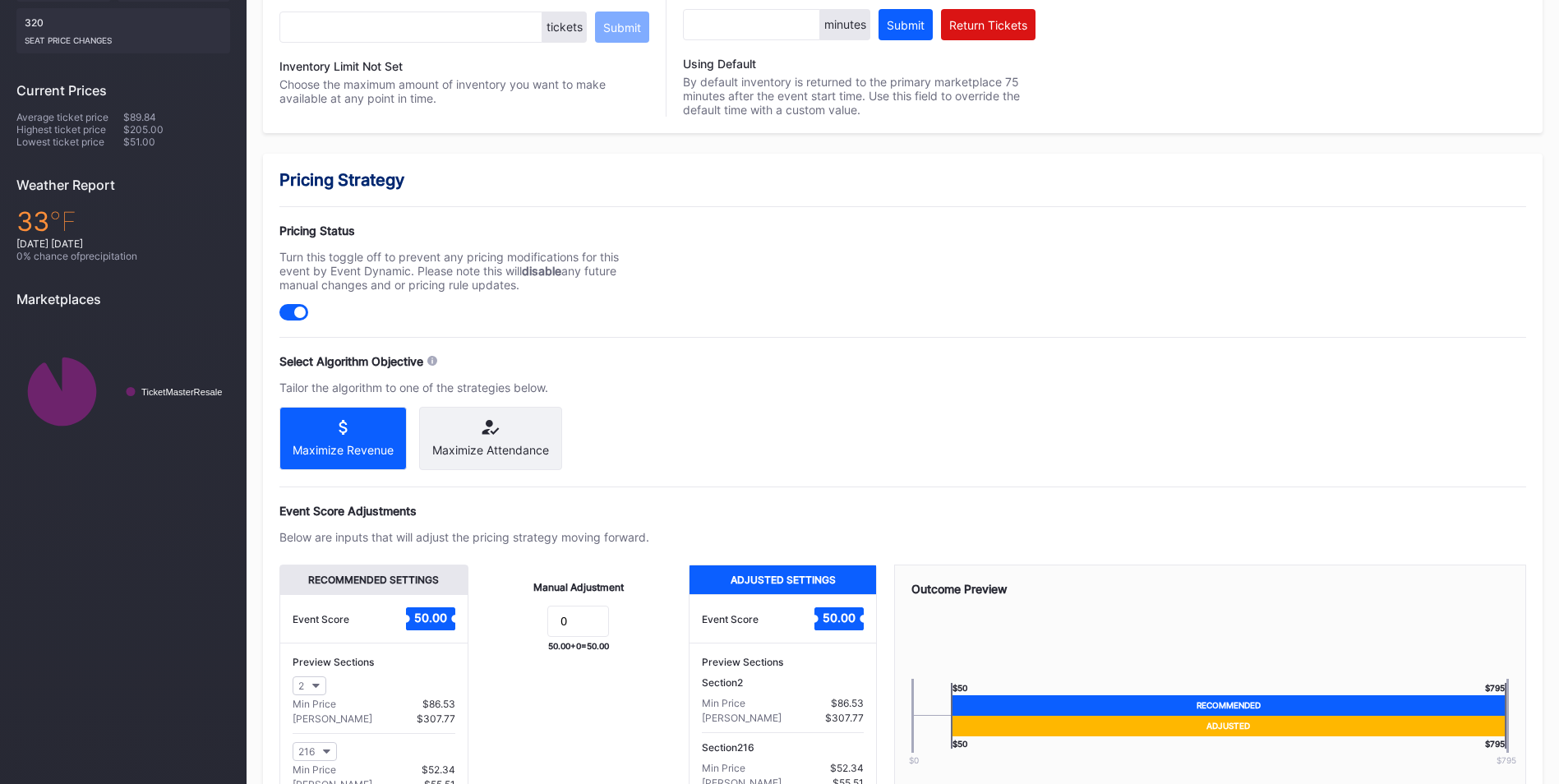
scroll to position [508, 0]
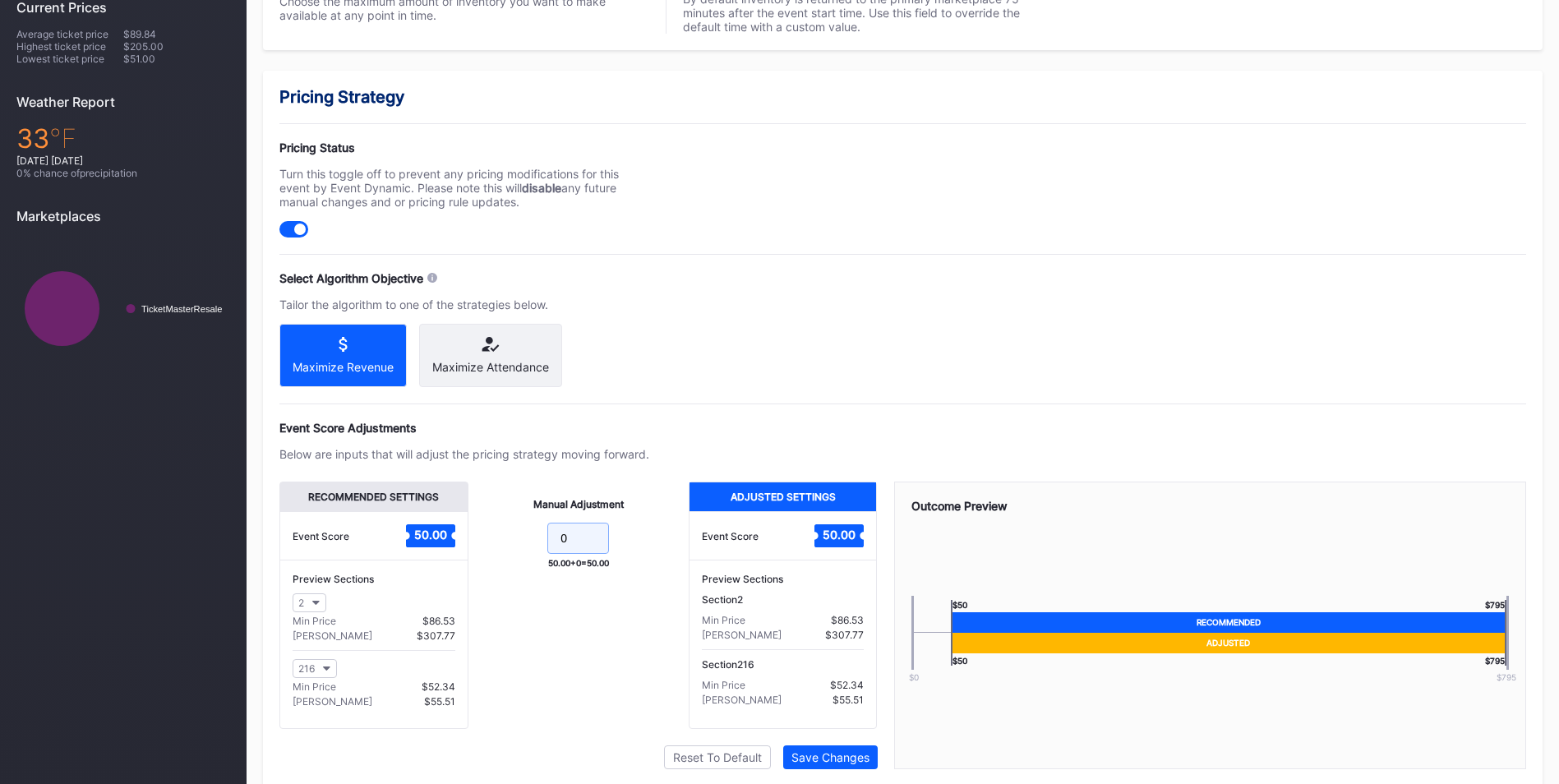
click at [587, 544] on input "0" at bounding box center [578, 538] width 61 height 31
type input "15"
click at [850, 764] on div "Save Changes" at bounding box center [830, 757] width 78 height 14
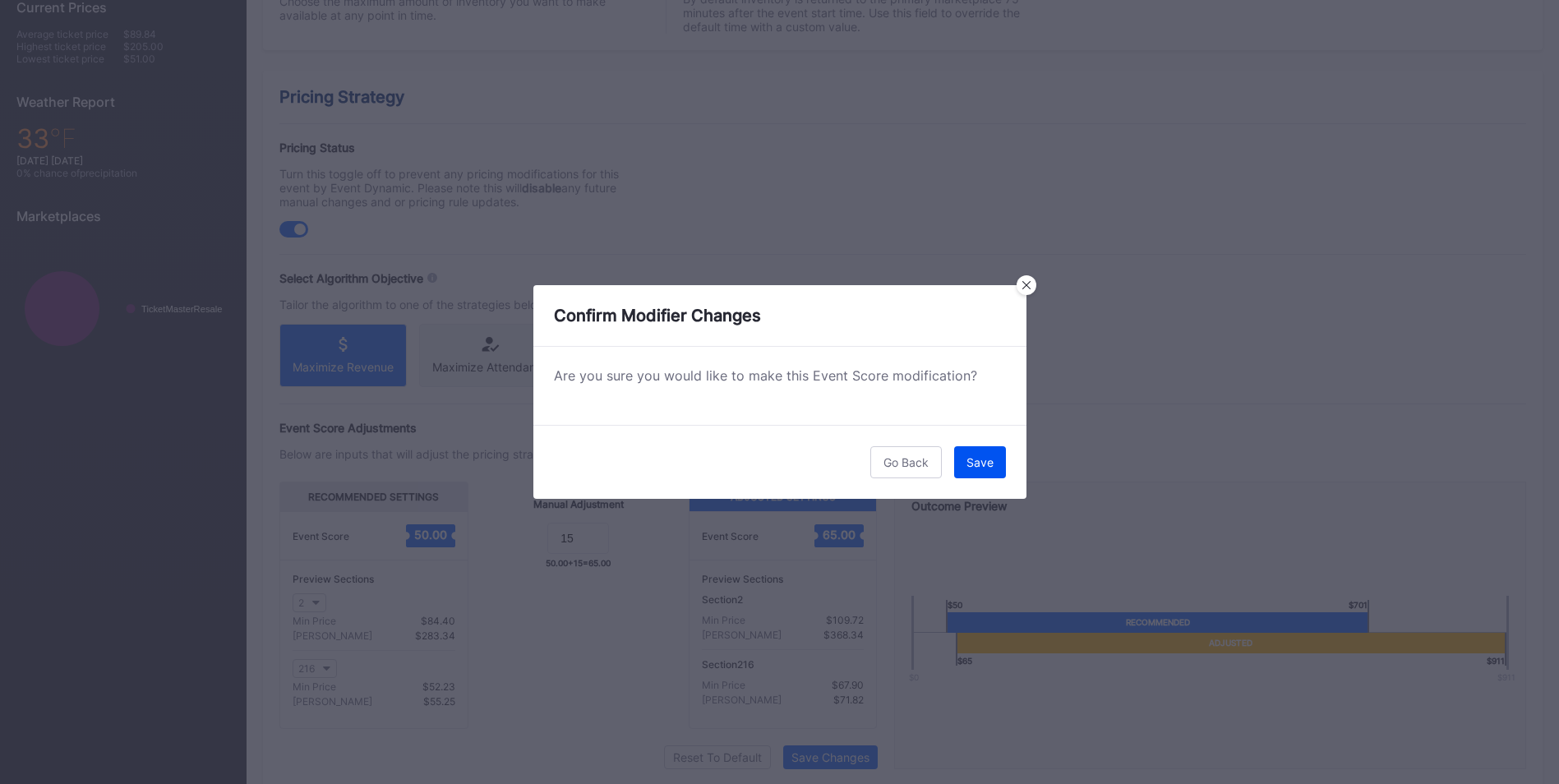
click at [979, 471] on button "Save" at bounding box center [980, 462] width 52 height 32
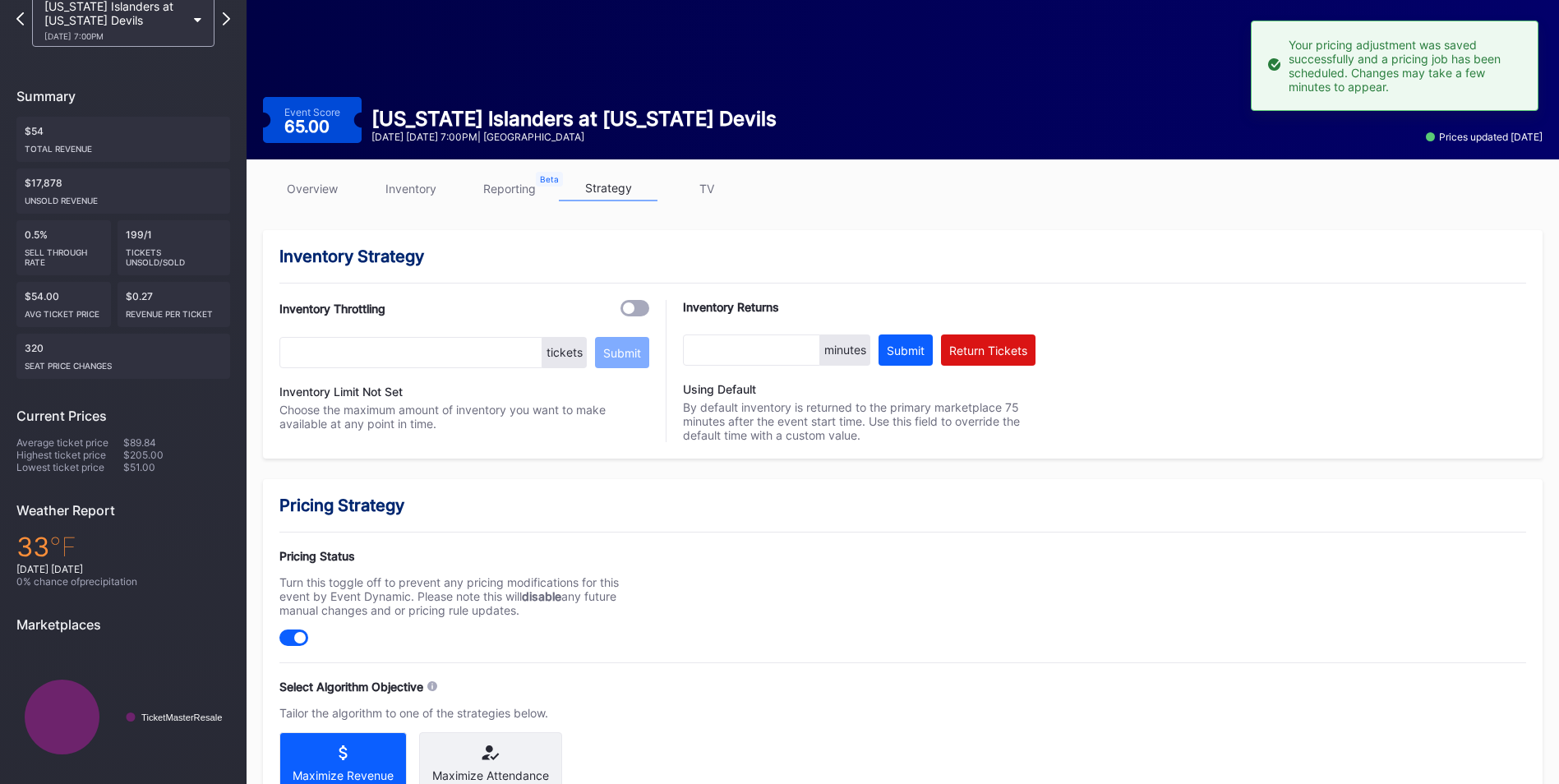
scroll to position [0, 0]
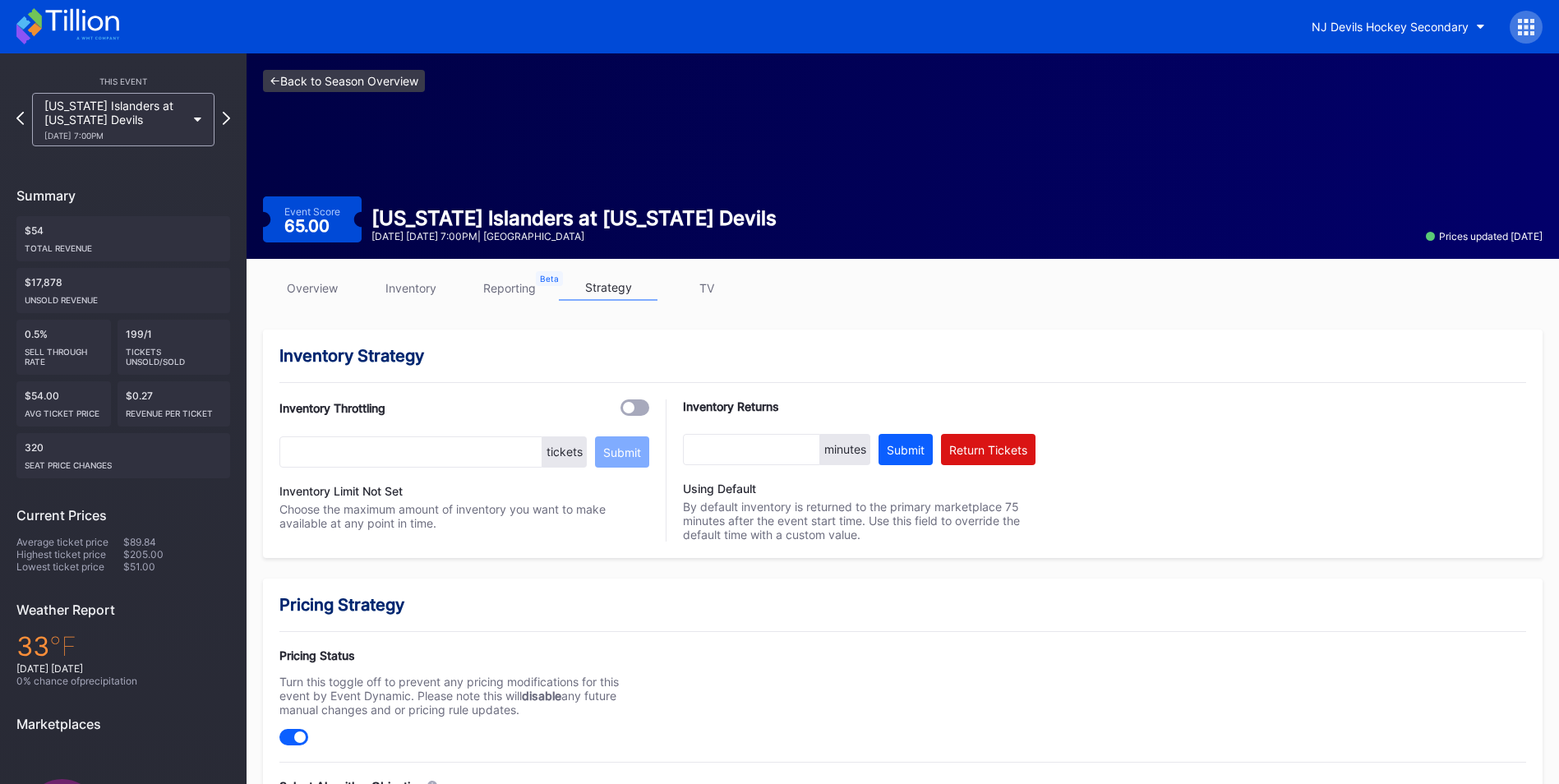
click at [371, 86] on link "<- Back to Season Overview" at bounding box center [344, 81] width 162 height 23
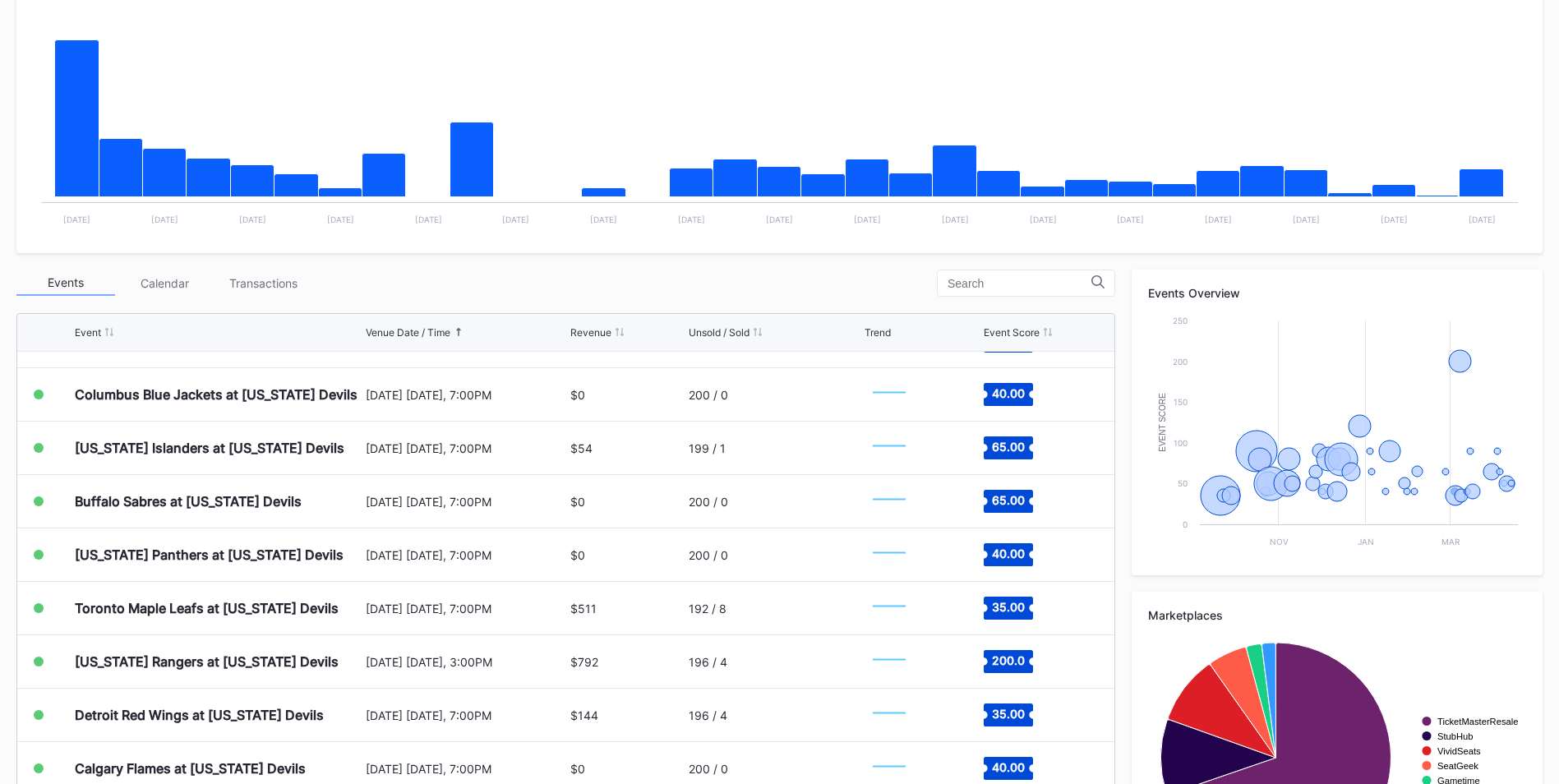
scroll to position [1396, 0]
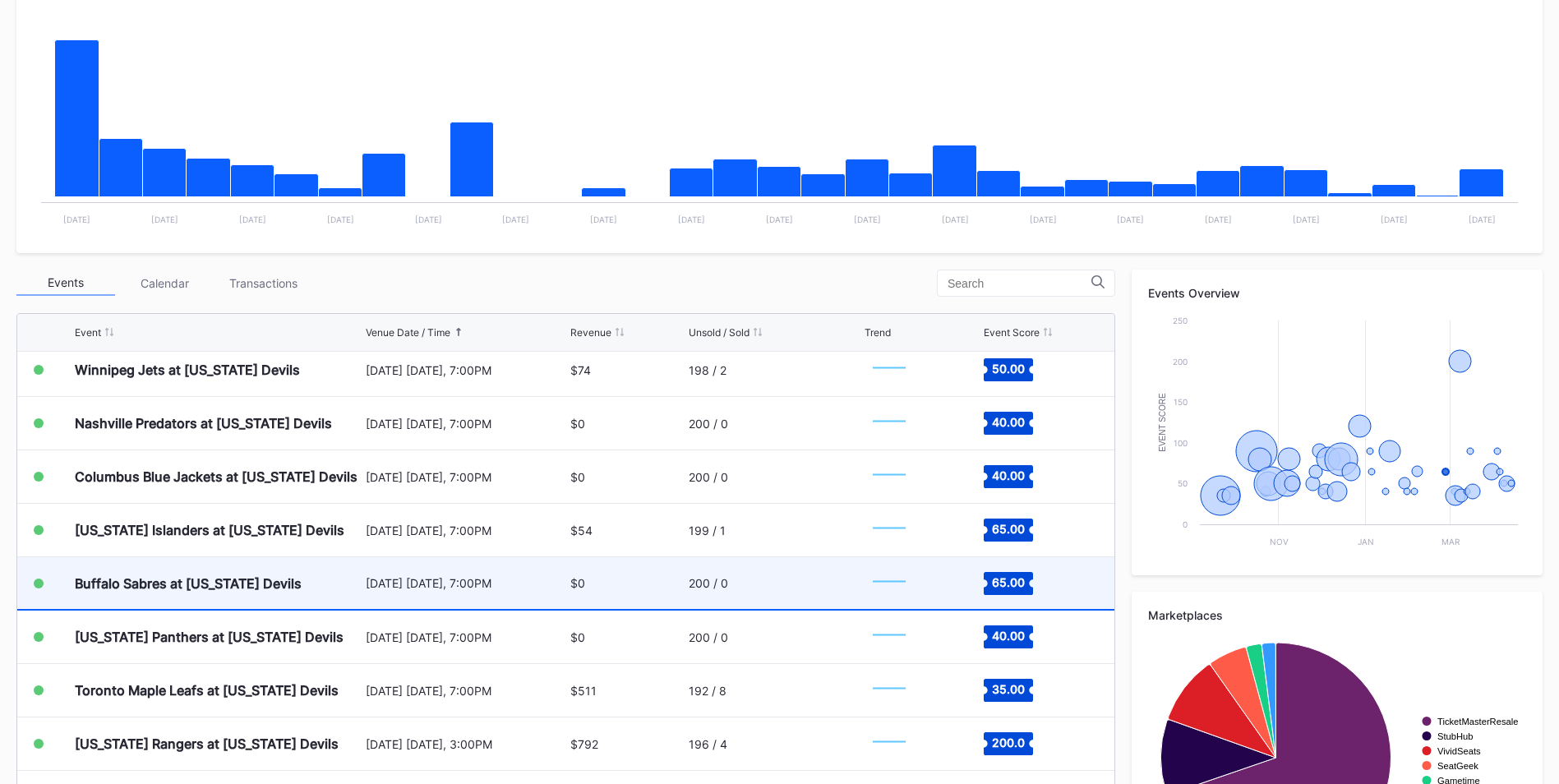
click at [828, 585] on div "200 / 0" at bounding box center [775, 582] width 172 height 52
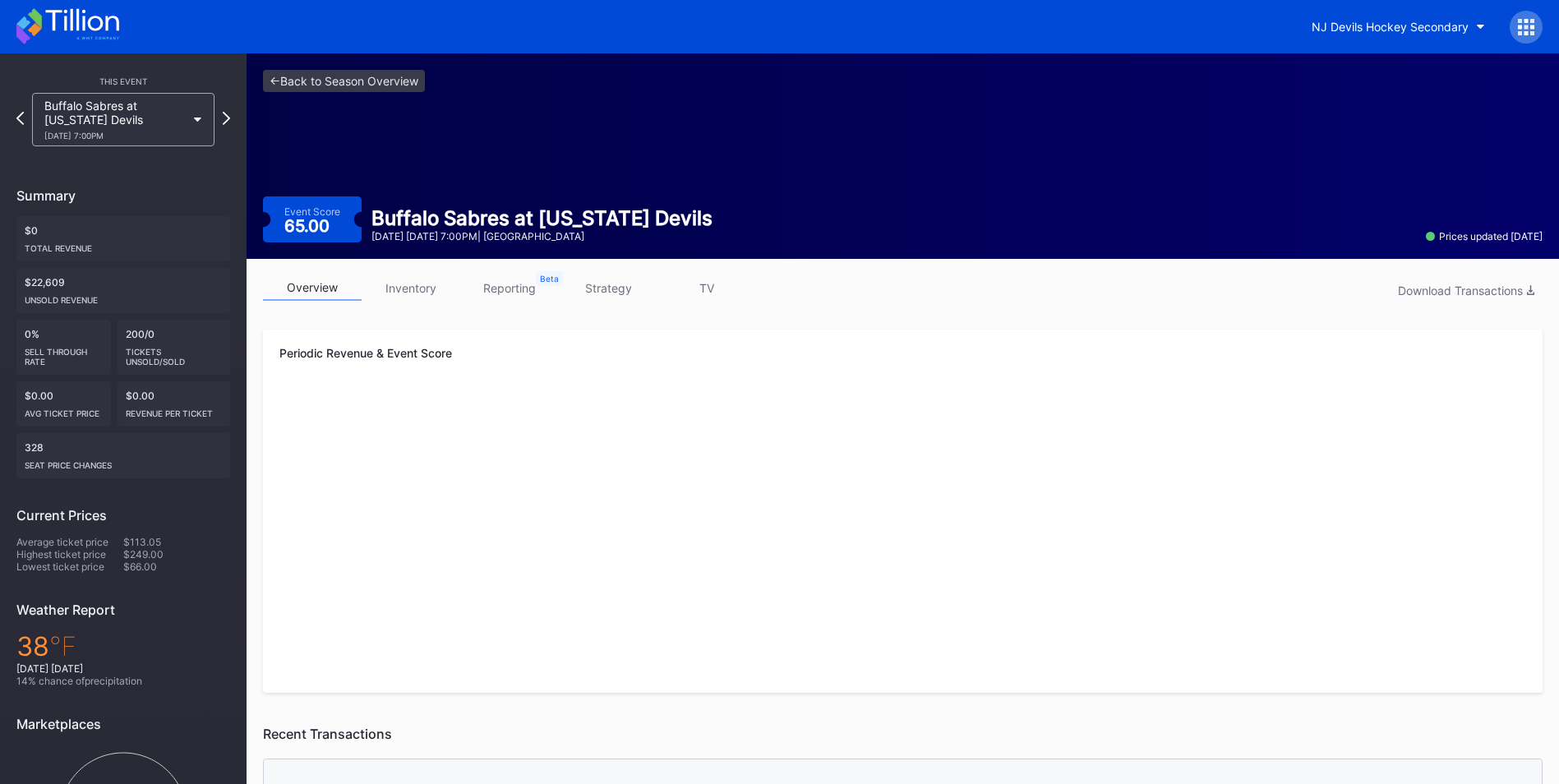
click at [641, 292] on link "strategy" at bounding box center [608, 288] width 98 height 25
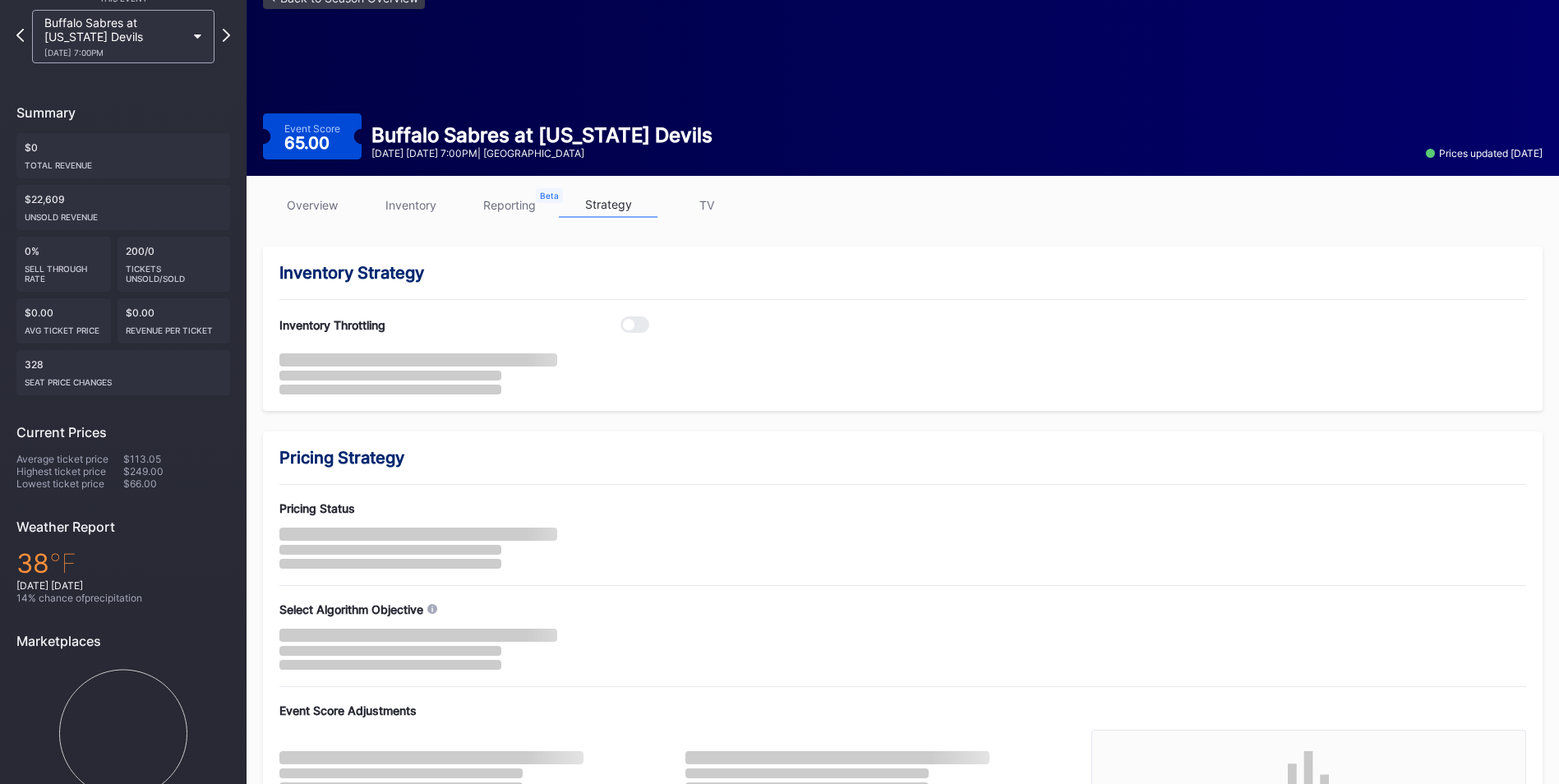
scroll to position [179, 0]
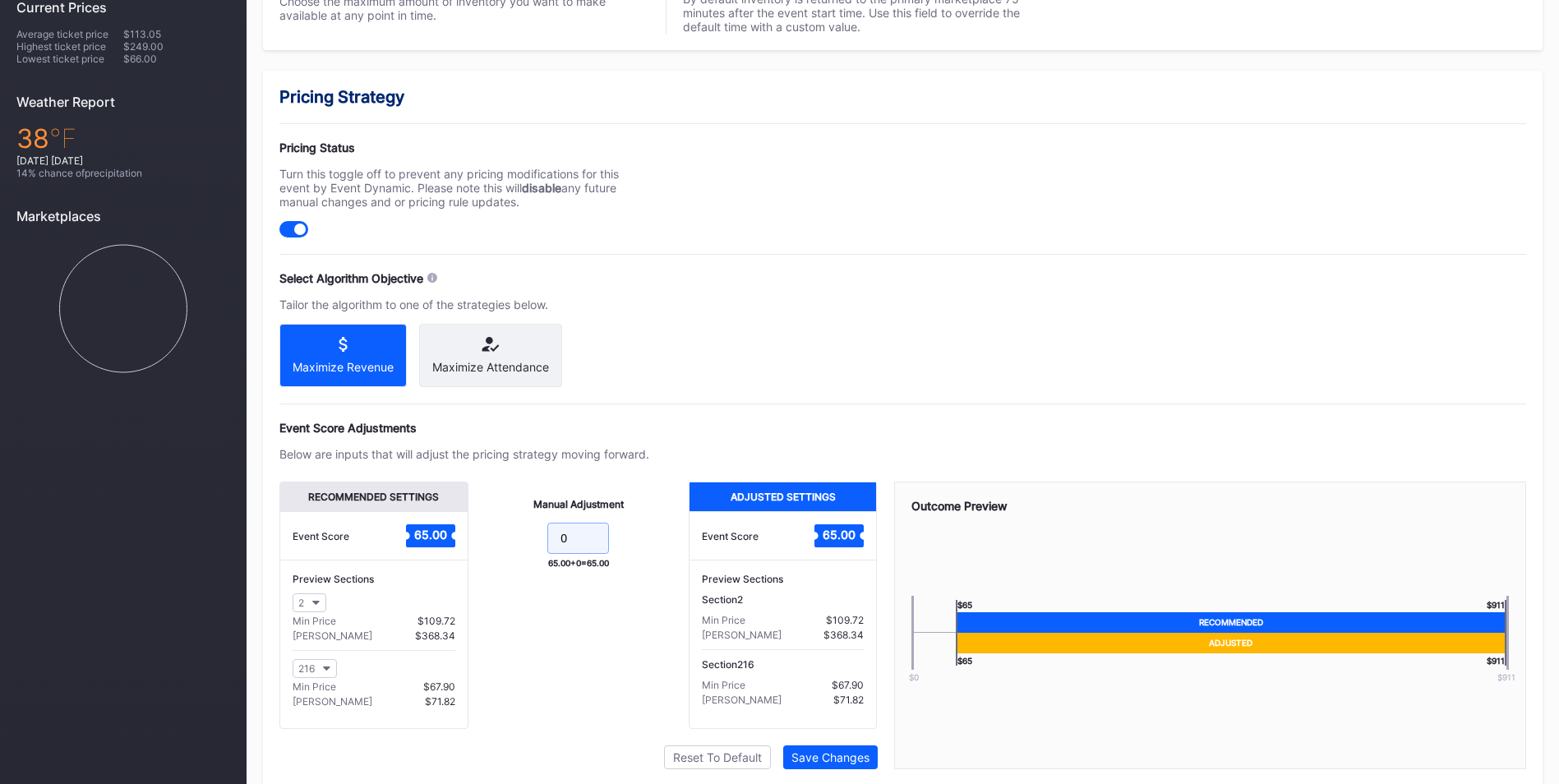
click at [603, 554] on input "0" at bounding box center [578, 538] width 61 height 31
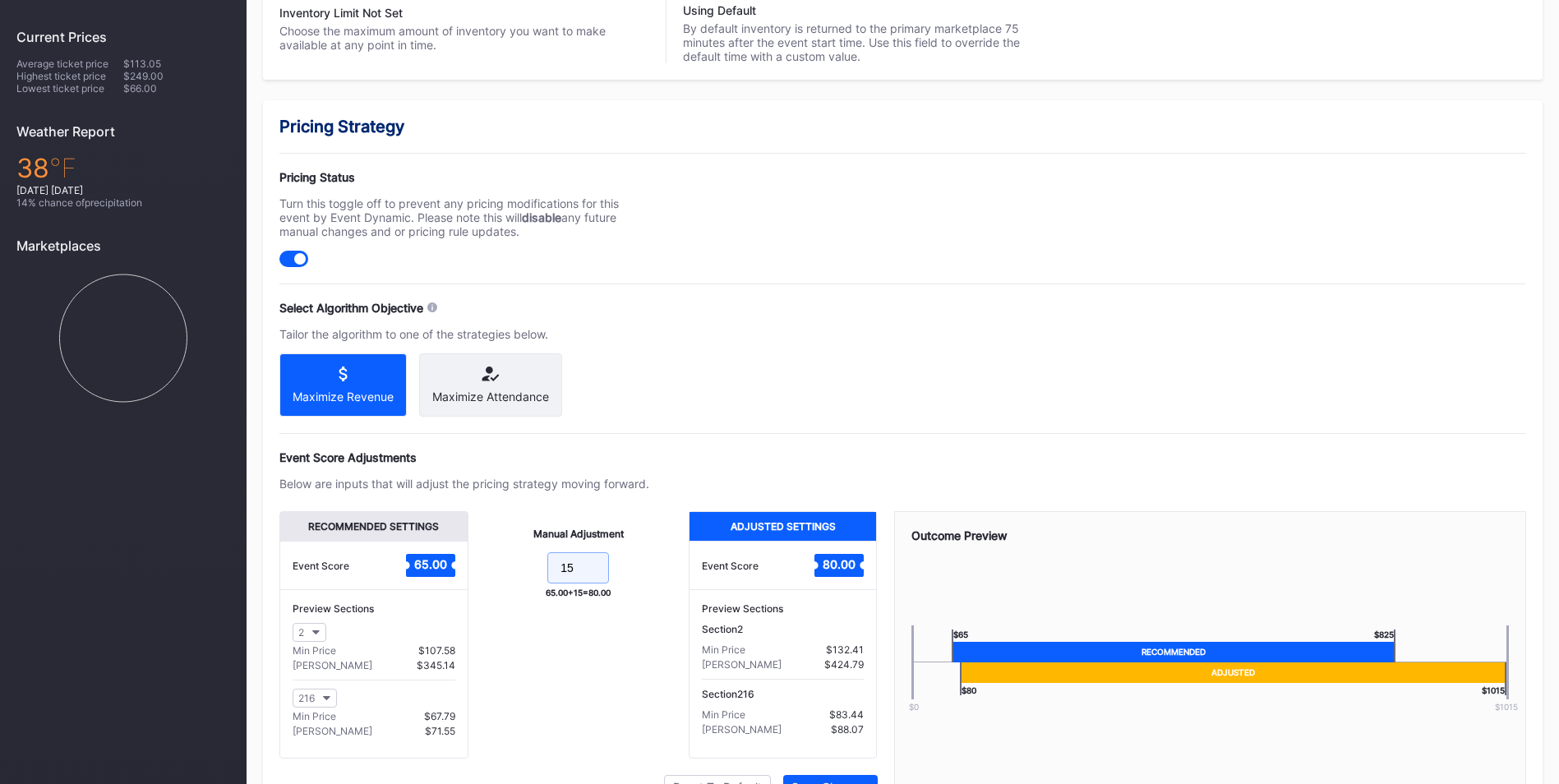
scroll to position [574, 0]
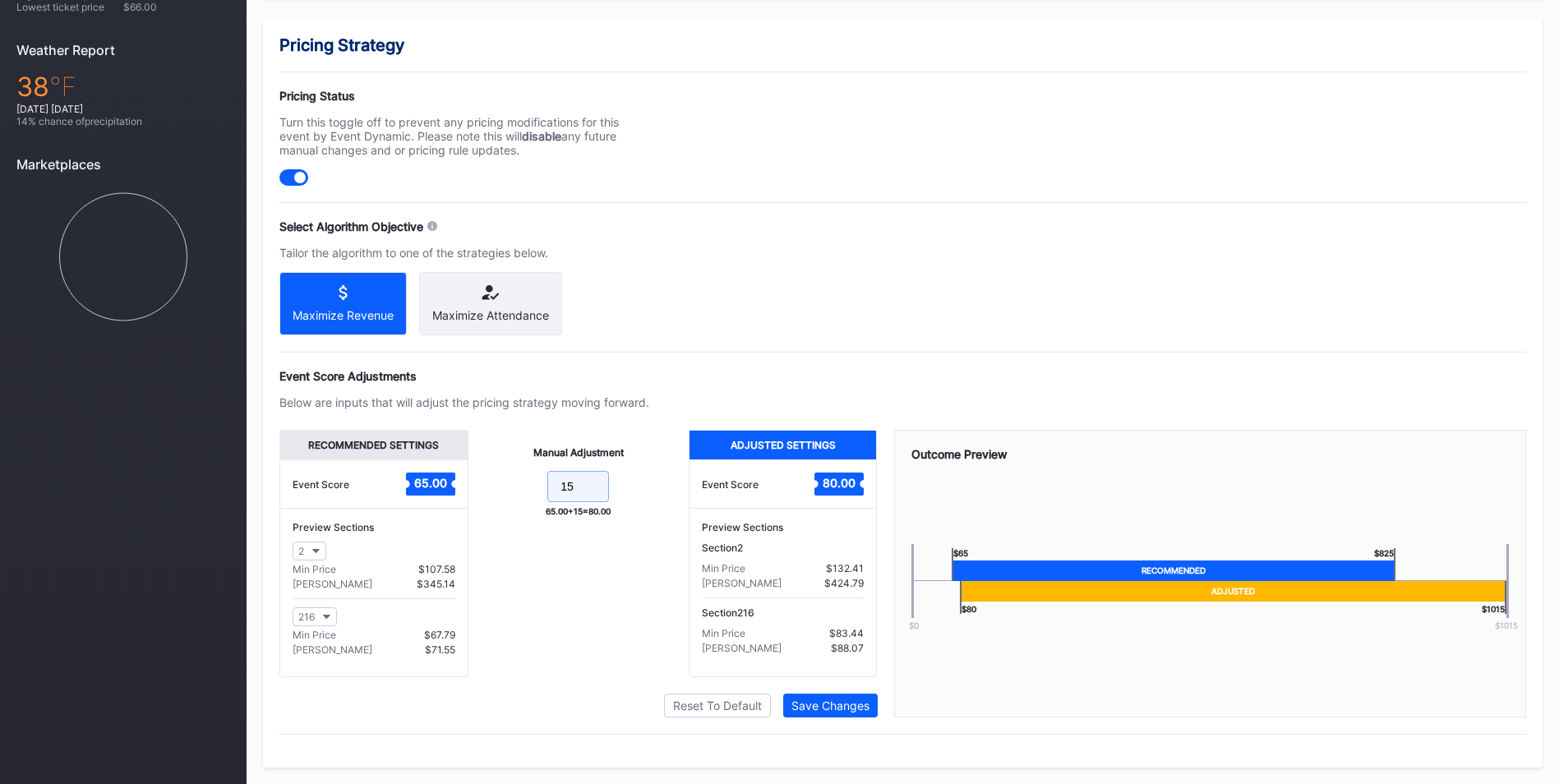
type input "15"
click at [846, 691] on div "Recommended Settings Event Score 65.00 Preview Sections 2 Min Price $107.58 Max…" at bounding box center [578, 573] width 598 height 288
click at [846, 695] on button "Save Changes" at bounding box center [830, 705] width 94 height 24
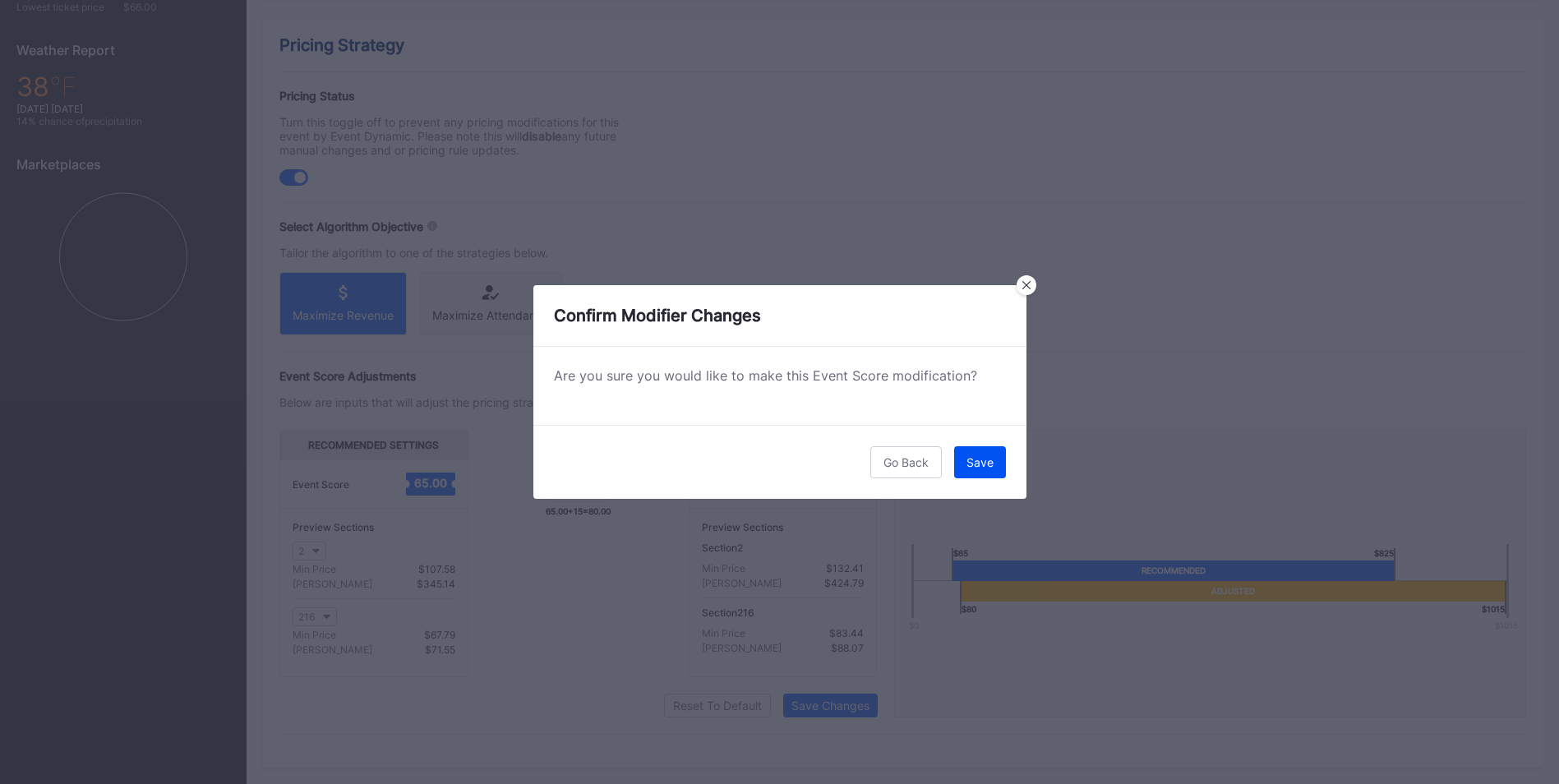
click at [970, 466] on div "Save" at bounding box center [980, 461] width 27 height 14
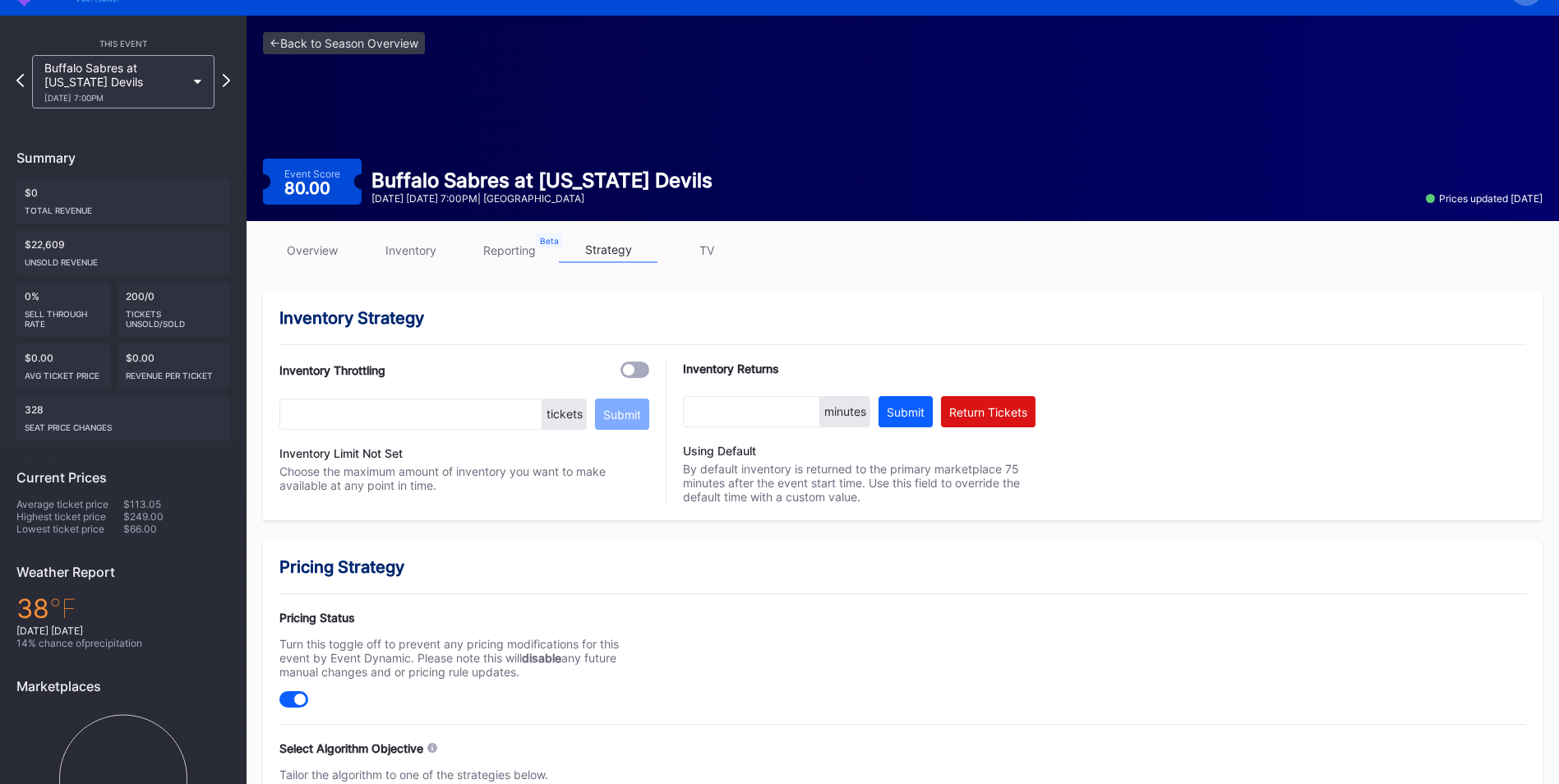
scroll to position [0, 0]
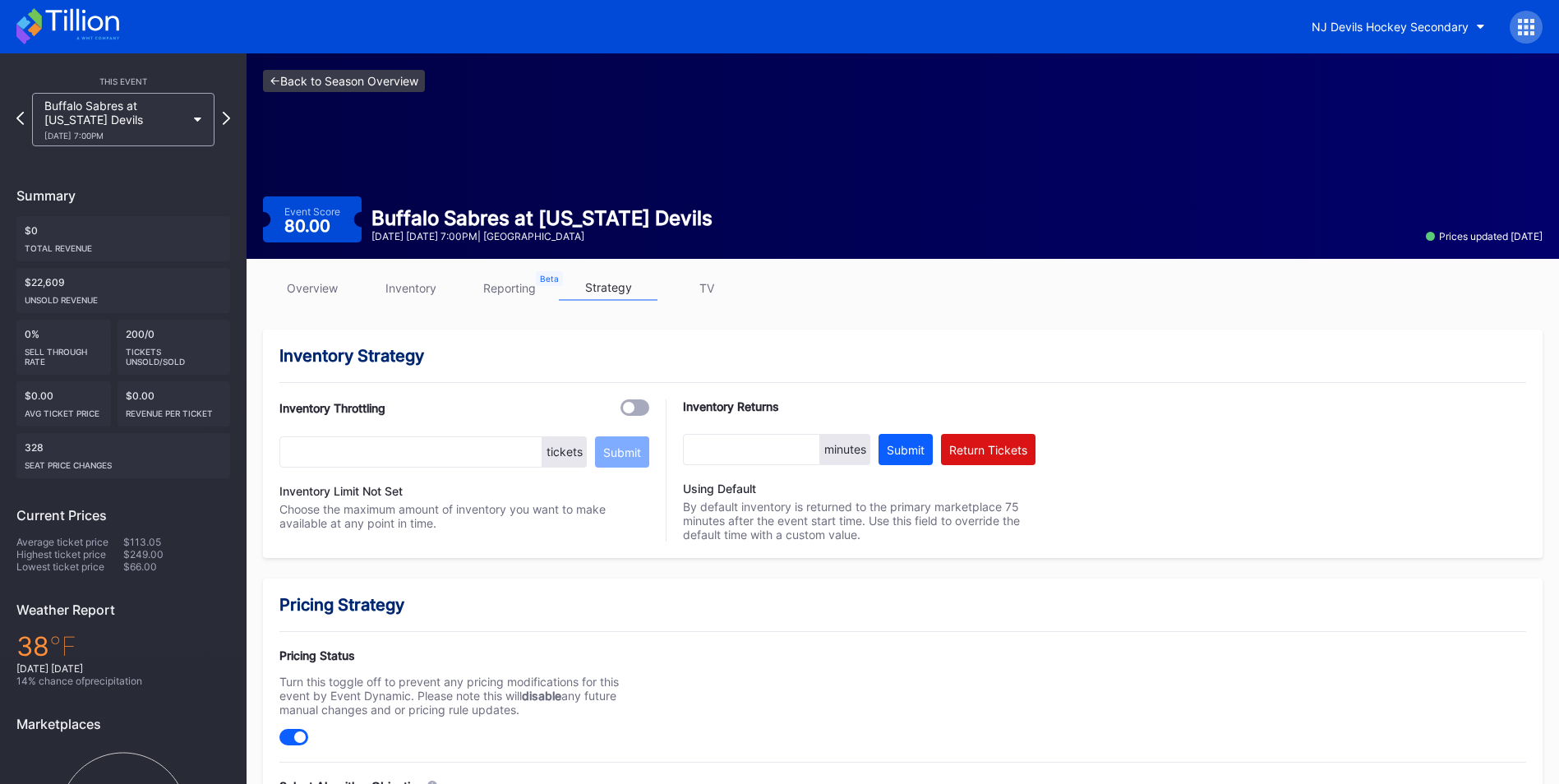
click at [381, 77] on link "<- Back to Season Overview" at bounding box center [344, 81] width 162 height 23
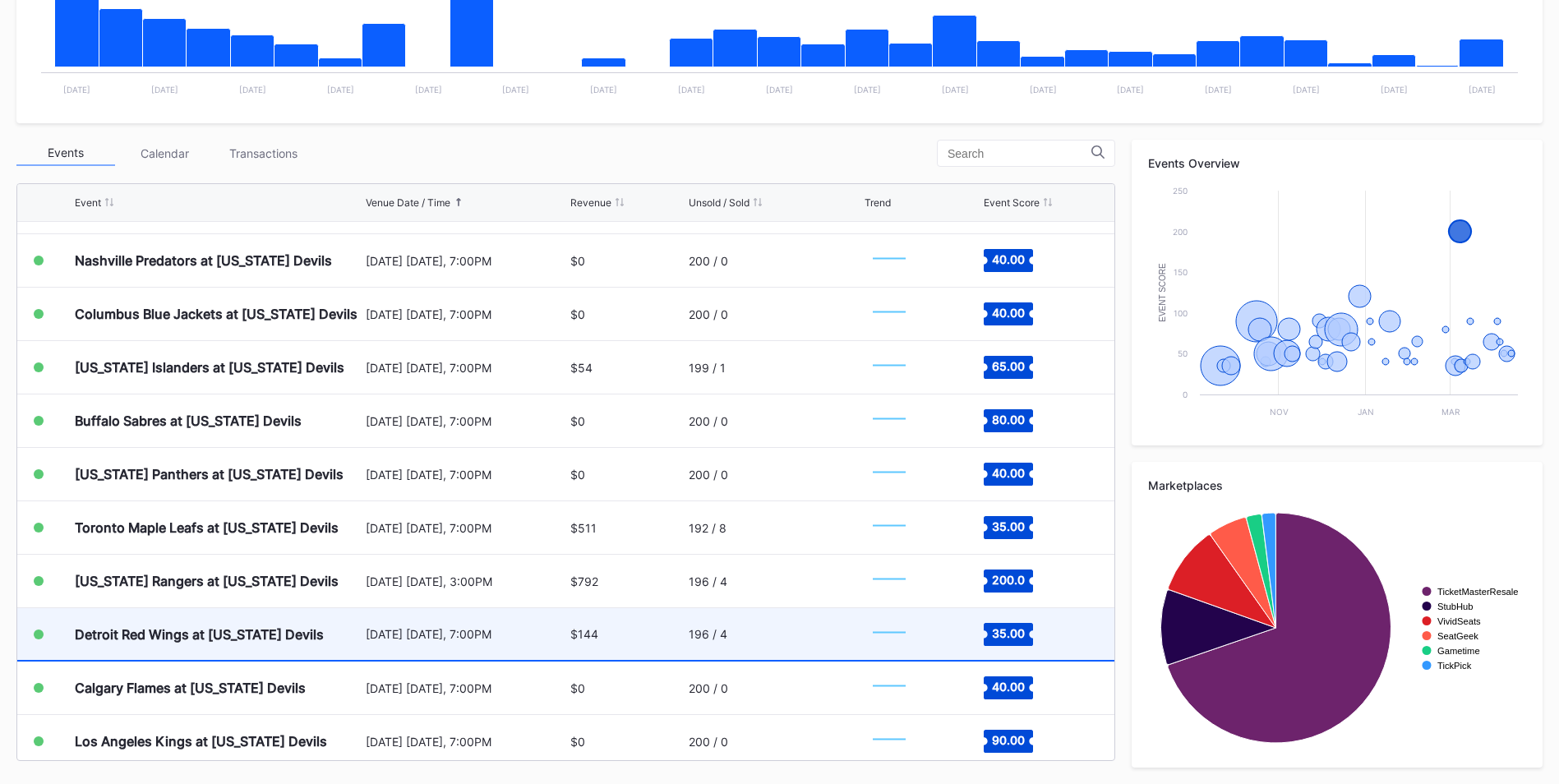
scroll to position [1400, 0]
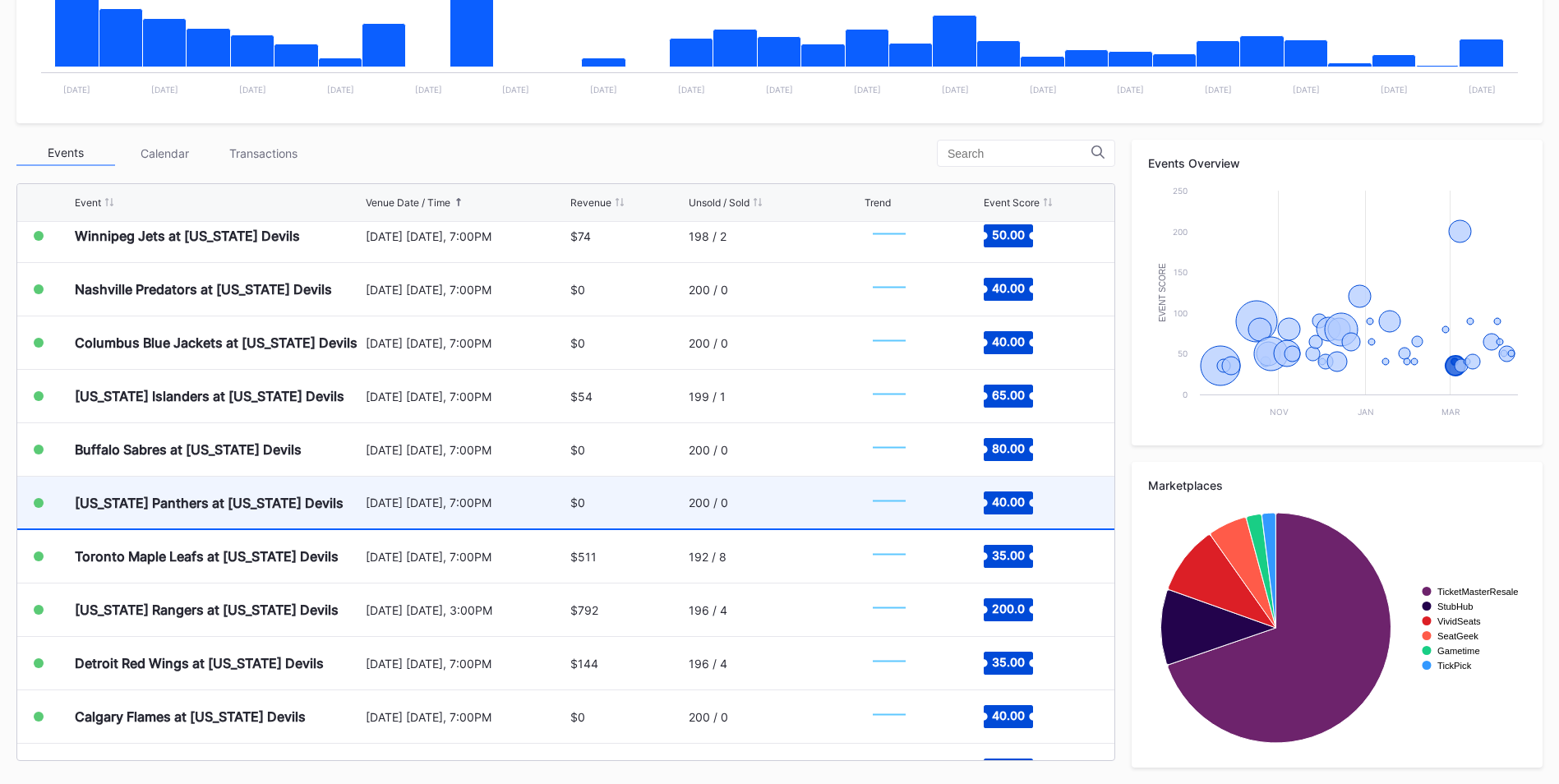
click at [753, 505] on div "200 / 0" at bounding box center [775, 502] width 172 height 52
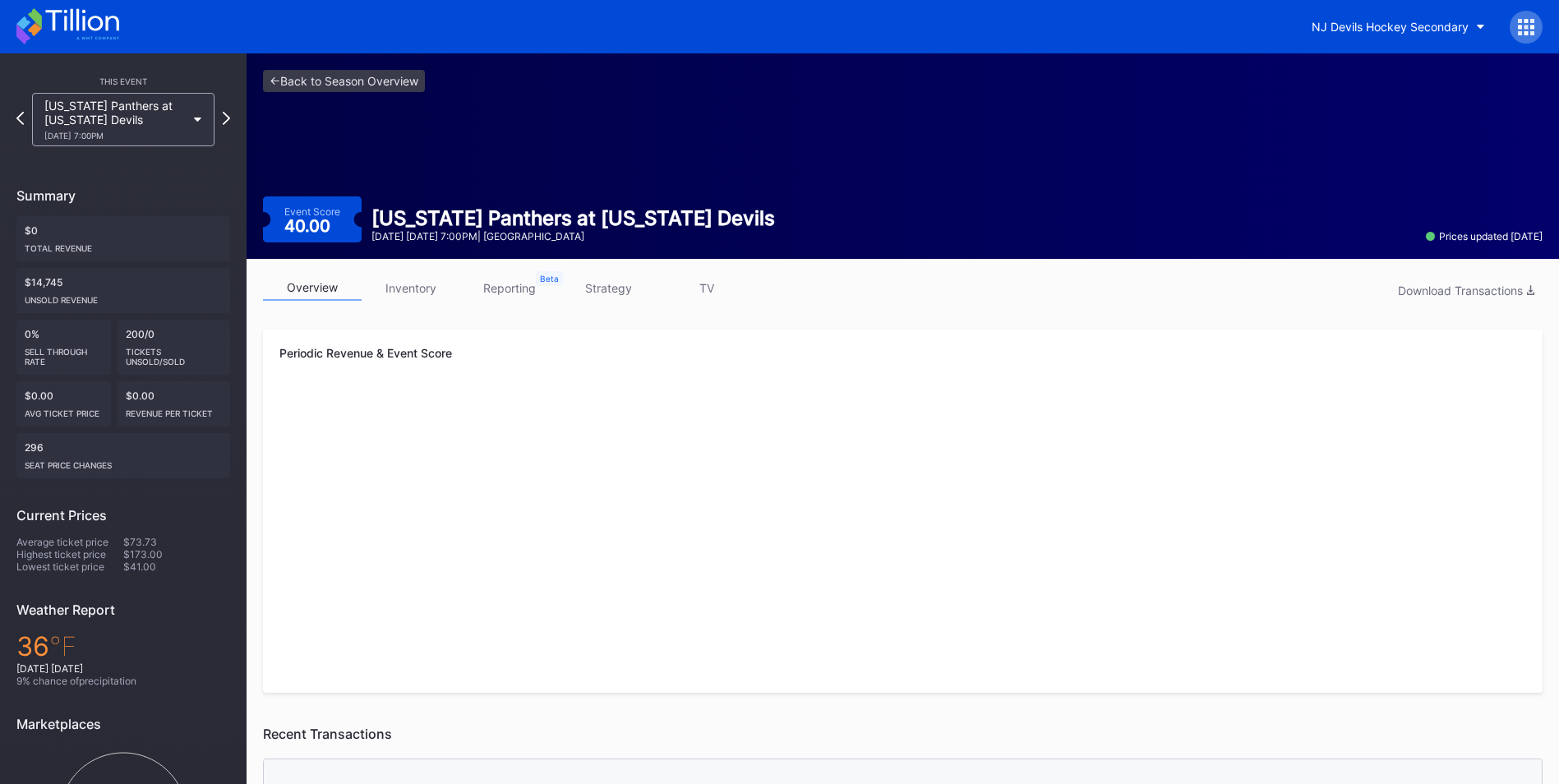
click at [605, 289] on link "strategy" at bounding box center [608, 288] width 98 height 25
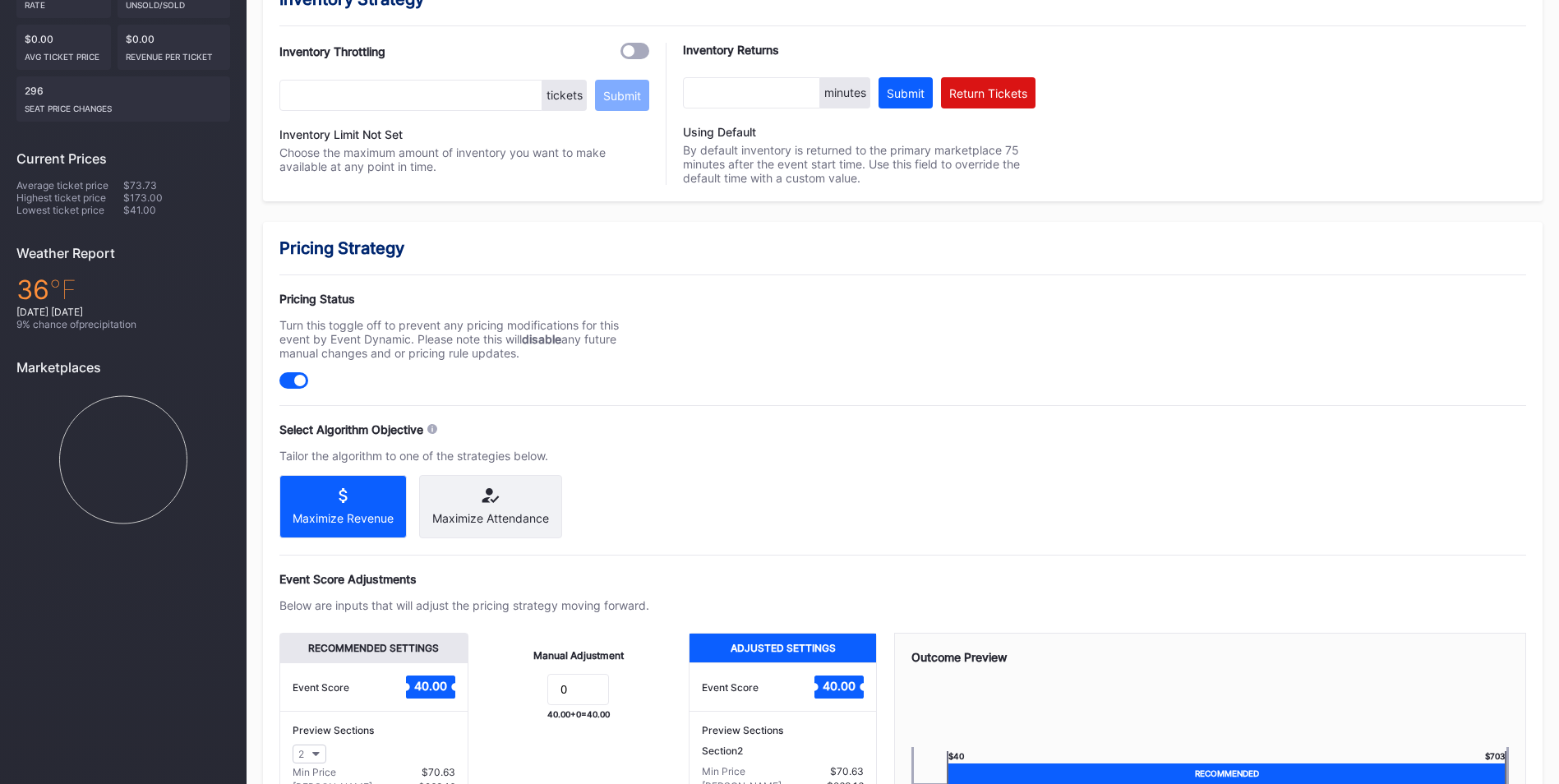
scroll to position [478, 0]
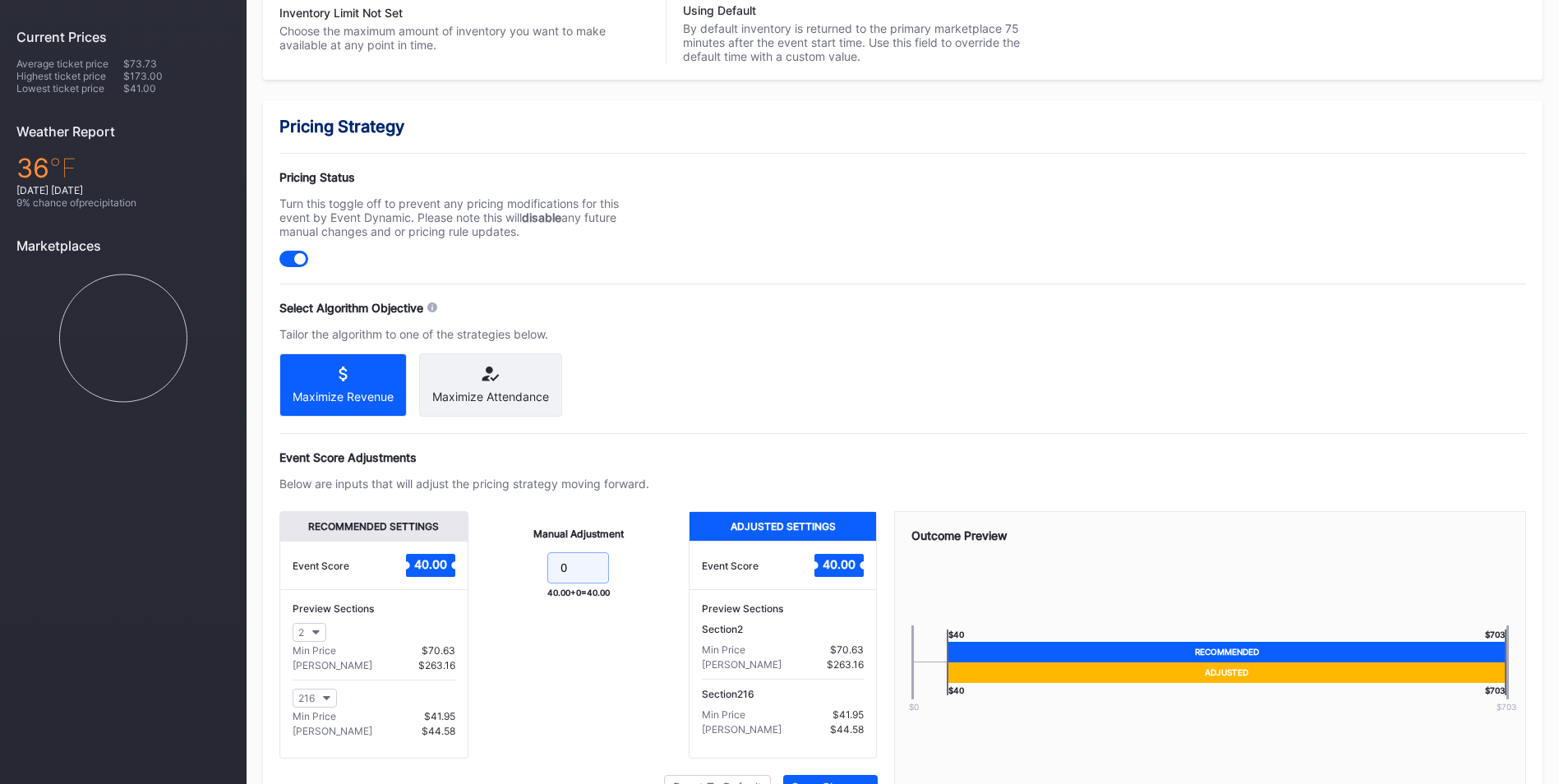
click at [569, 582] on input "0" at bounding box center [578, 567] width 61 height 31
type input "10"
click at [763, 519] on div "Event Score Adjustments Below are inputs that will adjust the pricing strategy …" at bounding box center [902, 624] width 1247 height 348
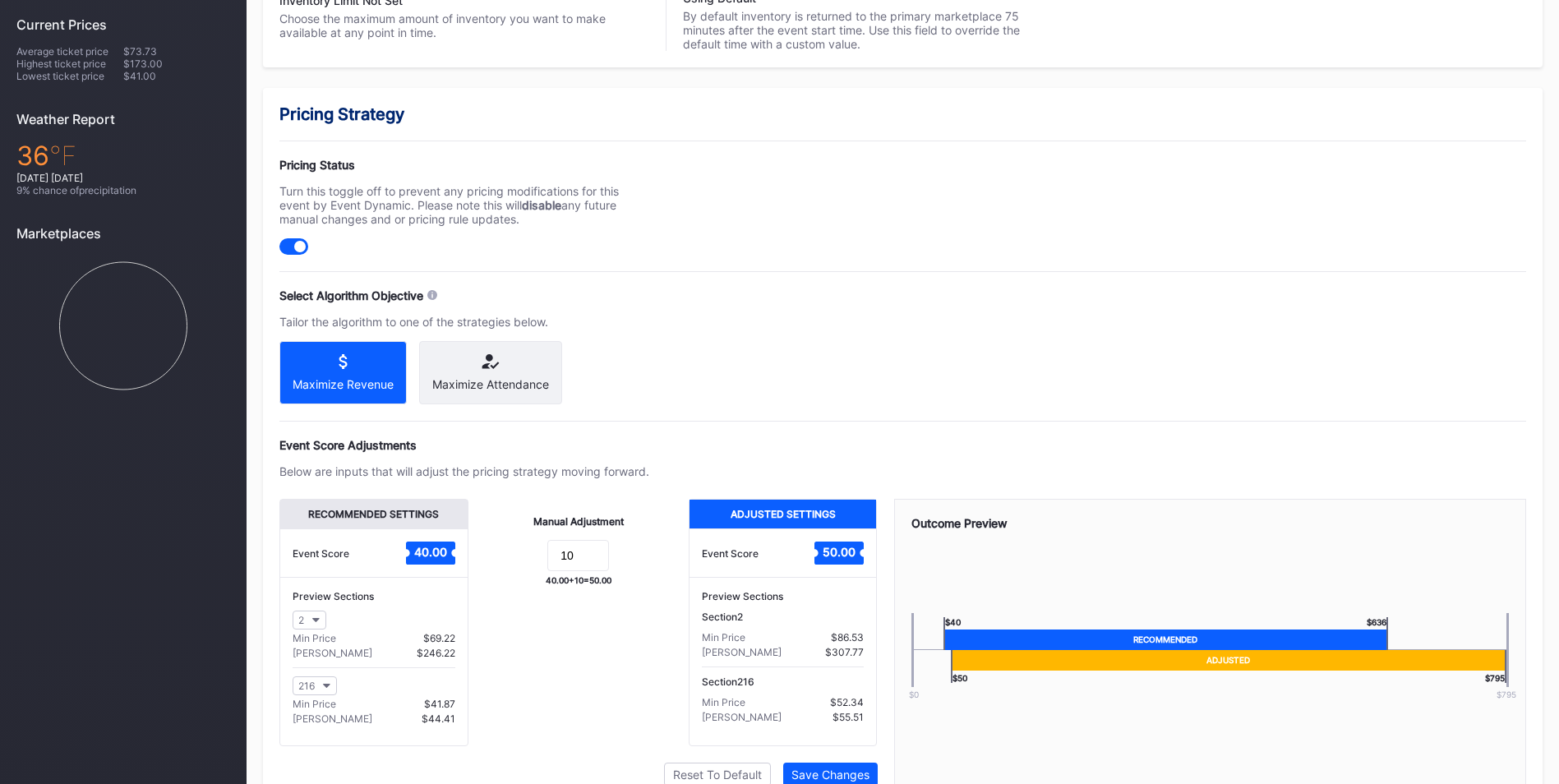
scroll to position [574, 0]
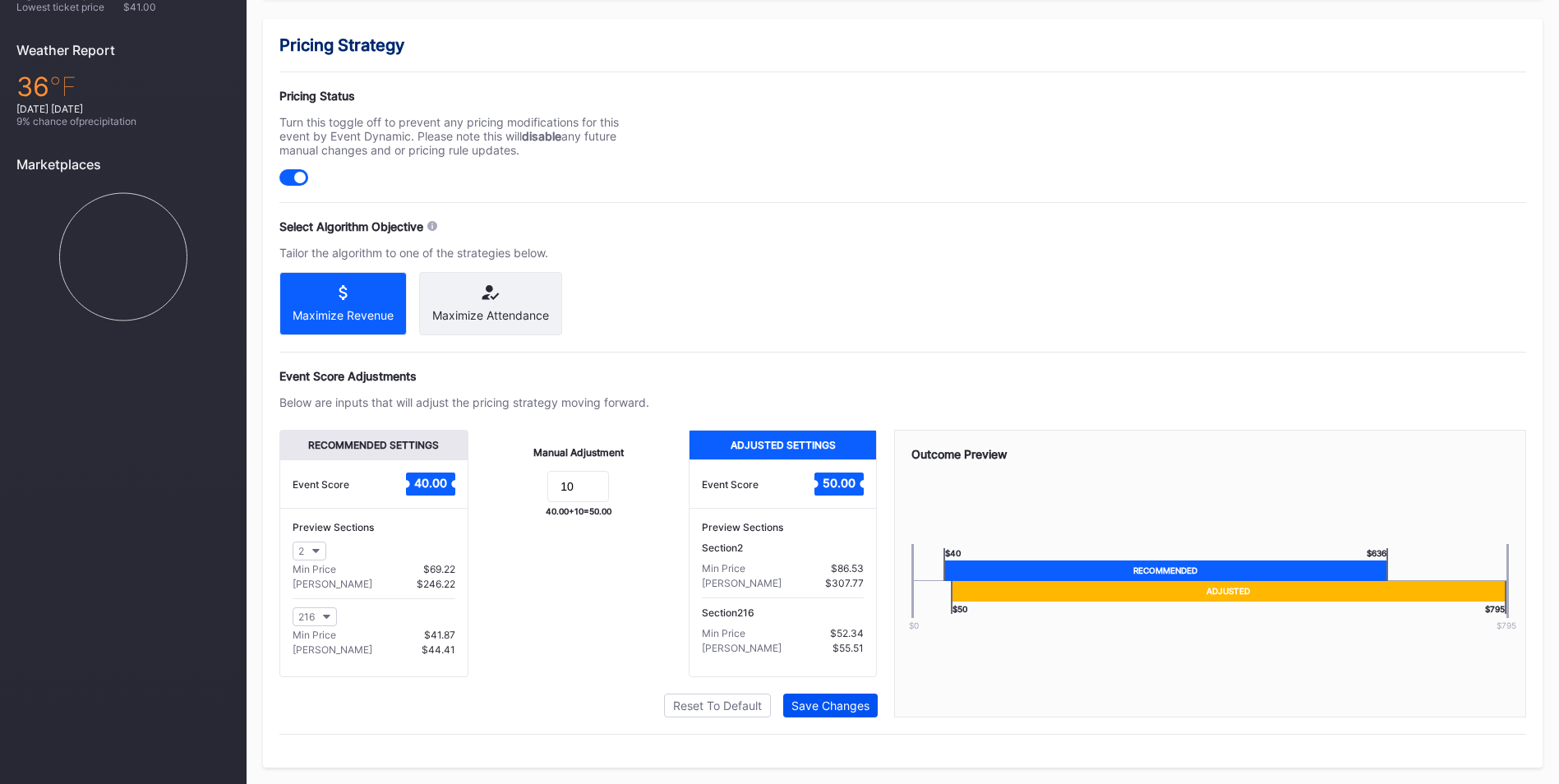
click at [864, 709] on div "Save Changes" at bounding box center [830, 705] width 78 height 14
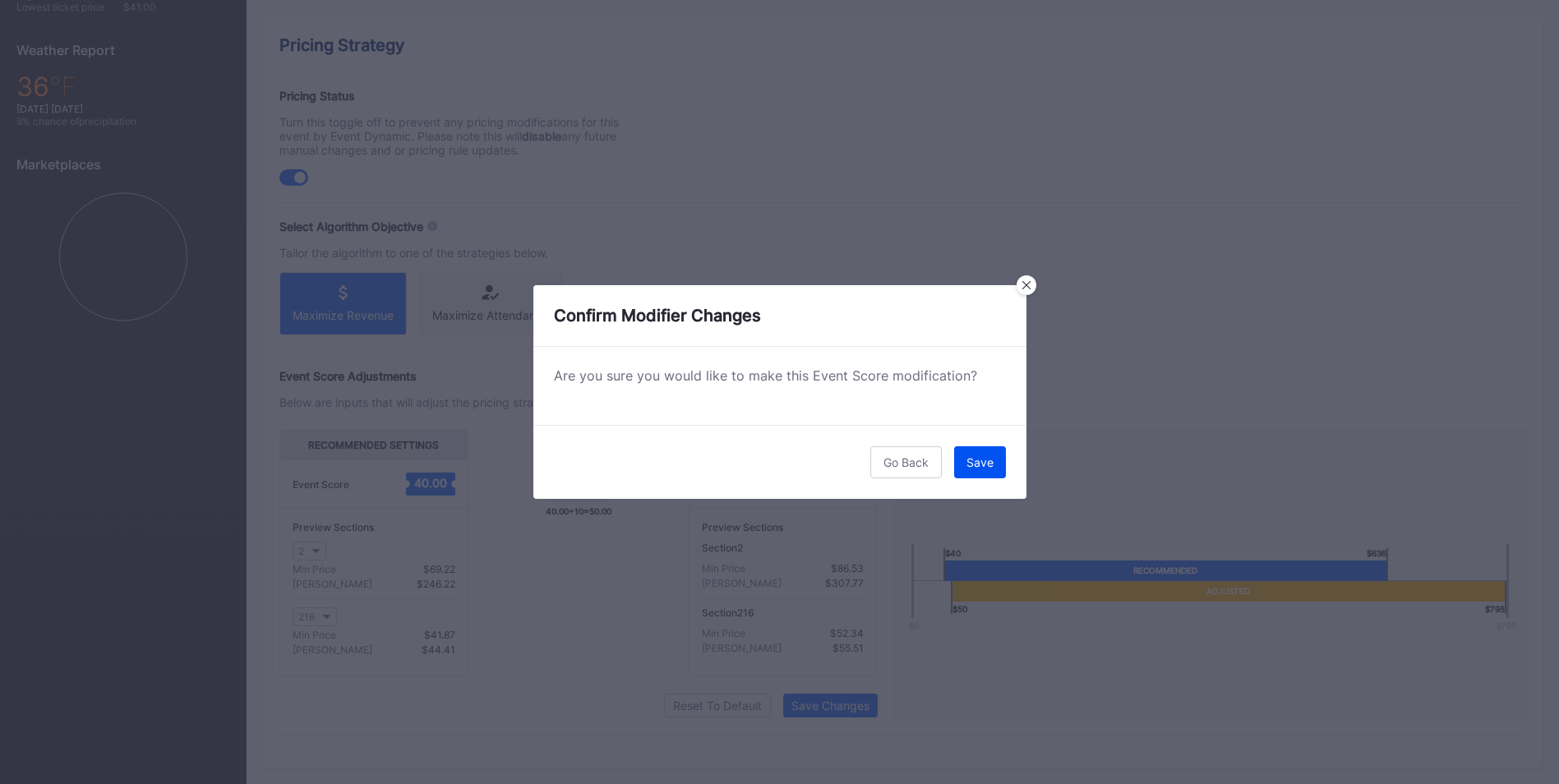
click at [988, 461] on div "Save" at bounding box center [980, 461] width 27 height 14
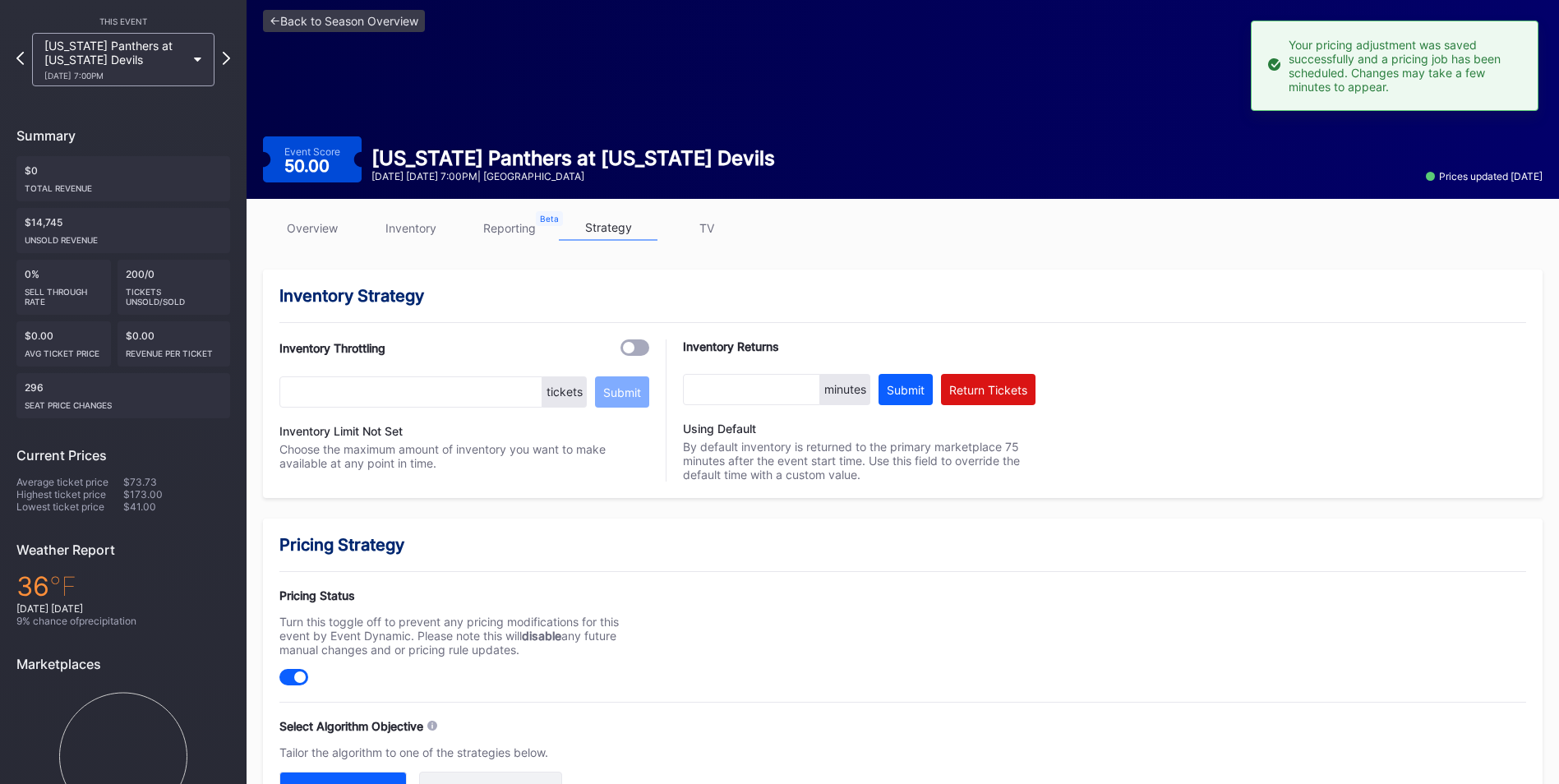
scroll to position [0, 0]
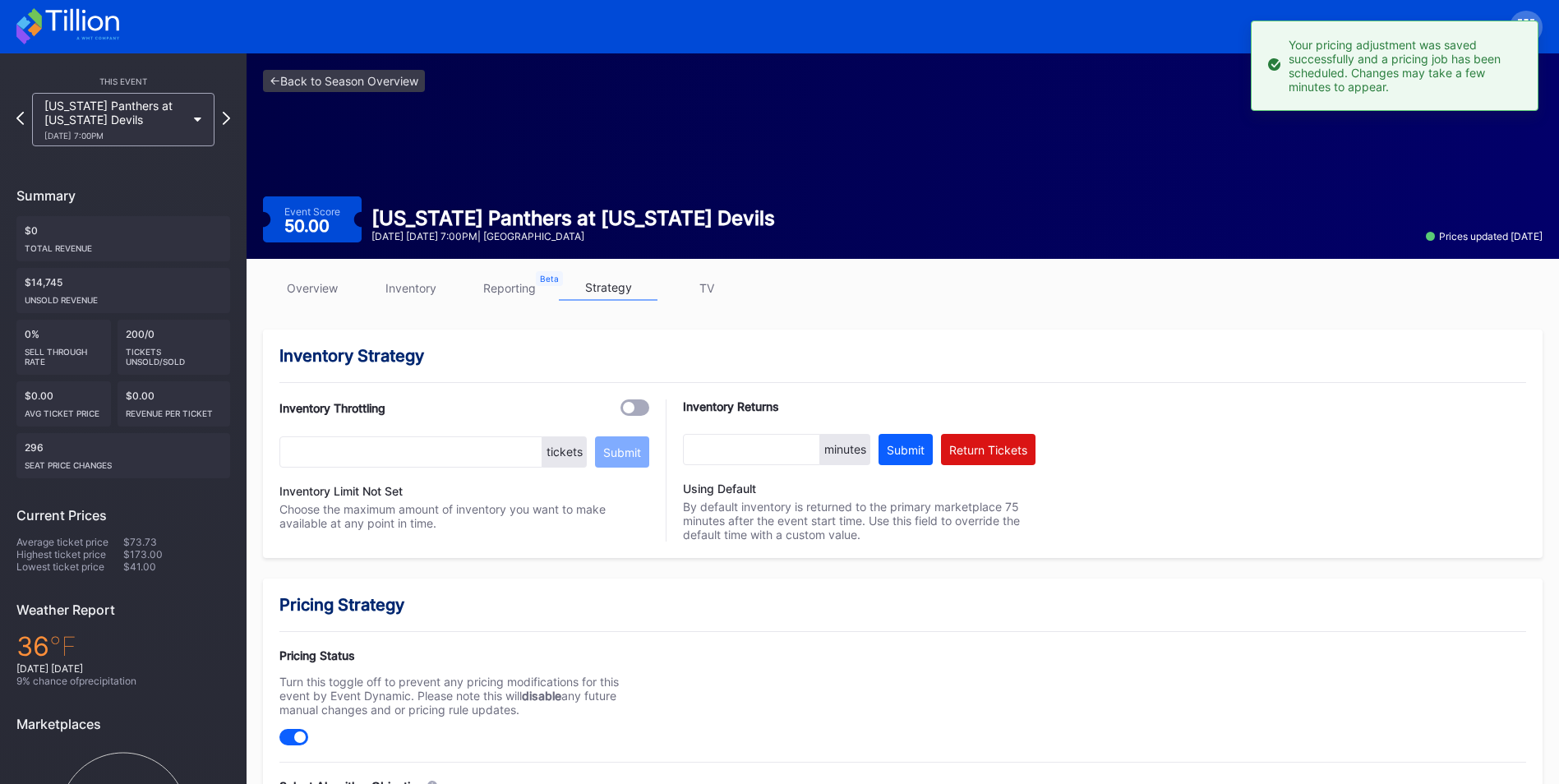
click at [362, 94] on div "<- Back to Season Overview Event Score 50.00 [US_STATE] Panthers at [US_STATE] …" at bounding box center [902, 157] width 1312 height 206
click at [360, 79] on link "<- Back to Season Overview" at bounding box center [344, 81] width 162 height 23
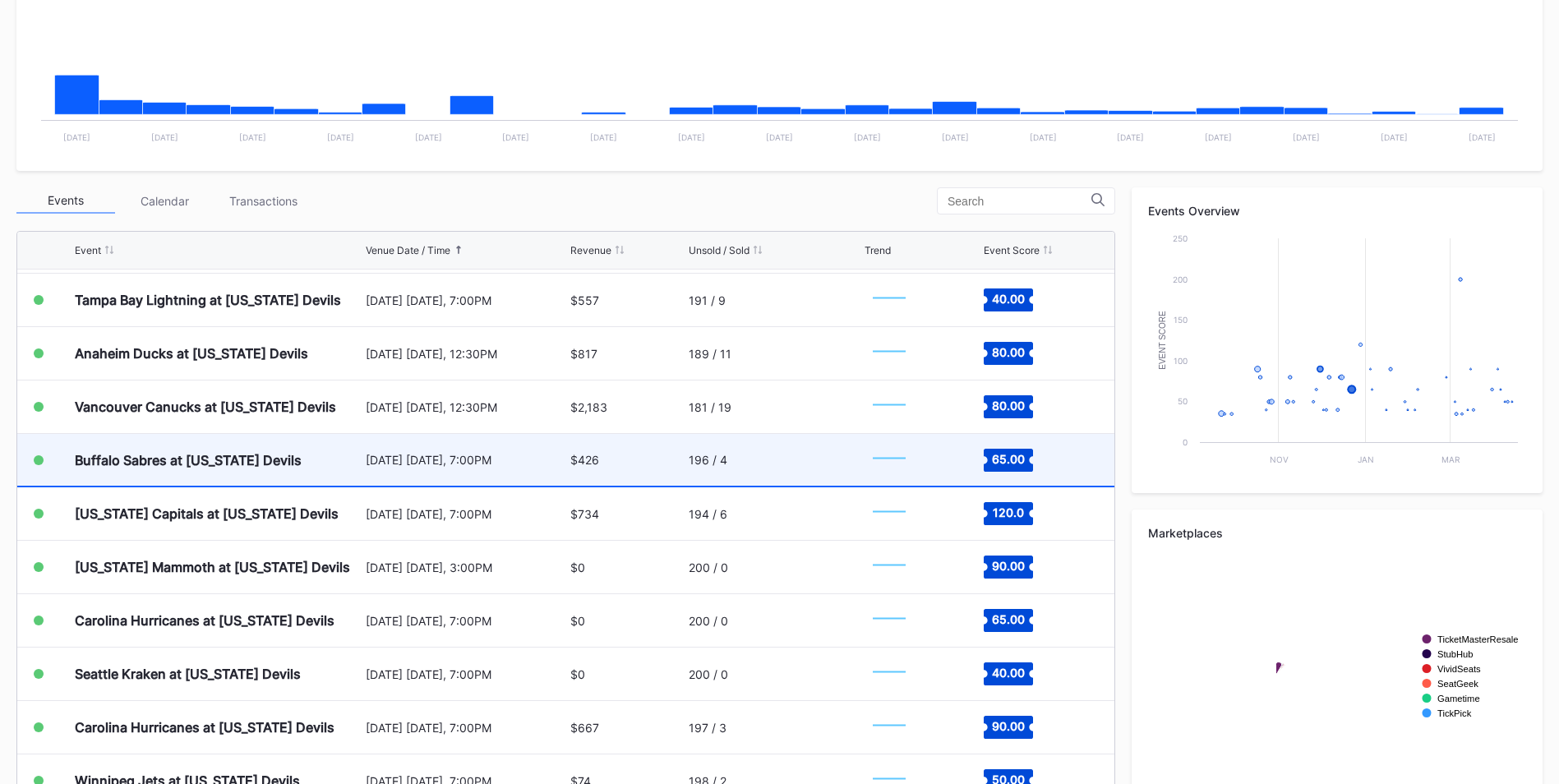
scroll to position [1396, 0]
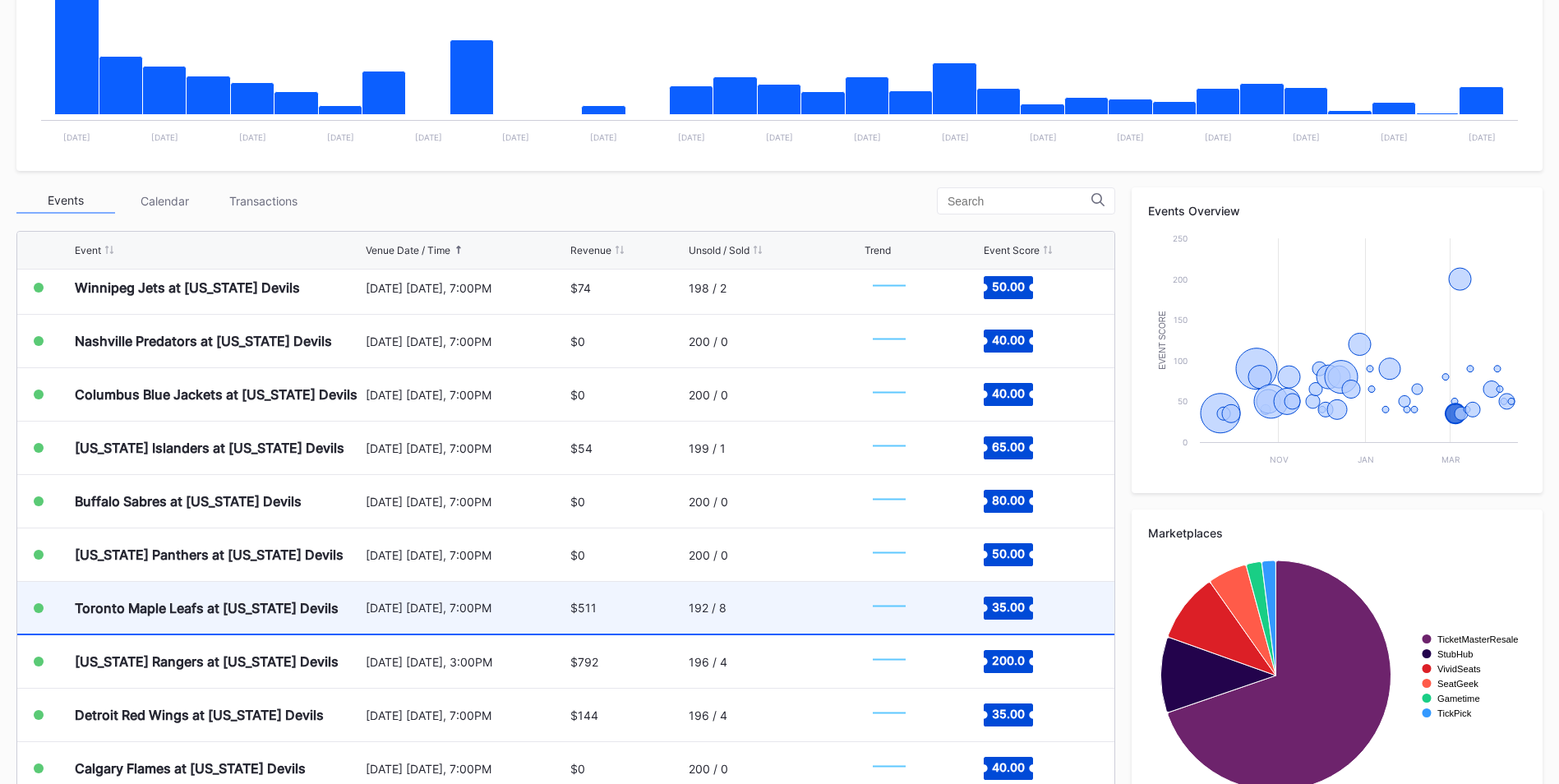
click at [769, 611] on div "192 / 8" at bounding box center [775, 607] width 172 height 52
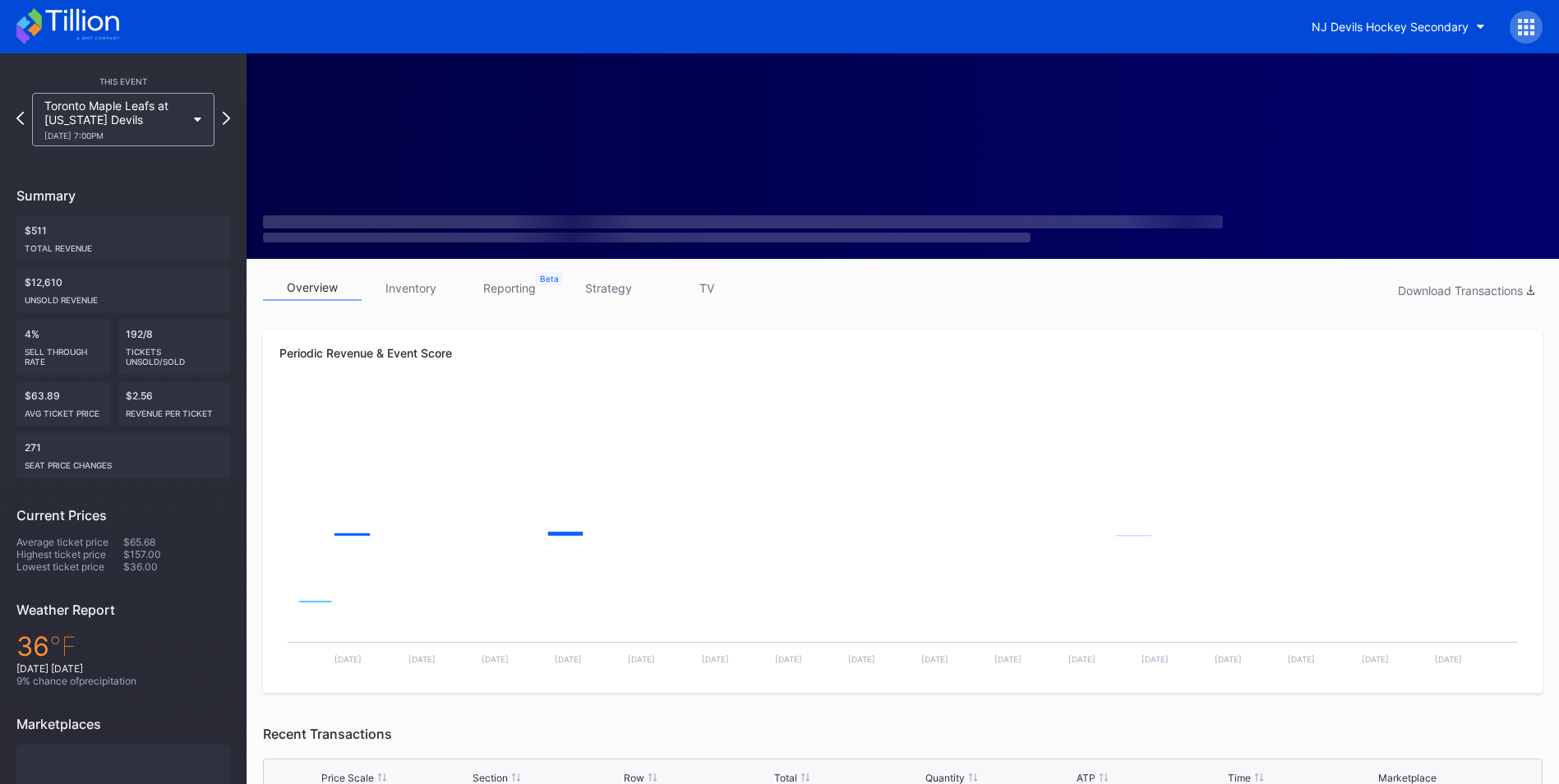
click at [616, 286] on link "strategy" at bounding box center [608, 288] width 98 height 25
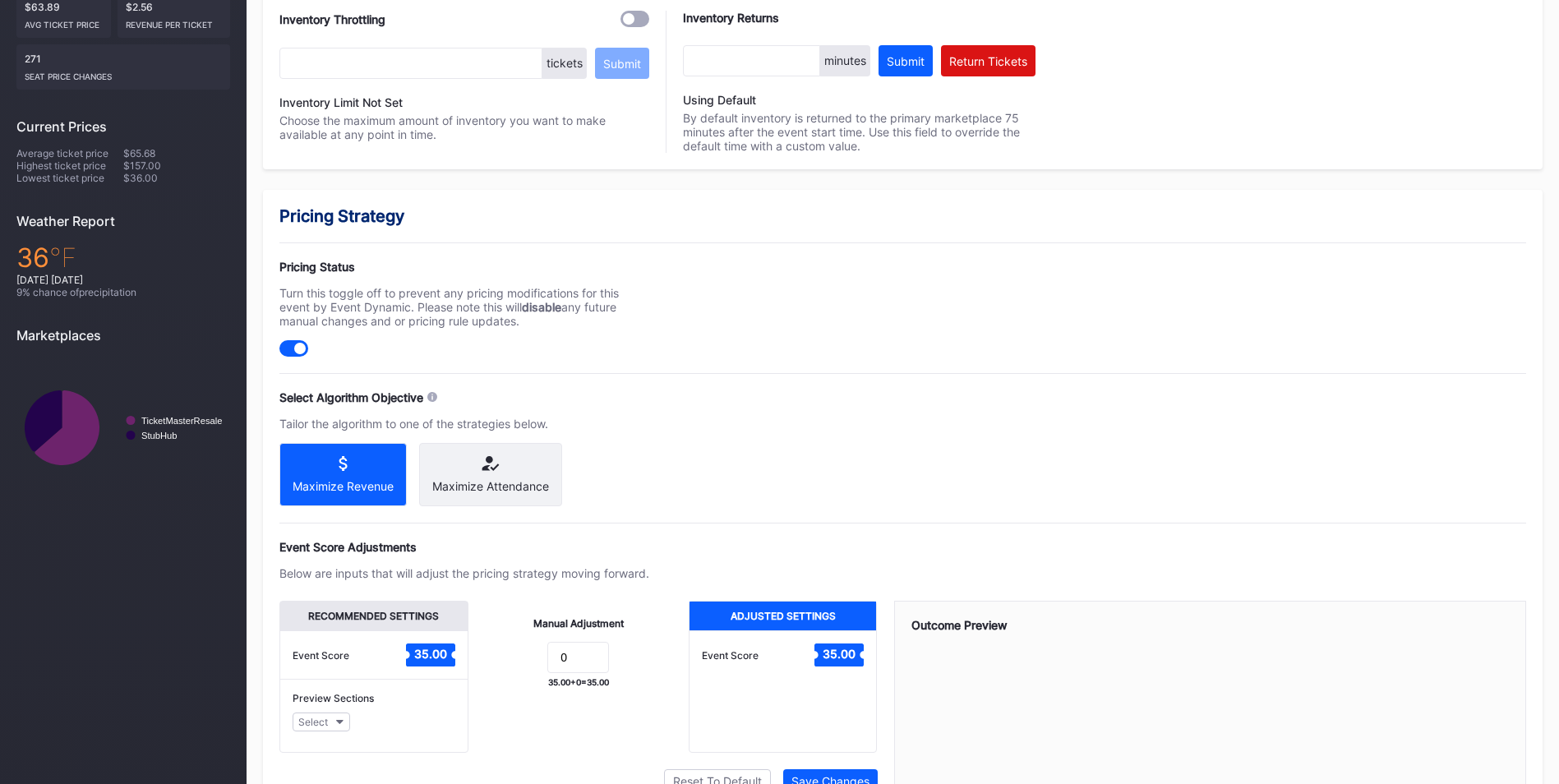
scroll to position [478, 0]
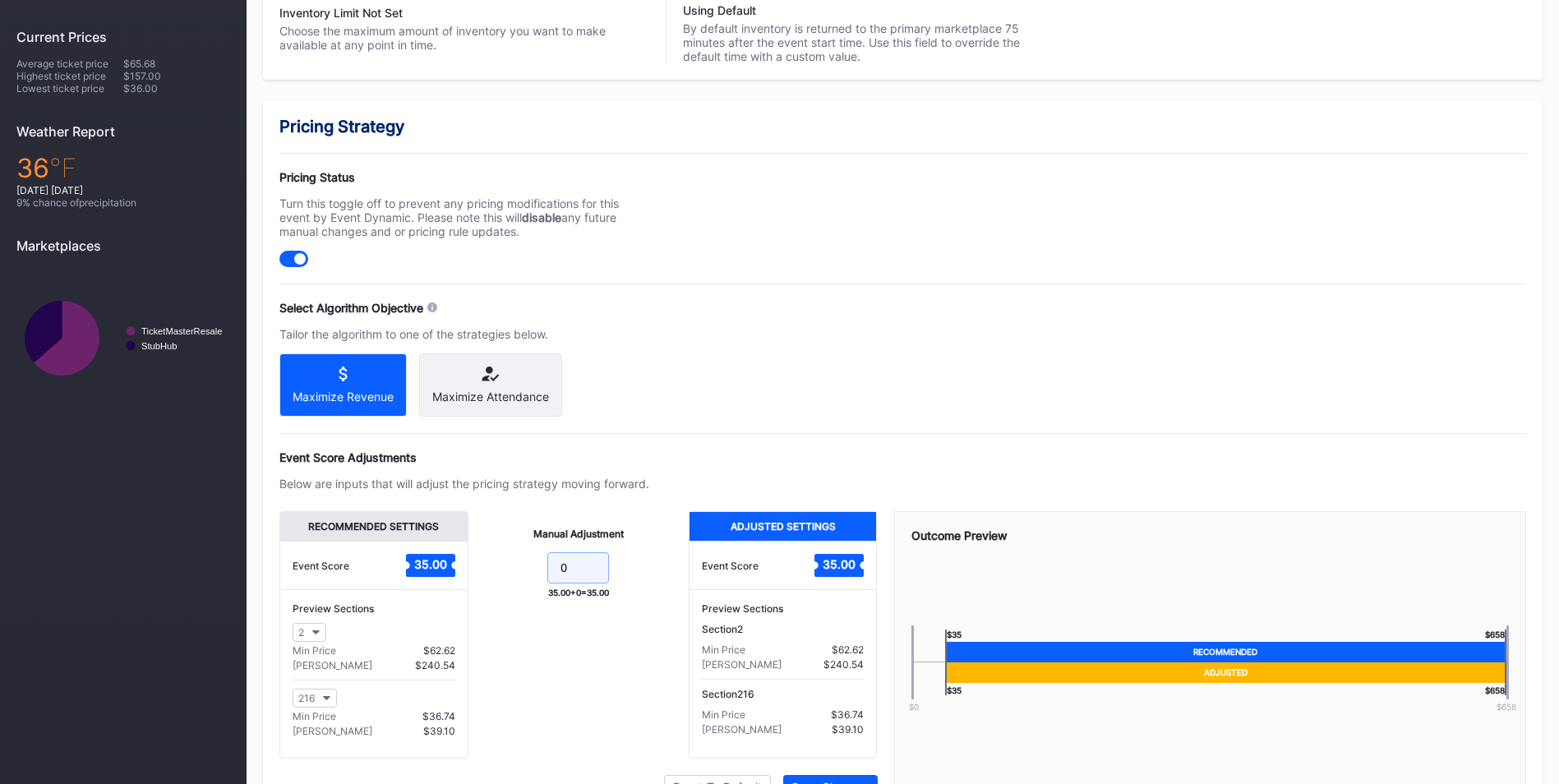
click at [587, 583] on input "0" at bounding box center [578, 567] width 61 height 31
type input "5"
click at [758, 366] on div "Pricing Strategy Pricing Status Turn this toggle off to prevent any pricing mod…" at bounding box center [903, 474] width 1280 height 748
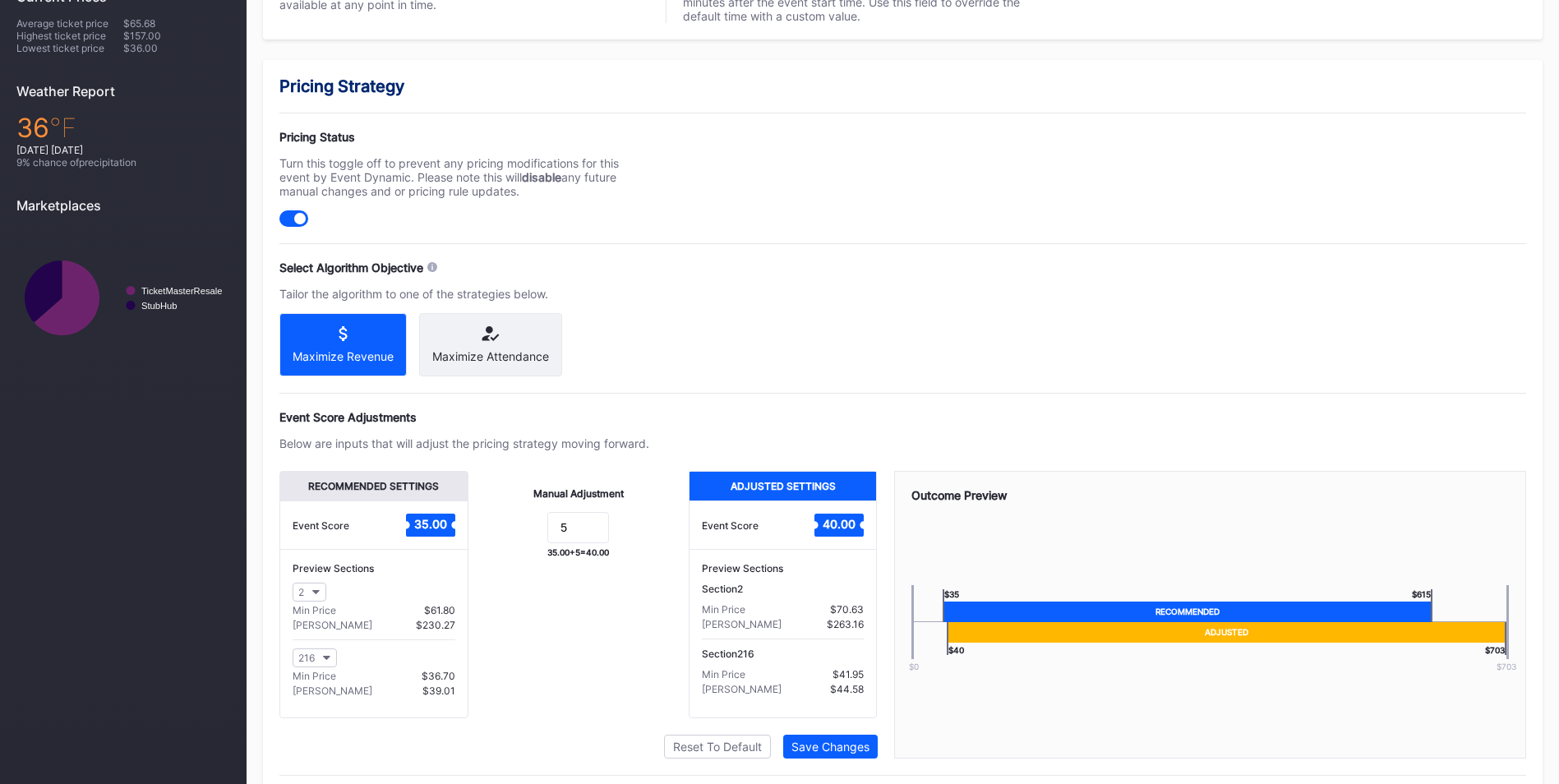
scroll to position [574, 0]
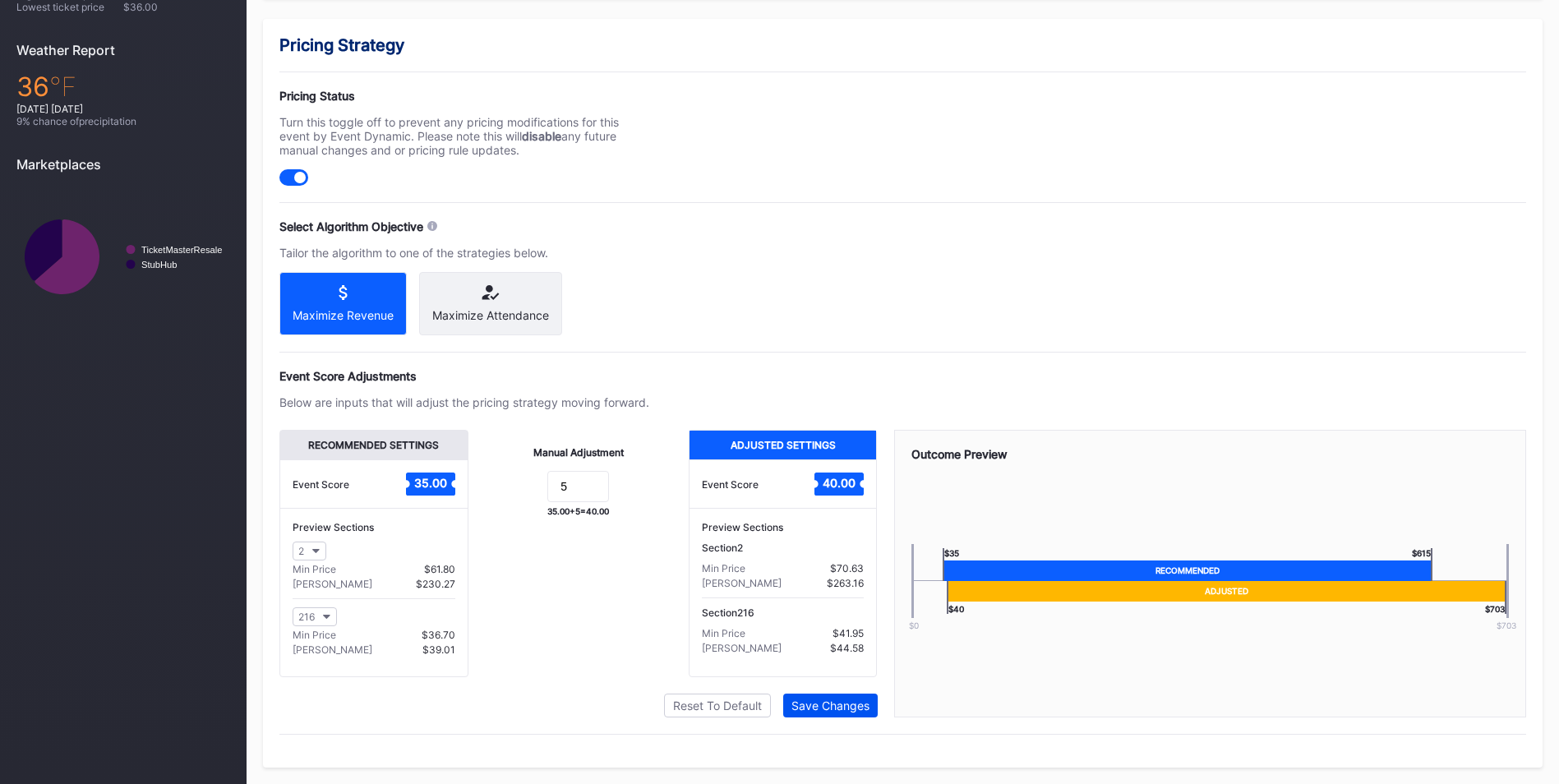
click at [828, 711] on div "Save Changes" at bounding box center [830, 705] width 78 height 14
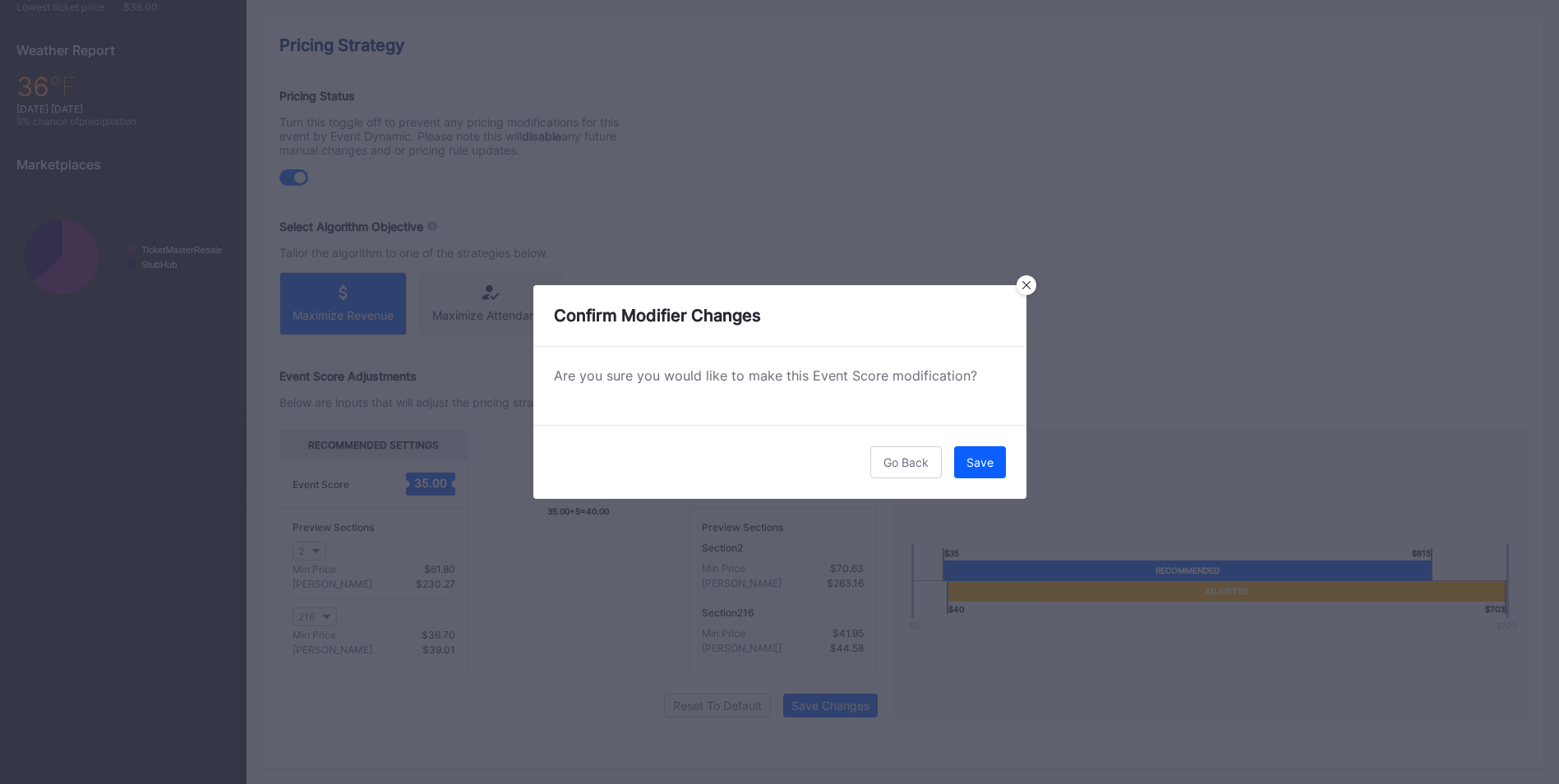
click at [984, 451] on button "Save" at bounding box center [980, 462] width 52 height 32
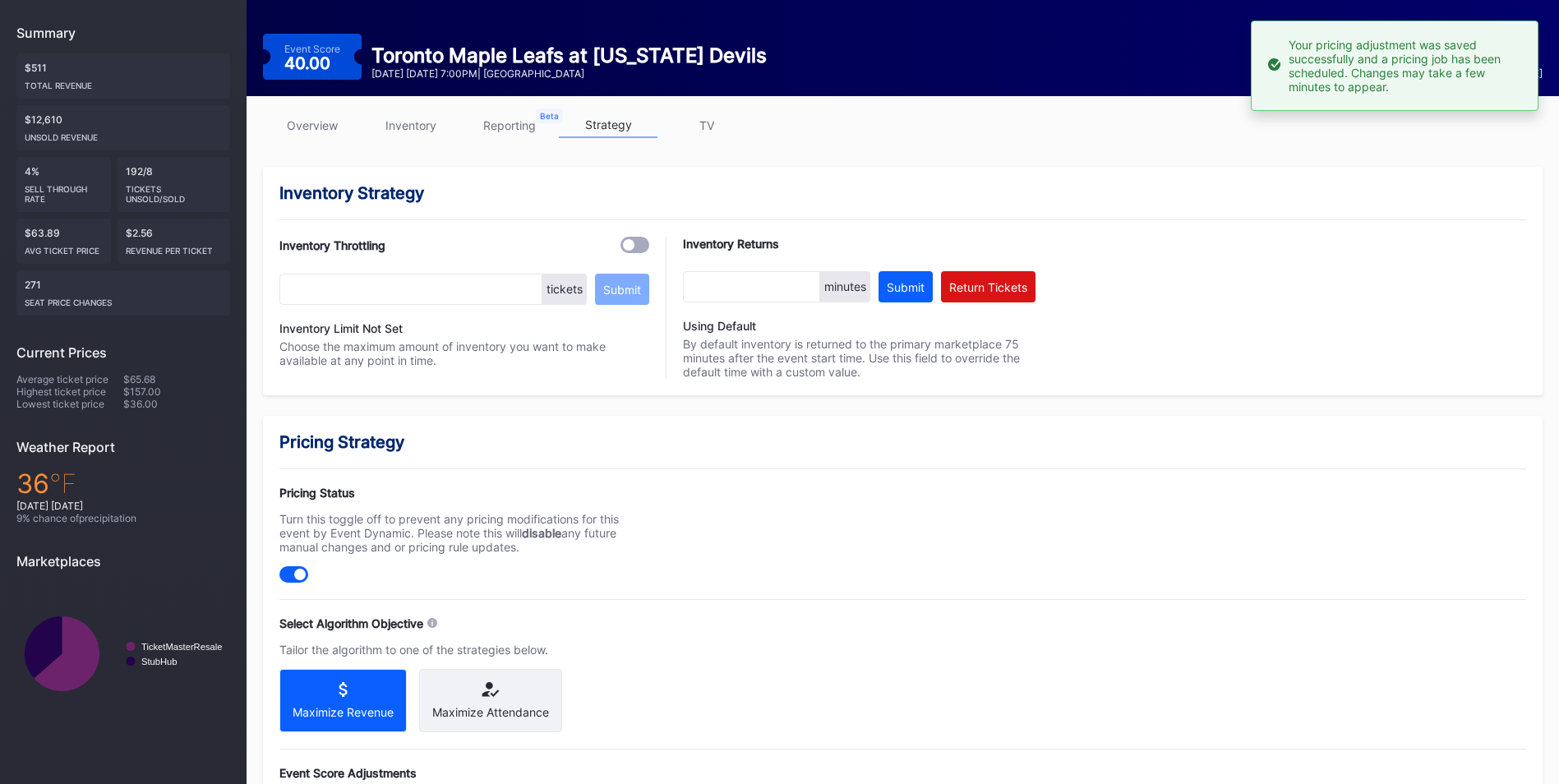
scroll to position [0, 0]
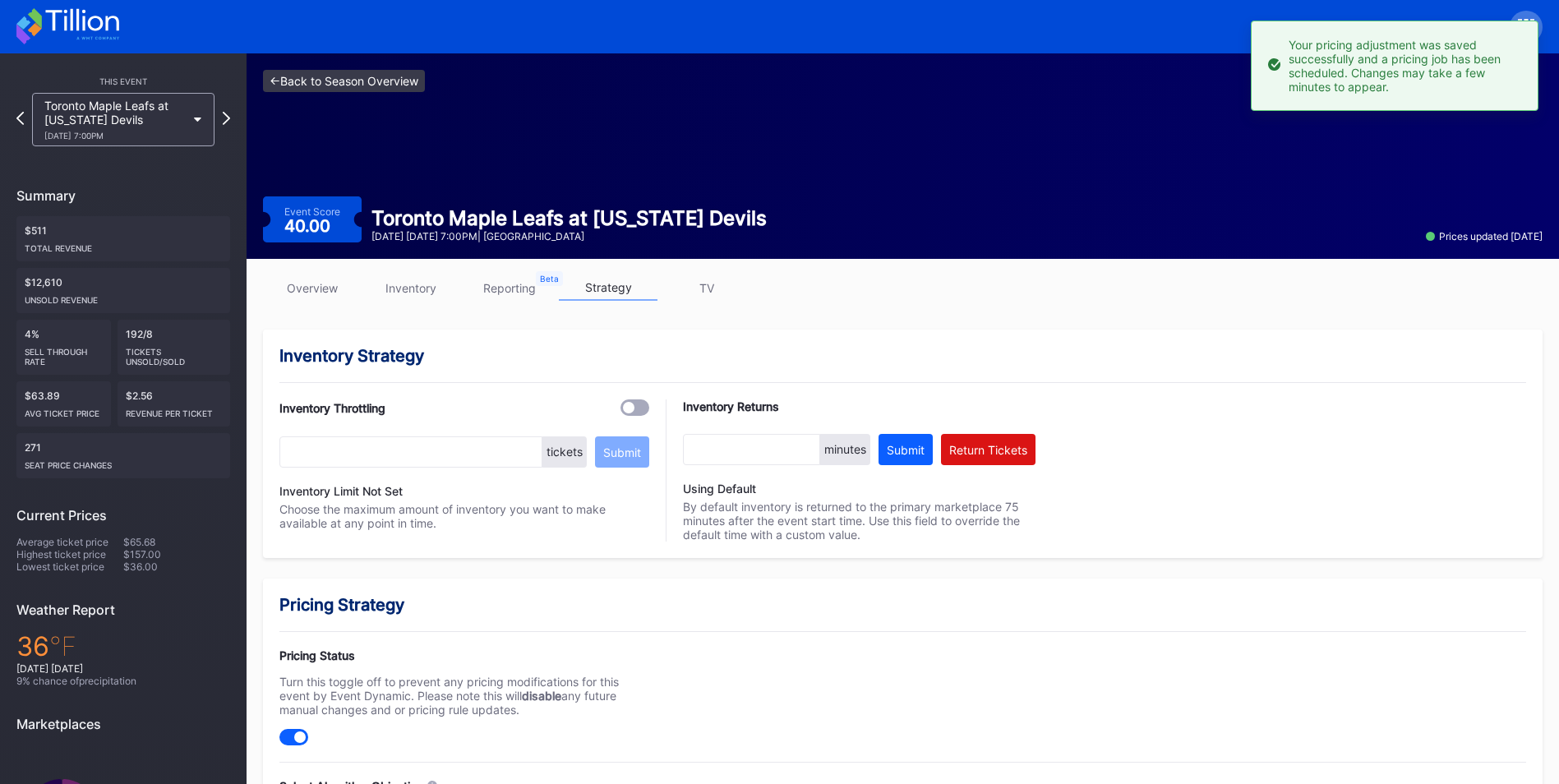
click at [397, 82] on link "<- Back to Season Overview" at bounding box center [344, 81] width 162 height 23
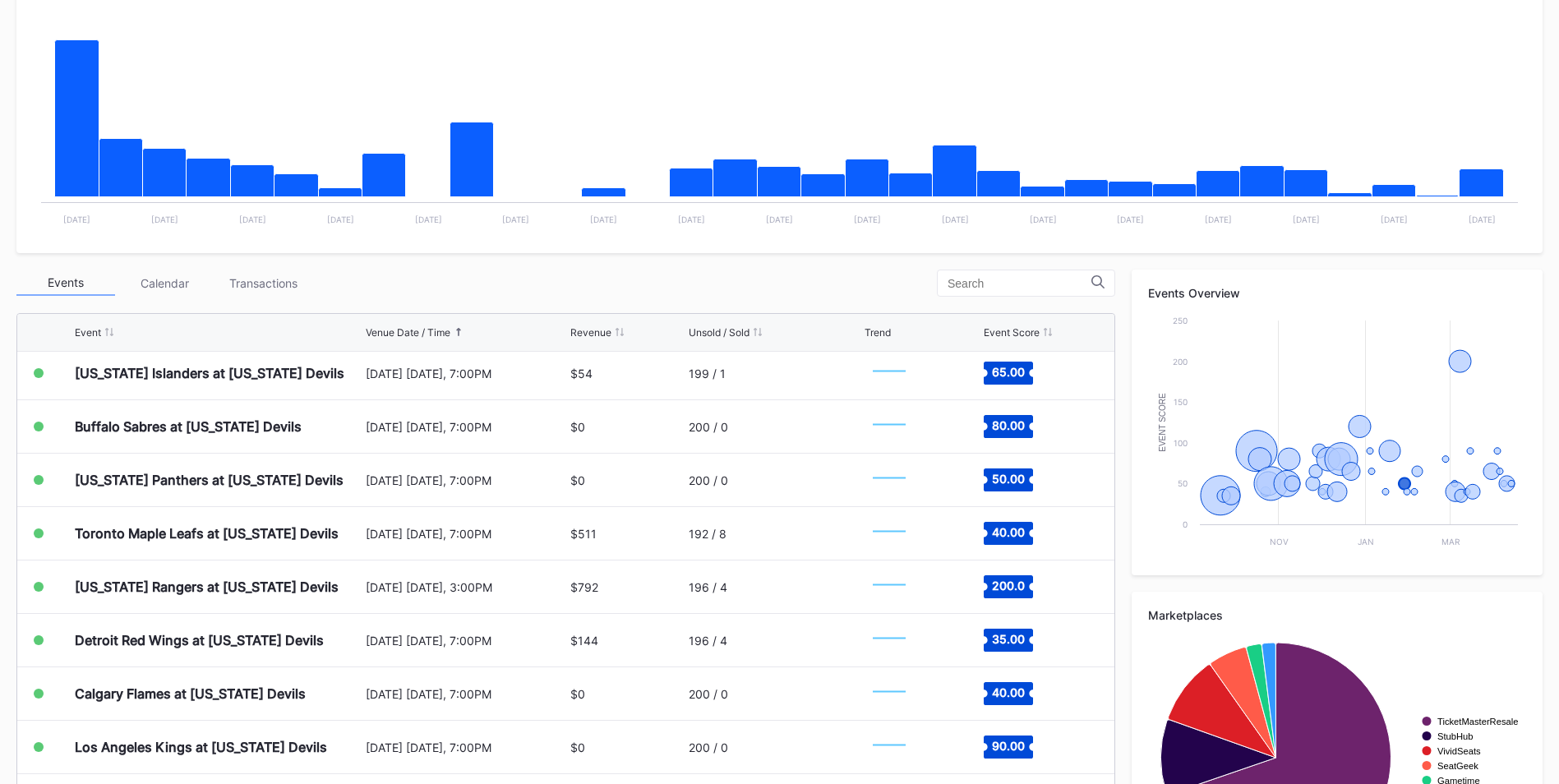
scroll to position [1560, 0]
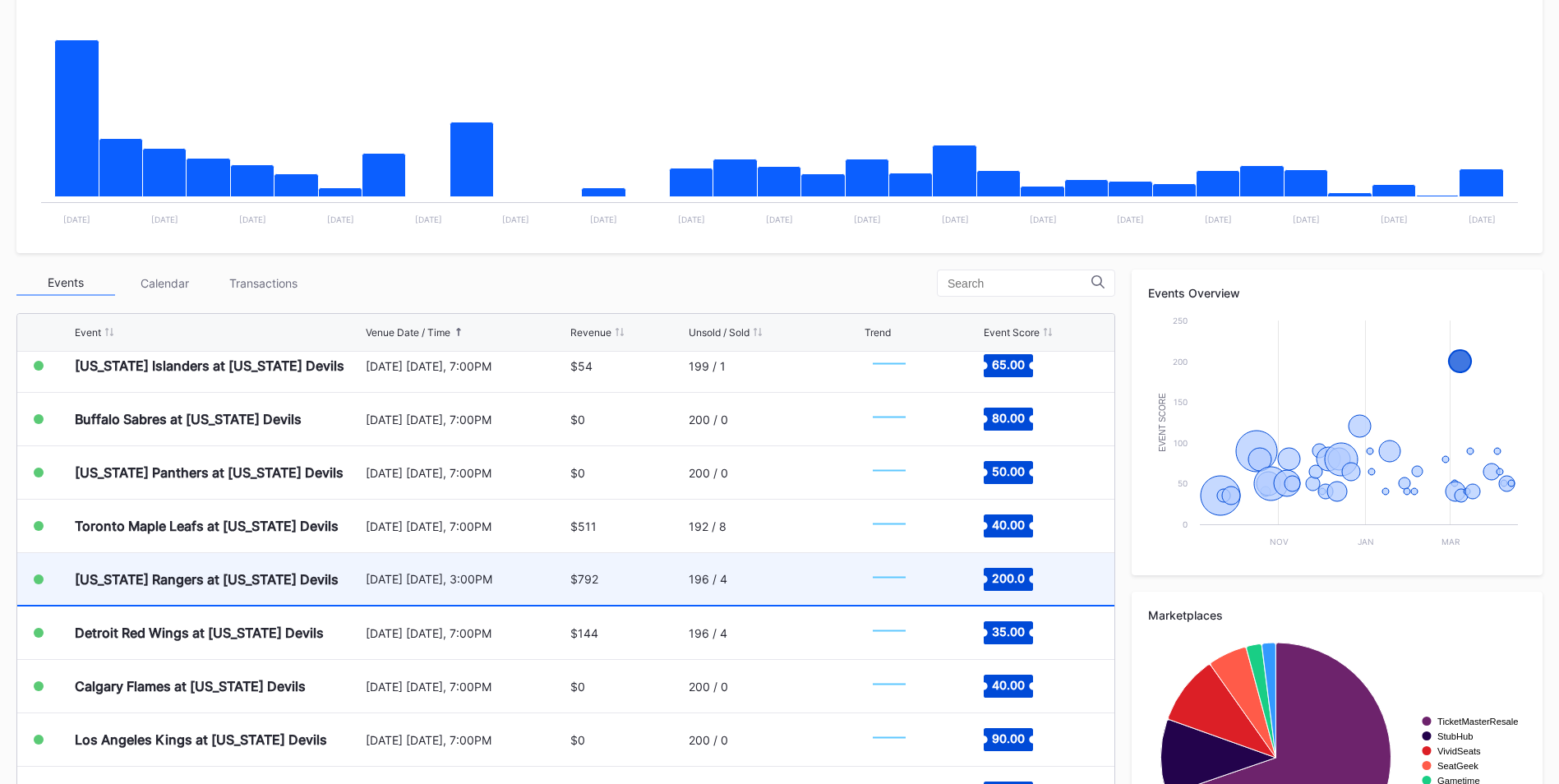
click at [532, 574] on div "[DATE] [DATE], 3:00PM" at bounding box center [465, 578] width 200 height 14
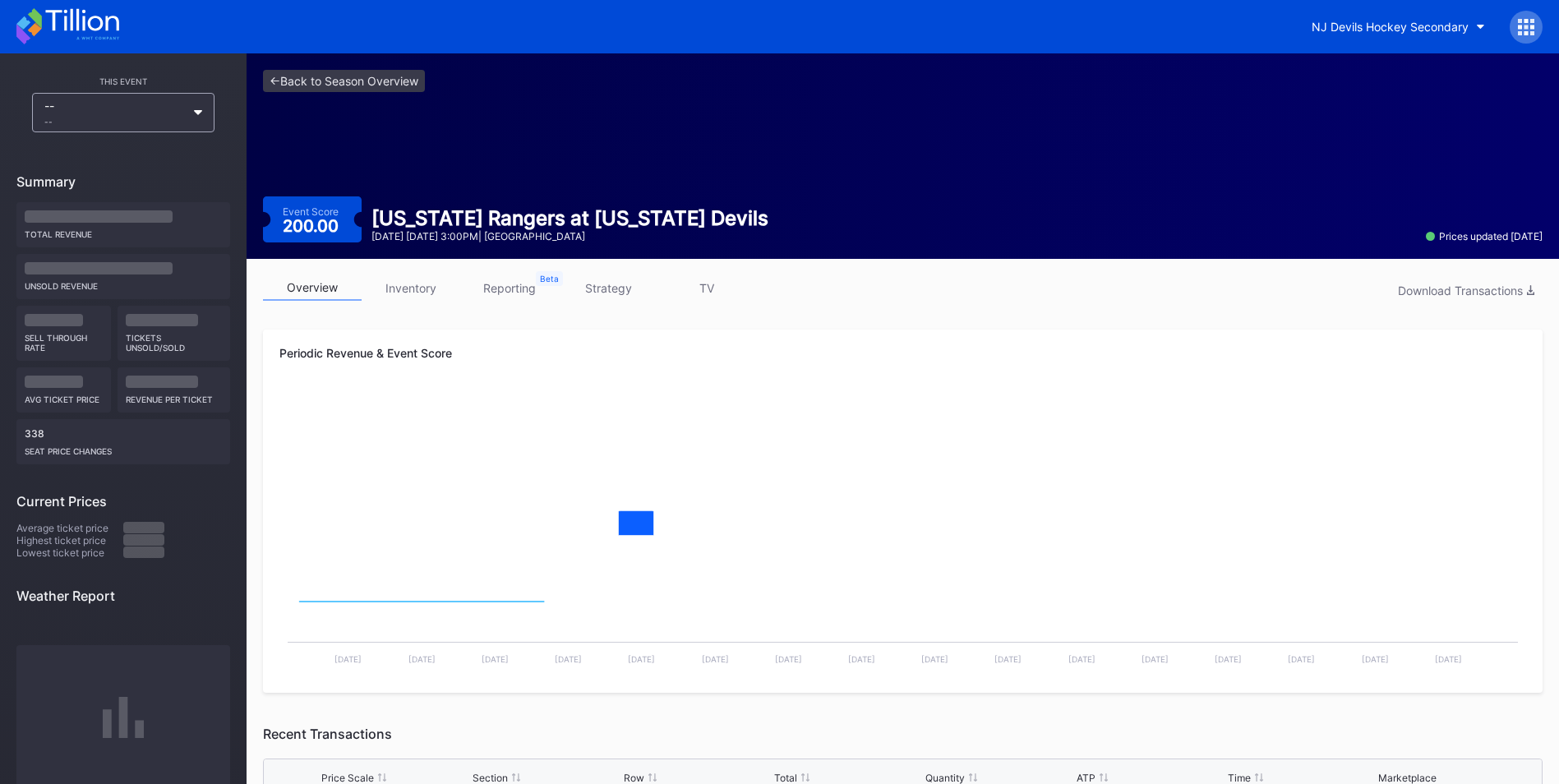
click at [615, 296] on link "strategy" at bounding box center [608, 288] width 98 height 25
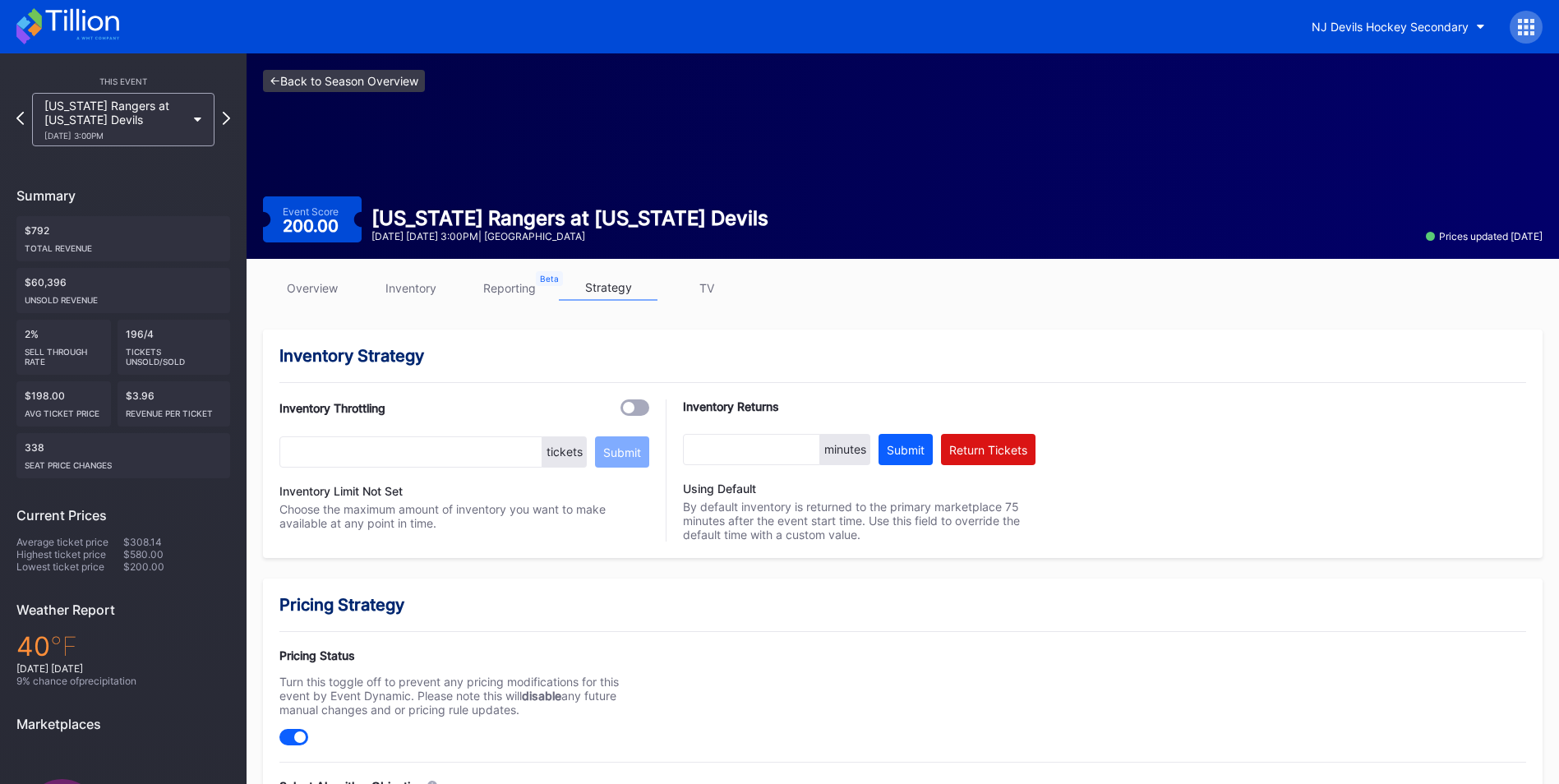
click at [377, 75] on link "<- Back to Season Overview" at bounding box center [344, 81] width 162 height 23
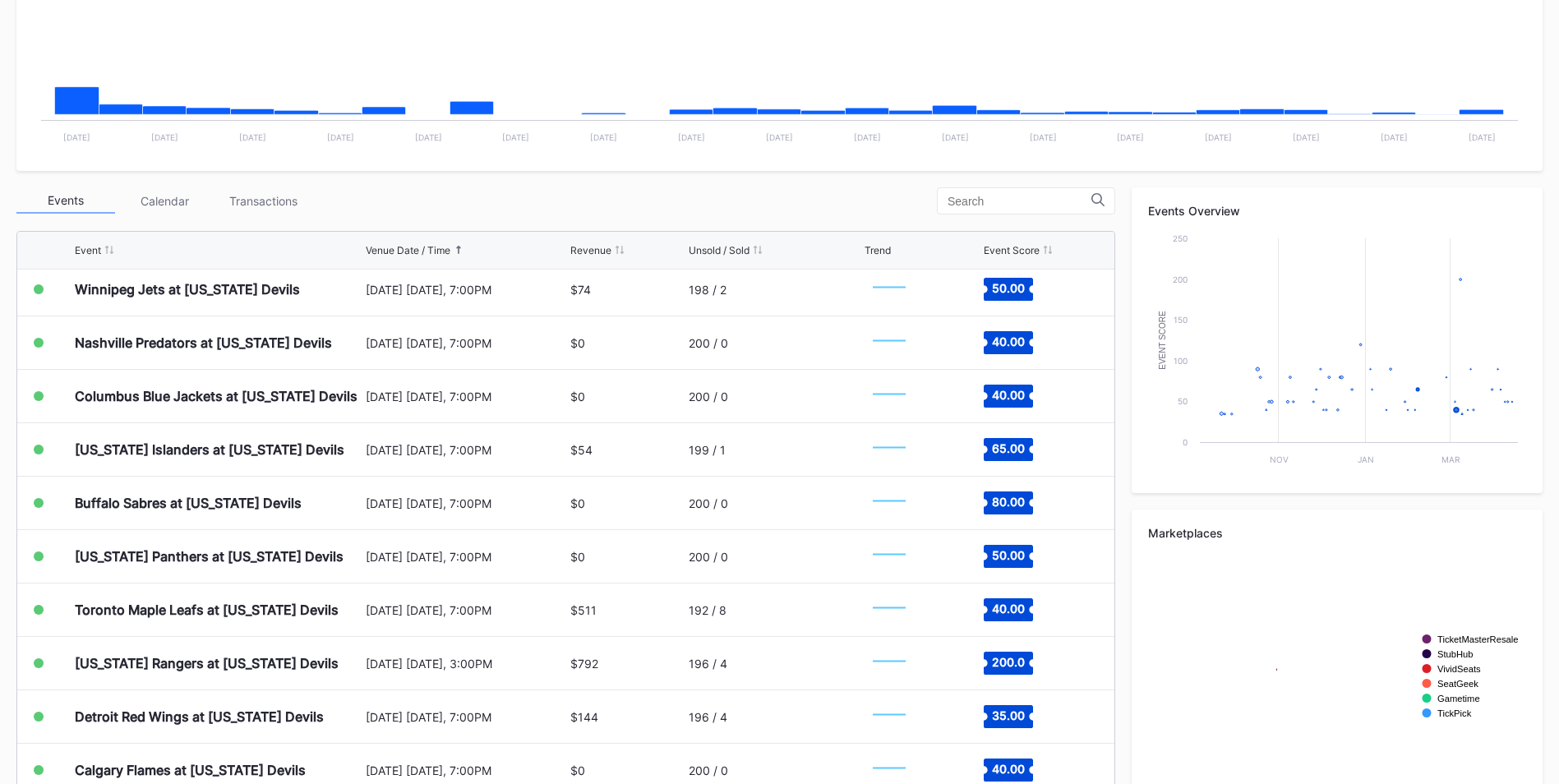
scroll to position [1396, 0]
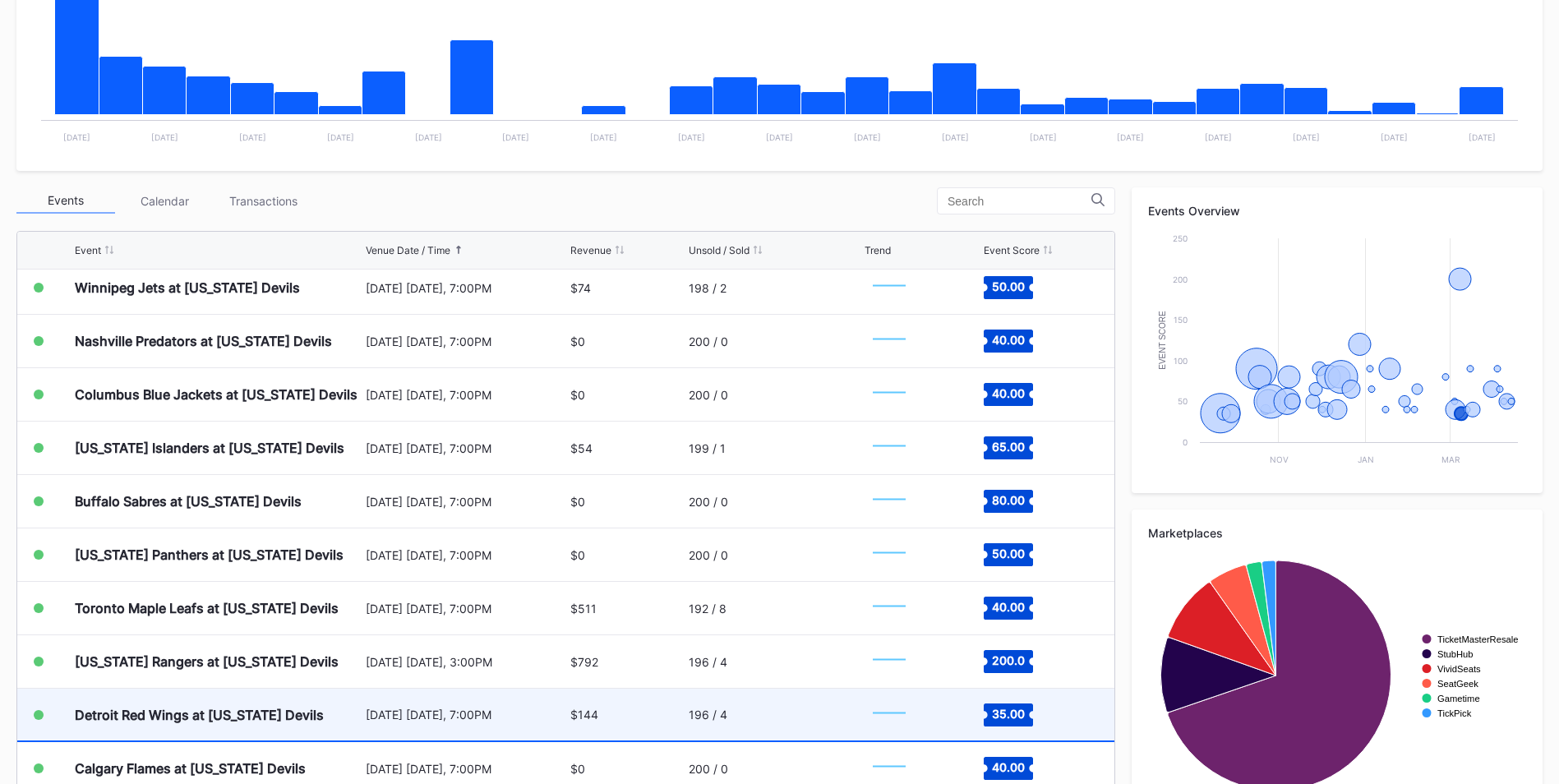
click at [444, 712] on div "[DATE] [DATE], 7:00PM" at bounding box center [465, 714] width 200 height 14
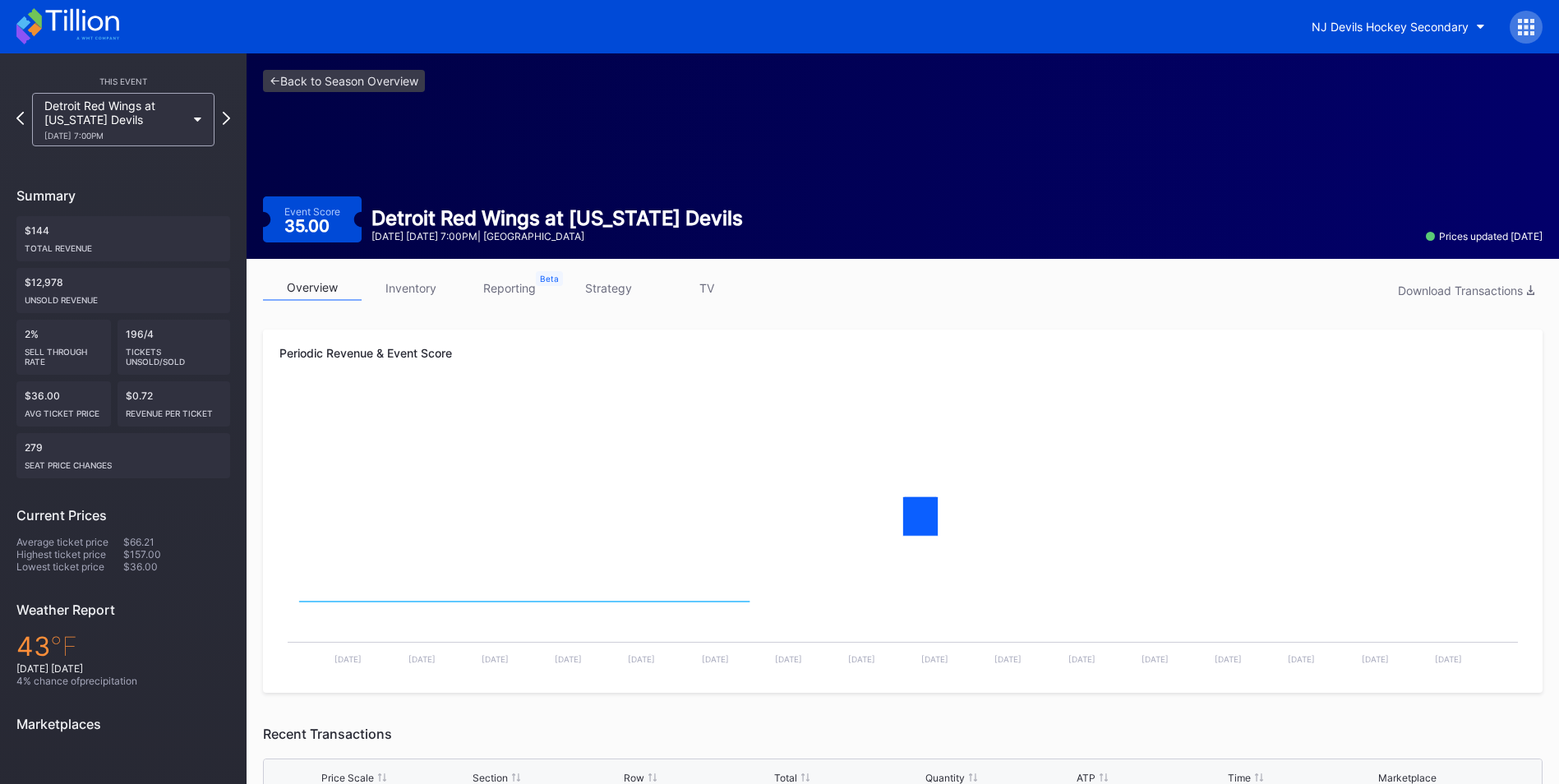
click at [600, 295] on link "strategy" at bounding box center [608, 288] width 98 height 25
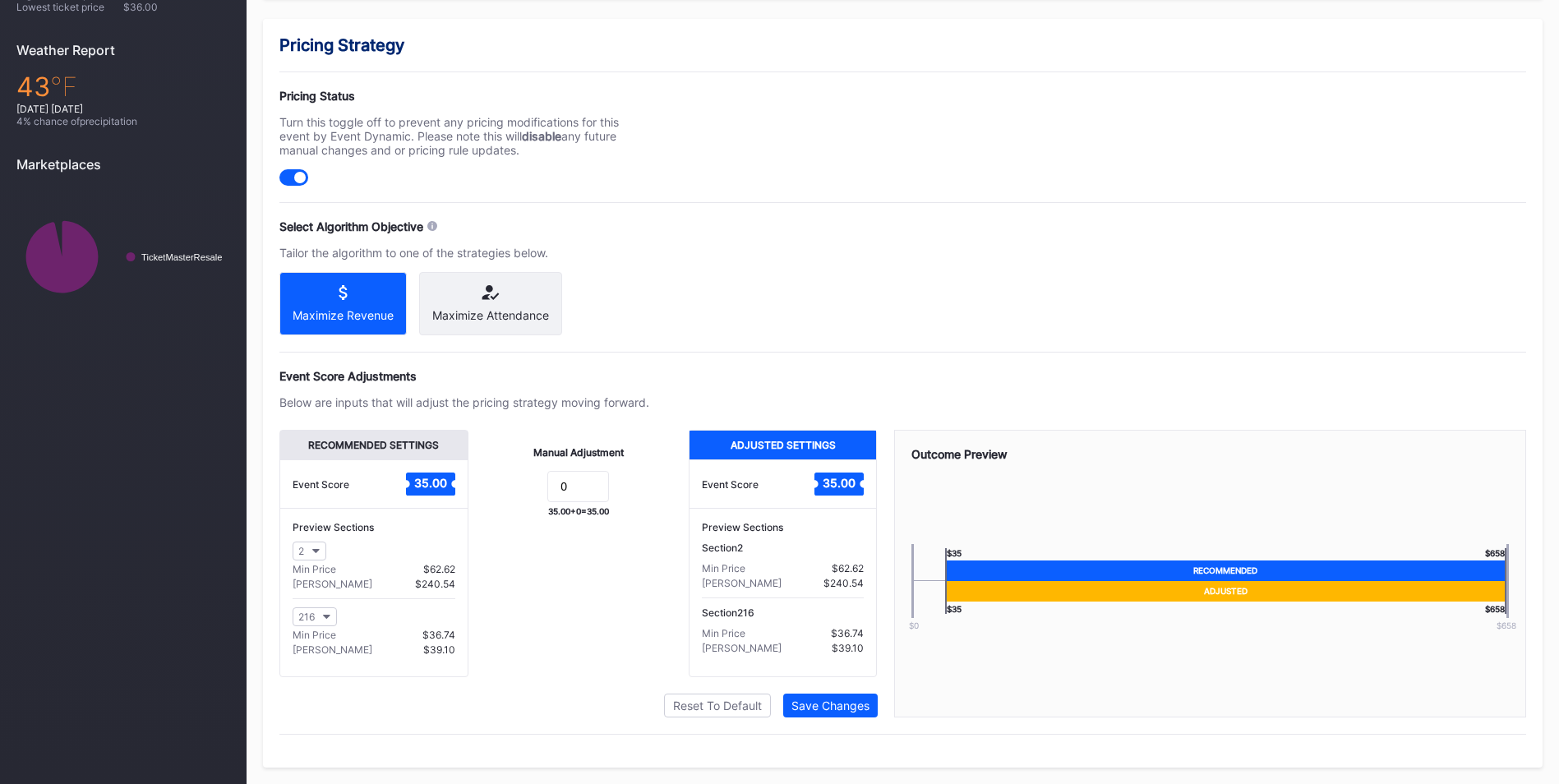
scroll to position [574, 0]
click at [535, 490] on form "0" at bounding box center [578, 488] width 188 height 35
click at [576, 492] on input "0" at bounding box center [578, 486] width 61 height 31
type input "5"
click at [835, 700] on div "Save Changes" at bounding box center [830, 705] width 78 height 14
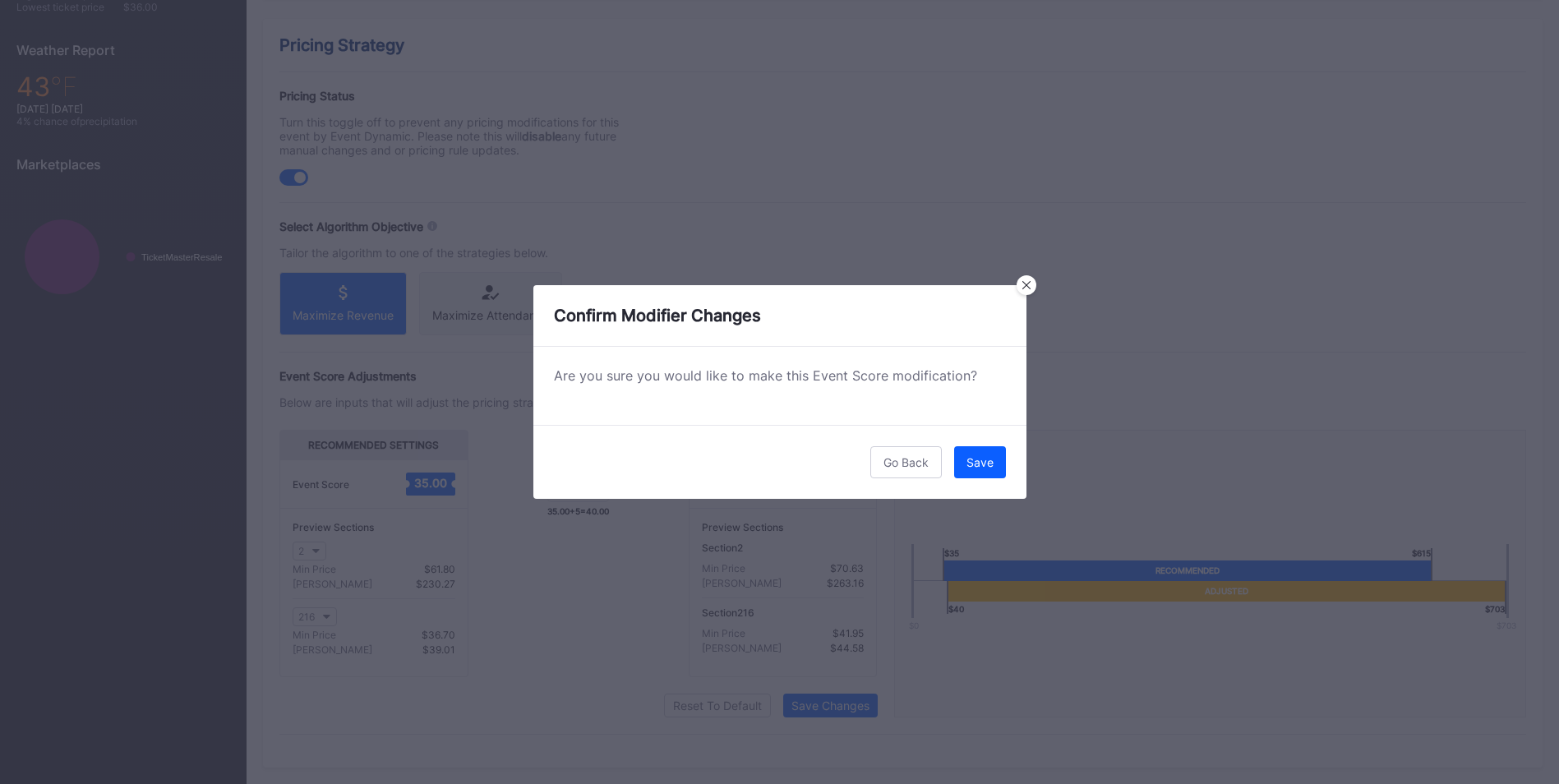
click at [982, 479] on div "Go Back Save" at bounding box center [780, 461] width 493 height 74
click at [981, 463] on div "Save" at bounding box center [980, 461] width 27 height 14
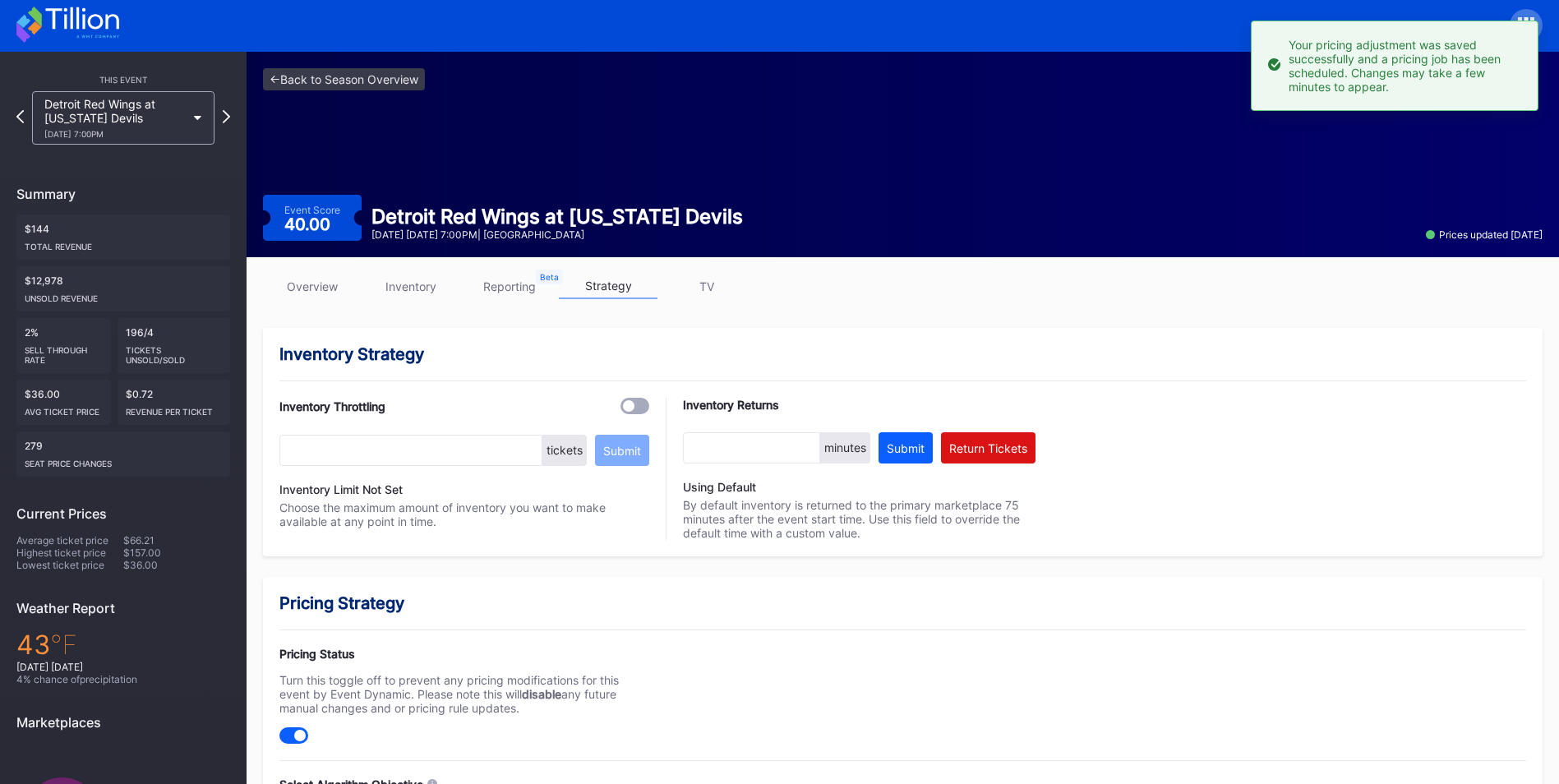
scroll to position [0, 0]
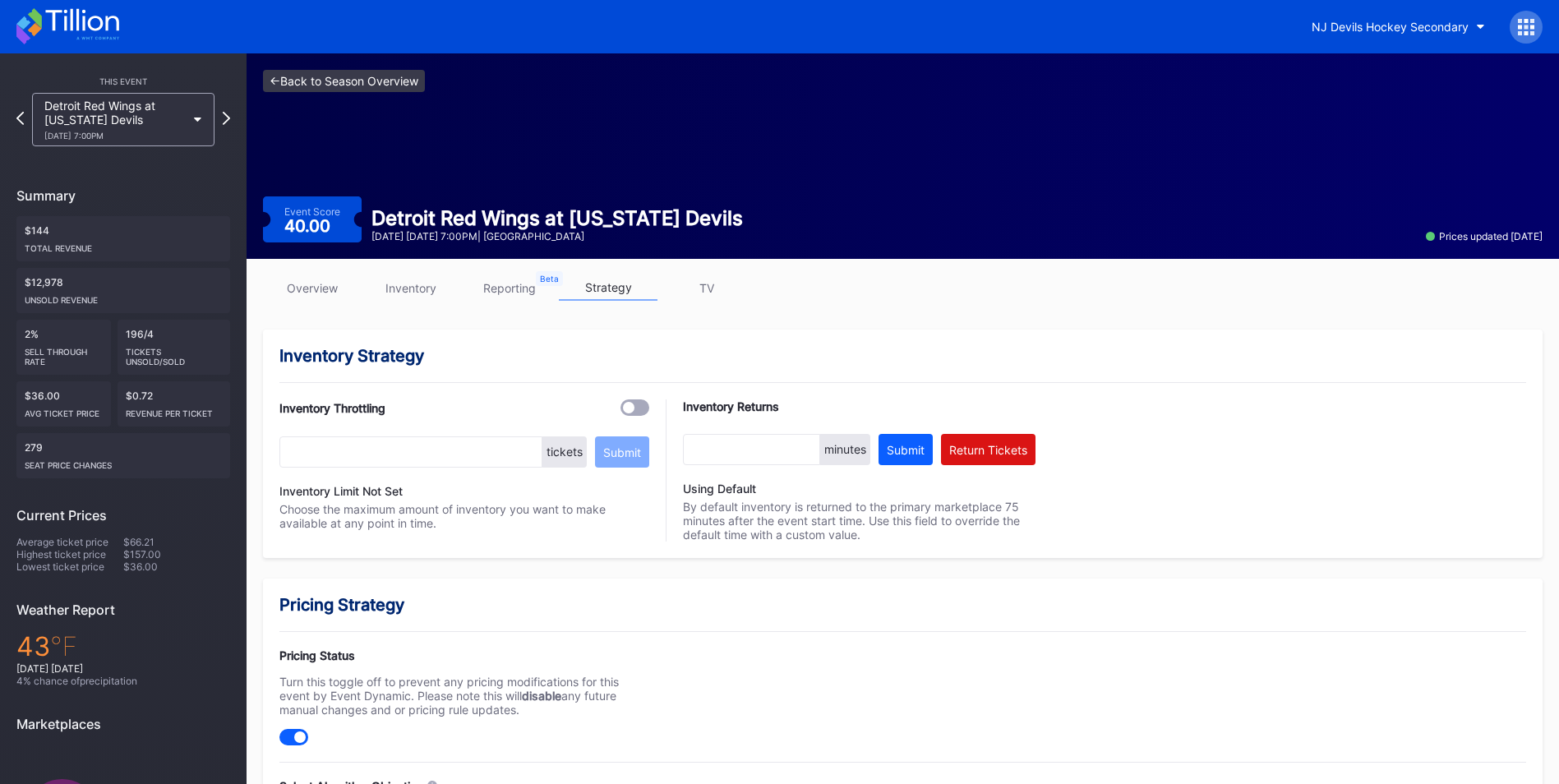
click at [384, 70] on link "<- Back to Season Overview" at bounding box center [344, 81] width 162 height 23
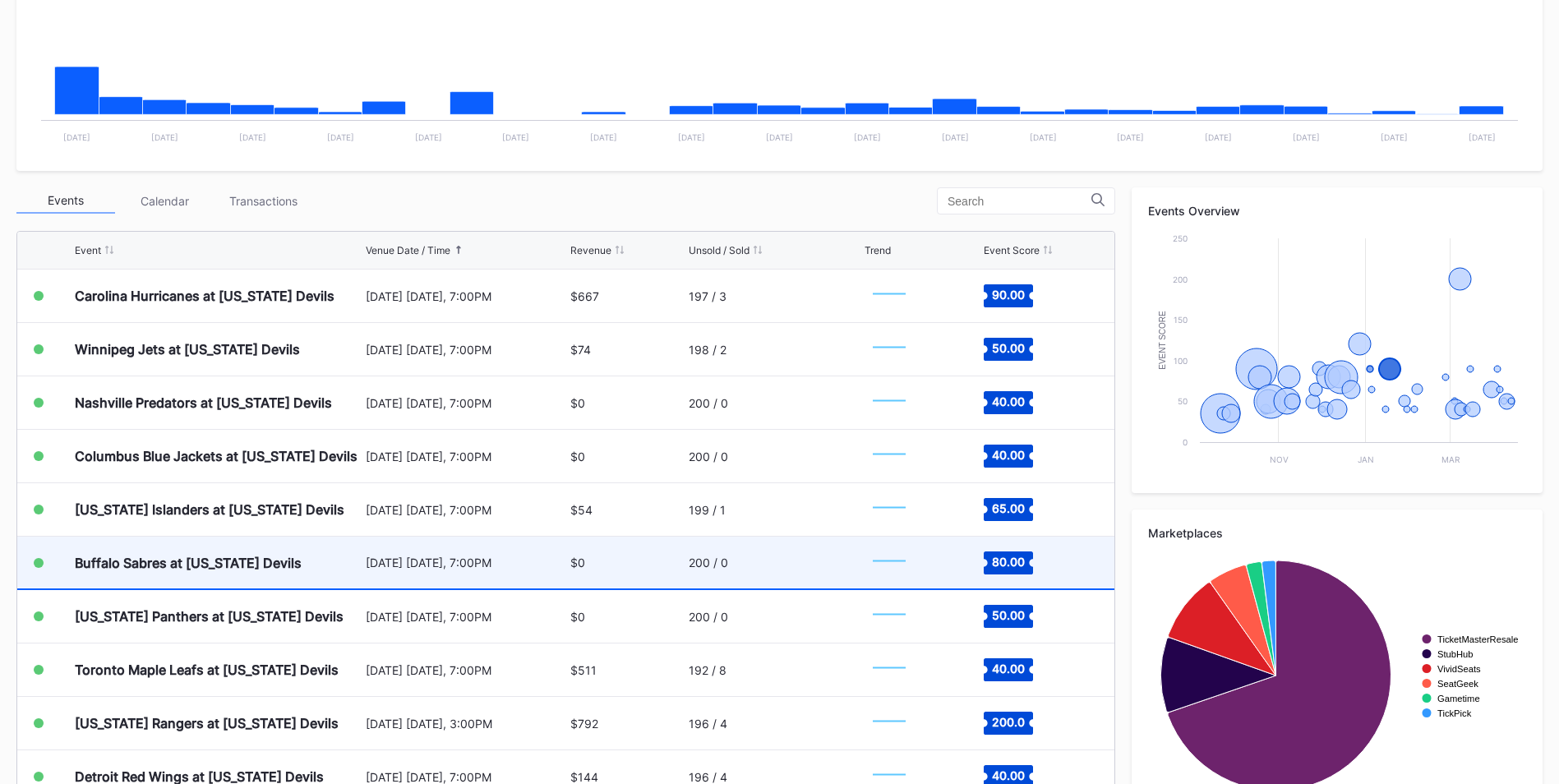
scroll to position [1478, 0]
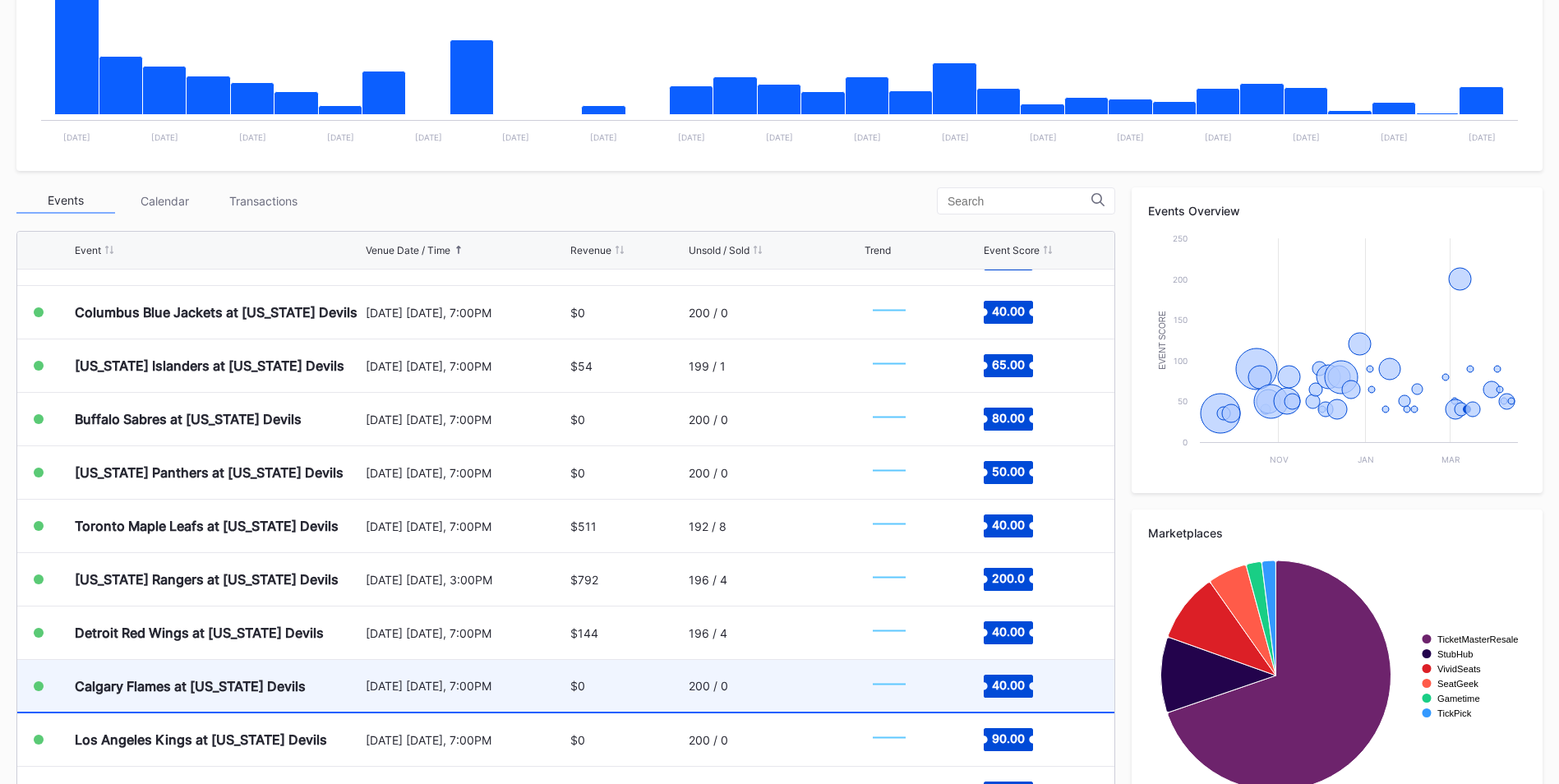
click at [642, 688] on div "$0" at bounding box center [627, 685] width 114 height 52
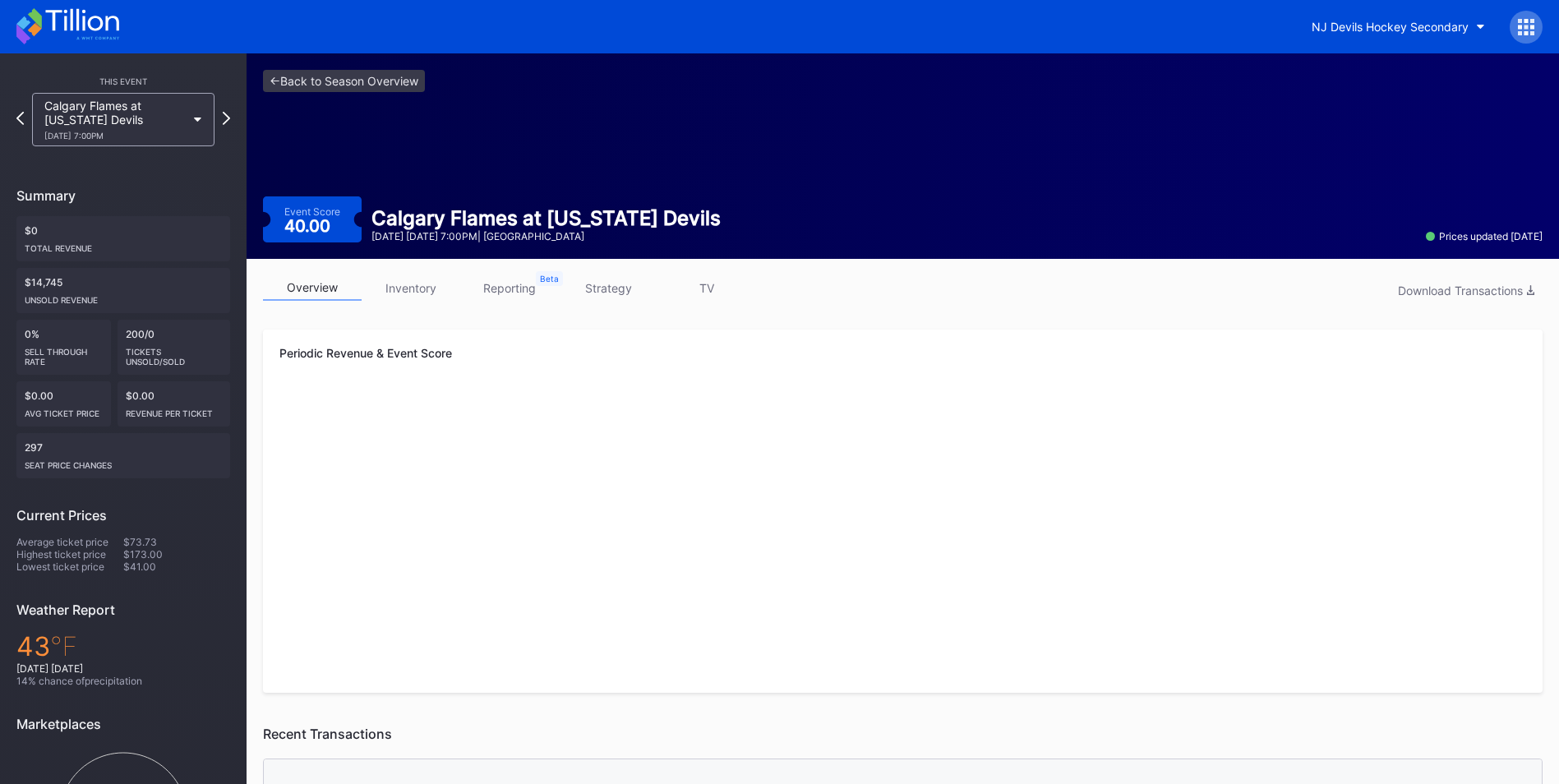
click at [615, 299] on link "strategy" at bounding box center [608, 288] width 98 height 25
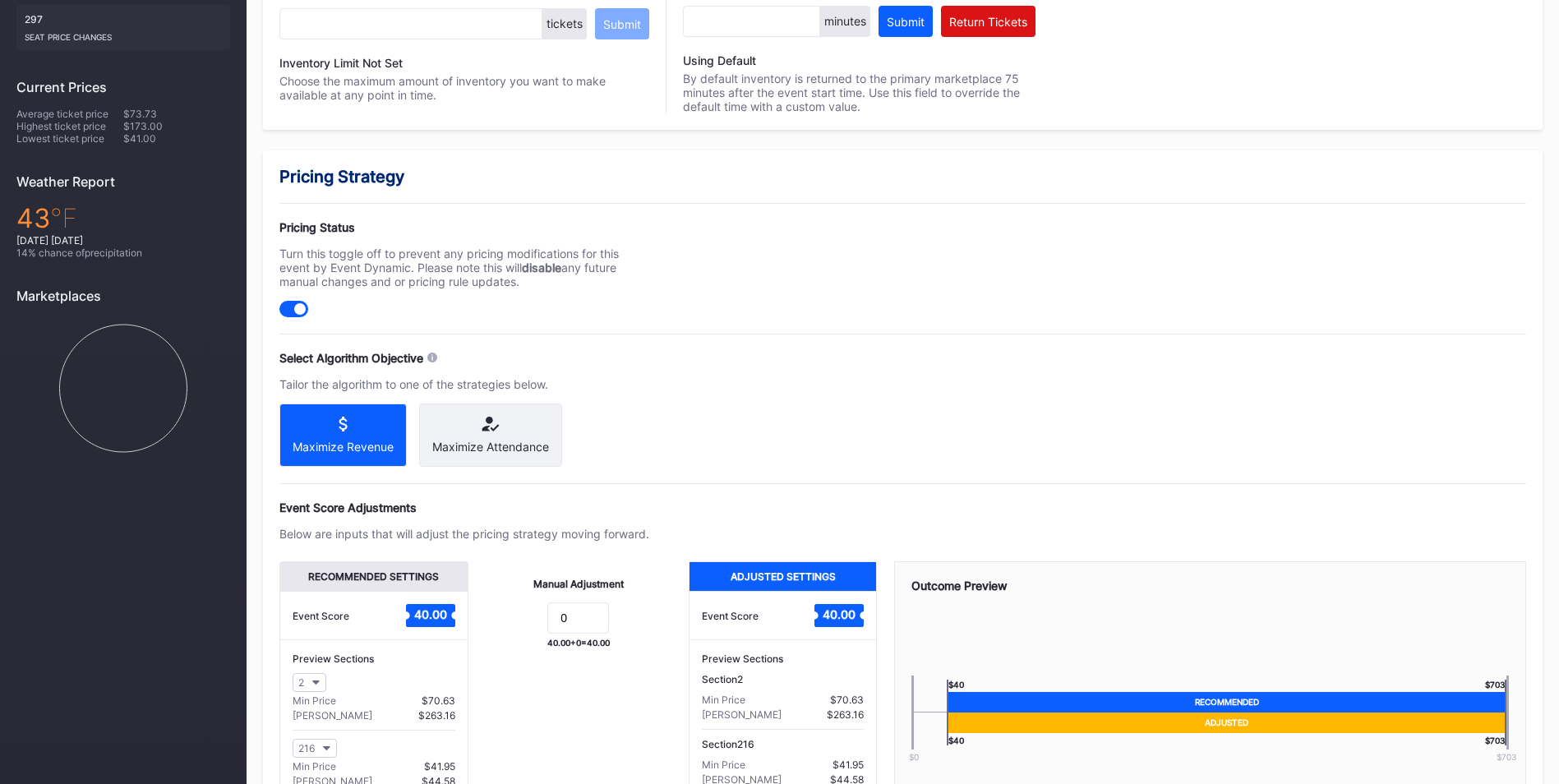
scroll to position [574, 0]
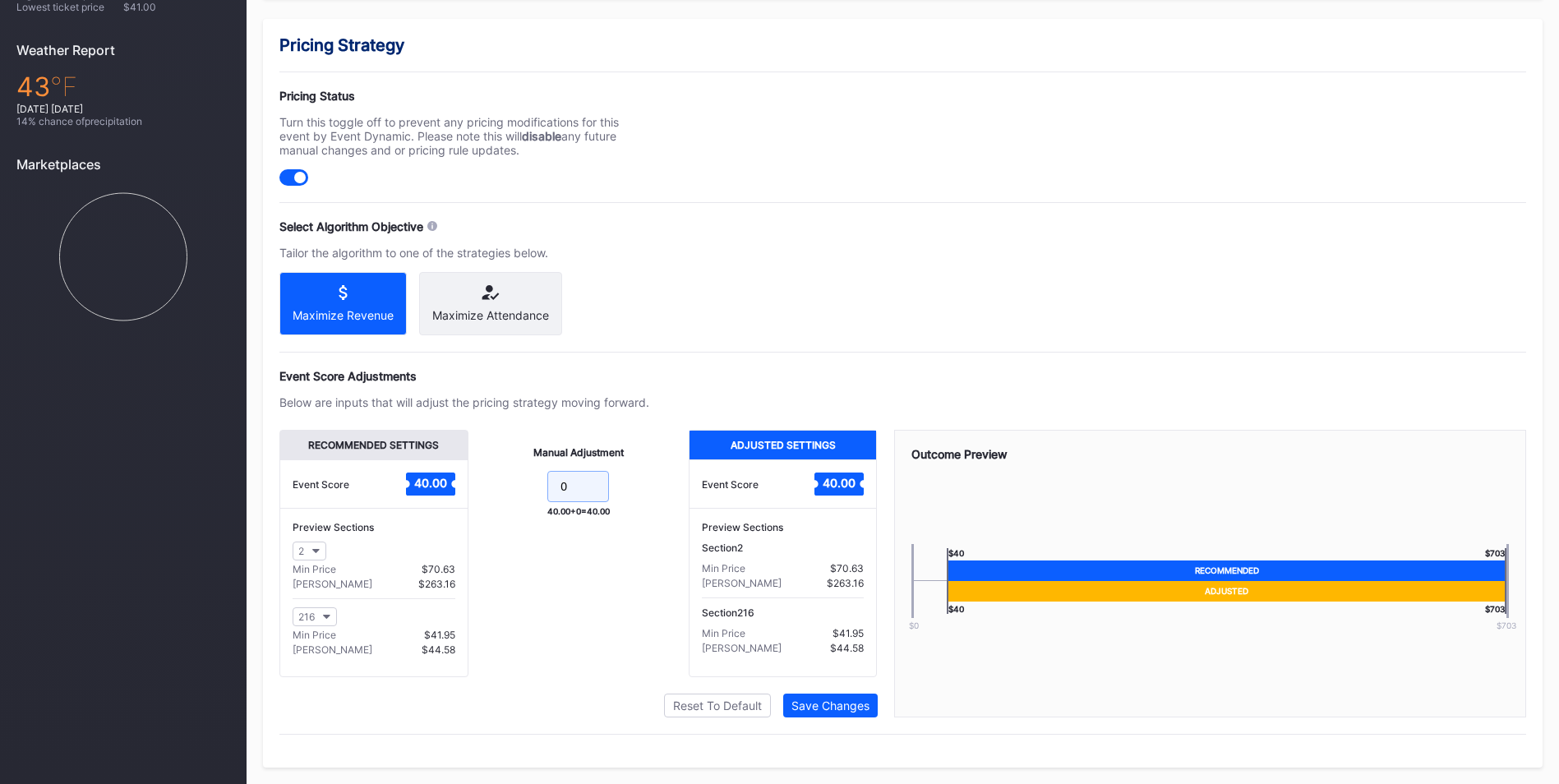
click at [570, 490] on input "0" at bounding box center [578, 486] width 61 height 31
type input "10"
click at [854, 706] on div "Save Changes" at bounding box center [830, 705] width 78 height 14
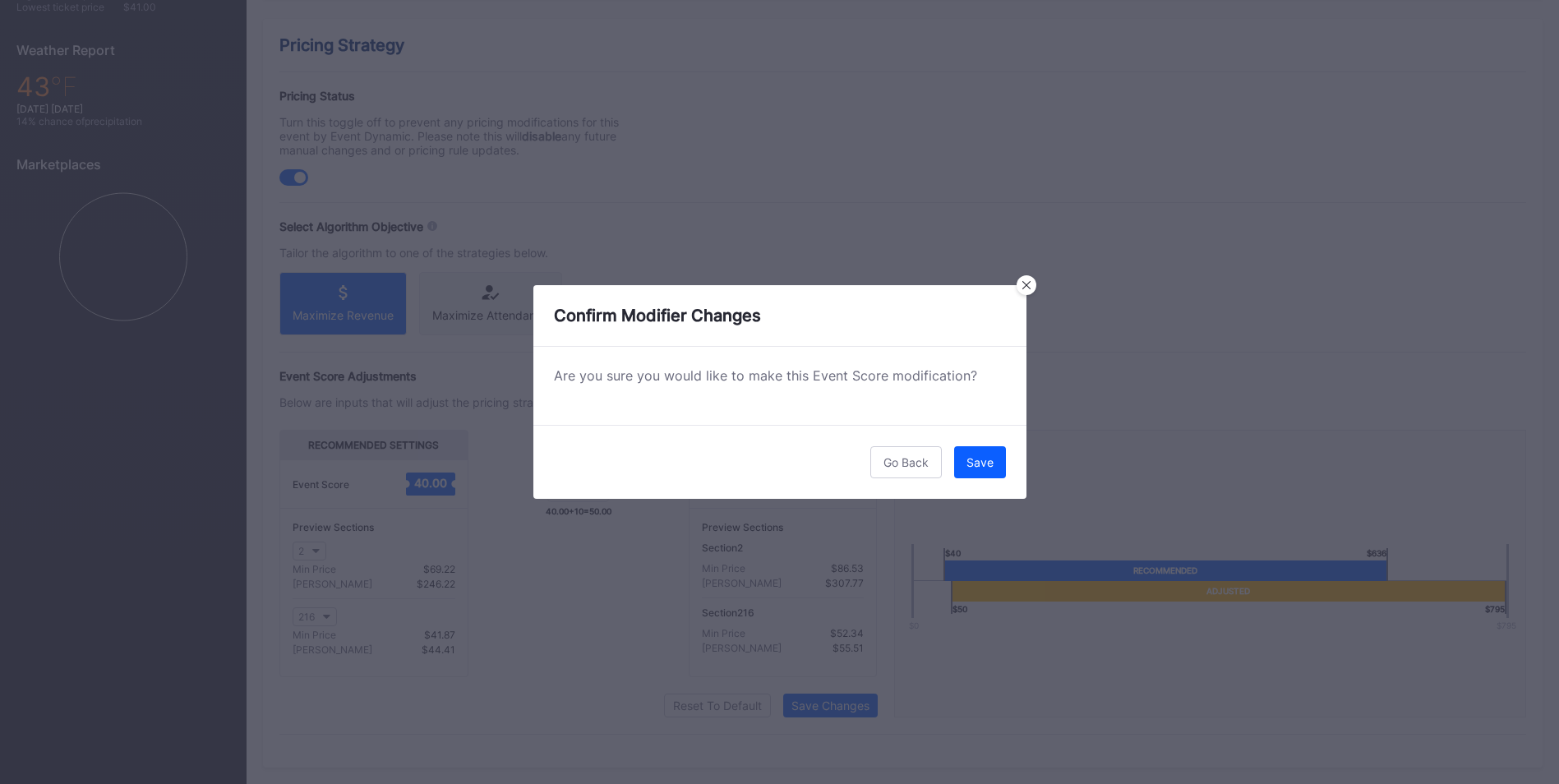
click at [999, 460] on button "Save" at bounding box center [980, 462] width 52 height 32
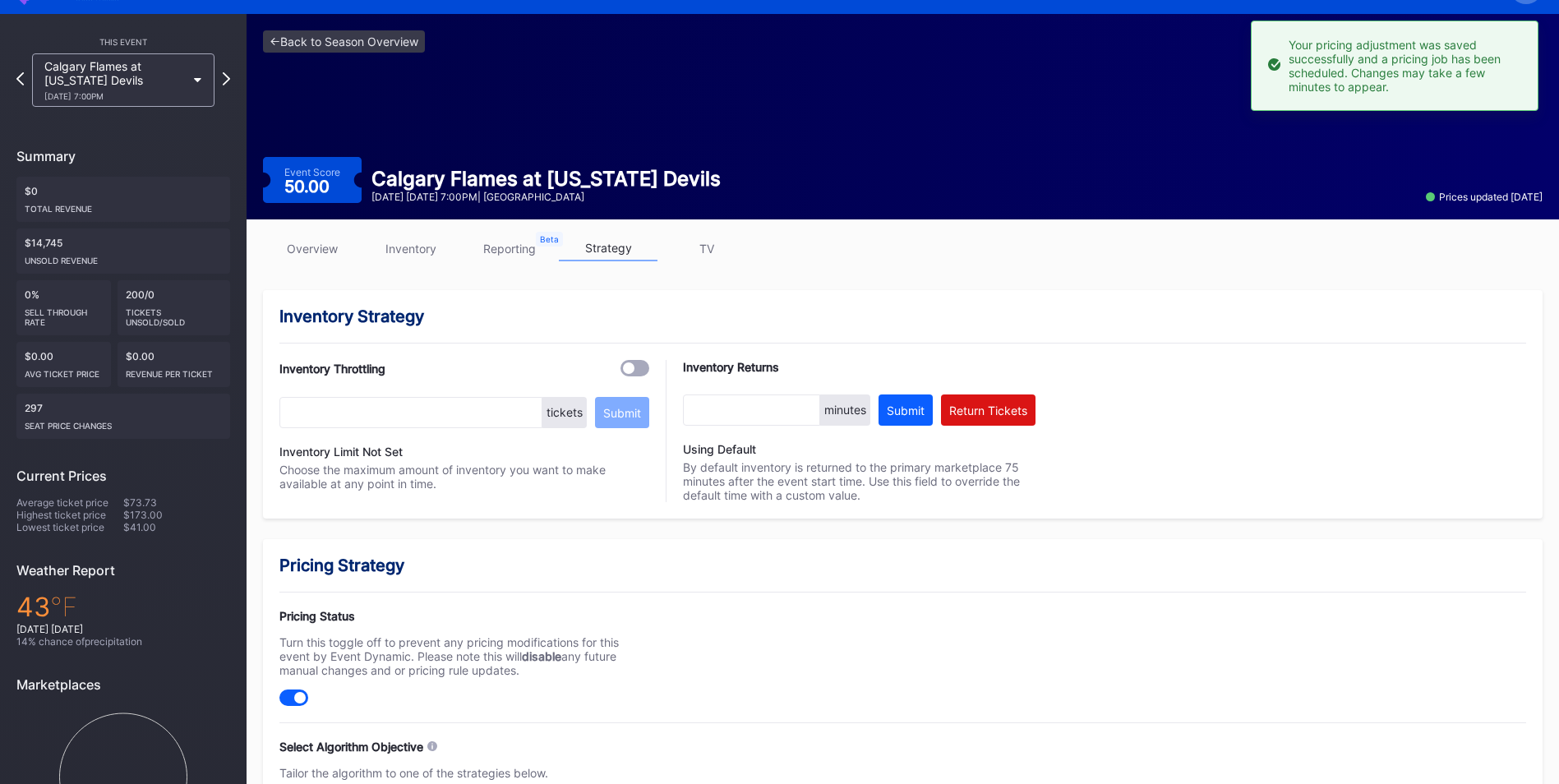
scroll to position [0, 0]
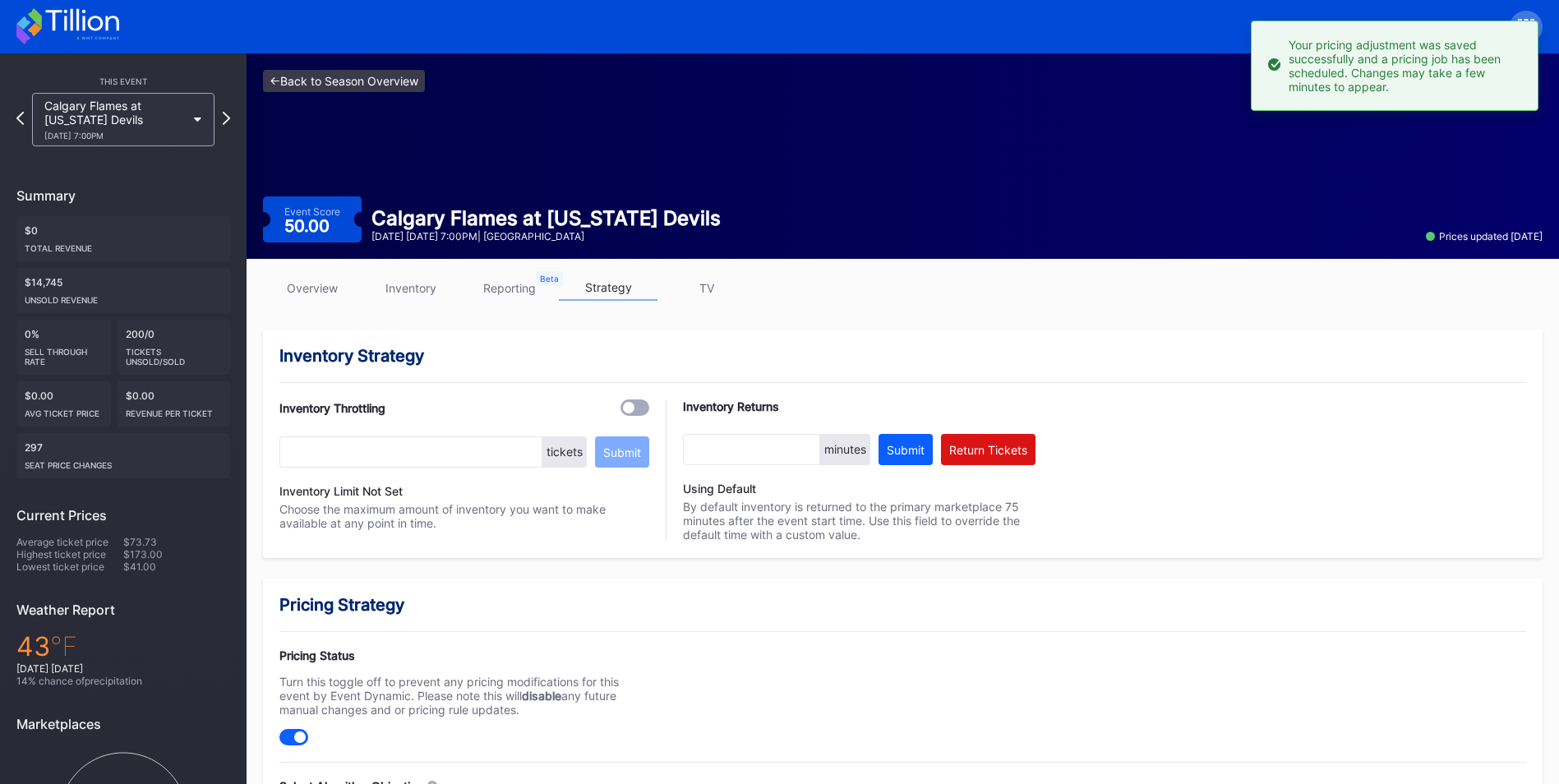
click at [340, 75] on link "<- Back to Season Overview" at bounding box center [344, 81] width 162 height 23
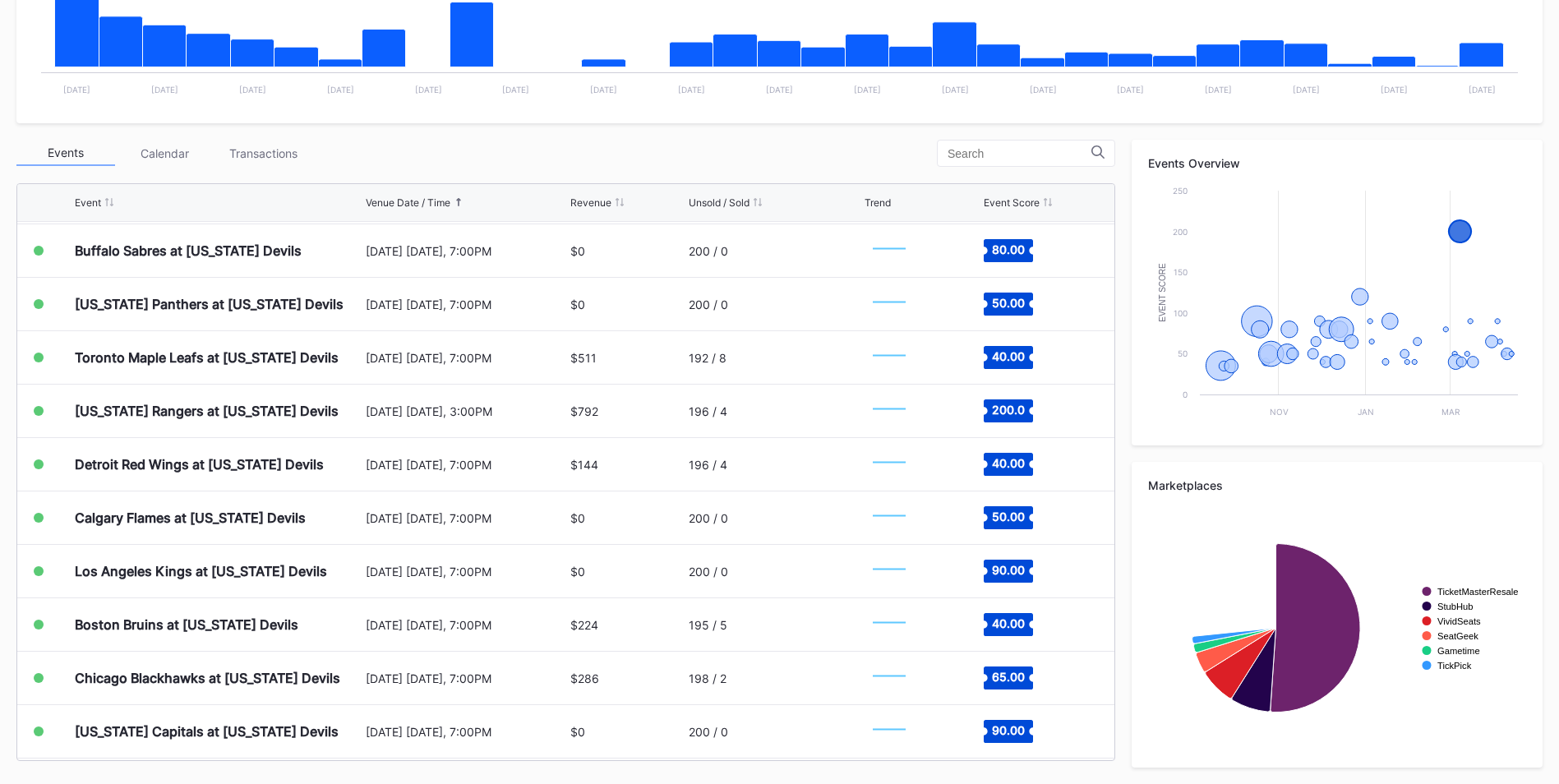
scroll to position [1643, 0]
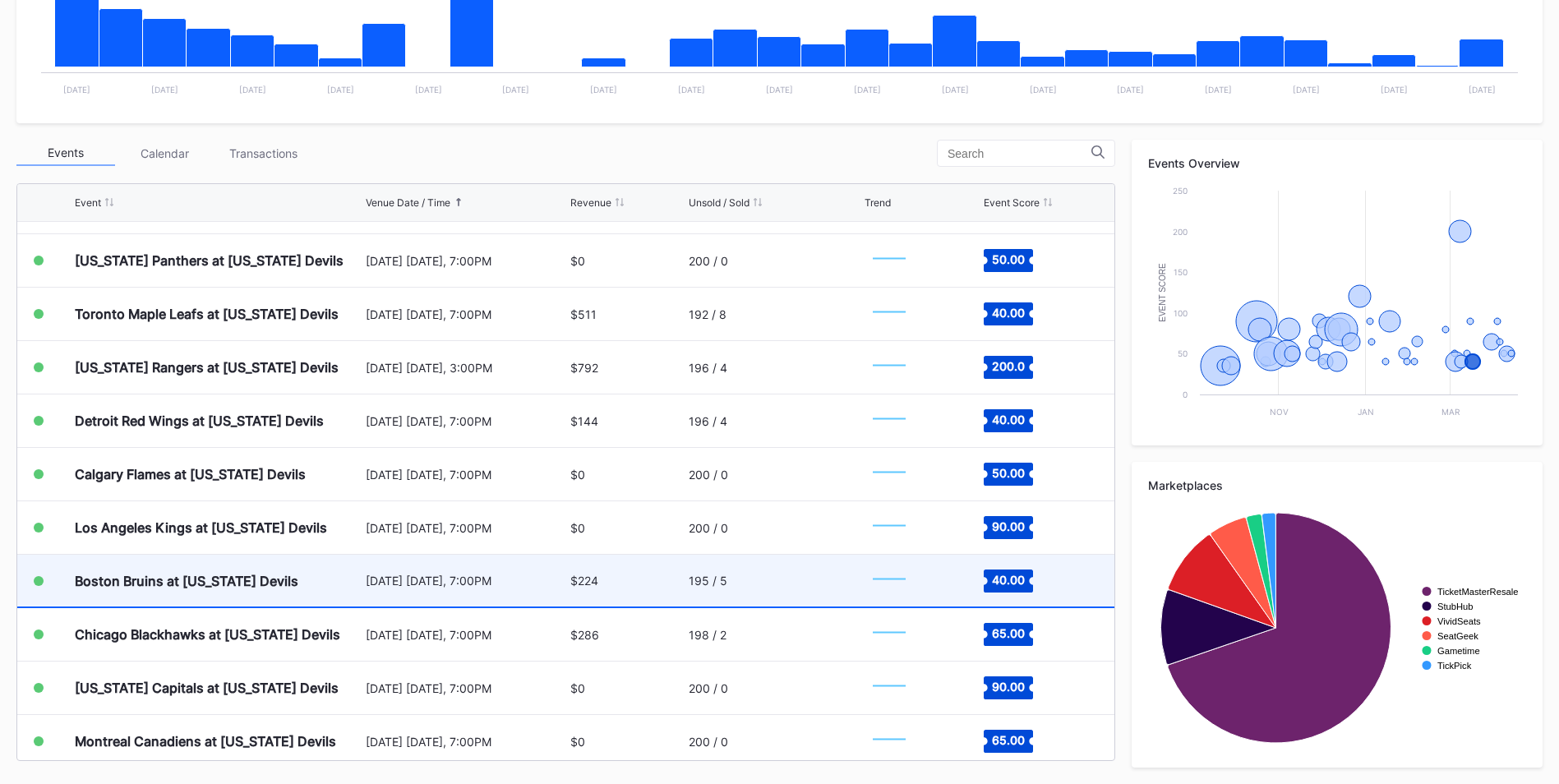
click at [722, 584] on div "195 / 5" at bounding box center [775, 580] width 172 height 52
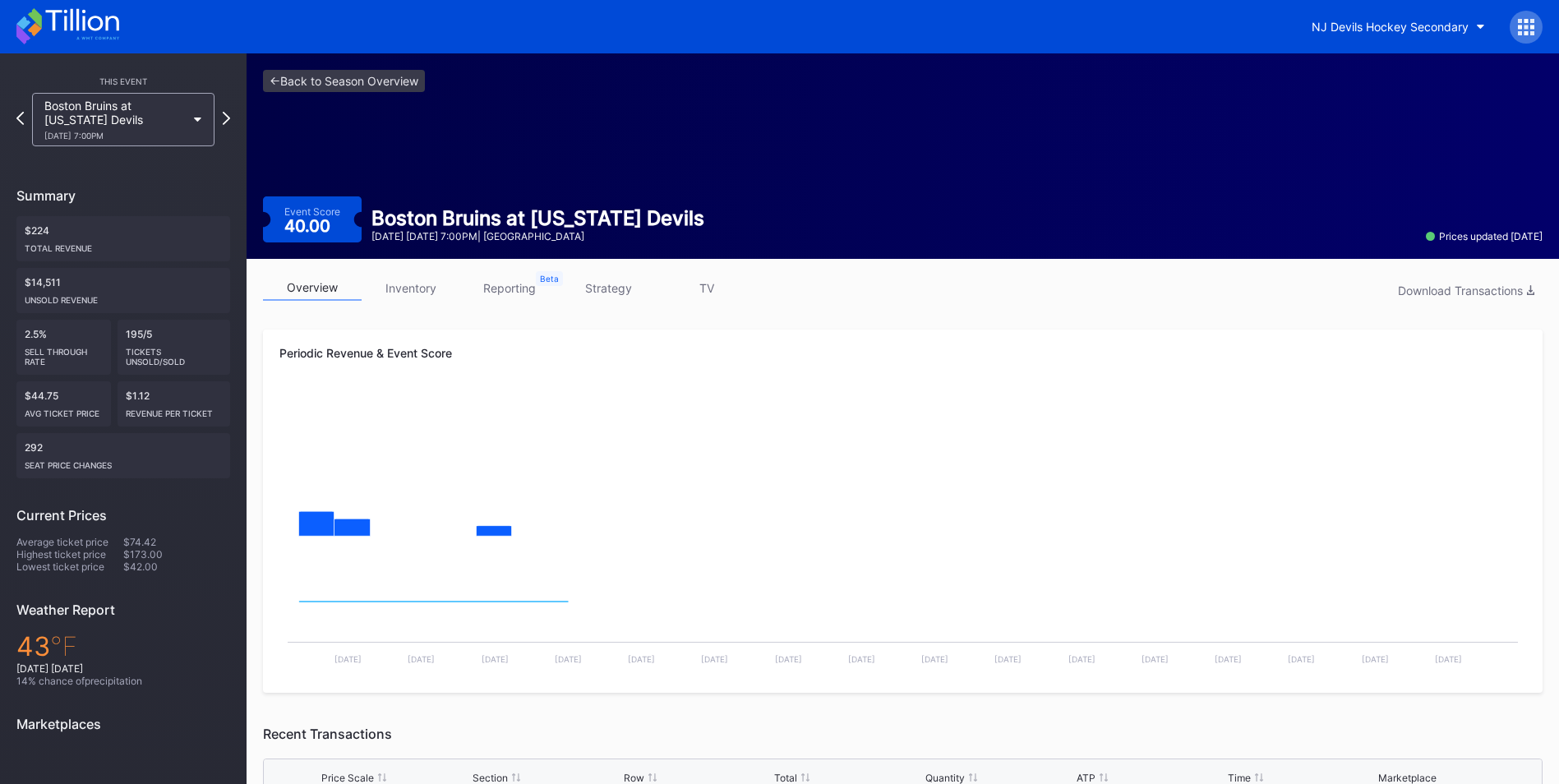
click at [587, 287] on link "strategy" at bounding box center [608, 288] width 98 height 25
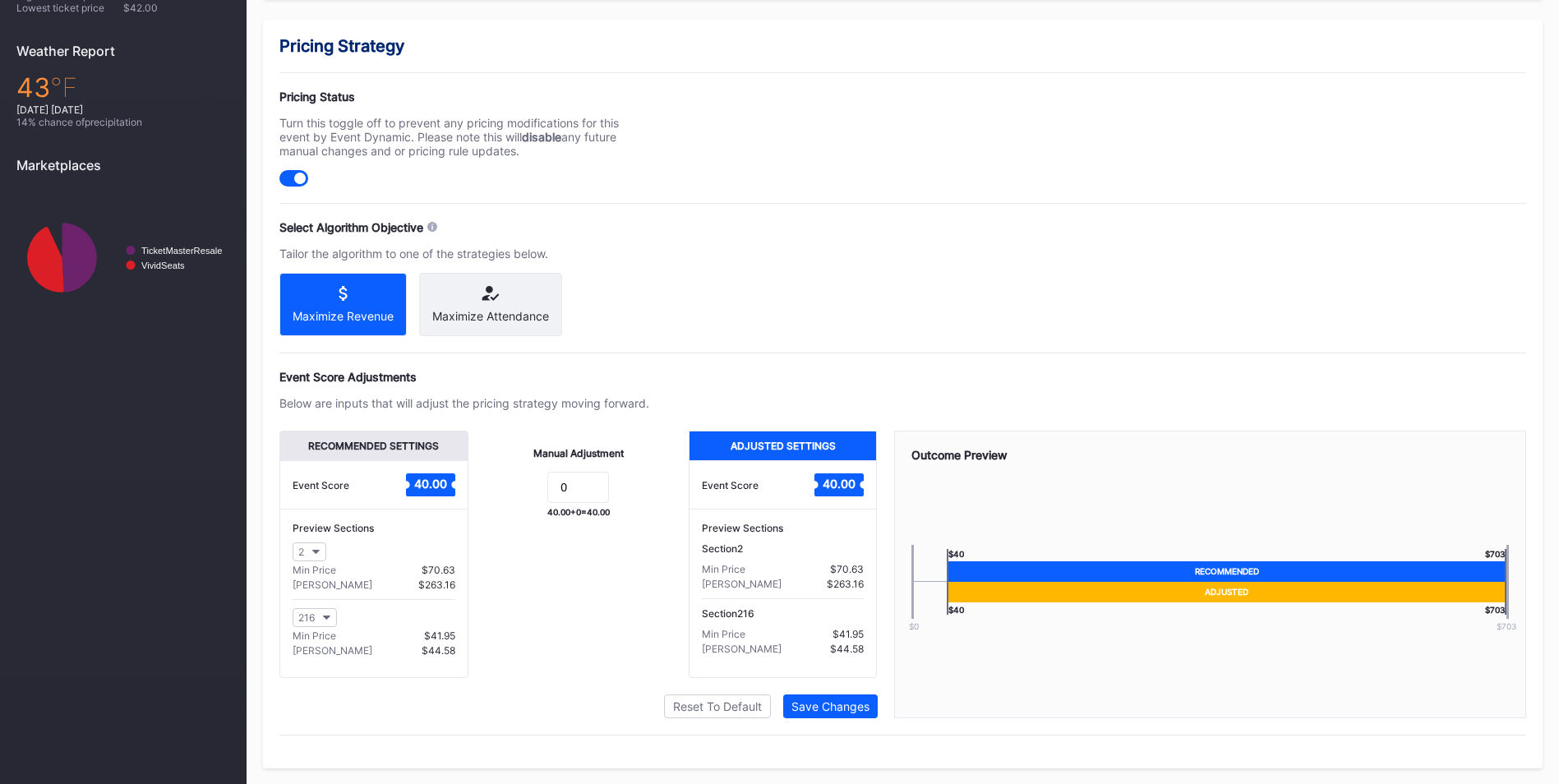
scroll to position [574, 0]
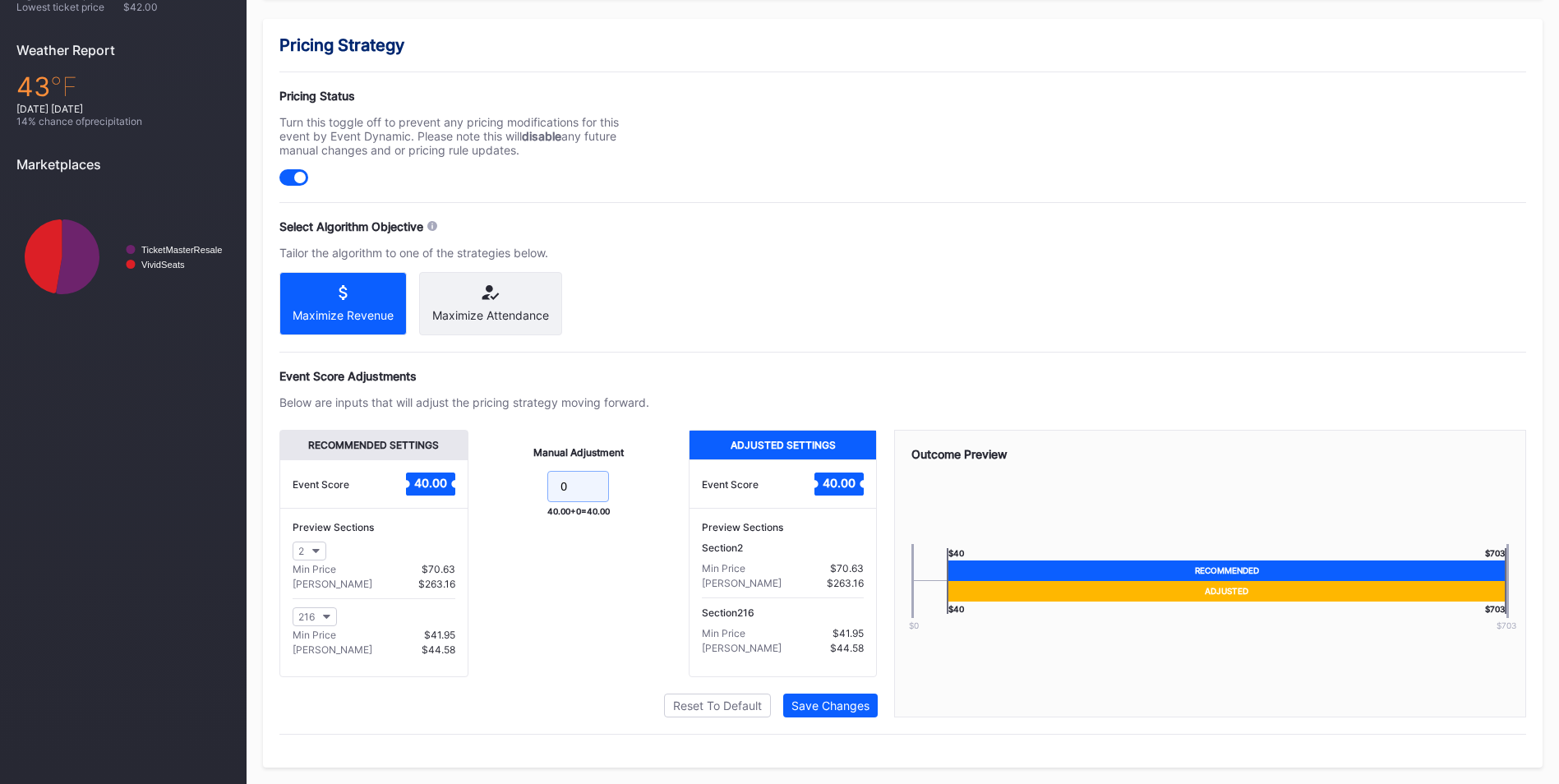
click at [589, 488] on input "0" at bounding box center [578, 486] width 61 height 31
type input "10"
click at [844, 720] on div "Pricing Strategy Pricing Status Turn this toggle off to prevent any pricing mod…" at bounding box center [903, 392] width 1280 height 748
click at [844, 688] on div "Recommended Settings Event Score 40.00 Preview Sections 2 Min Price $69.22 Max …" at bounding box center [578, 573] width 598 height 288
click at [844, 708] on div "Save Changes" at bounding box center [830, 705] width 78 height 14
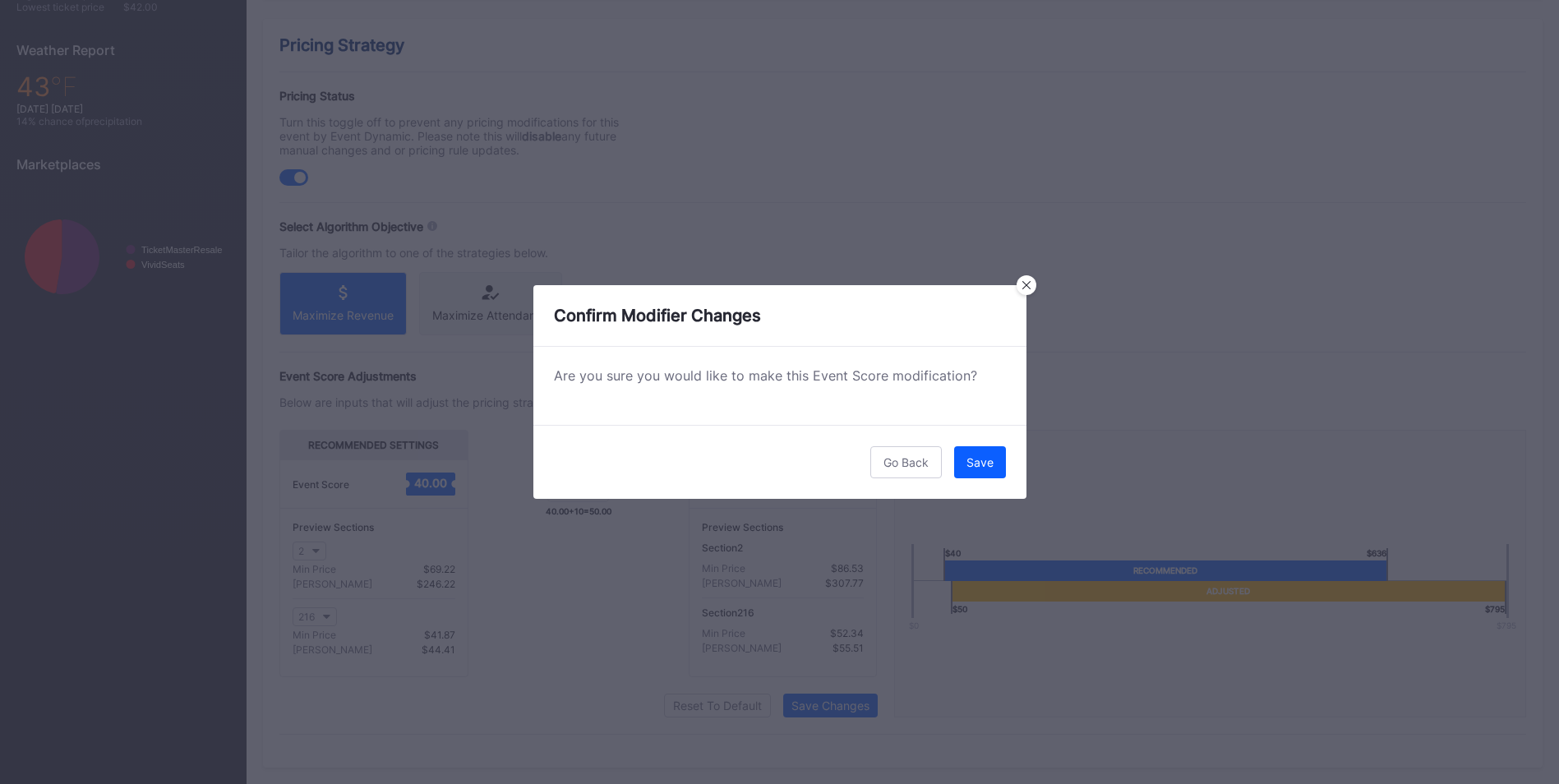
click at [986, 462] on div "Save" at bounding box center [980, 461] width 27 height 14
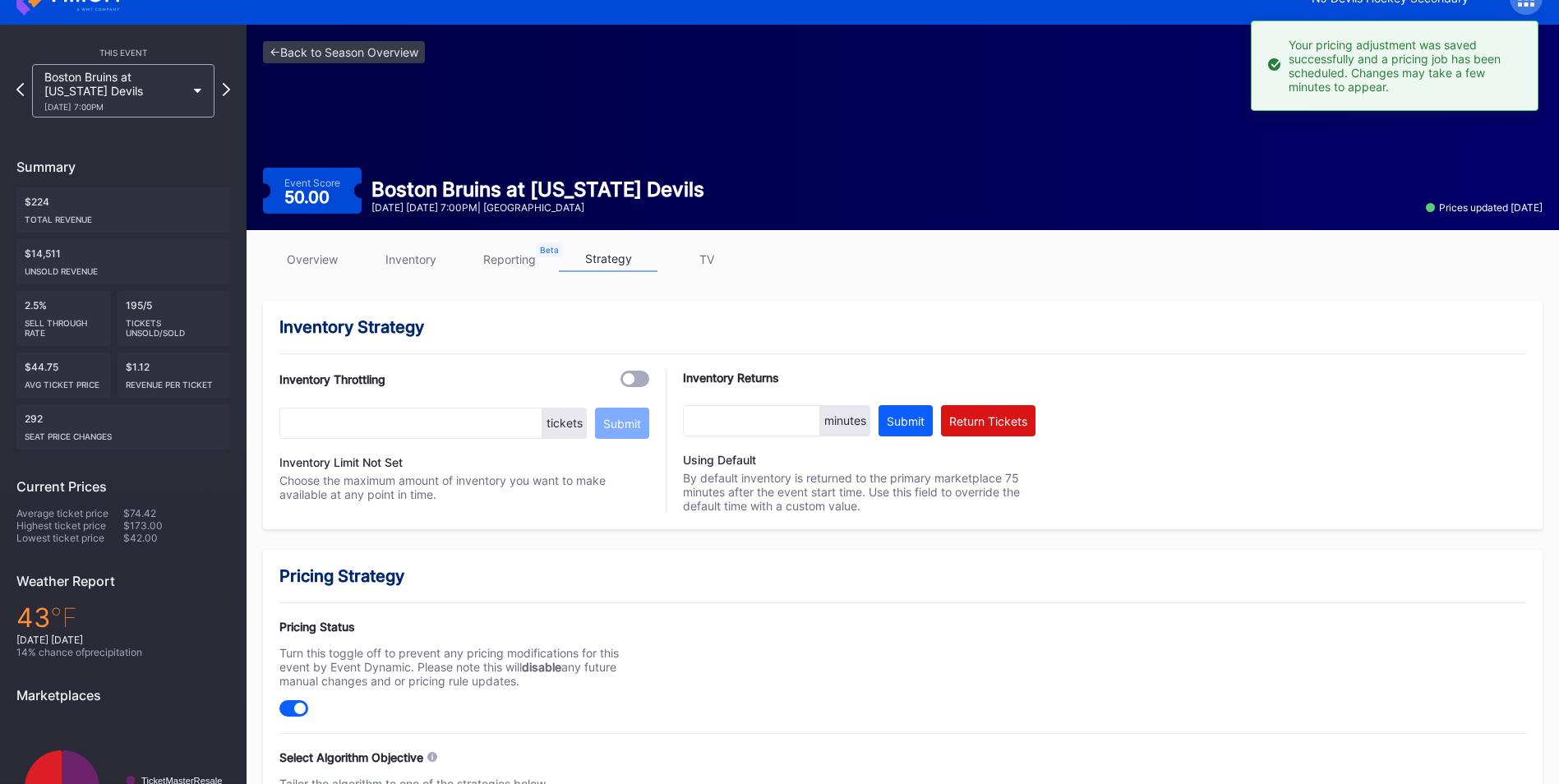
scroll to position [0, 0]
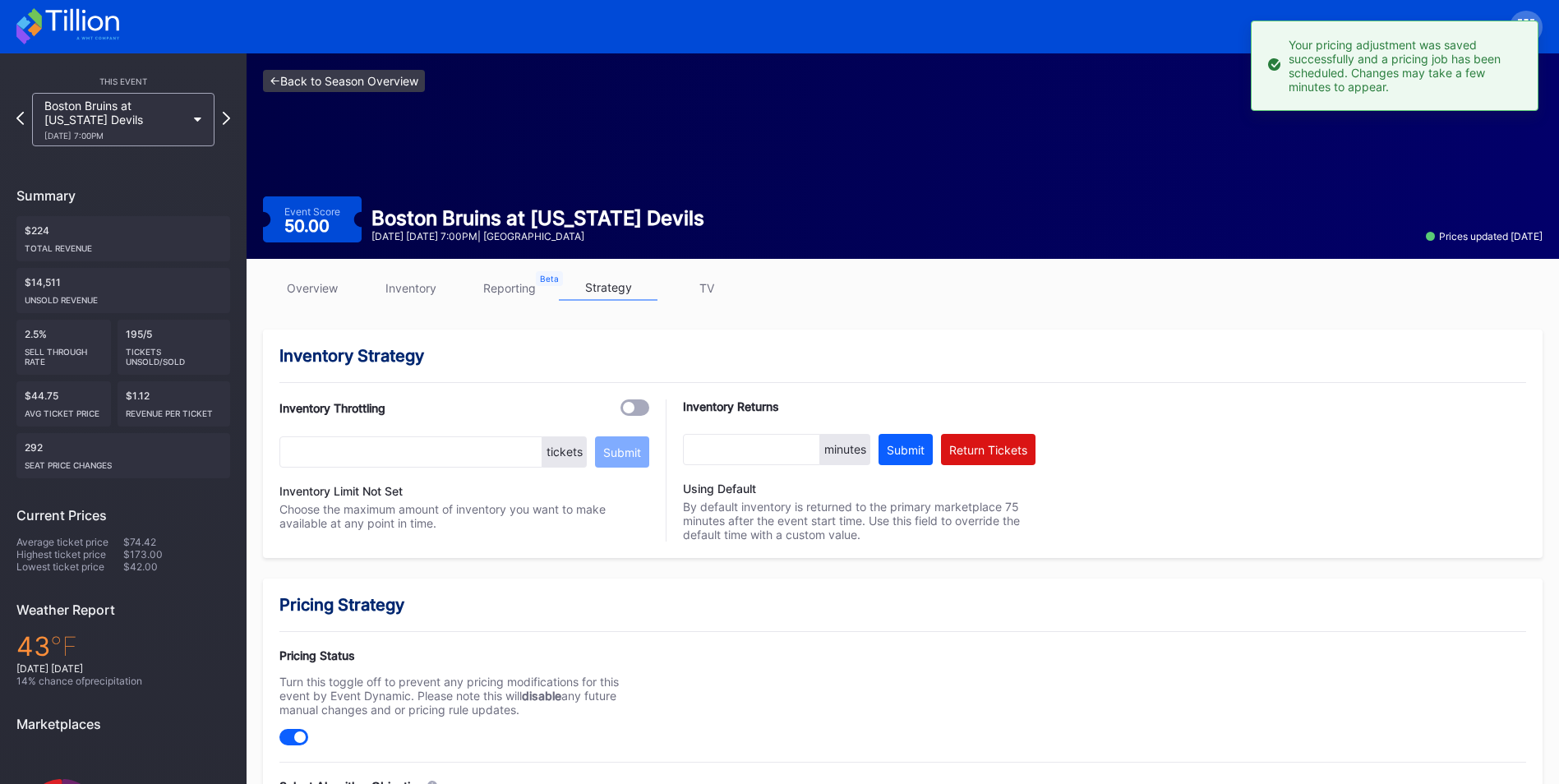
click at [377, 80] on link "<- Back to Season Overview" at bounding box center [344, 81] width 162 height 23
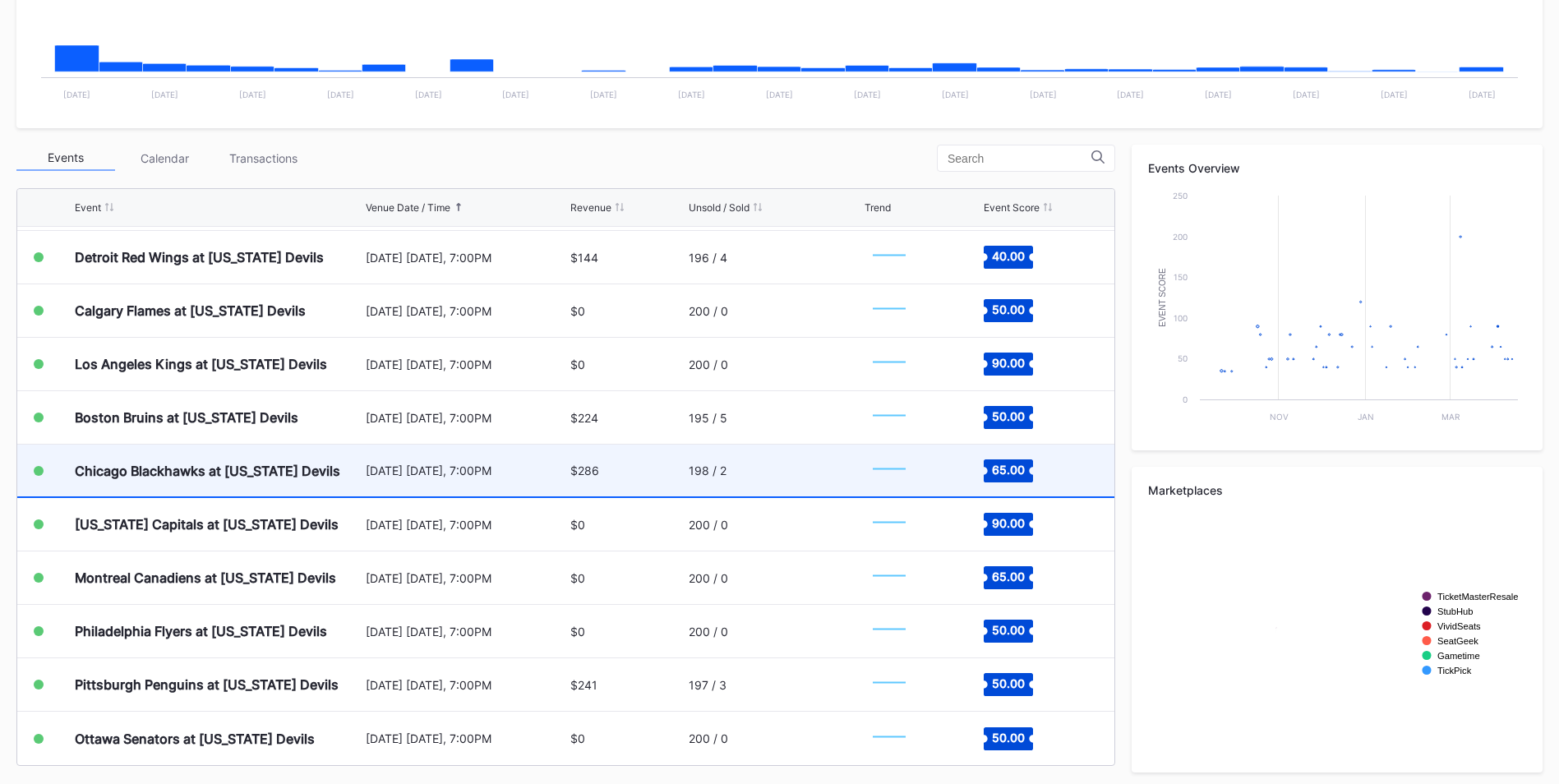
scroll to position [459, 0]
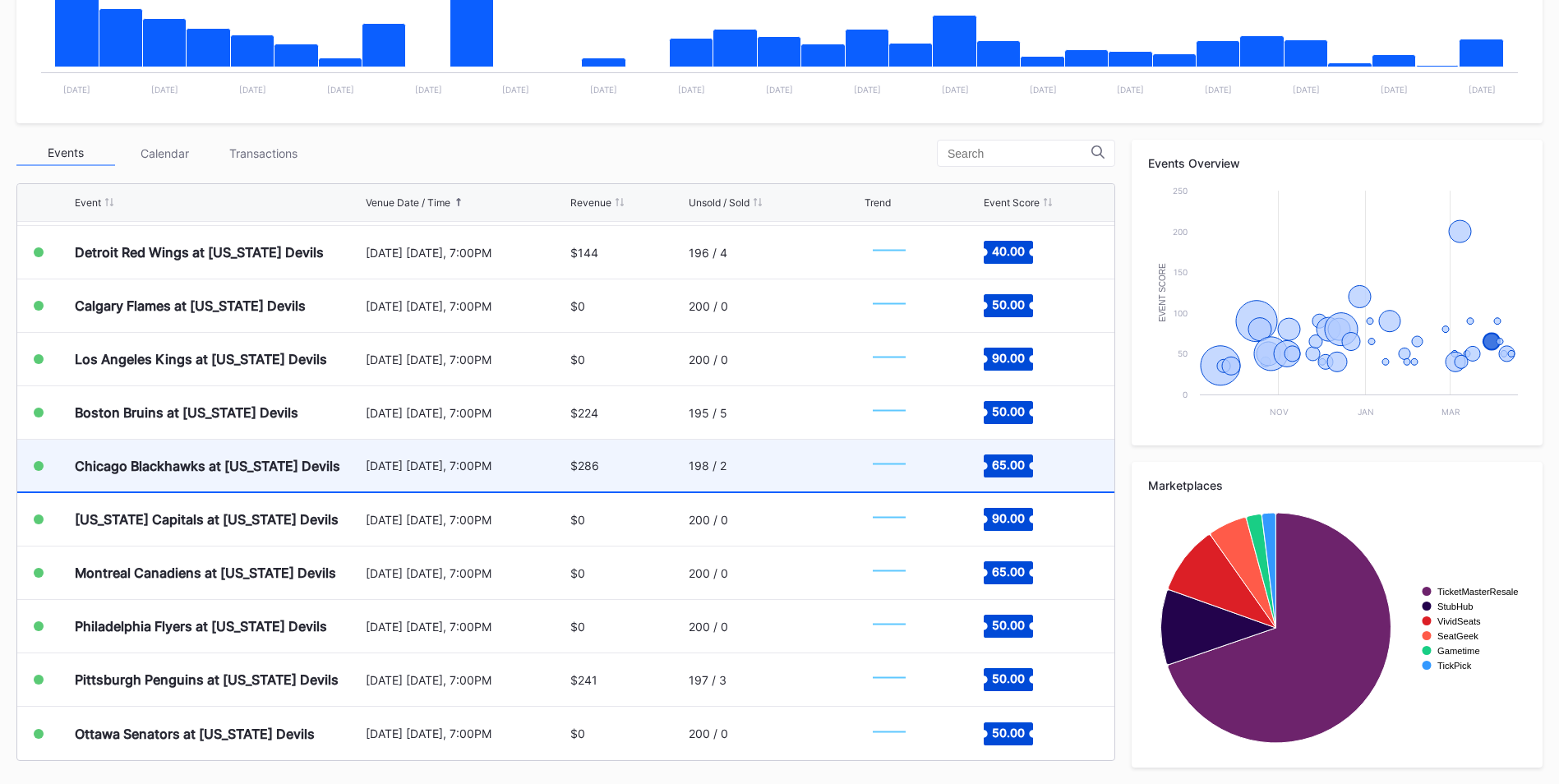
click at [765, 466] on div "198 / 2" at bounding box center [775, 465] width 172 height 52
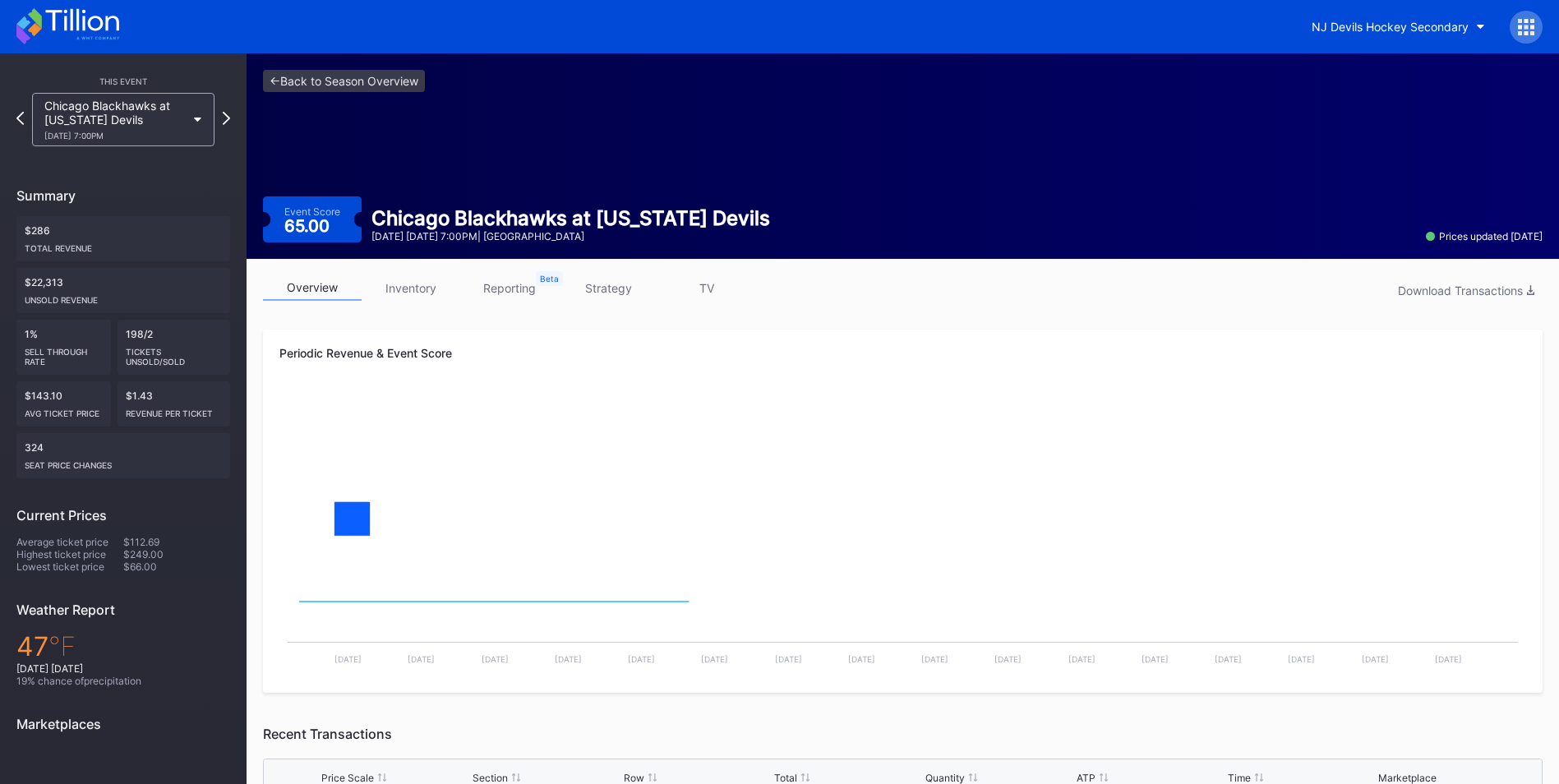
click at [613, 288] on link "strategy" at bounding box center [608, 288] width 98 height 25
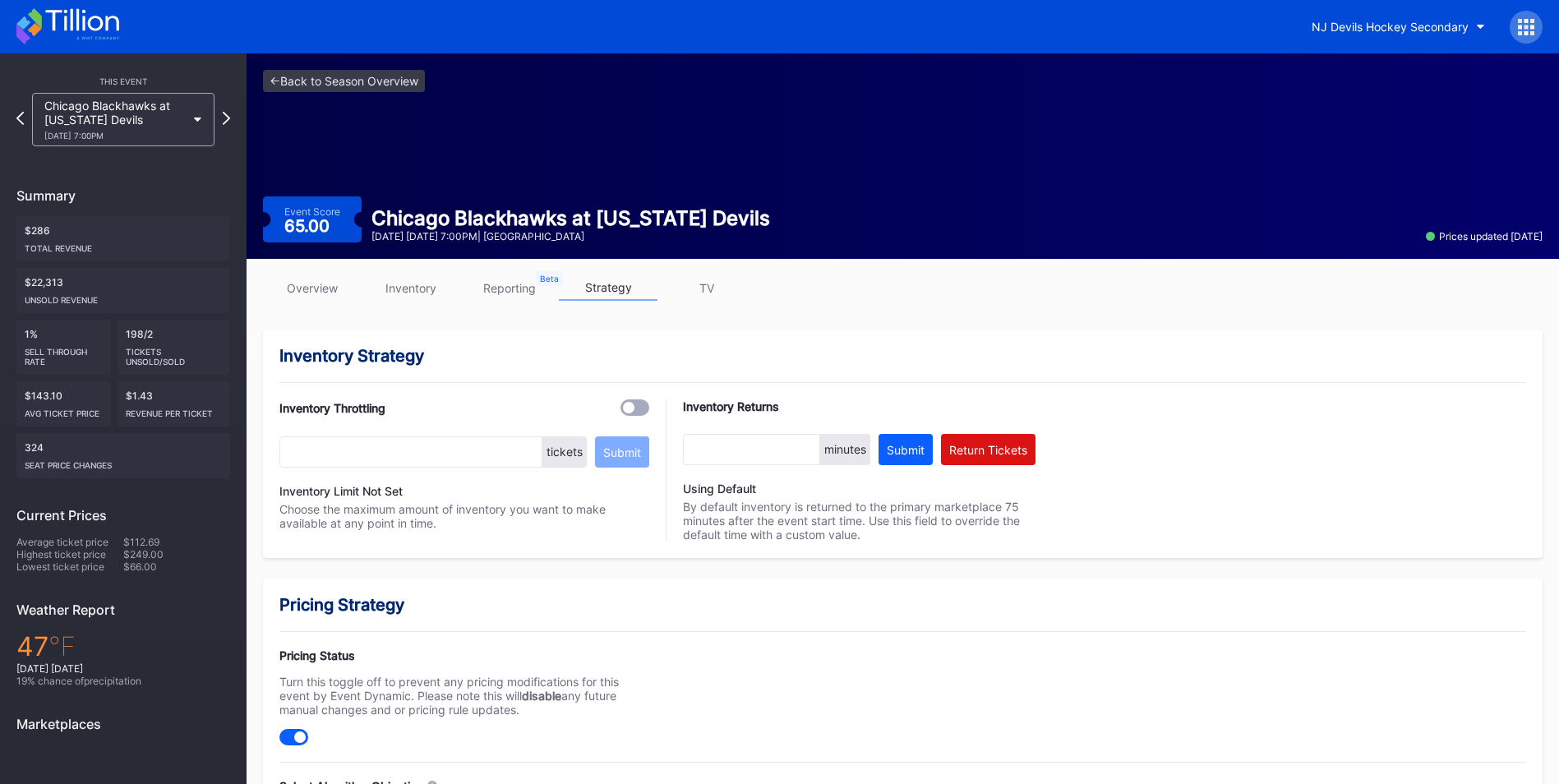
scroll to position [478, 0]
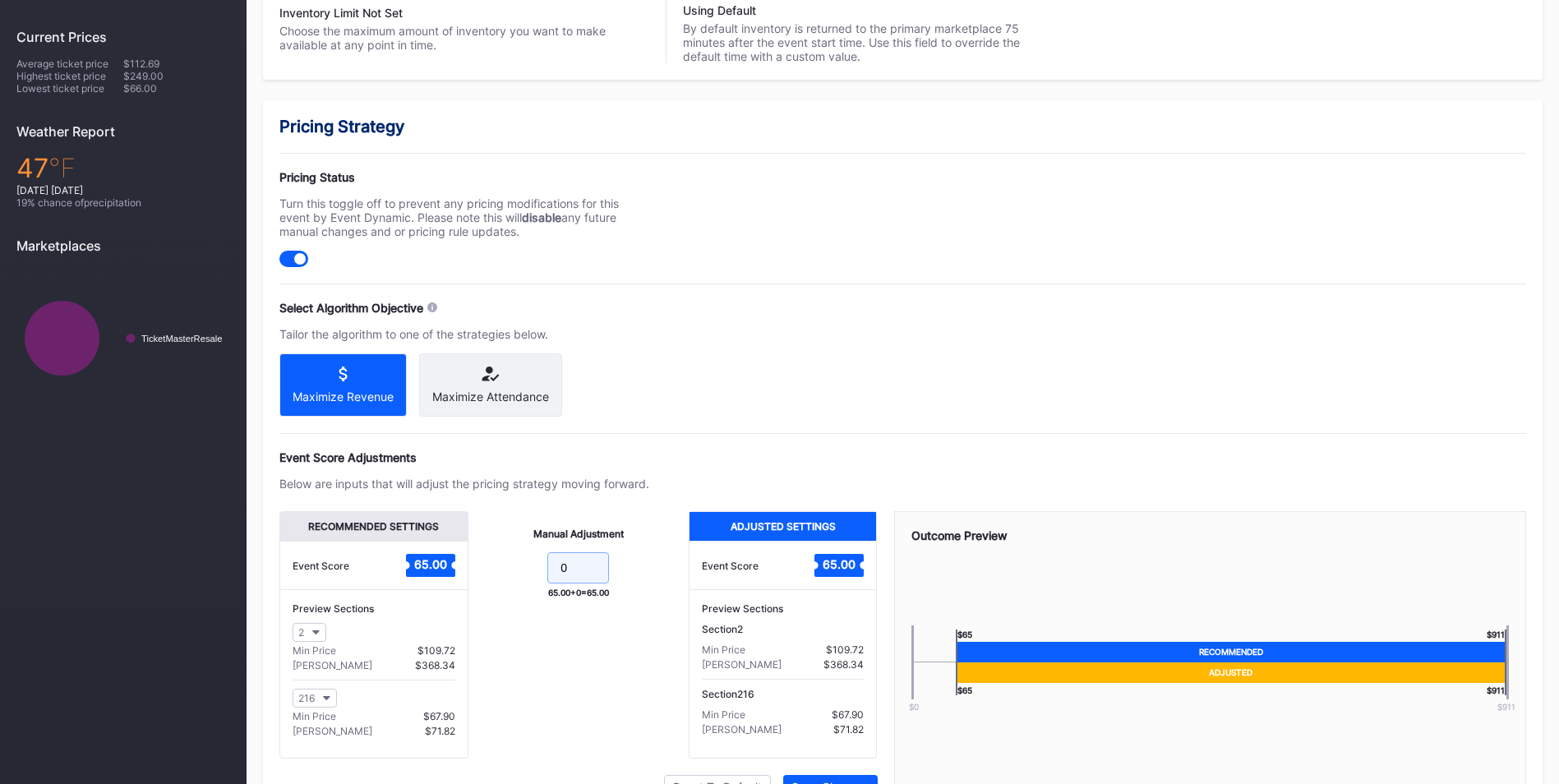
click at [578, 583] on input "0" at bounding box center [578, 567] width 61 height 31
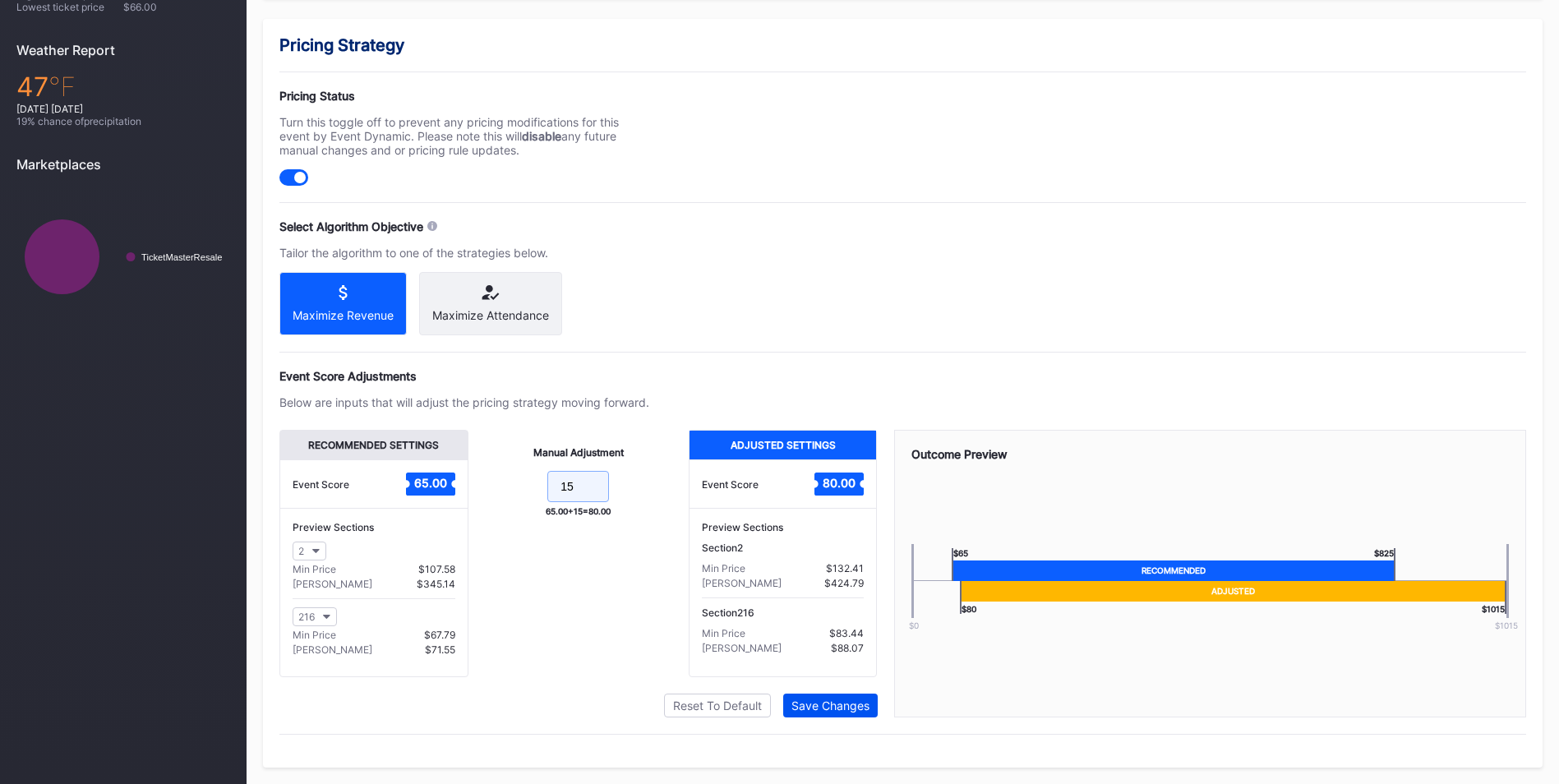
type input "15"
click at [836, 708] on div "Save Changes" at bounding box center [830, 705] width 78 height 14
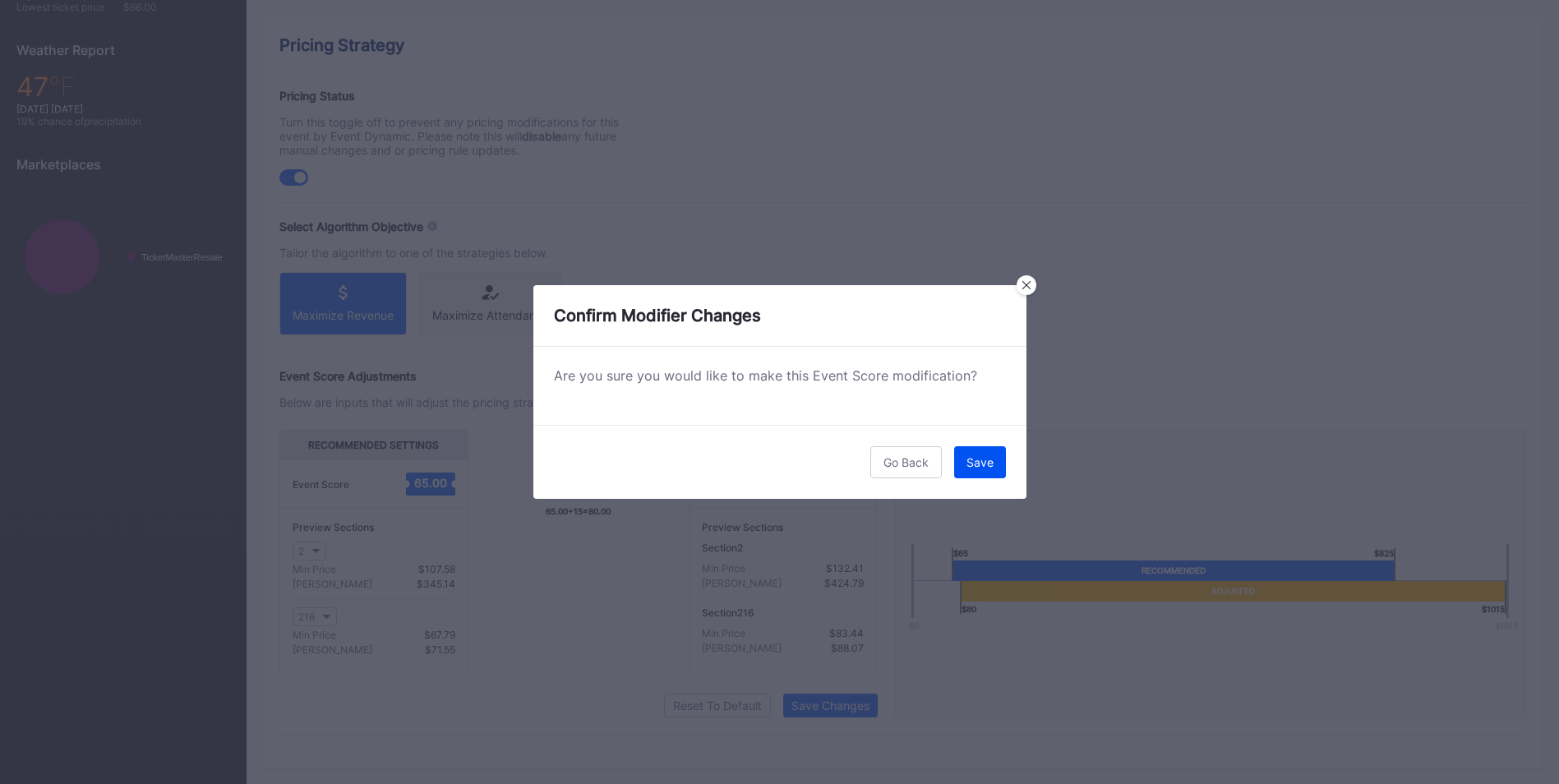
click at [986, 451] on button "Save" at bounding box center [980, 462] width 52 height 32
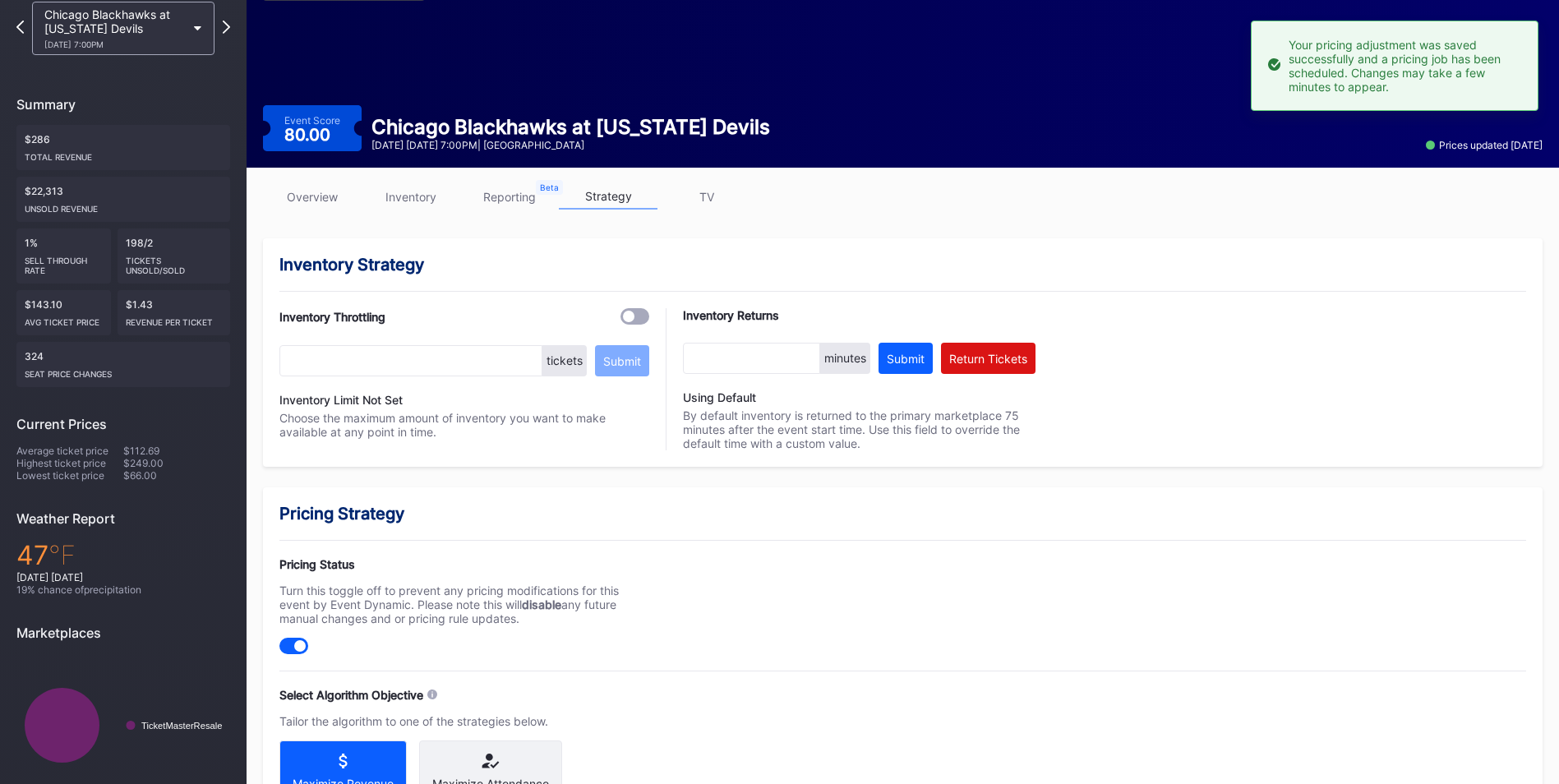
scroll to position [0, 0]
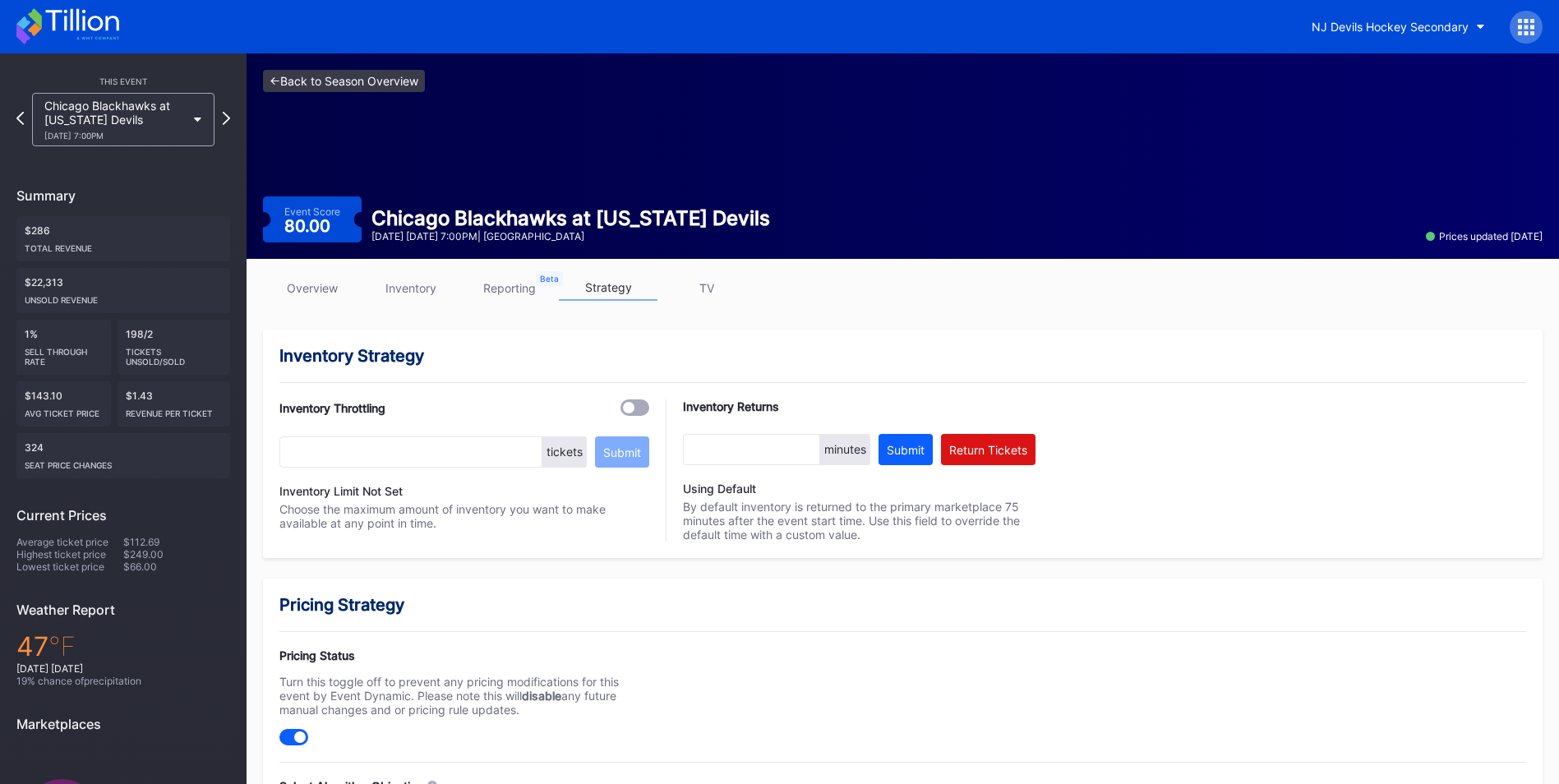
click at [381, 75] on link "<- Back to Season Overview" at bounding box center [344, 81] width 162 height 23
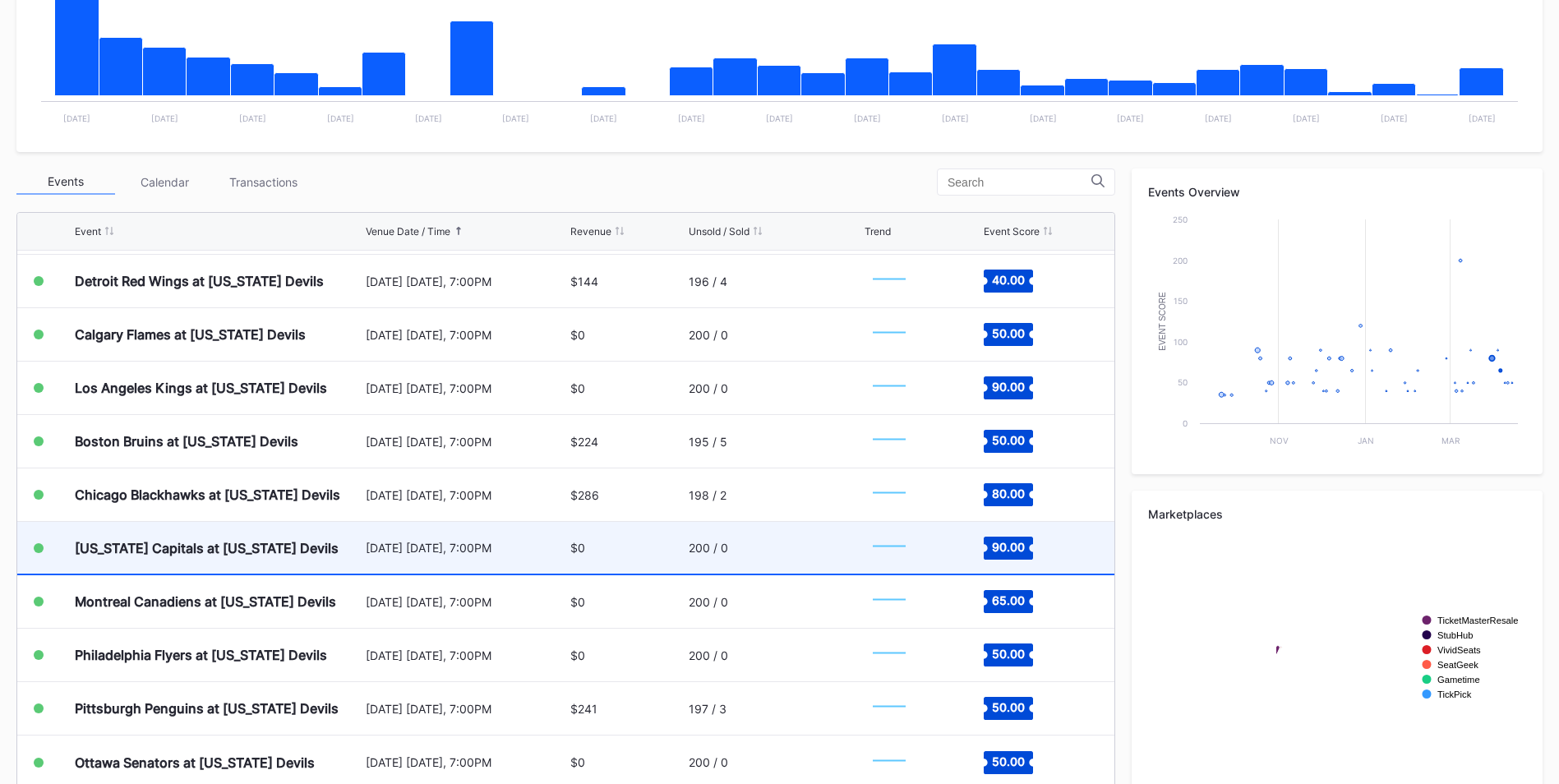
scroll to position [459, 0]
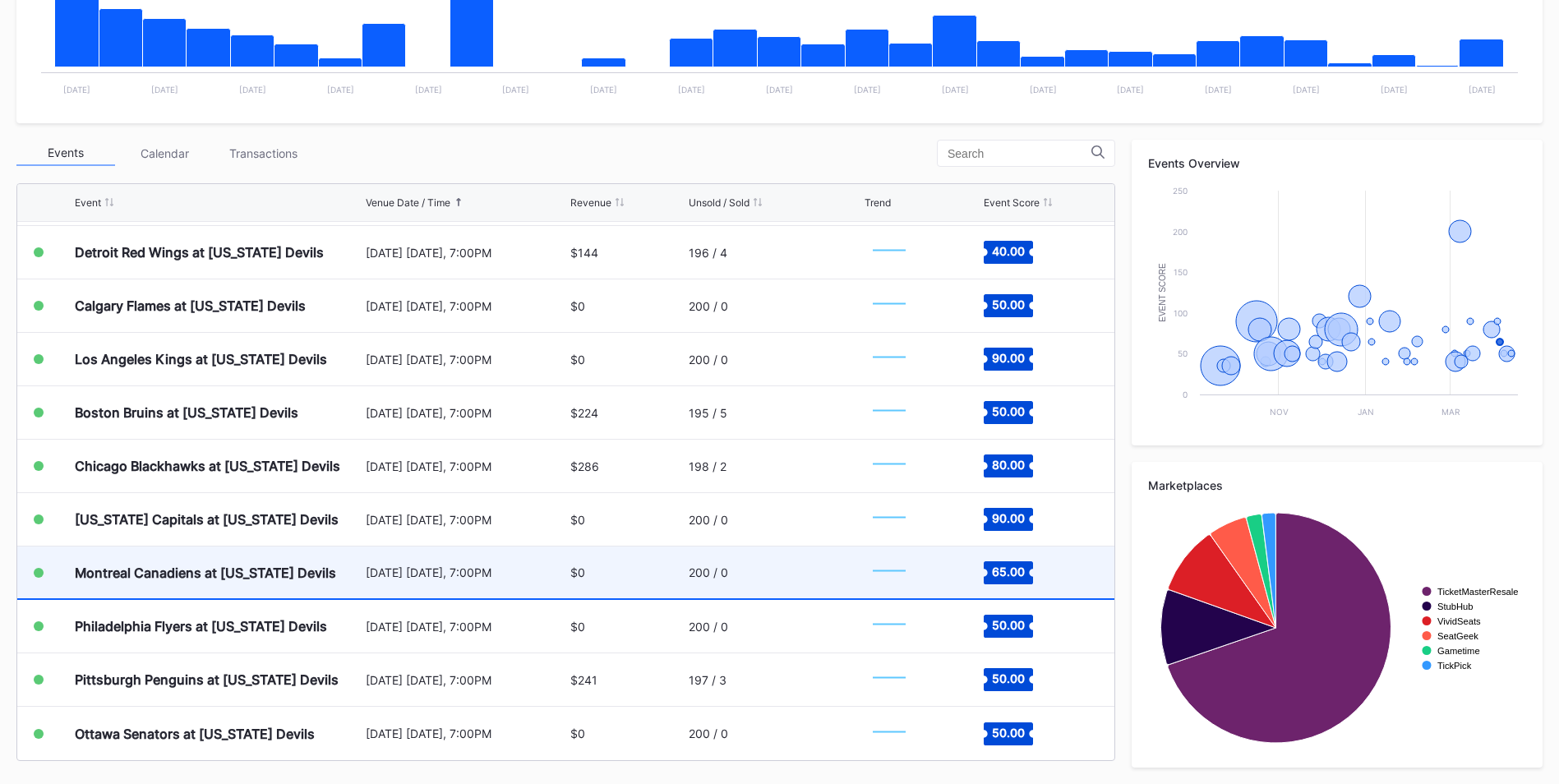
click at [790, 579] on div "200 / 0" at bounding box center [775, 572] width 172 height 52
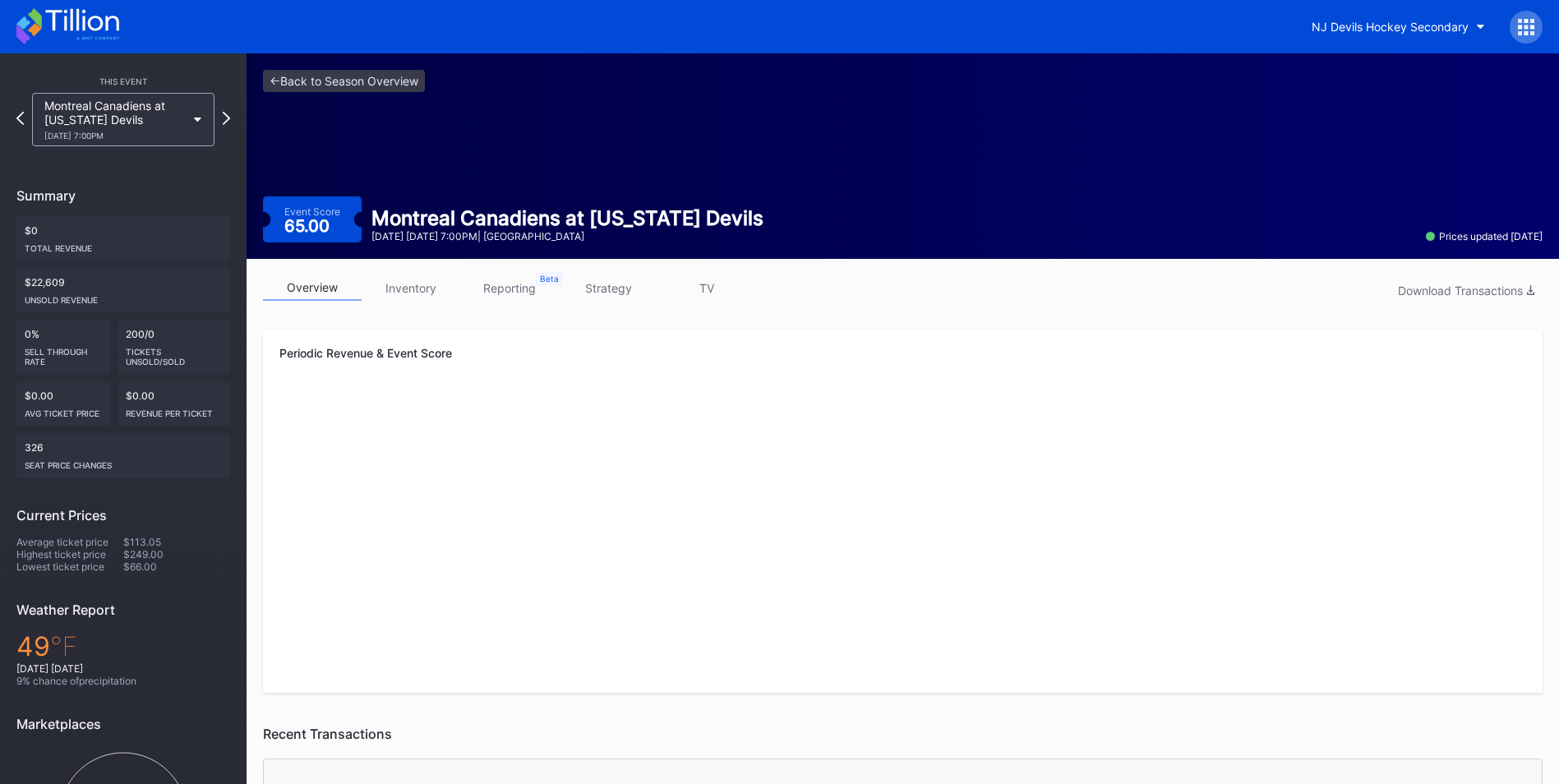
click at [634, 290] on link "strategy" at bounding box center [608, 288] width 98 height 25
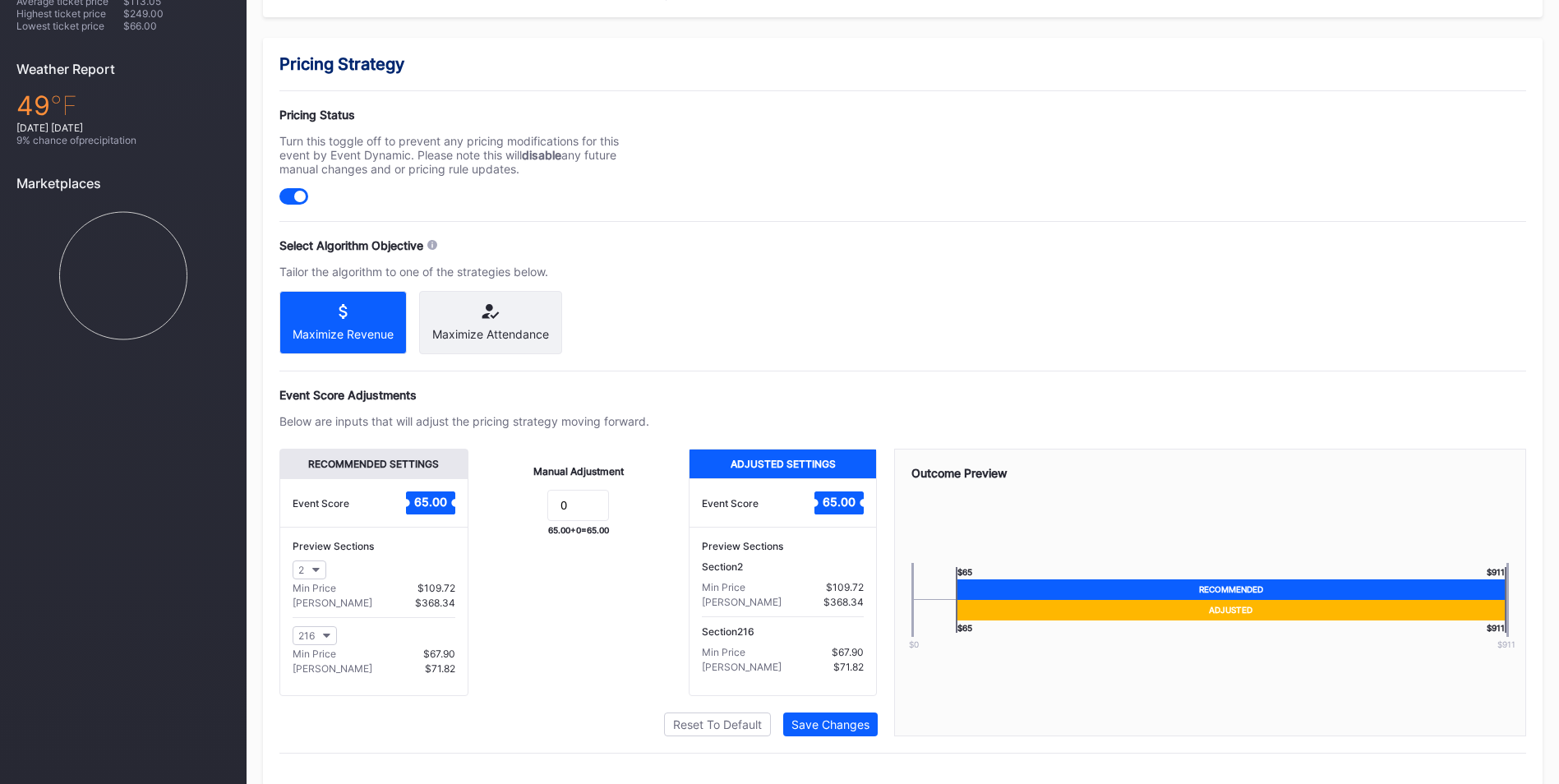
scroll to position [574, 0]
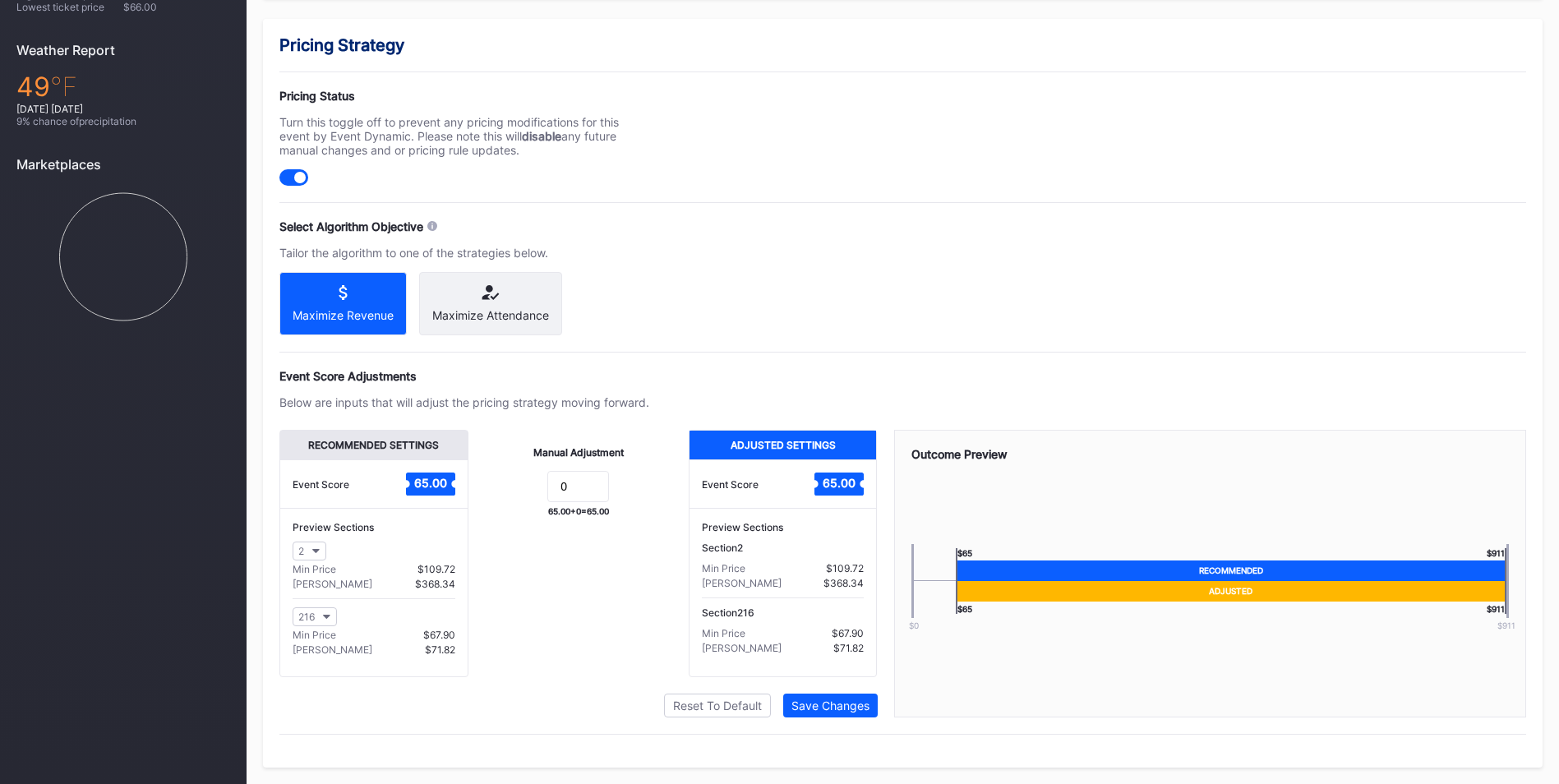
click at [600, 509] on div "65.00 + 0 = 65.00" at bounding box center [578, 510] width 60 height 9
click at [580, 497] on input "0" at bounding box center [578, 486] width 61 height 31
type input "15"
click at [834, 695] on button "Save Changes" at bounding box center [830, 705] width 94 height 24
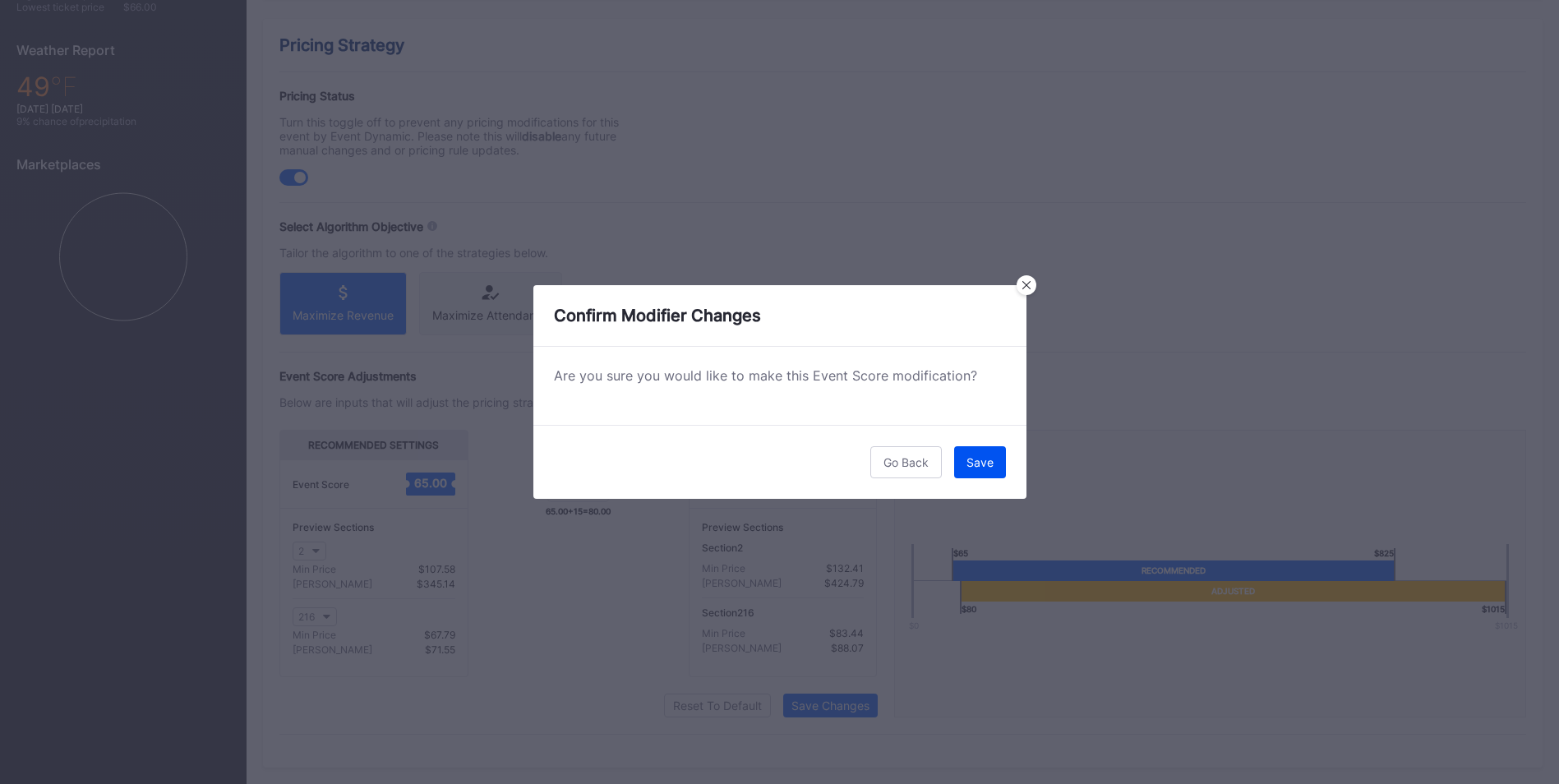
click at [992, 473] on button "Save" at bounding box center [980, 462] width 52 height 32
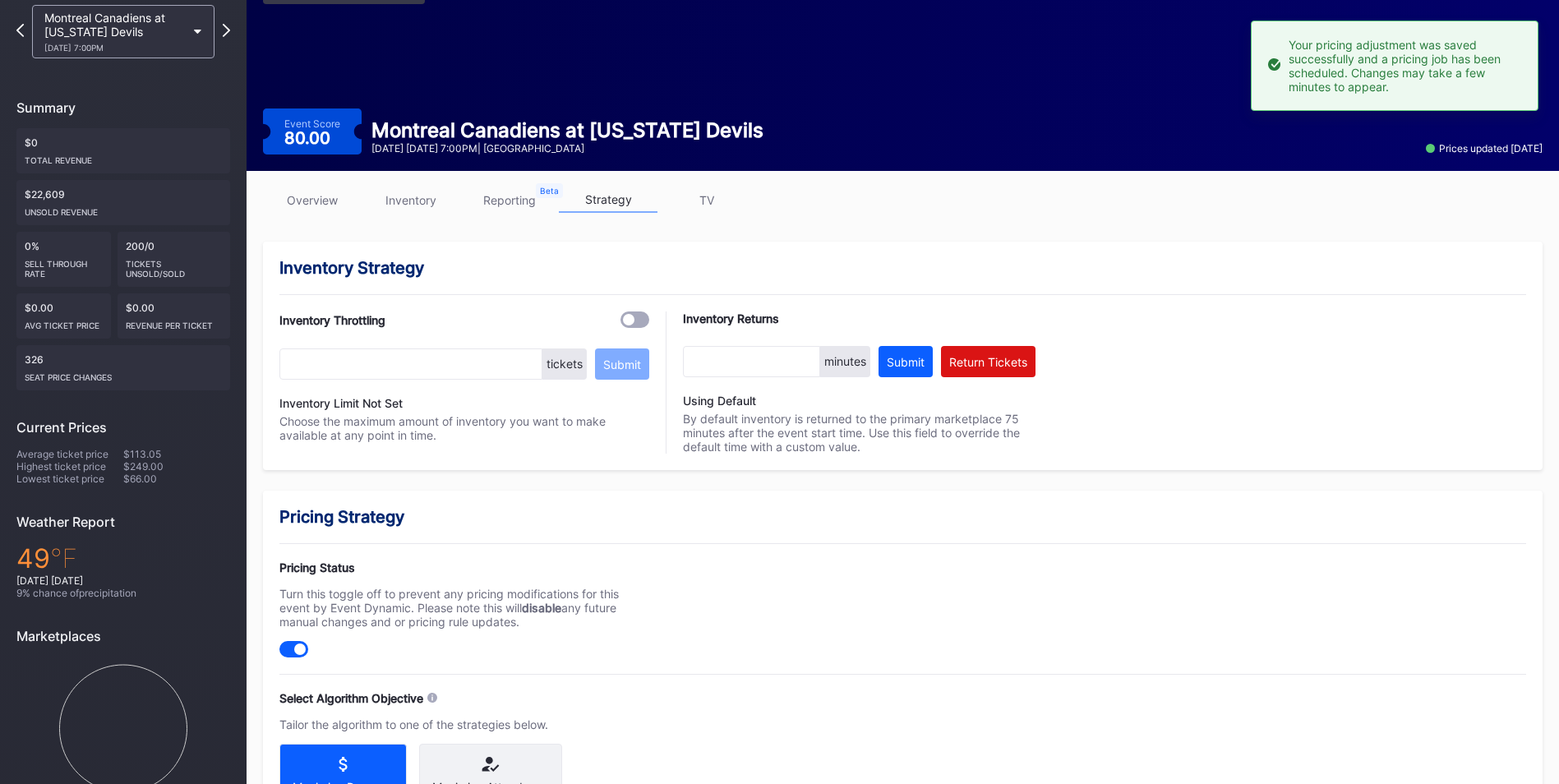
scroll to position [0, 0]
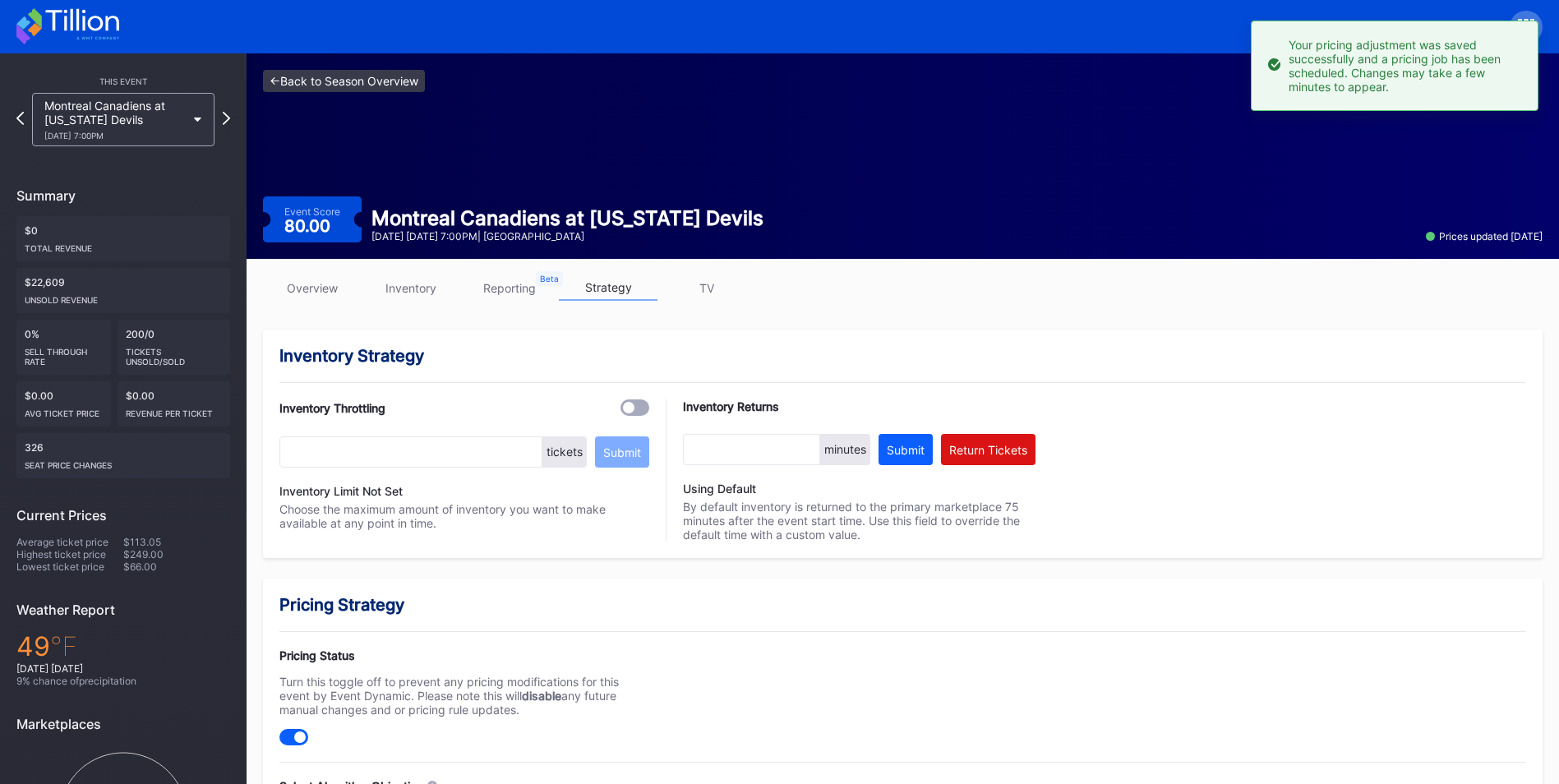
click at [380, 82] on link "<- Back to Season Overview" at bounding box center [344, 81] width 162 height 23
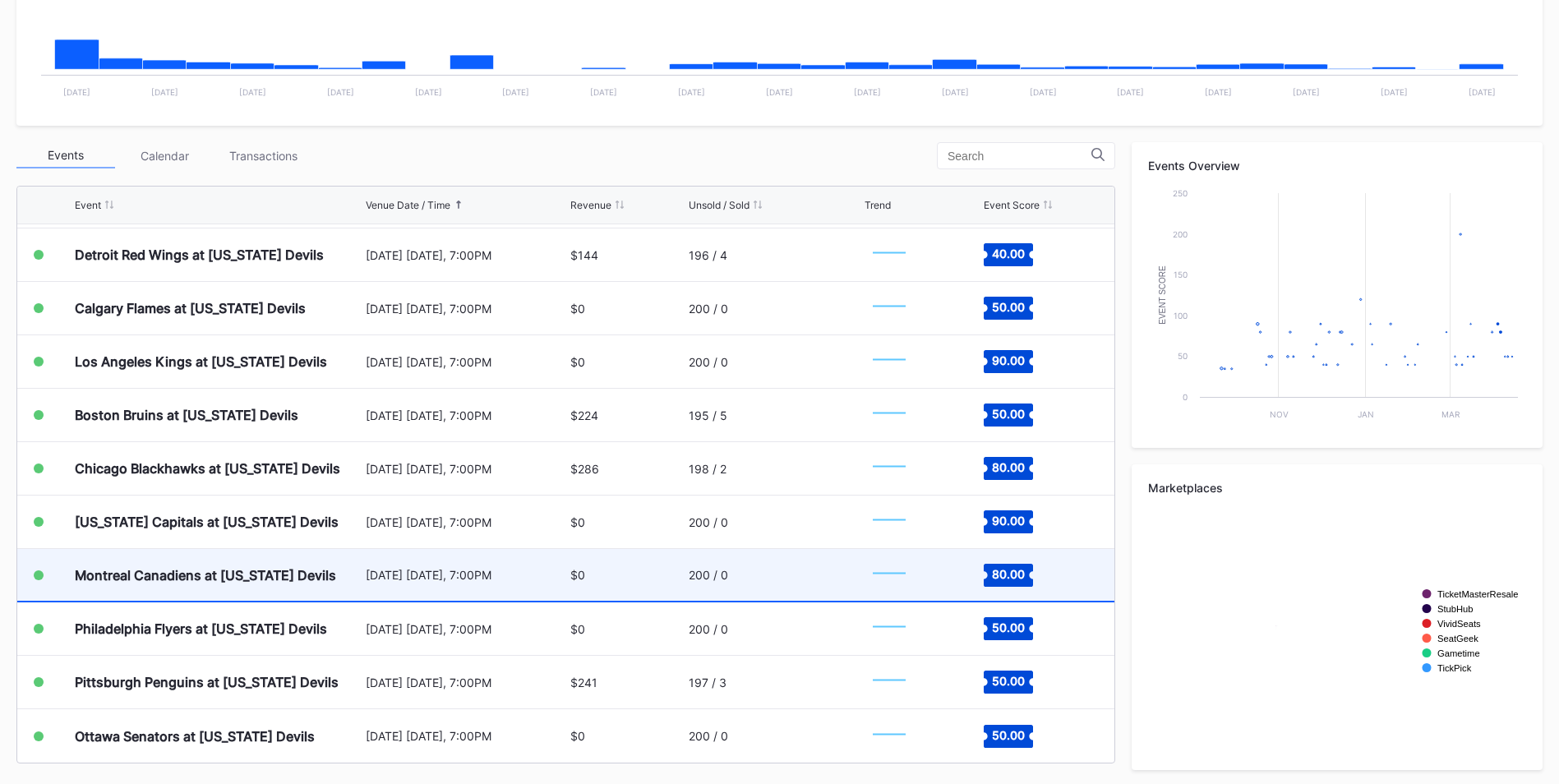
scroll to position [459, 0]
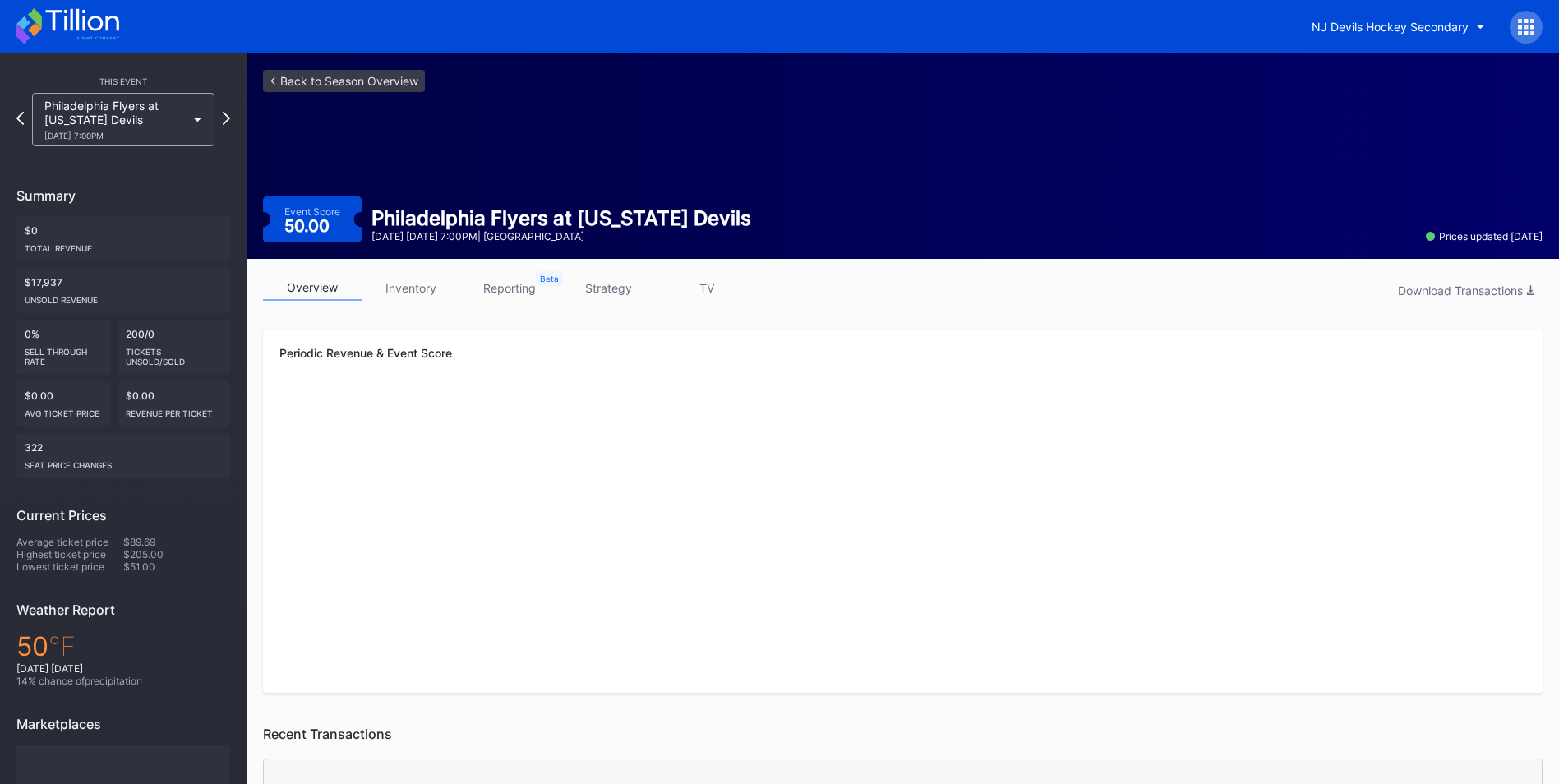
click at [594, 272] on div "overview inventory reporting strategy TV Download Transactions Periodic Revenue…" at bounding box center [902, 742] width 1312 height 969
click at [609, 280] on link "strategy" at bounding box center [608, 288] width 98 height 25
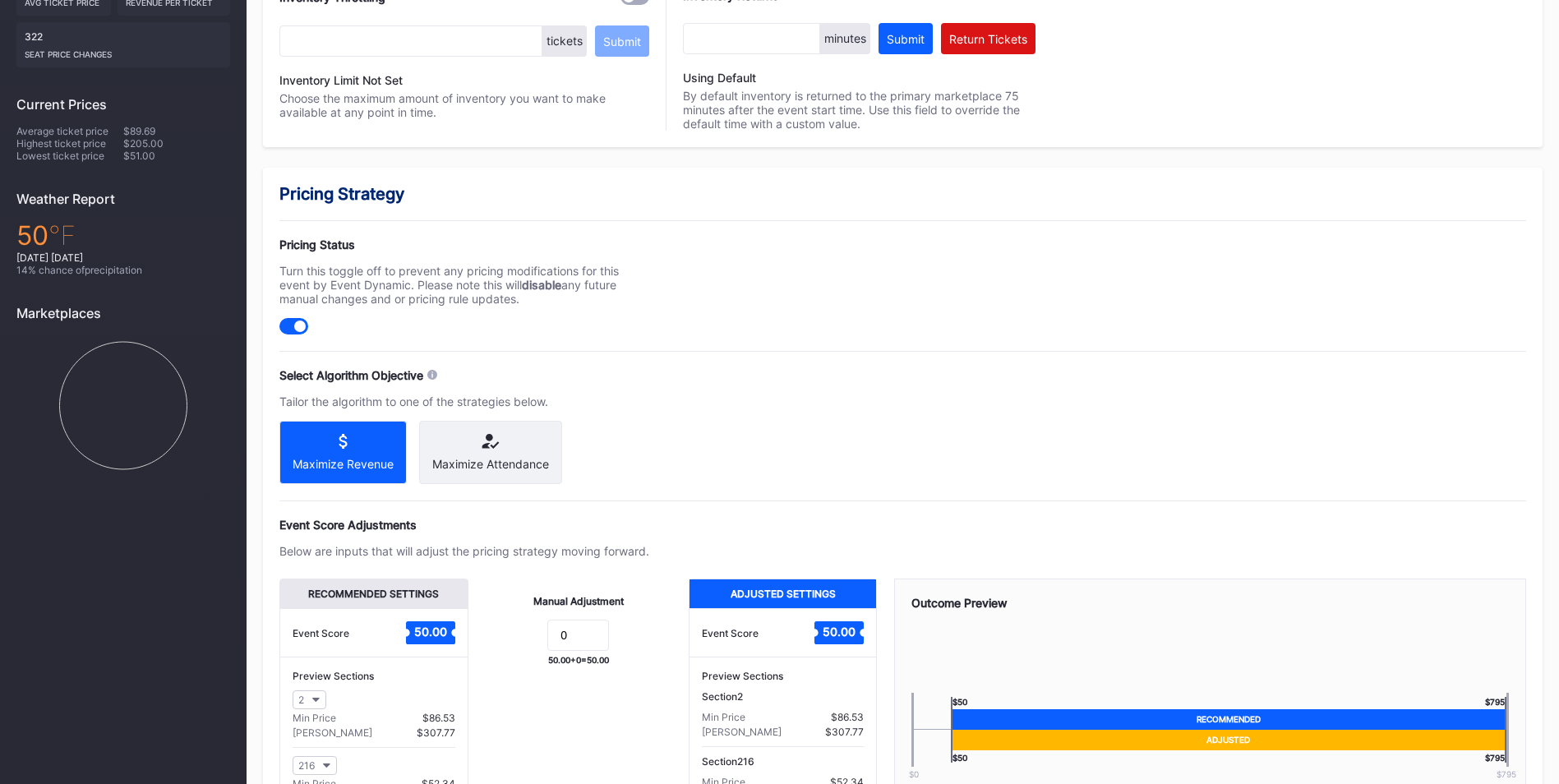
scroll to position [574, 0]
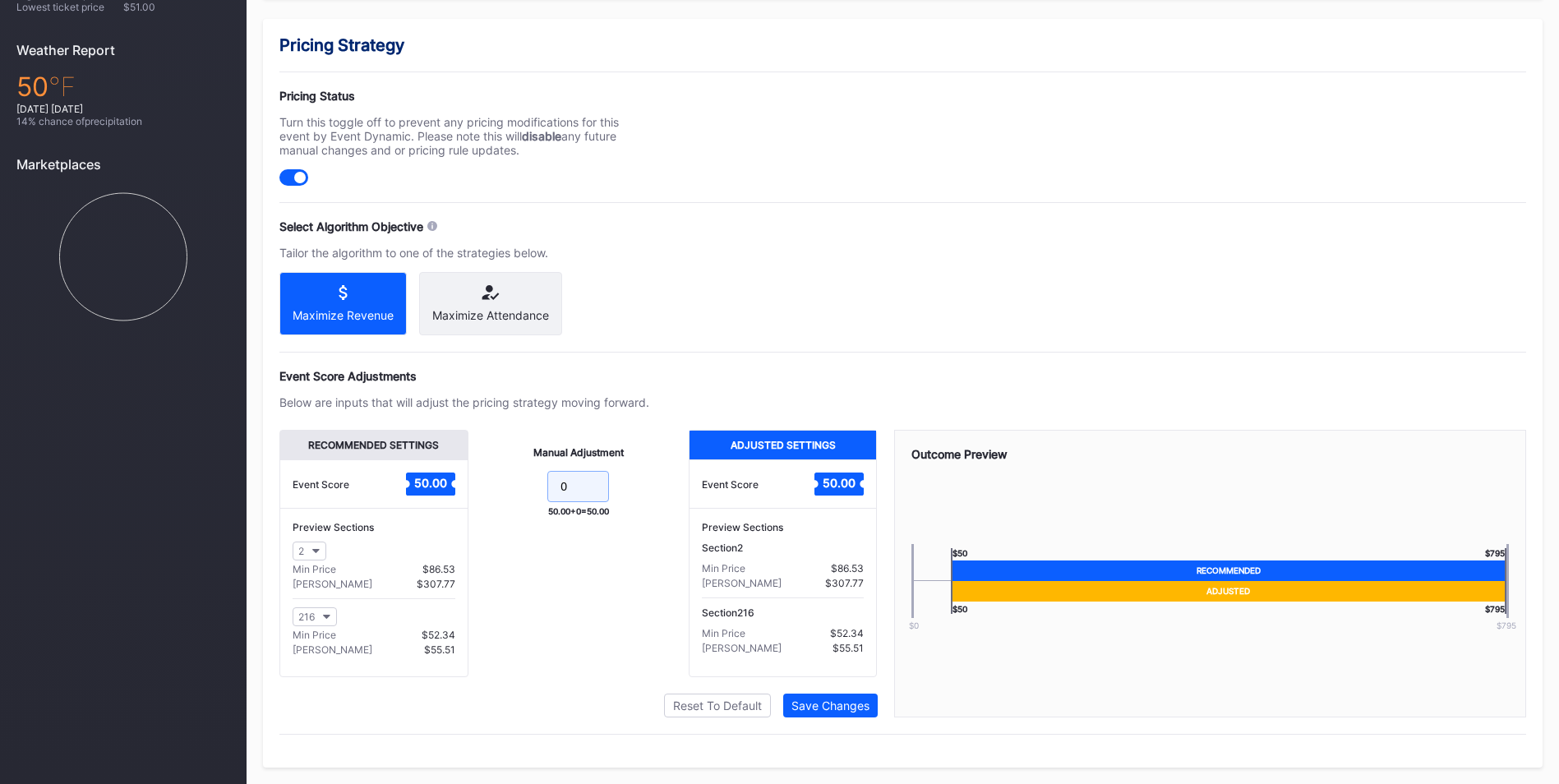
click at [592, 492] on input "0" at bounding box center [578, 486] width 61 height 31
type input "15"
click at [792, 709] on div "Save Changes" at bounding box center [830, 705] width 78 height 14
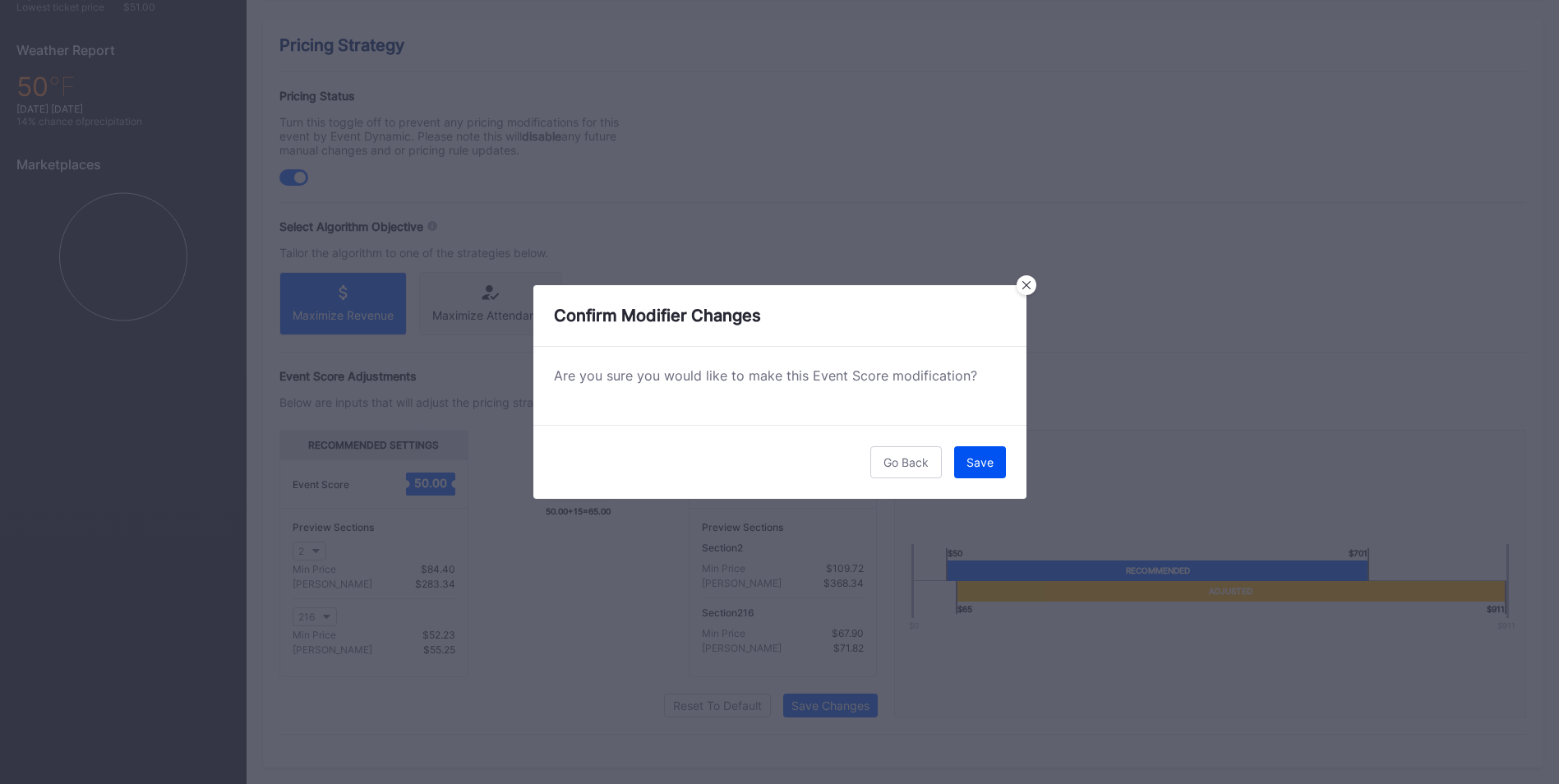
click at [990, 448] on button "Save" at bounding box center [980, 462] width 52 height 32
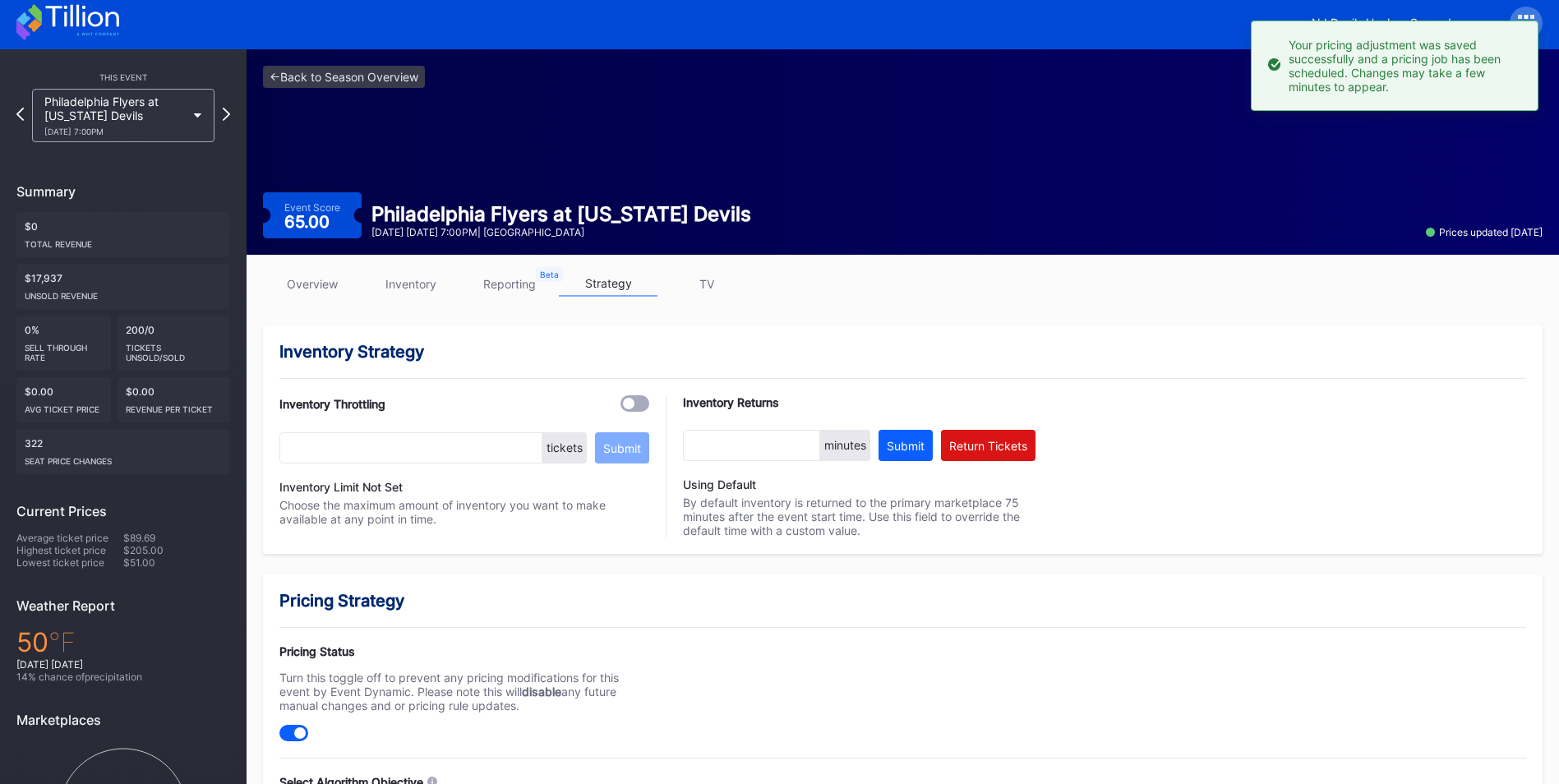
scroll to position [0, 0]
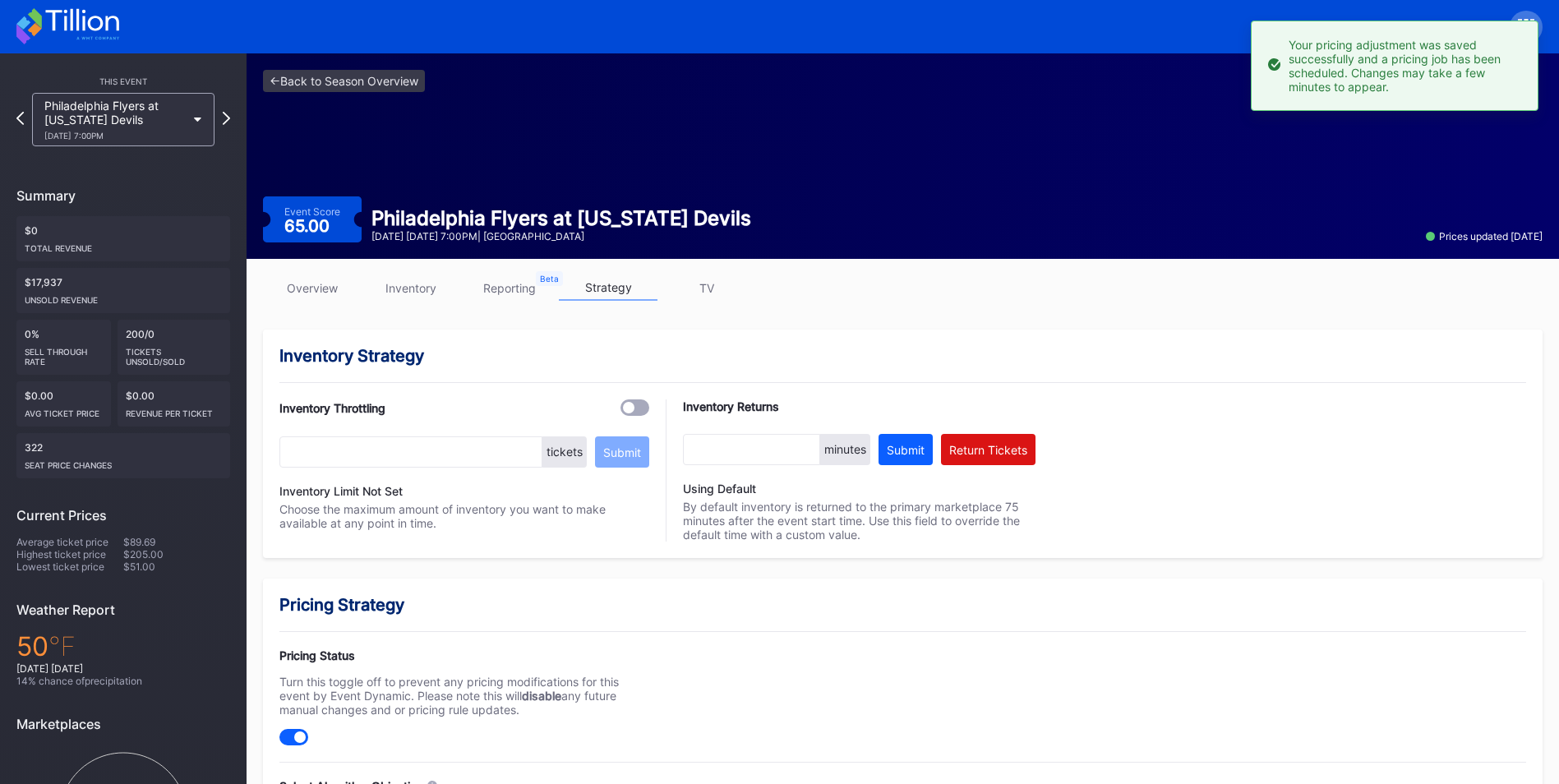
click at [394, 68] on div "<- Back to Season Overview Event Score 65.00 Philadelphia Flyers at [US_STATE] …" at bounding box center [902, 157] width 1312 height 206
click at [388, 86] on link "<- Back to Season Overview" at bounding box center [344, 81] width 162 height 23
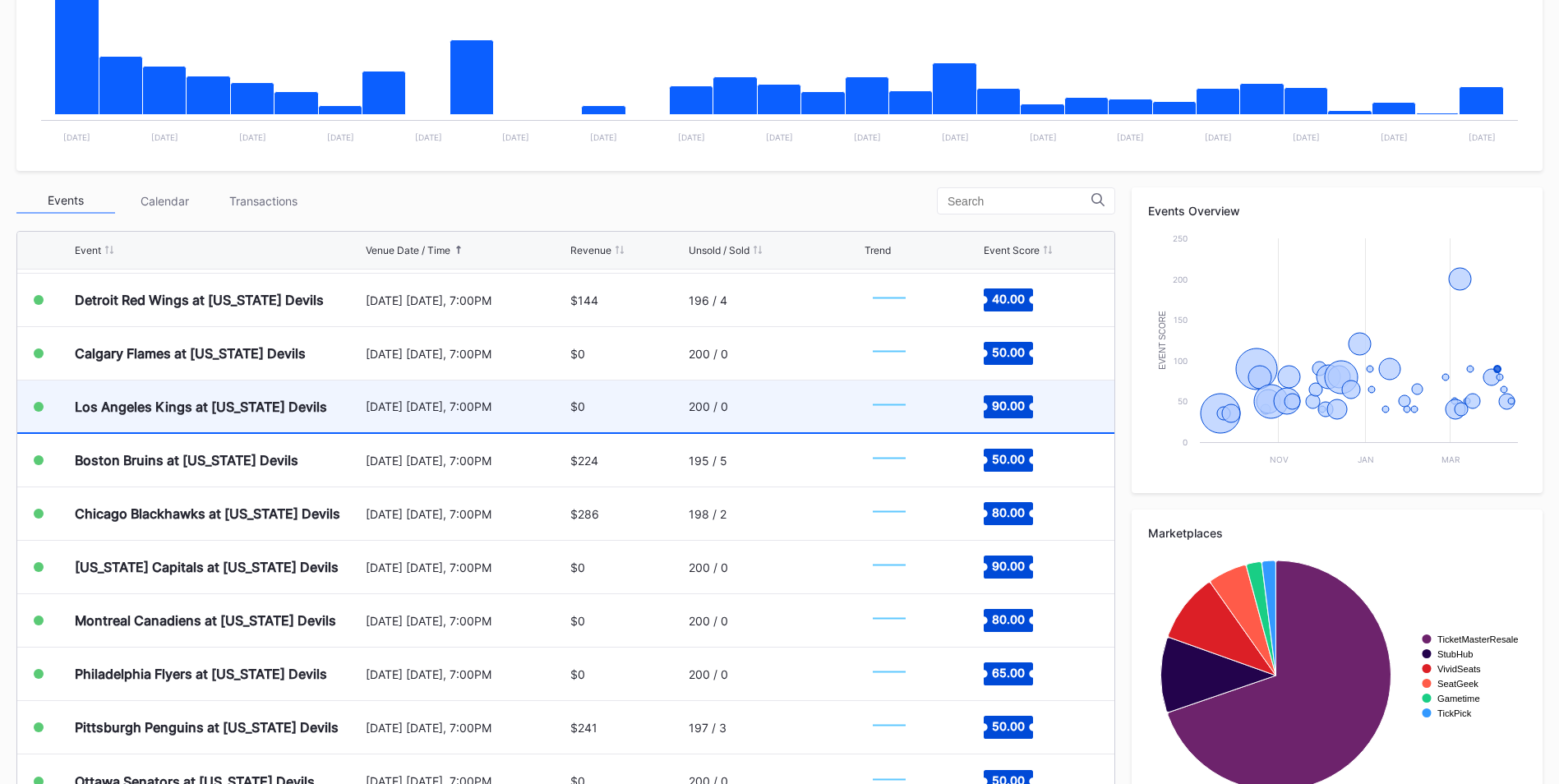
scroll to position [459, 0]
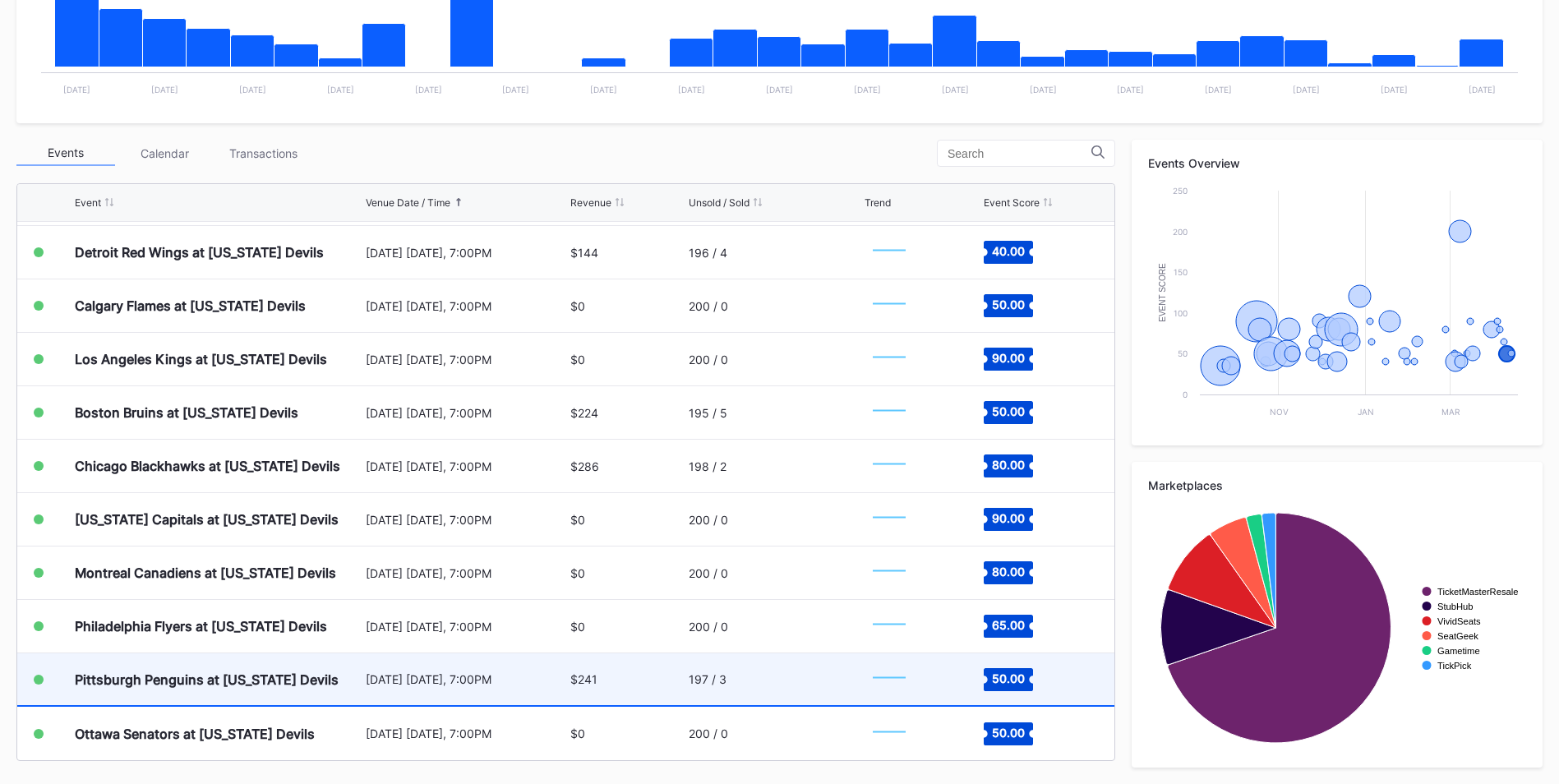
click at [771, 696] on div "197 / 3" at bounding box center [775, 678] width 172 height 52
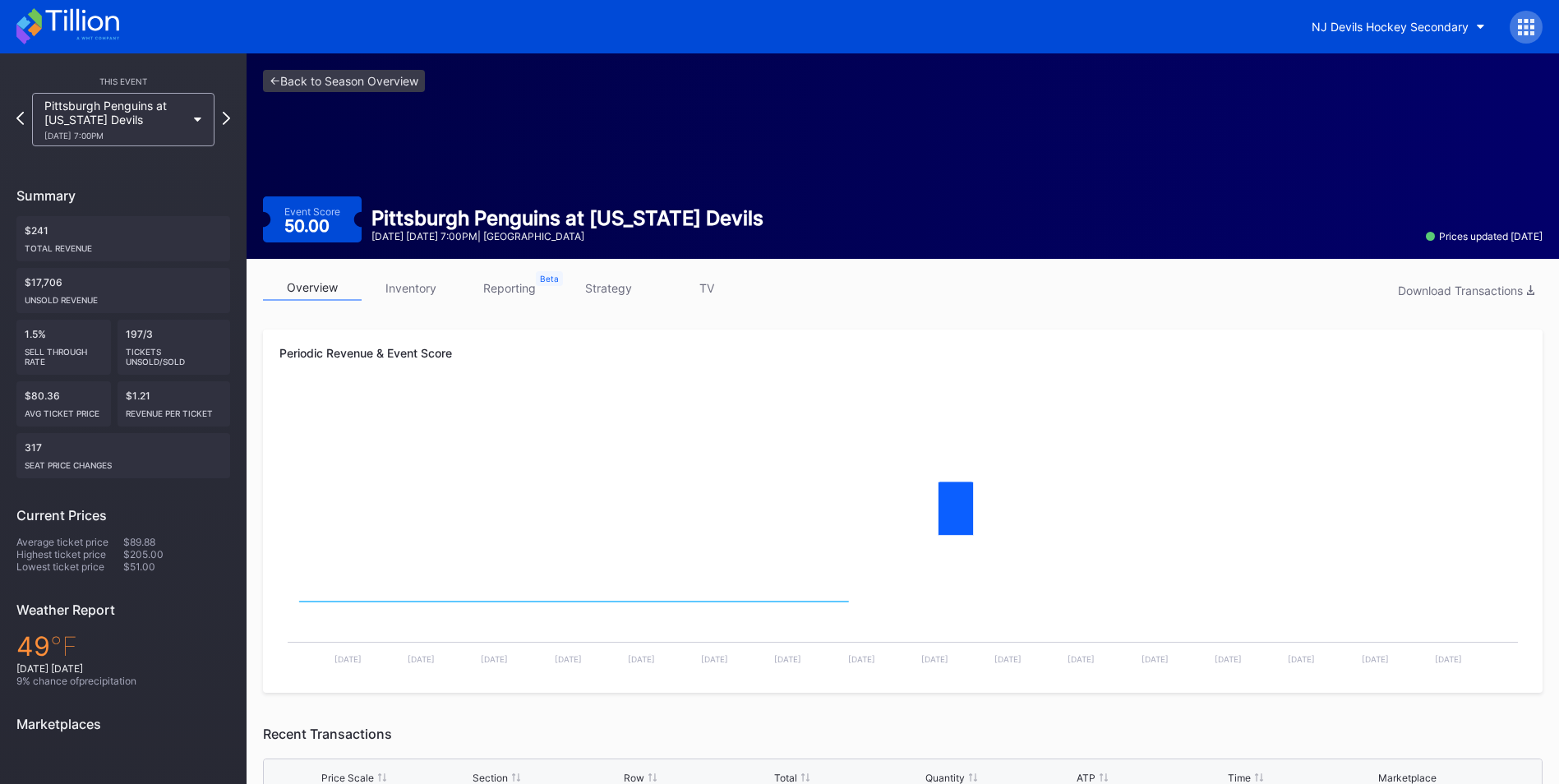
click at [616, 283] on link "strategy" at bounding box center [608, 288] width 98 height 25
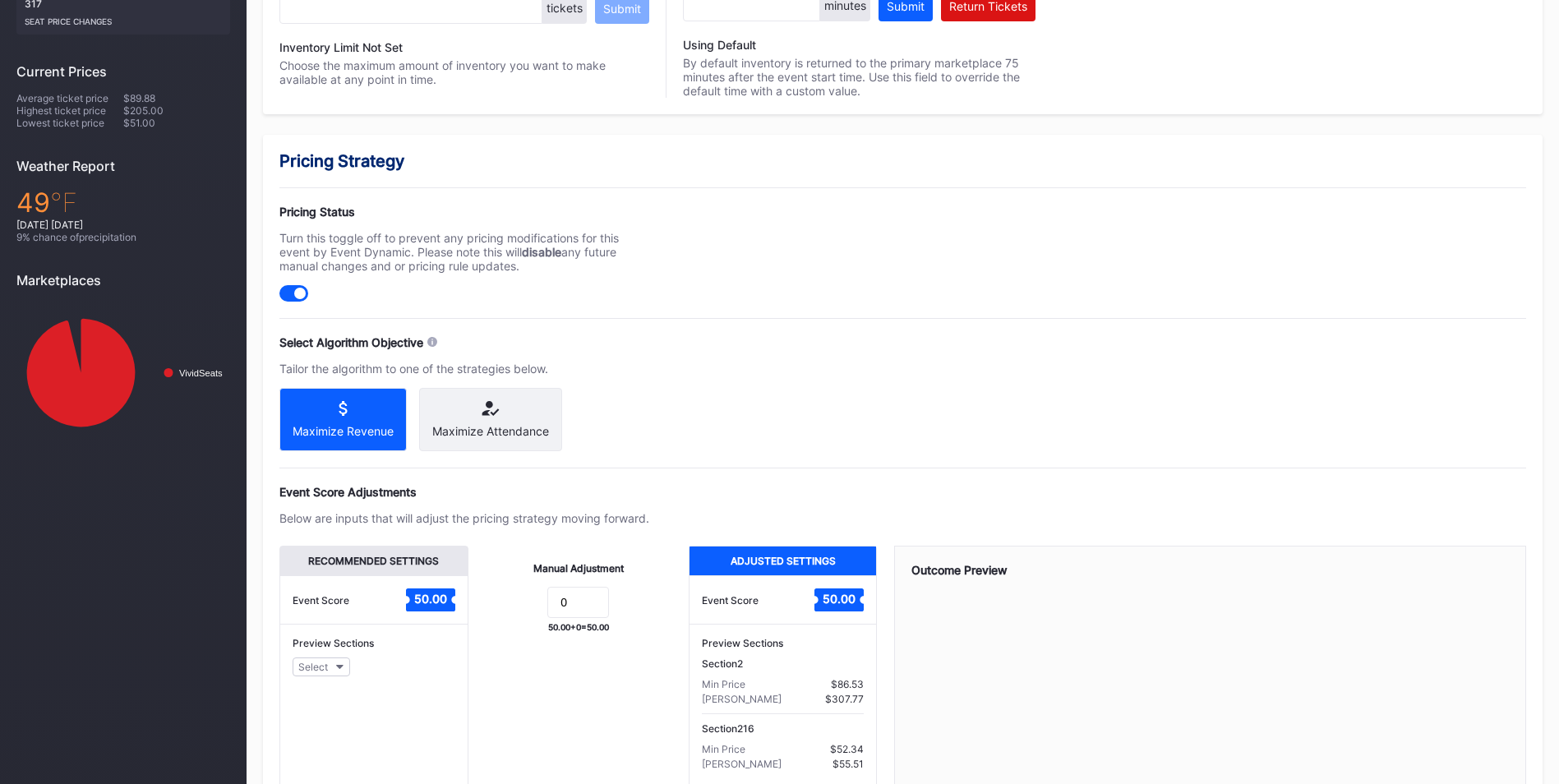
scroll to position [572, 0]
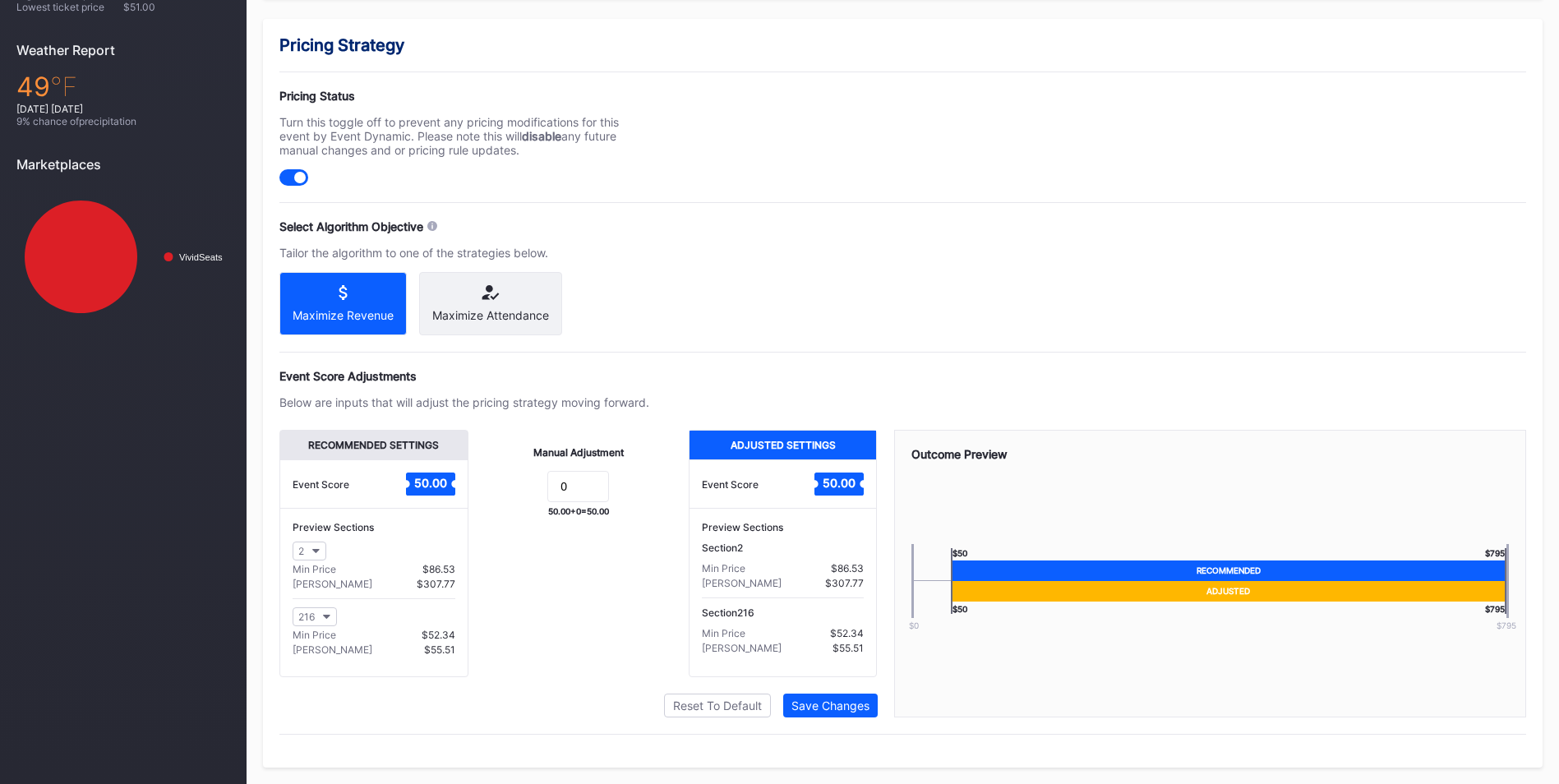
click at [589, 463] on div "Manual Adjustment 0 50.00 + 0 = 50.00" at bounding box center [578, 553] width 220 height 247
click at [583, 483] on input "0" at bounding box center [578, 486] width 61 height 31
type input "15"
click at [842, 699] on button "Save Changes" at bounding box center [830, 705] width 94 height 24
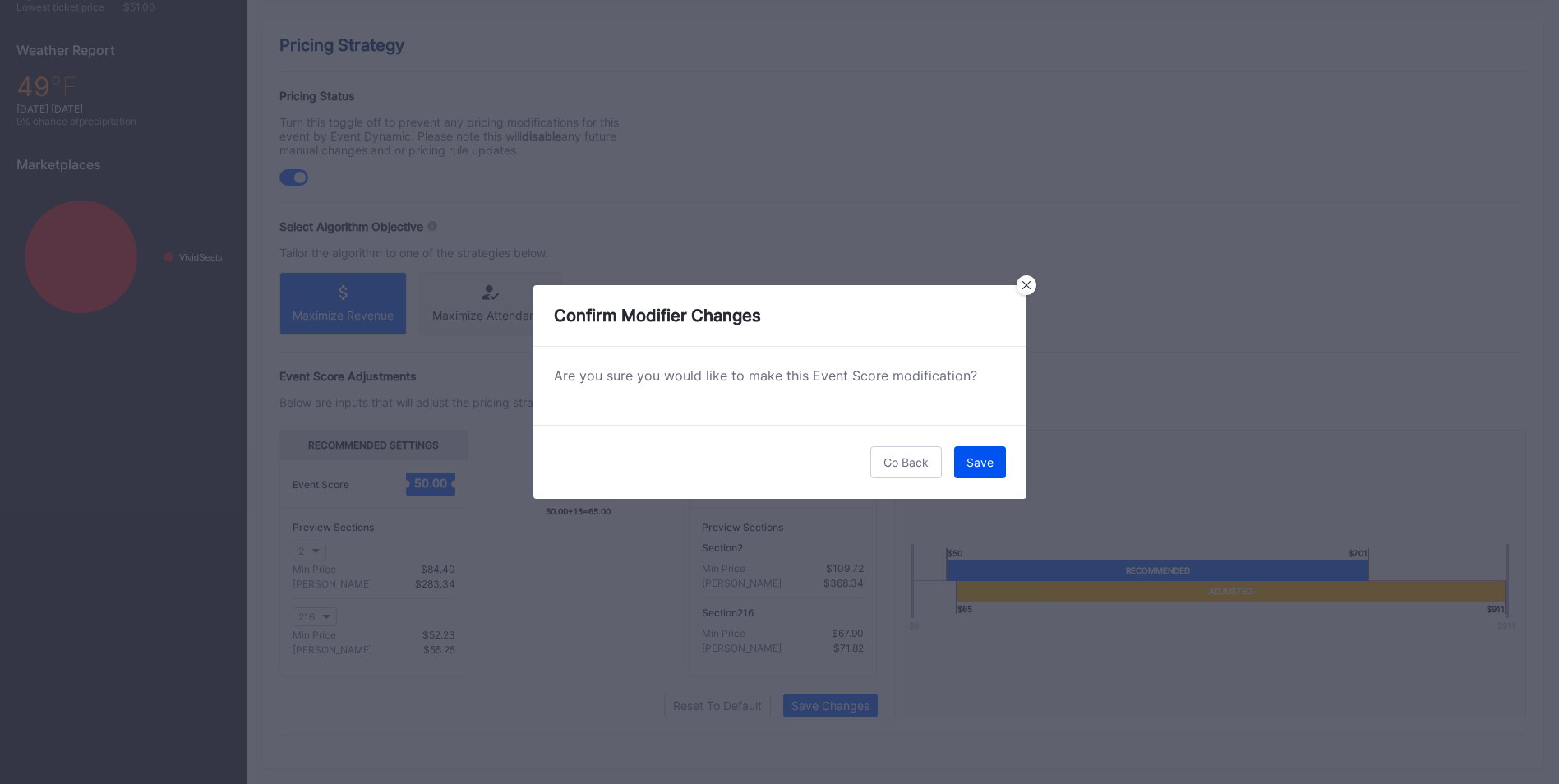
click at [1005, 464] on button "Save" at bounding box center [980, 462] width 52 height 32
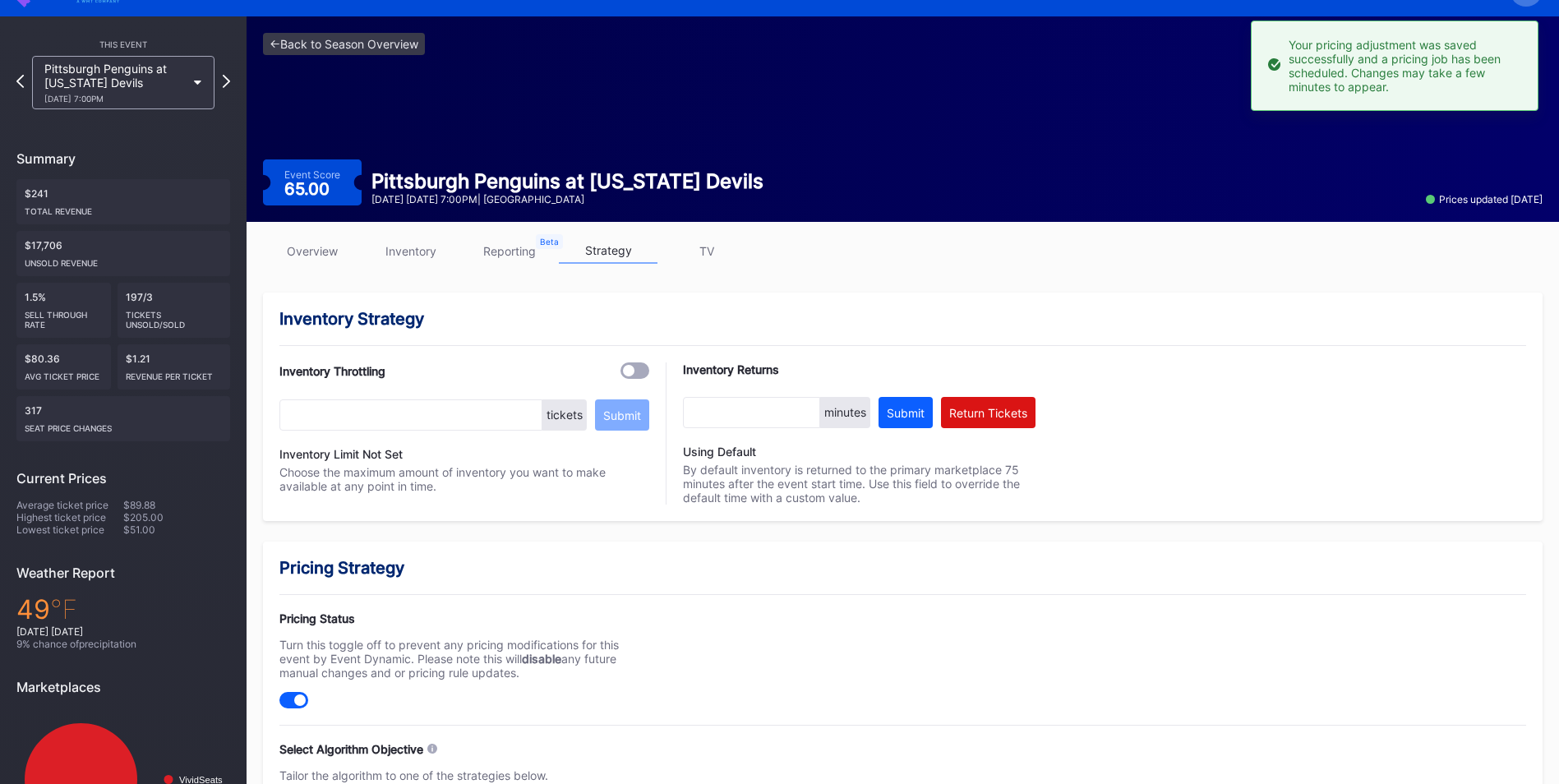
scroll to position [0, 0]
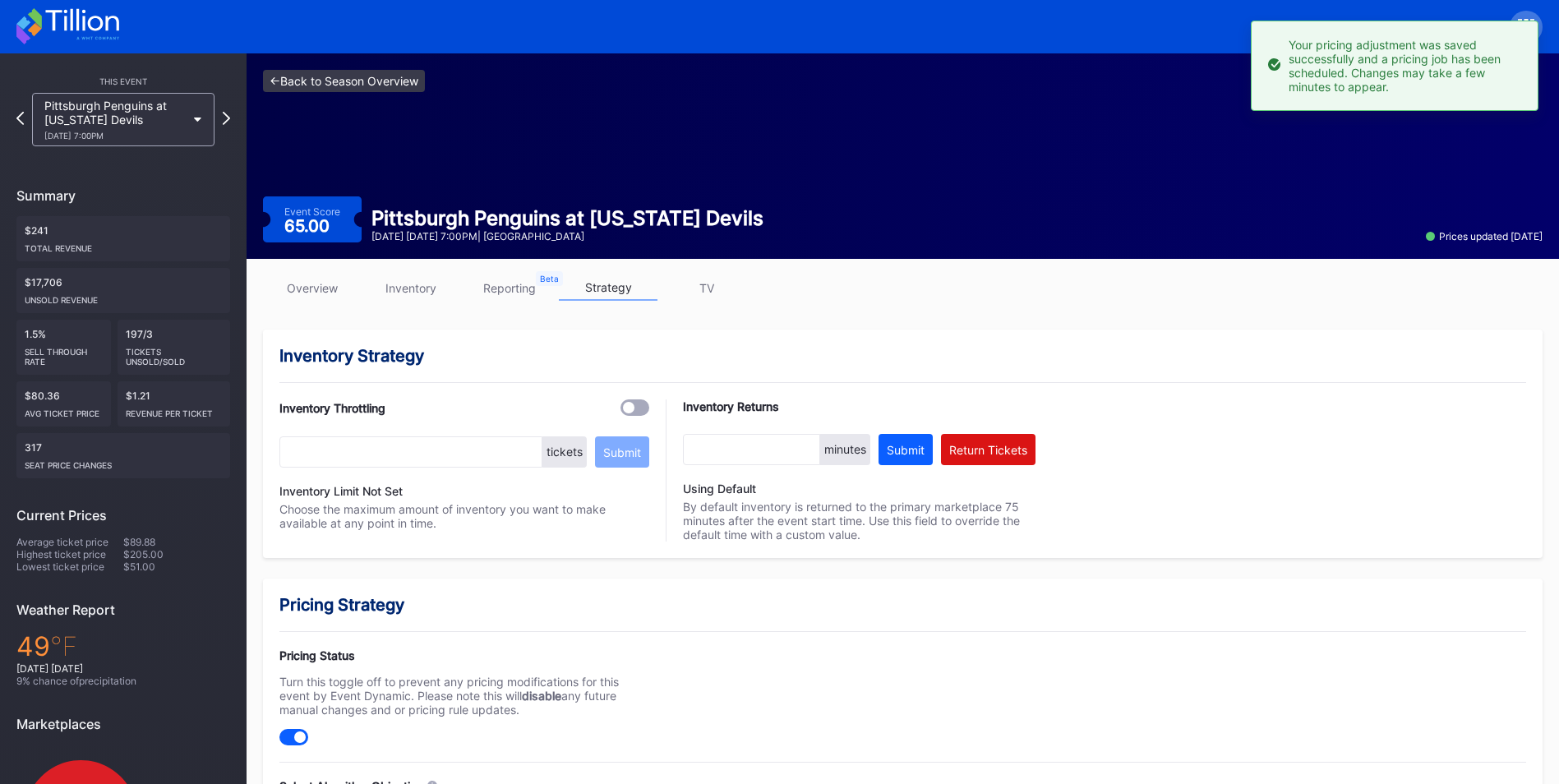
click at [371, 75] on link "<- Back to Season Overview" at bounding box center [344, 81] width 162 height 23
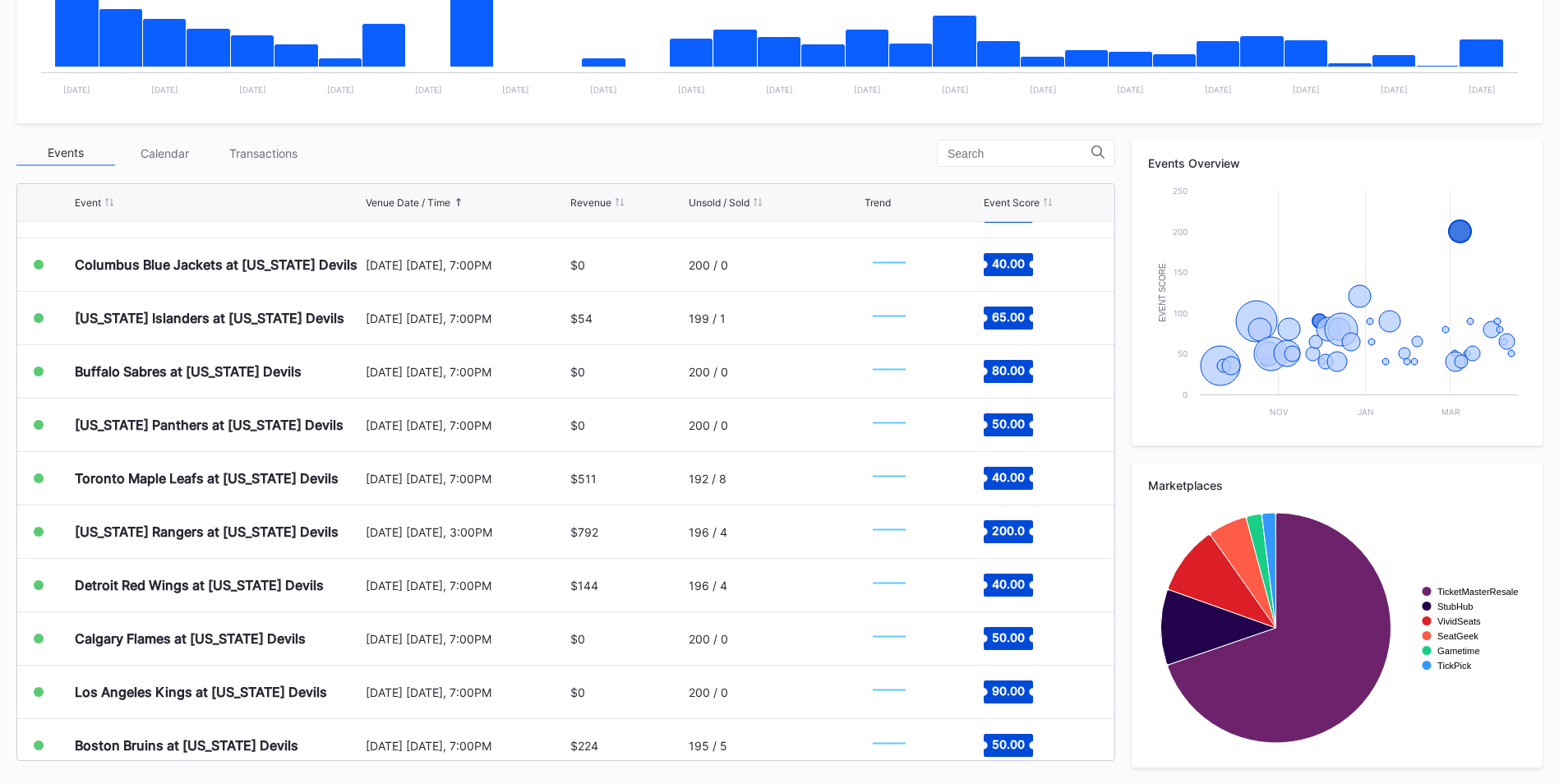
scroll to position [1811, 0]
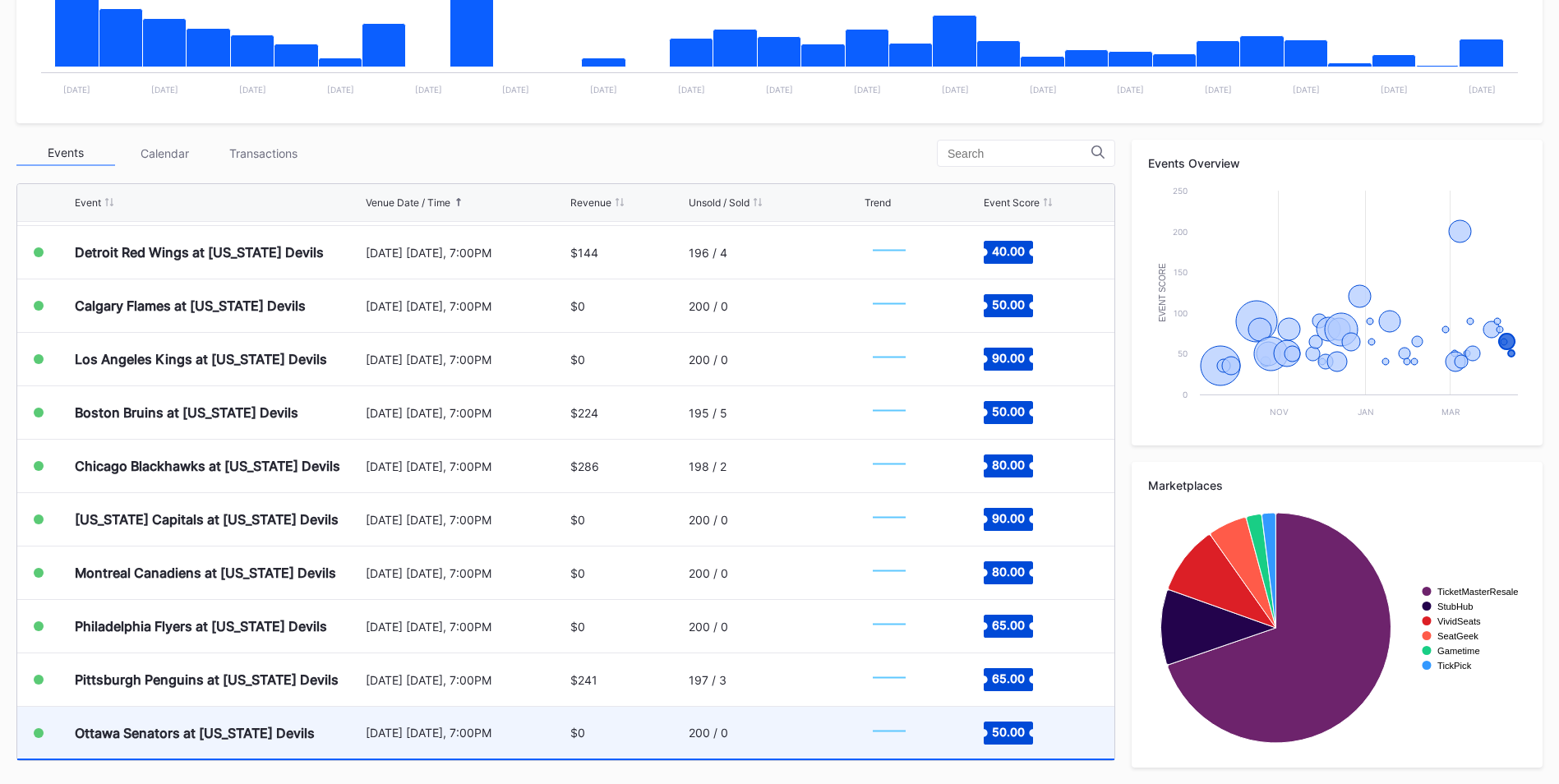
click at [739, 723] on div "200 / 0" at bounding box center [775, 732] width 172 height 52
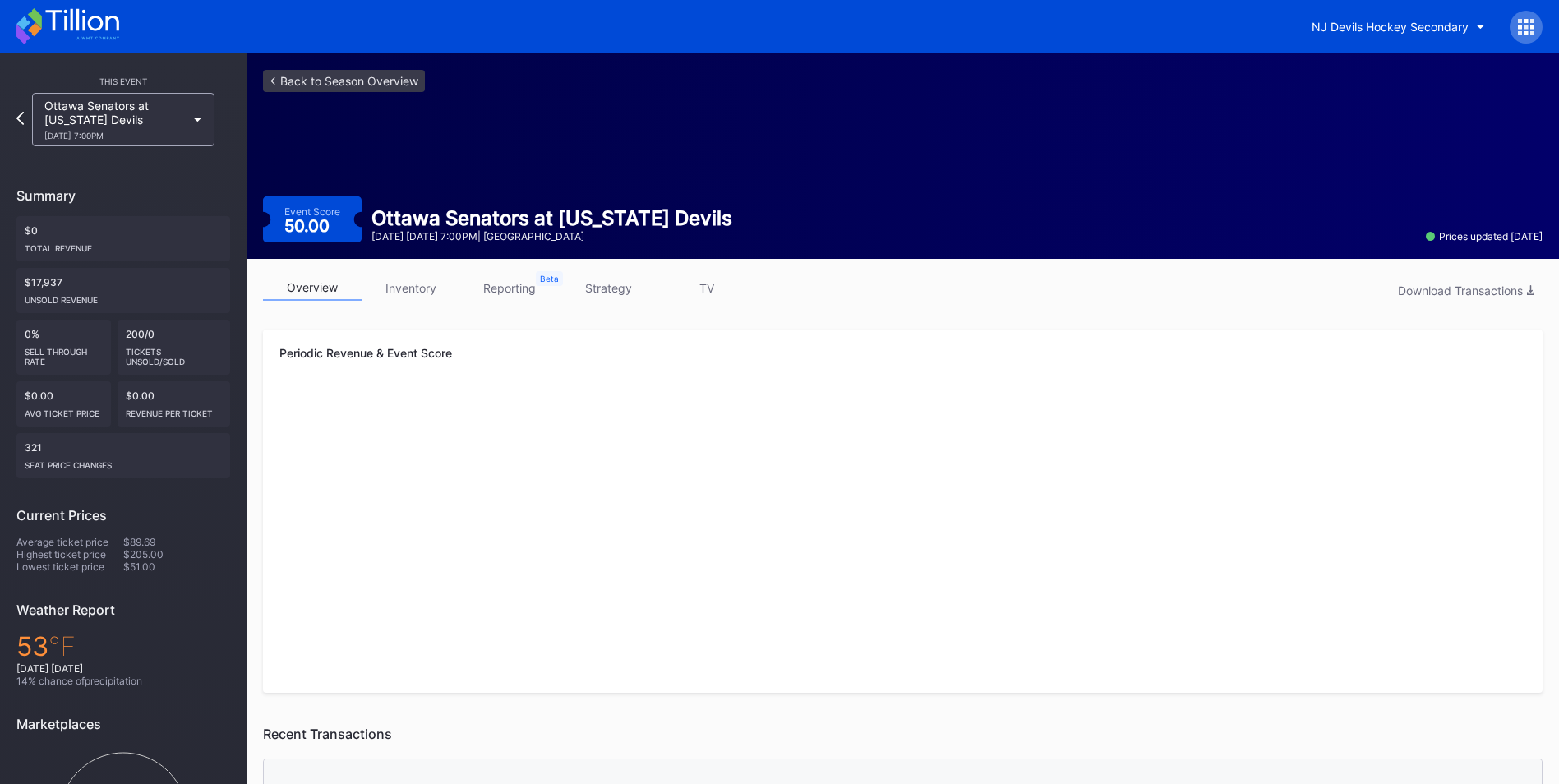
click at [622, 292] on link "strategy" at bounding box center [608, 288] width 98 height 25
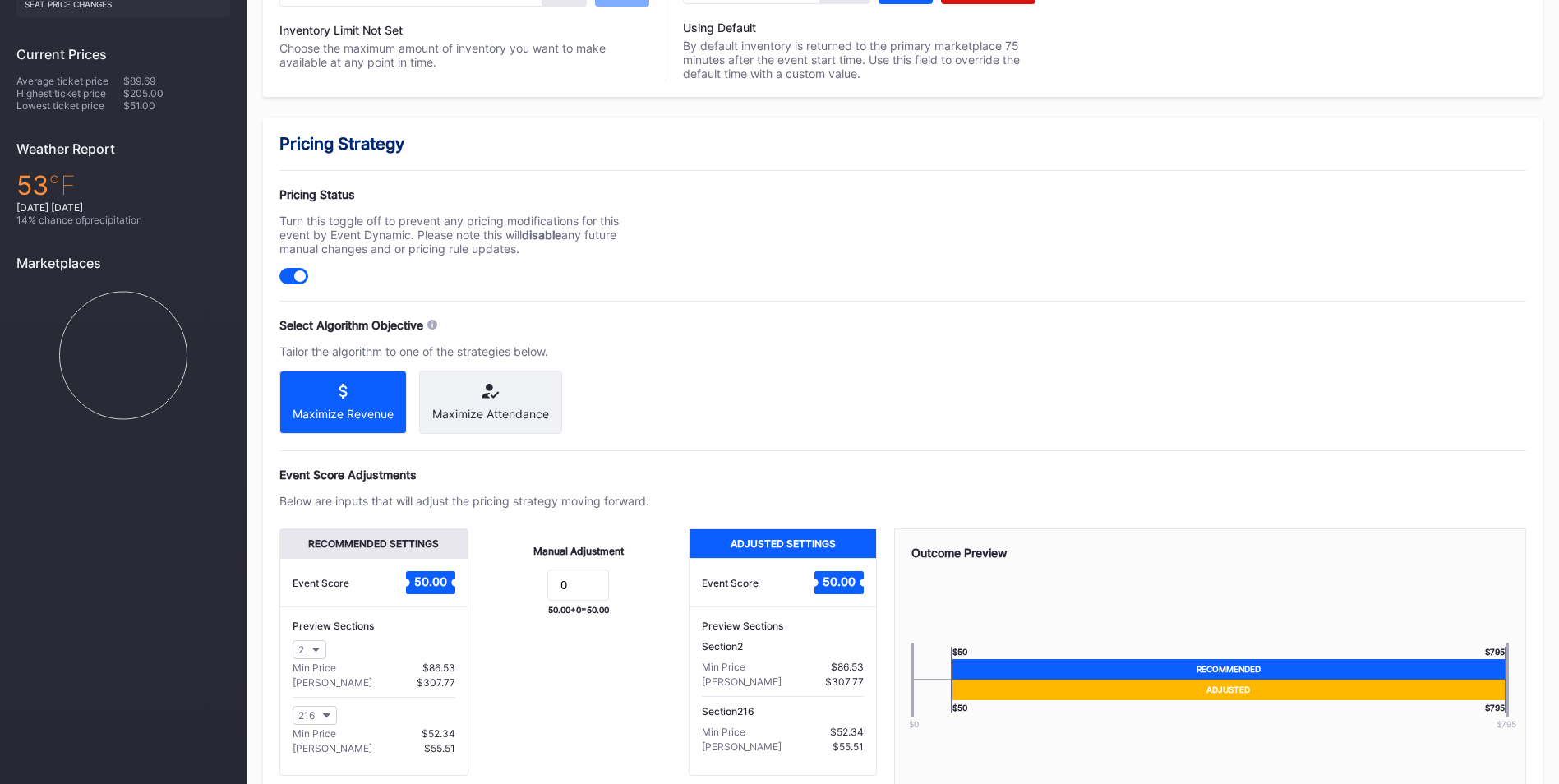
scroll to position [574, 0]
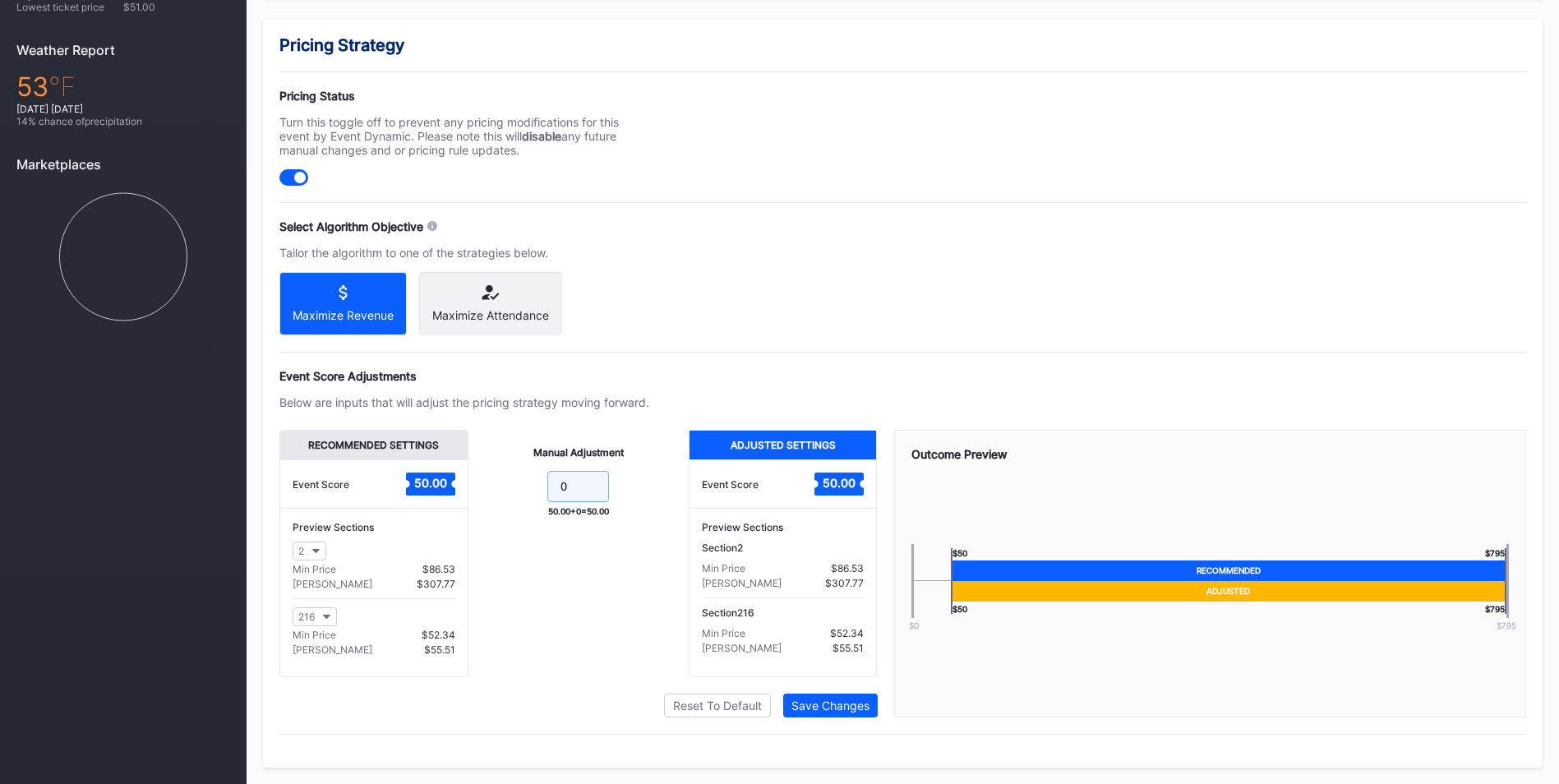
drag, startPoint x: 587, startPoint y: 481, endPoint x: 394, endPoint y: 450, distance: 195.5
click at [586, 484] on input "0" at bounding box center [578, 486] width 61 height 31
type input "15"
click at [859, 709] on div "Save Changes" at bounding box center [830, 705] width 78 height 14
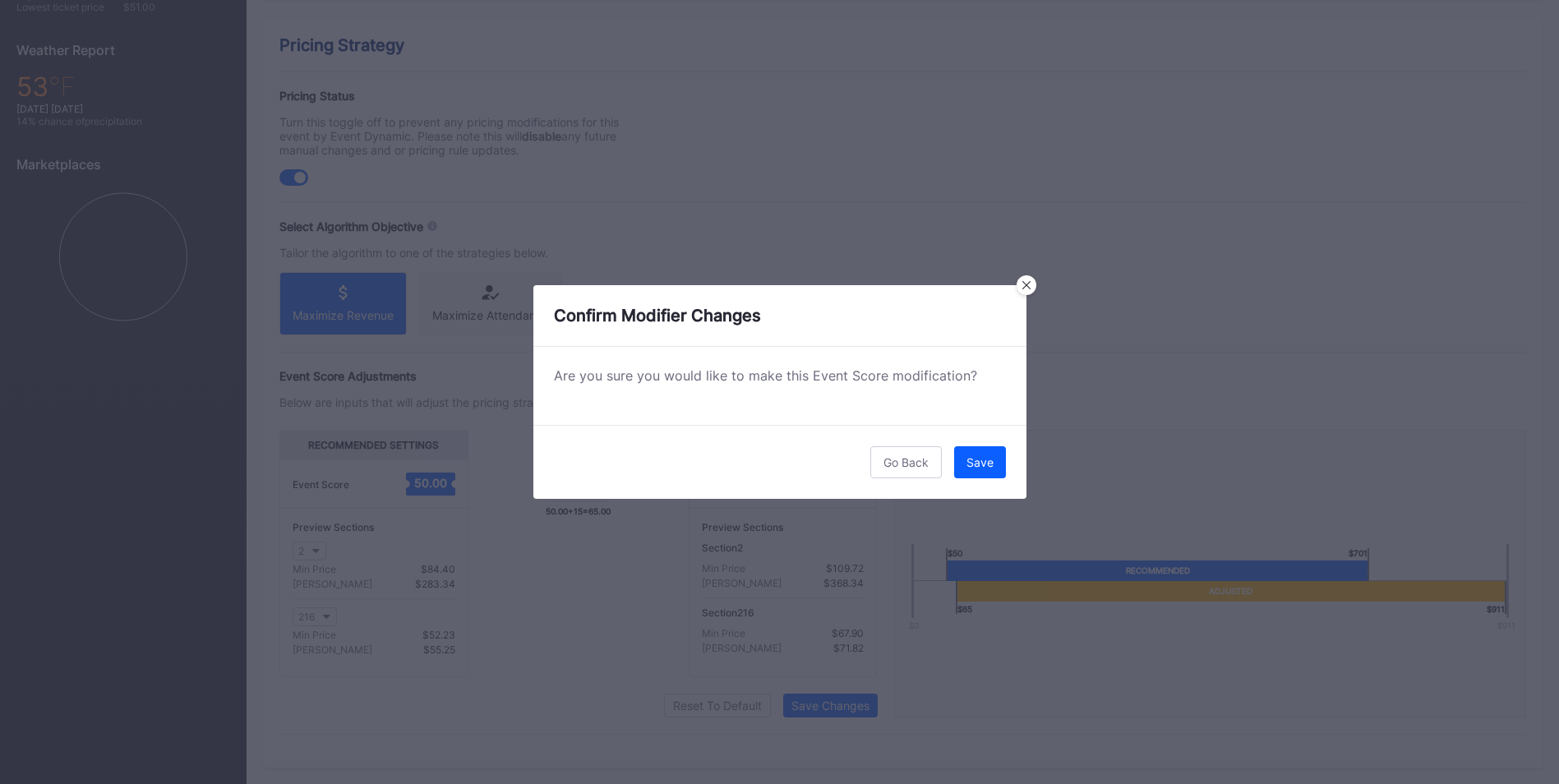
click at [983, 467] on div "Save" at bounding box center [980, 461] width 27 height 14
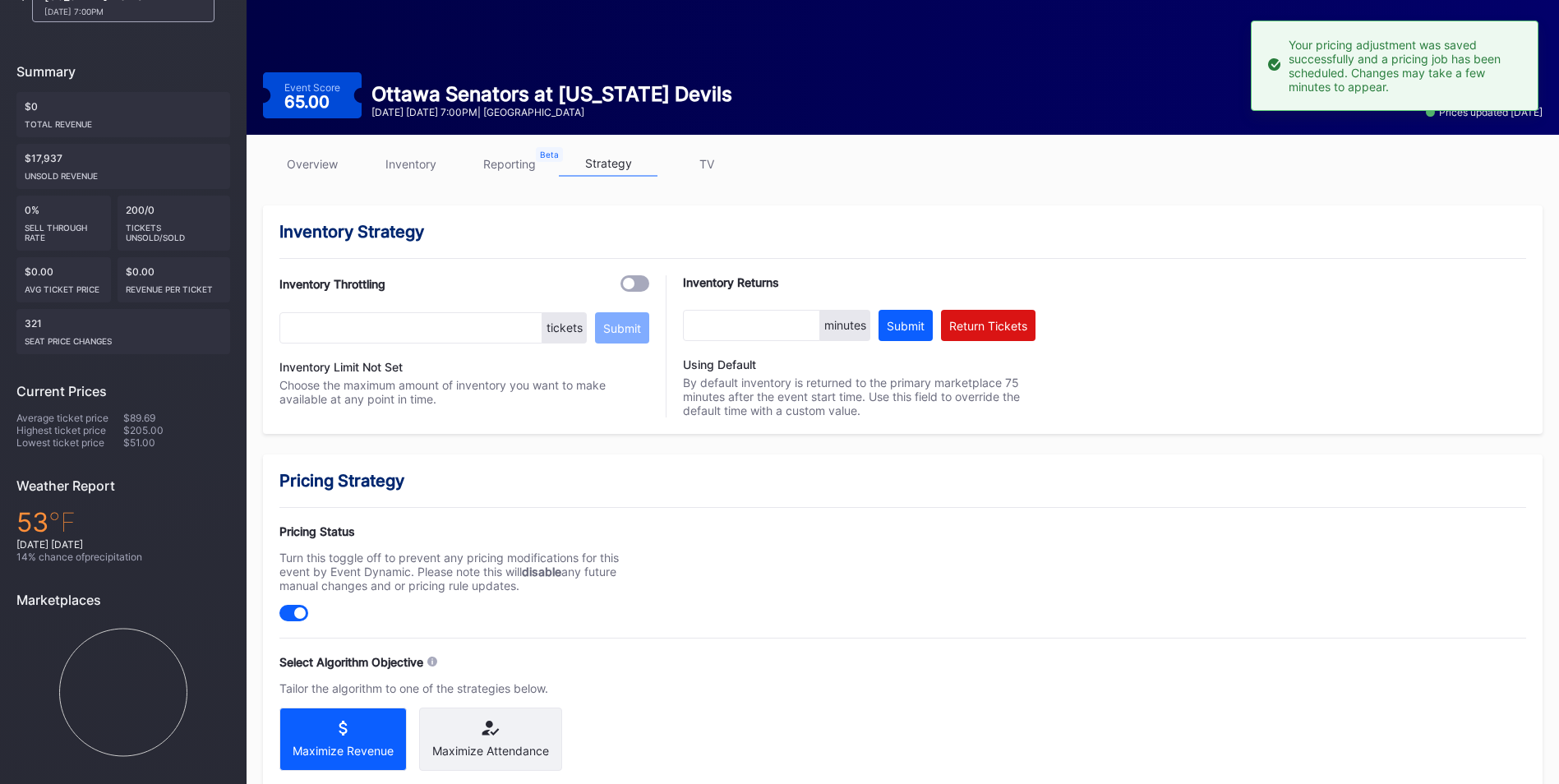
scroll to position [0, 0]
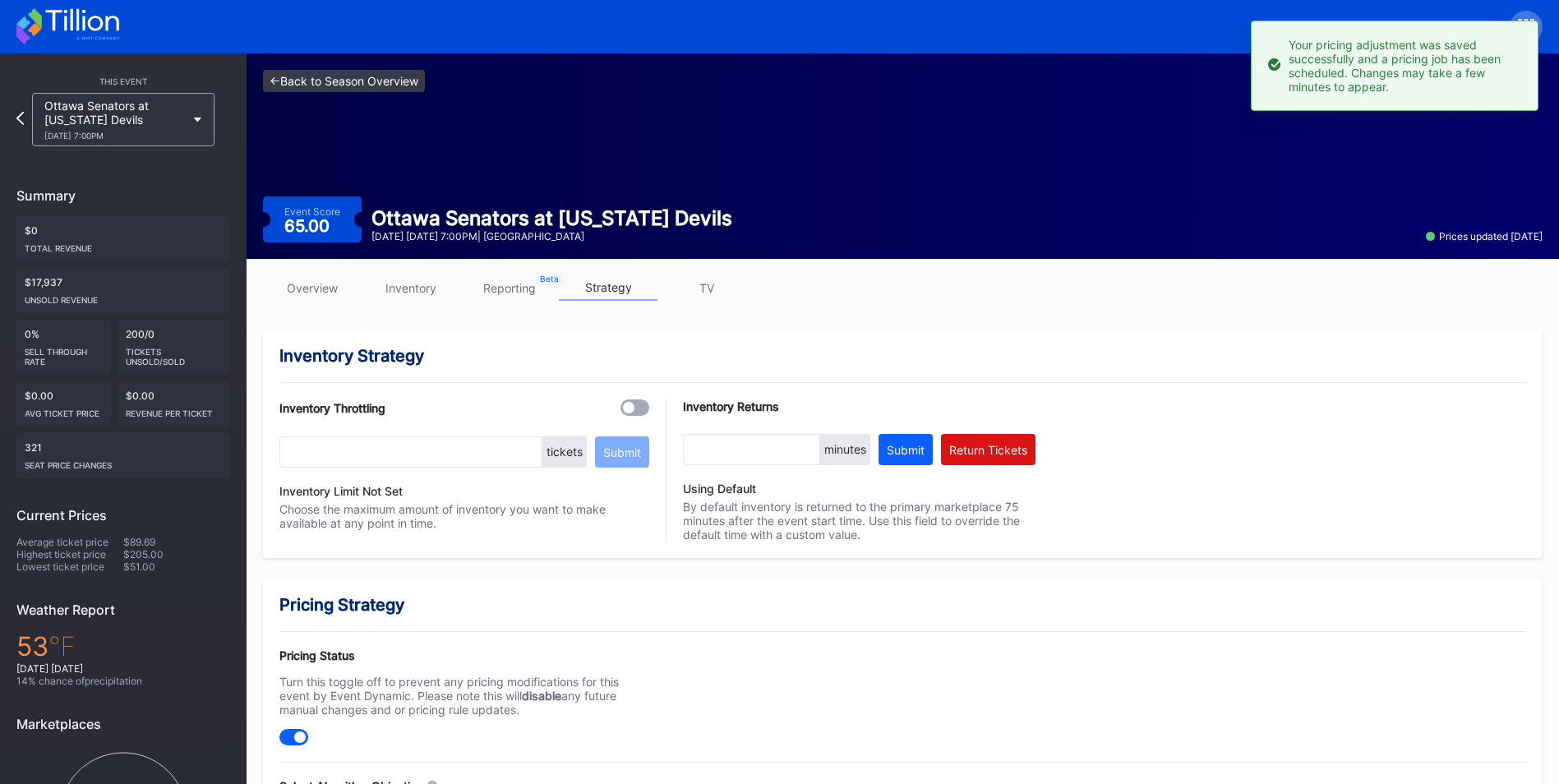
click at [330, 73] on link "<- Back to Season Overview" at bounding box center [344, 81] width 162 height 23
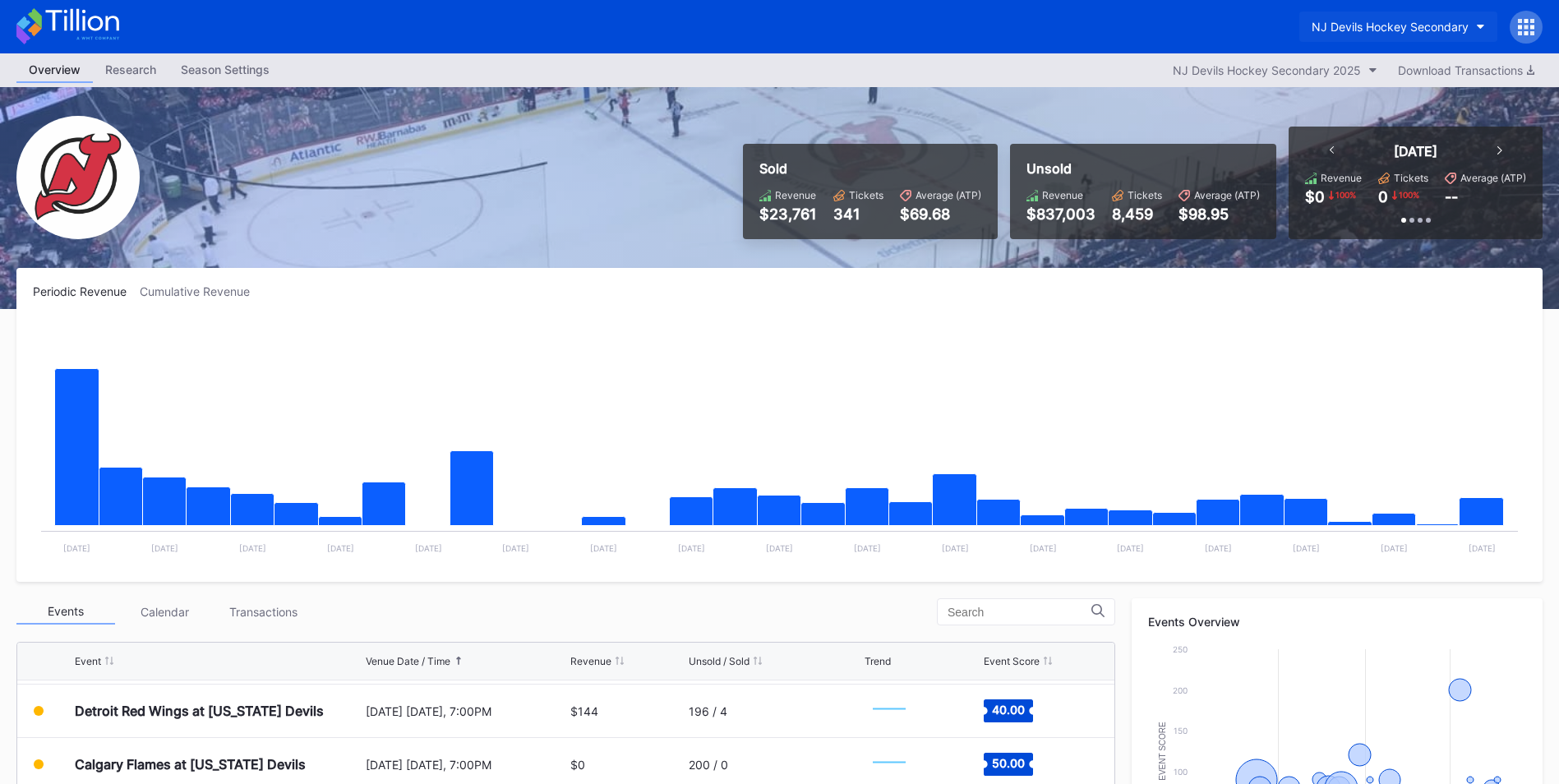
click at [1358, 27] on div "NJ Devils Hockey Secondary" at bounding box center [1390, 26] width 157 height 14
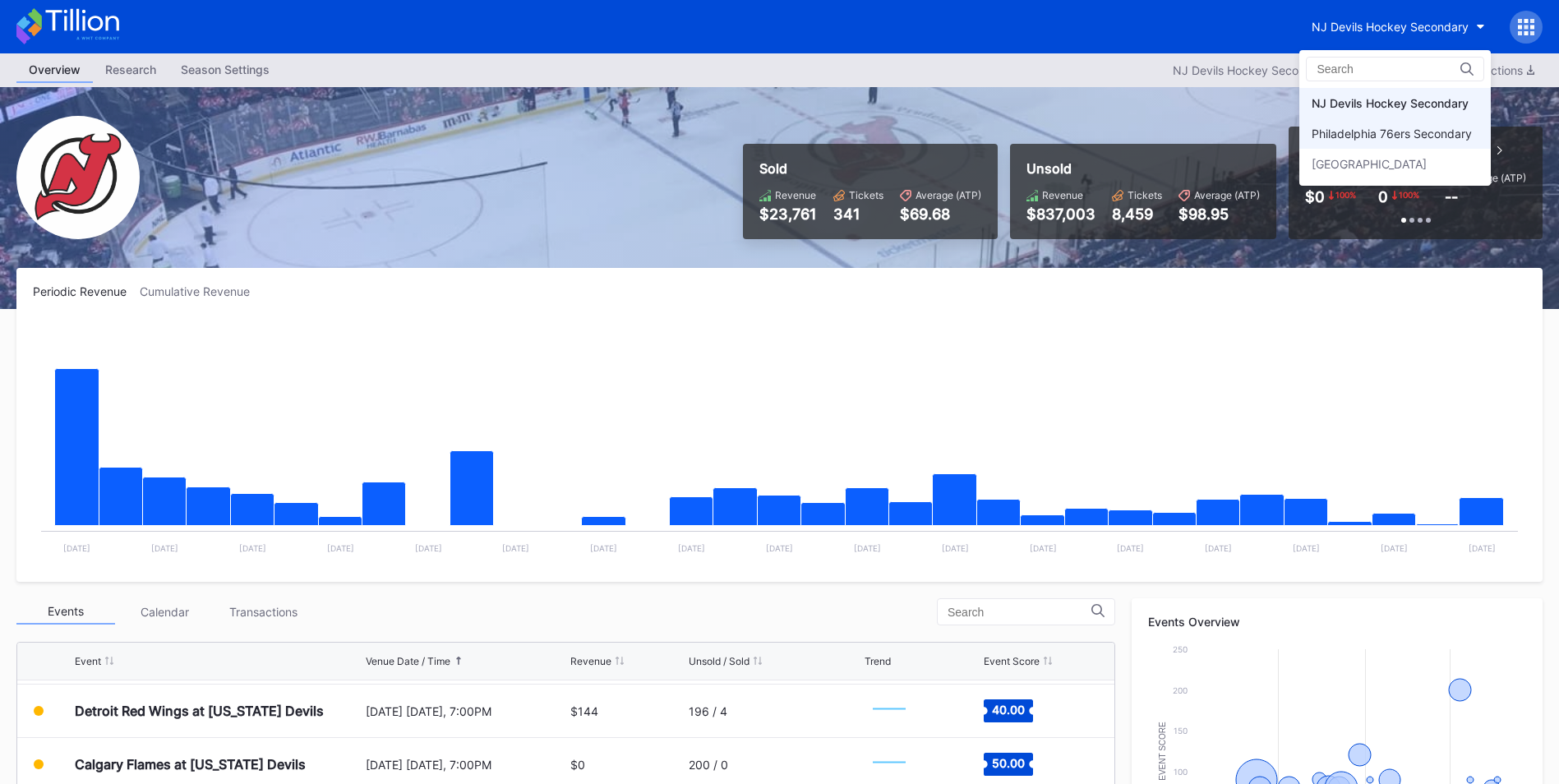
click at [1360, 126] on div "Philadelphia 76ers Secondary" at bounding box center [1392, 133] width 160 height 14
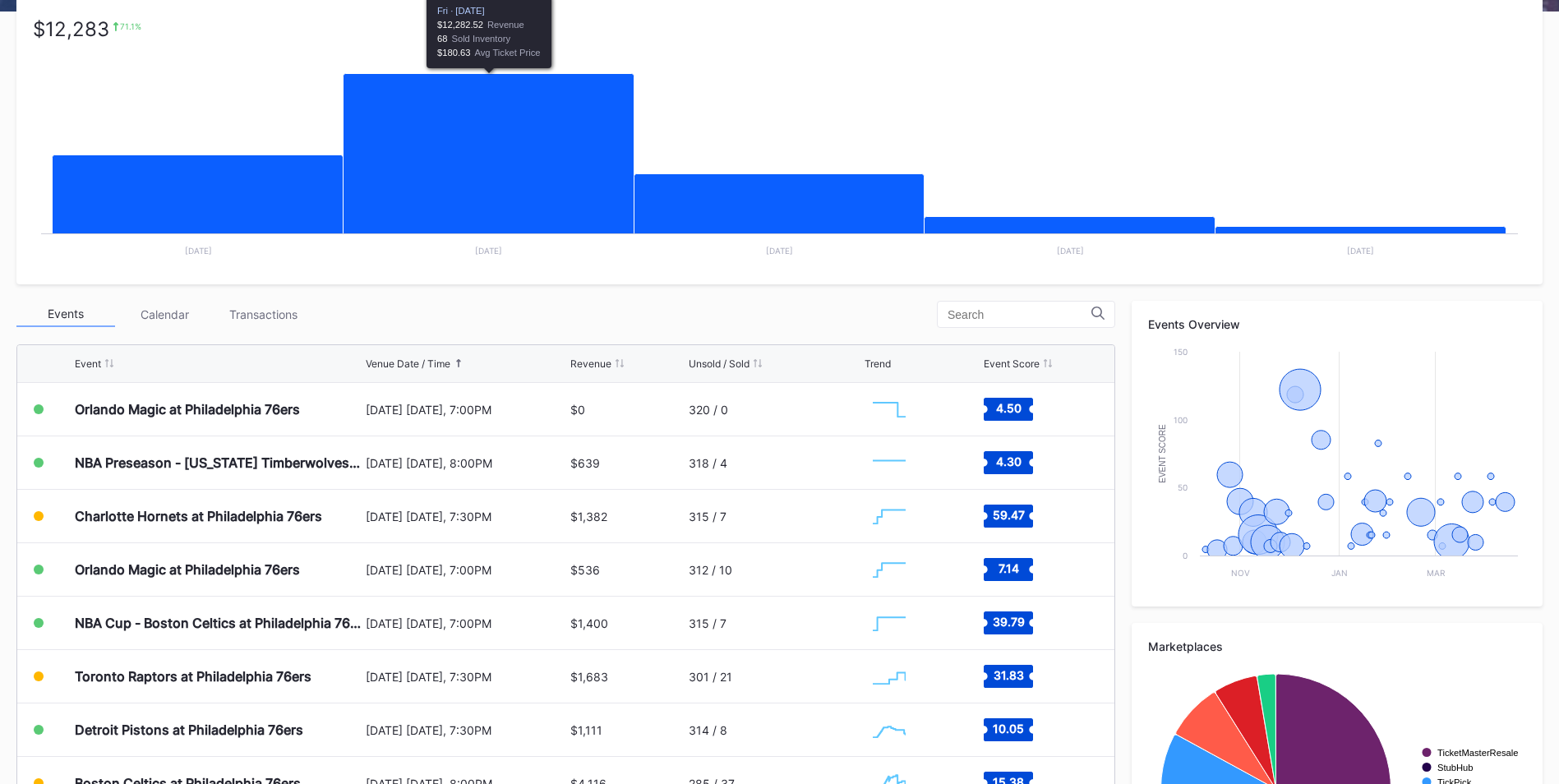
scroll to position [328, 0]
